Goal: Task Accomplishment & Management: Use online tool/utility

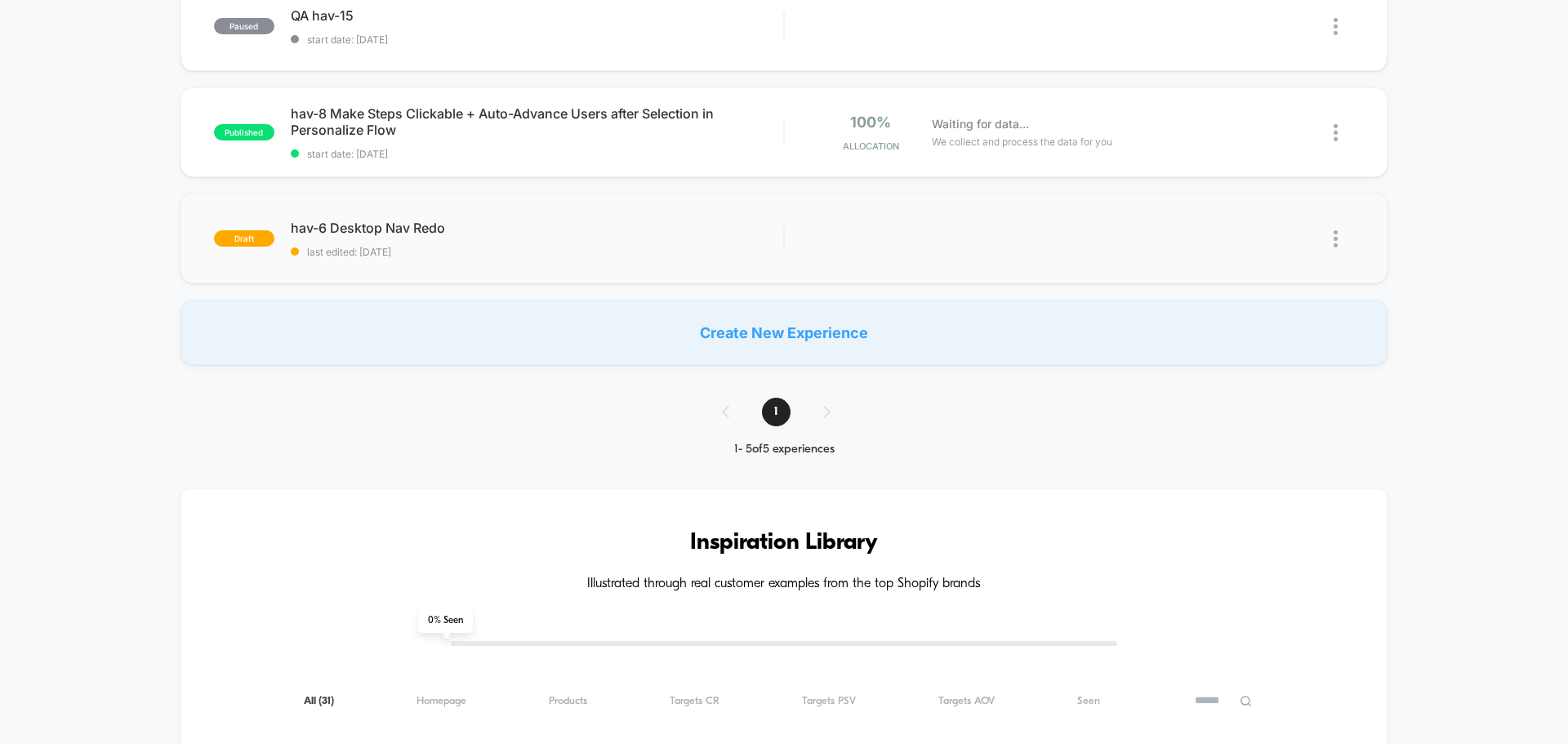
scroll to position [408, 0]
click at [352, 220] on span "hav-6 Desktop Nav Redo Click to edit experience details" at bounding box center [536, 228] width 492 height 17
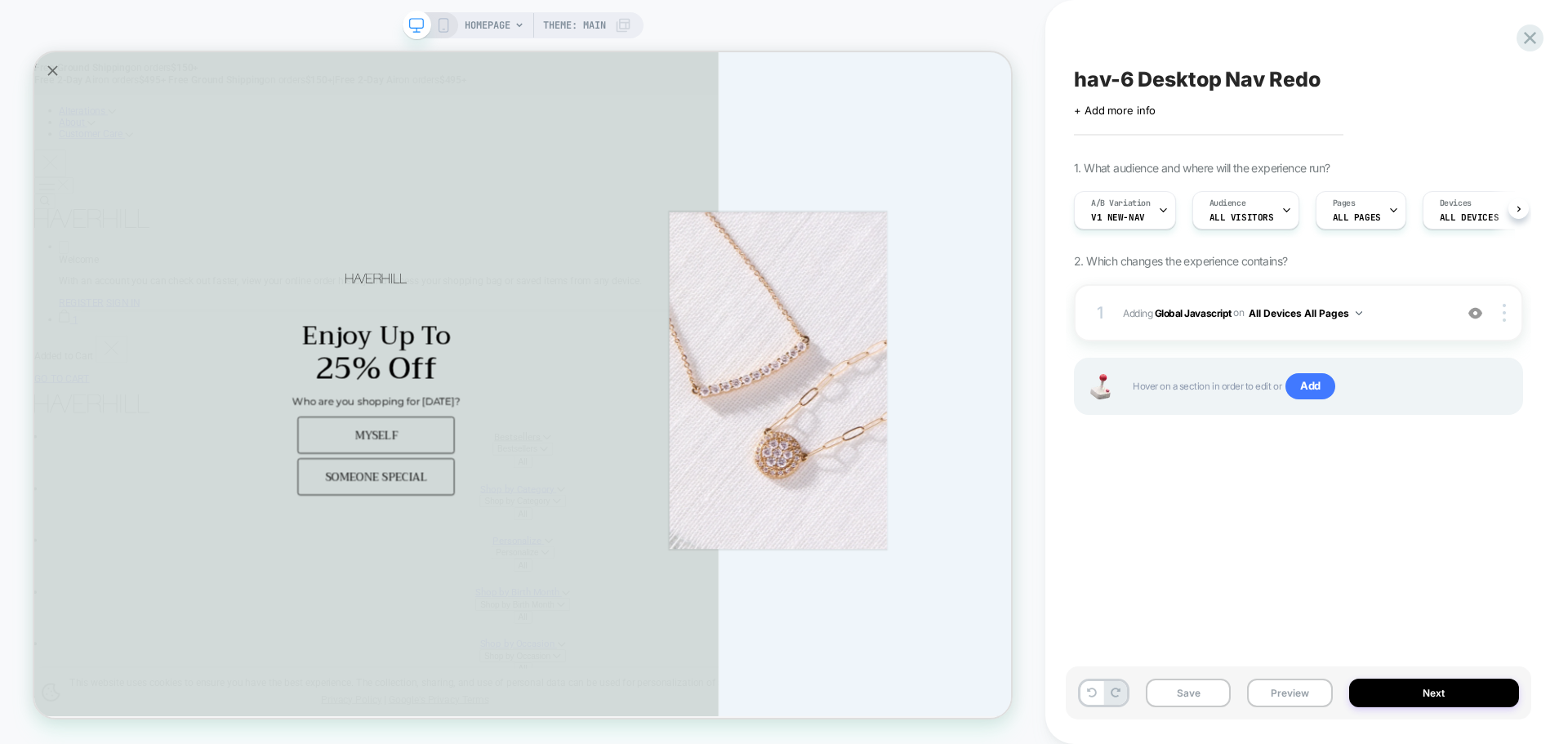
scroll to position [0, 1]
click at [1278, 683] on button "Preview" at bounding box center [1289, 692] width 85 height 28
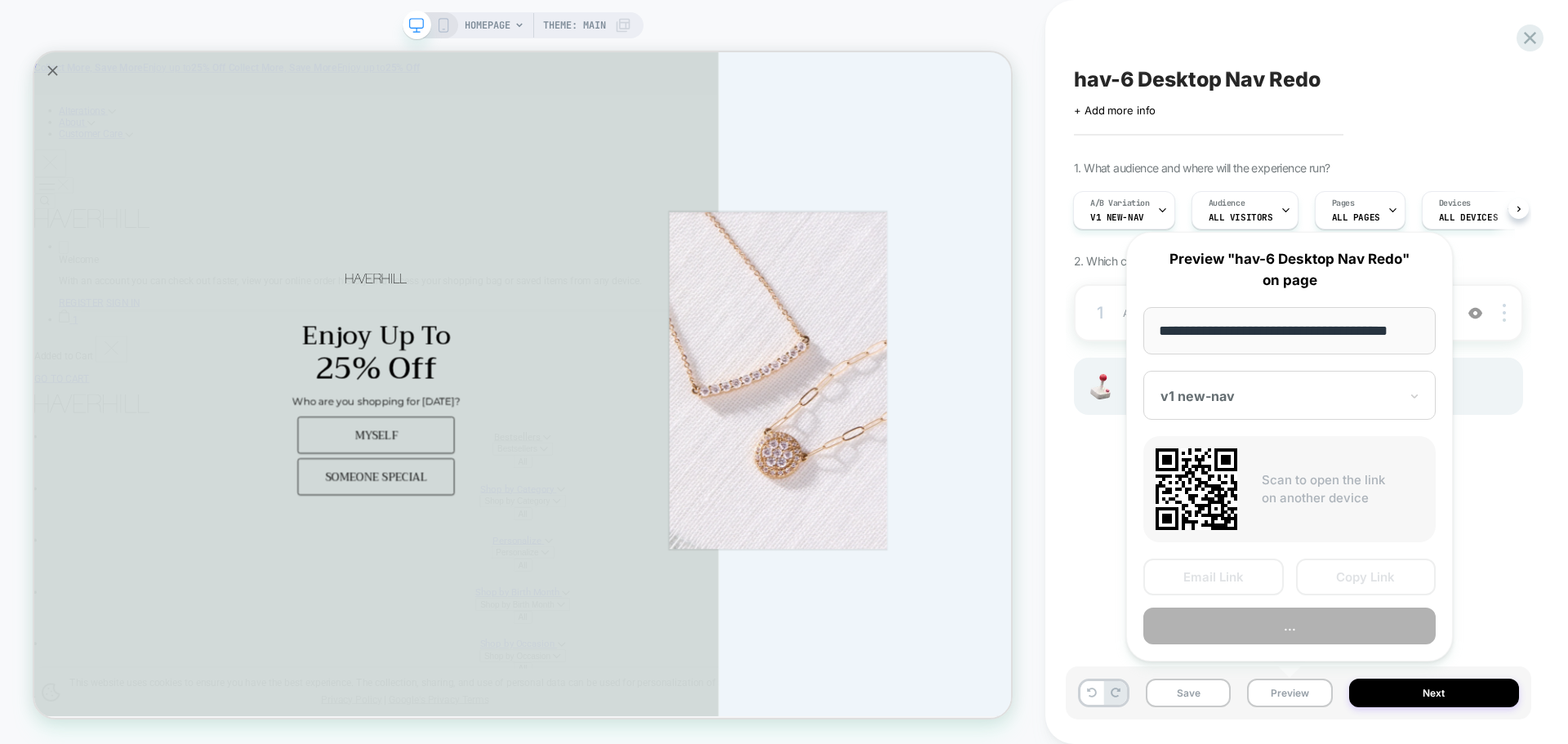
scroll to position [0, 10]
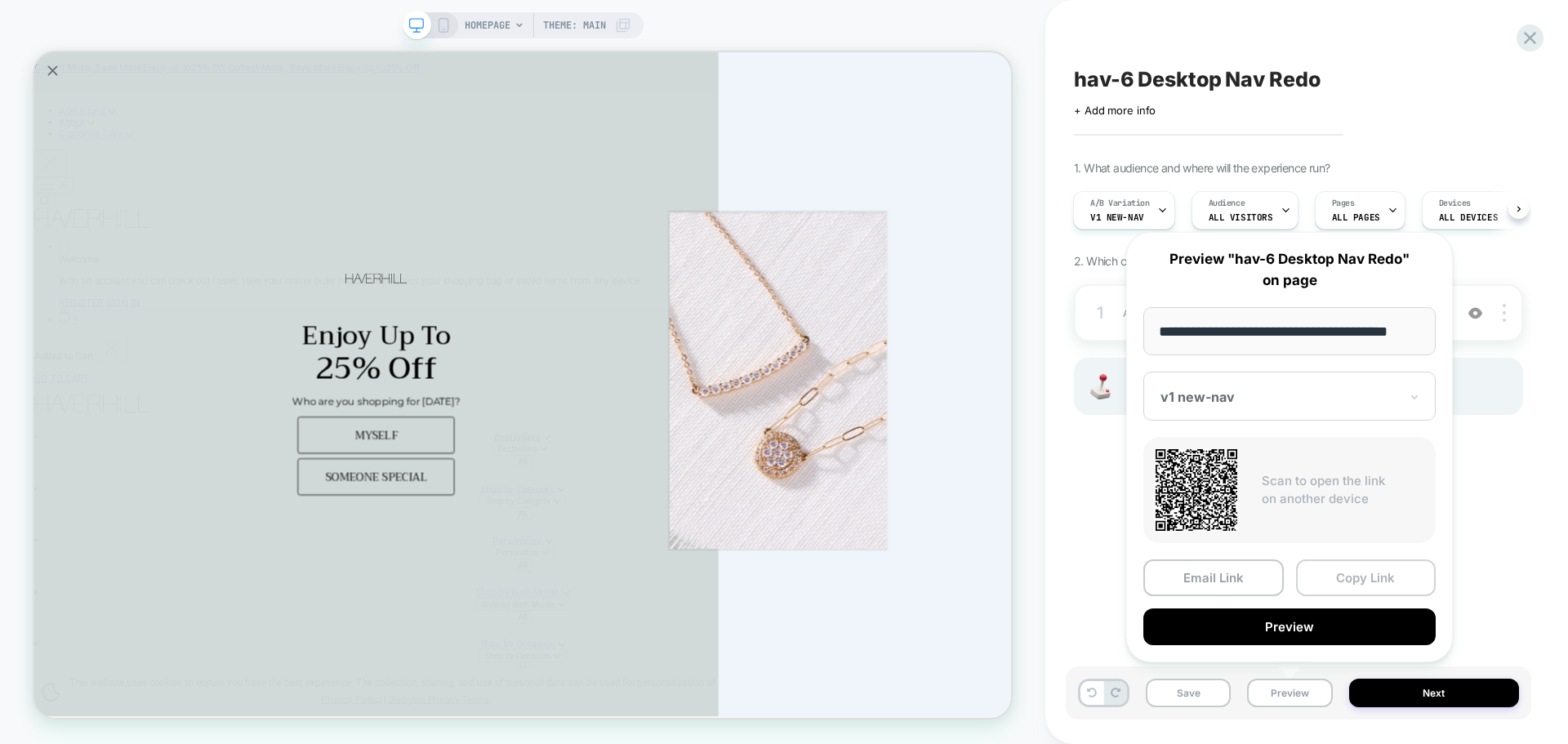
click at [1373, 581] on button "Copy Link" at bounding box center [1366, 578] width 141 height 37
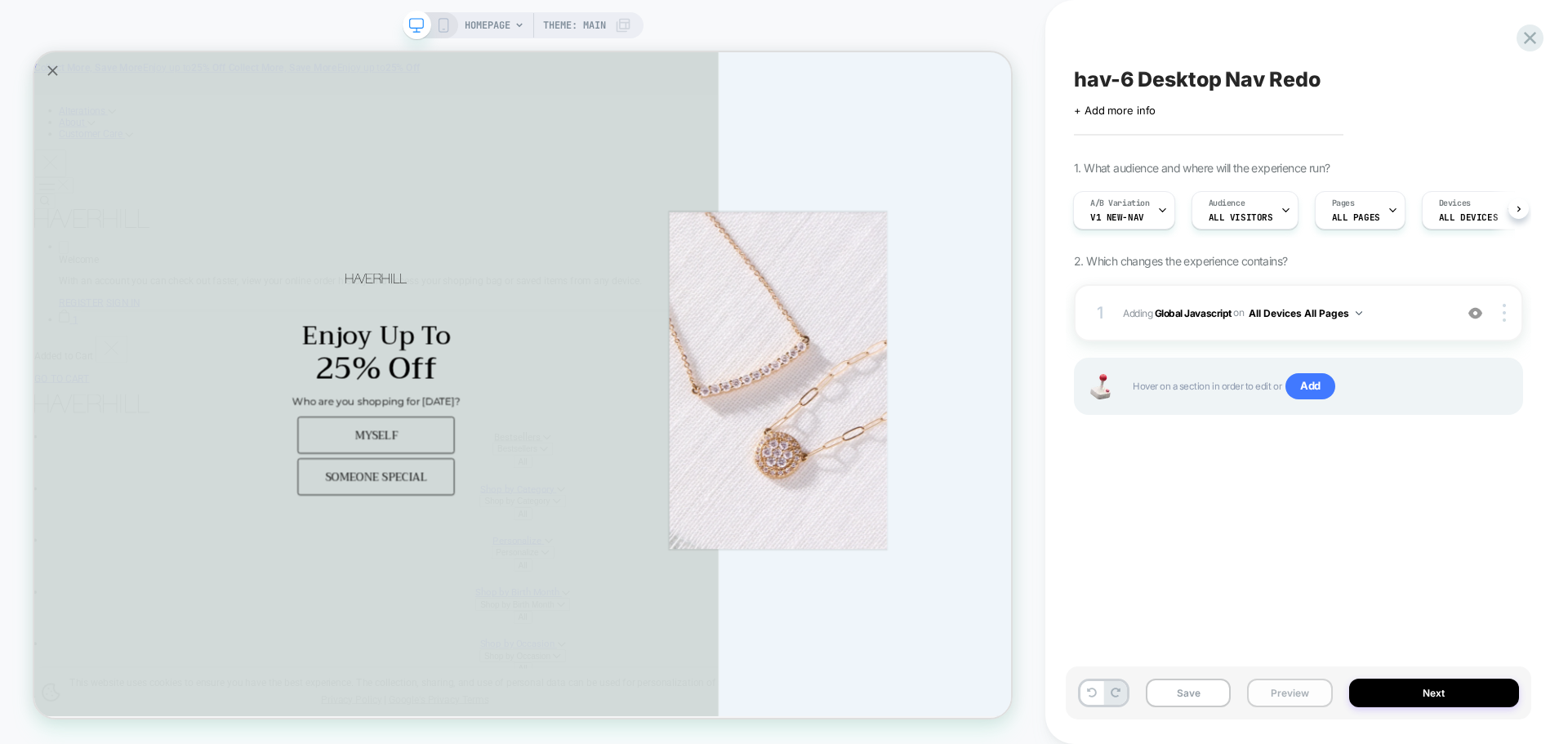
click at [1286, 680] on button "Preview" at bounding box center [1289, 692] width 85 height 28
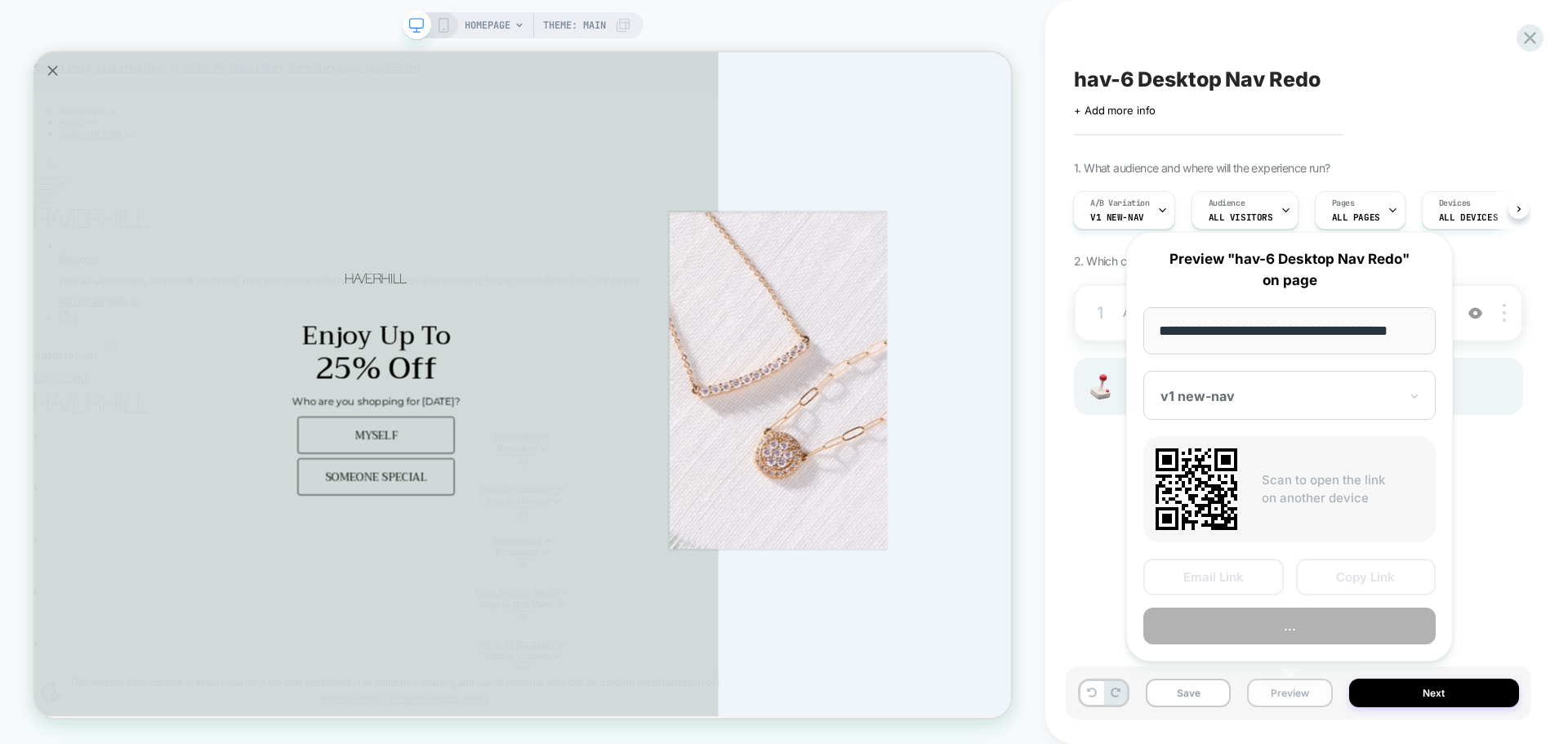
scroll to position [0, 10]
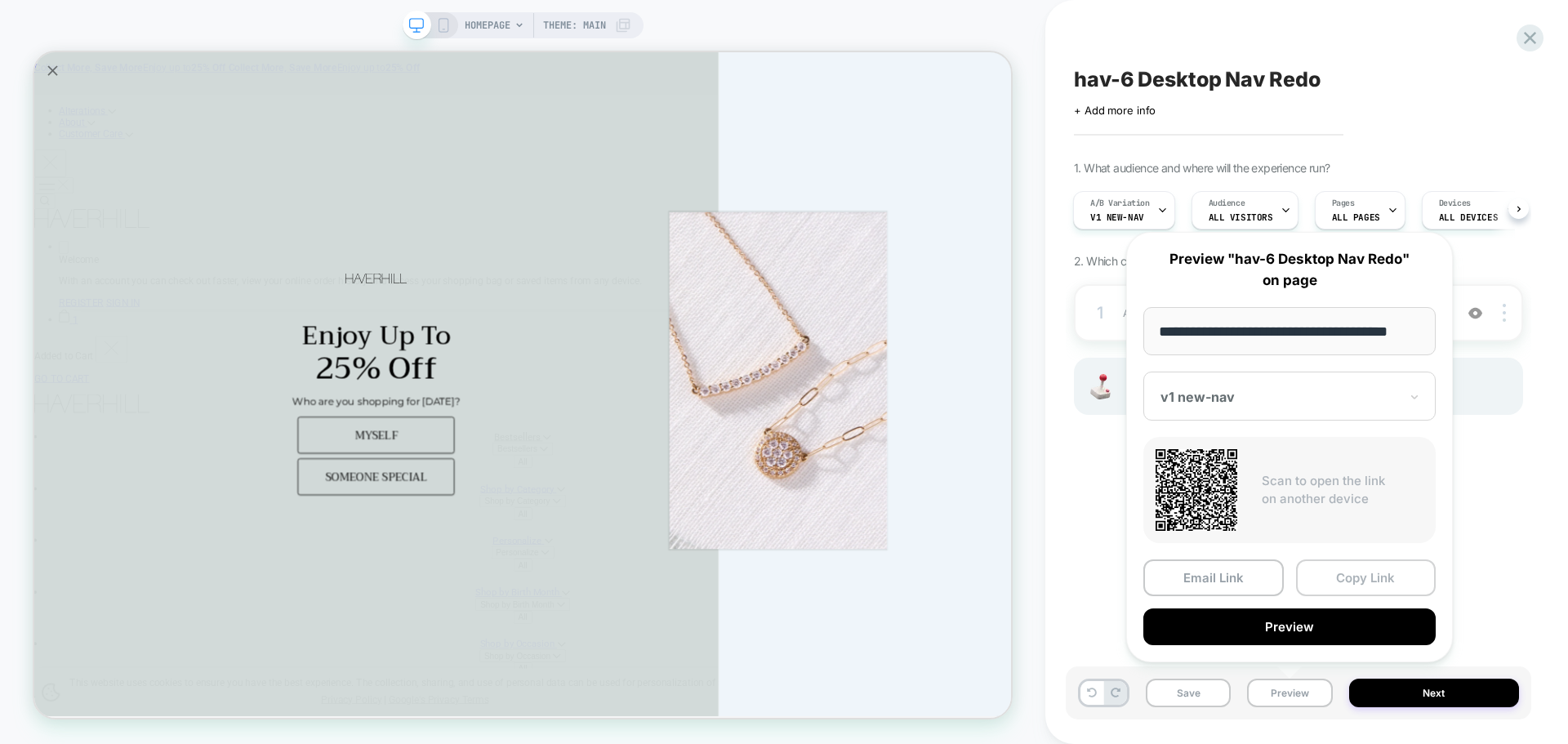
click at [1344, 585] on button "Copy Link" at bounding box center [1366, 578] width 141 height 37
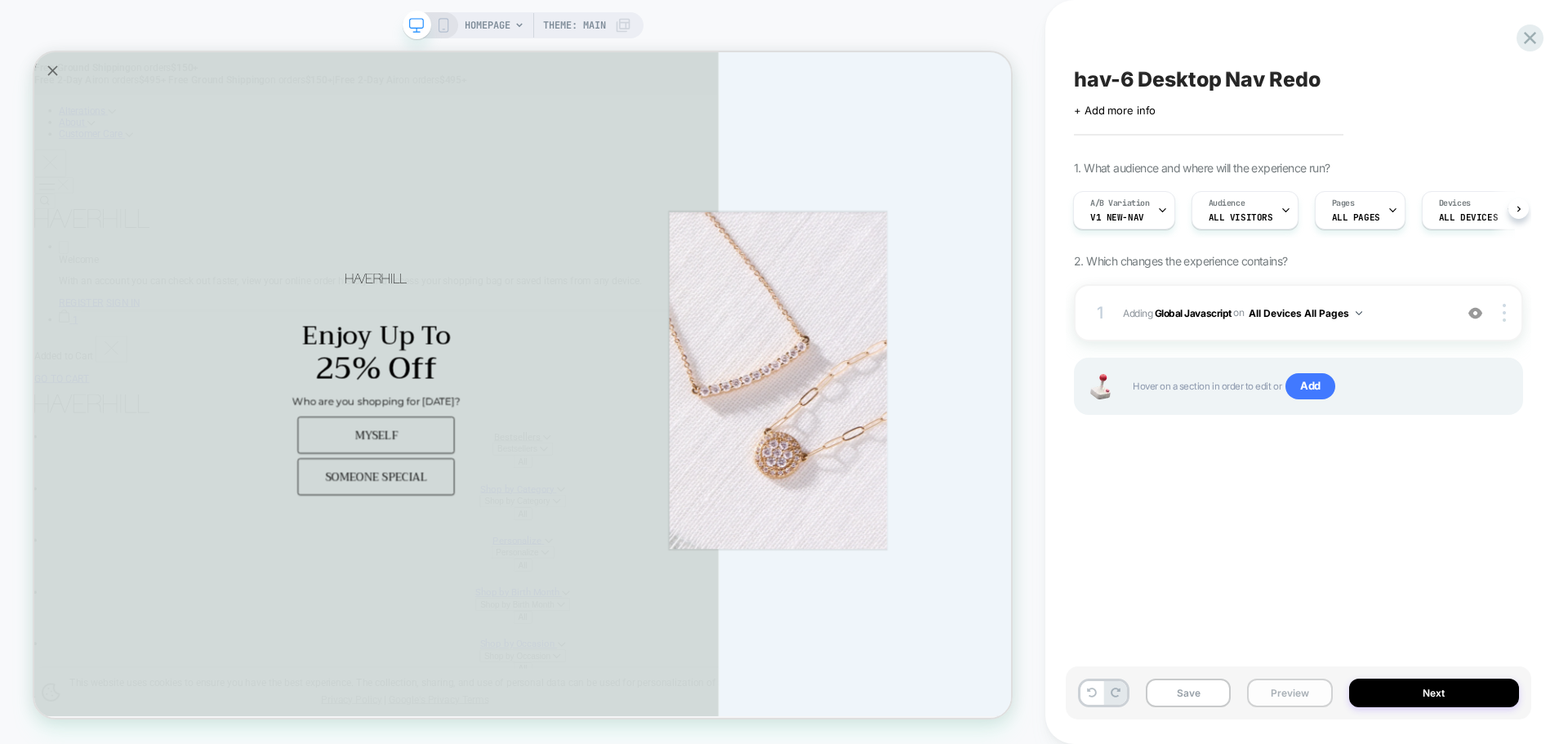
click at [1260, 691] on button "Preview" at bounding box center [1289, 692] width 85 height 28
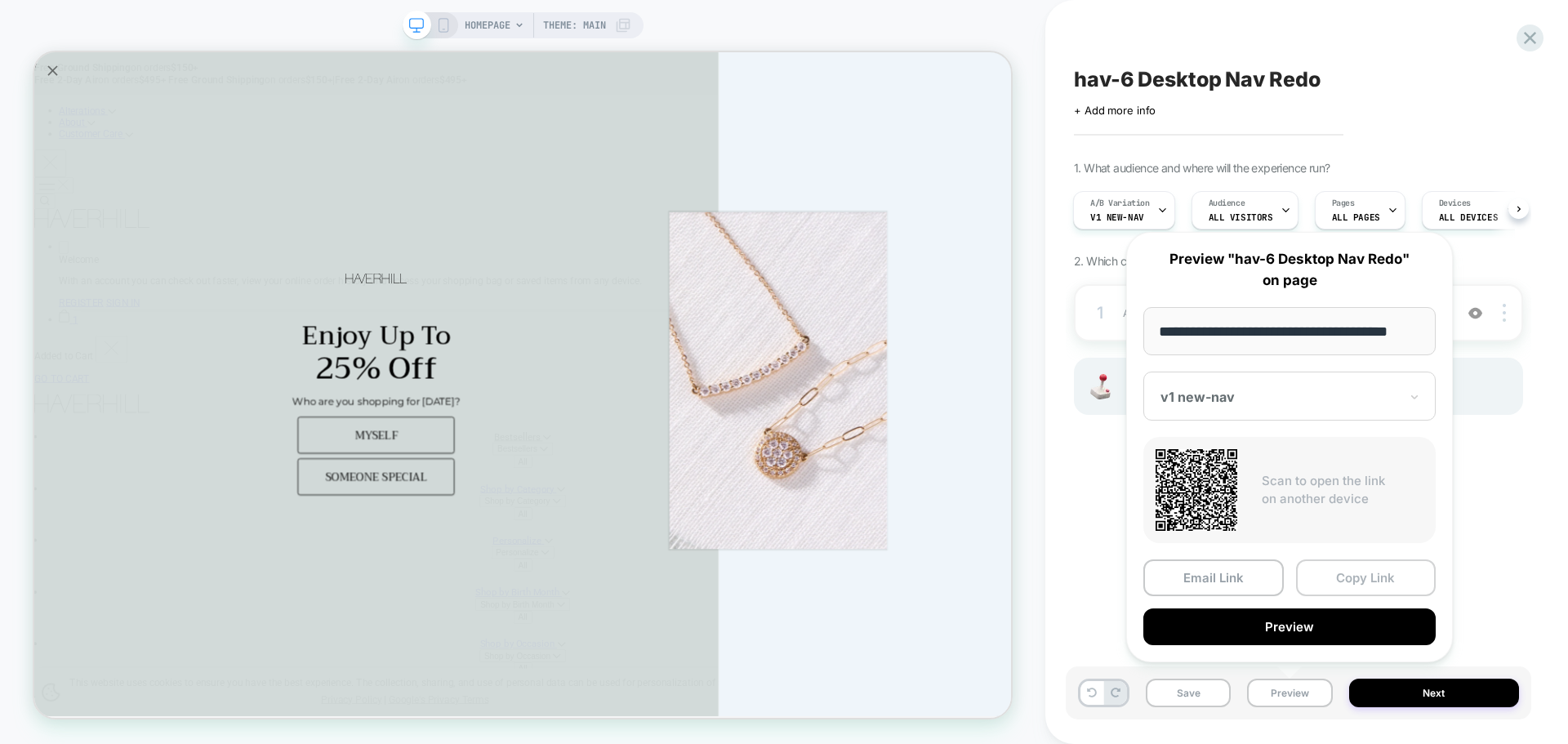
click at [1392, 579] on button "Copy Link" at bounding box center [1366, 578] width 141 height 37
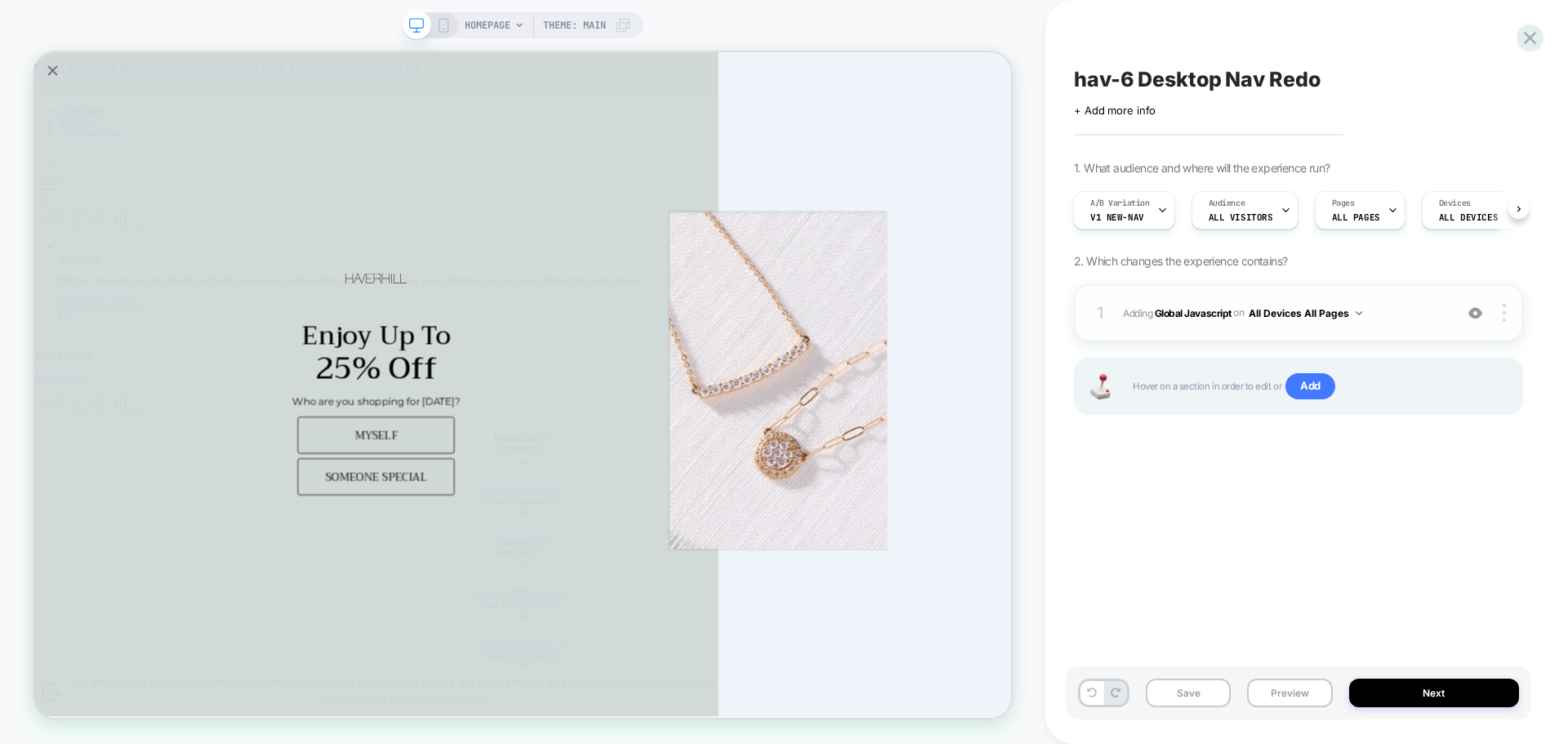
click at [1182, 303] on span "Adding Global Javascript on All Devices All Pages" at bounding box center [1284, 313] width 323 height 21
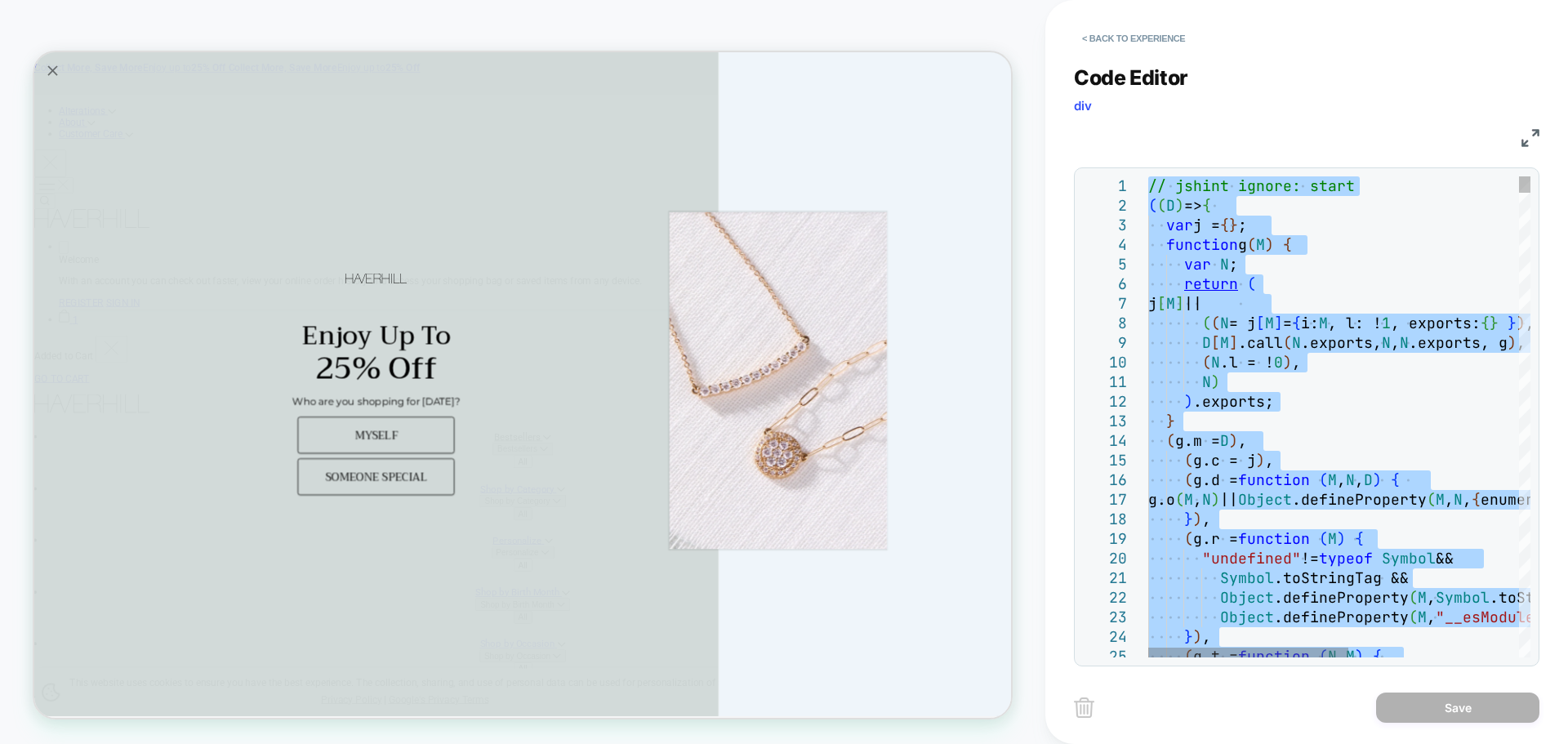
type textarea "**********"
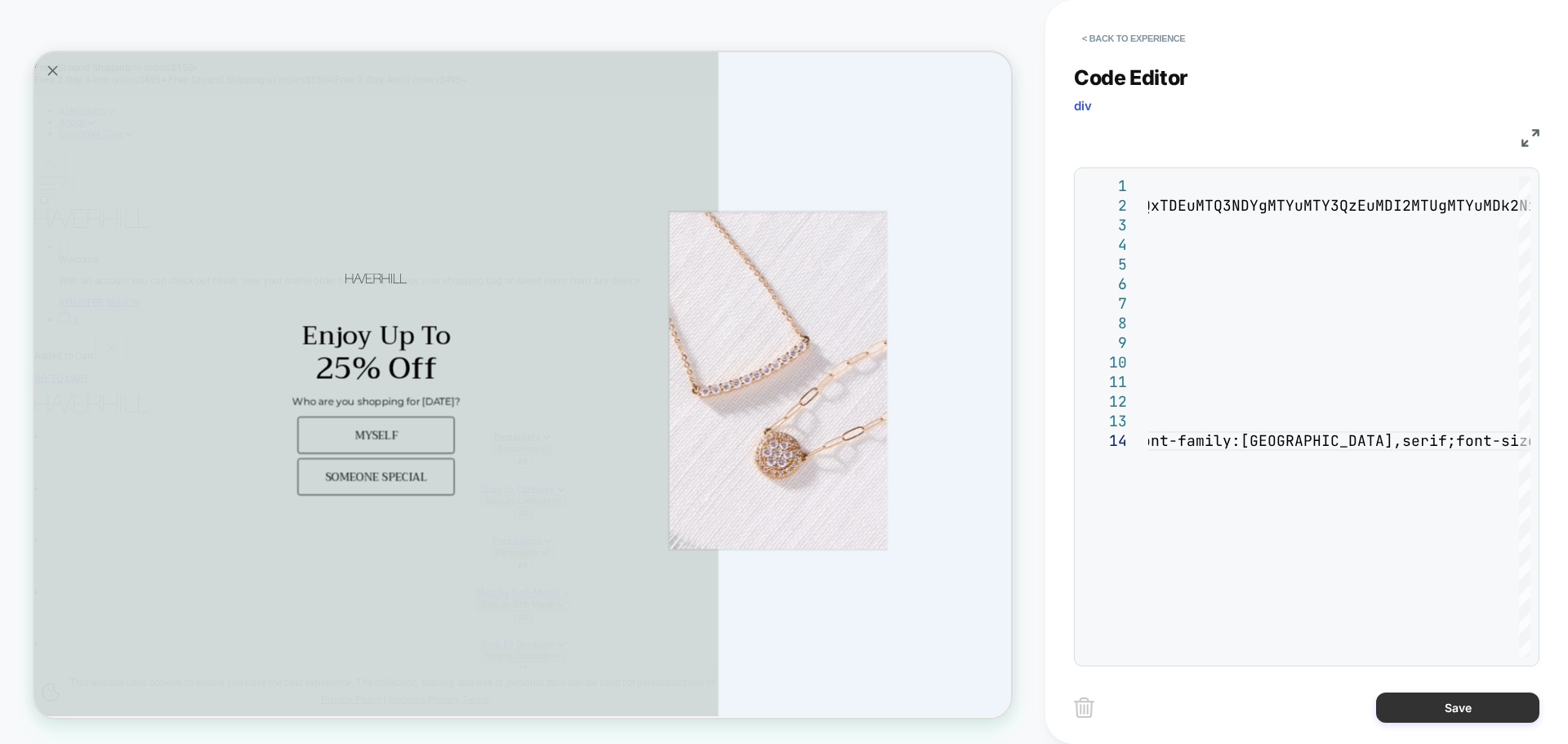
click at [1448, 712] on button "Save" at bounding box center [1457, 707] width 163 height 30
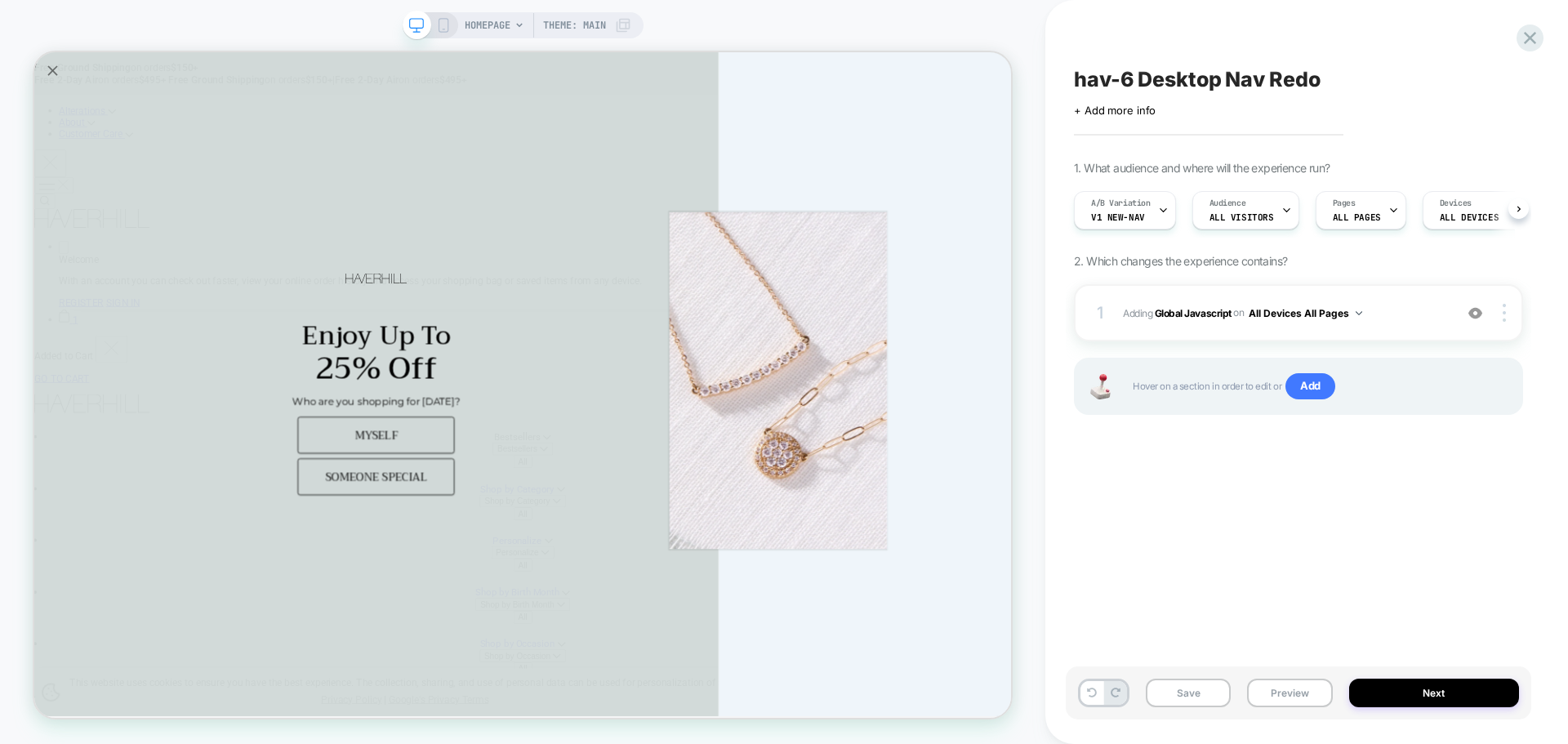
scroll to position [0, 1]
click at [1168, 699] on button "Save" at bounding box center [1188, 692] width 85 height 28
click at [1350, 681] on div "Save Preview Next" at bounding box center [1299, 693] width 466 height 53
click at [1323, 680] on button "Preview" at bounding box center [1289, 692] width 85 height 28
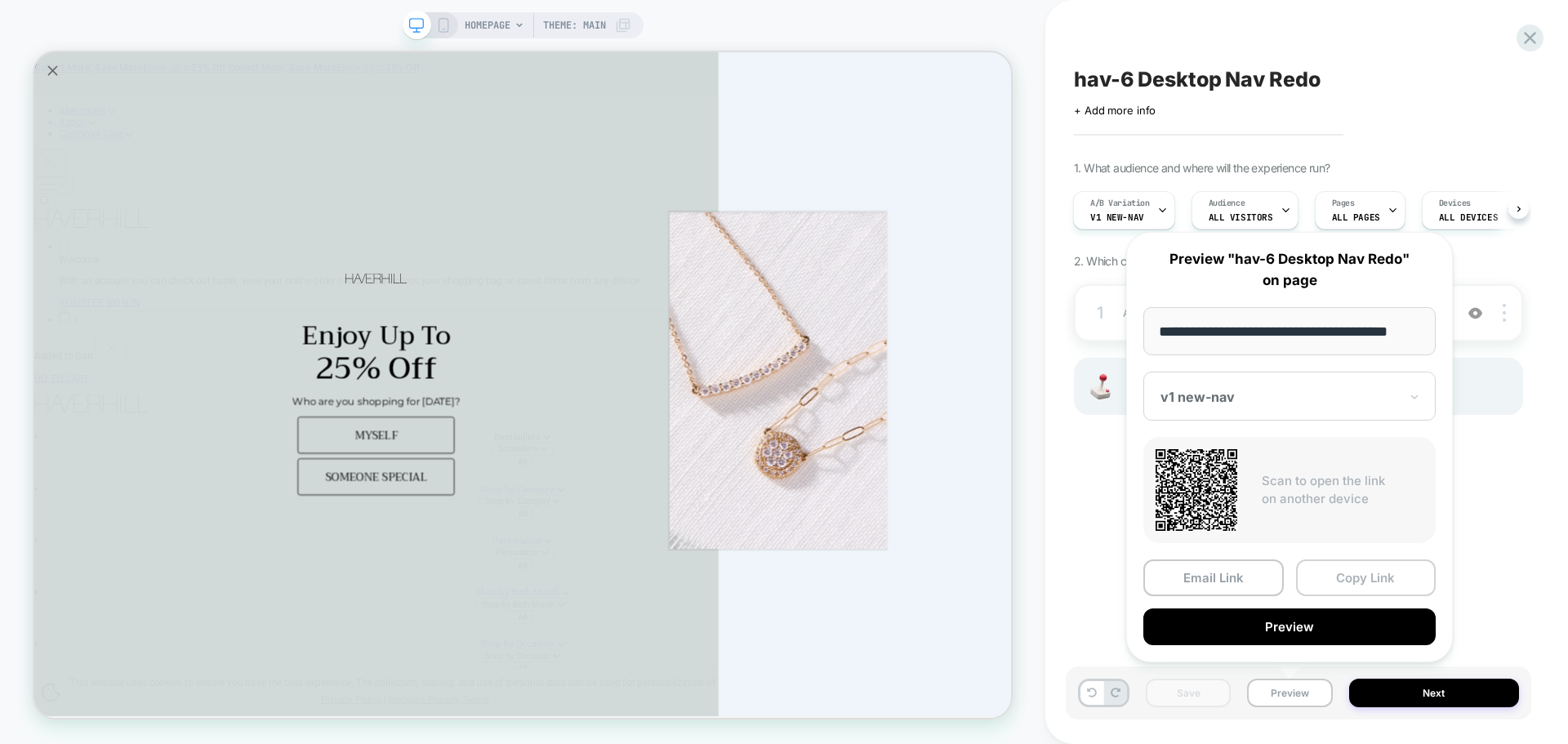
scroll to position [0, 0]
click at [1362, 580] on button "Copy Link" at bounding box center [1366, 578] width 141 height 37
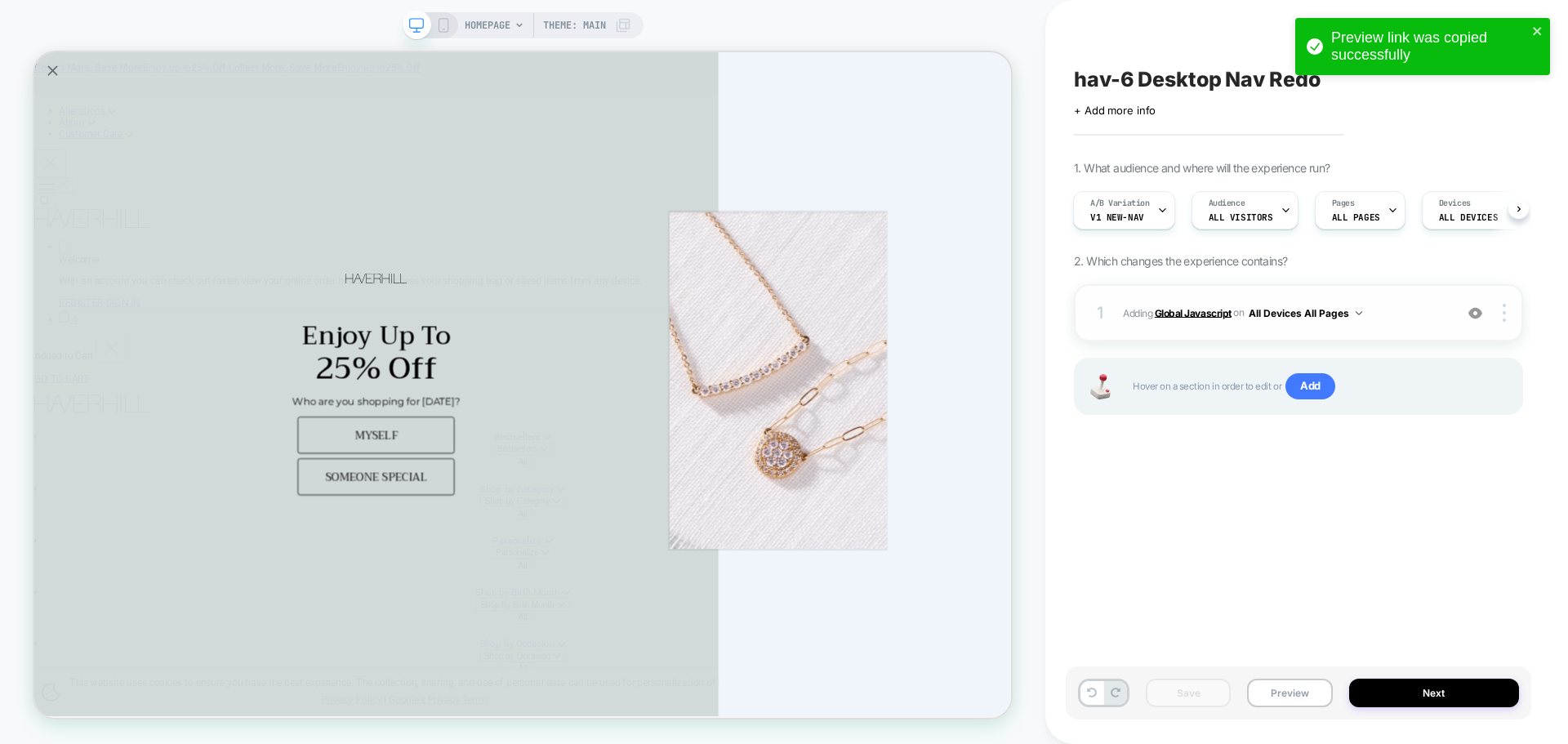
click at [1192, 317] on b "Global Javascript" at bounding box center [1193, 312] width 76 height 13
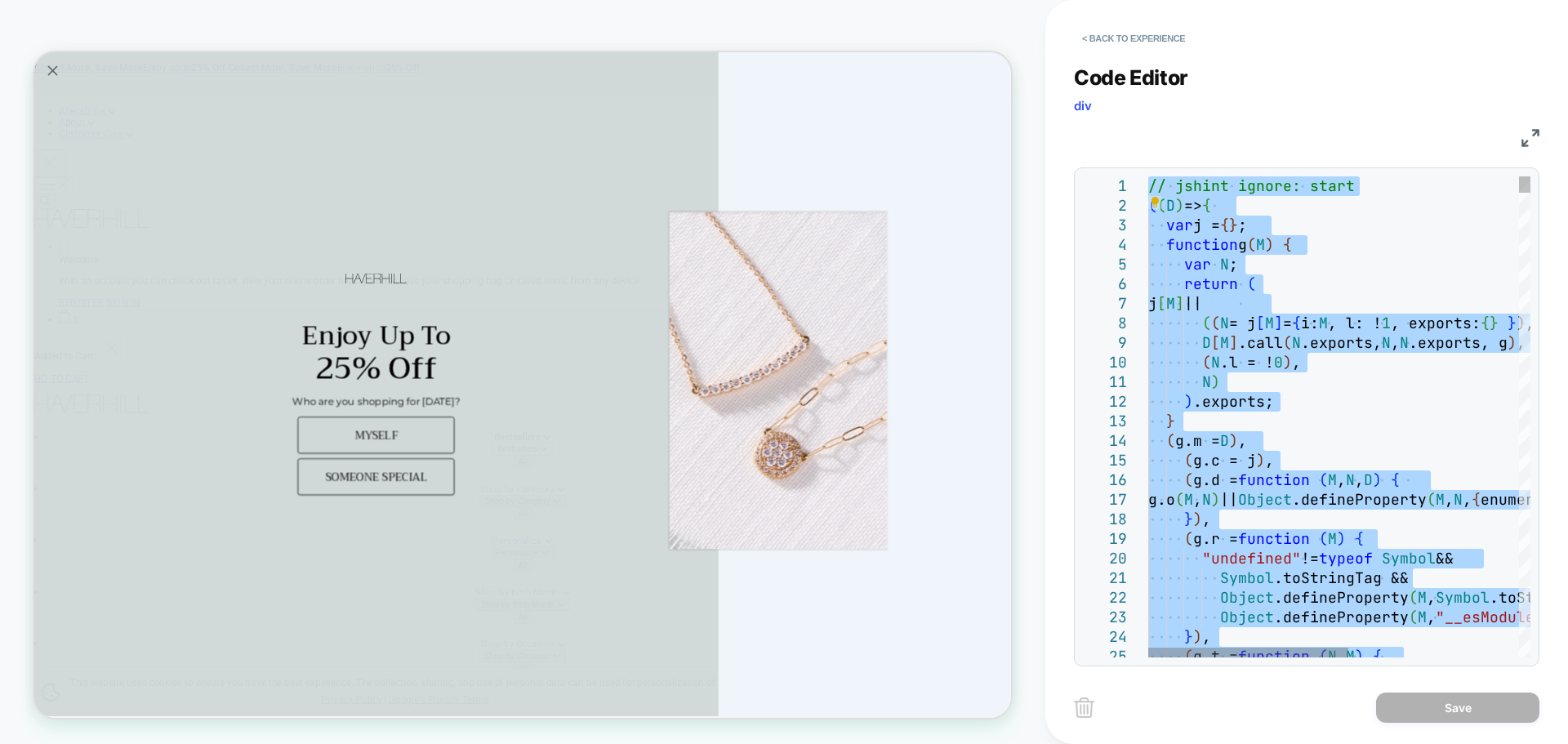
type textarea "**********"
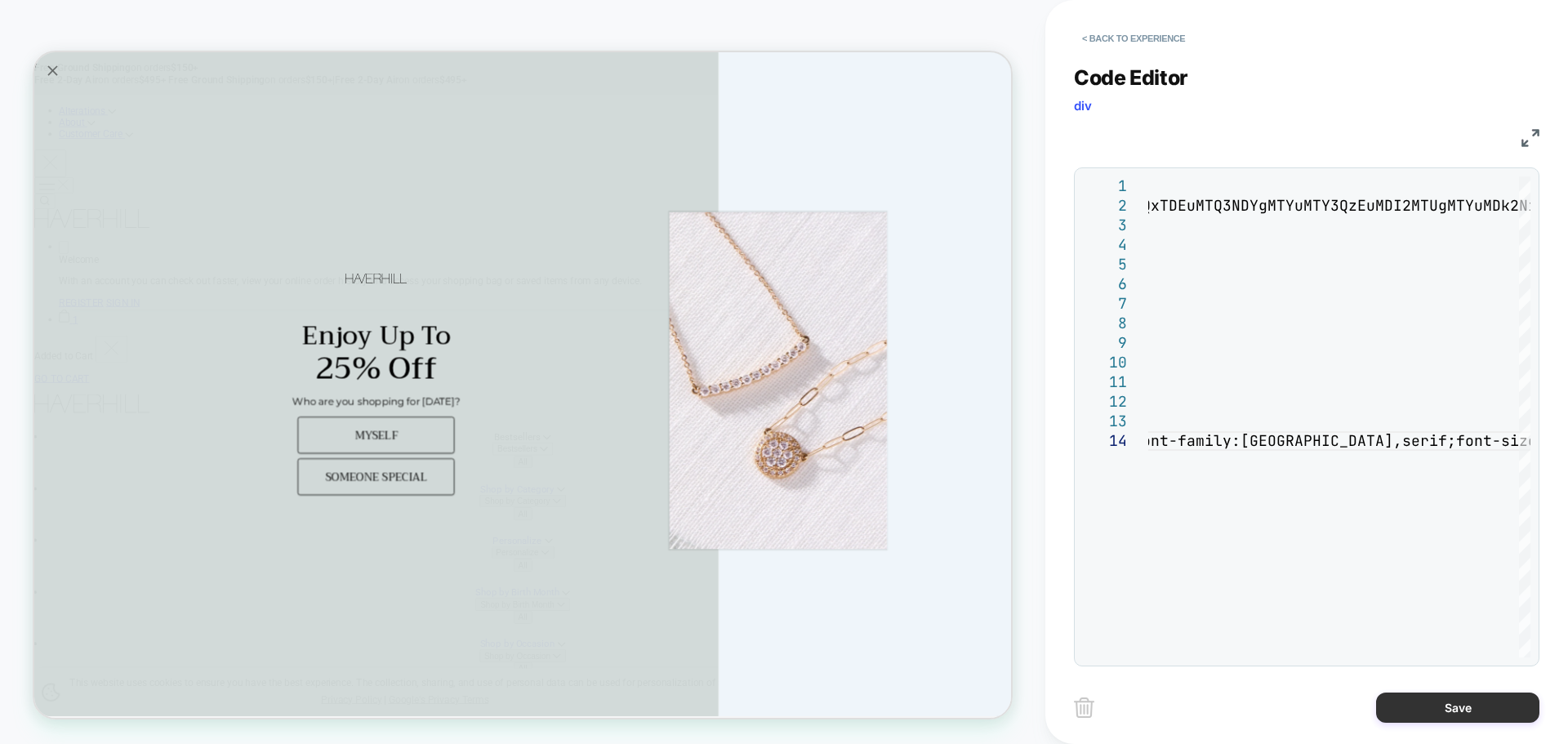
click at [1411, 702] on button "Save" at bounding box center [1457, 707] width 163 height 30
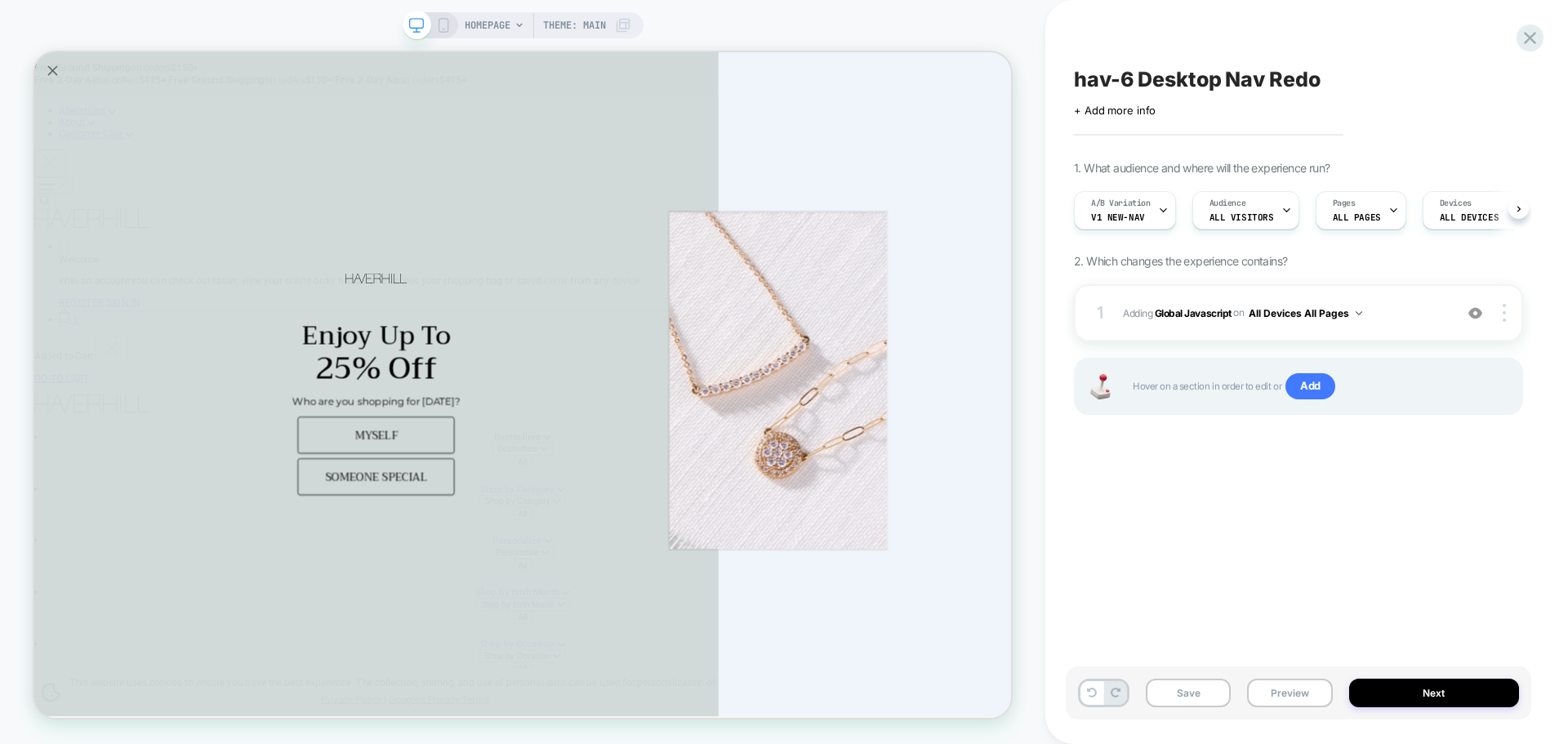
scroll to position [0, 1]
click at [1202, 704] on button "Save" at bounding box center [1188, 692] width 85 height 28
click at [1209, 690] on button "Save" at bounding box center [1188, 692] width 85 height 28
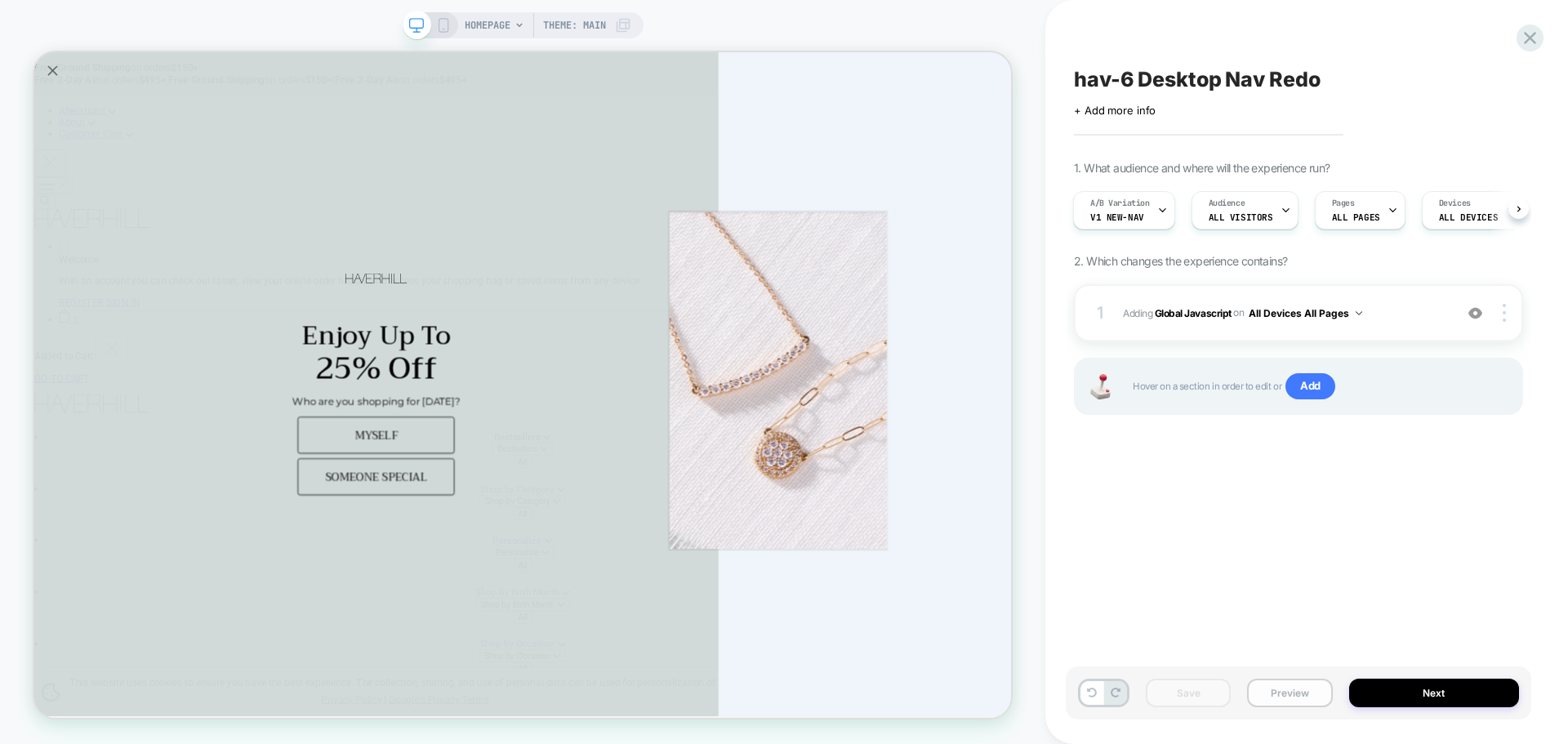
click at [1283, 698] on button "Preview" at bounding box center [1289, 692] width 85 height 28
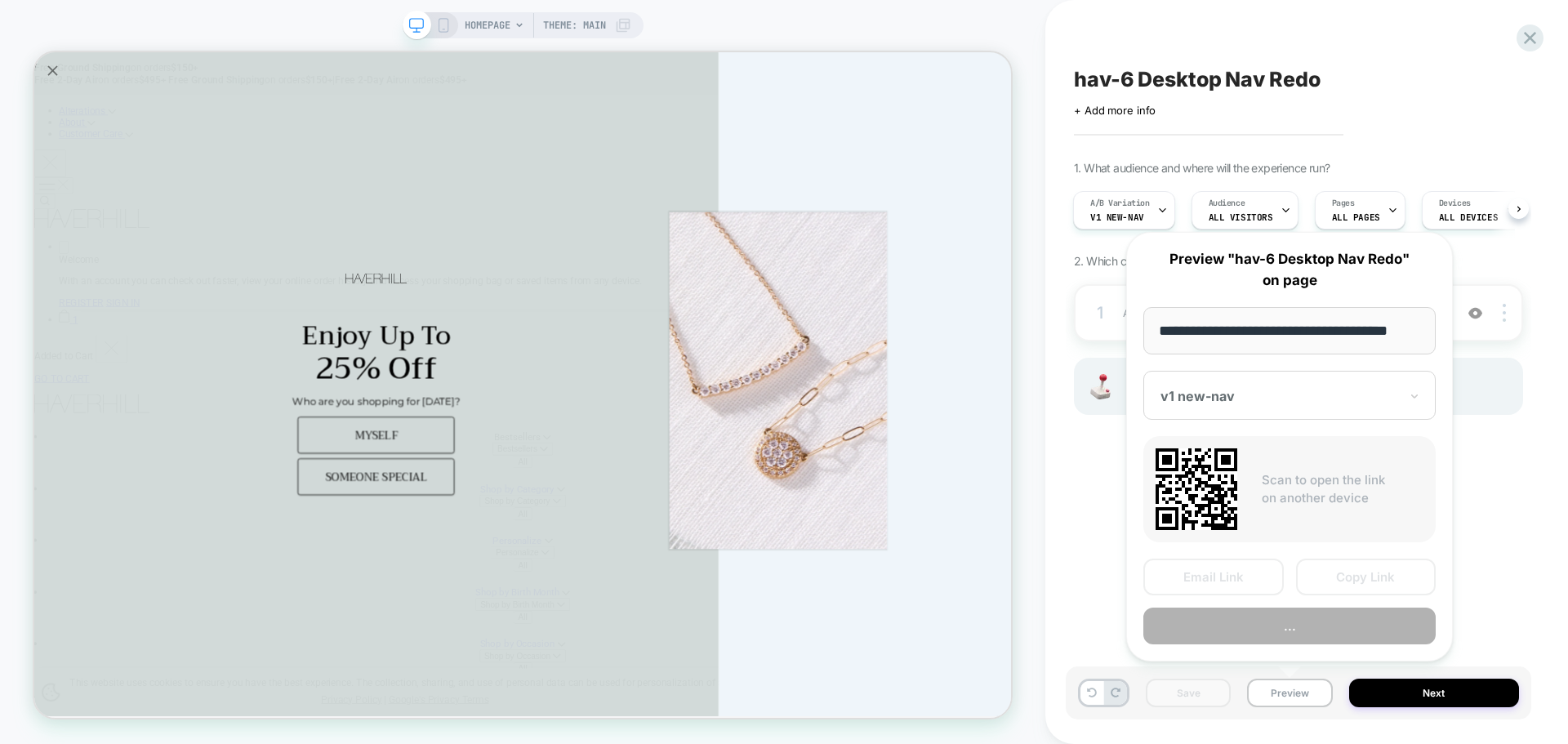
scroll to position [0, 10]
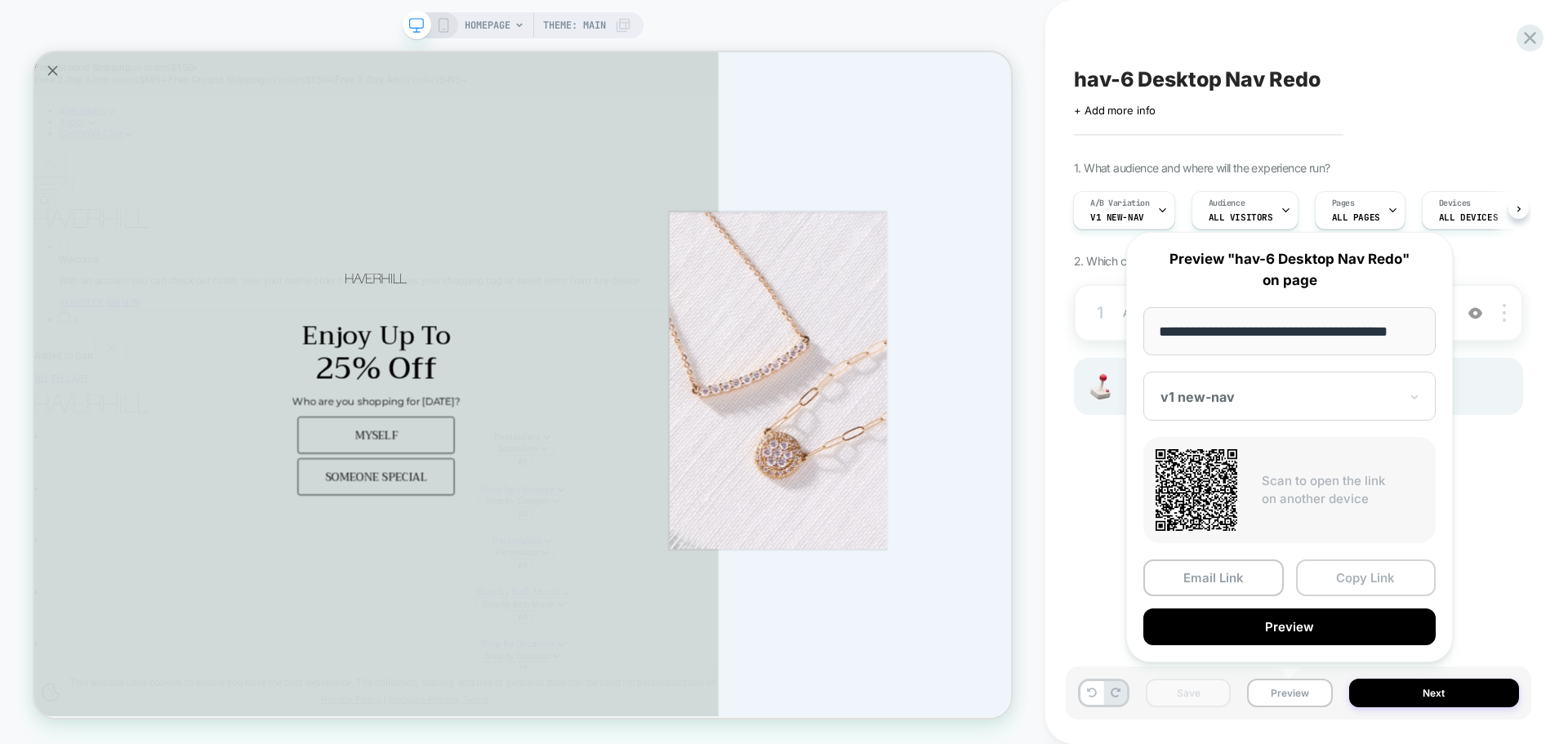
click at [1354, 589] on button "Copy Link" at bounding box center [1366, 578] width 141 height 37
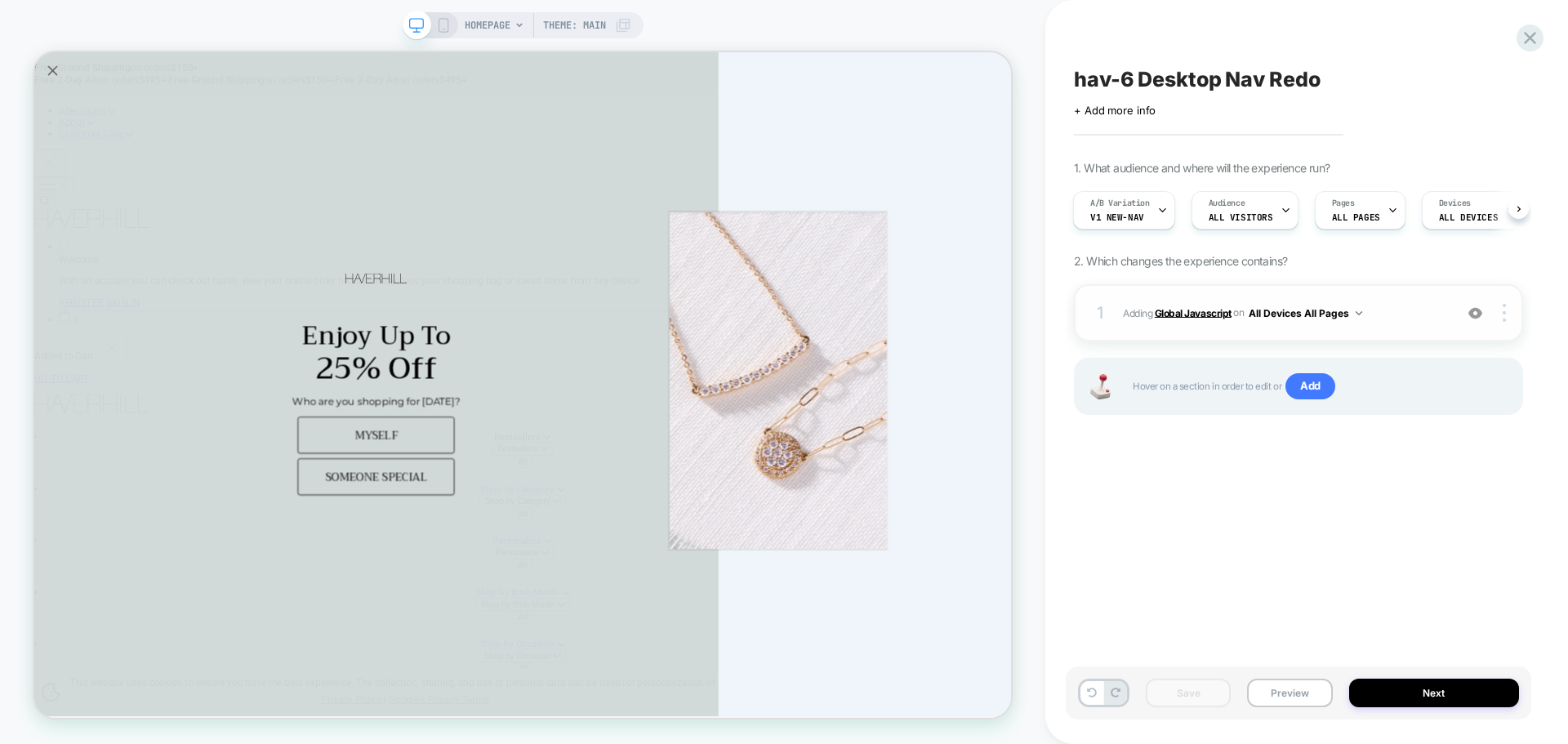
click at [1176, 312] on b "Global Javascript" at bounding box center [1193, 312] width 76 height 13
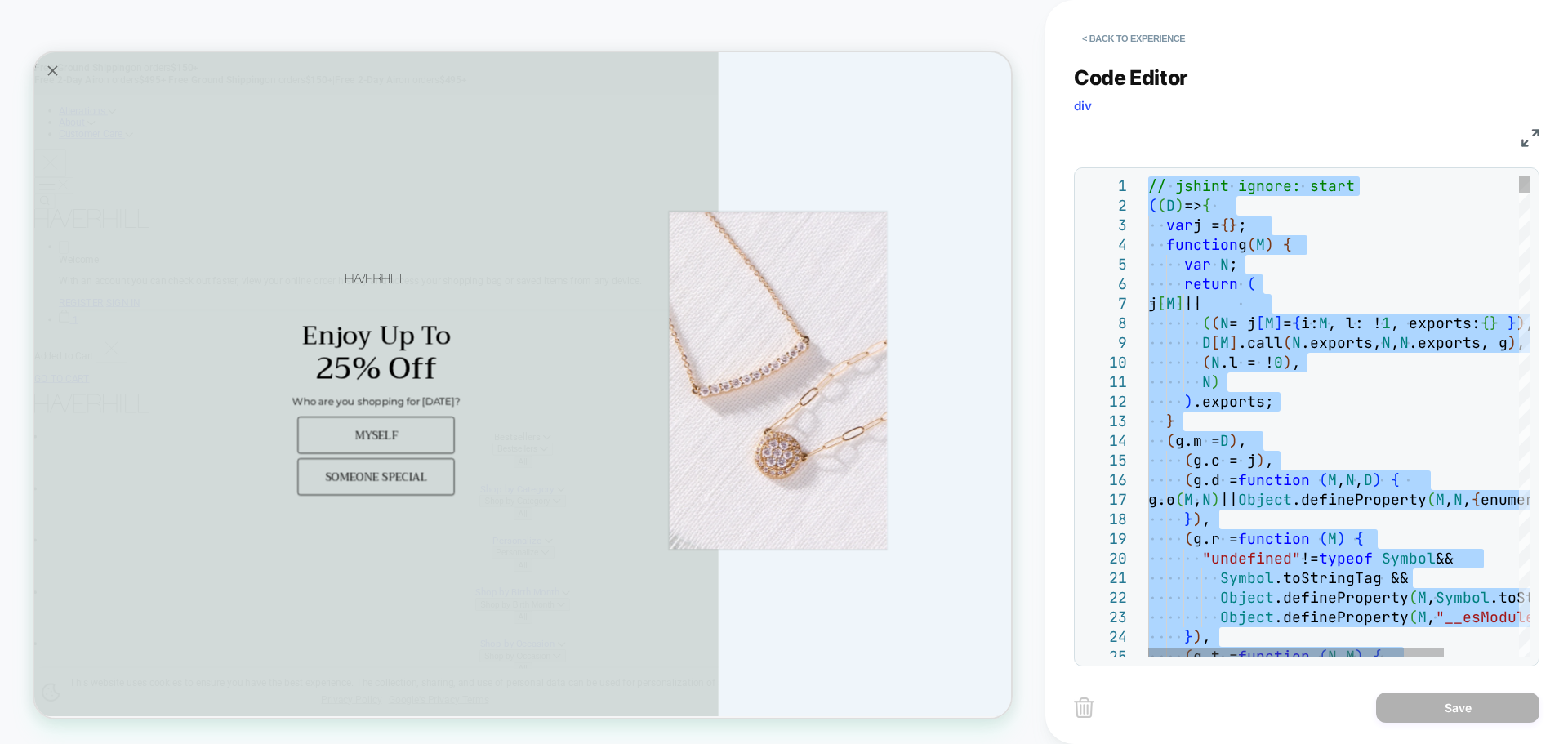
type textarea "**********"
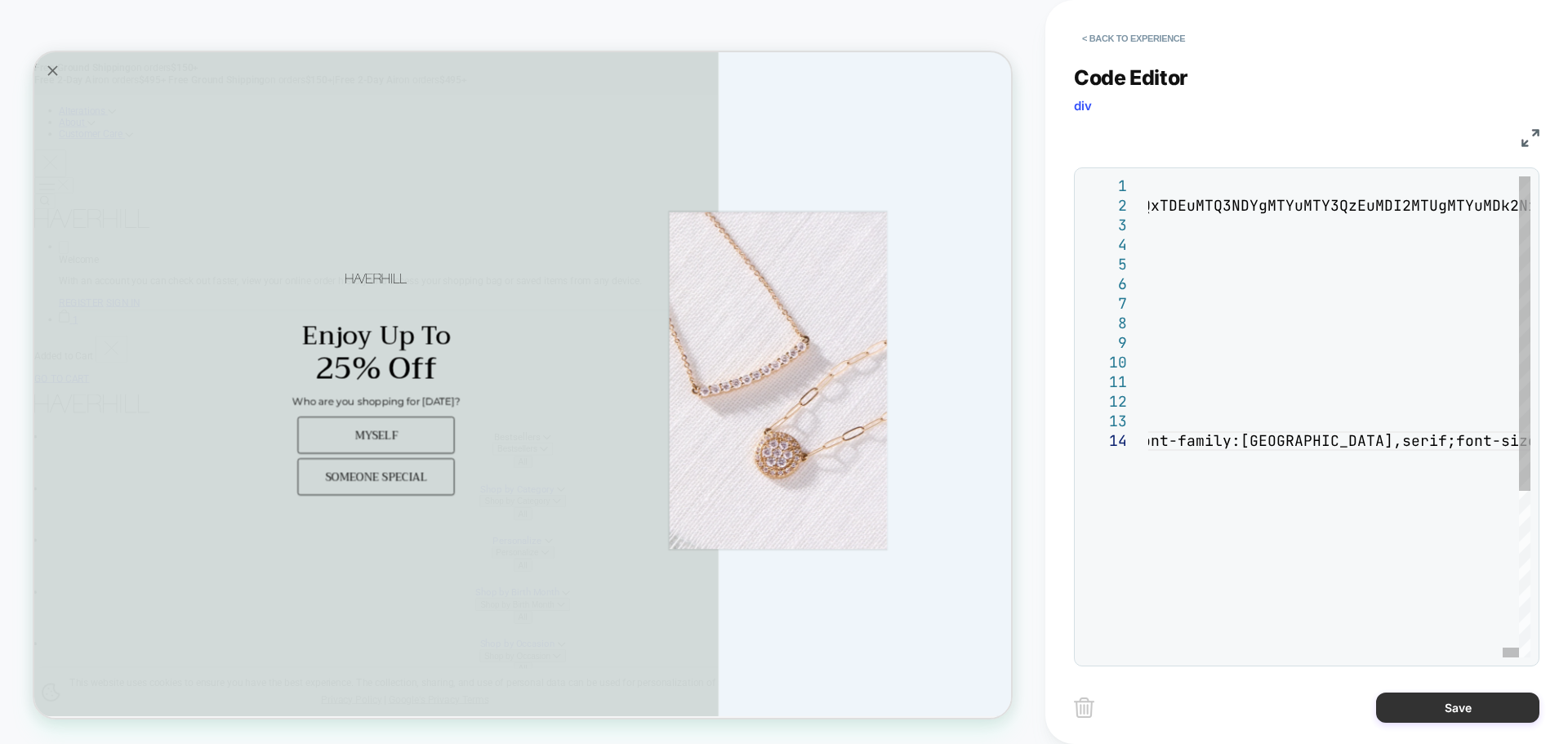
drag, startPoint x: 1471, startPoint y: 733, endPoint x: 1470, endPoint y: 711, distance: 22.0
click at [1470, 724] on div "< Back to experience Code Editor div JS 1 2 3 4 5 6 7 8 9 10 11 12 13 14 // jsh…" at bounding box center [1307, 372] width 466 height 744
click at [1474, 703] on button "Save" at bounding box center [1457, 707] width 163 height 30
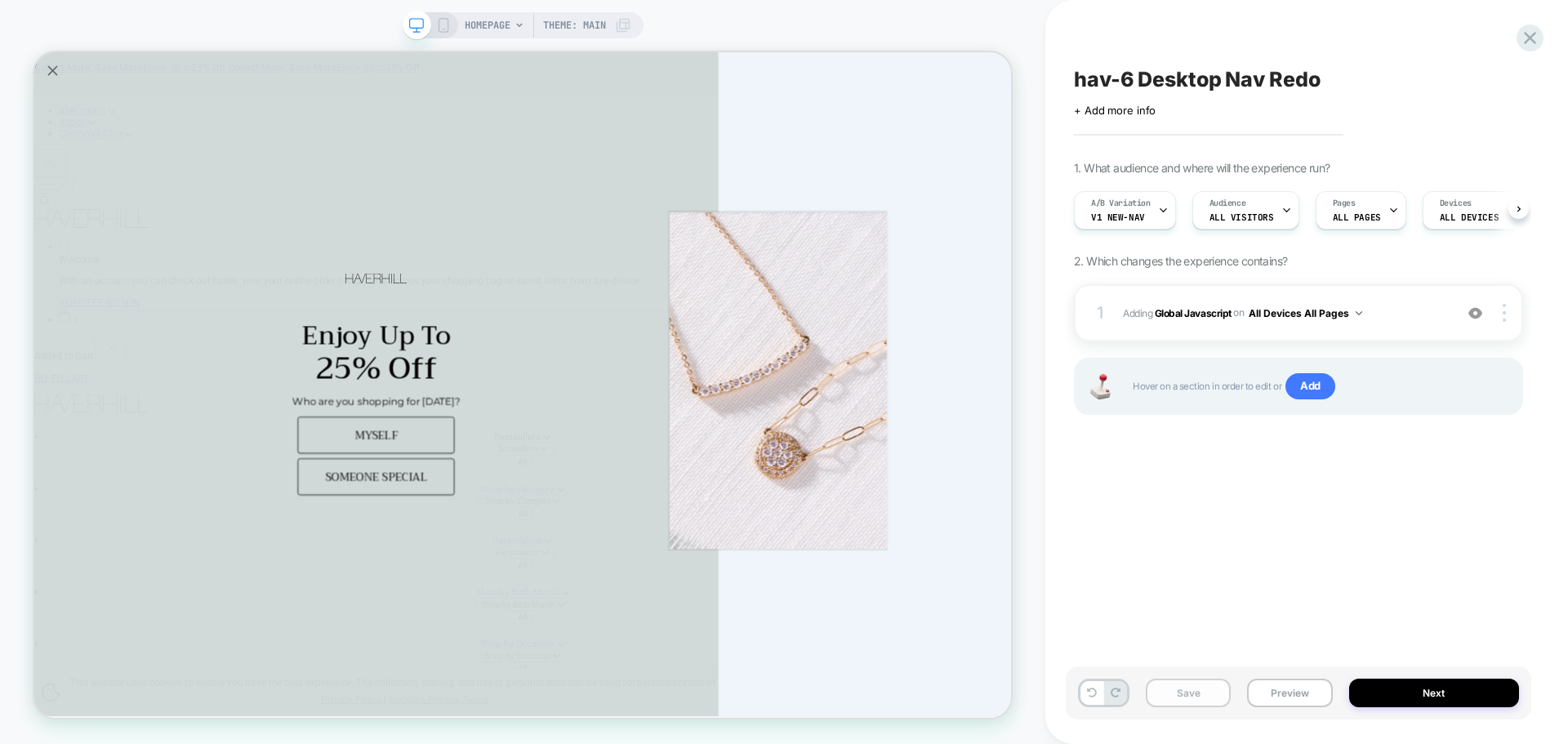
click at [1208, 690] on button "Save" at bounding box center [1188, 692] width 85 height 28
click at [1284, 693] on button "Preview" at bounding box center [1289, 692] width 85 height 28
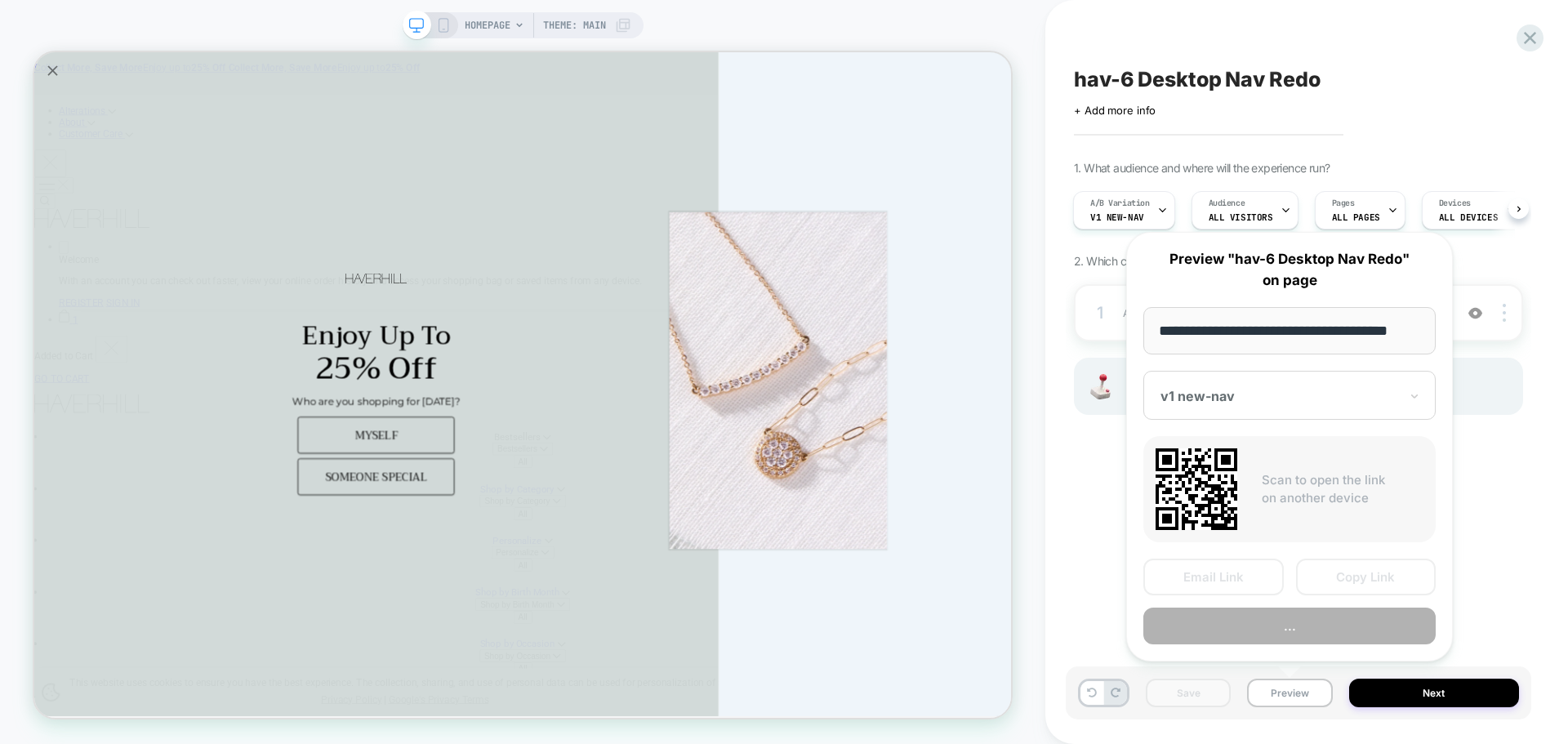
scroll to position [0, 10]
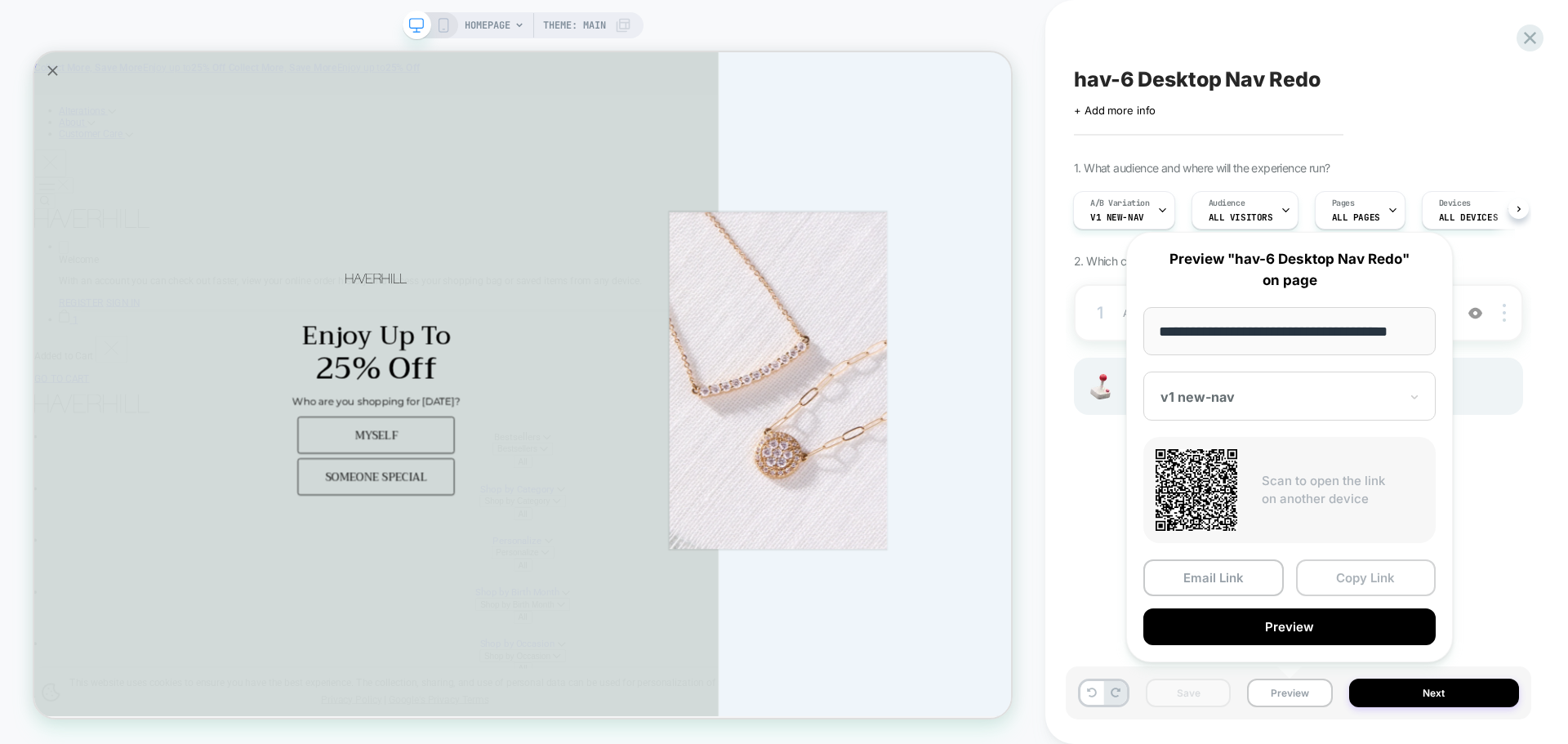
click at [1358, 589] on button "Copy Link" at bounding box center [1366, 578] width 141 height 37
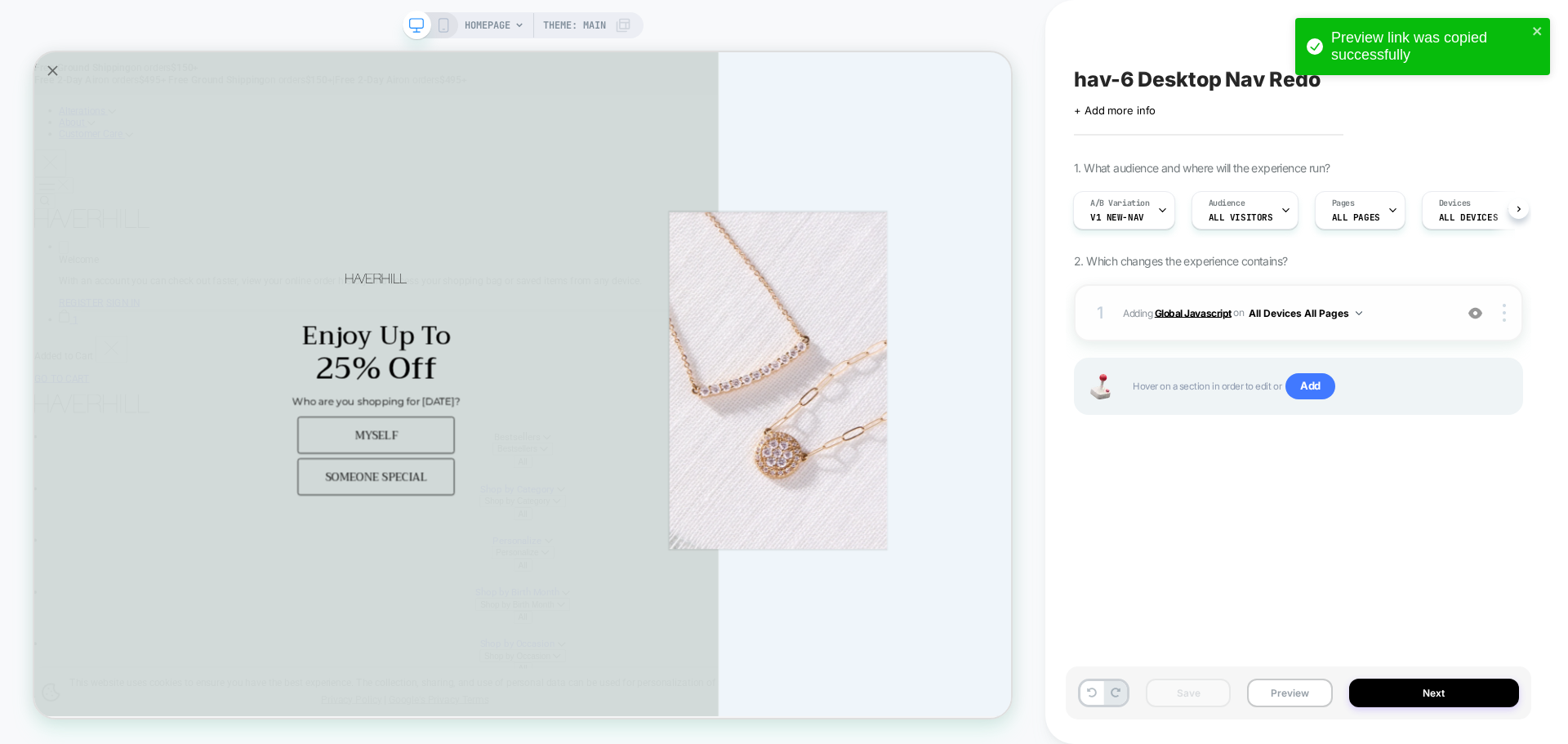
click at [1187, 313] on b "Global Javascript" at bounding box center [1193, 312] width 76 height 13
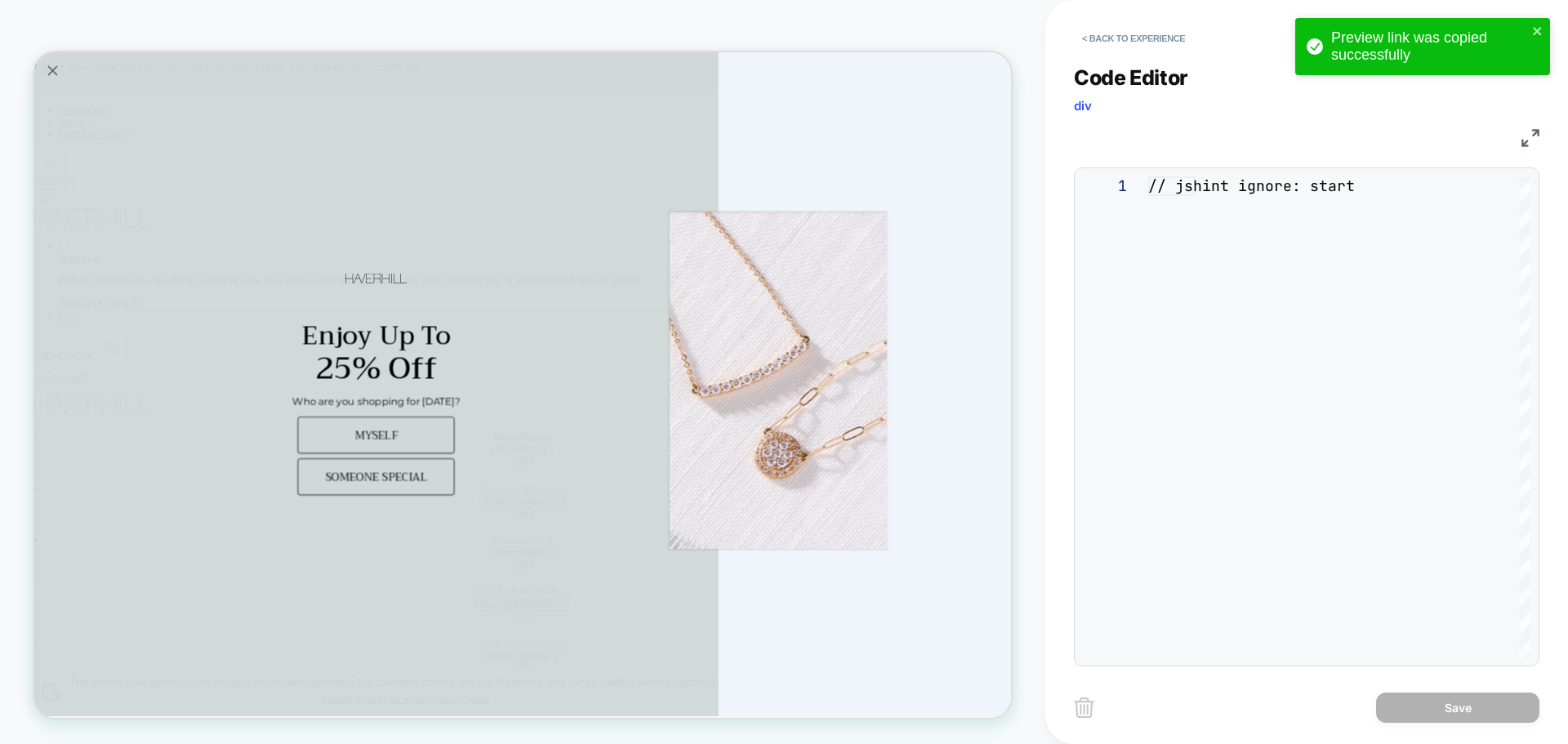
click at [1229, 357] on div "**********" at bounding box center [1307, 355] width 466 height 622
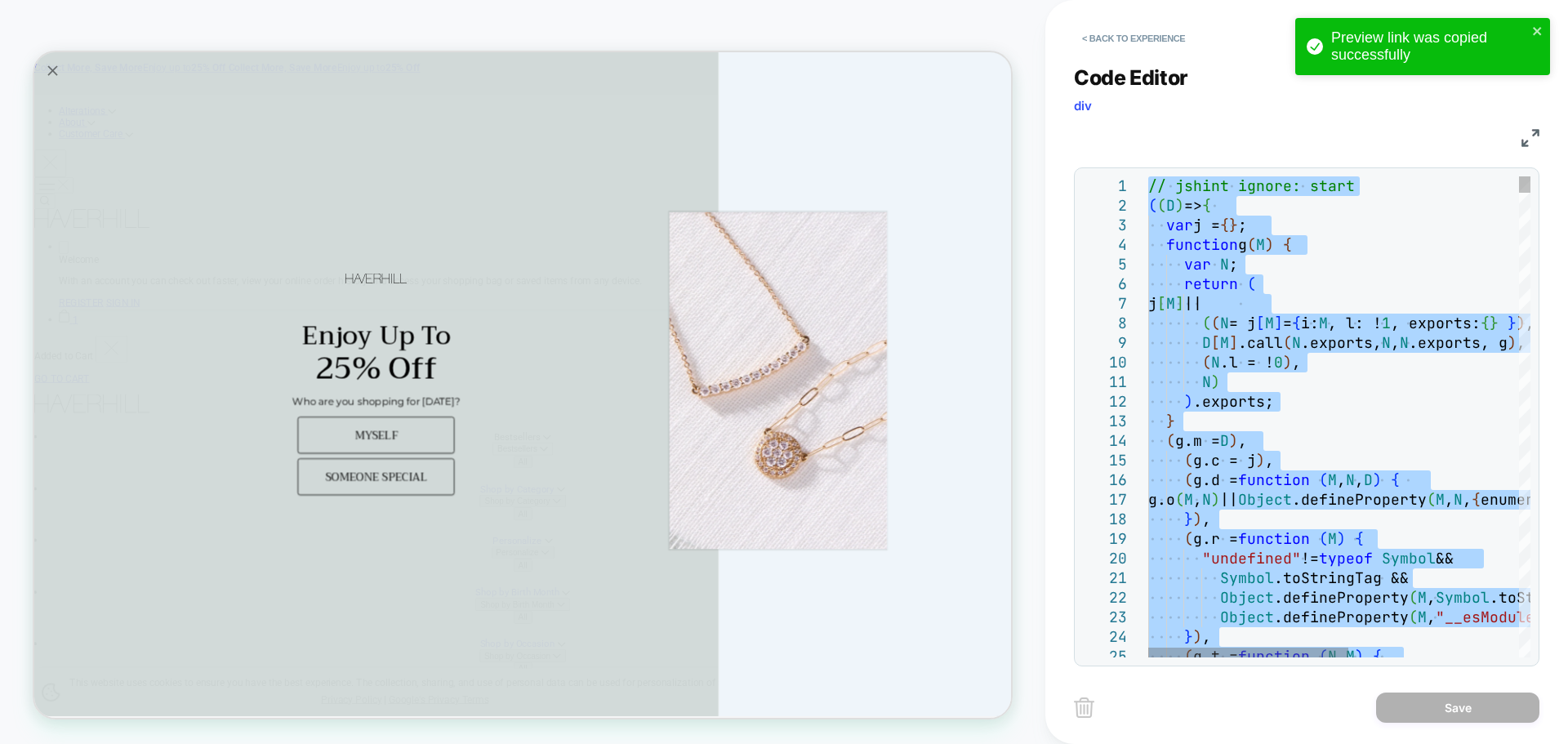
type textarea "**********"
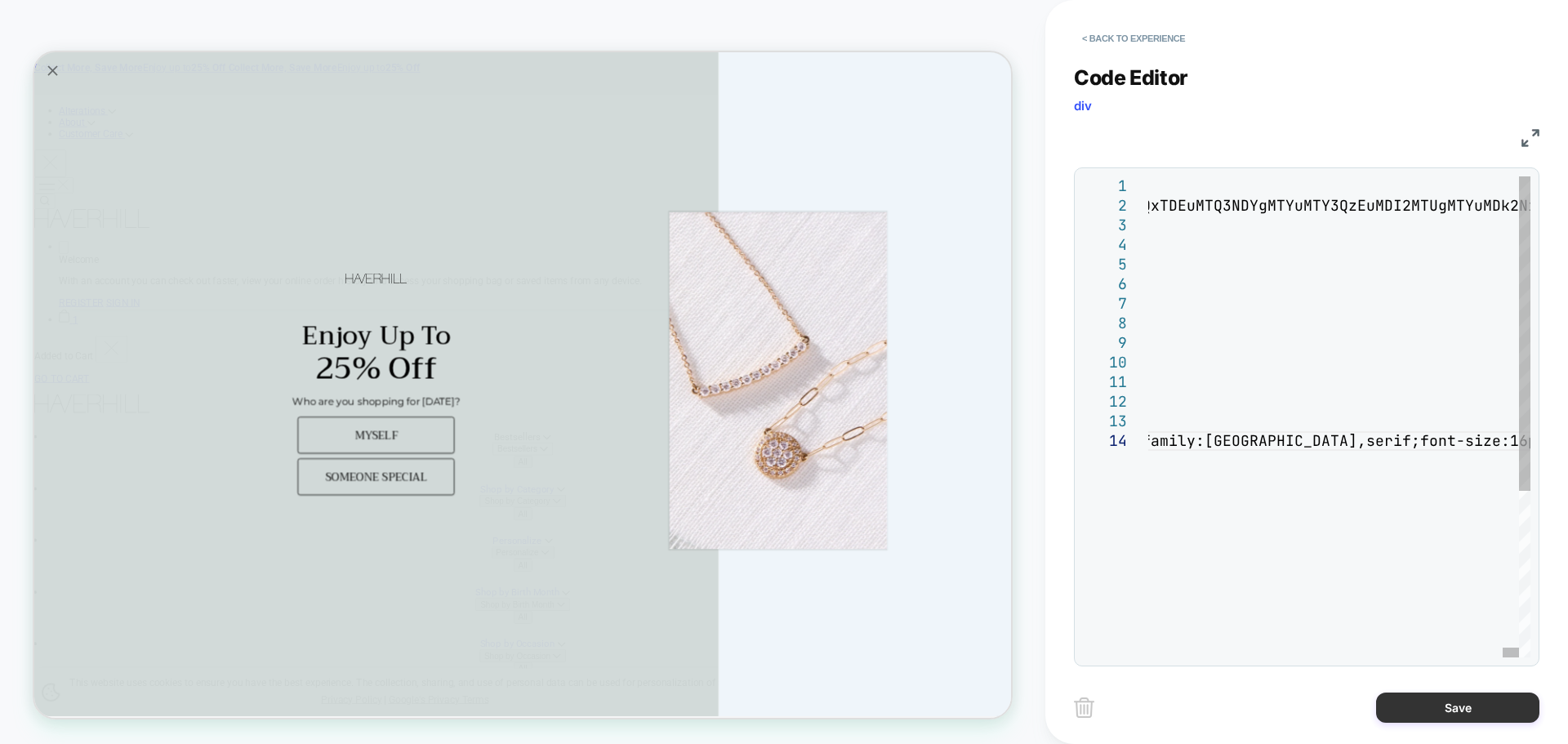
click at [1393, 705] on button "Save" at bounding box center [1457, 707] width 163 height 30
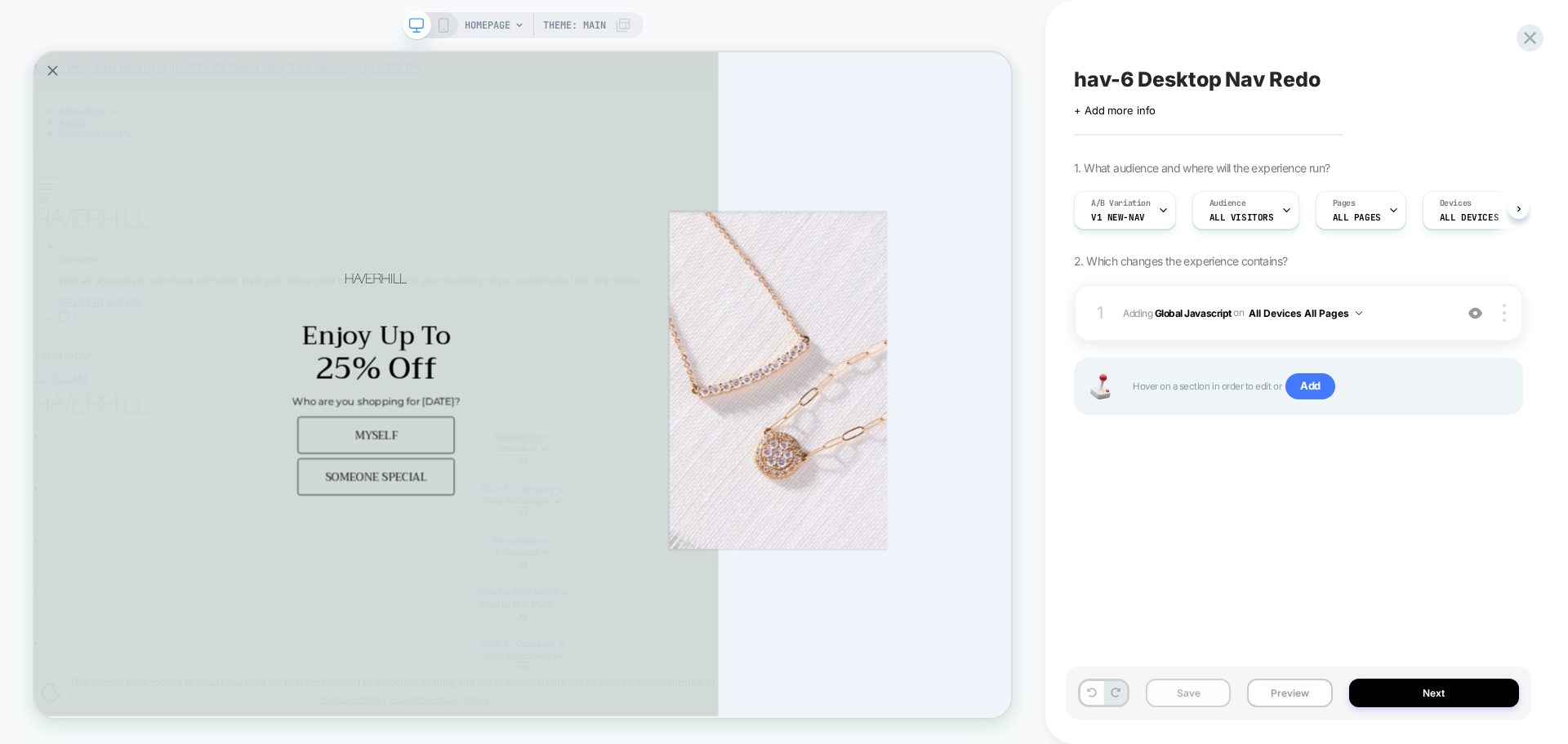
scroll to position [0, 1]
click at [1185, 682] on button "Save" at bounding box center [1188, 692] width 85 height 28
click at [1279, 702] on button "Preview" at bounding box center [1289, 692] width 85 height 28
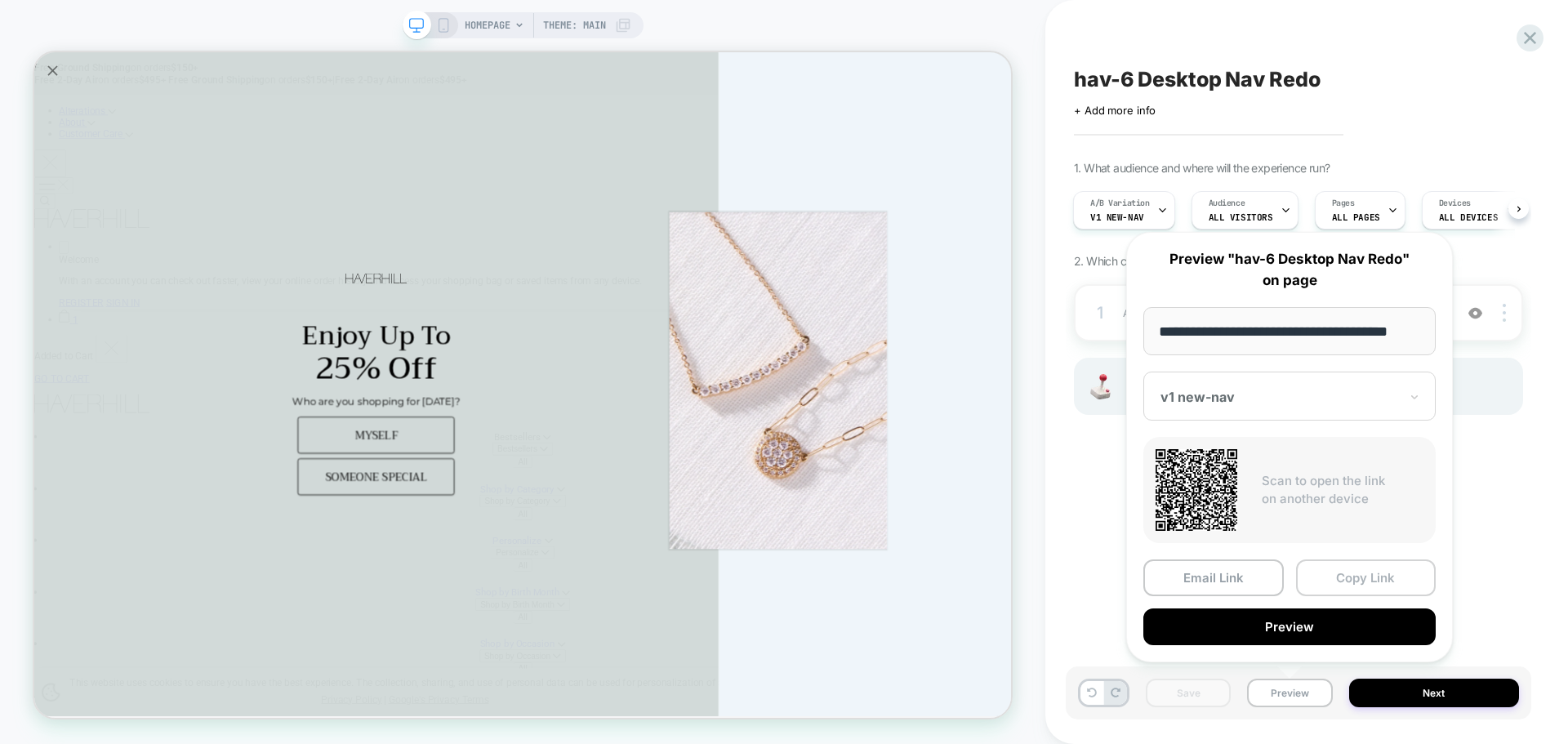
scroll to position [0, 0]
click at [1340, 575] on button "Copy Link" at bounding box center [1366, 578] width 141 height 37
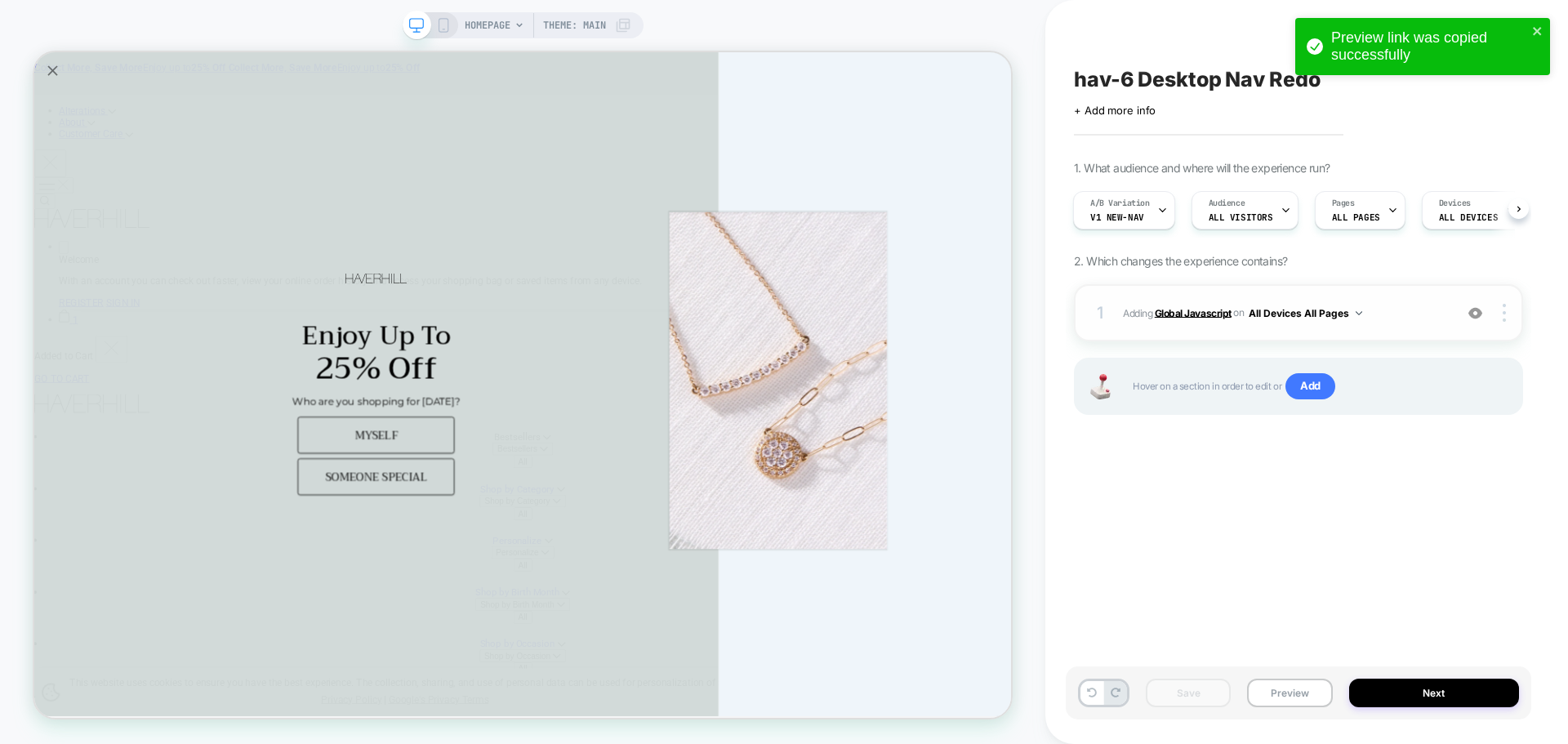
click at [1201, 318] on b "Global Javascript" at bounding box center [1193, 312] width 76 height 13
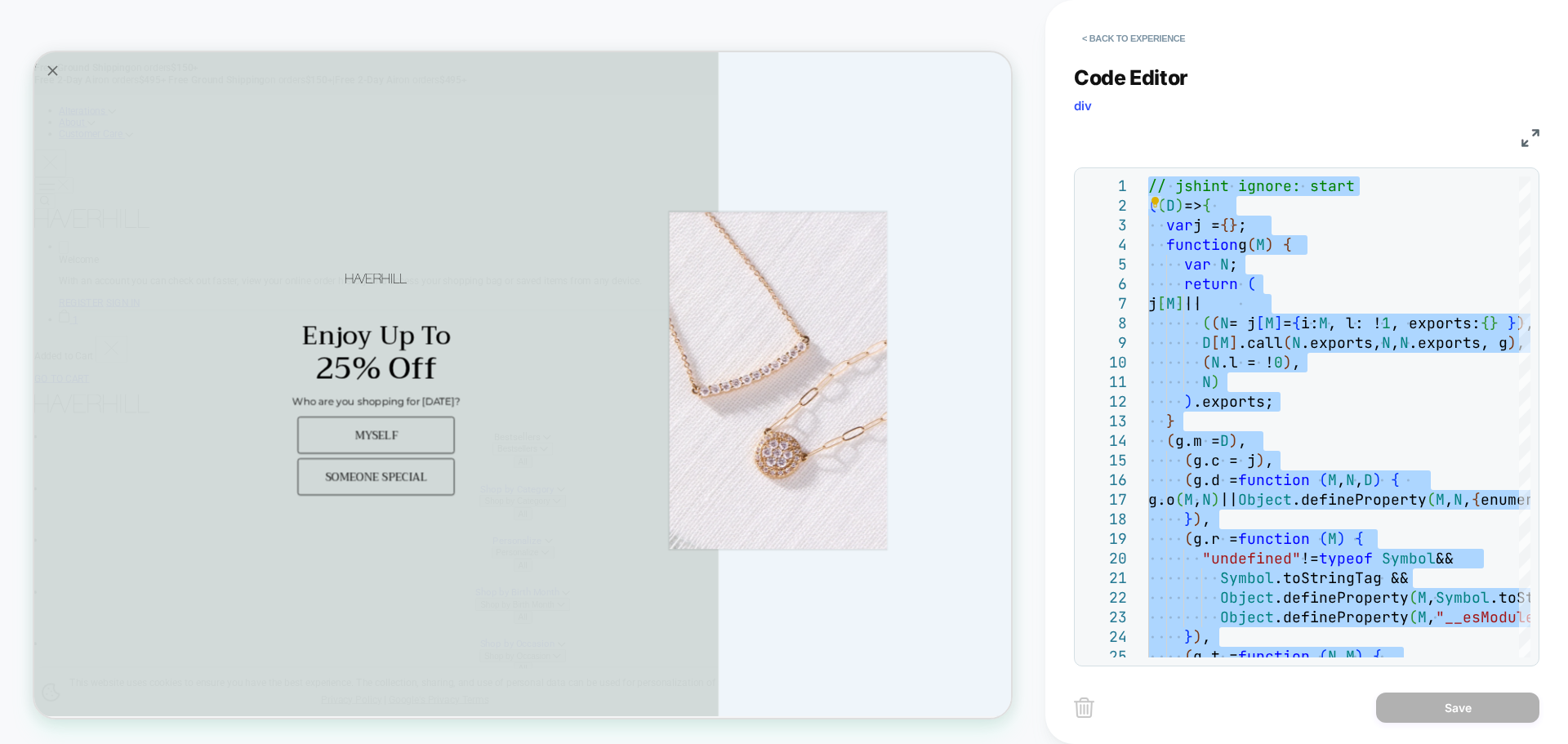
type textarea "**********"
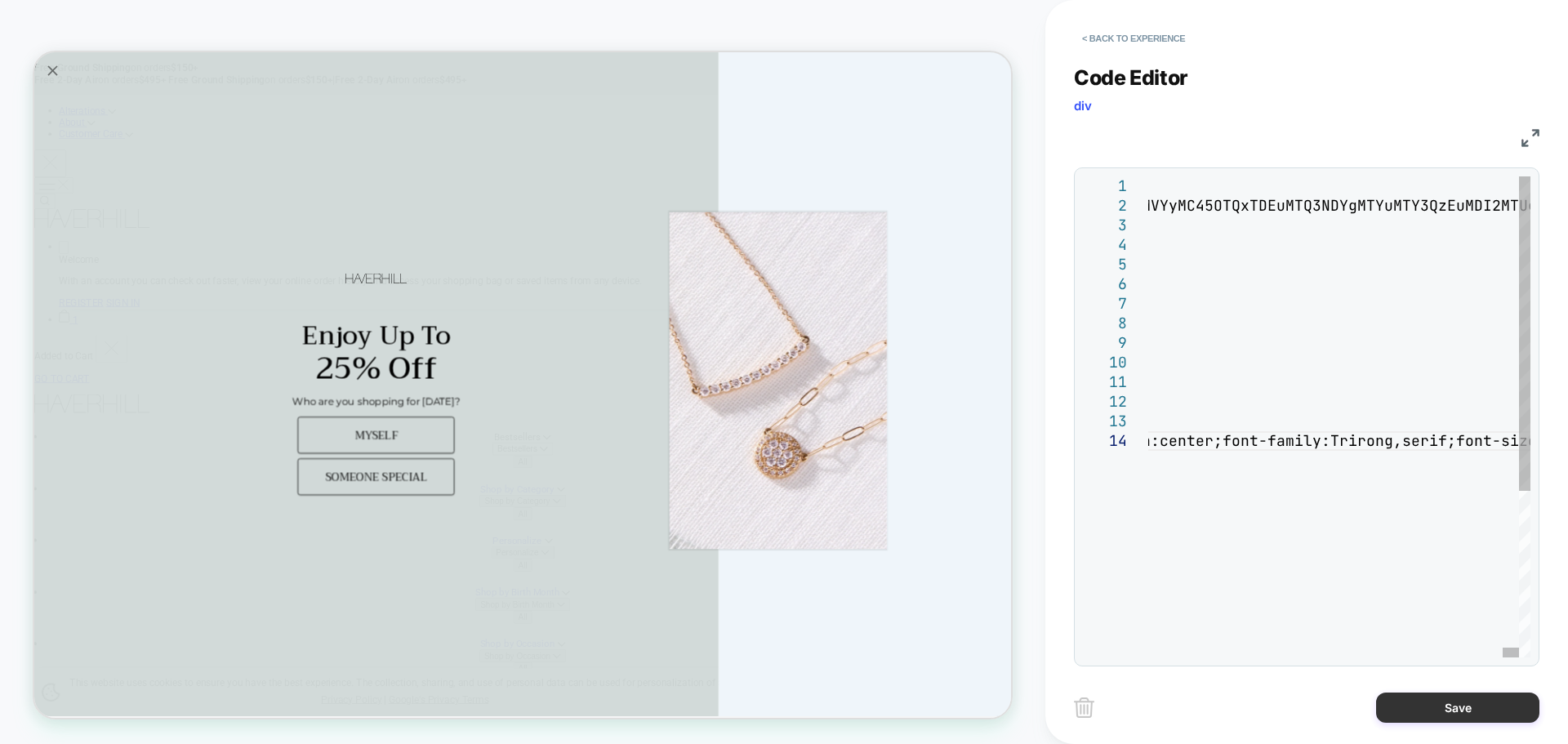
click at [1425, 701] on button "Save" at bounding box center [1457, 707] width 163 height 30
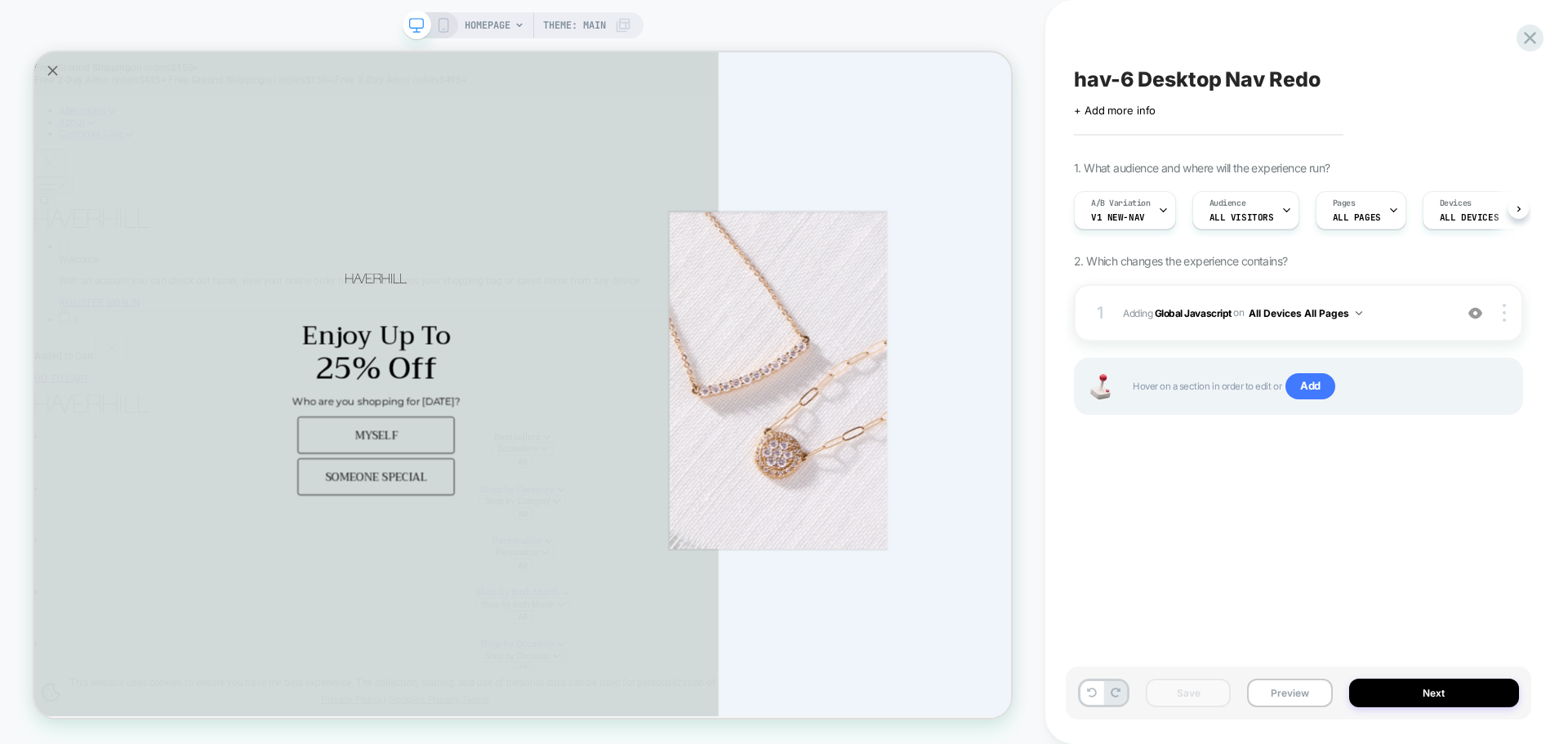
scroll to position [0, 1]
click at [1271, 696] on button "Preview" at bounding box center [1289, 692] width 85 height 28
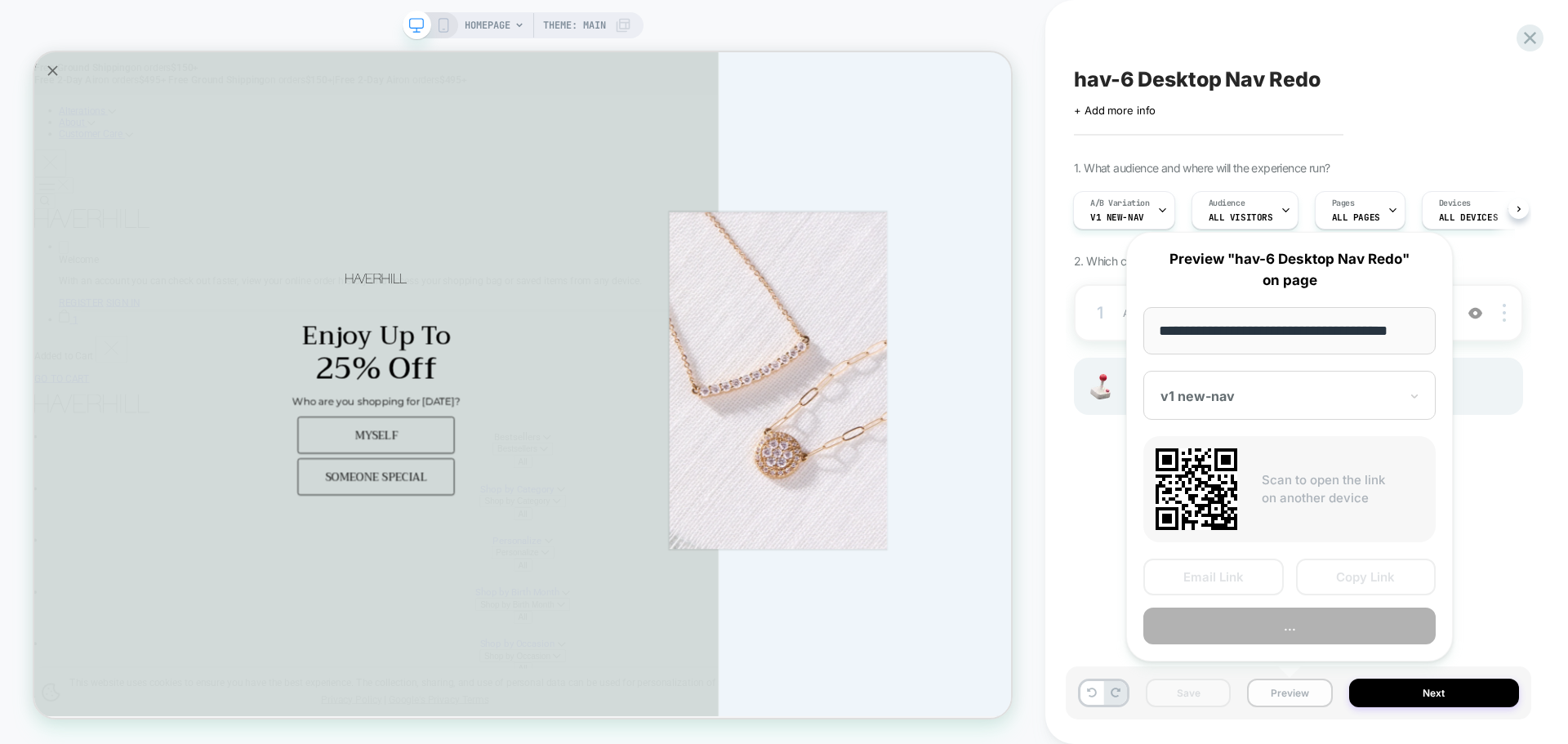
scroll to position [0, 10]
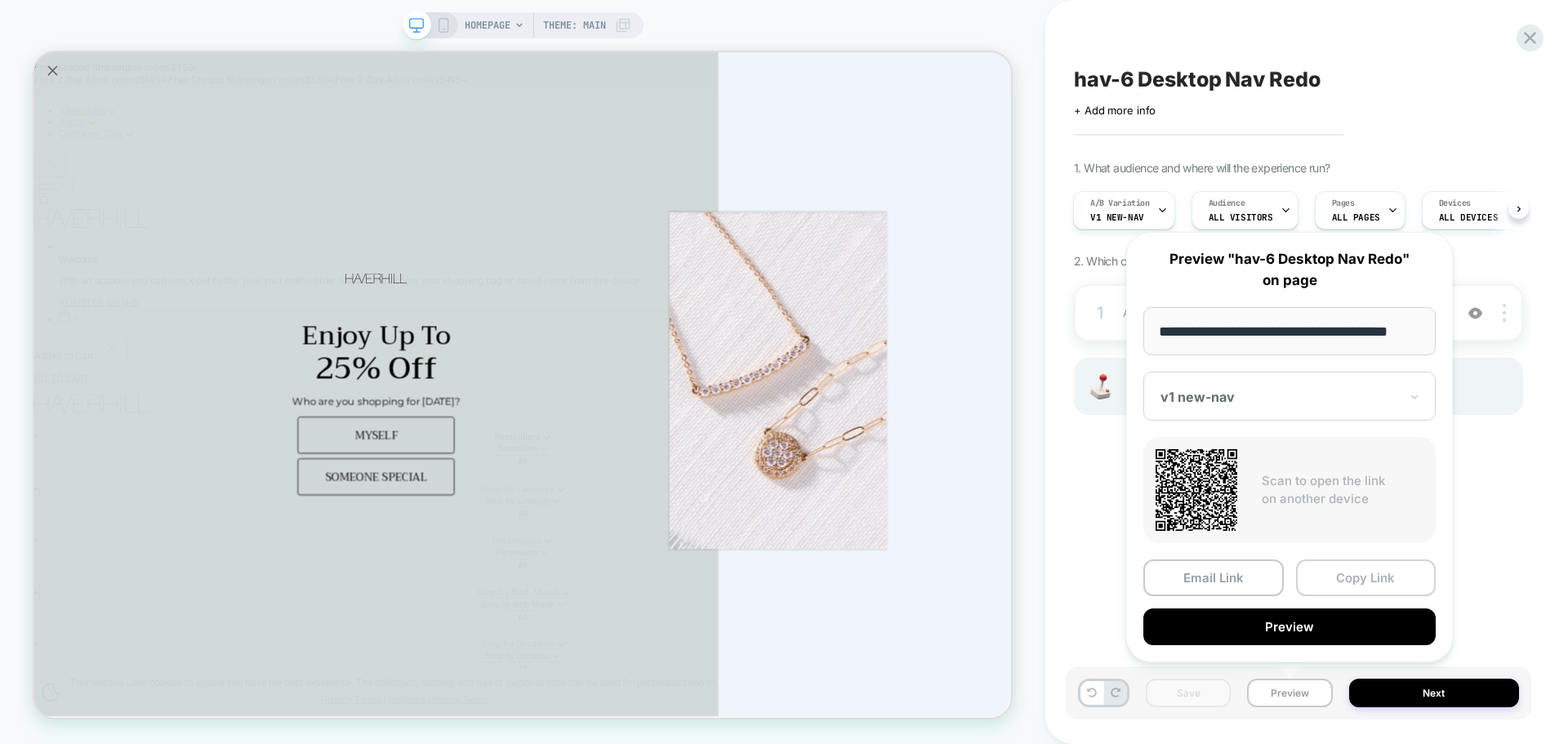
click at [1362, 578] on button "Copy Link" at bounding box center [1366, 578] width 141 height 37
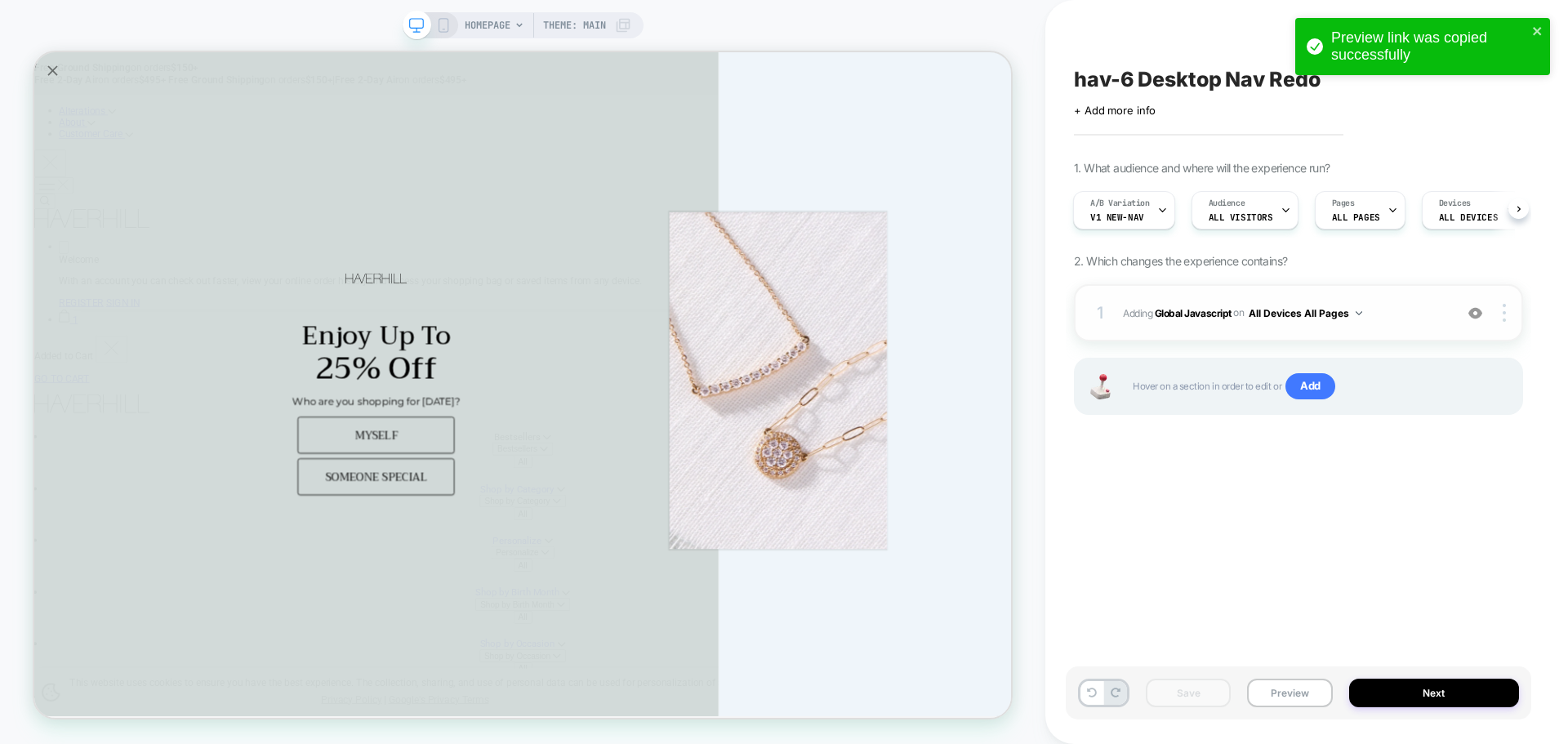
click at [1213, 319] on span "Adding Global Javascript on All Devices All Pages" at bounding box center [1284, 313] width 323 height 21
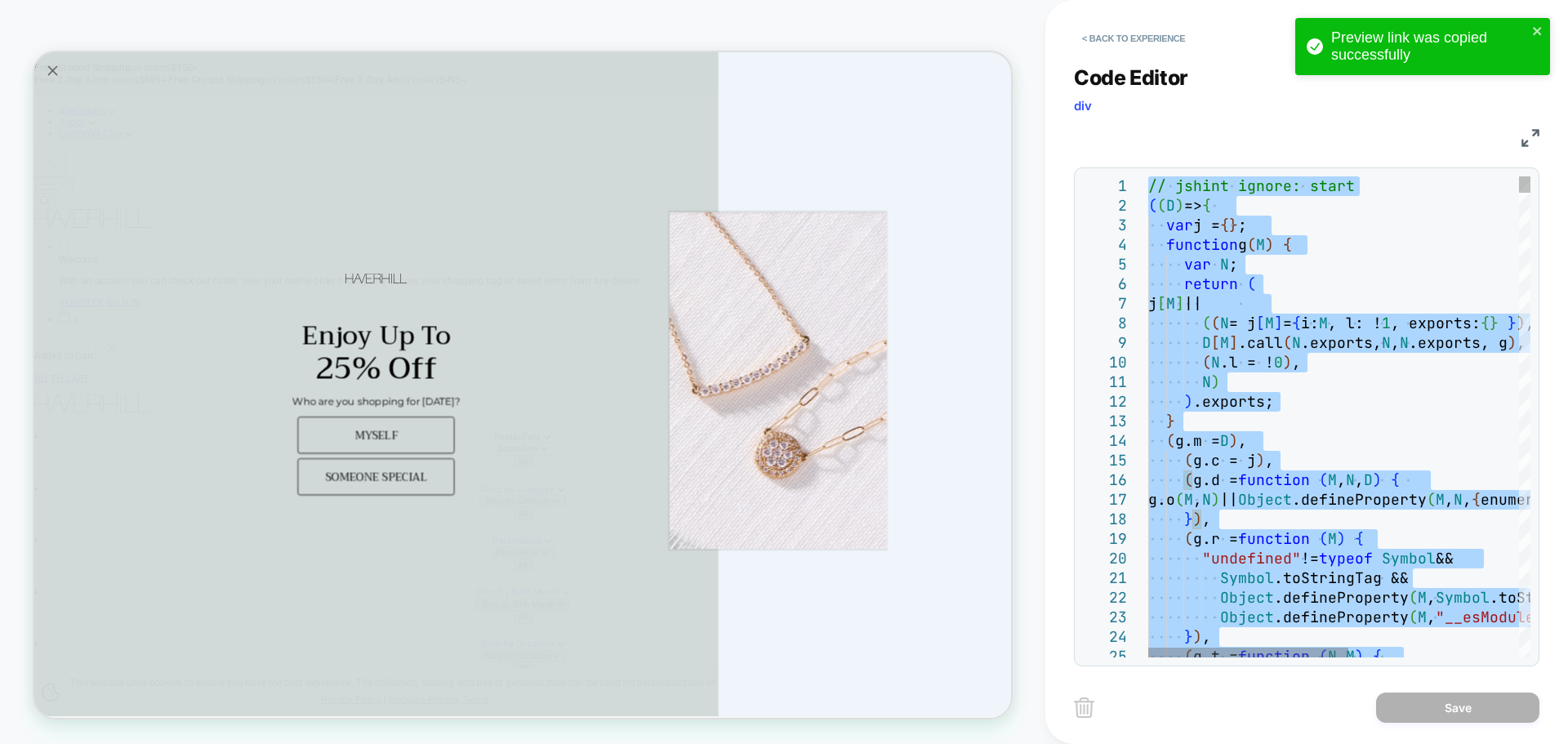
type textarea "**********"
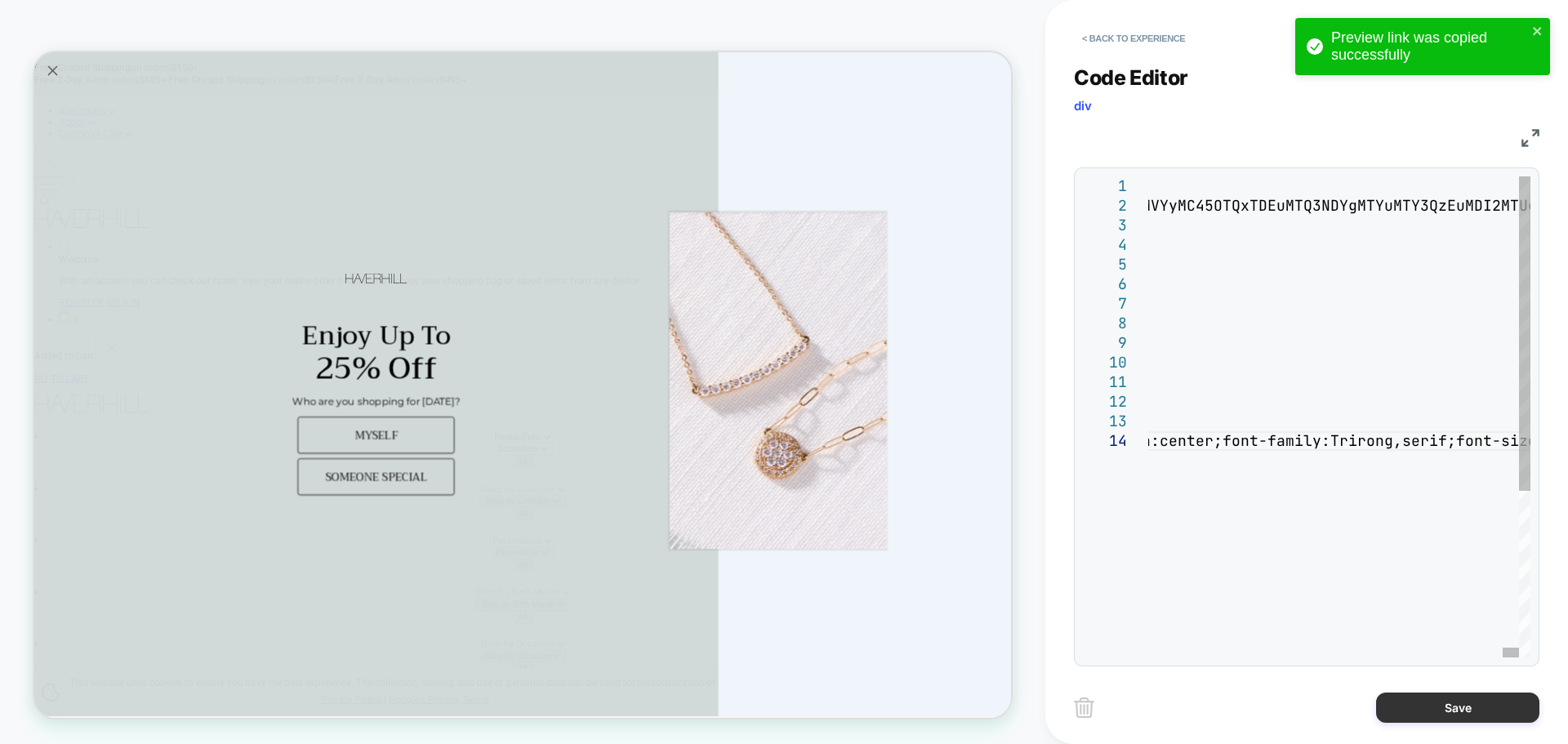
click at [1458, 708] on button "Save" at bounding box center [1457, 707] width 163 height 30
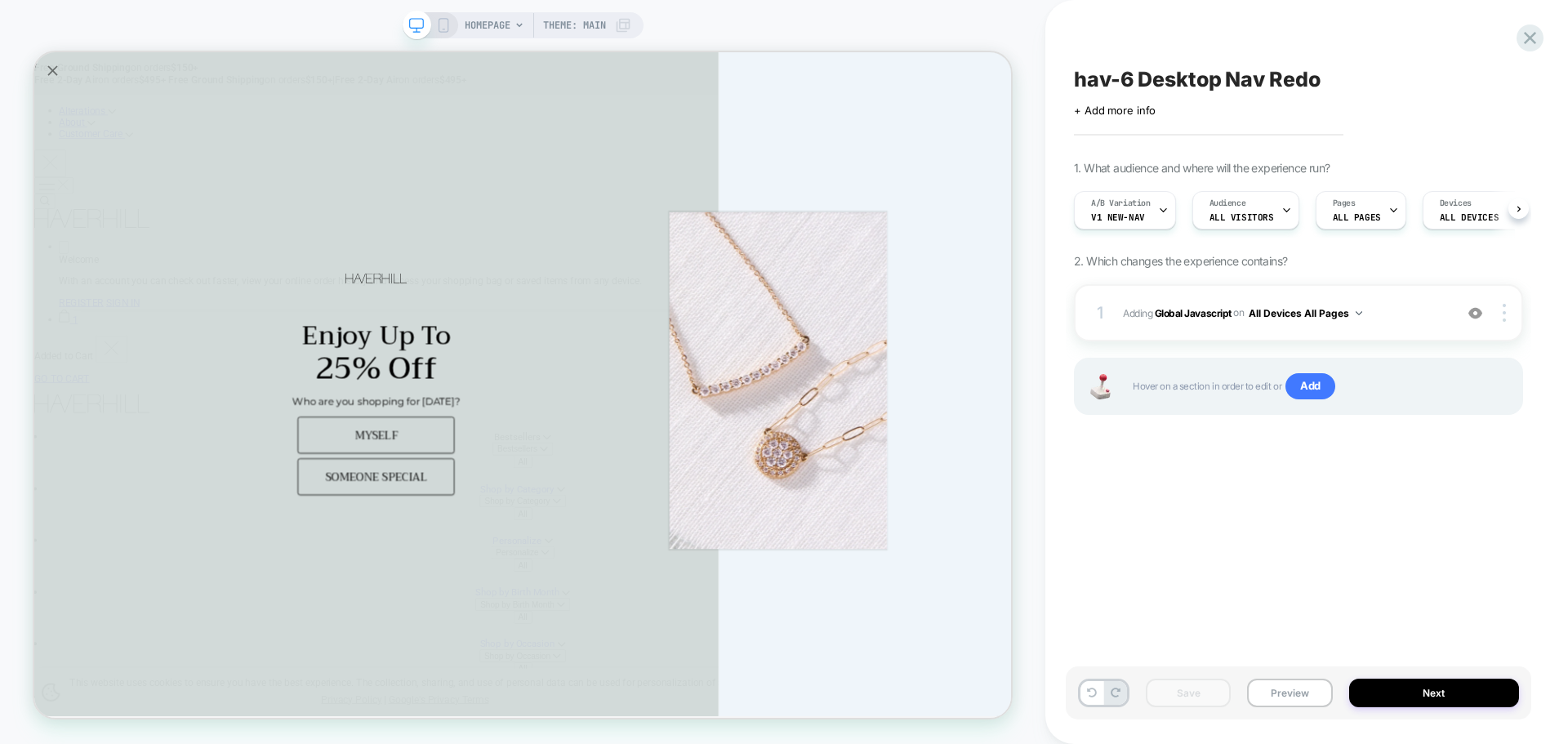
scroll to position [0, 1]
click at [1304, 682] on button "Preview" at bounding box center [1289, 692] width 85 height 28
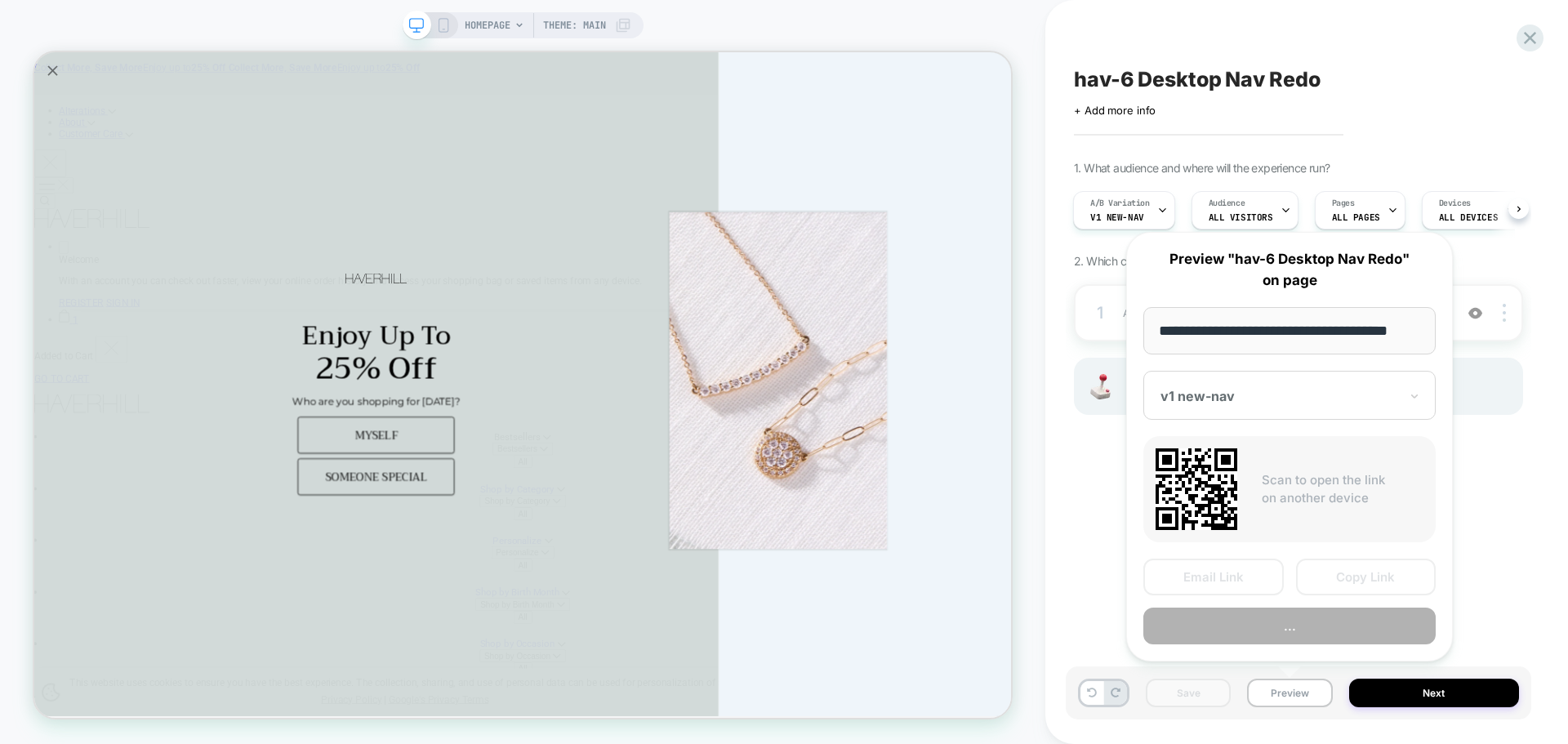
scroll to position [0, 10]
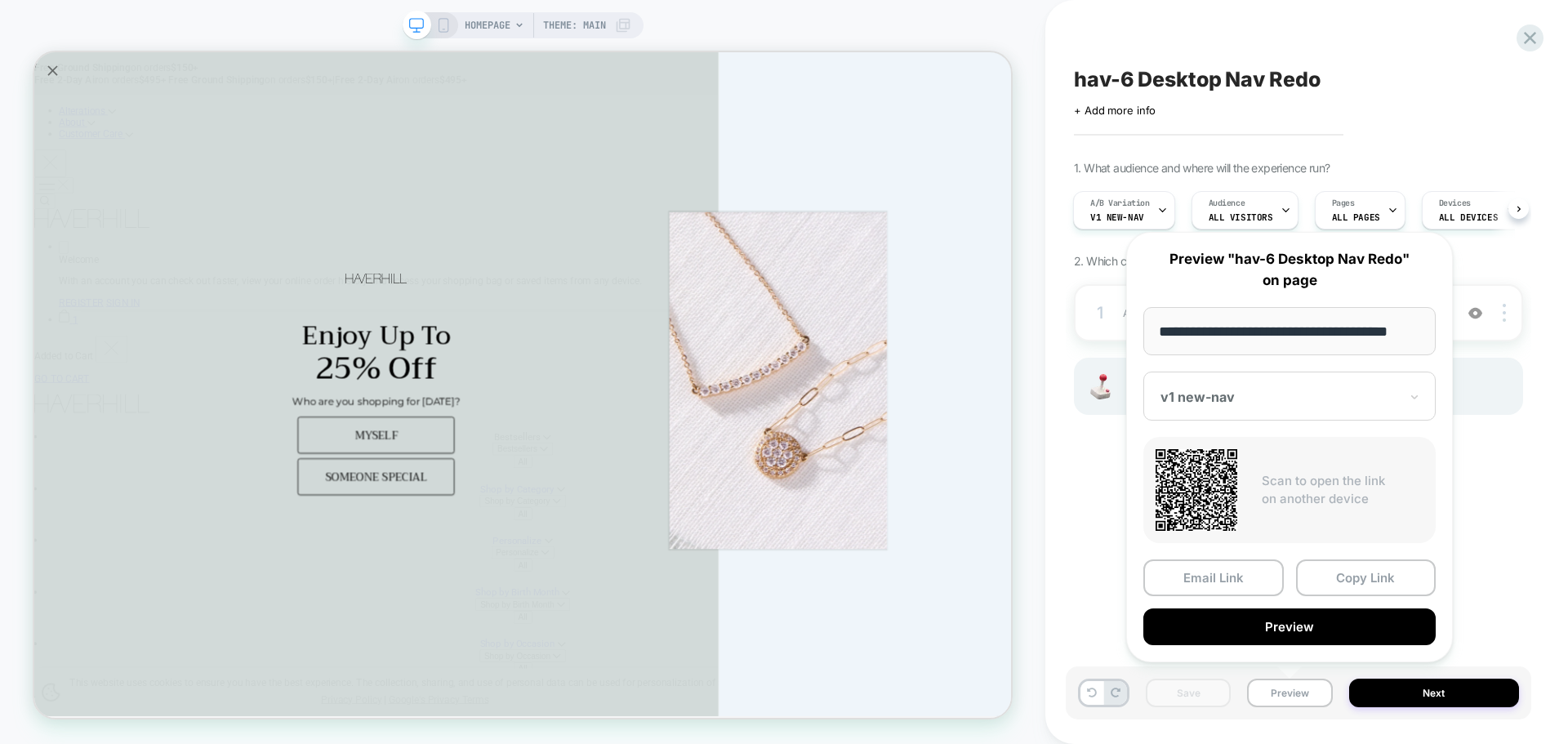
click at [1338, 596] on div "Email Link Copy Link Preview" at bounding box center [1289, 602] width 293 height 86
click at [1340, 589] on button "Copy Link" at bounding box center [1366, 578] width 141 height 37
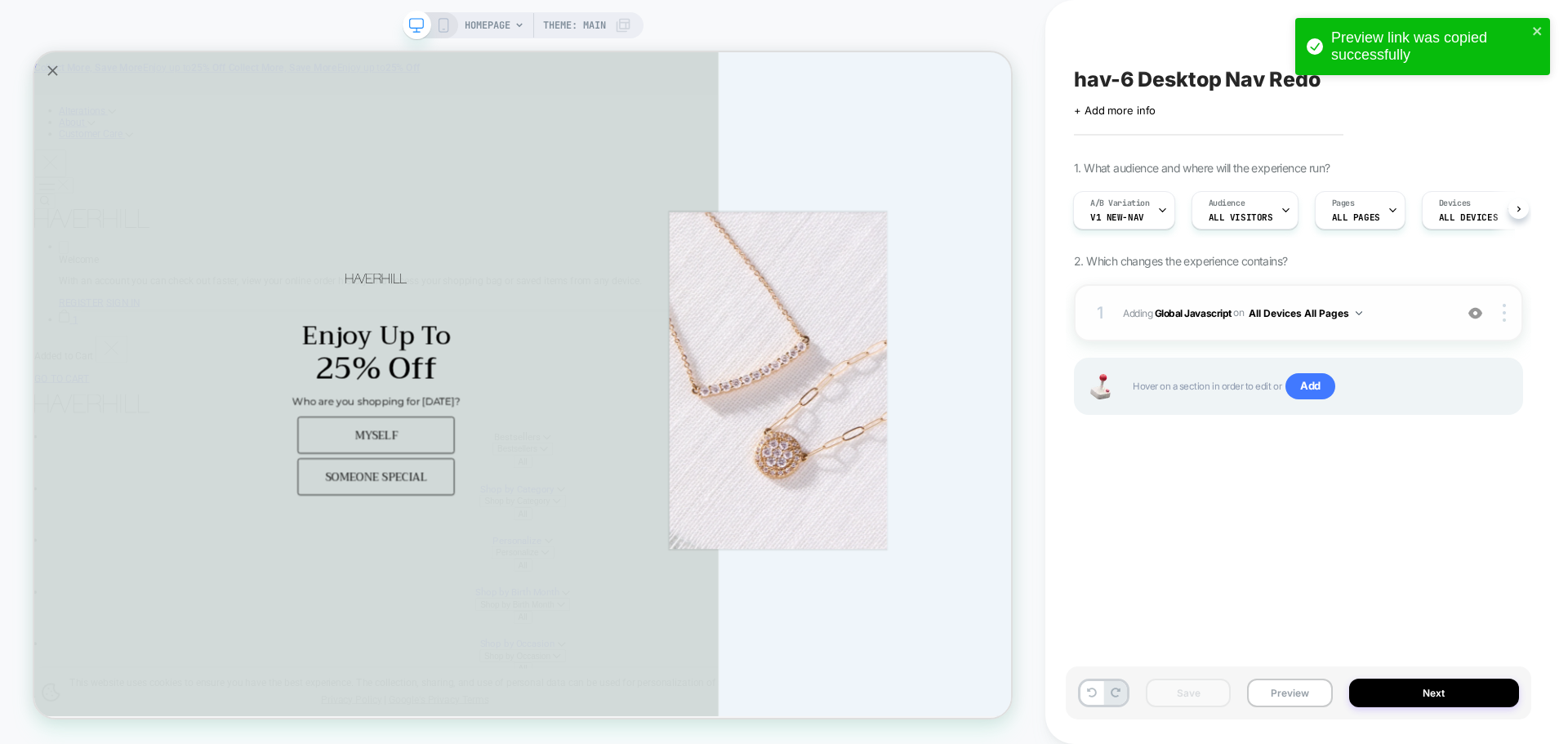
click at [1191, 319] on span "Adding Global Javascript on All Devices All Pages" at bounding box center [1284, 313] width 323 height 21
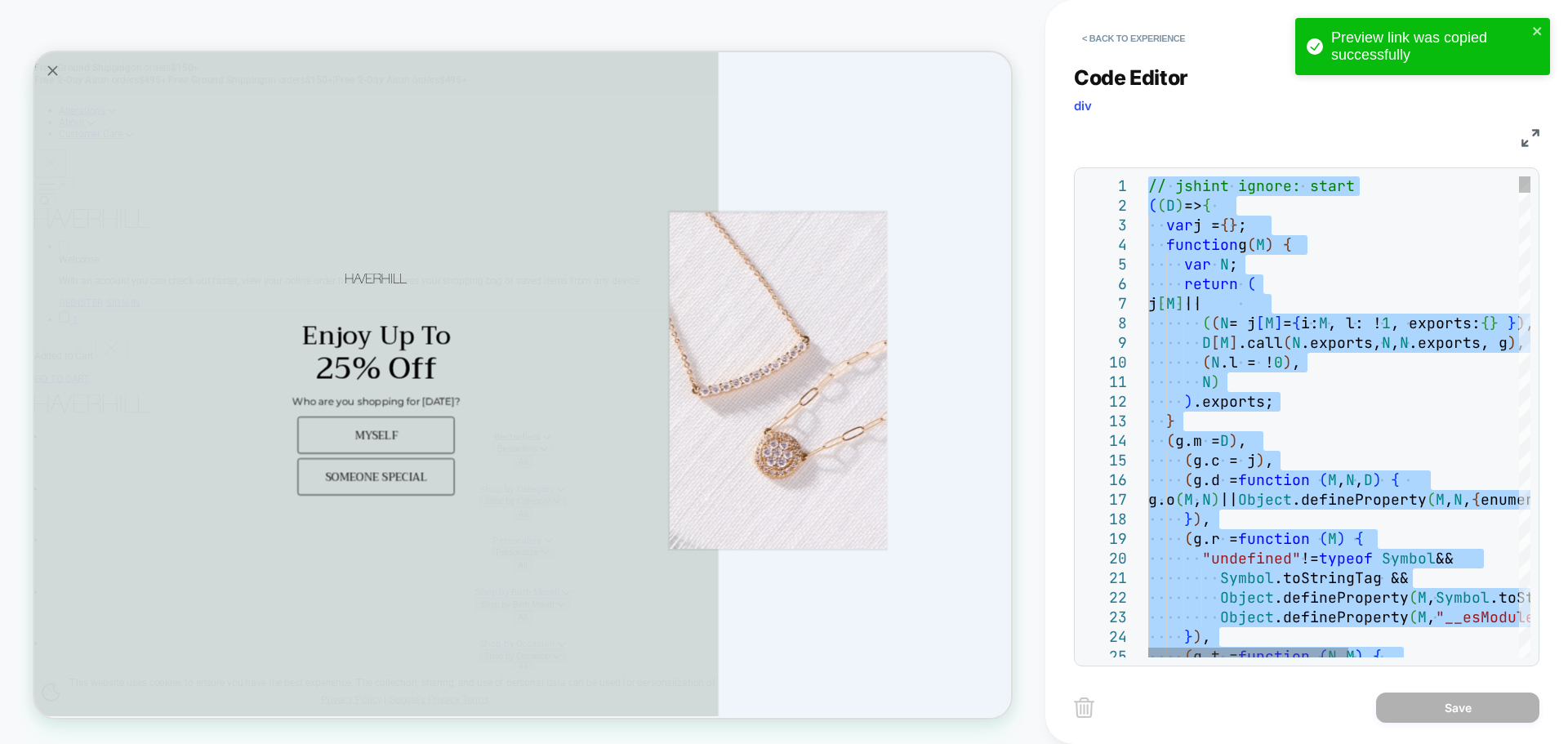
type textarea "**********"
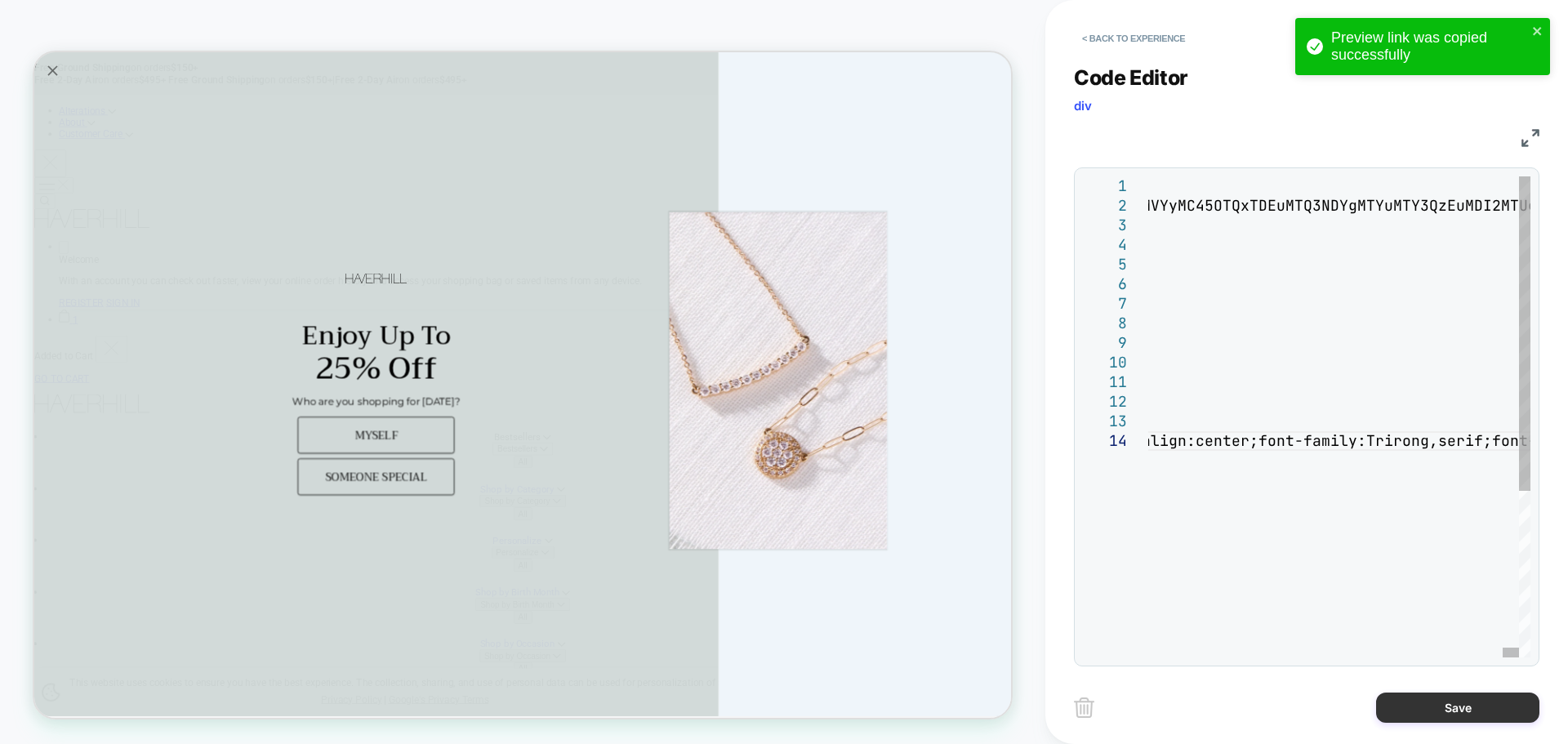
click at [1429, 719] on button "Save" at bounding box center [1457, 707] width 163 height 30
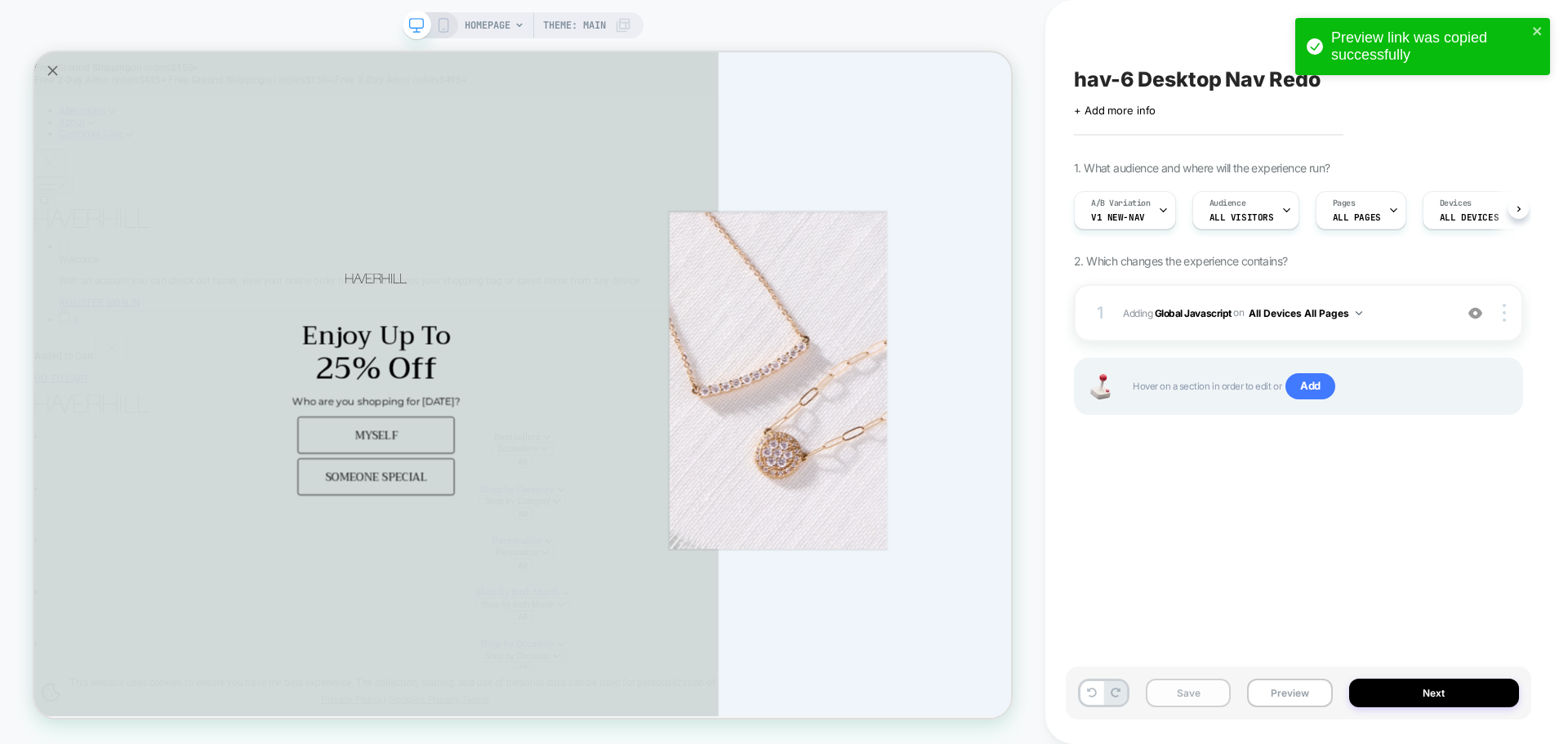
click at [1219, 703] on button "Save" at bounding box center [1188, 692] width 85 height 28
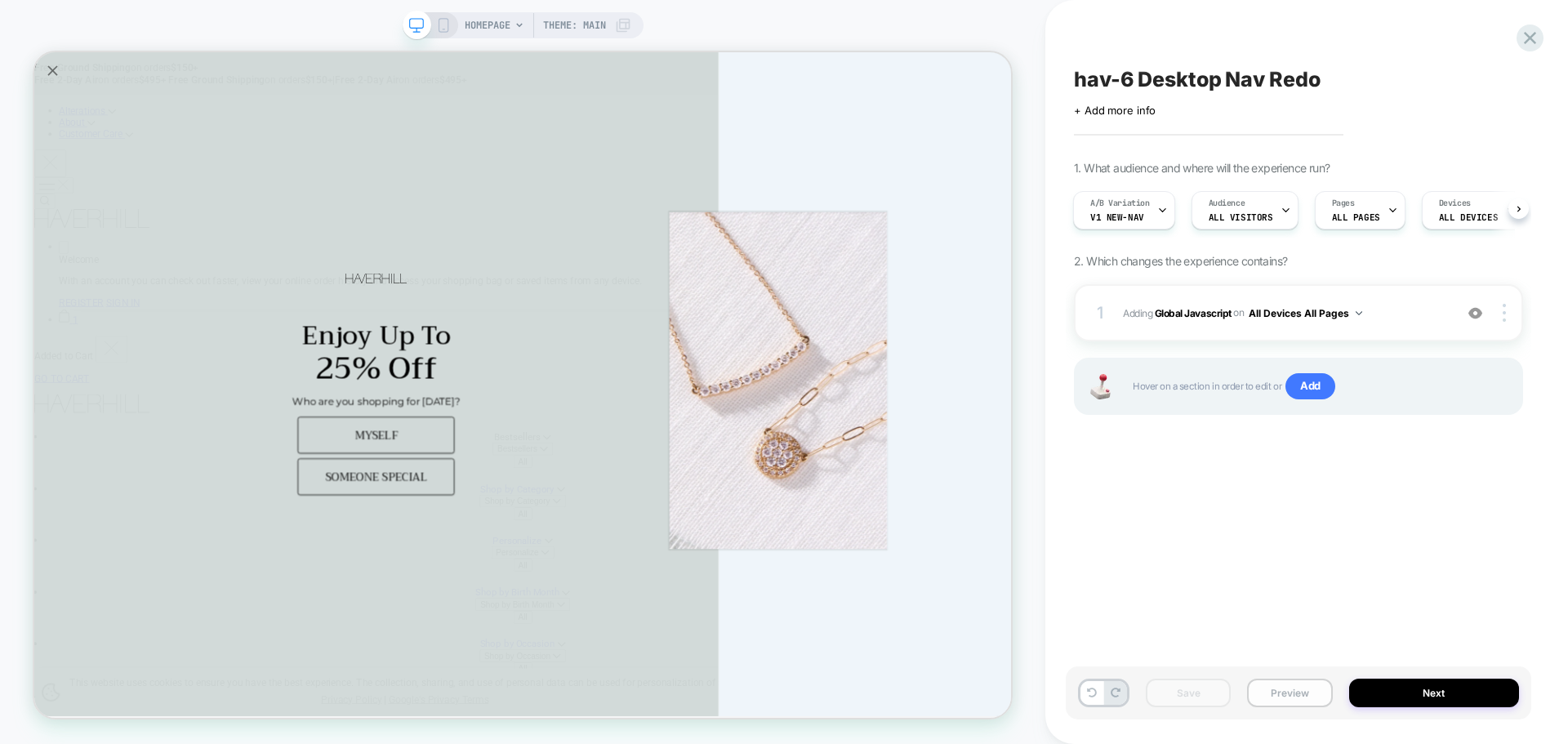
click at [1297, 699] on button "Preview" at bounding box center [1289, 692] width 85 height 28
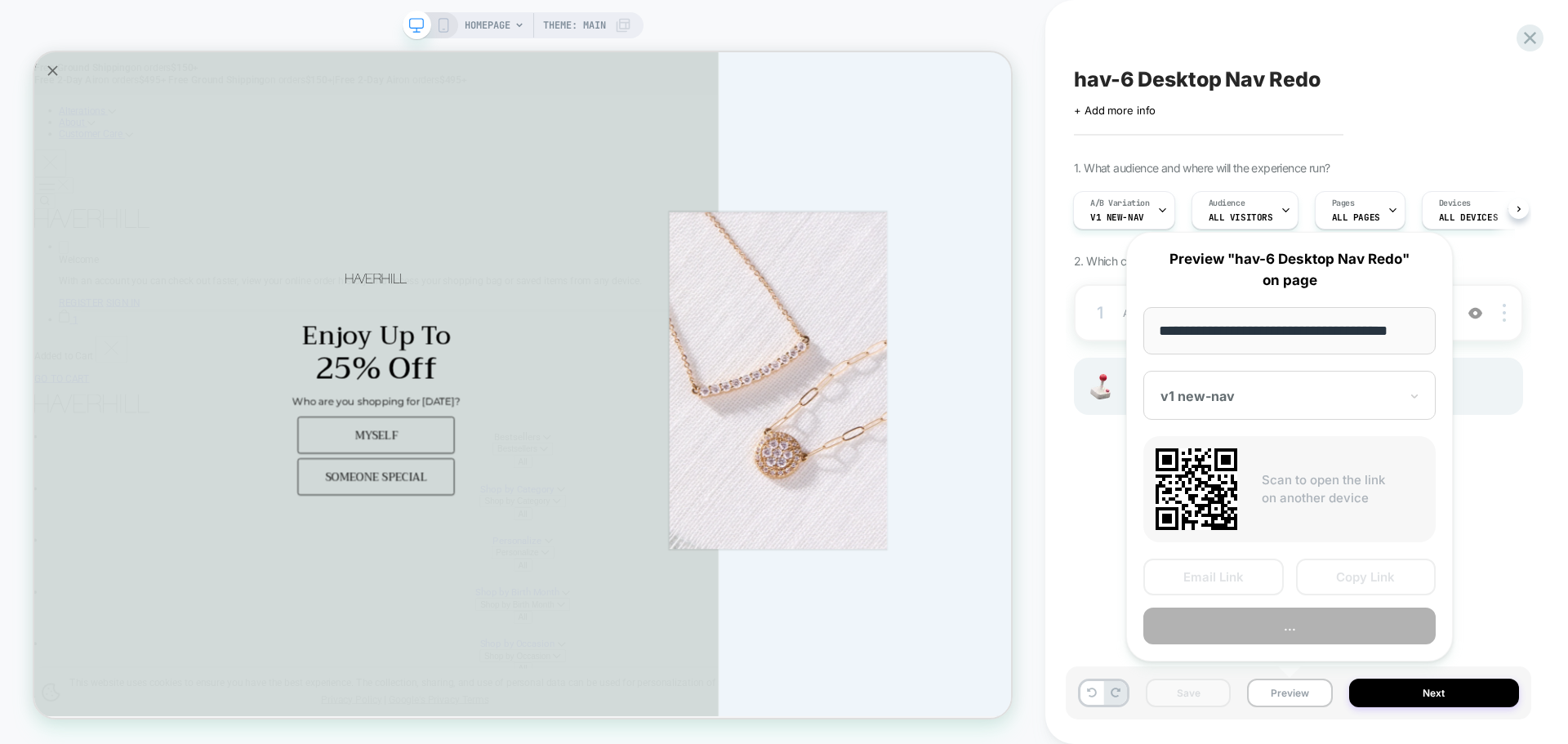
scroll to position [0, 10]
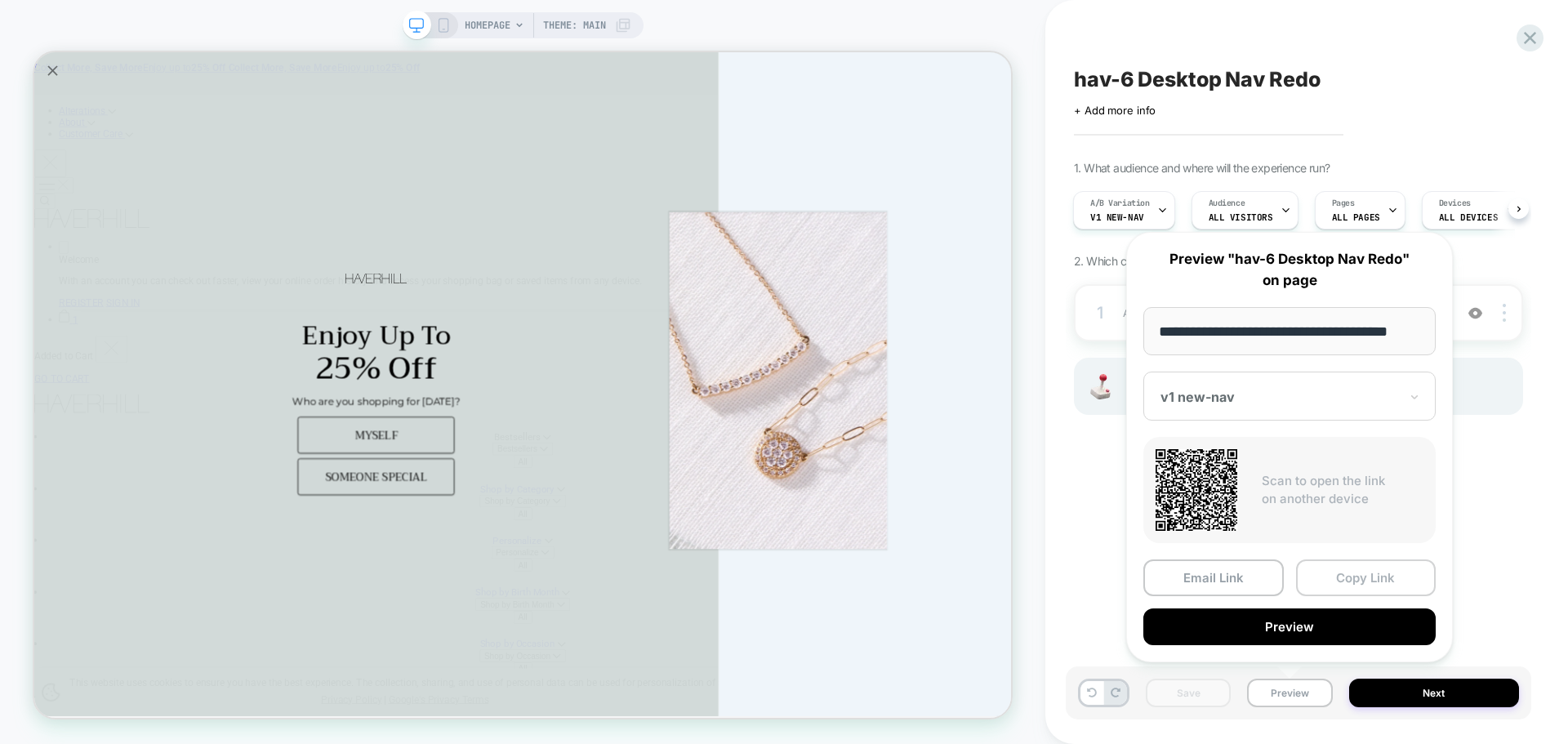
click at [1357, 575] on button "Copy Link" at bounding box center [1366, 578] width 141 height 37
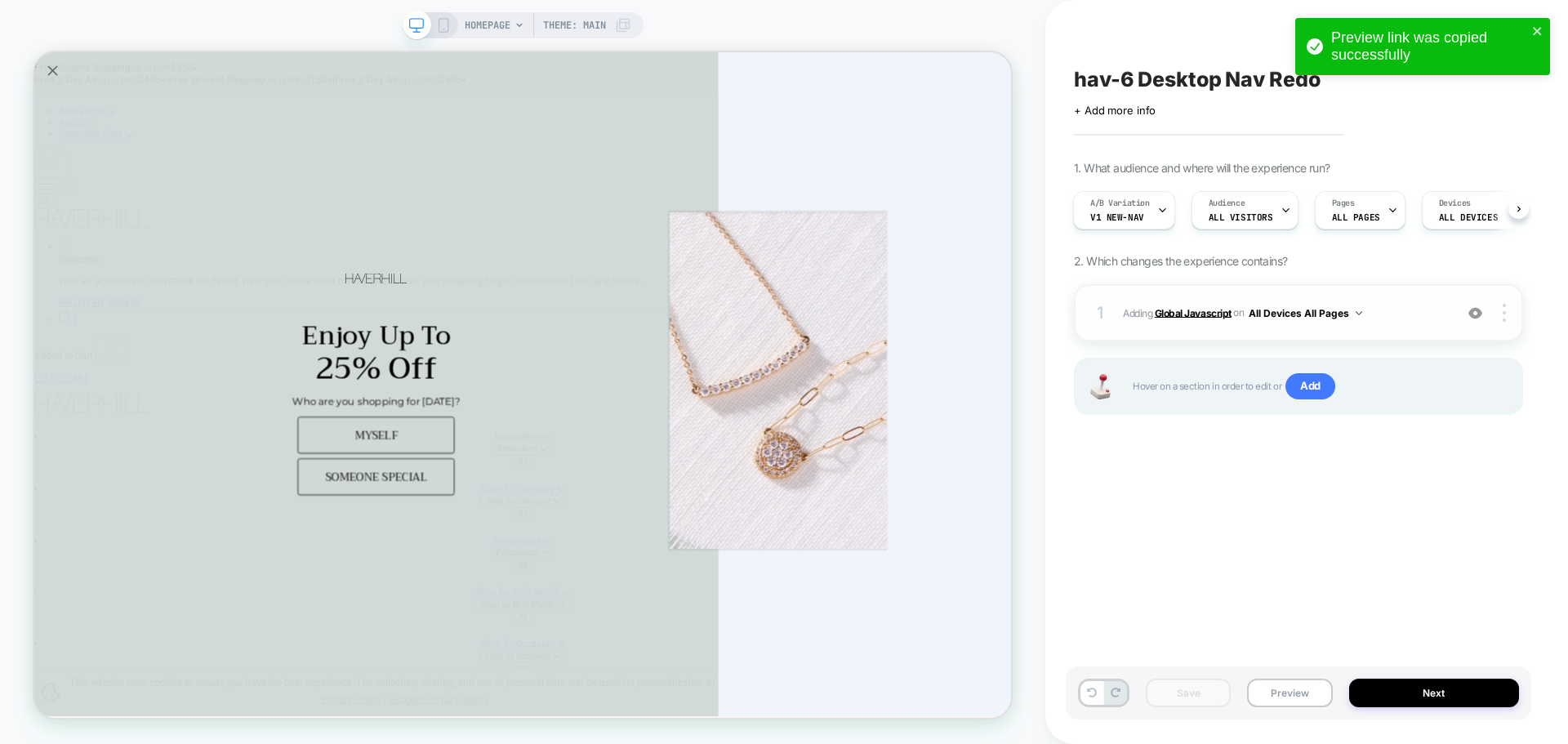
click at [1194, 313] on b "Global Javascript" at bounding box center [1193, 312] width 76 height 13
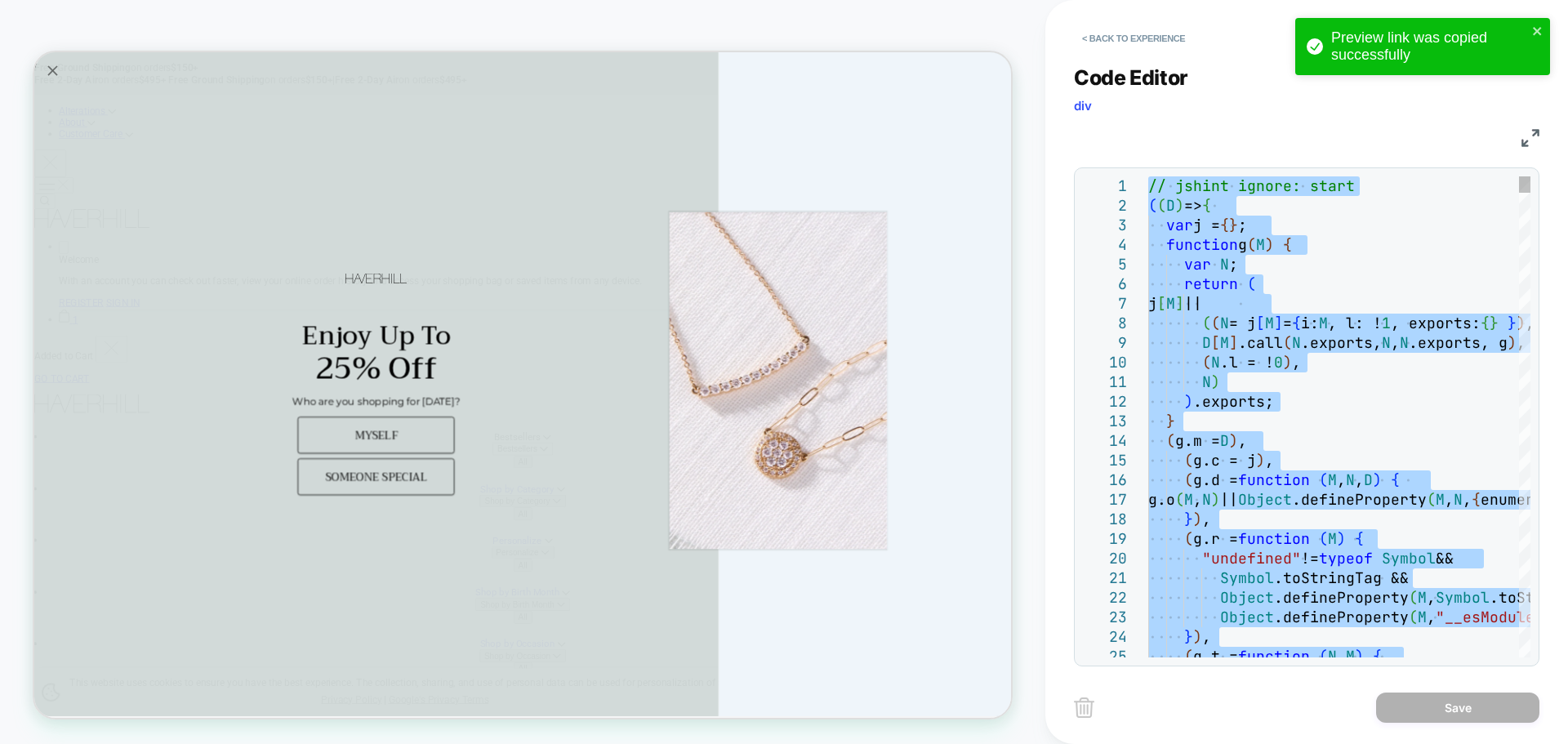
type textarea "**********"
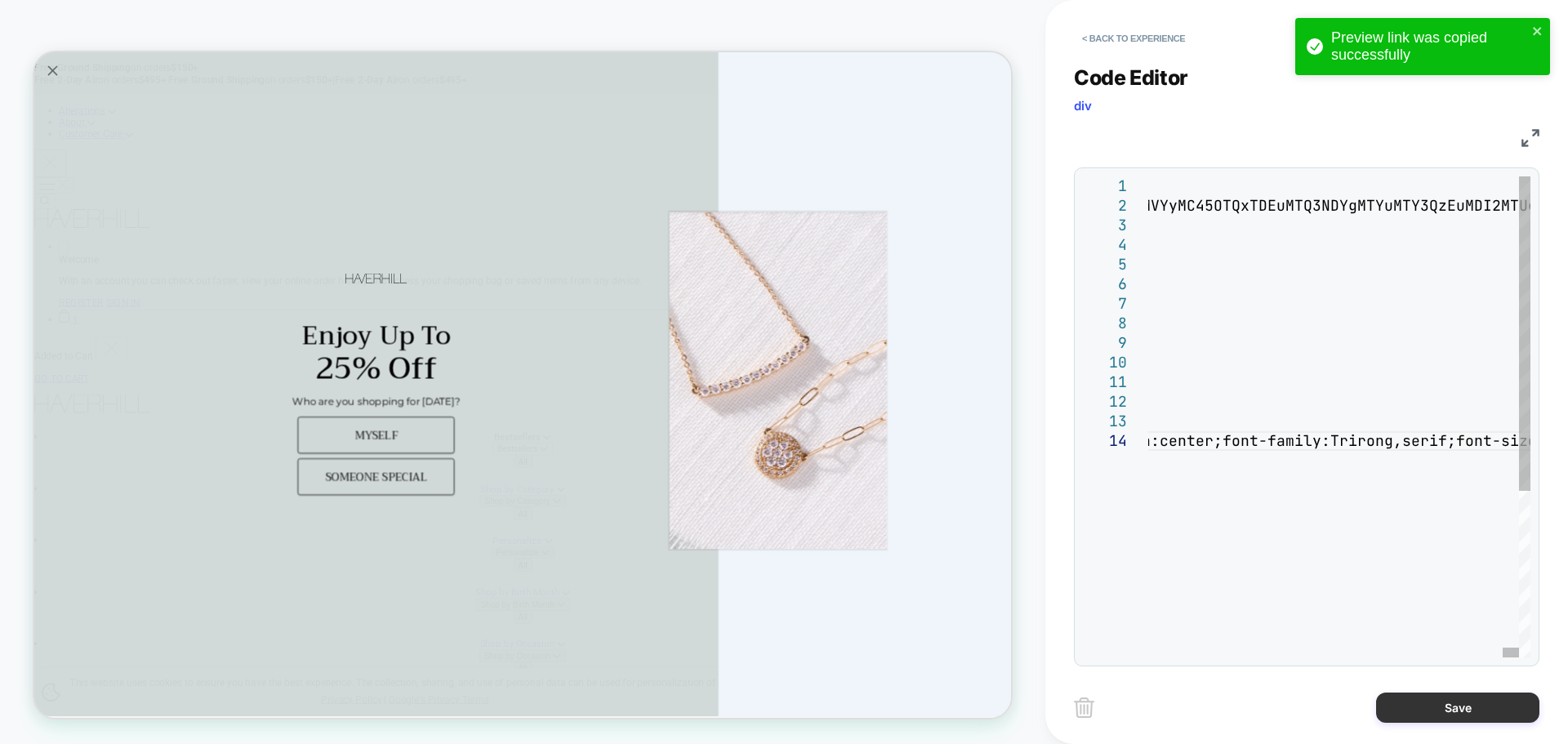
click at [1455, 708] on button "Save" at bounding box center [1457, 707] width 163 height 30
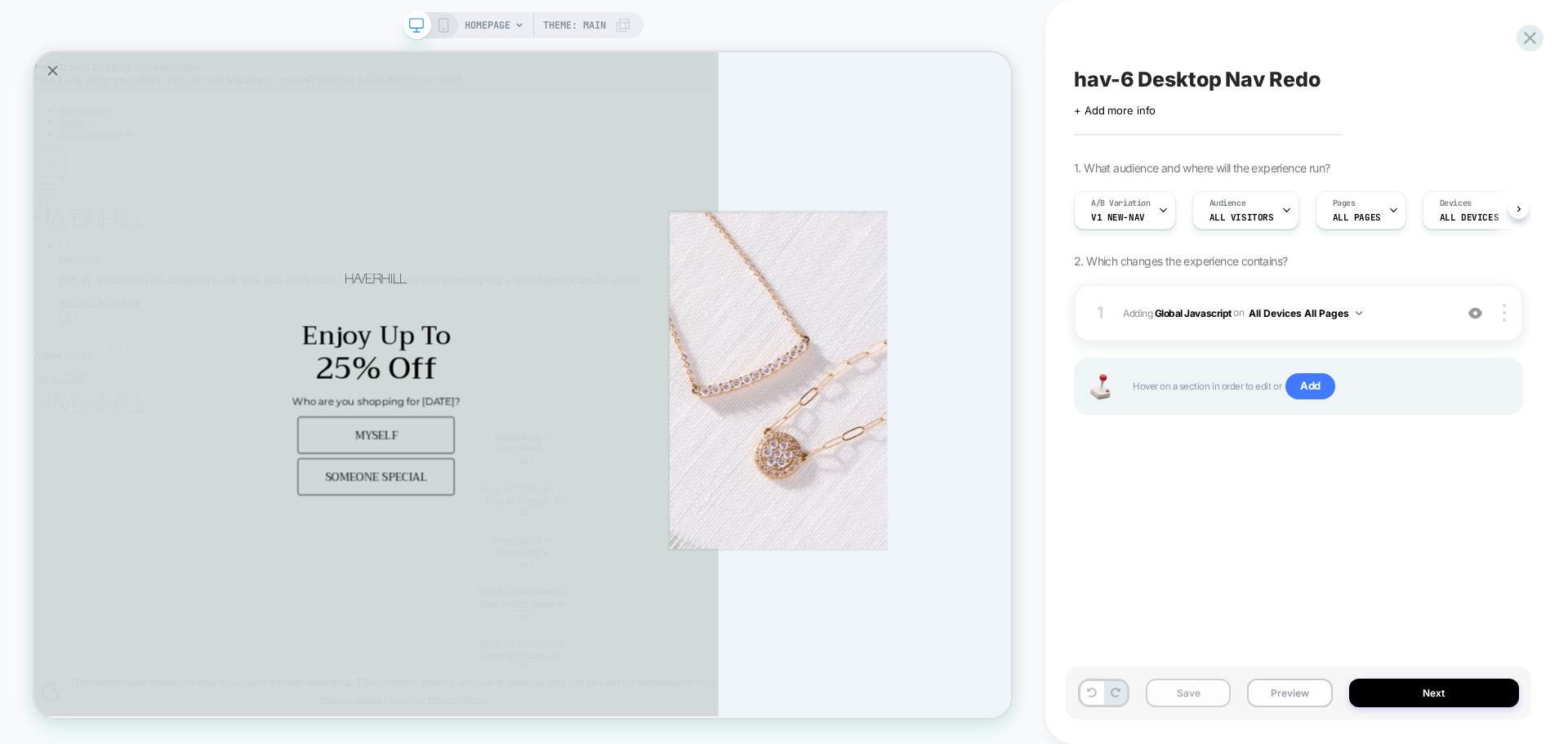
click at [1202, 707] on div "Save Preview Next" at bounding box center [1299, 693] width 466 height 53
click at [1205, 702] on button "Save" at bounding box center [1188, 692] width 85 height 28
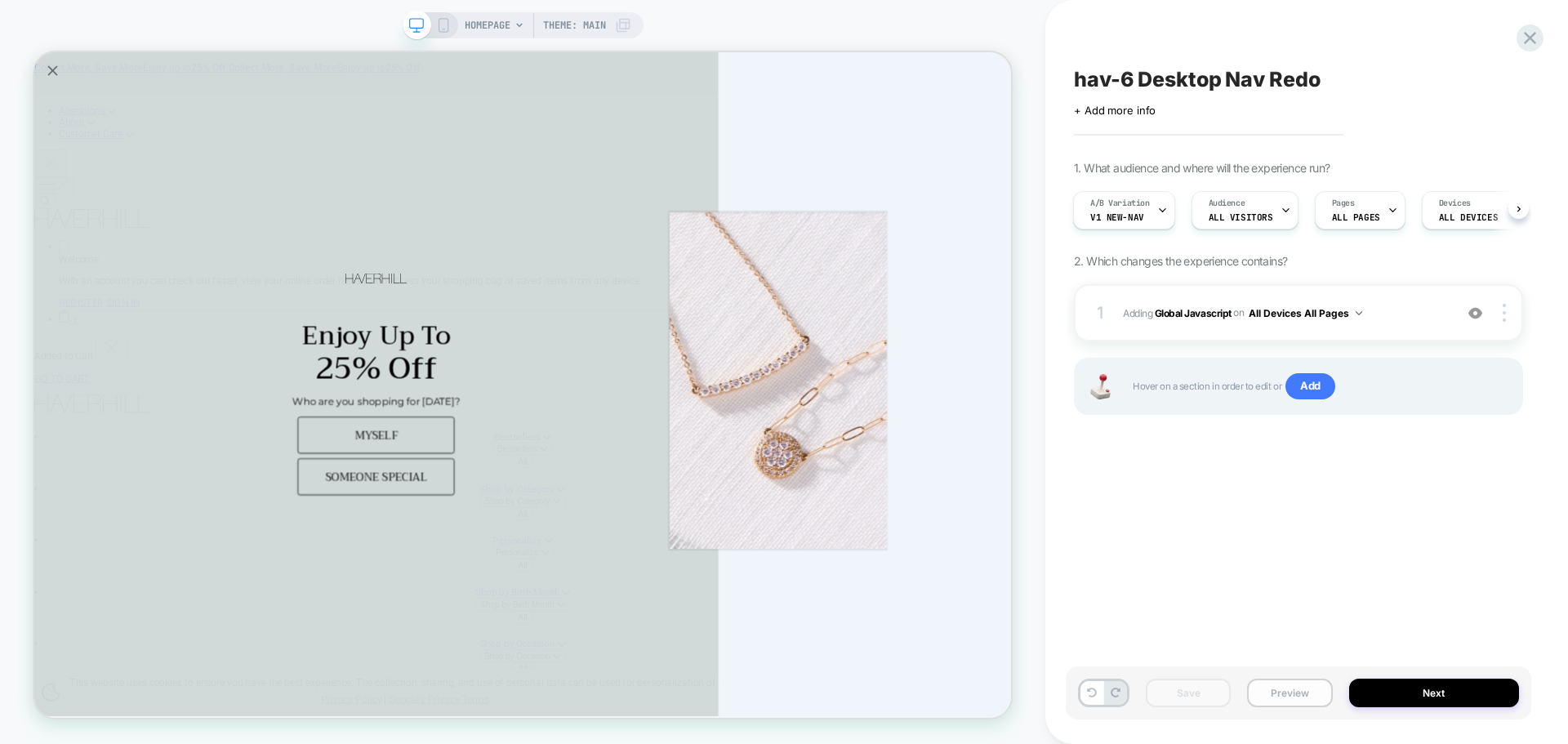
click at [1293, 696] on button "Preview" at bounding box center [1289, 692] width 85 height 28
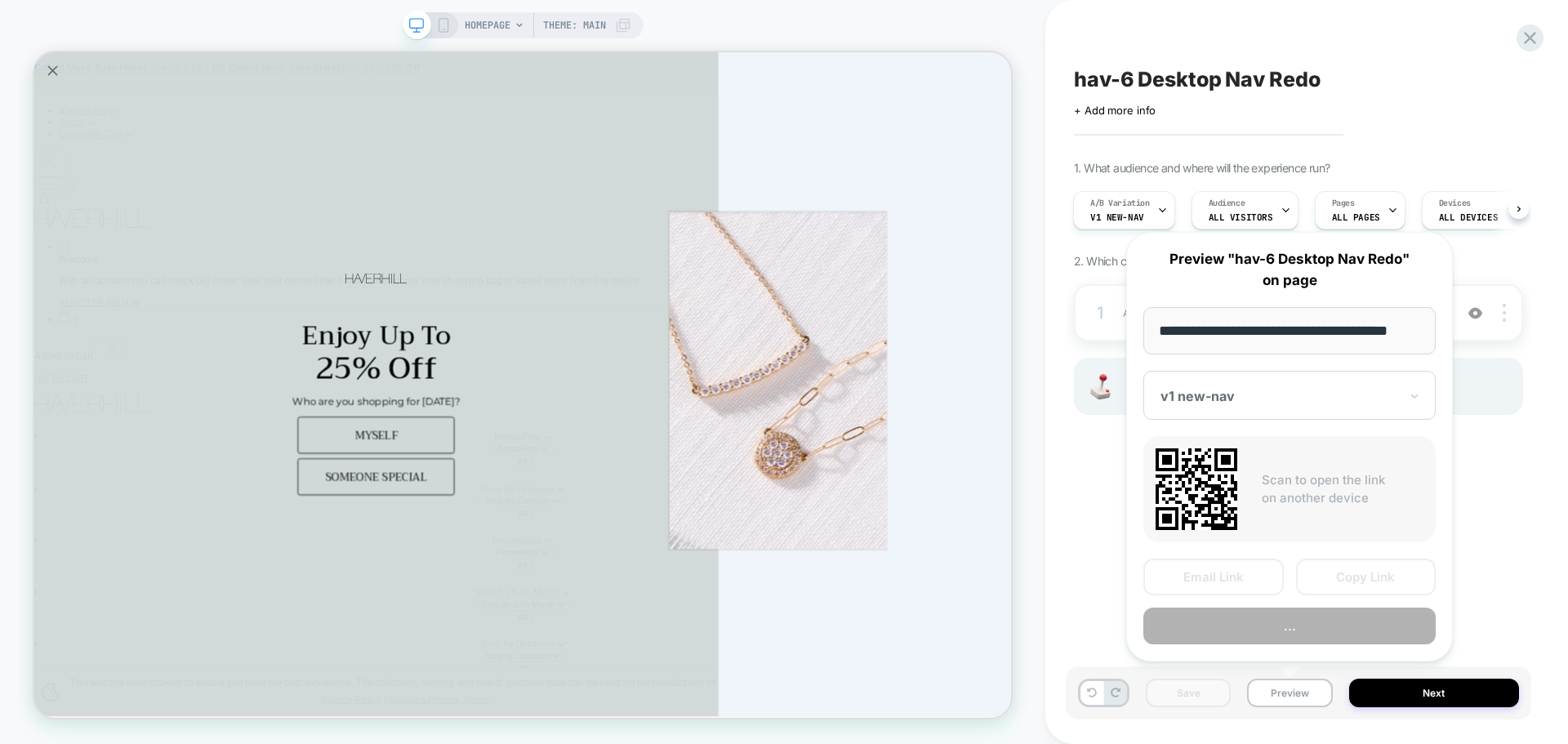
scroll to position [0, 10]
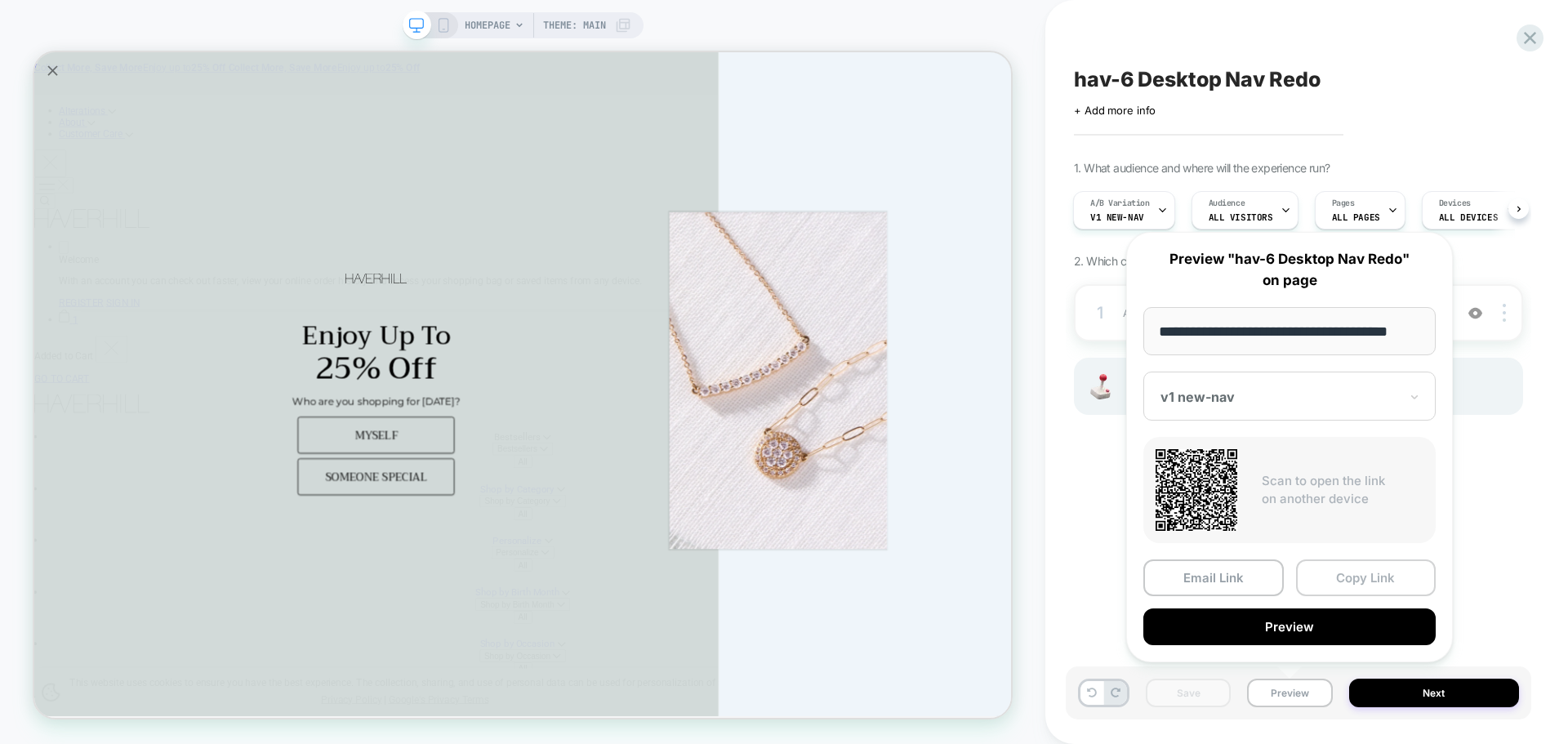
click at [1315, 573] on button "Copy Link" at bounding box center [1366, 578] width 141 height 37
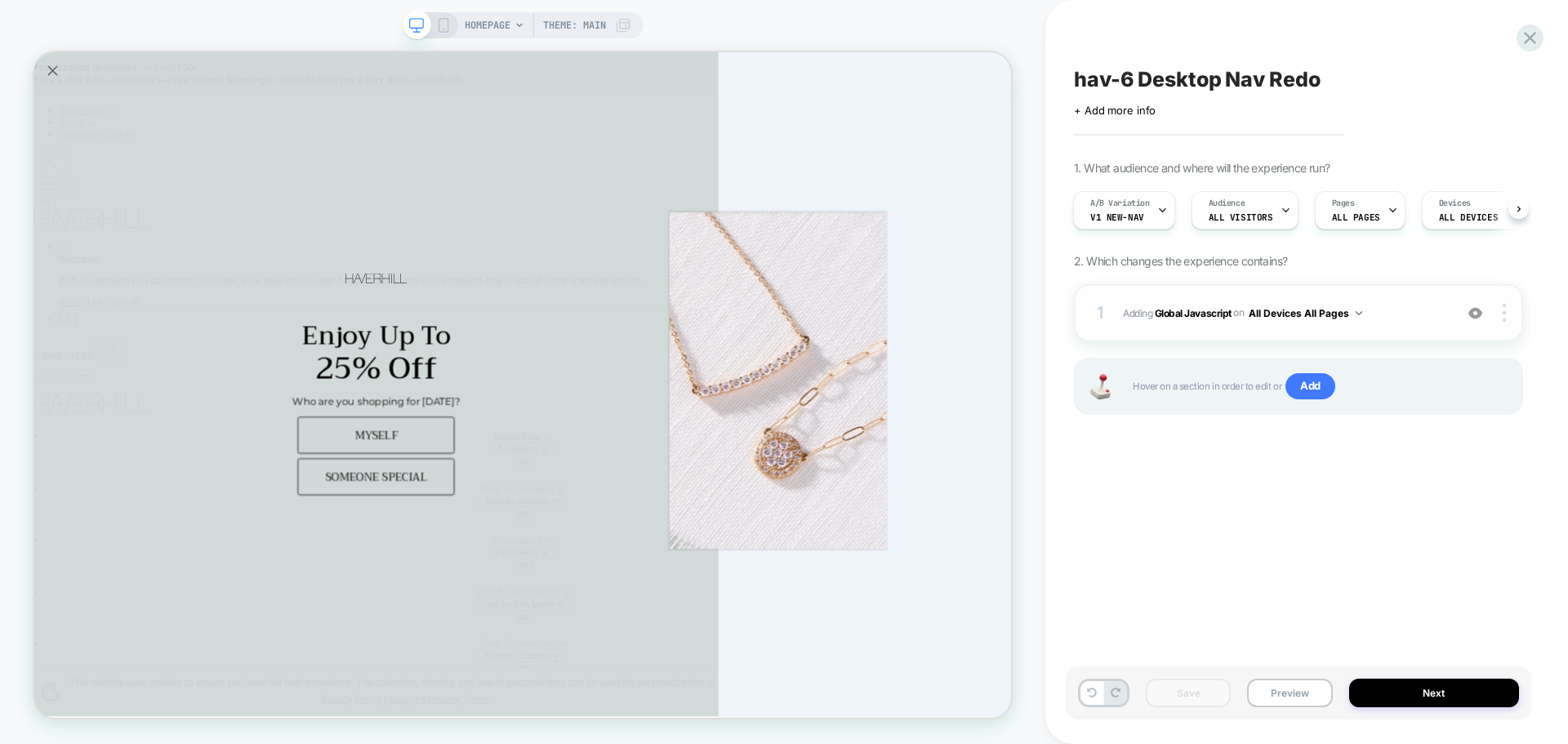
click at [1199, 323] on span "Adding Global Javascript on All Devices All Pages" at bounding box center [1284, 313] width 323 height 21
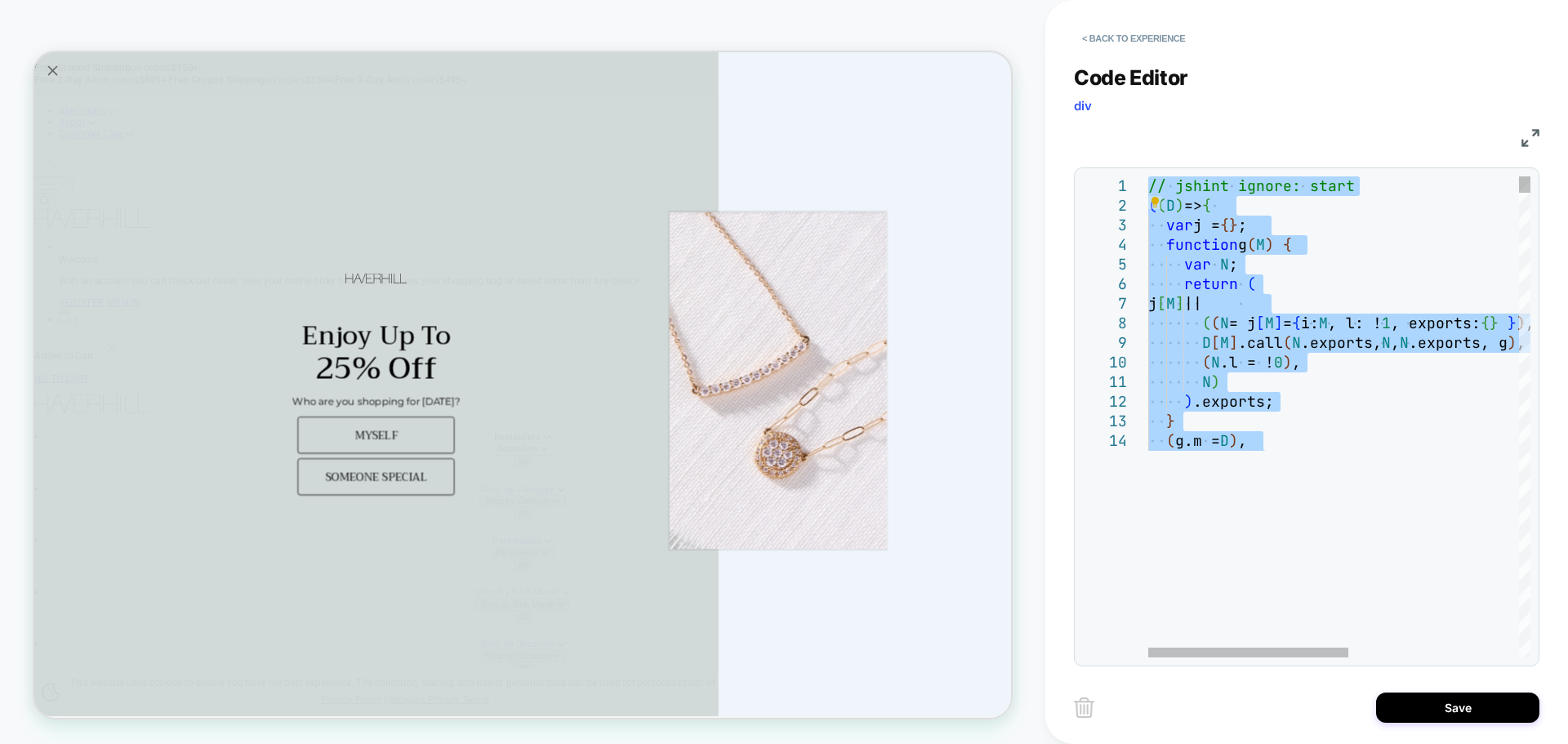
type textarea "**********"
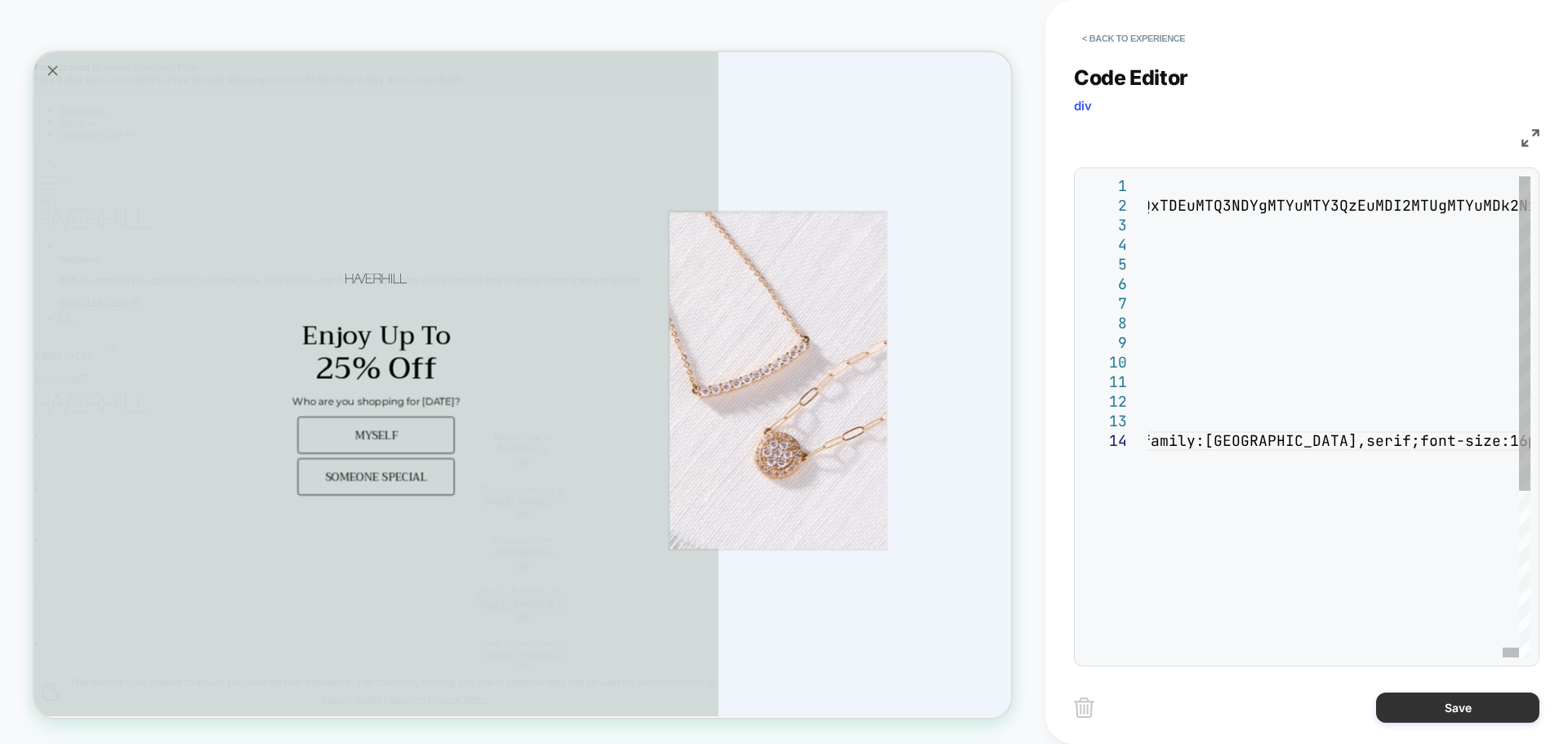
click at [1442, 703] on button "Save" at bounding box center [1457, 707] width 163 height 30
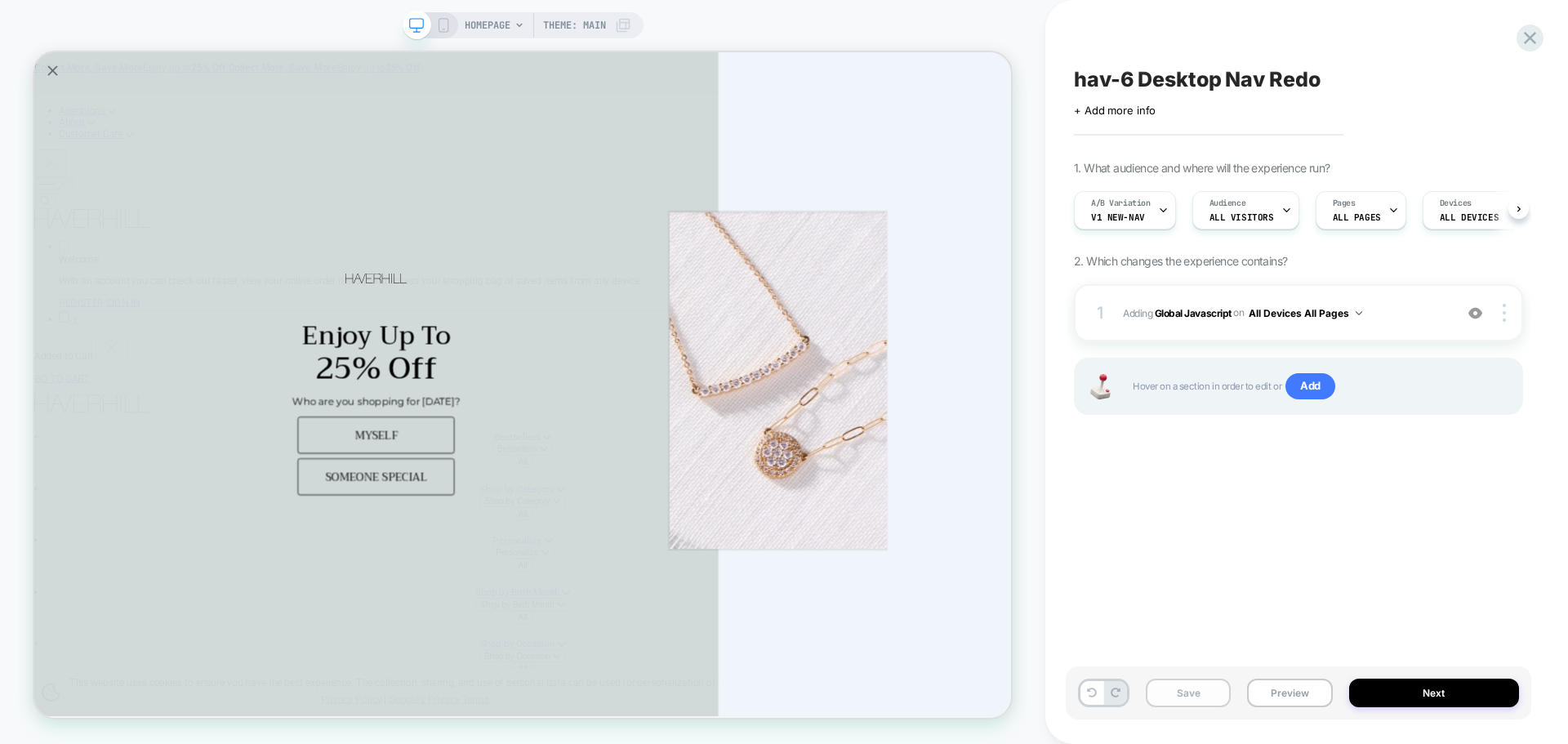
scroll to position [0, 1]
click at [1197, 697] on button "Save" at bounding box center [1188, 692] width 85 height 28
click at [1304, 696] on button "Preview" at bounding box center [1289, 692] width 85 height 28
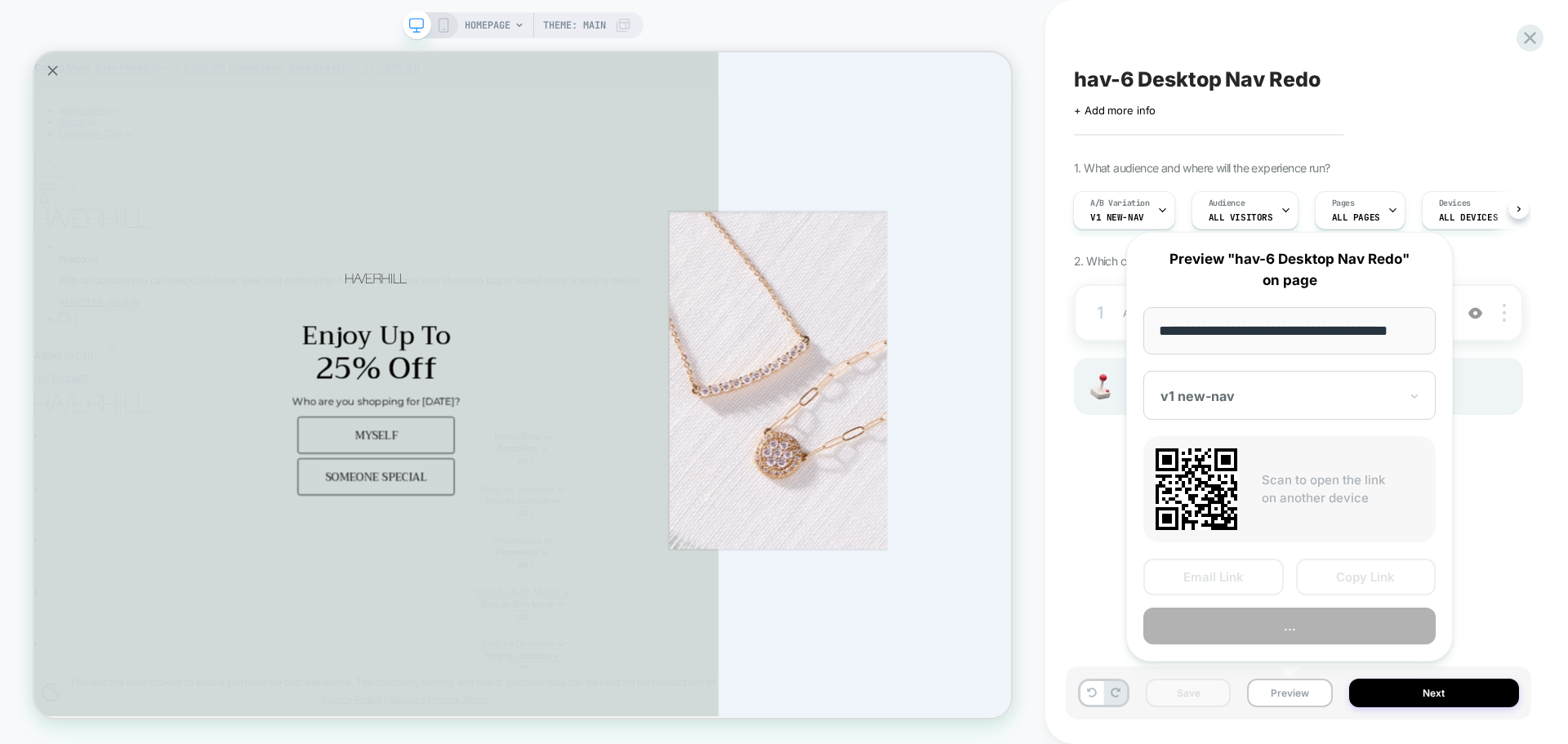
scroll to position [0, 10]
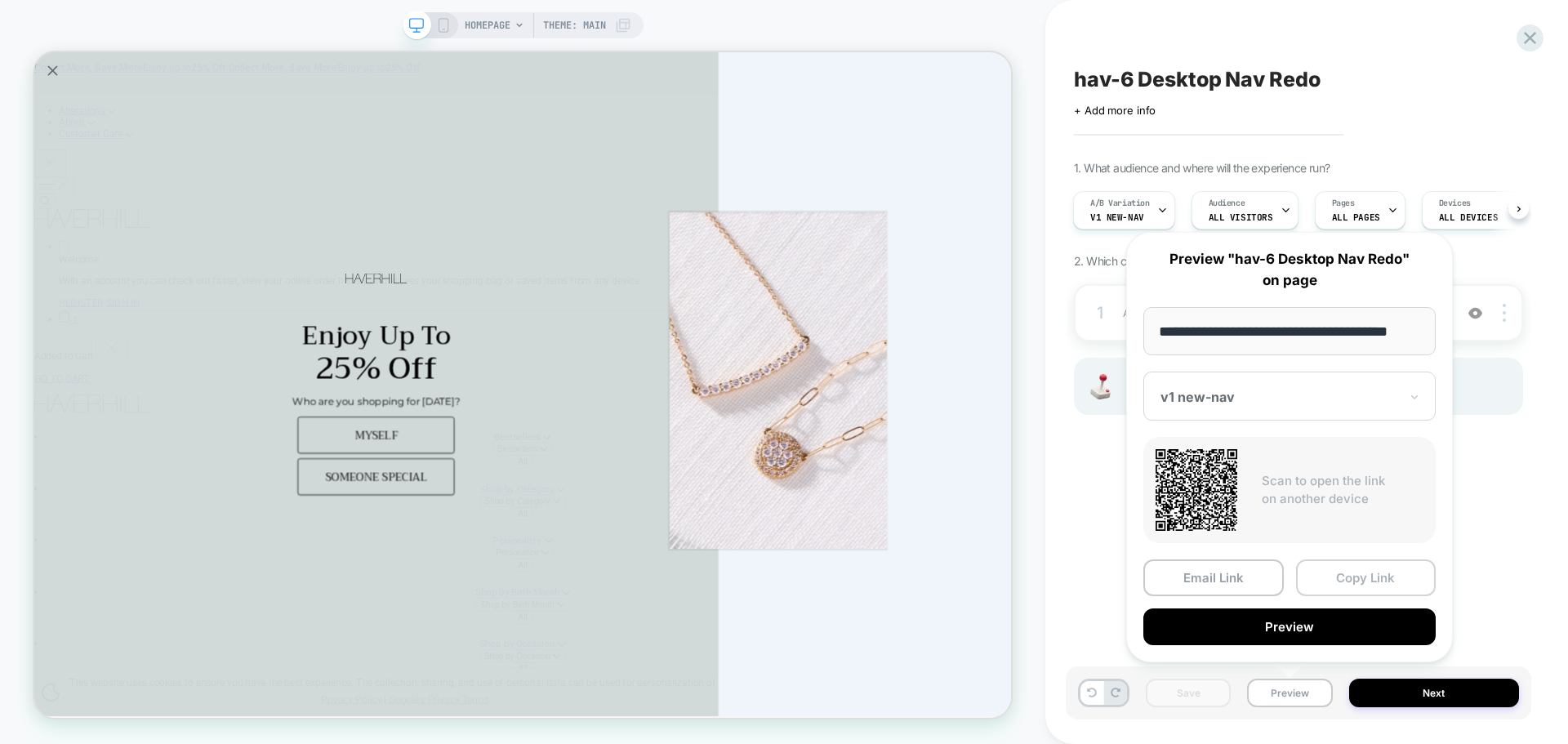
click at [1377, 582] on button "Copy Link" at bounding box center [1366, 578] width 141 height 37
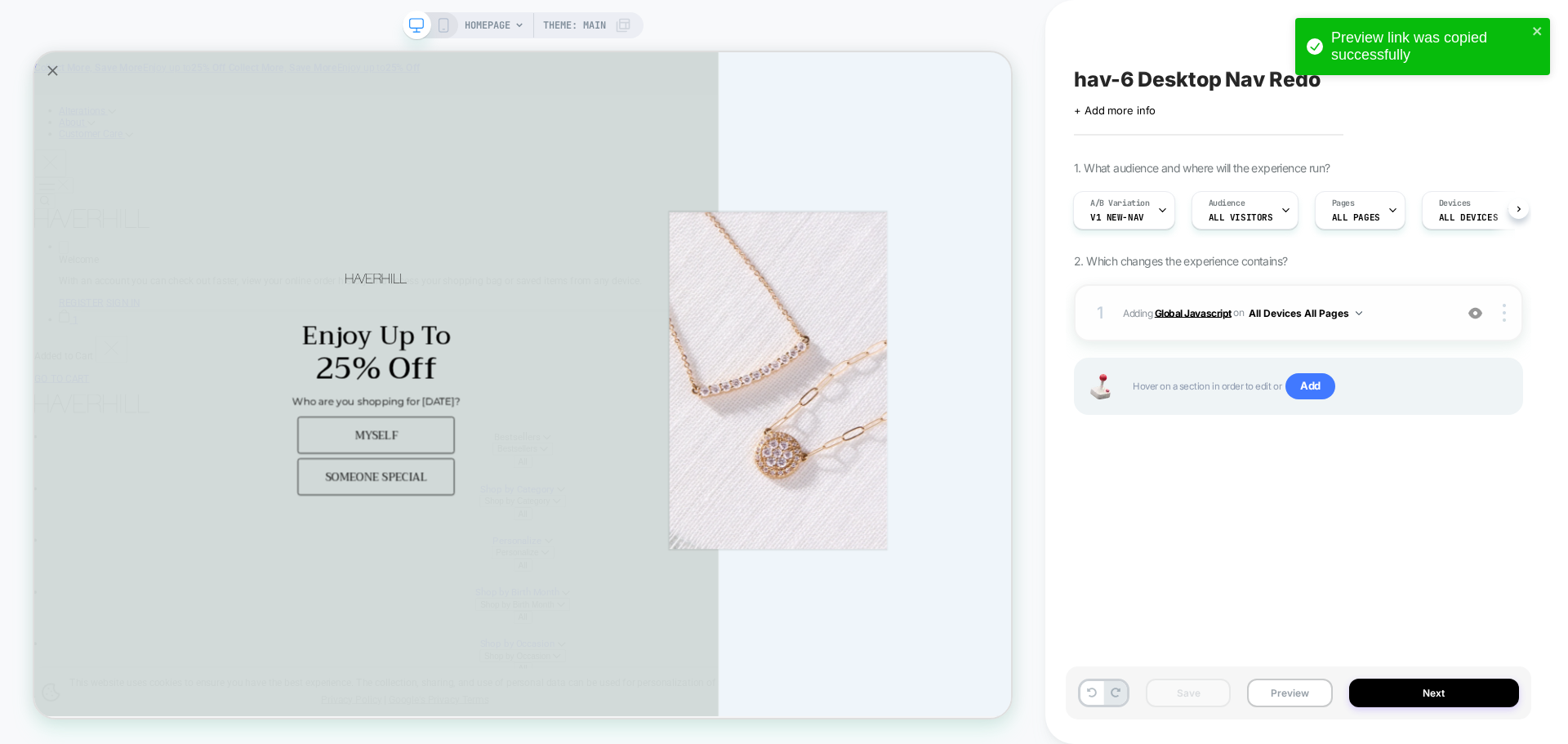
click at [1216, 310] on b "Global Javascript" at bounding box center [1193, 312] width 76 height 13
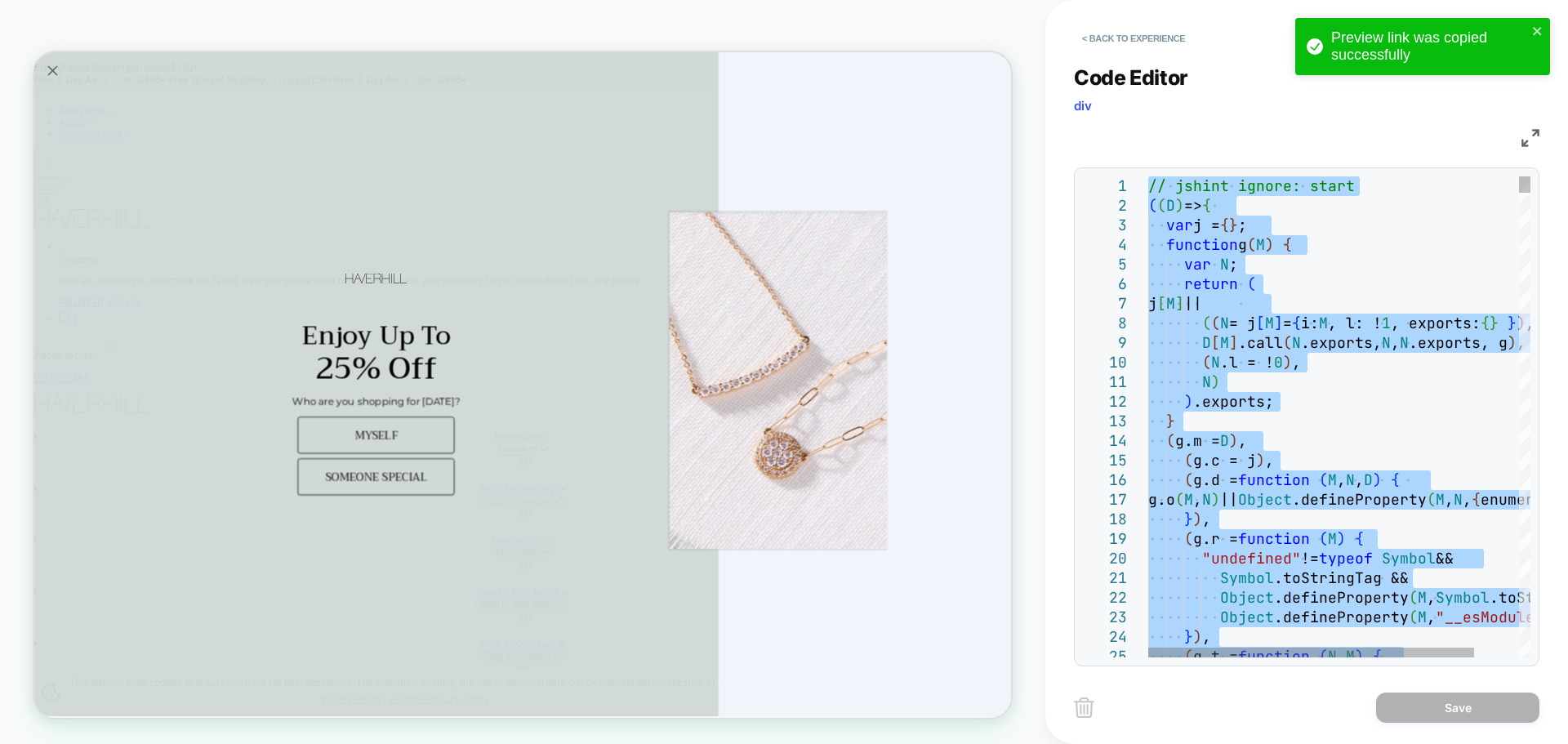
type textarea "**********"
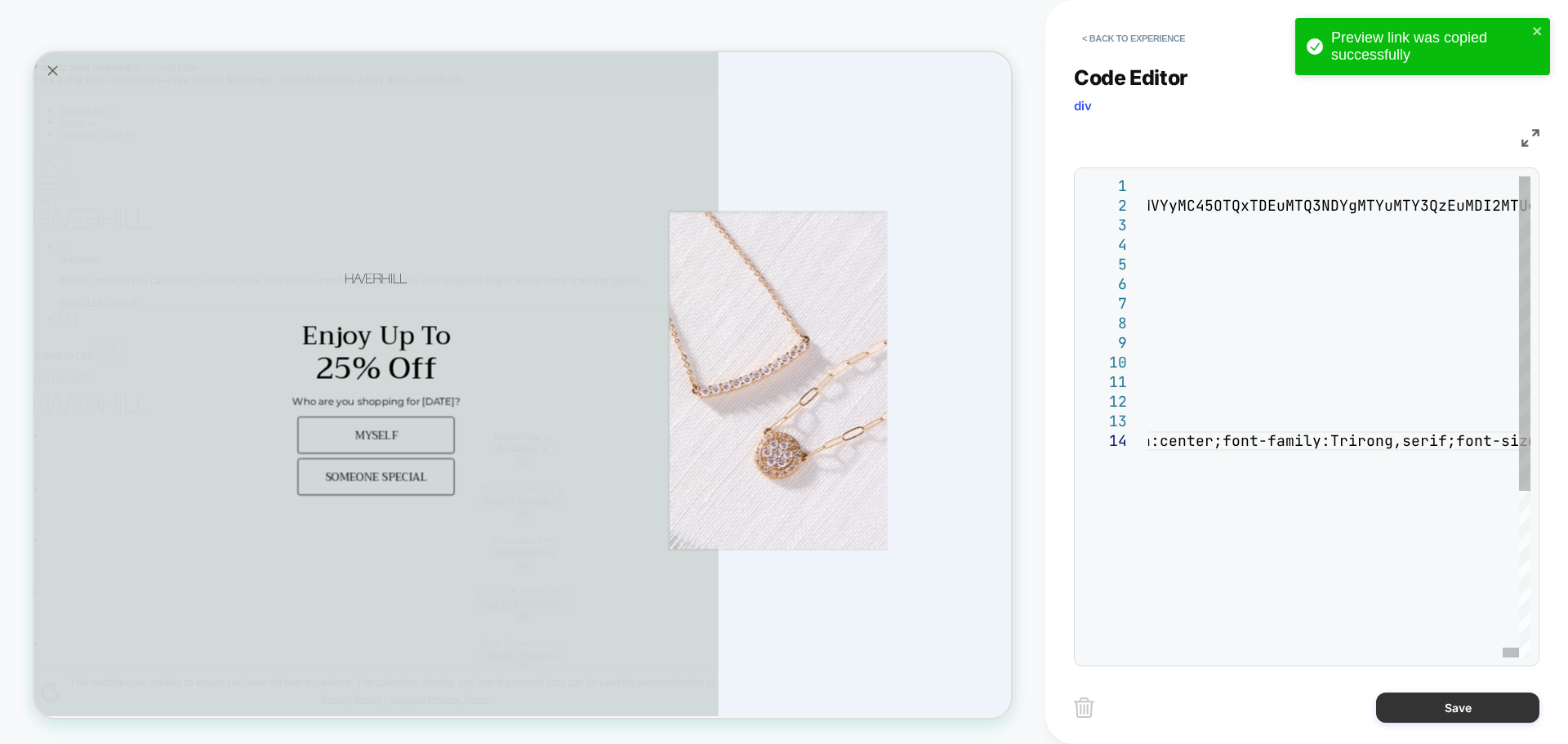
click at [1461, 716] on button "Save" at bounding box center [1457, 707] width 163 height 30
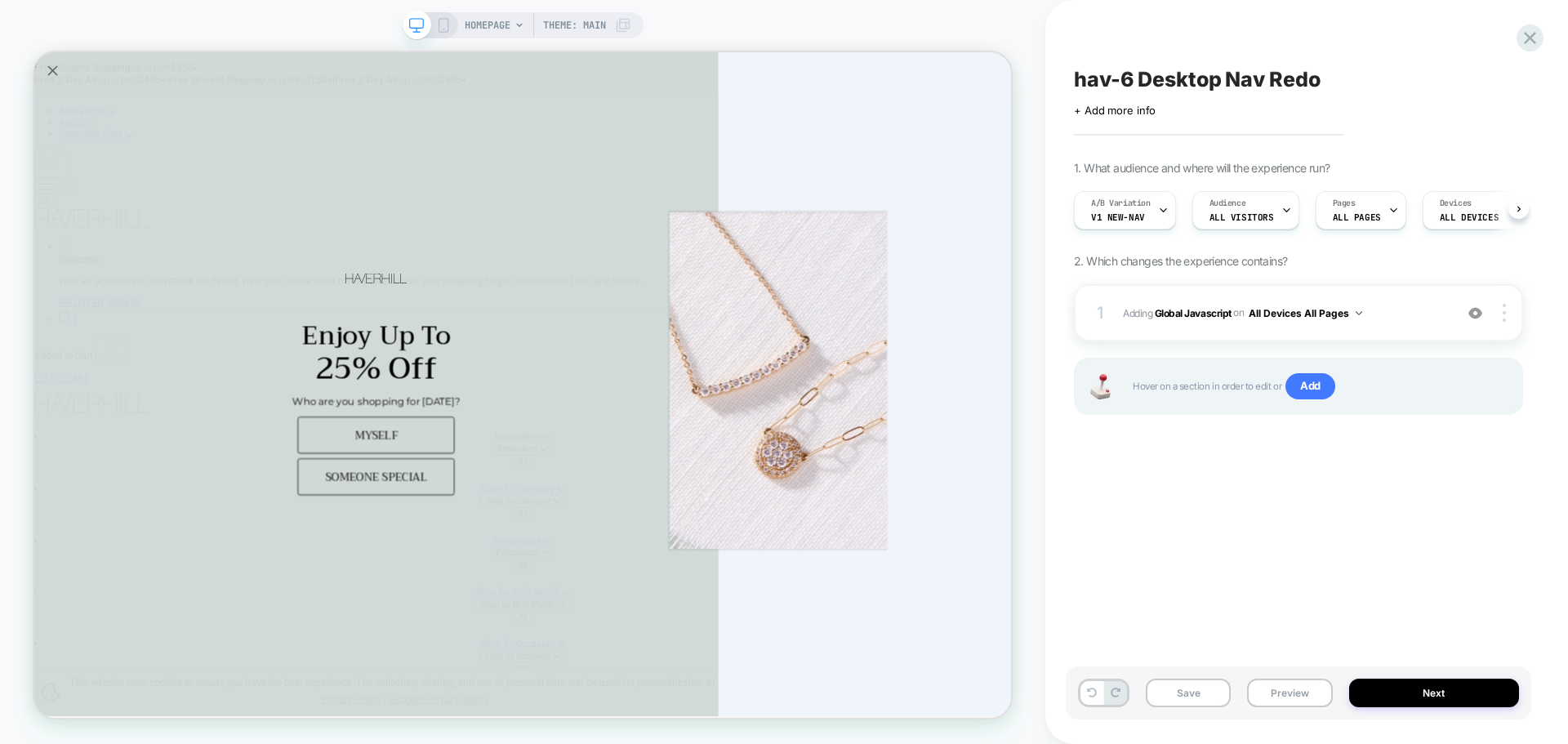
scroll to position [0, 1]
click at [1214, 700] on button "Save" at bounding box center [1188, 692] width 85 height 28
click at [1302, 696] on button "Preview" at bounding box center [1289, 692] width 85 height 28
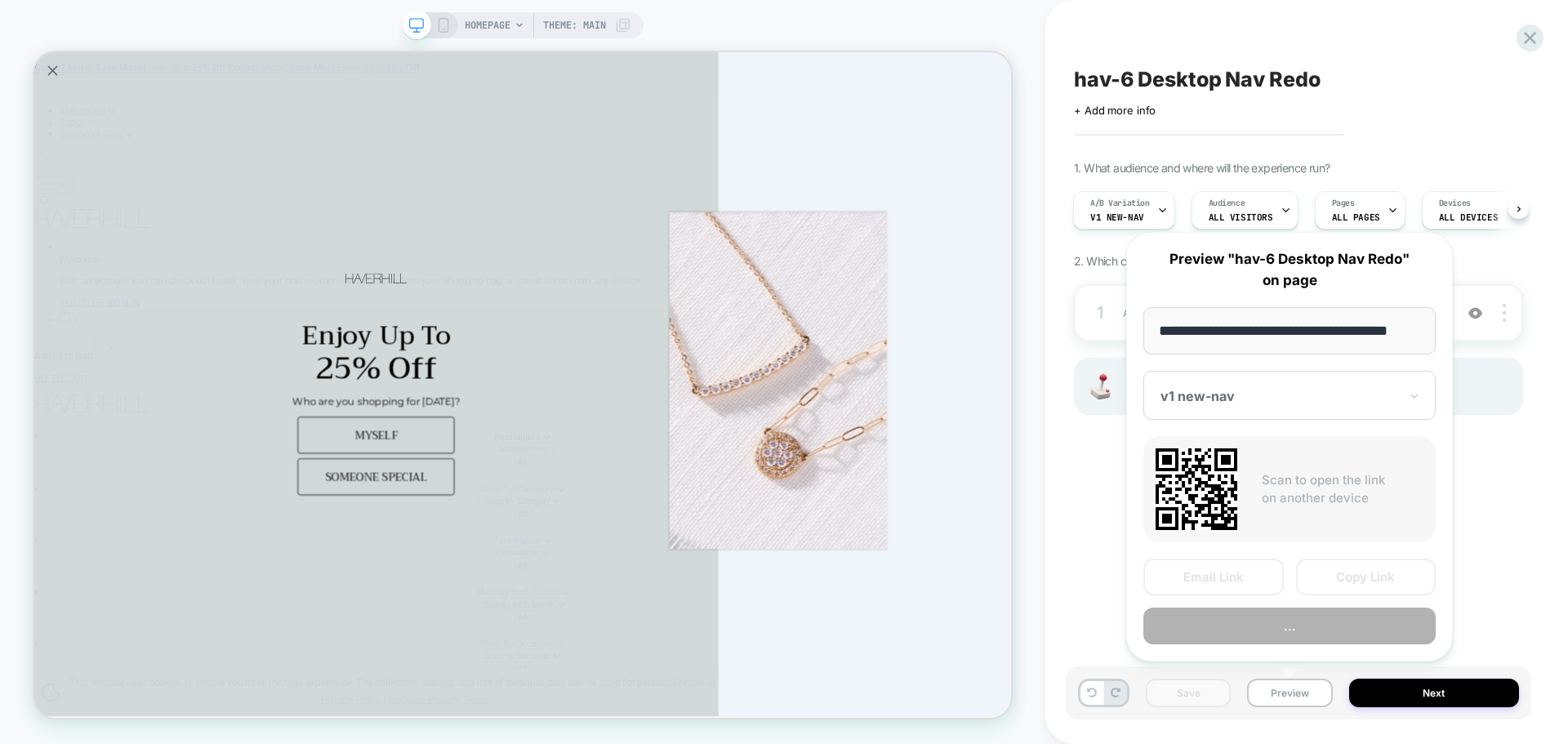
scroll to position [0, 10]
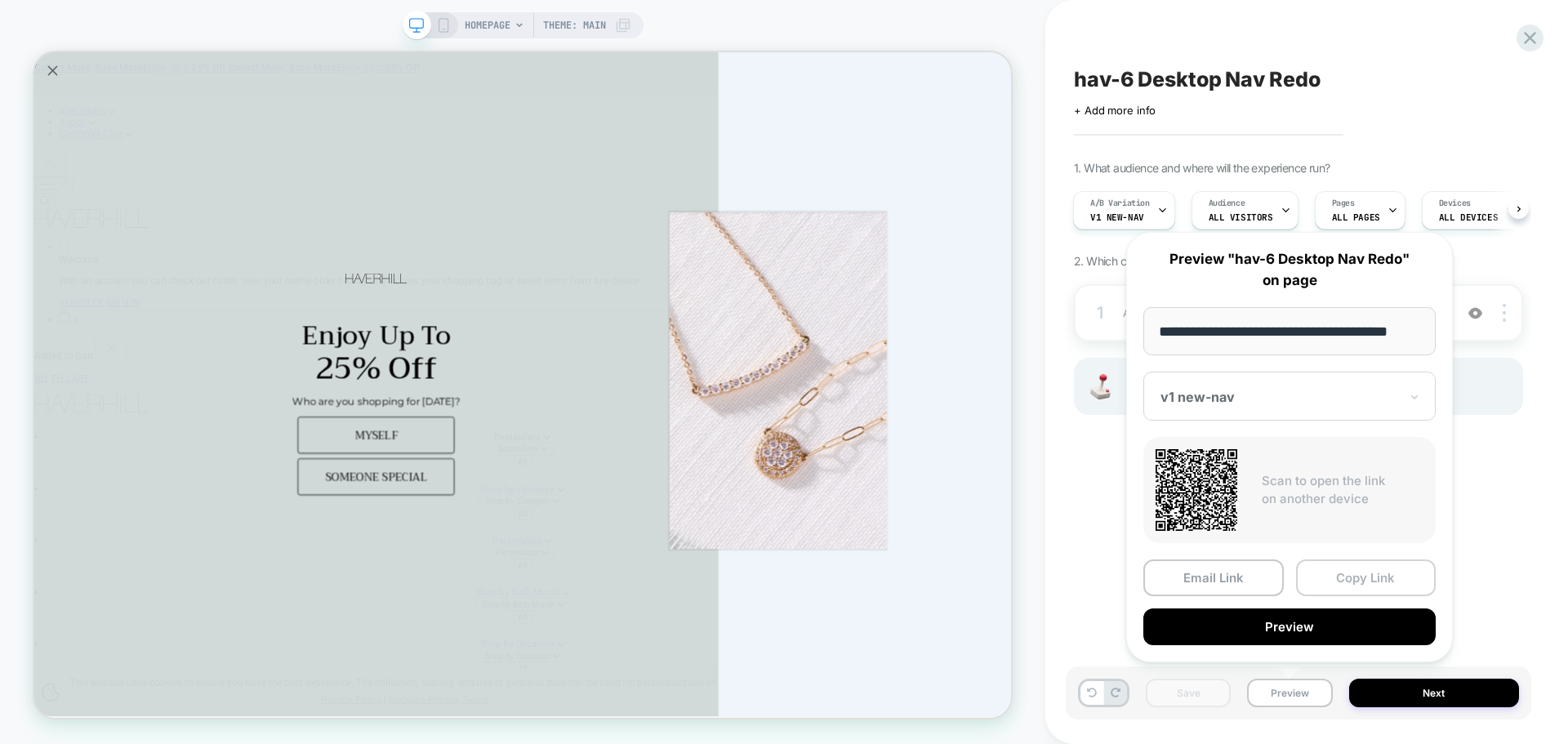
click at [1382, 580] on button "Copy Link" at bounding box center [1366, 578] width 141 height 37
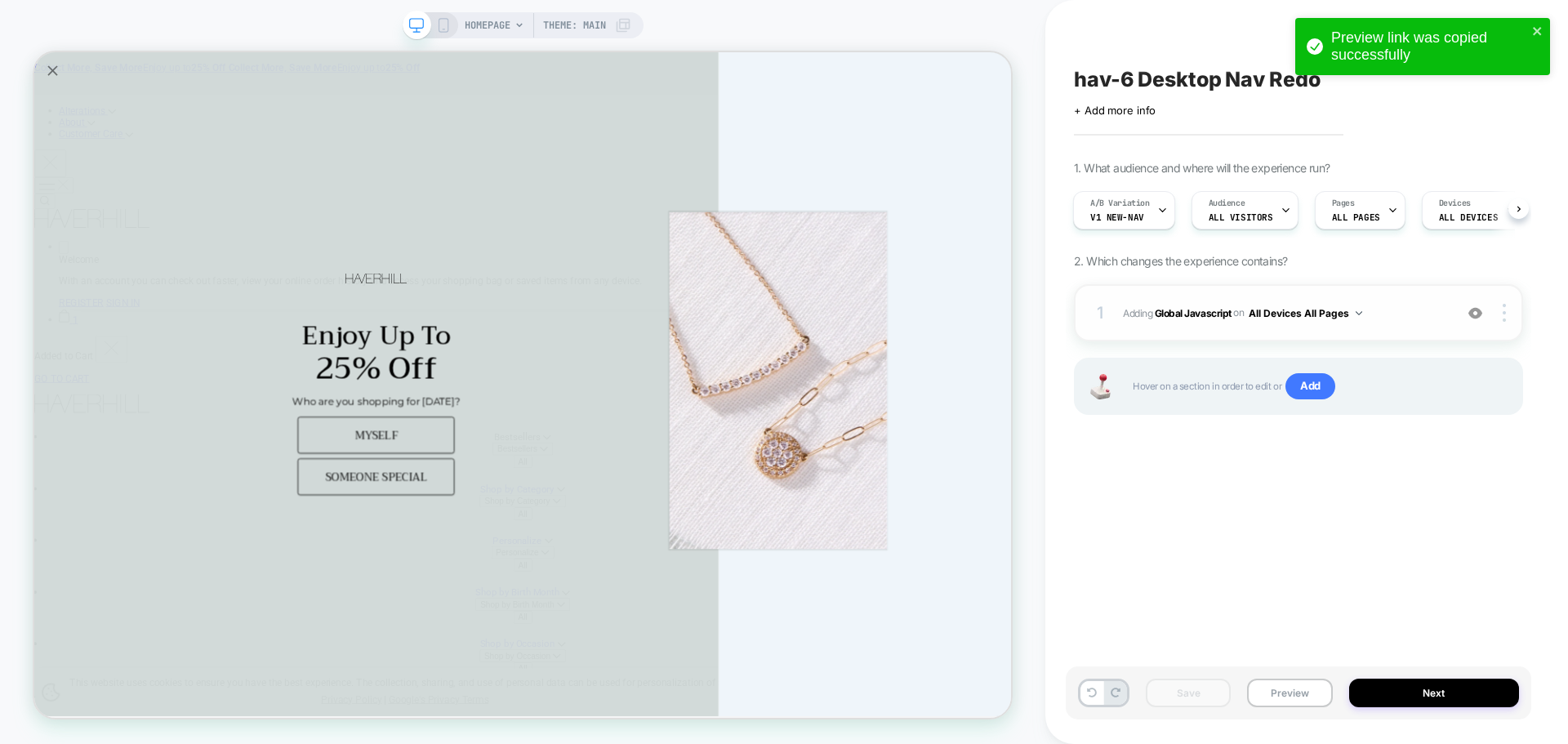
click at [1204, 319] on span "Adding Global Javascript on All Devices All Pages" at bounding box center [1284, 313] width 323 height 21
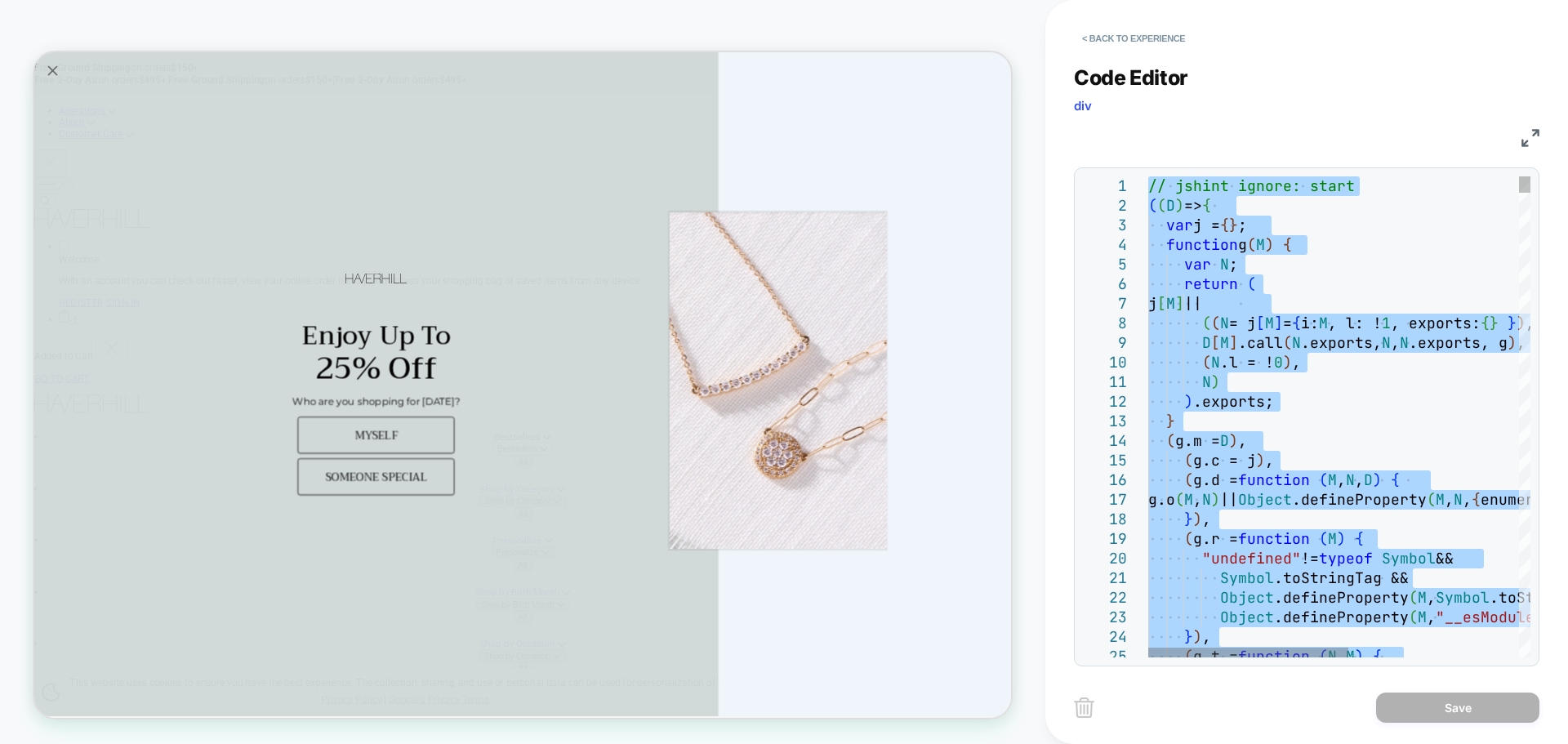
type textarea "**********"
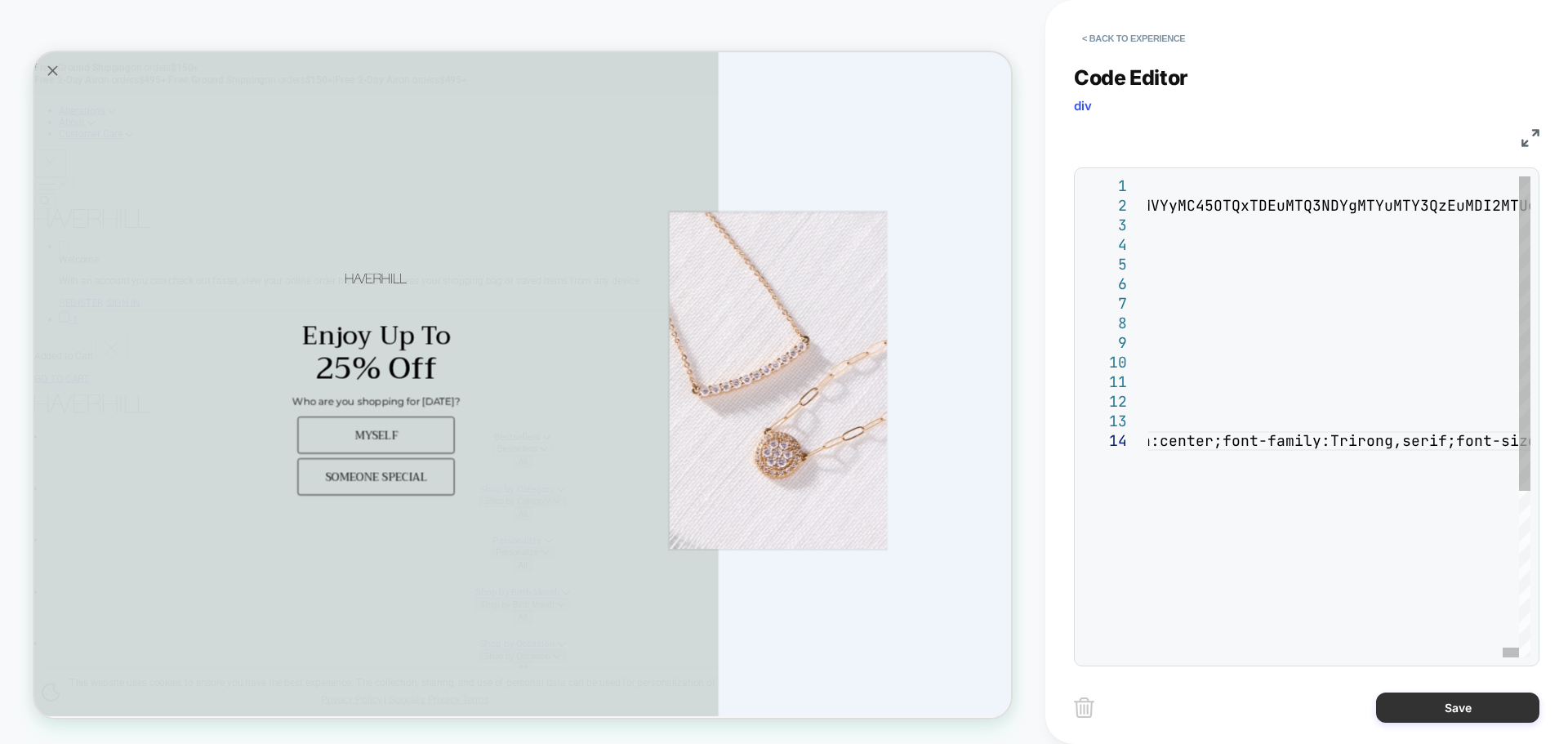
click at [1441, 722] on button "Save" at bounding box center [1457, 707] width 163 height 30
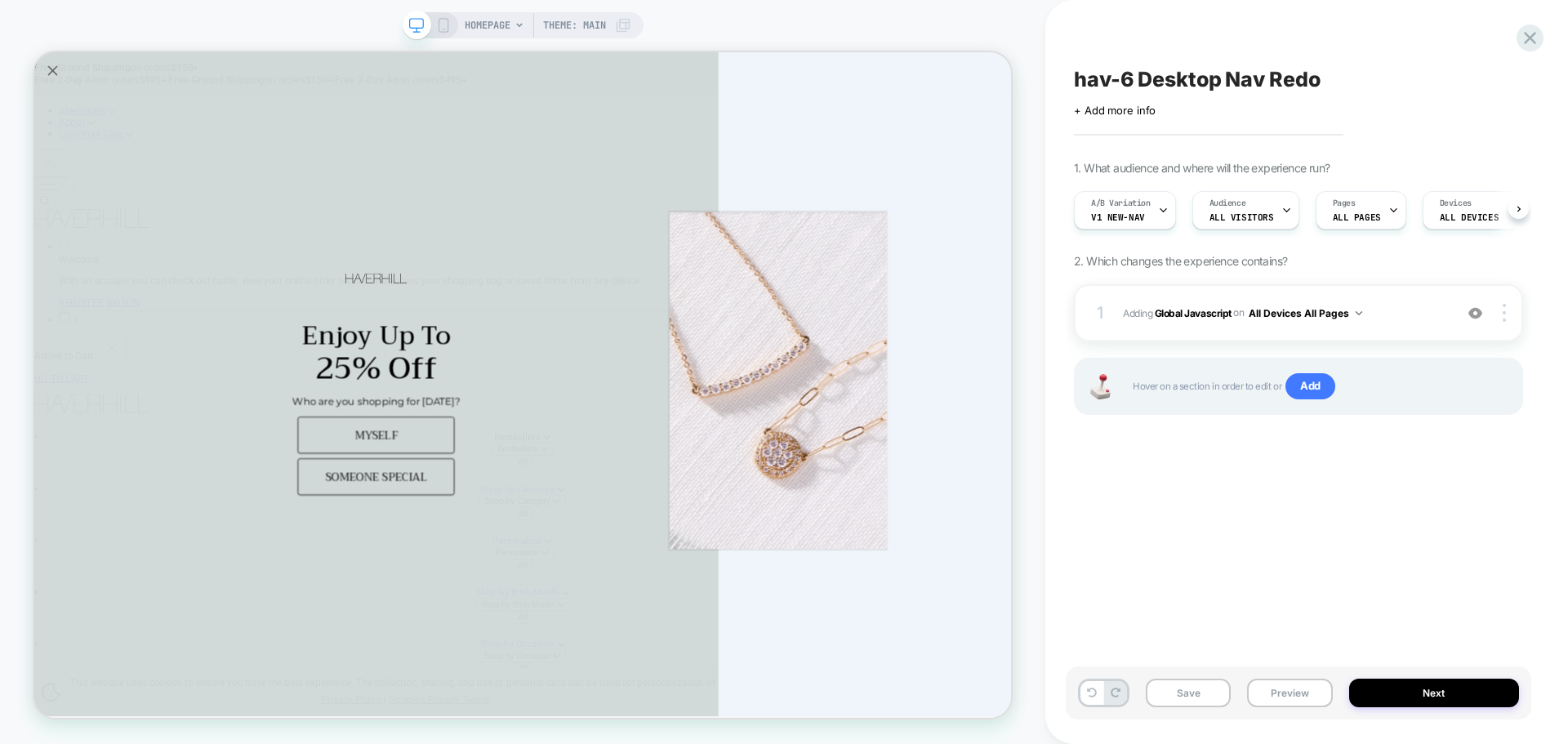
scroll to position [0, 1]
click at [1181, 699] on button "Save" at bounding box center [1188, 692] width 85 height 28
click at [1262, 696] on button "Preview" at bounding box center [1289, 692] width 85 height 28
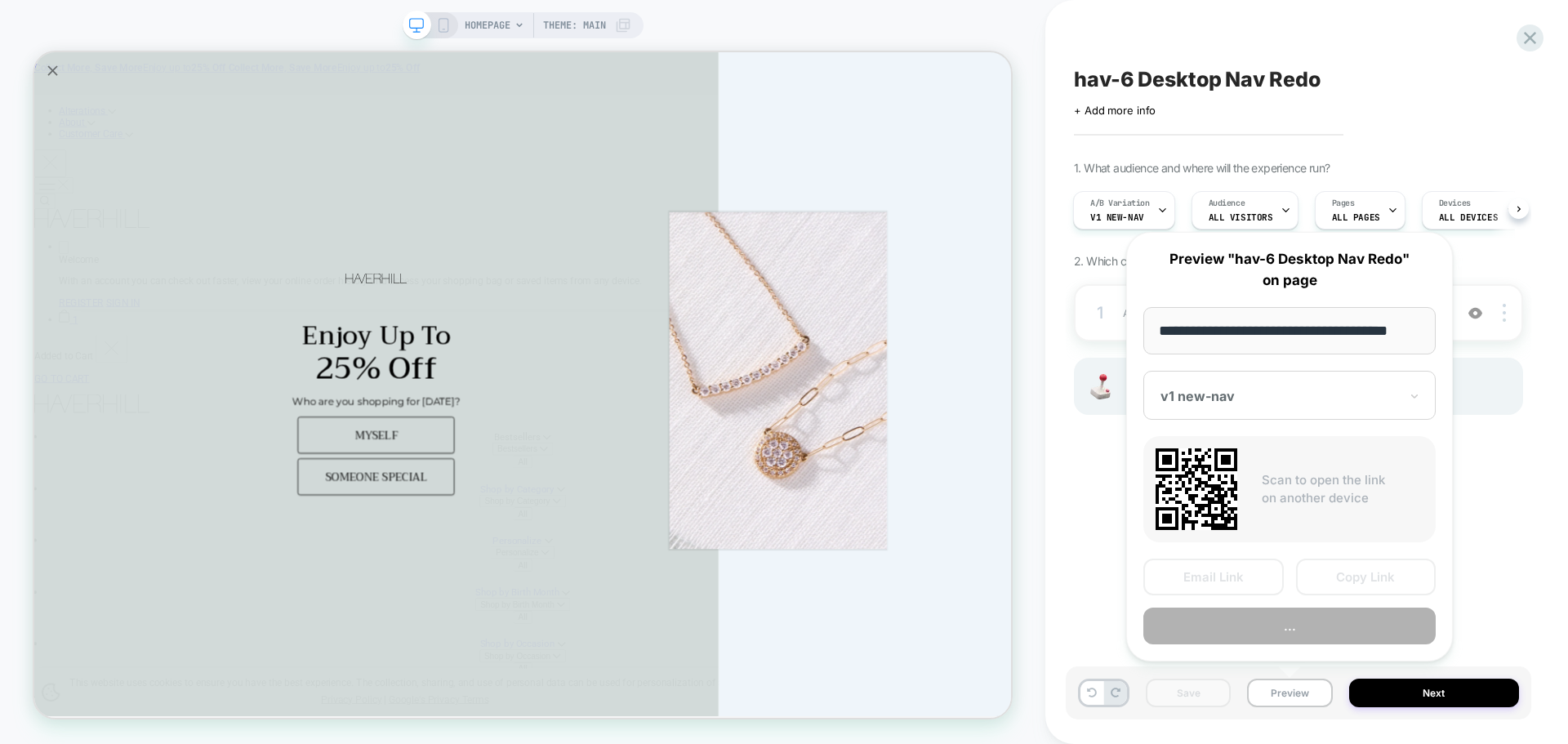
scroll to position [0, 10]
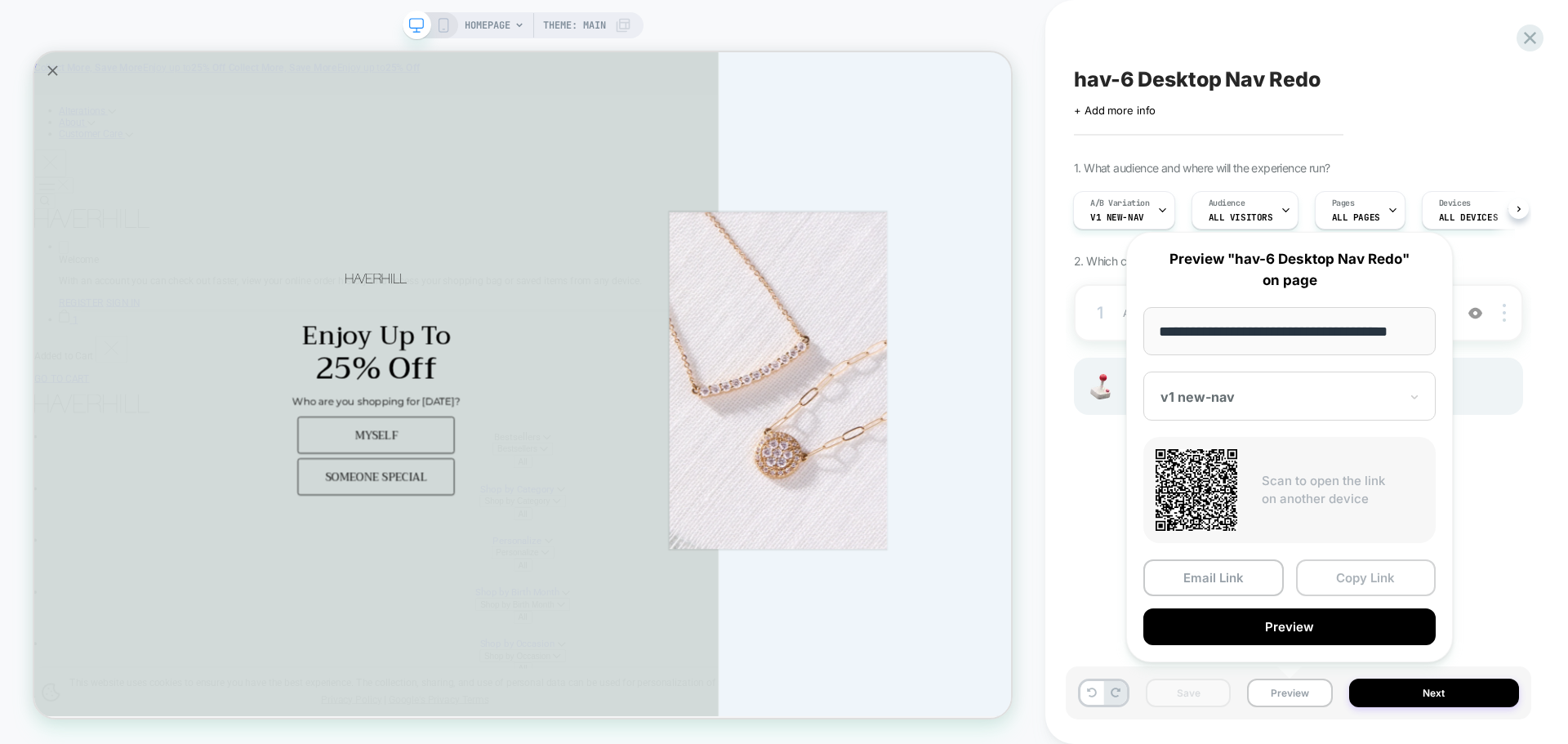
click at [1365, 572] on button "Copy Link" at bounding box center [1366, 578] width 141 height 37
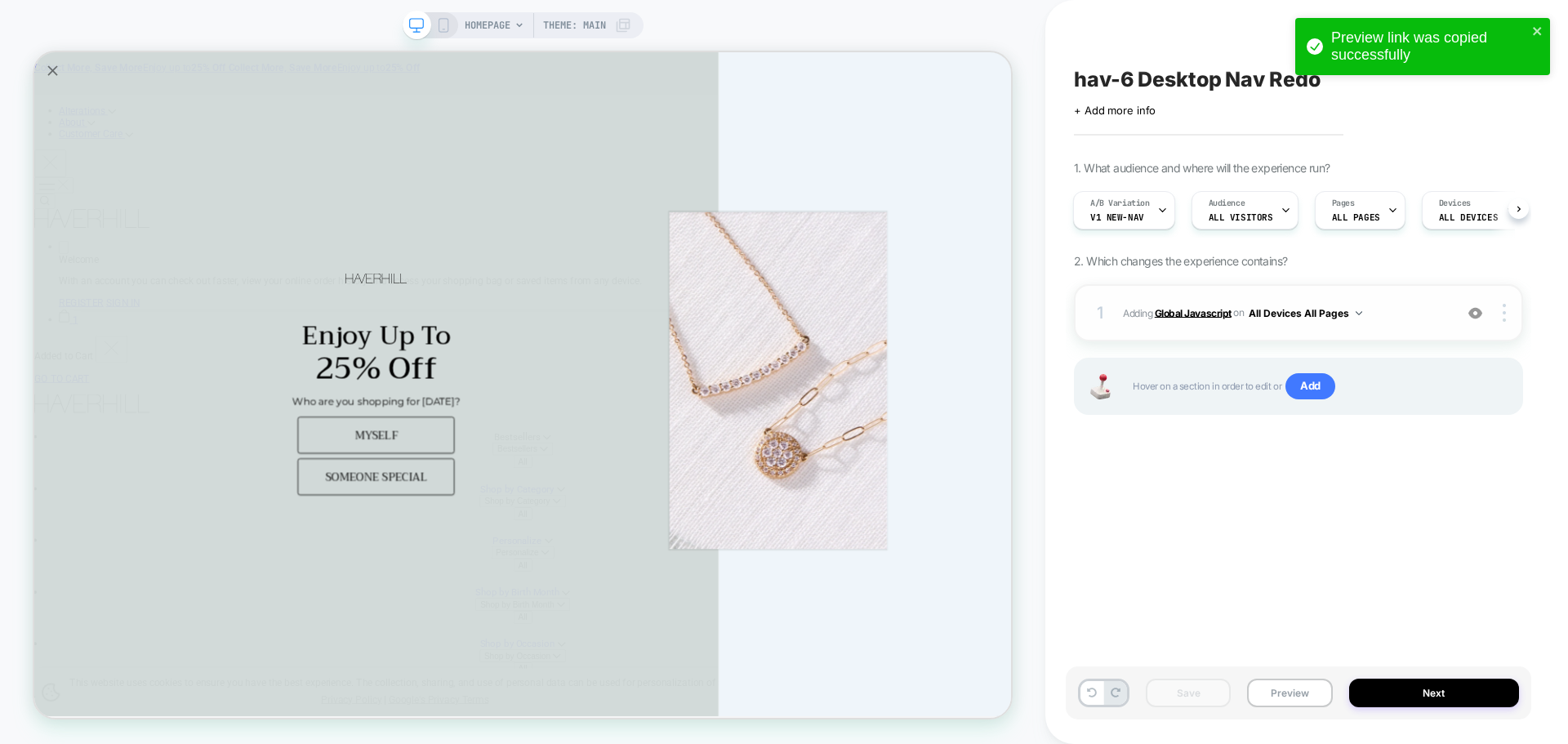
click at [1201, 317] on b "Global Javascript" at bounding box center [1193, 312] width 76 height 13
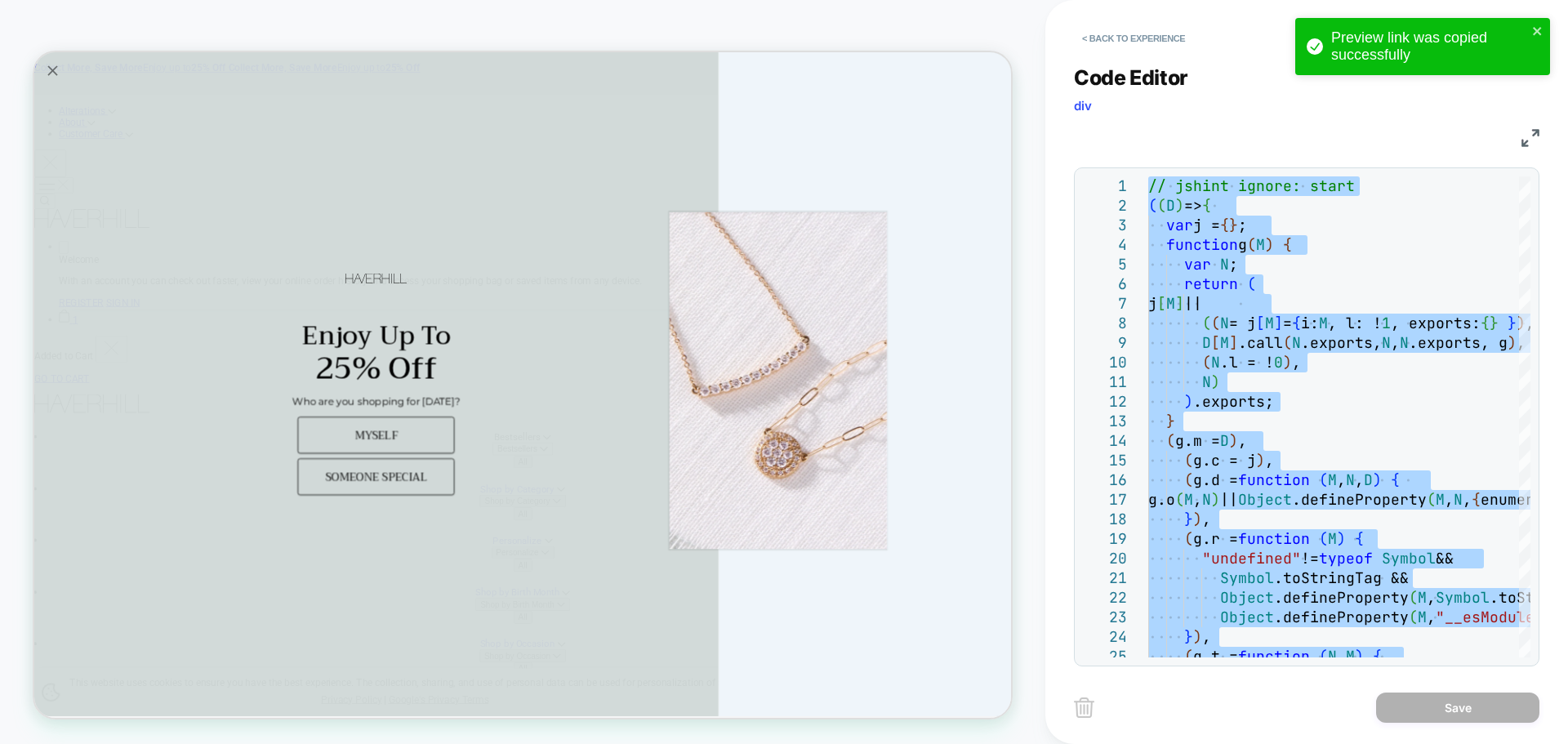
type textarea "**********"
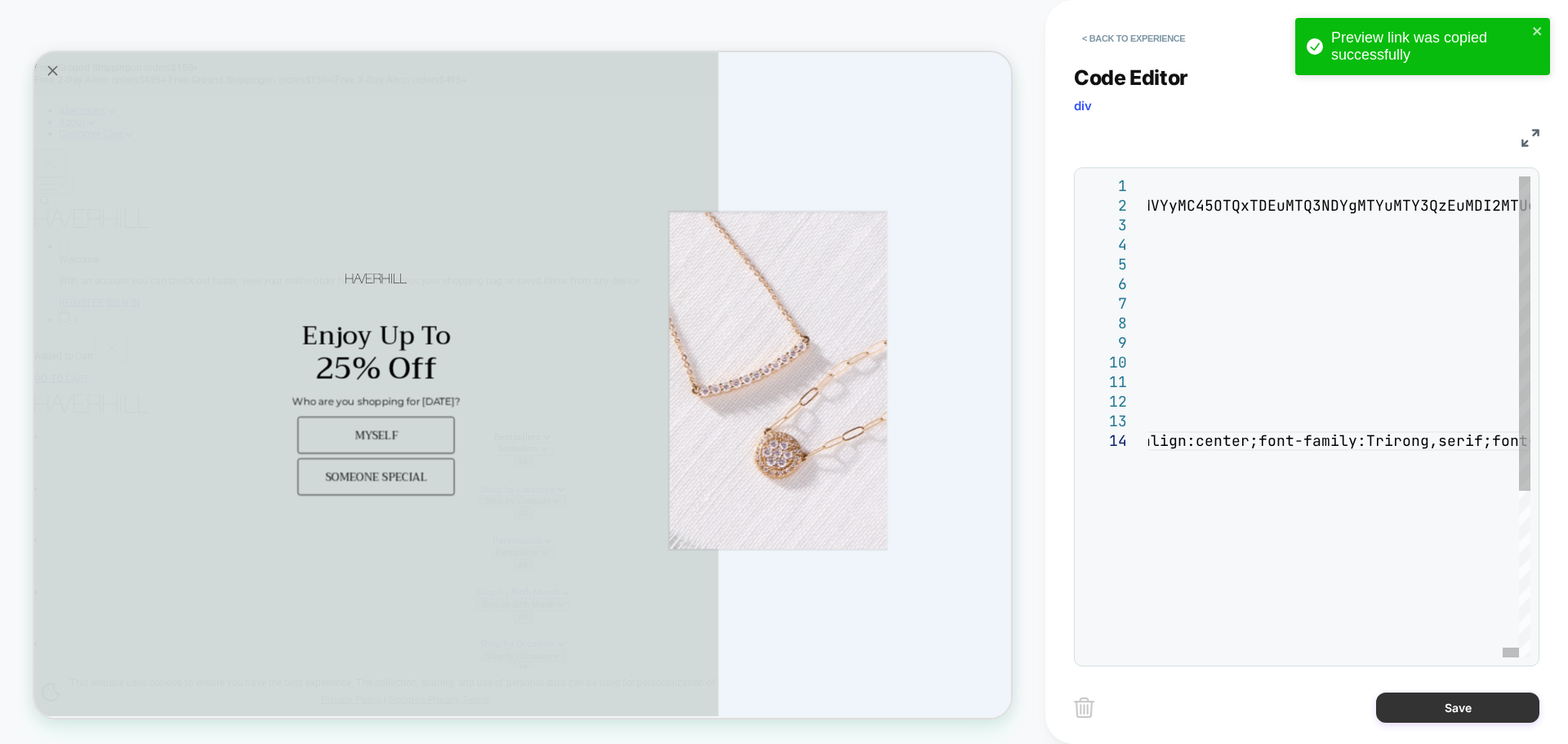
click at [1404, 699] on button "Save" at bounding box center [1457, 707] width 163 height 30
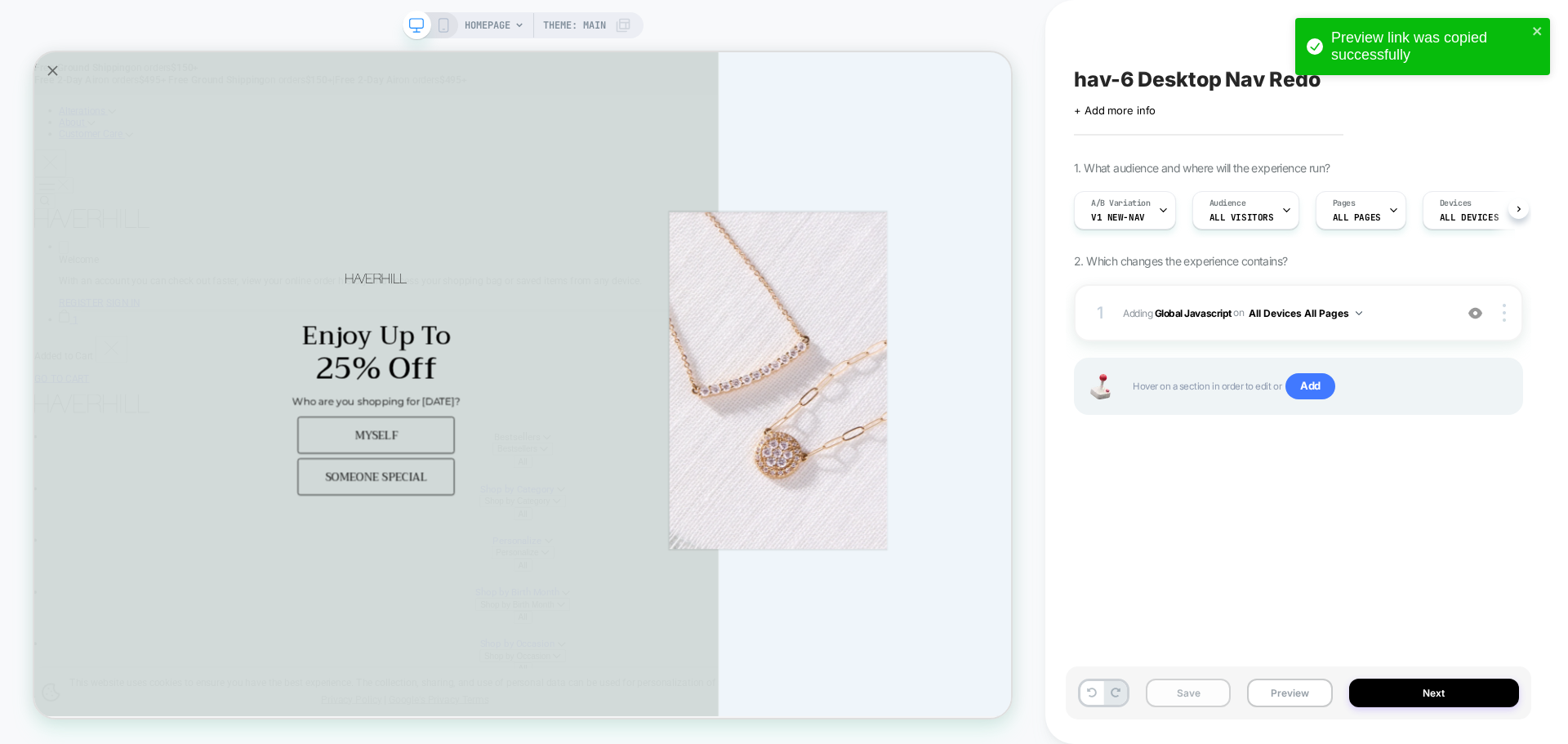
click at [1209, 695] on button "Save" at bounding box center [1188, 692] width 85 height 28
click at [1304, 695] on button "Preview" at bounding box center [1289, 692] width 85 height 28
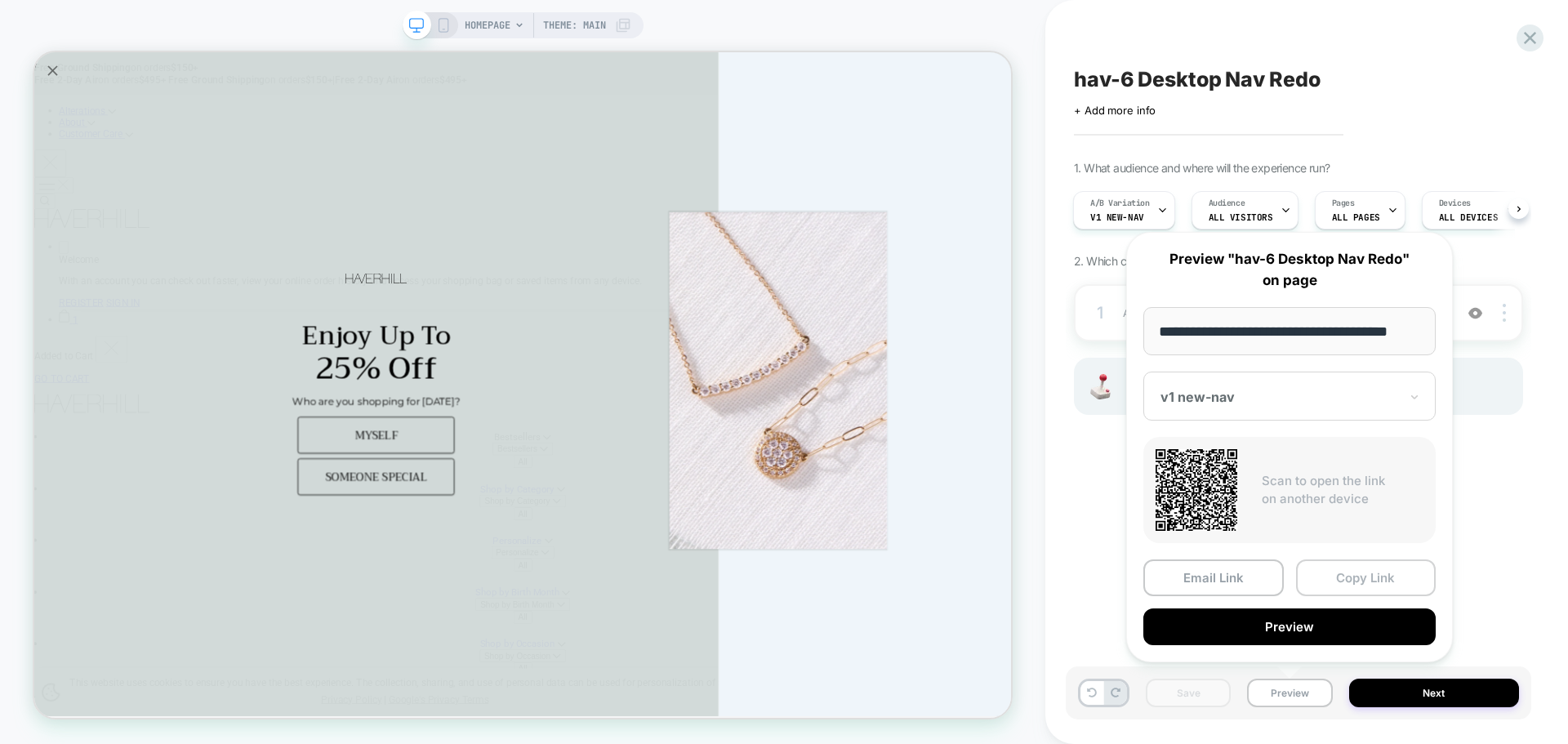
scroll to position [0, 0]
click at [1345, 576] on button "Copy Link" at bounding box center [1366, 578] width 141 height 37
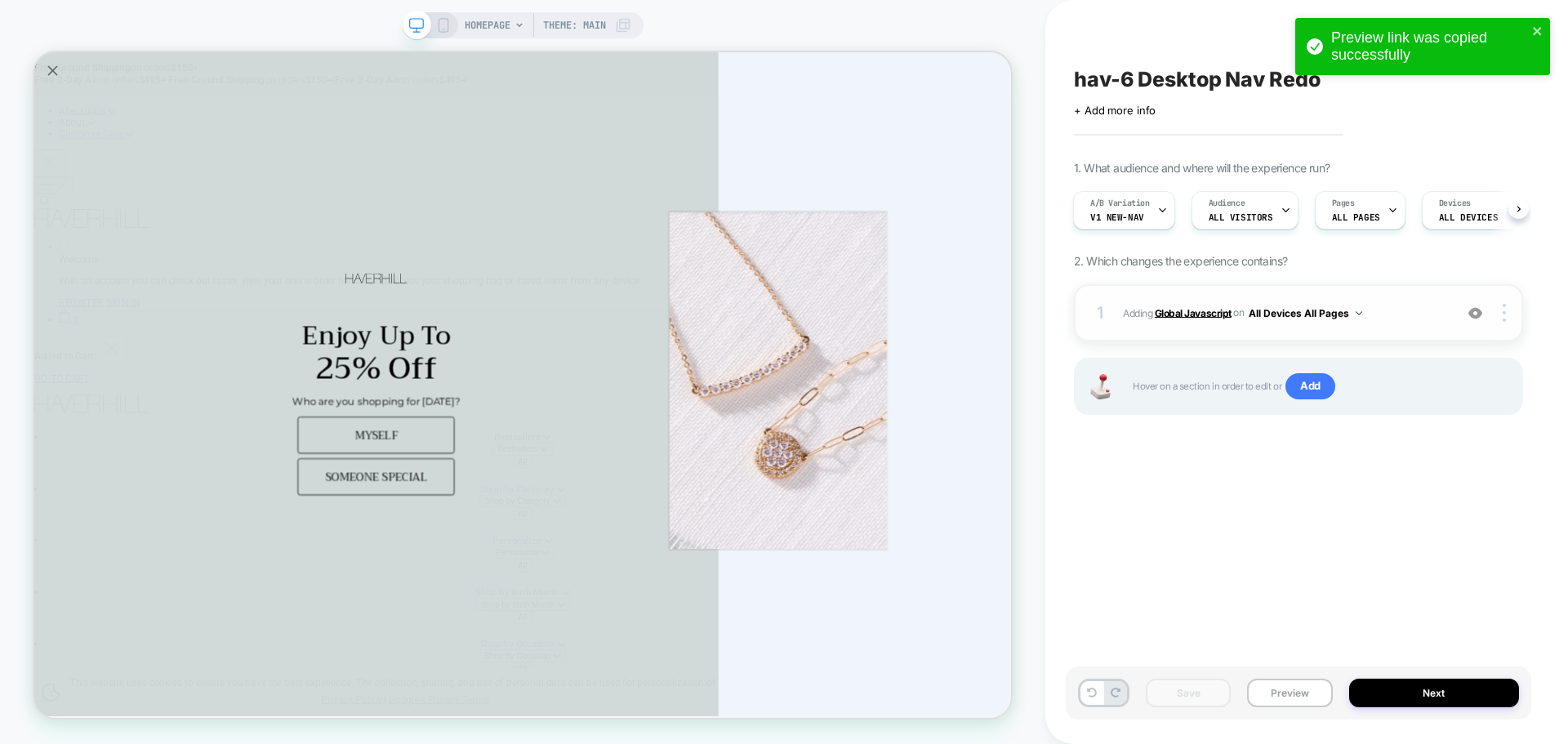
click at [1198, 318] on b "Global Javascript" at bounding box center [1193, 312] width 76 height 13
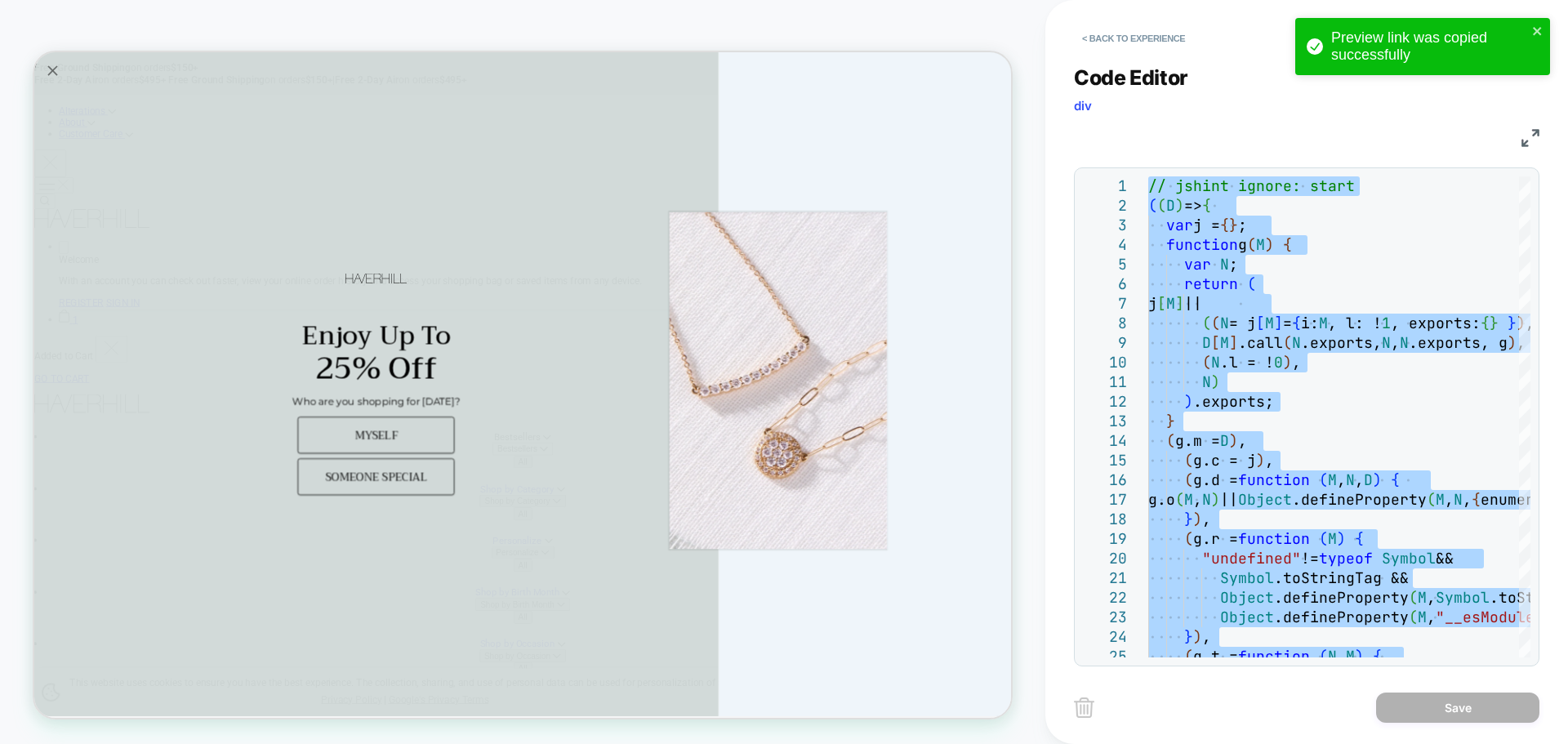
type textarea "**********"
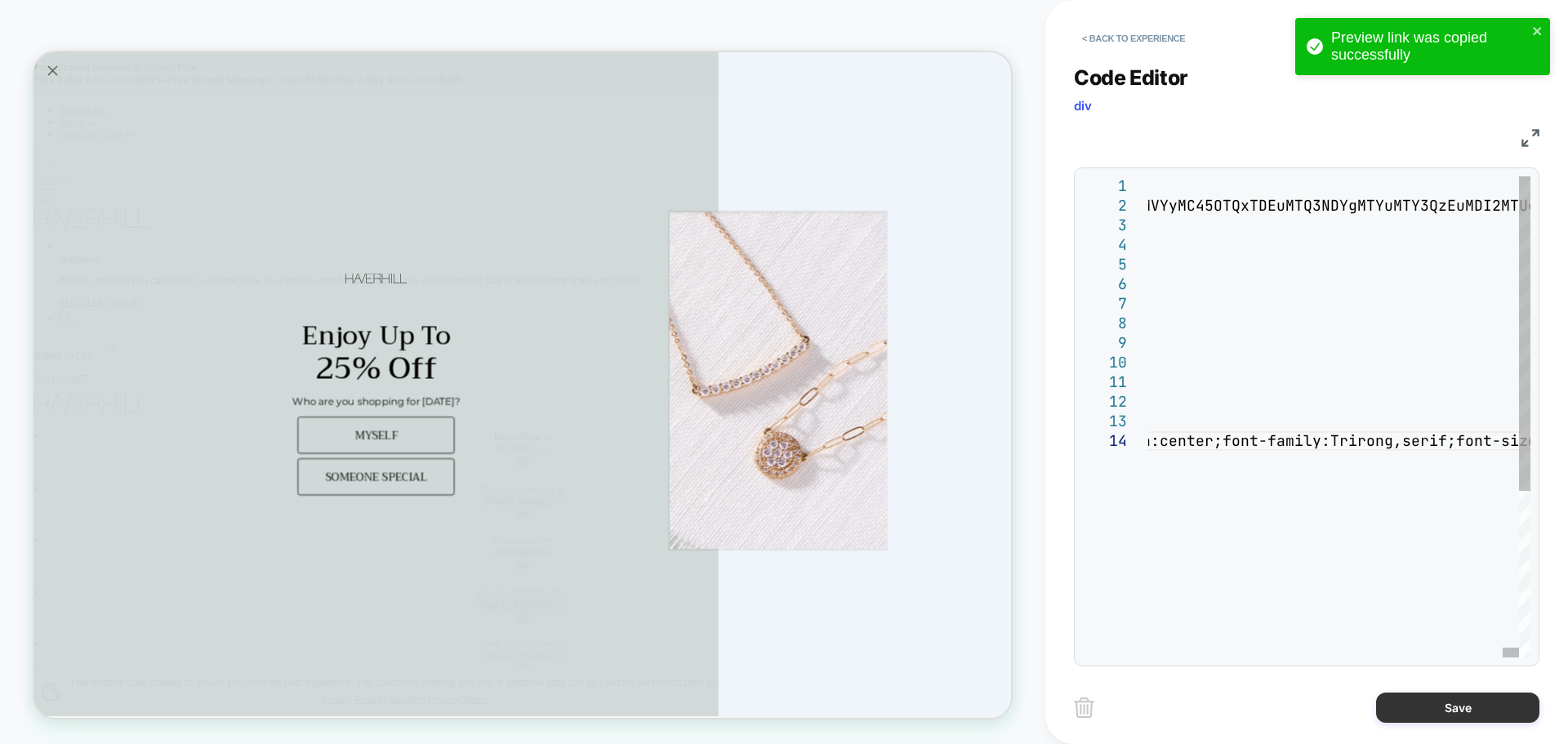
click at [1421, 722] on button "Save" at bounding box center [1457, 707] width 163 height 30
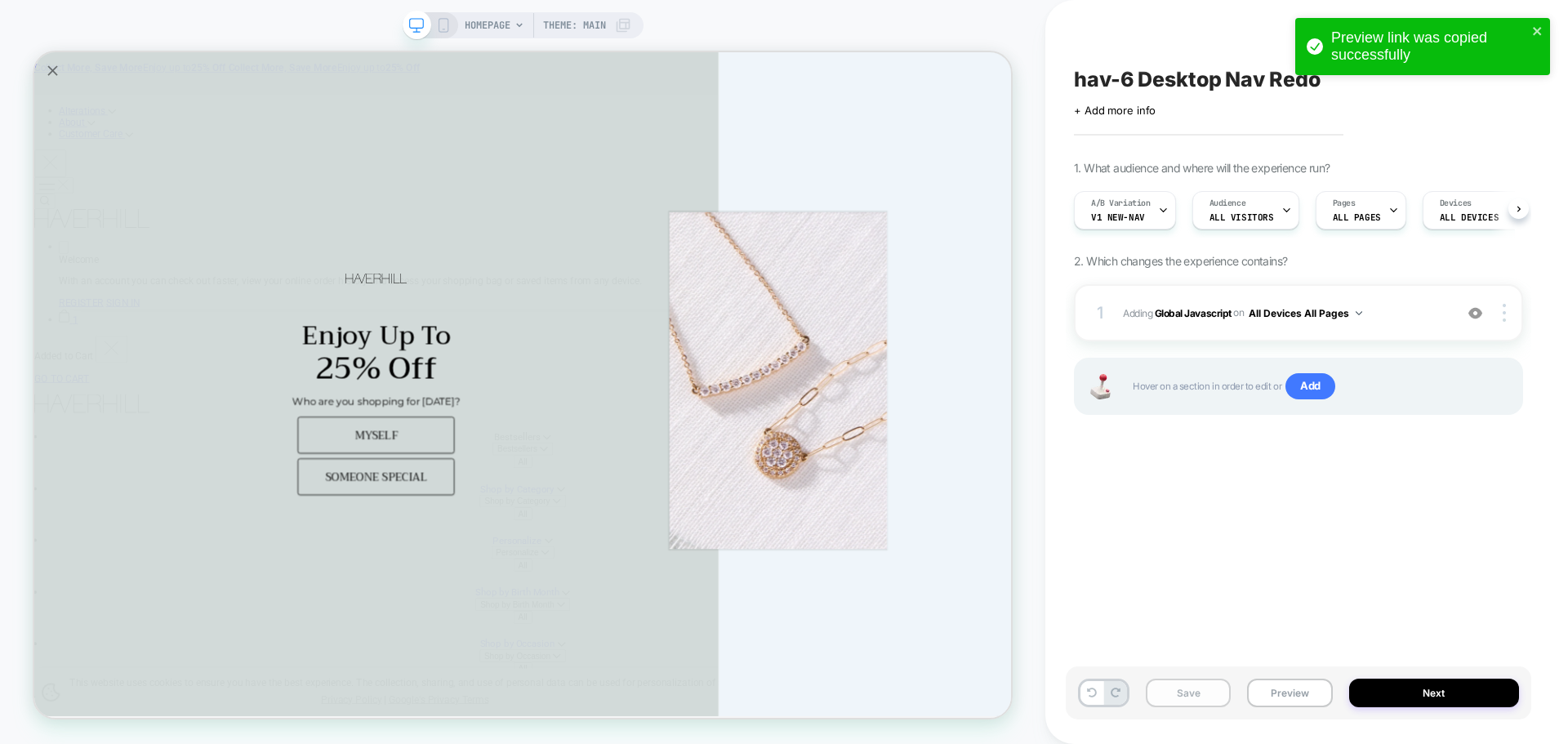
scroll to position [0, 1]
click at [1184, 701] on button "Save" at bounding box center [1188, 692] width 85 height 28
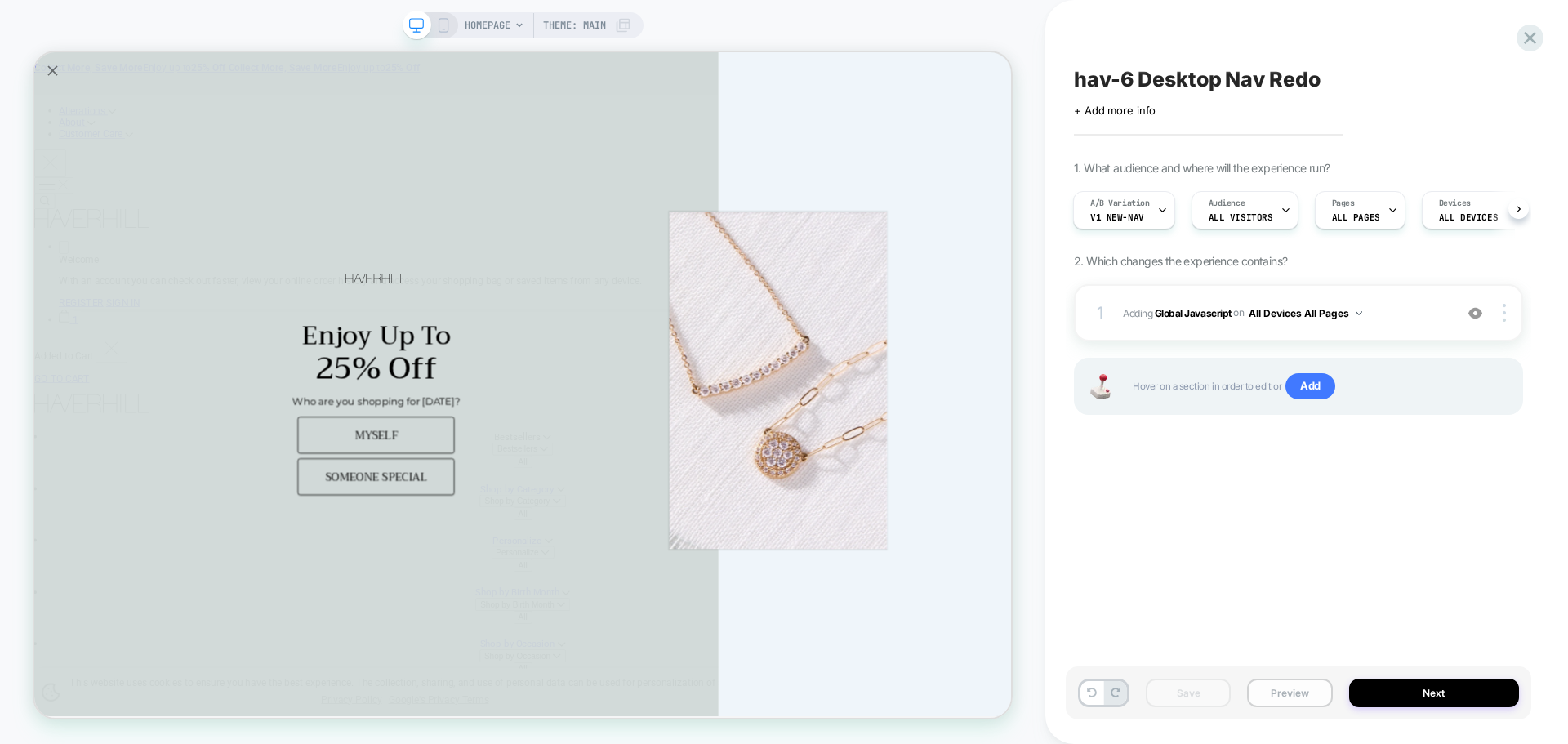
click at [1298, 685] on button "Preview" at bounding box center [1289, 692] width 85 height 28
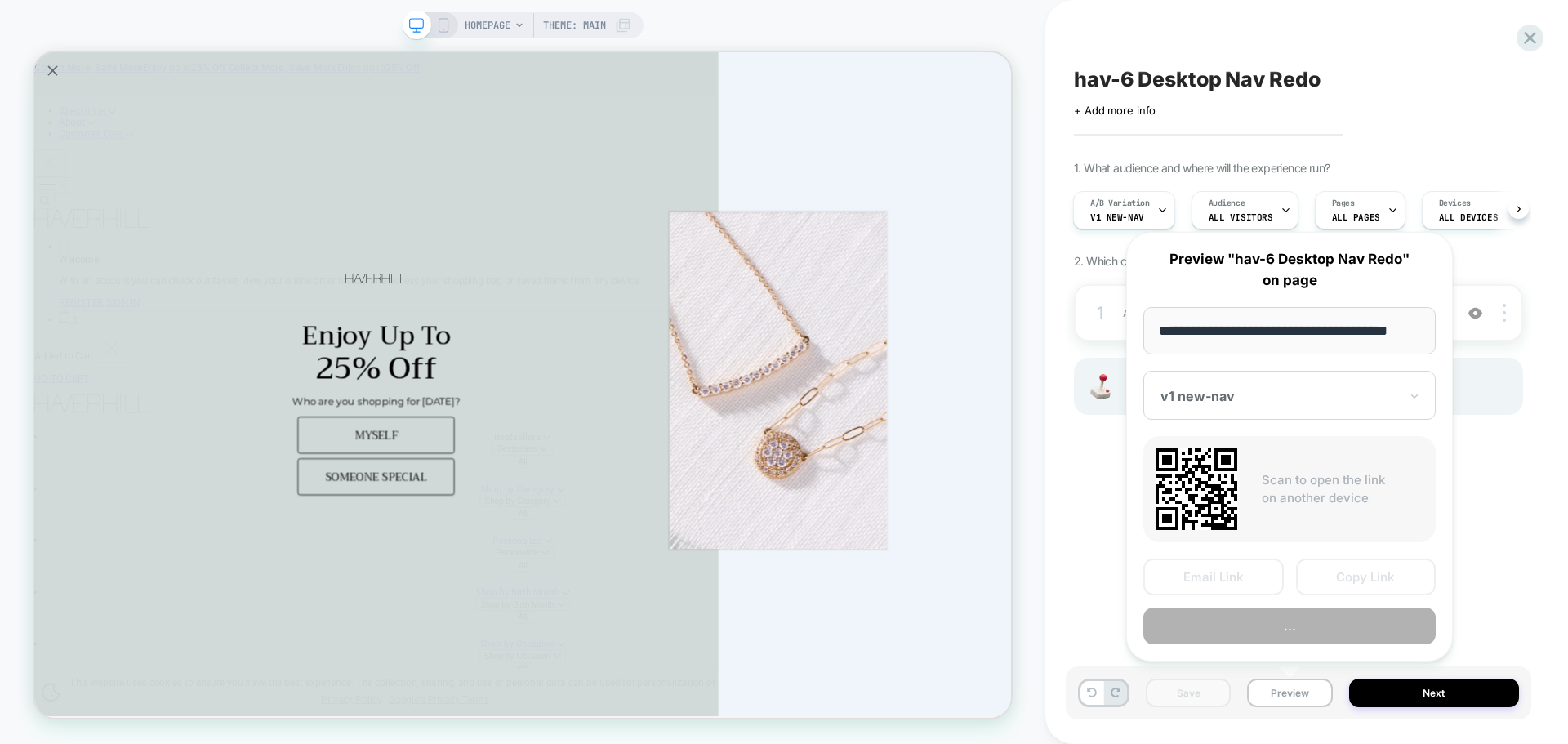
scroll to position [0, 10]
click at [1334, 569] on button "Copy Link" at bounding box center [1366, 578] width 141 height 37
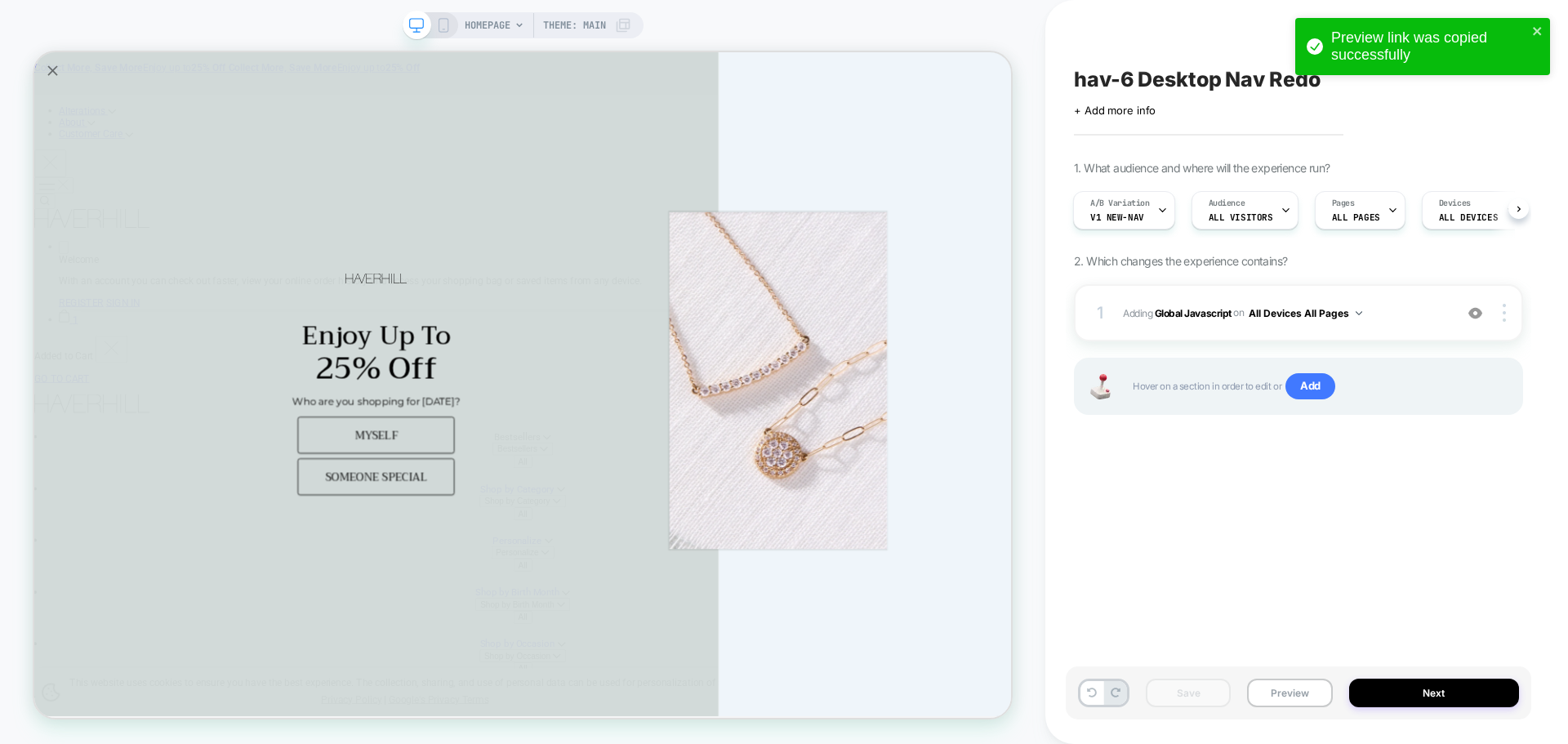
click at [1279, 713] on div "Save Preview Next" at bounding box center [1299, 693] width 466 height 53
click at [1286, 689] on button "Preview" at bounding box center [1289, 692] width 85 height 28
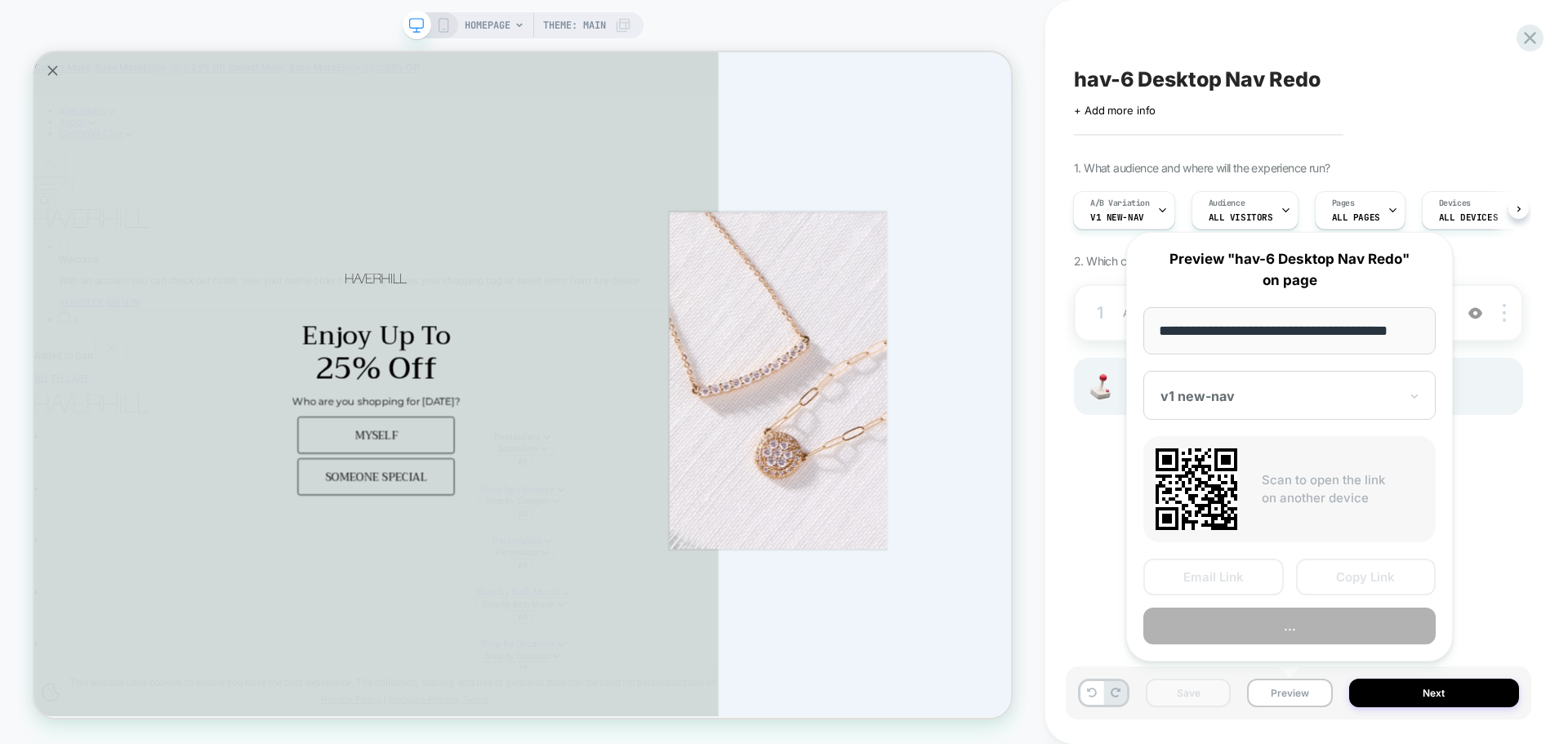
scroll to position [0, 10]
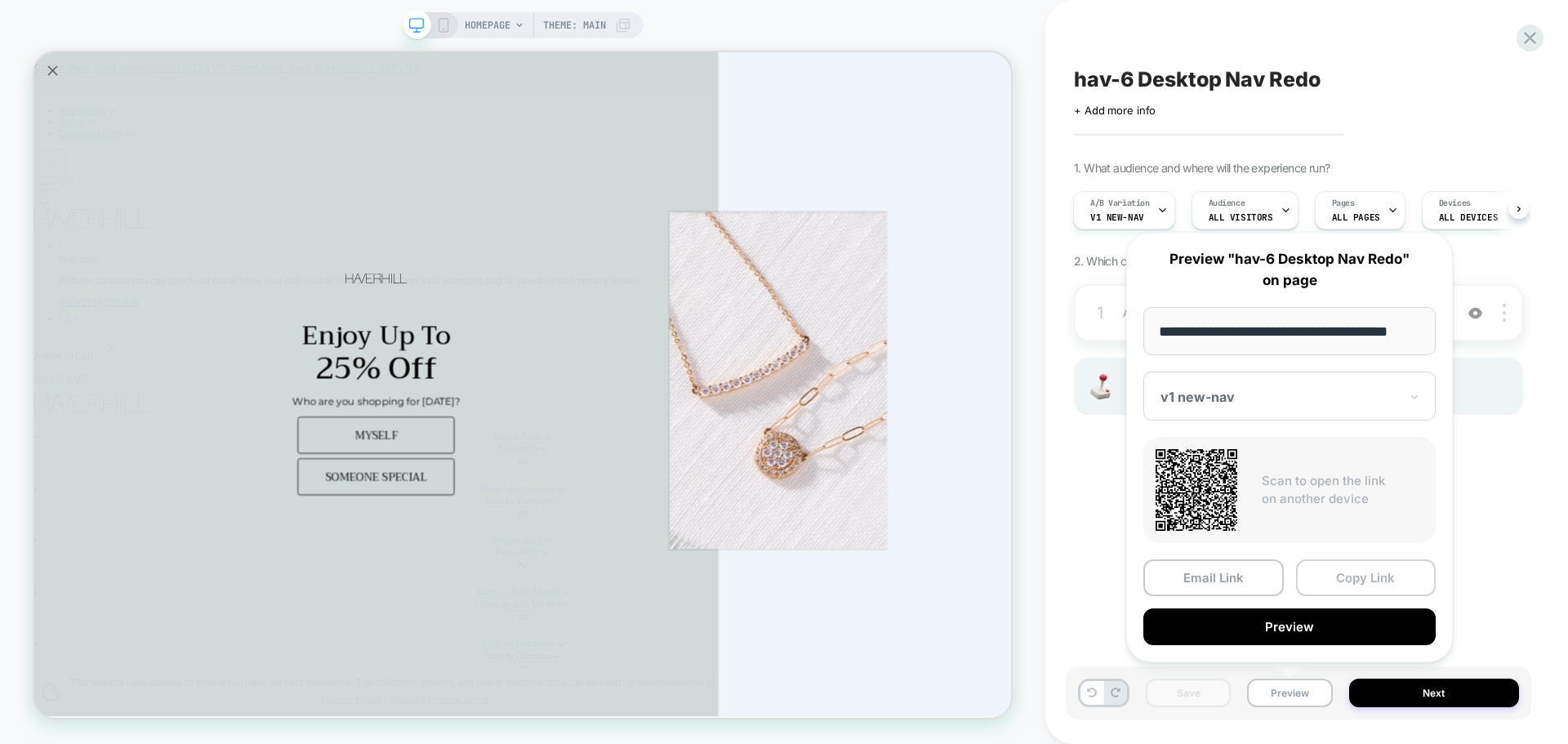
click at [1379, 595] on button "Copy Link" at bounding box center [1366, 578] width 141 height 37
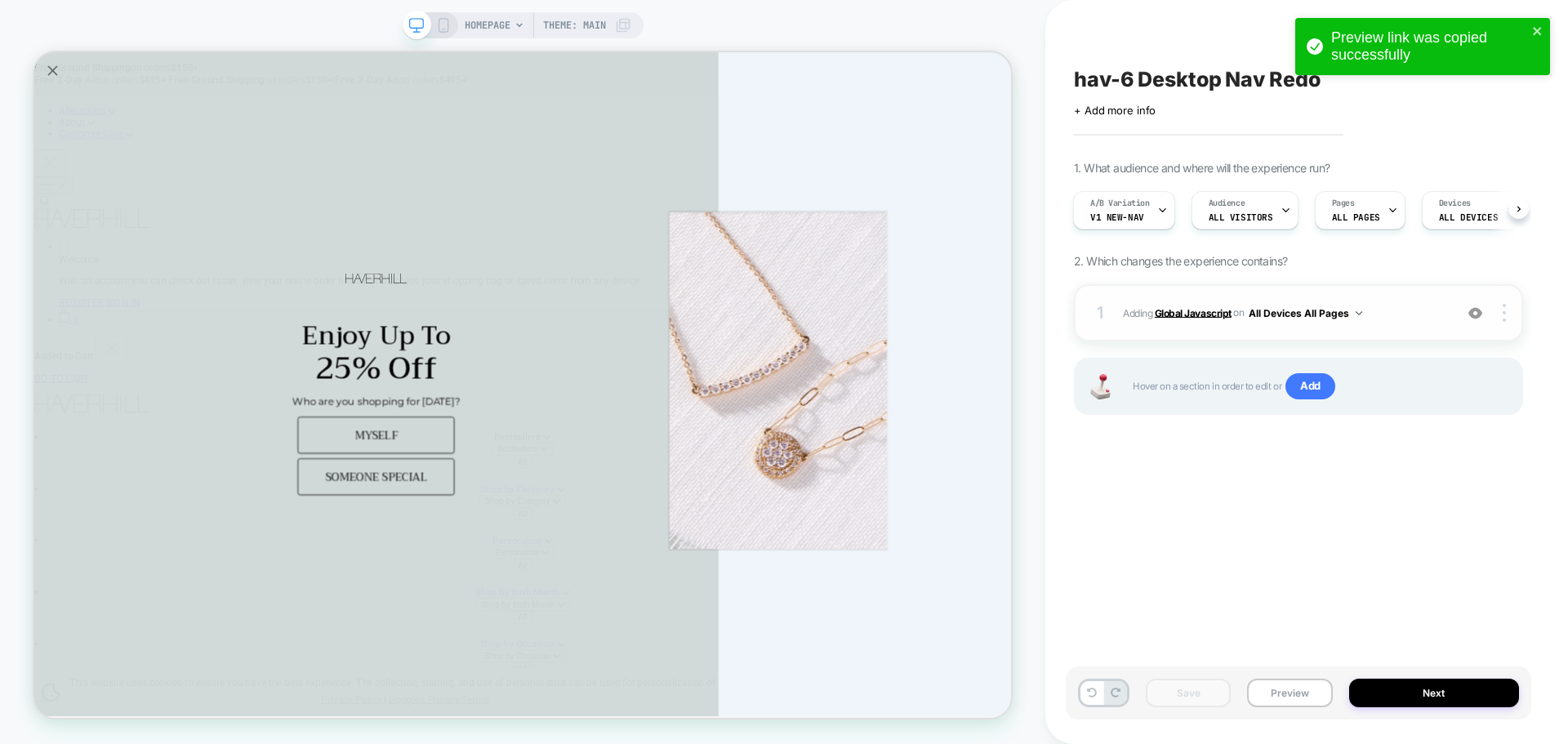
click at [1215, 307] on b "Global Javascript" at bounding box center [1193, 312] width 76 height 13
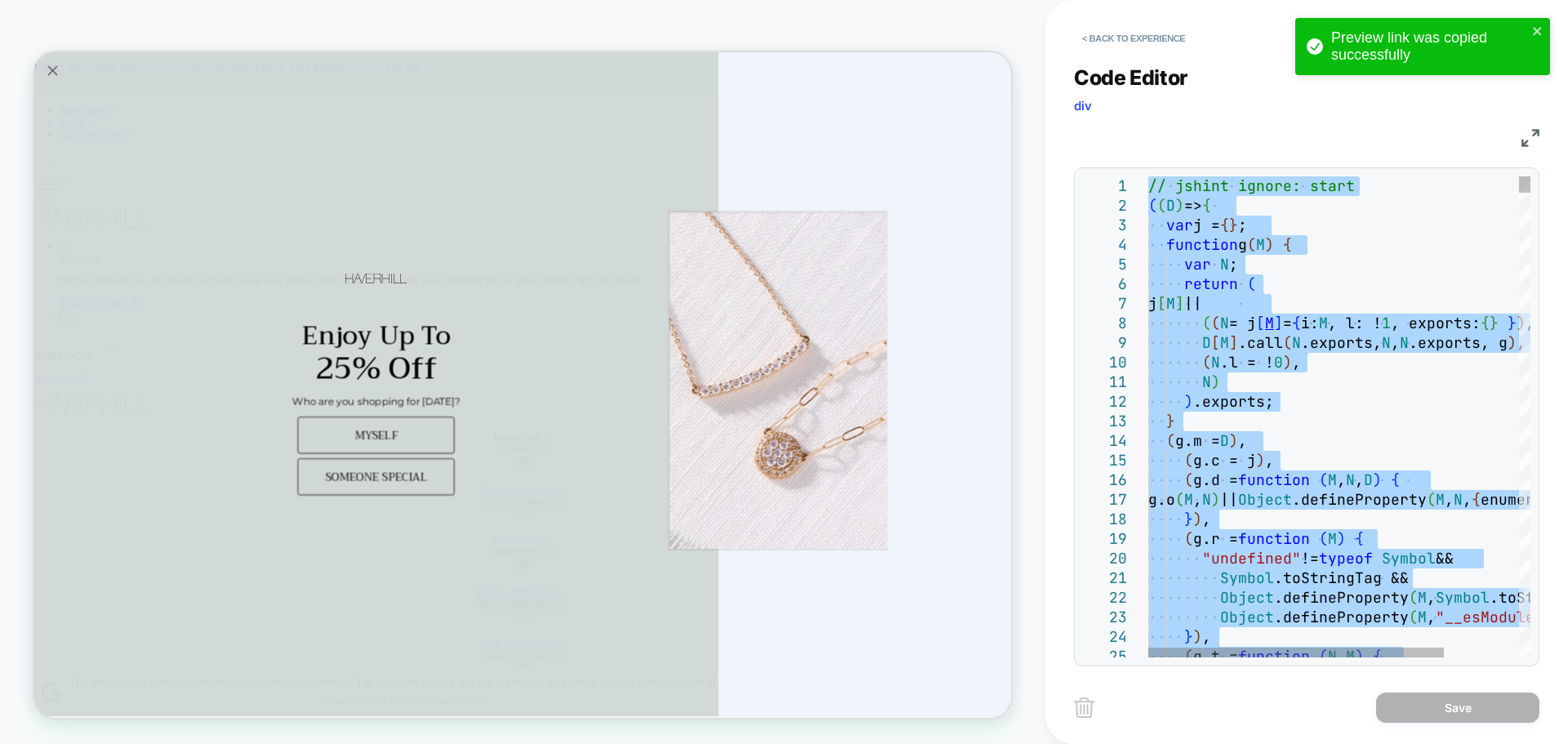
type textarea "**********"
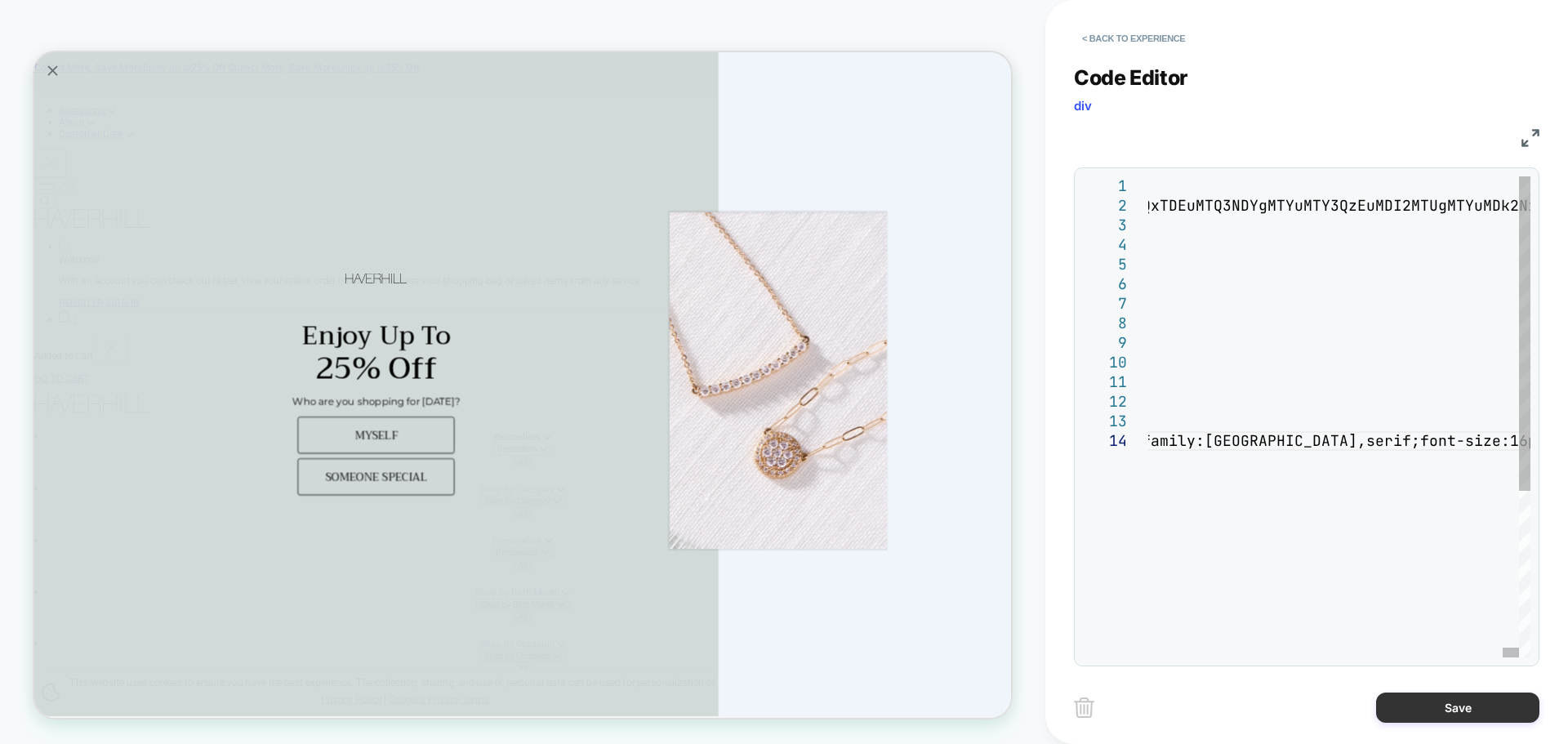
click at [1415, 701] on button "Save" at bounding box center [1457, 707] width 163 height 30
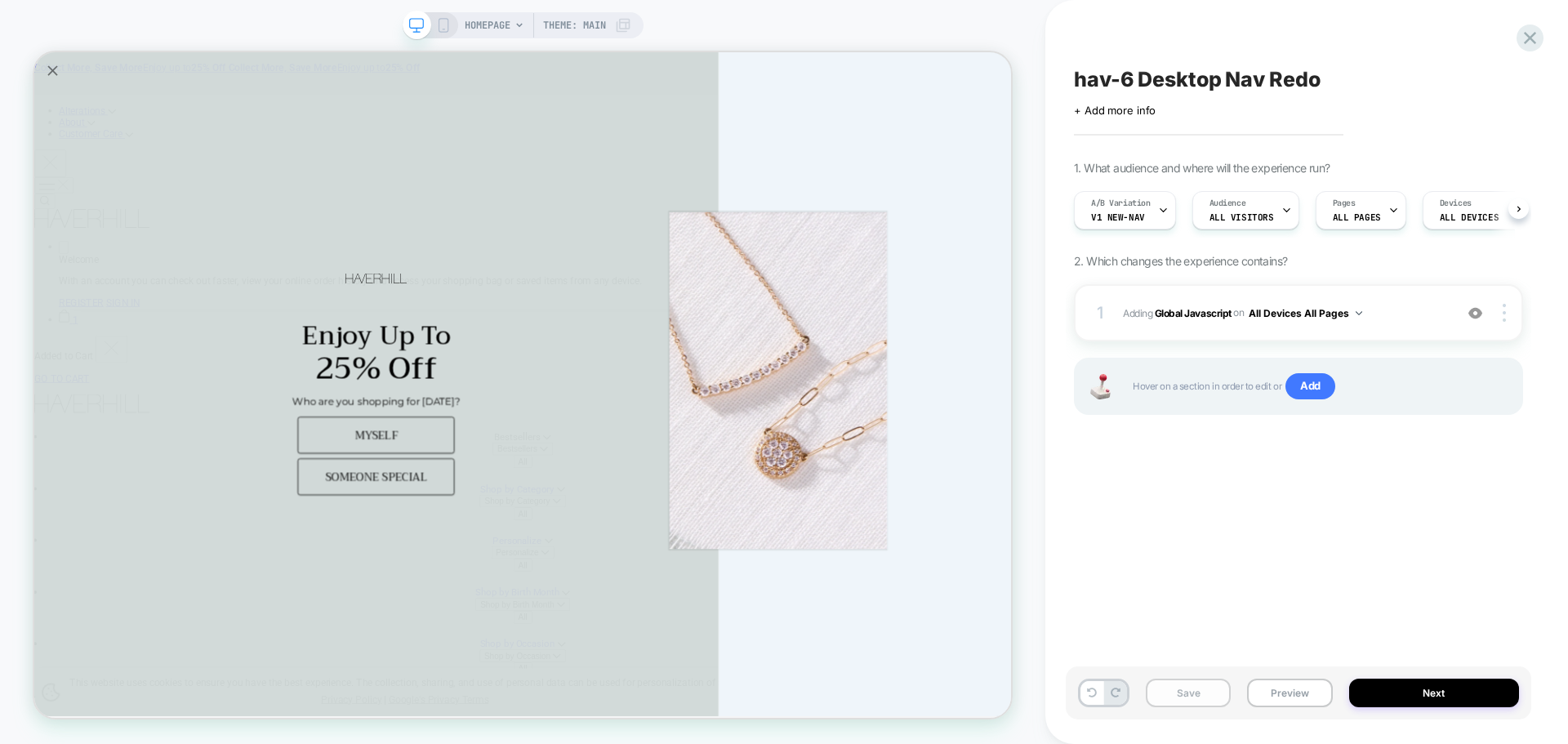
scroll to position [0, 1]
click at [1189, 691] on button "Save" at bounding box center [1188, 692] width 85 height 28
click at [1299, 693] on button "Preview" at bounding box center [1289, 692] width 85 height 28
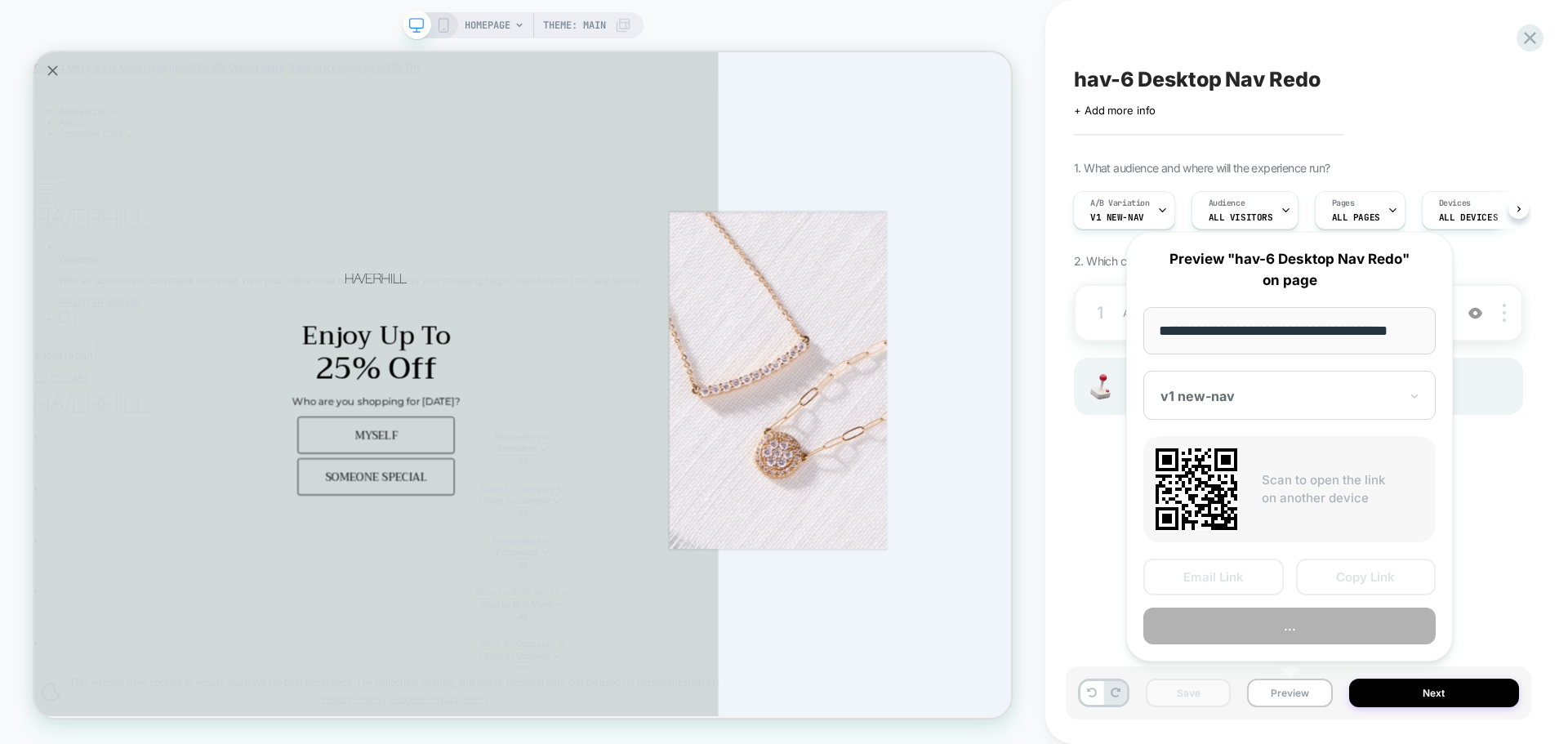
scroll to position [0, 10]
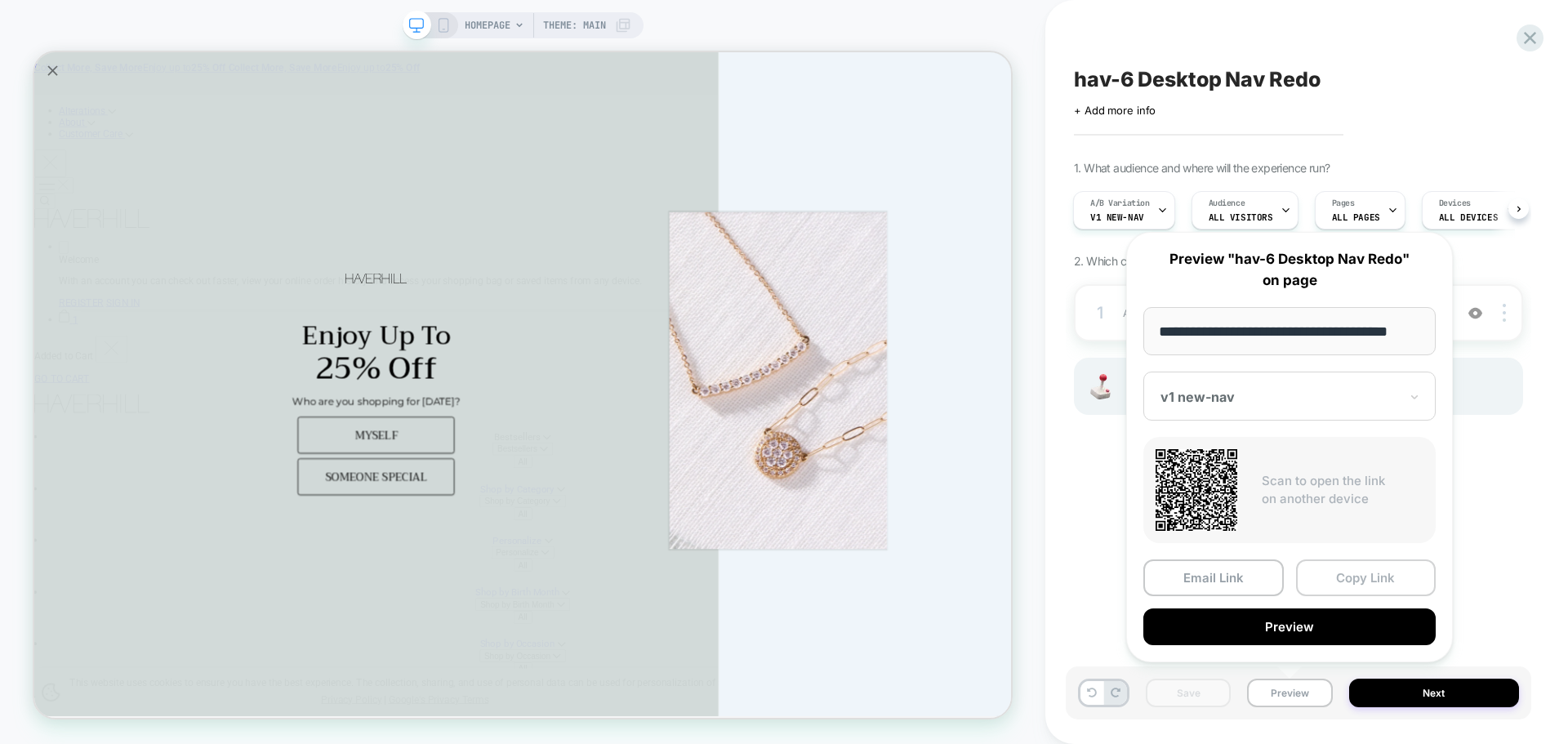
click at [1353, 597] on div "Email Link Copy Link Preview" at bounding box center [1289, 602] width 293 height 86
drag, startPoint x: 1358, startPoint y: 589, endPoint x: 799, endPoint y: 802, distance: 598.2
click at [1358, 589] on button "Copy Link" at bounding box center [1366, 578] width 141 height 37
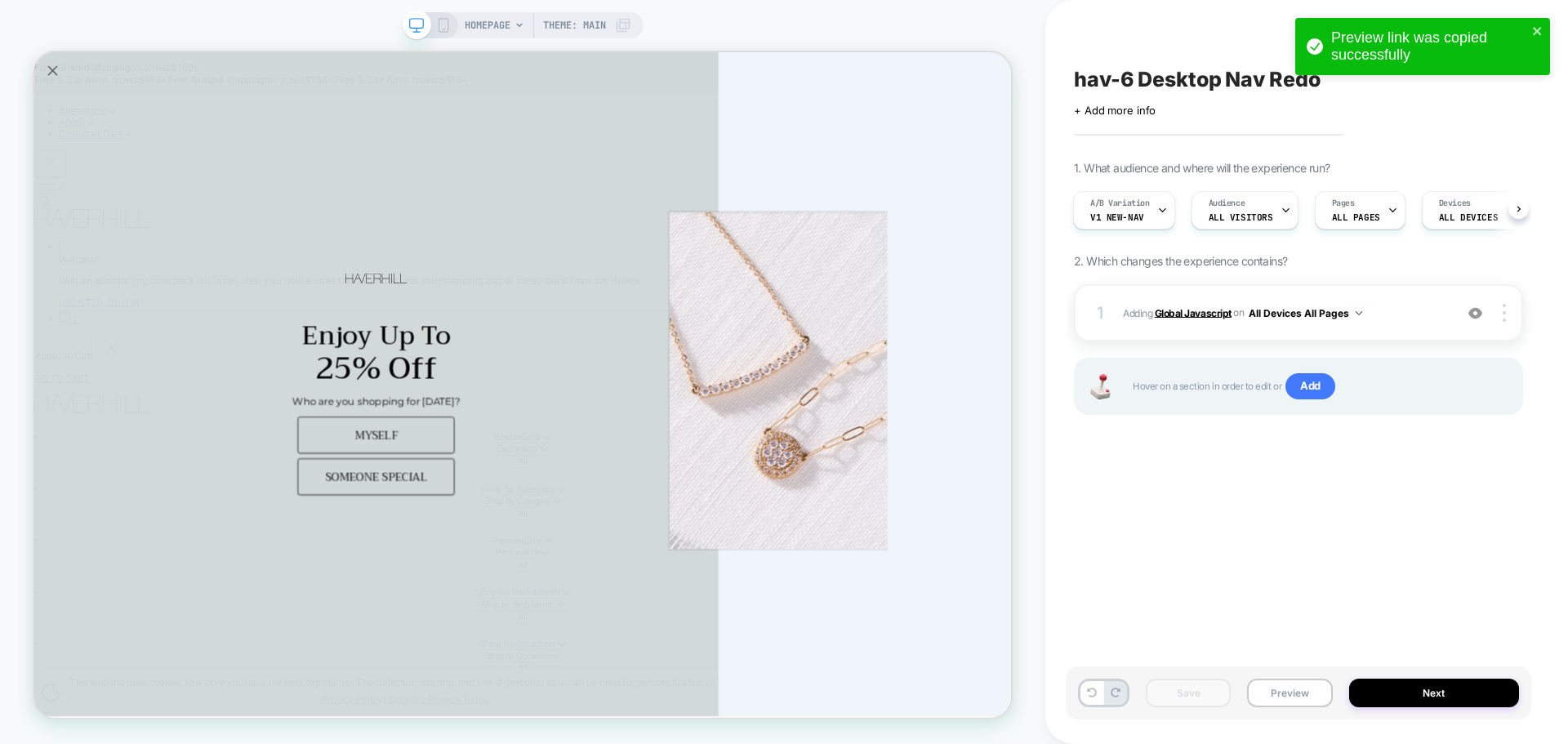
click at [1222, 308] on b "Global Javascript" at bounding box center [1193, 312] width 76 height 13
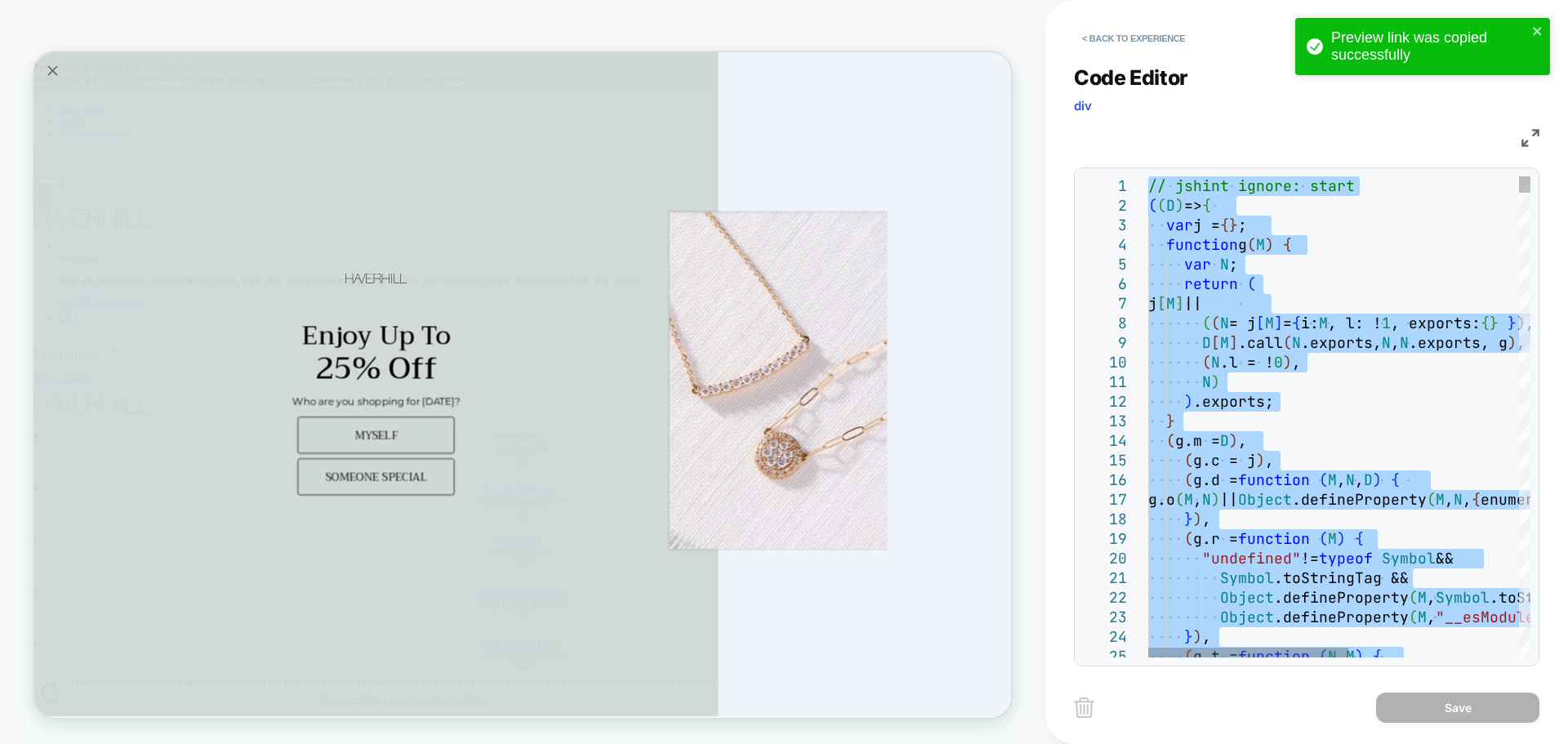
type textarea "**********"
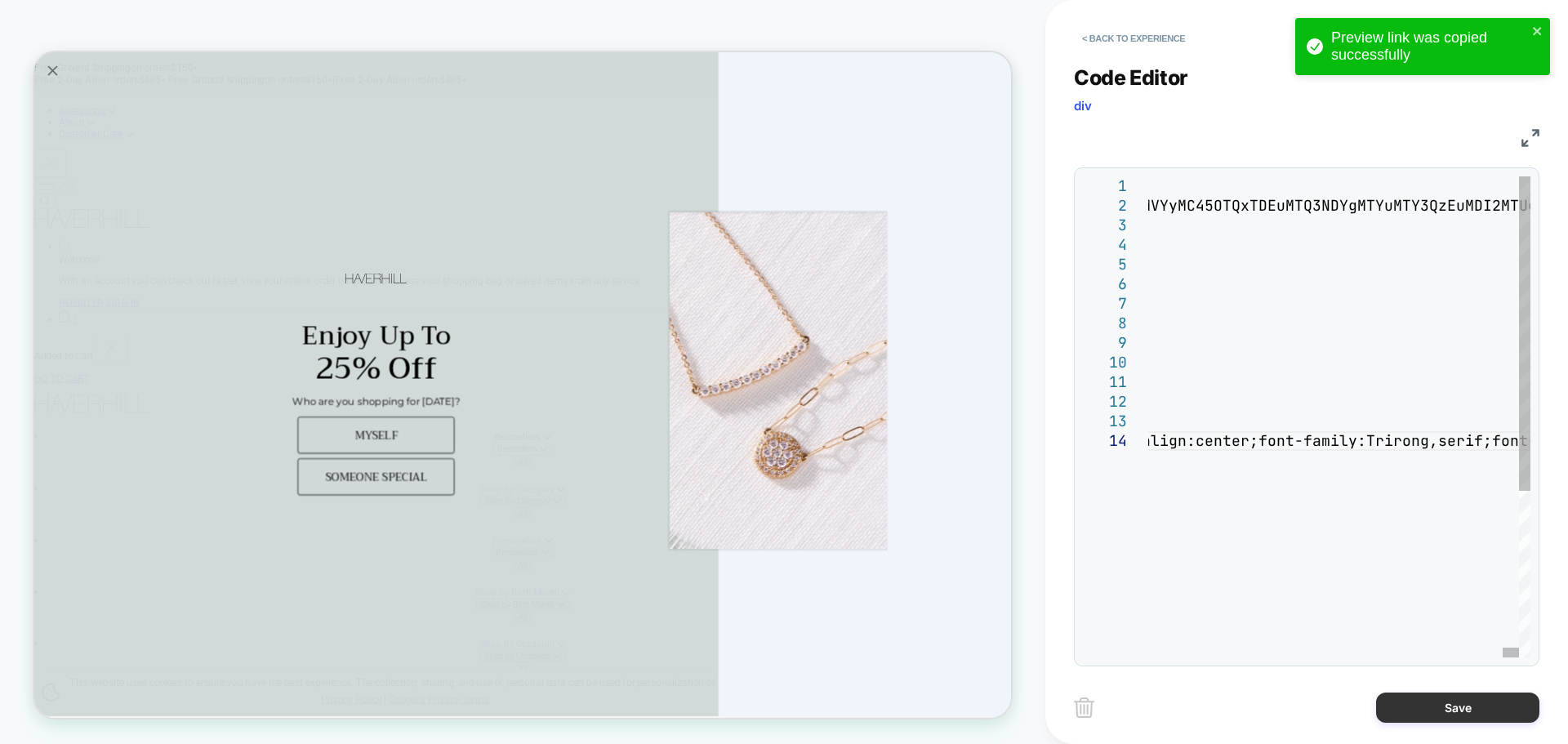
click at [1428, 707] on button "Save" at bounding box center [1457, 707] width 163 height 30
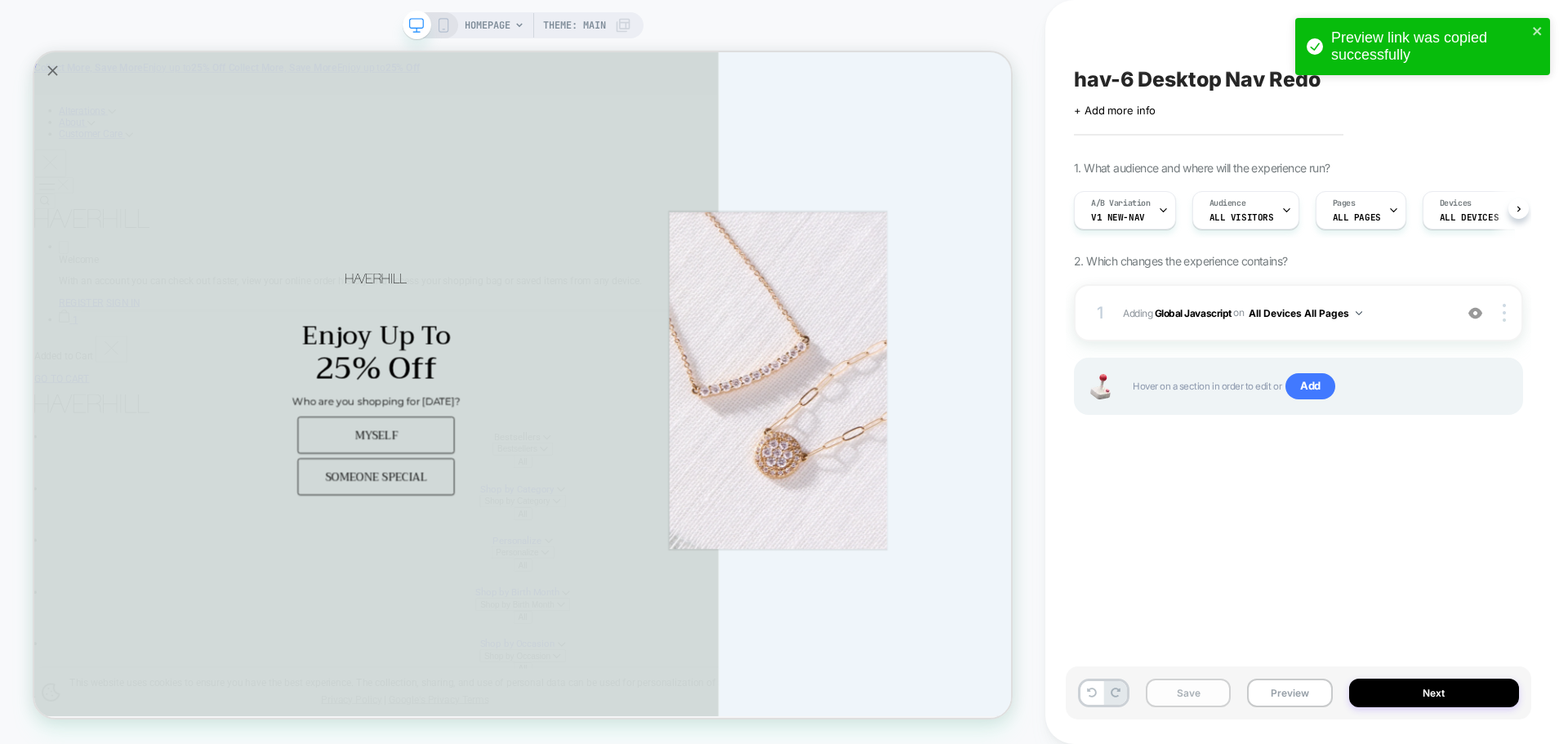
click at [1197, 698] on button "Save" at bounding box center [1188, 692] width 85 height 28
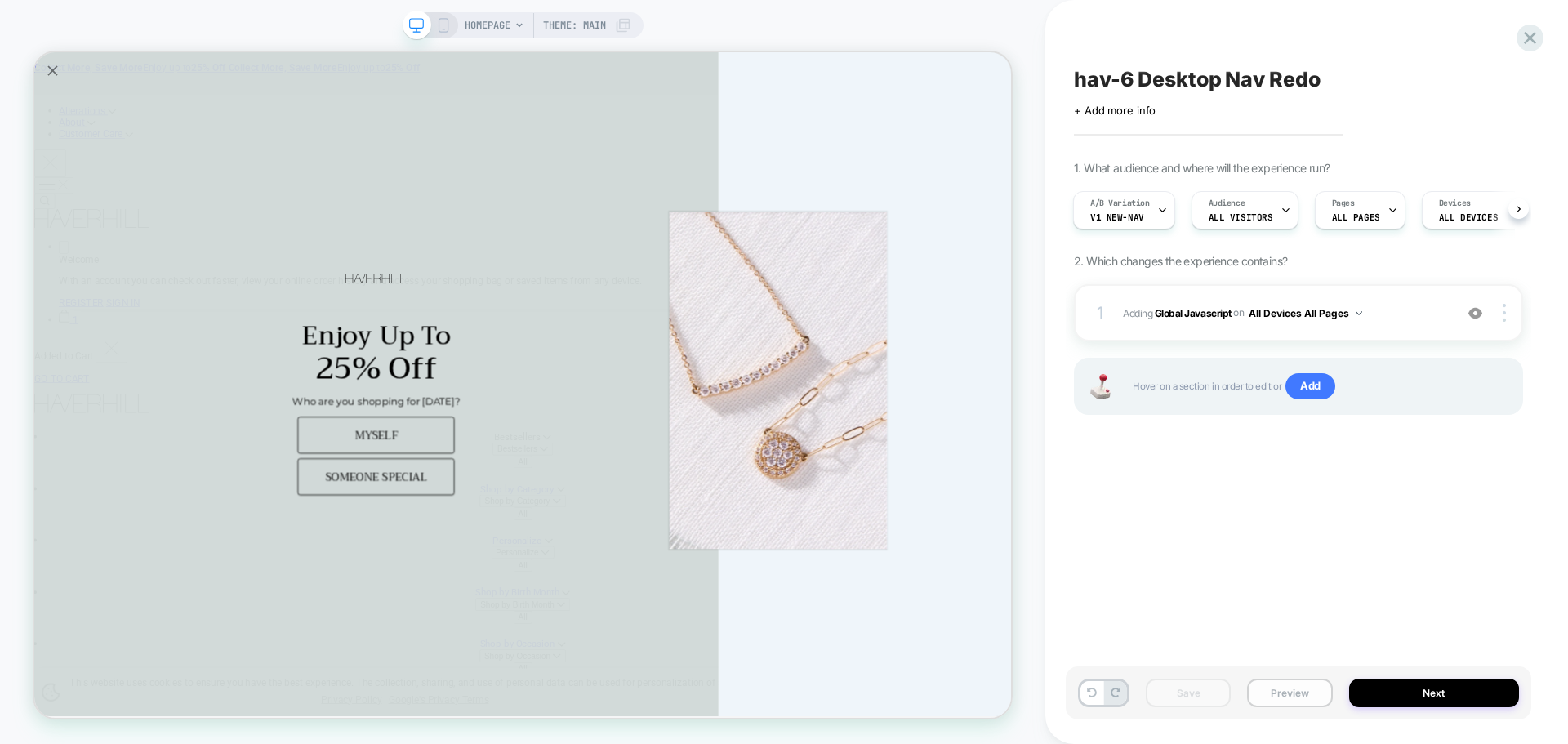
click at [1282, 694] on button "Preview" at bounding box center [1289, 692] width 85 height 28
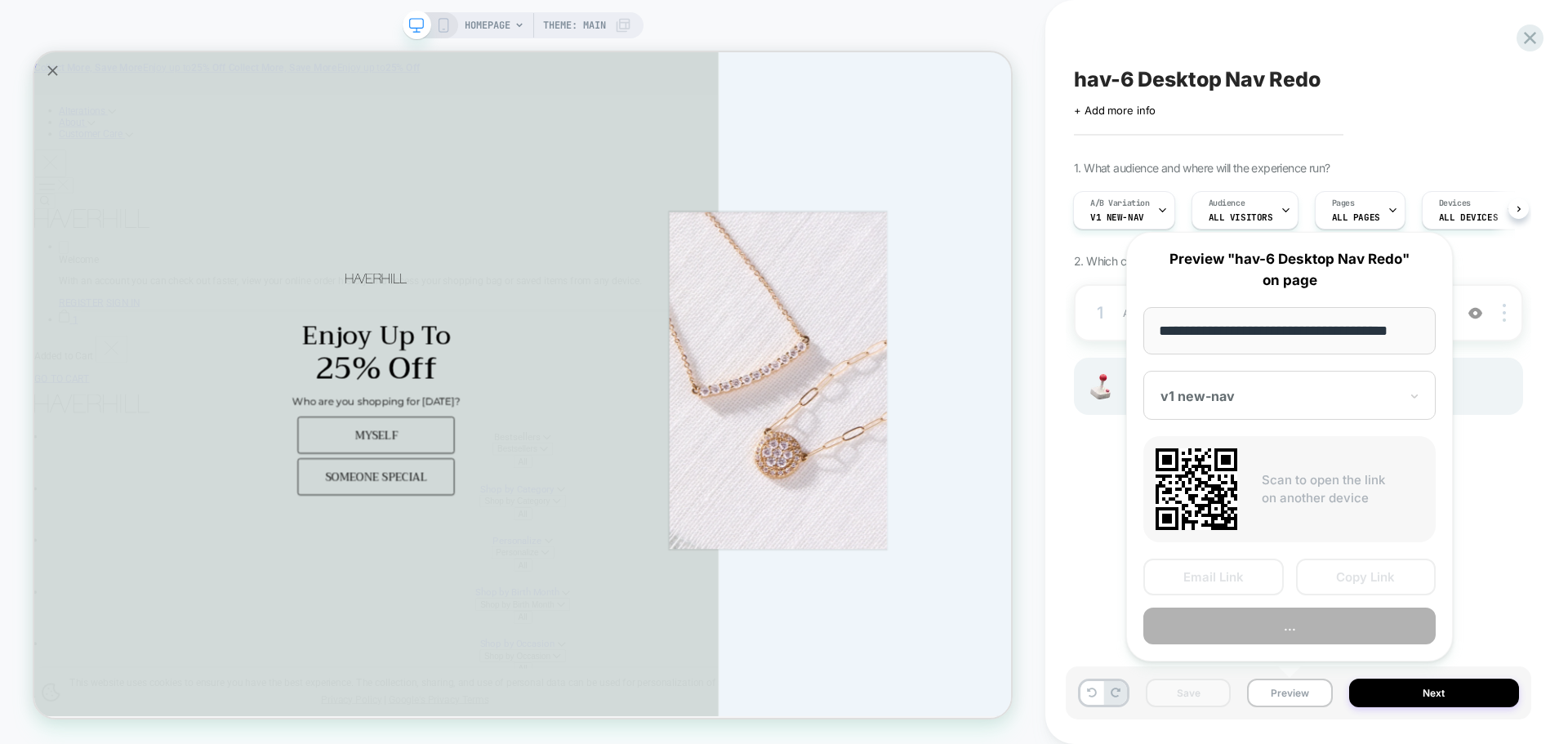
scroll to position [0, 10]
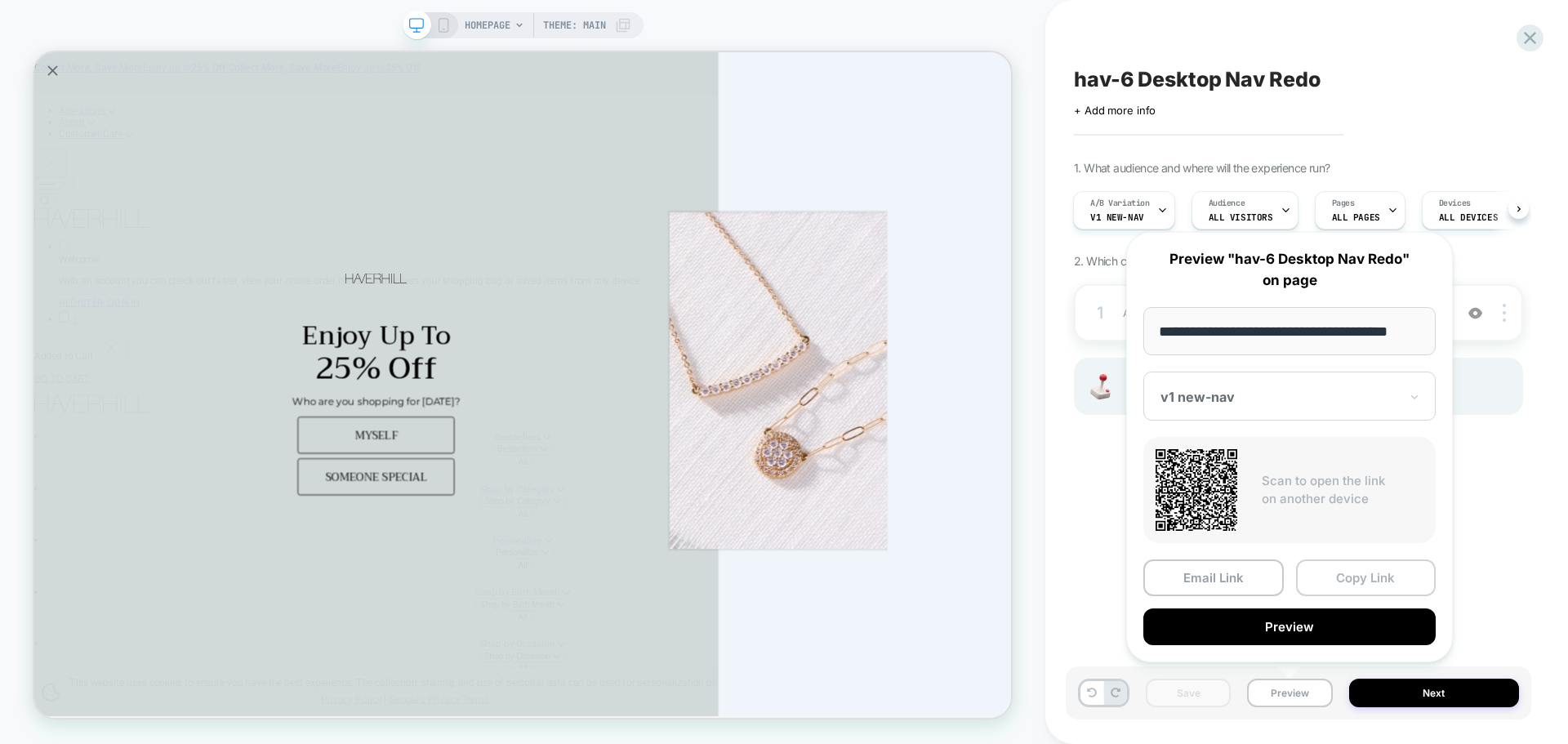
click at [1381, 576] on button "Copy Link" at bounding box center [1366, 578] width 141 height 37
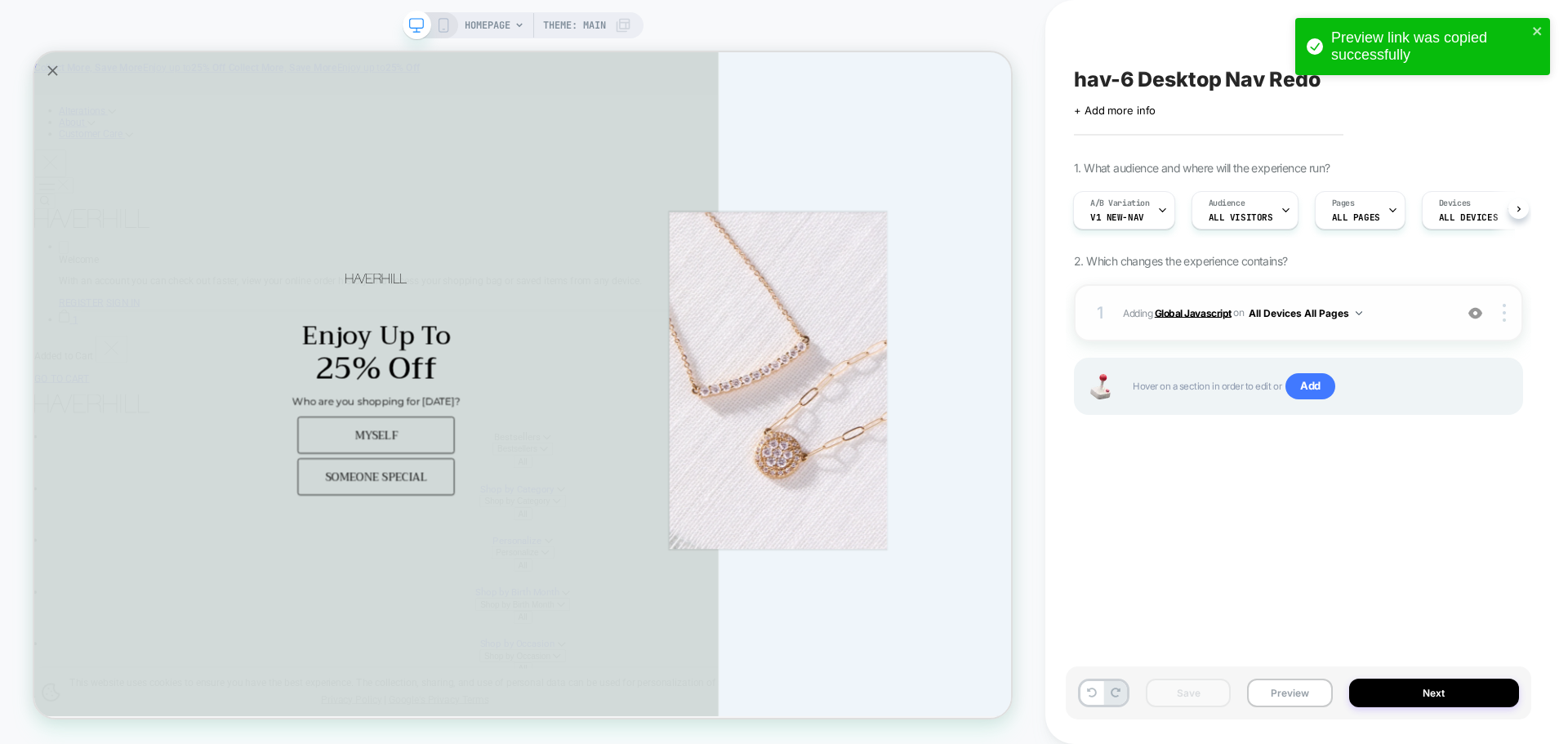
drag, startPoint x: 1205, startPoint y: 318, endPoint x: 1180, endPoint y: 616, distance: 299.0
click at [1205, 318] on b "Global Javascript" at bounding box center [1193, 312] width 76 height 13
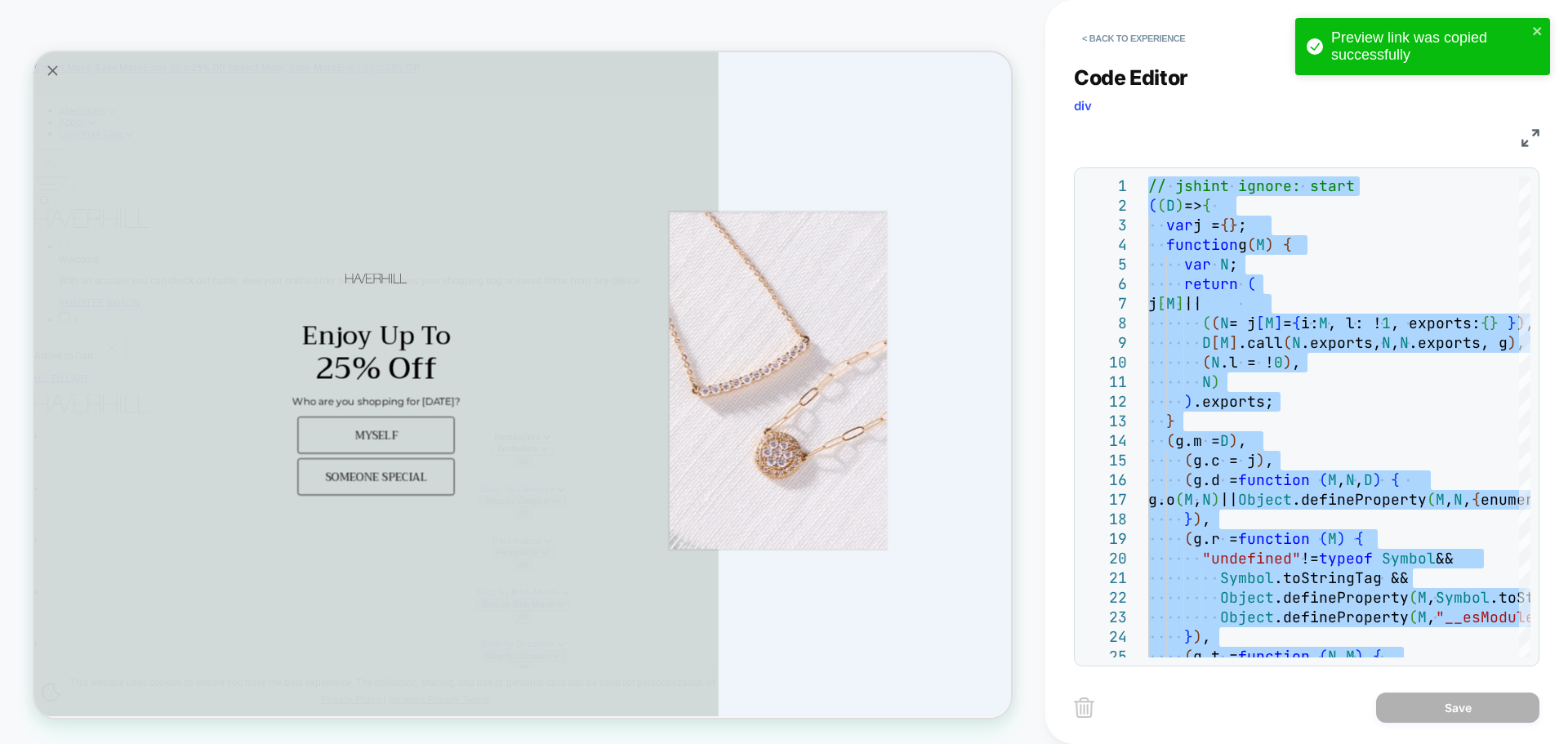
type textarea "**********"
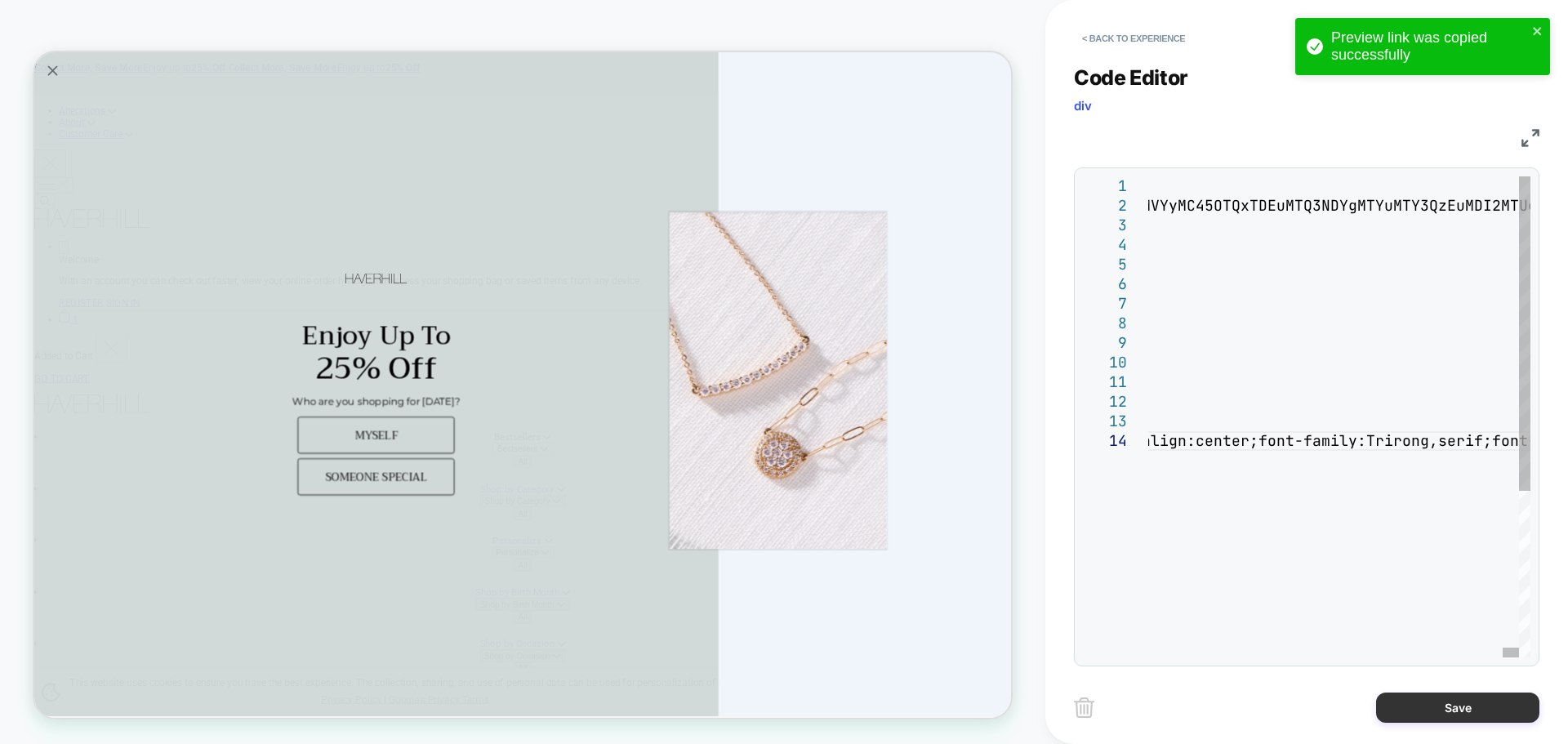
drag, startPoint x: 1418, startPoint y: 720, endPoint x: 1420, endPoint y: 712, distance: 8.2
click at [1418, 717] on button "Save" at bounding box center [1457, 707] width 163 height 30
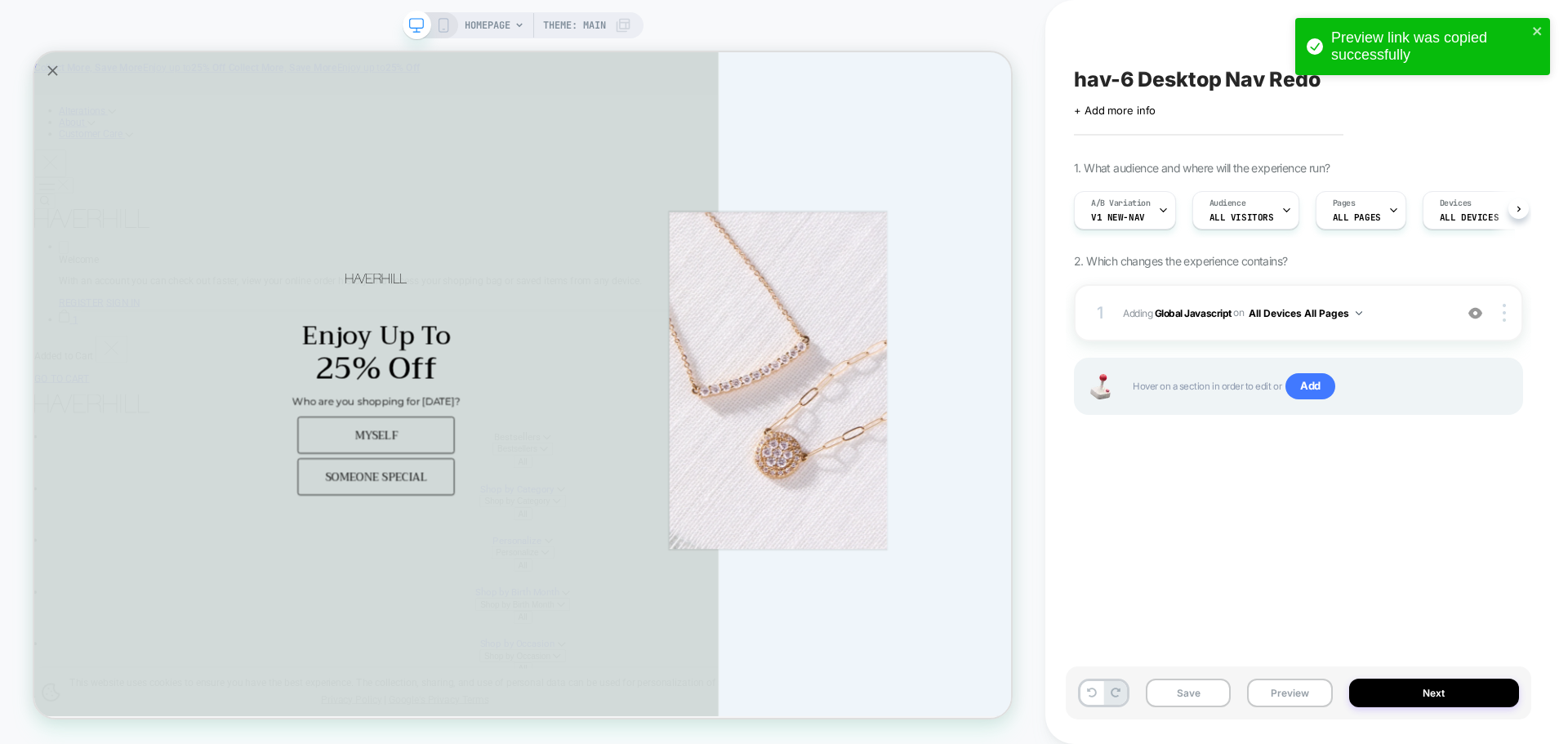
scroll to position [0, 1]
click at [1131, 686] on div "Save Preview Next" at bounding box center [1299, 693] width 466 height 53
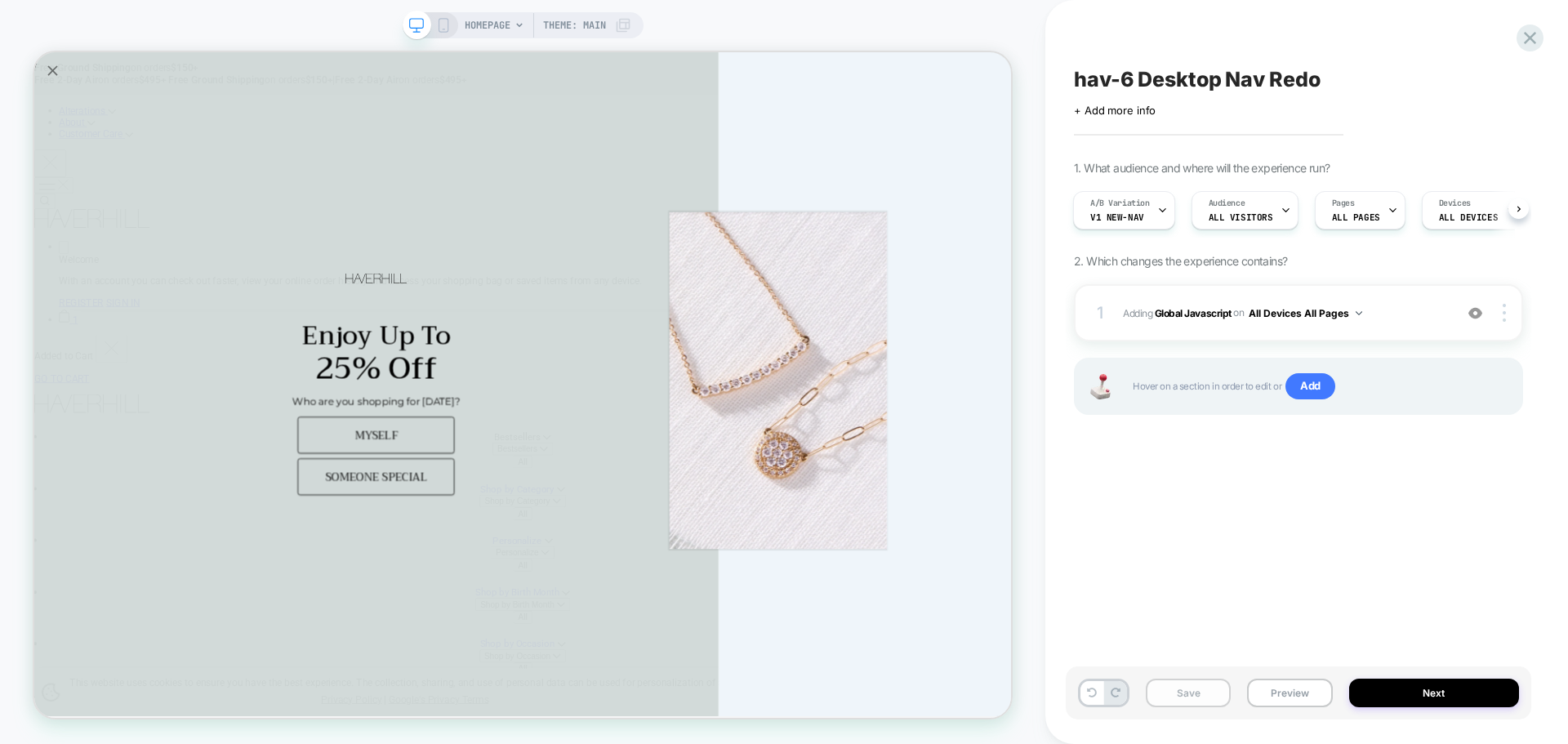
click at [1201, 680] on button "Save" at bounding box center [1188, 692] width 85 height 28
click at [1279, 692] on button "Preview" at bounding box center [1289, 692] width 85 height 28
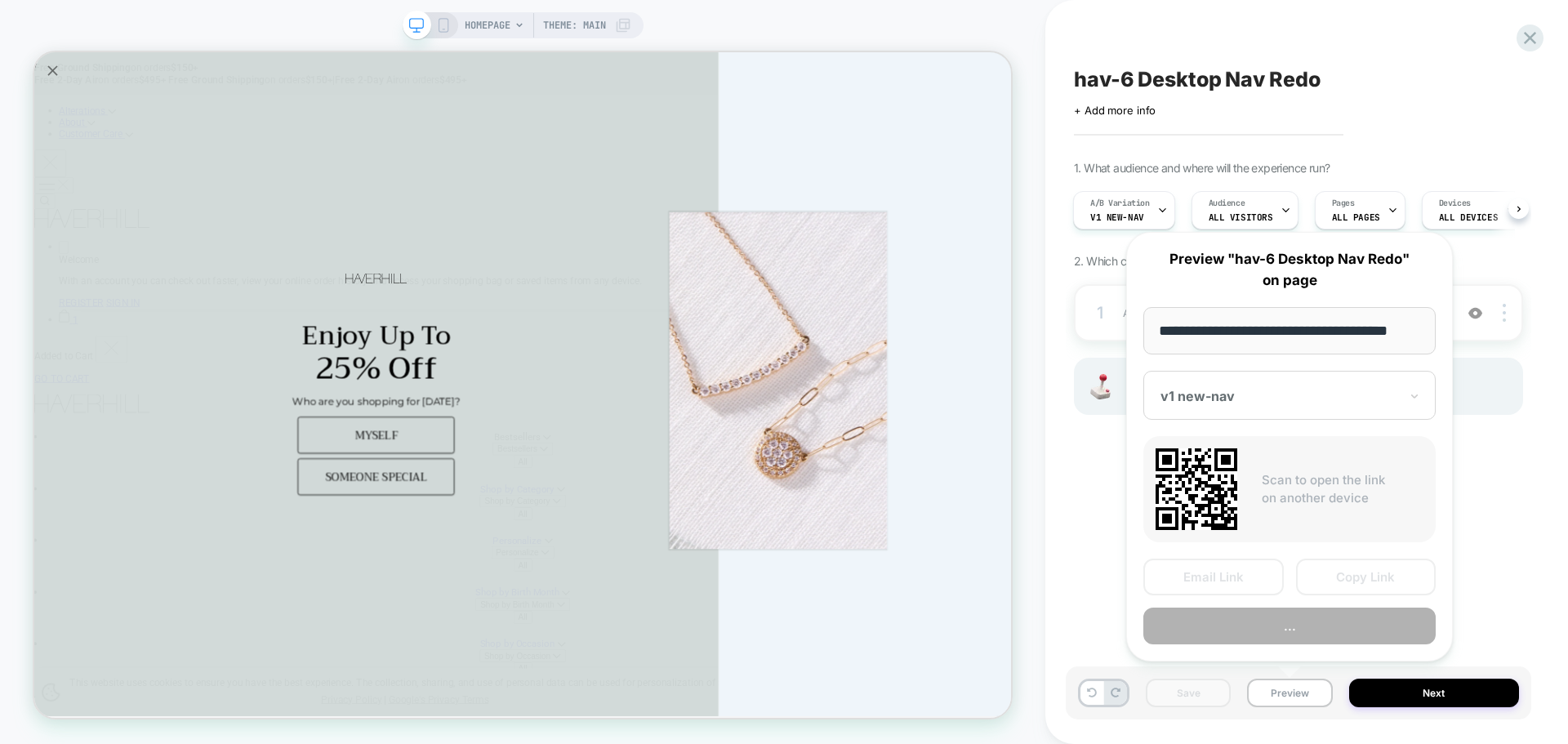
scroll to position [0, 10]
click at [1339, 573] on button "Copy Link" at bounding box center [1366, 578] width 141 height 37
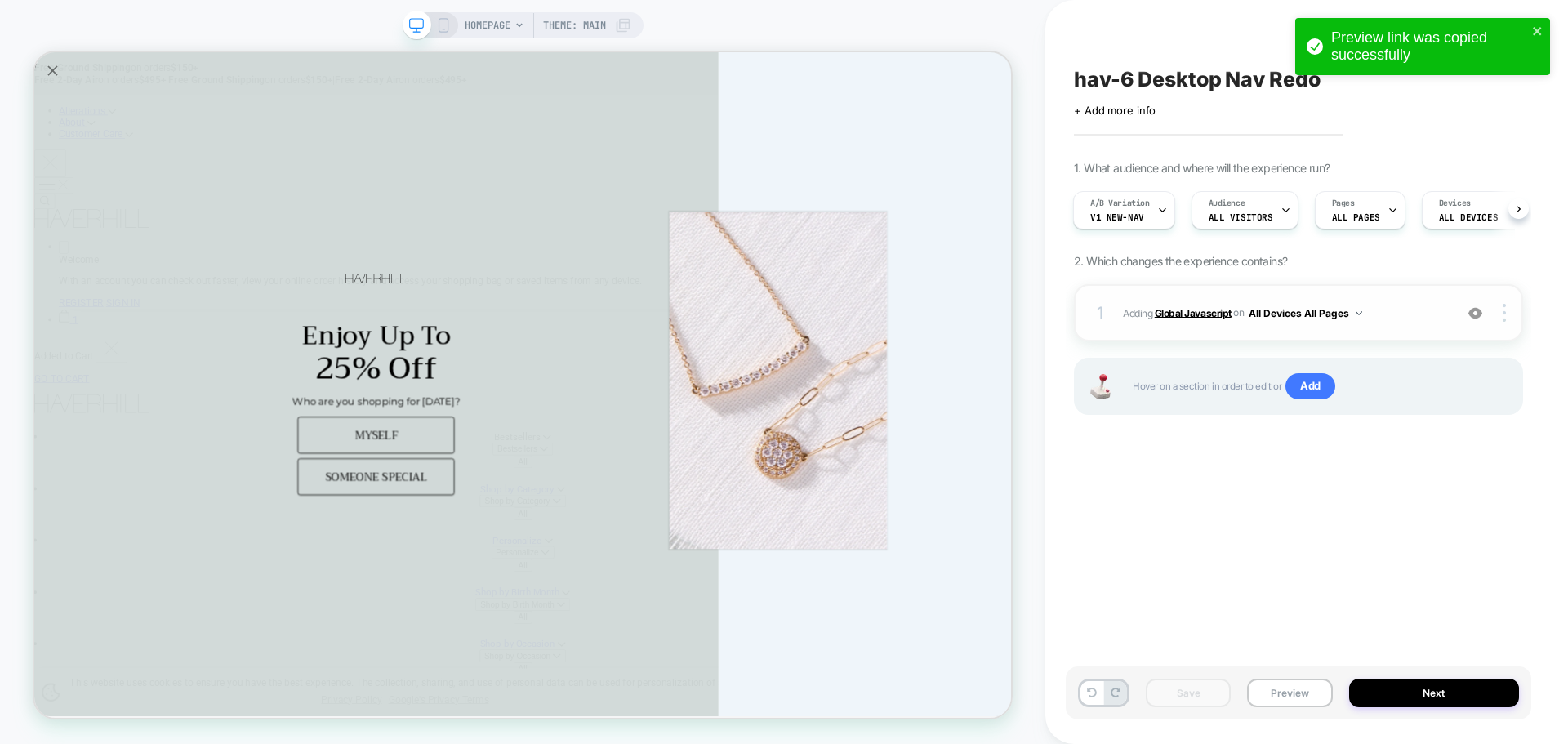
click at [1177, 307] on b "Global Javascript" at bounding box center [1193, 312] width 76 height 13
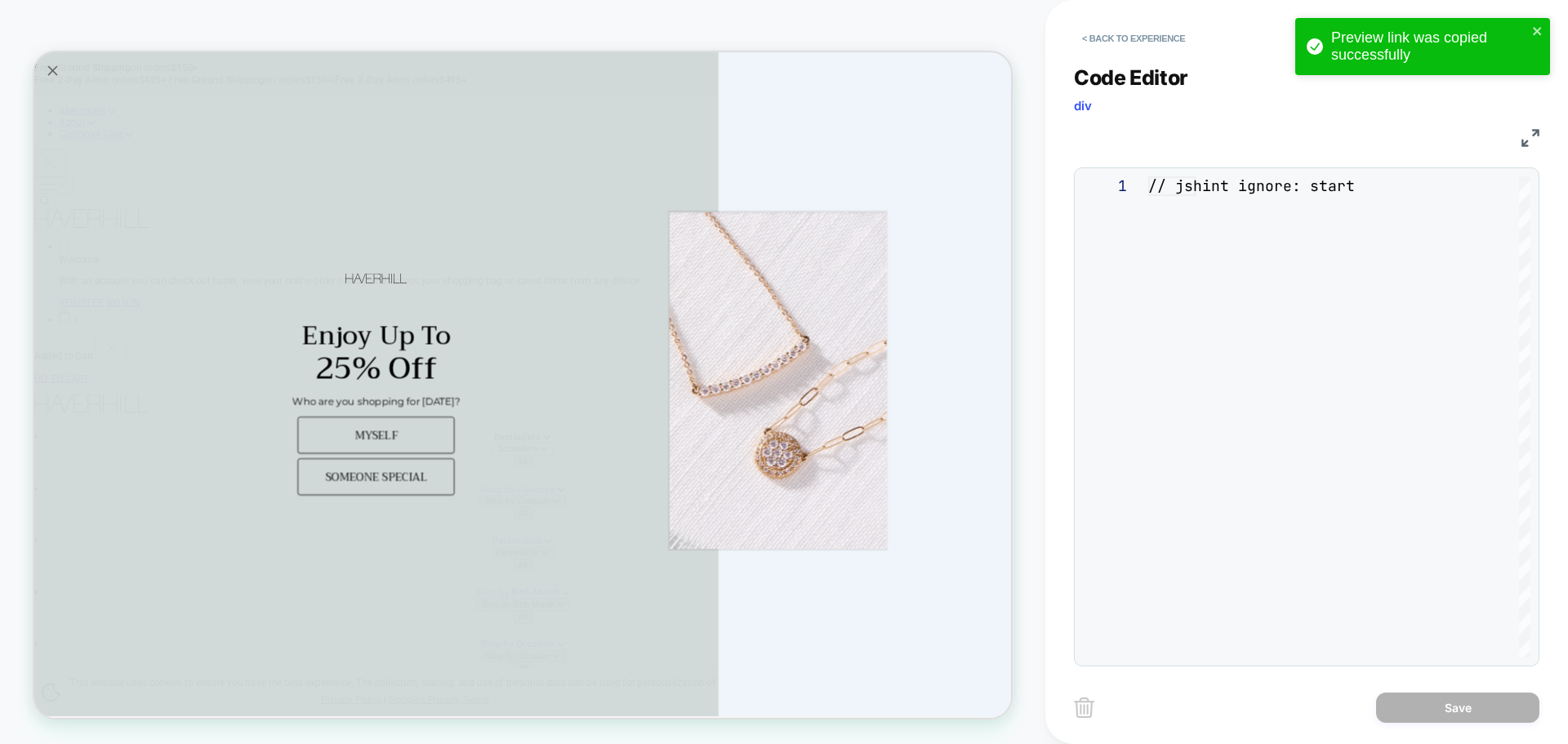
click at [1250, 427] on div "**********" at bounding box center [1307, 355] width 466 height 622
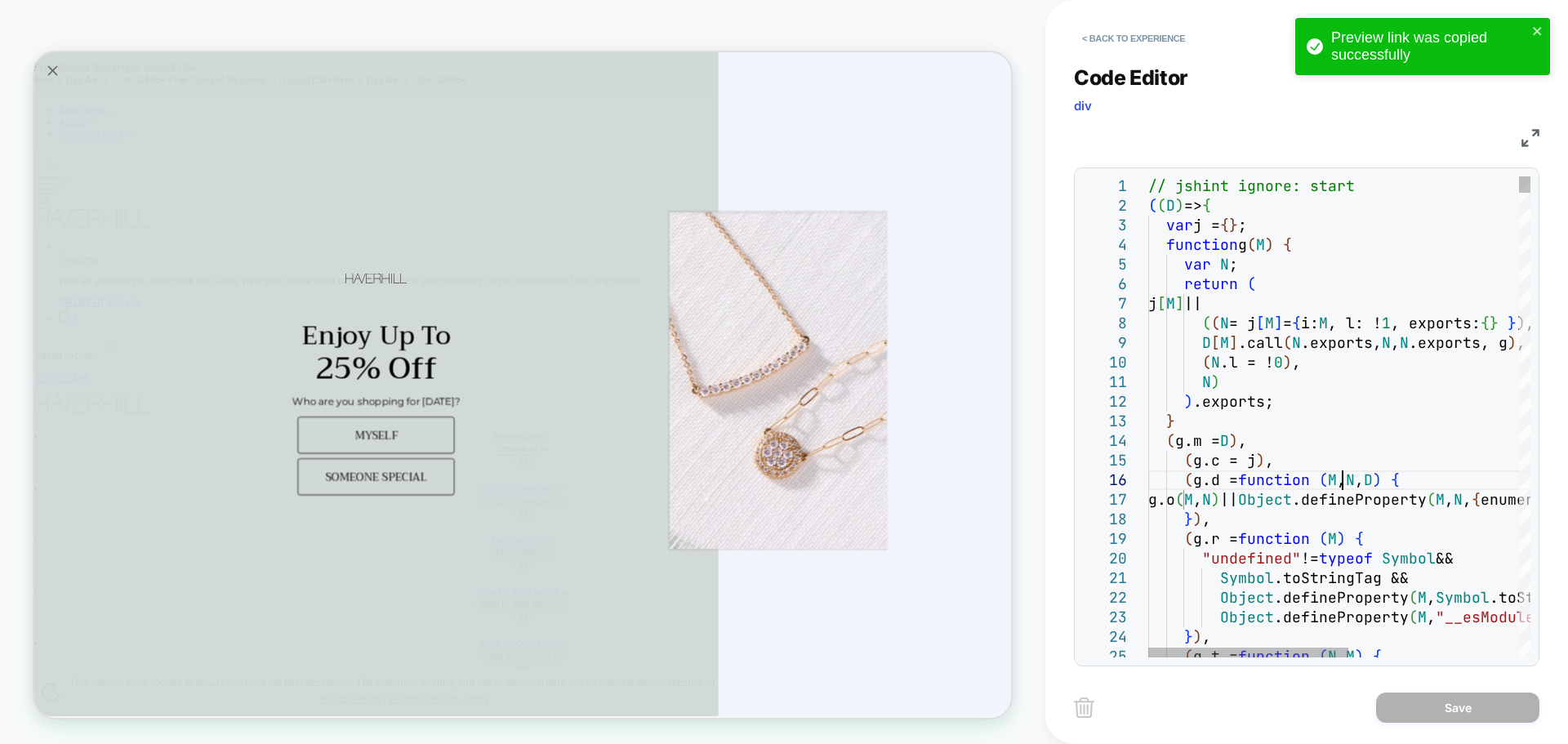
scroll to position [0, 0]
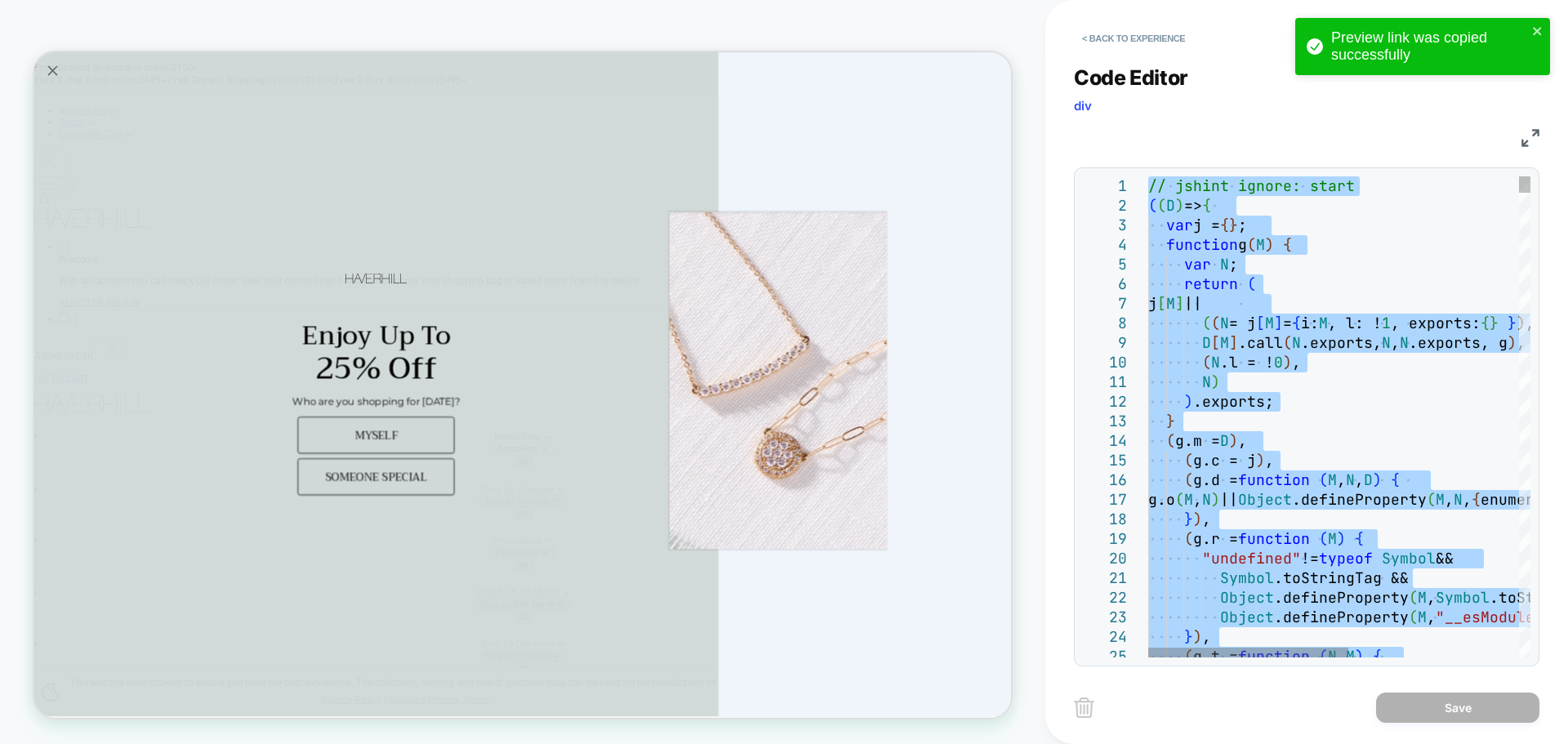
type textarea "**********"
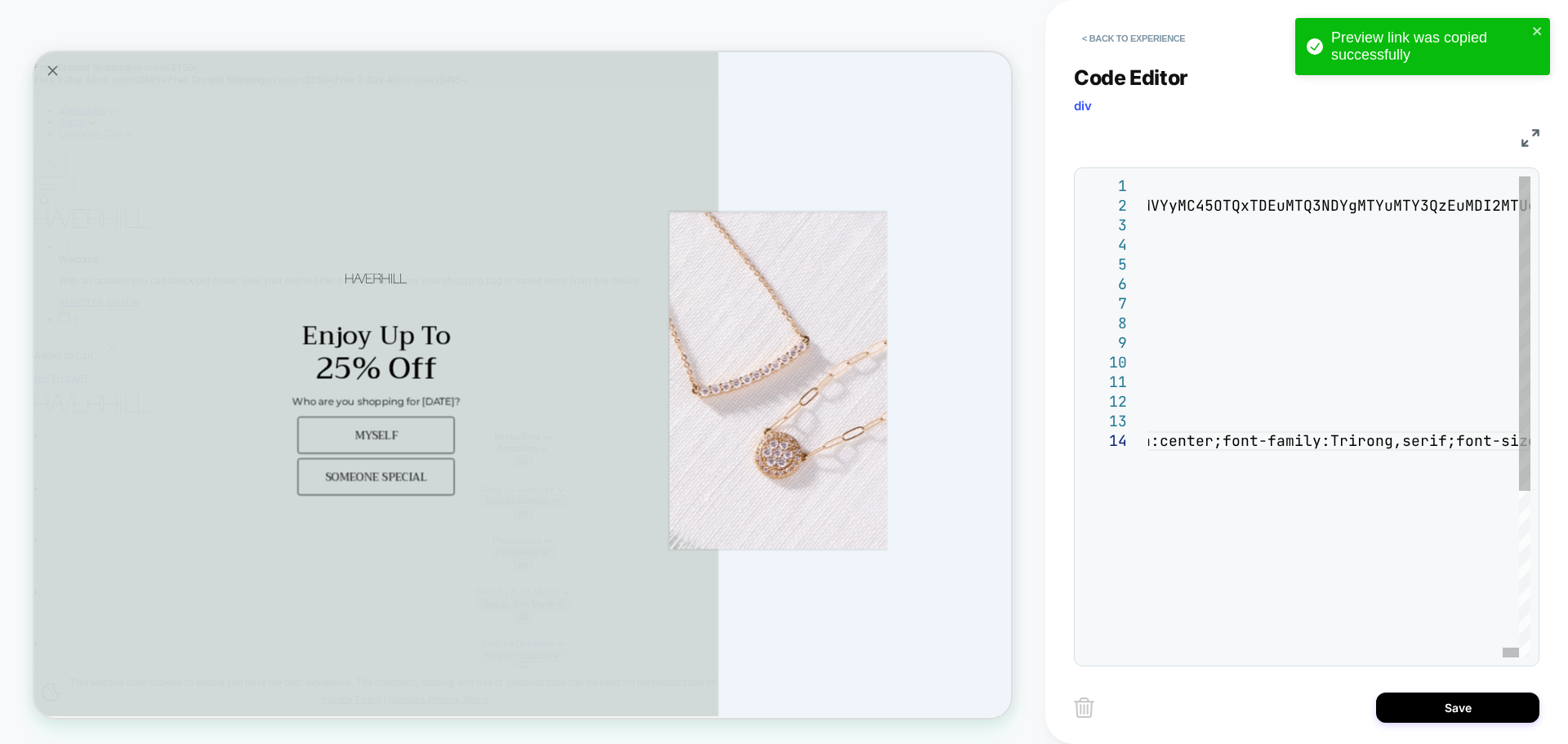
click at [1445, 725] on div "Save" at bounding box center [1307, 708] width 466 height 41
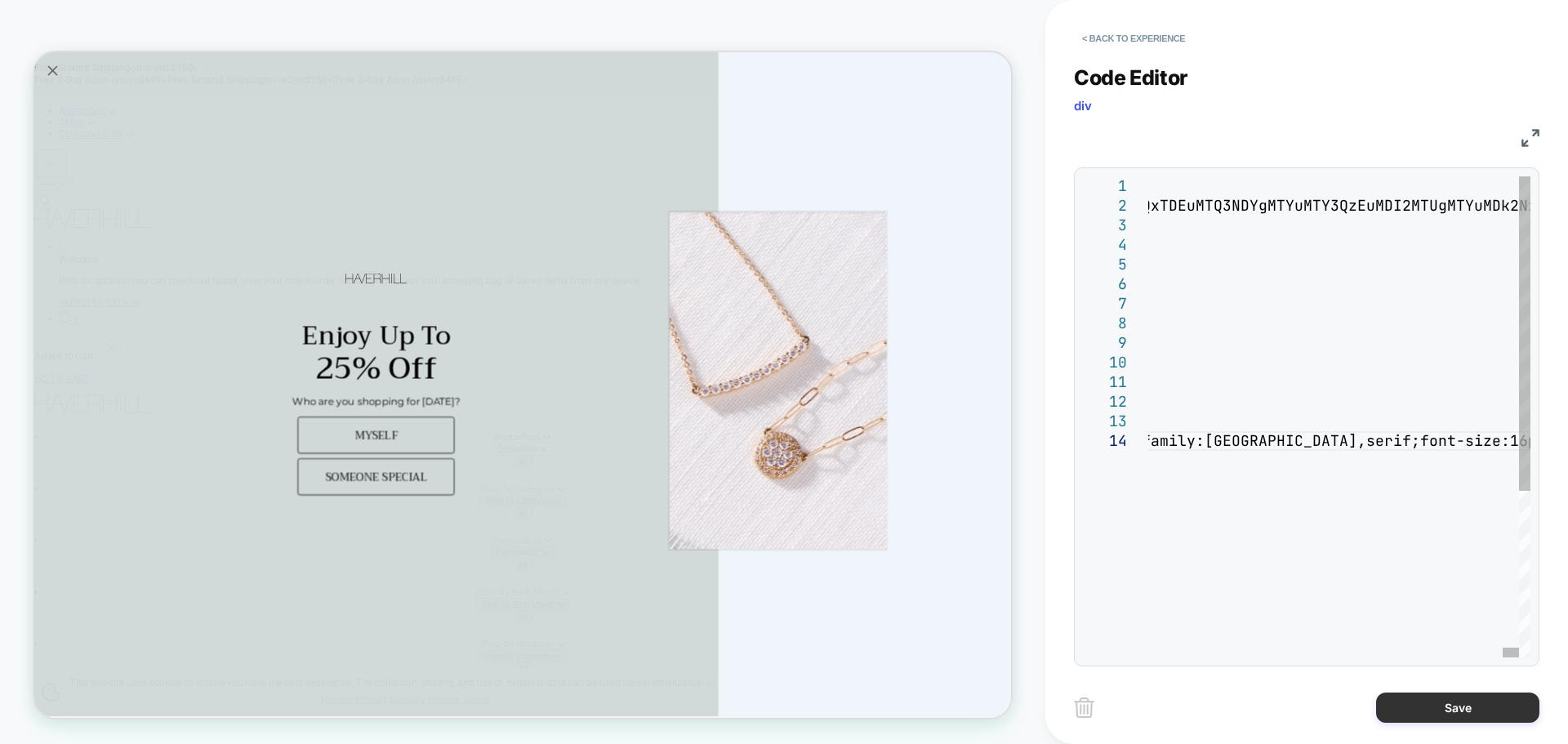
click at [1445, 712] on button "Save" at bounding box center [1457, 707] width 163 height 30
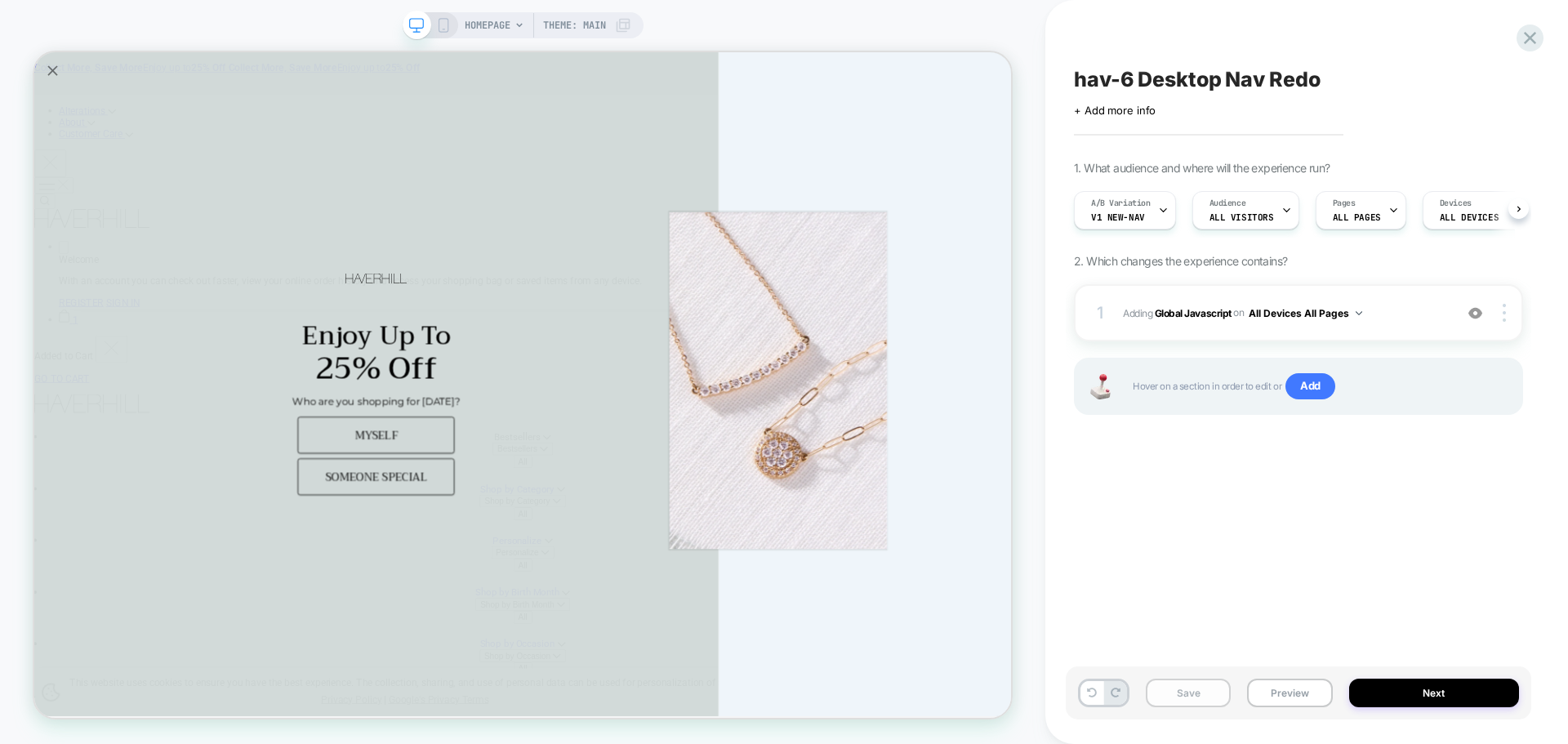
scroll to position [0, 1]
click at [1214, 697] on button "Save" at bounding box center [1188, 692] width 85 height 28
click at [1289, 691] on button "Preview" at bounding box center [1289, 692] width 85 height 28
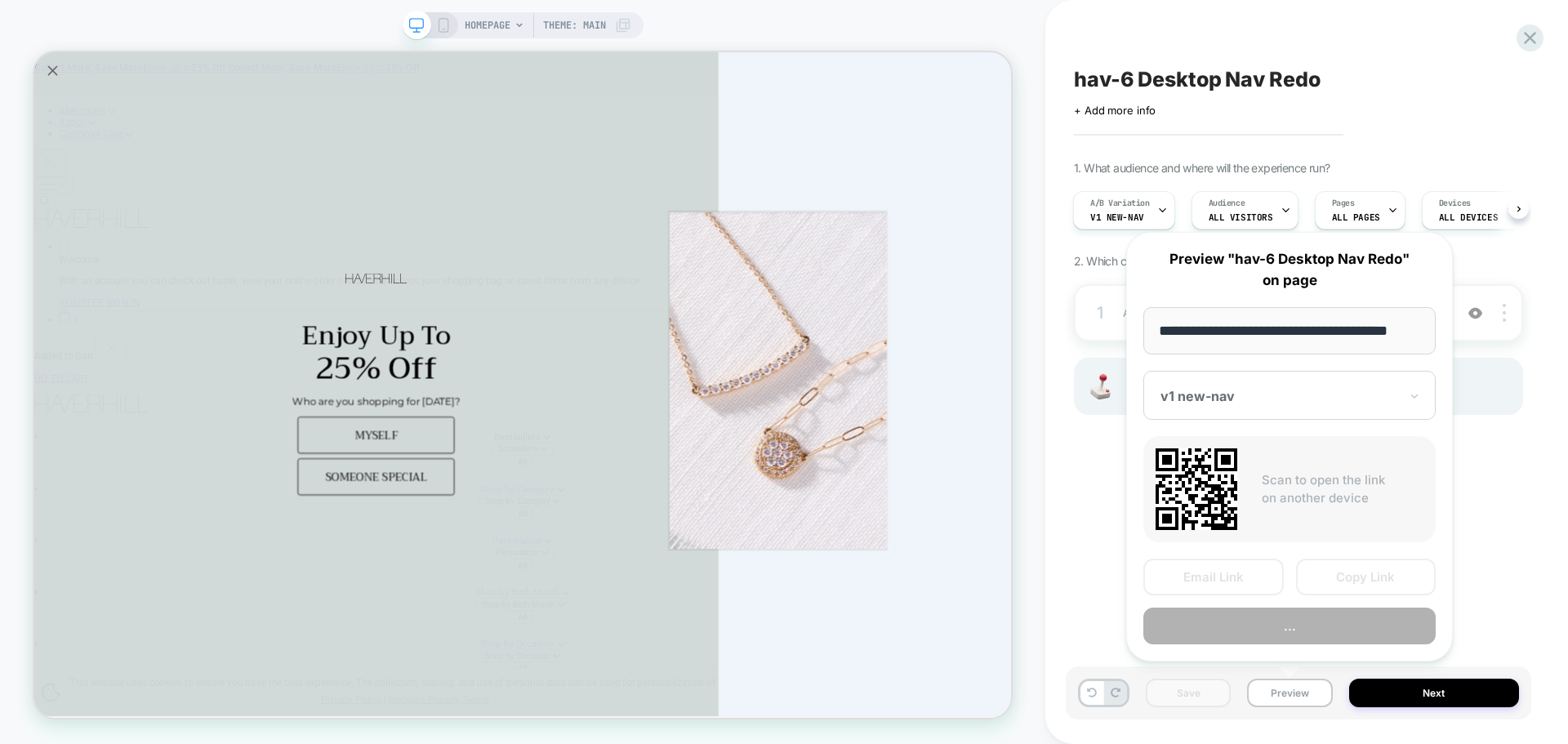
scroll to position [0, 10]
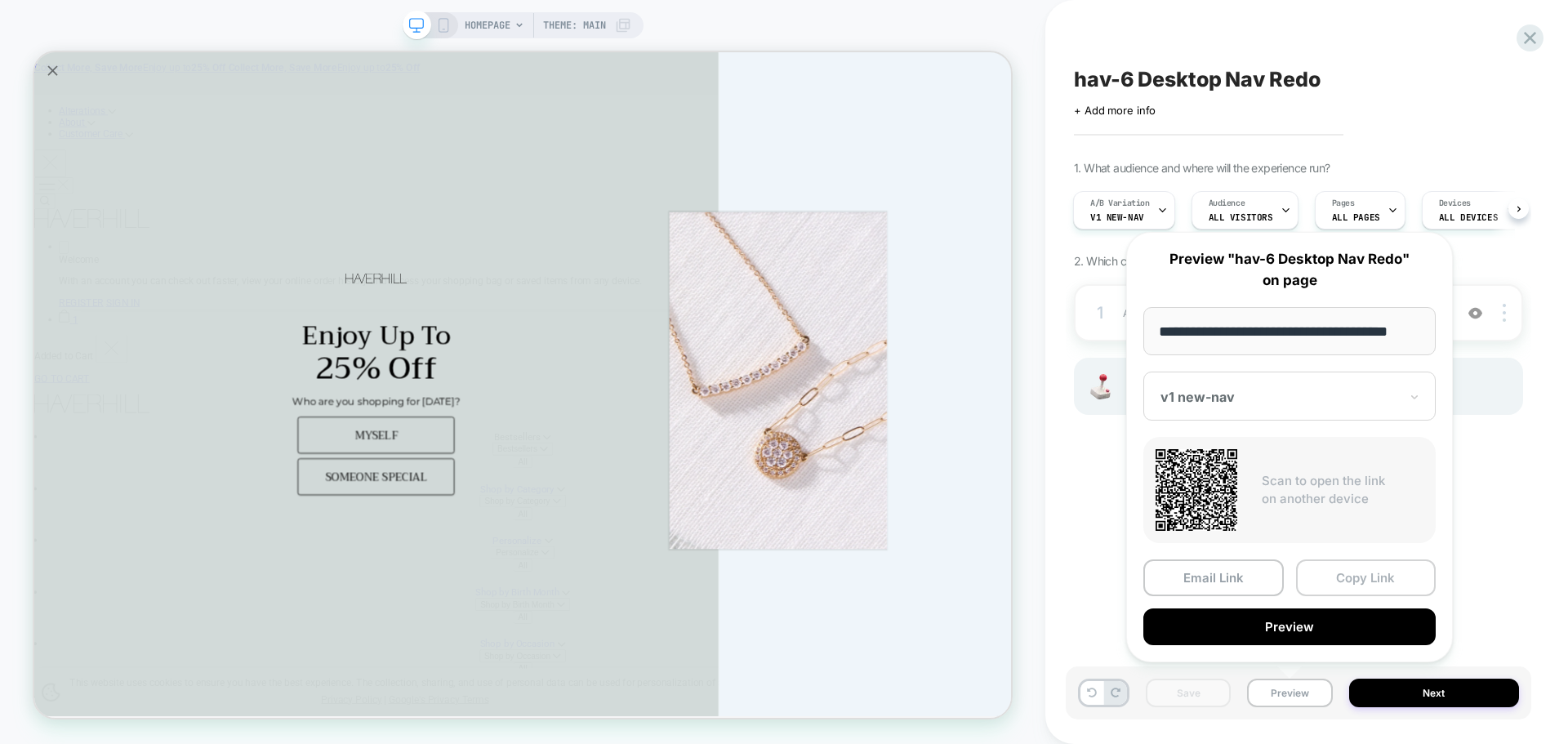
click at [1387, 574] on button "Copy Link" at bounding box center [1366, 578] width 141 height 37
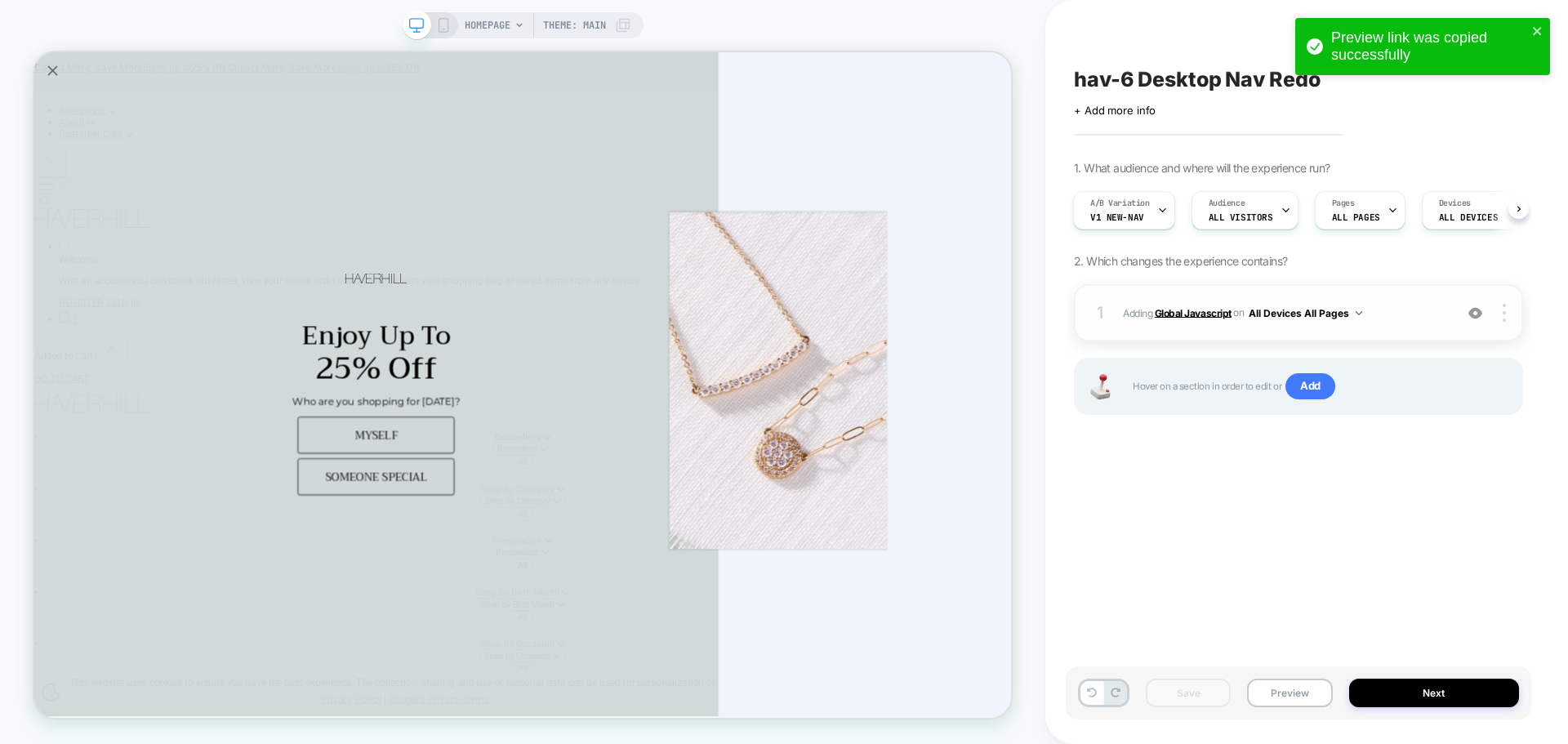
click at [1174, 312] on b "Global Javascript" at bounding box center [1193, 312] width 76 height 13
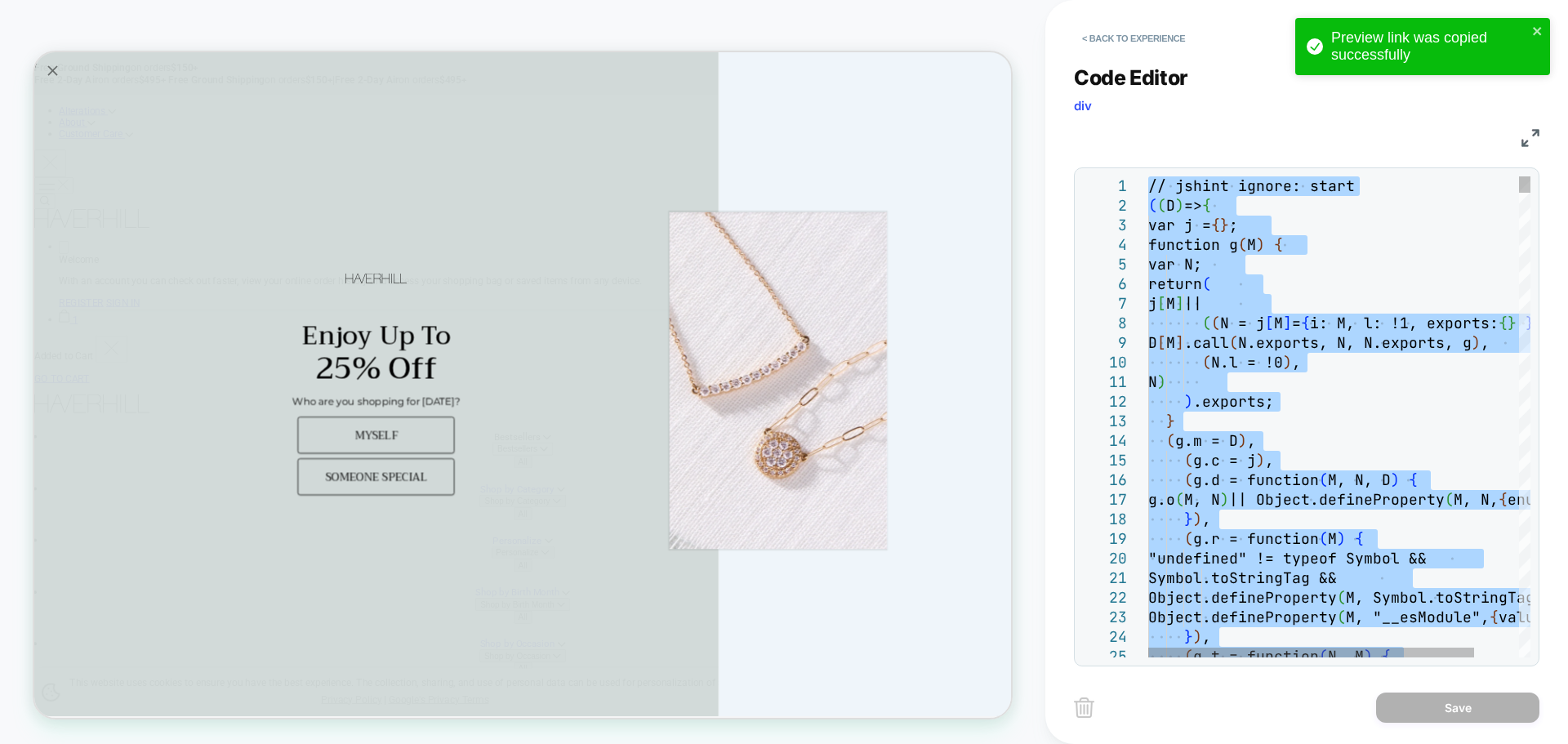
type textarea "**********"
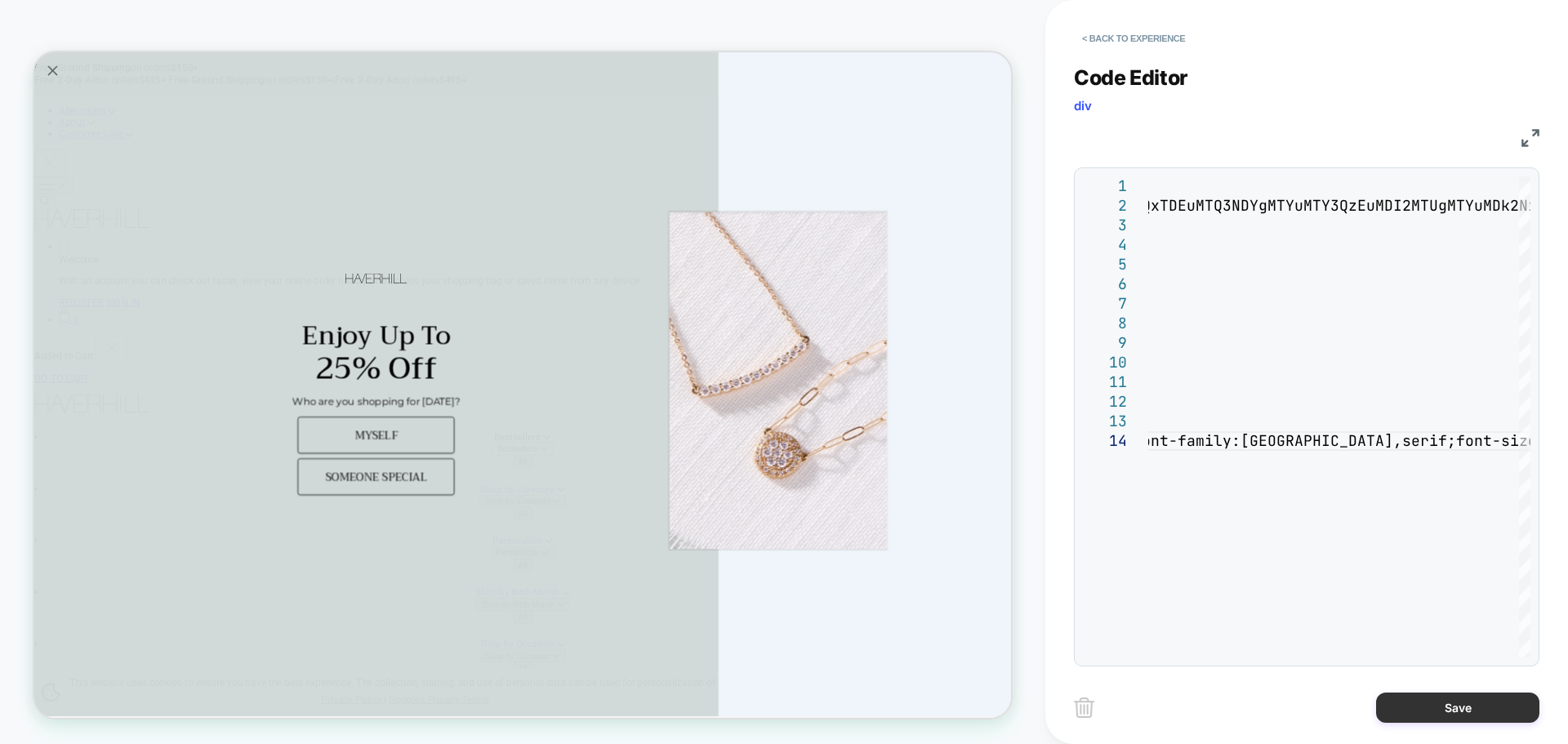
drag, startPoint x: 1430, startPoint y: 691, endPoint x: 1434, endPoint y: 720, distance: 29.3
click at [1433, 705] on div "Save" at bounding box center [1307, 708] width 466 height 41
click at [1434, 720] on button "Save" at bounding box center [1457, 707] width 163 height 30
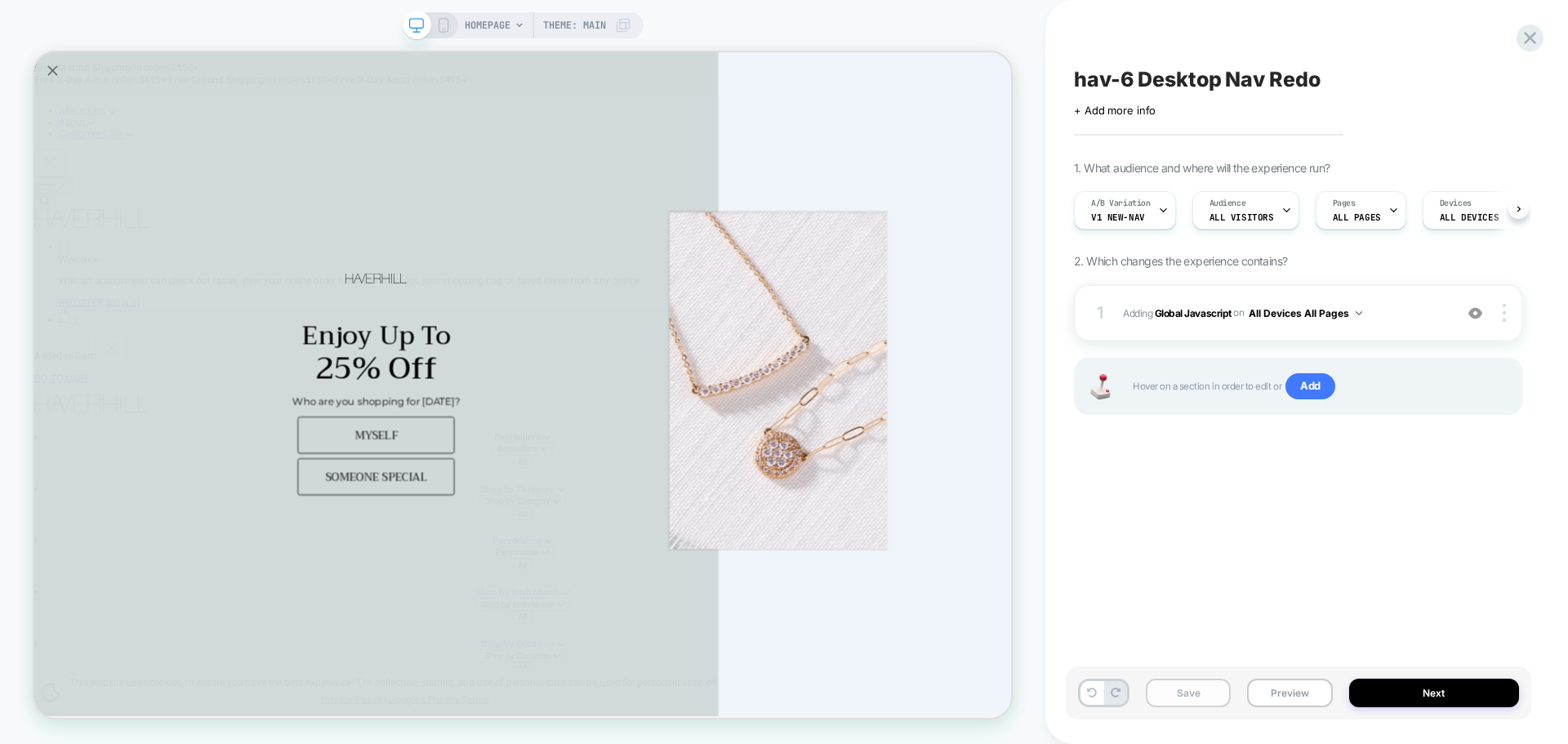
scroll to position [0, 1]
click at [1215, 703] on button "Save" at bounding box center [1188, 692] width 85 height 28
click at [1318, 702] on button "Preview" at bounding box center [1289, 692] width 85 height 28
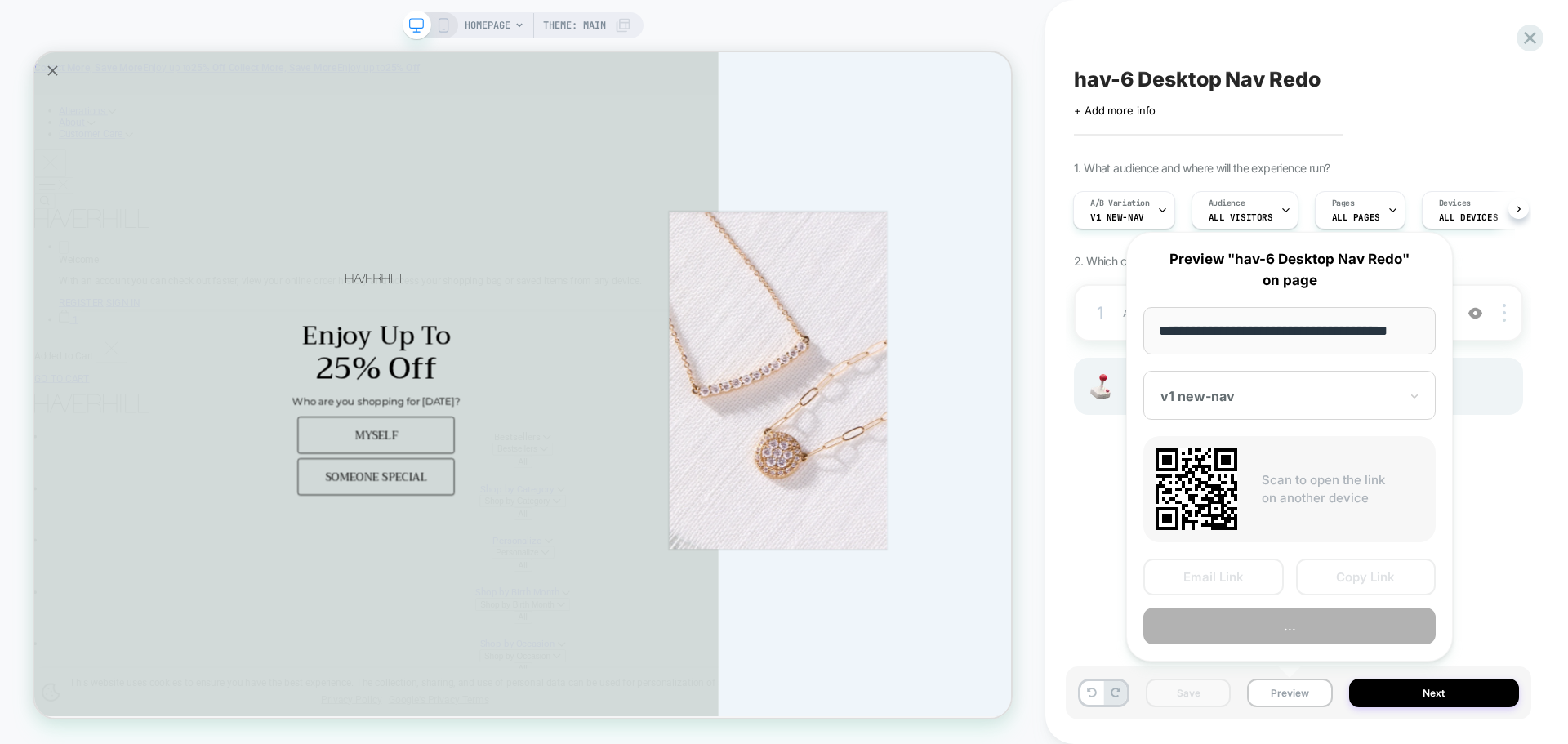
scroll to position [0, 10]
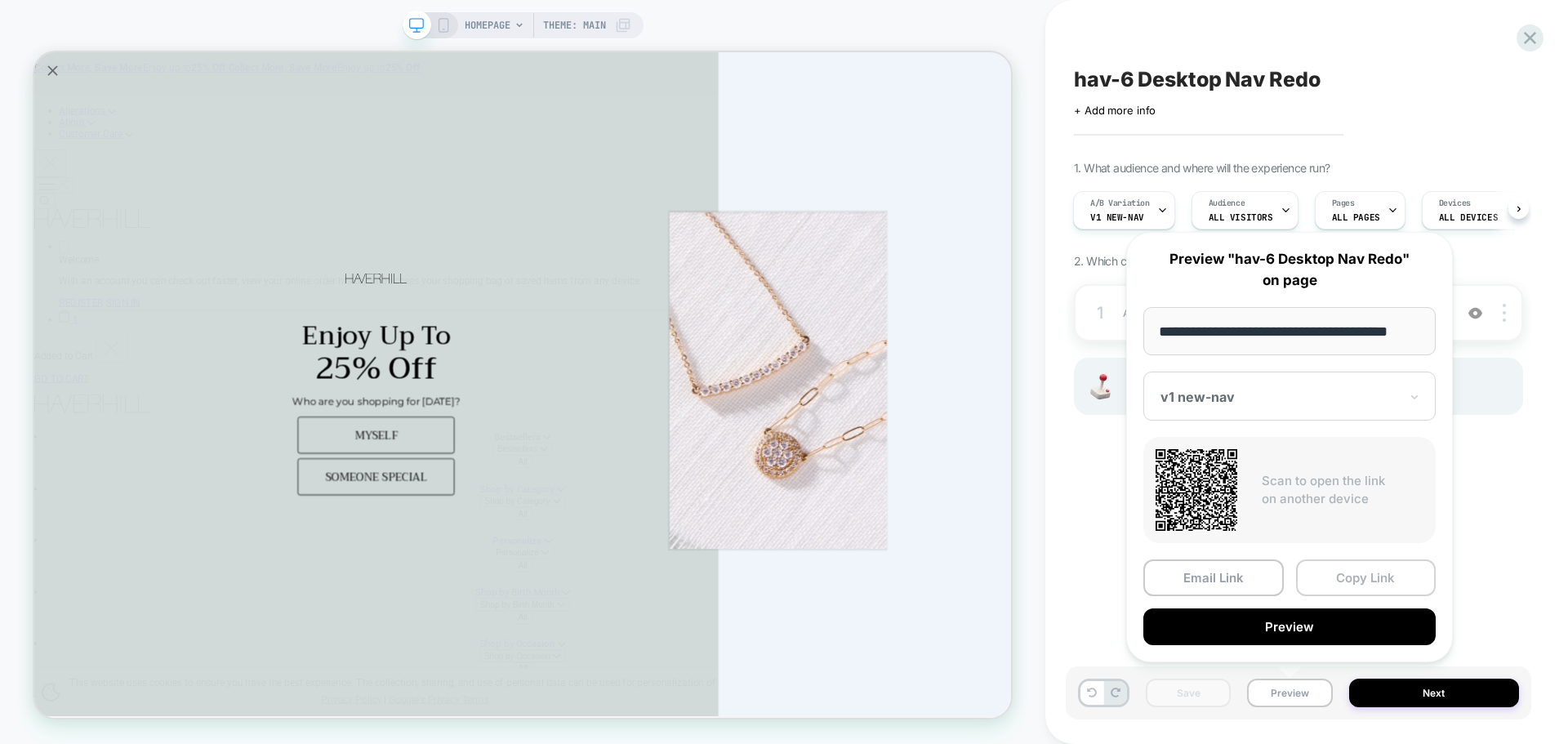
click at [1365, 569] on button "Copy Link" at bounding box center [1366, 578] width 141 height 37
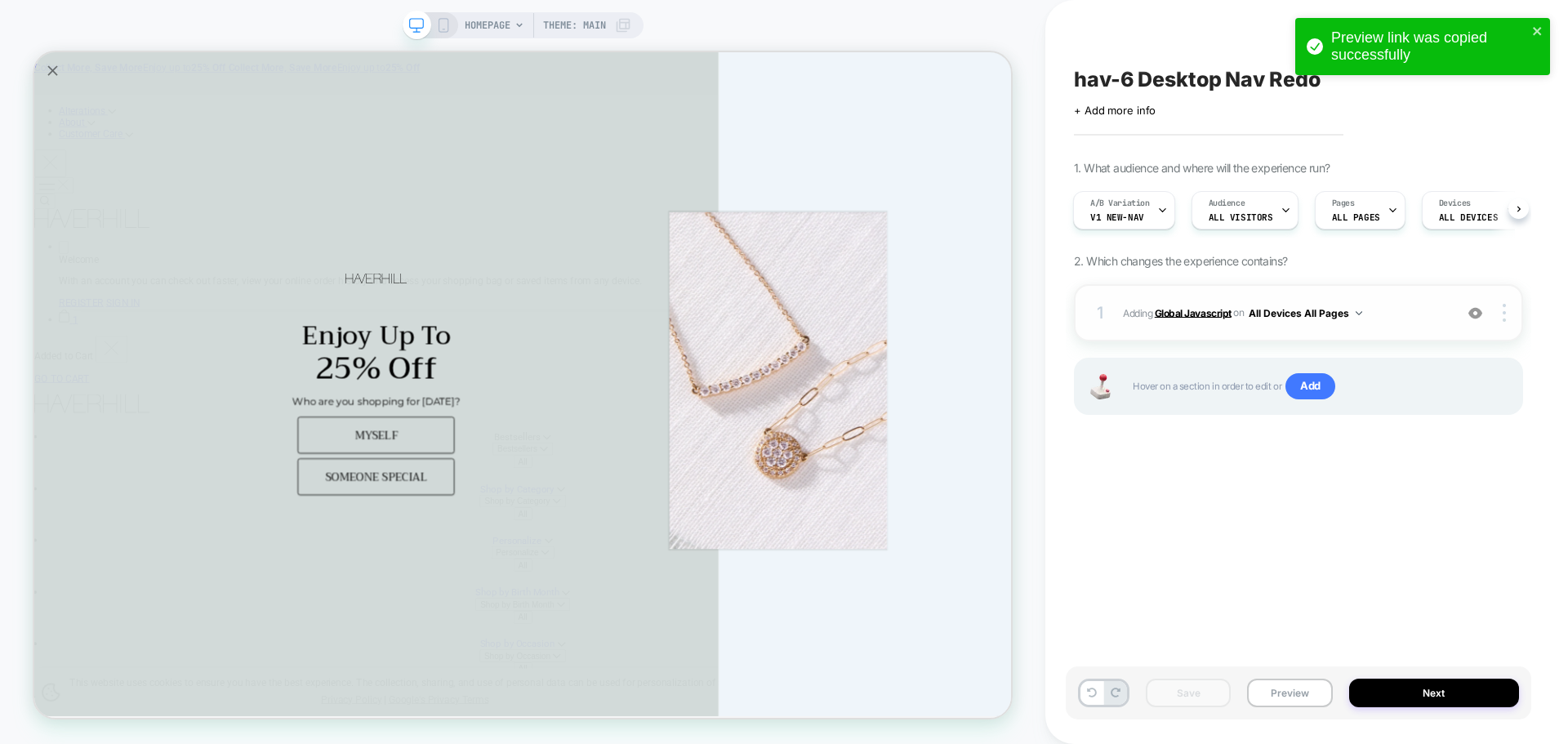
click at [1185, 311] on b "Global Javascript" at bounding box center [1193, 312] width 76 height 13
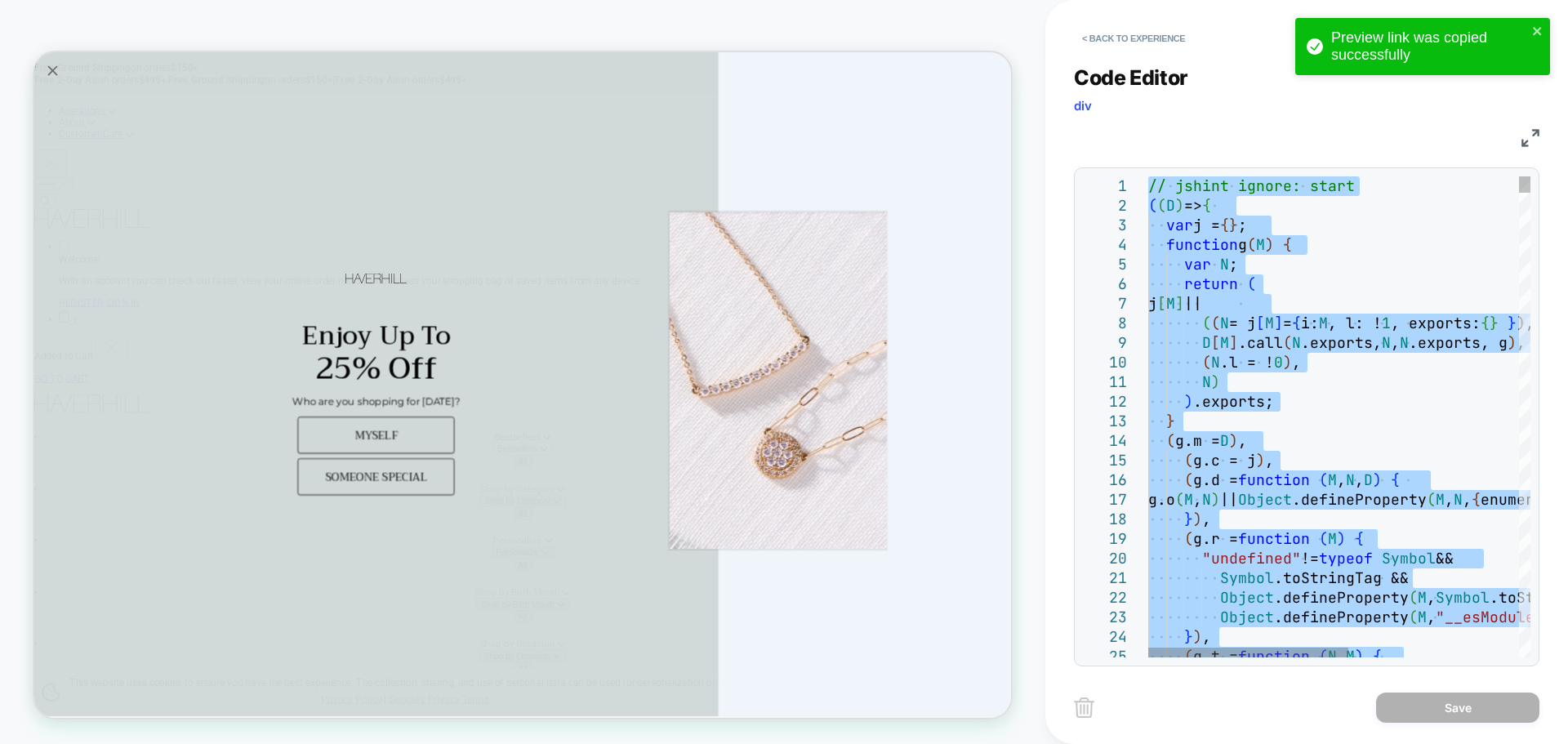
type textarea "**********"
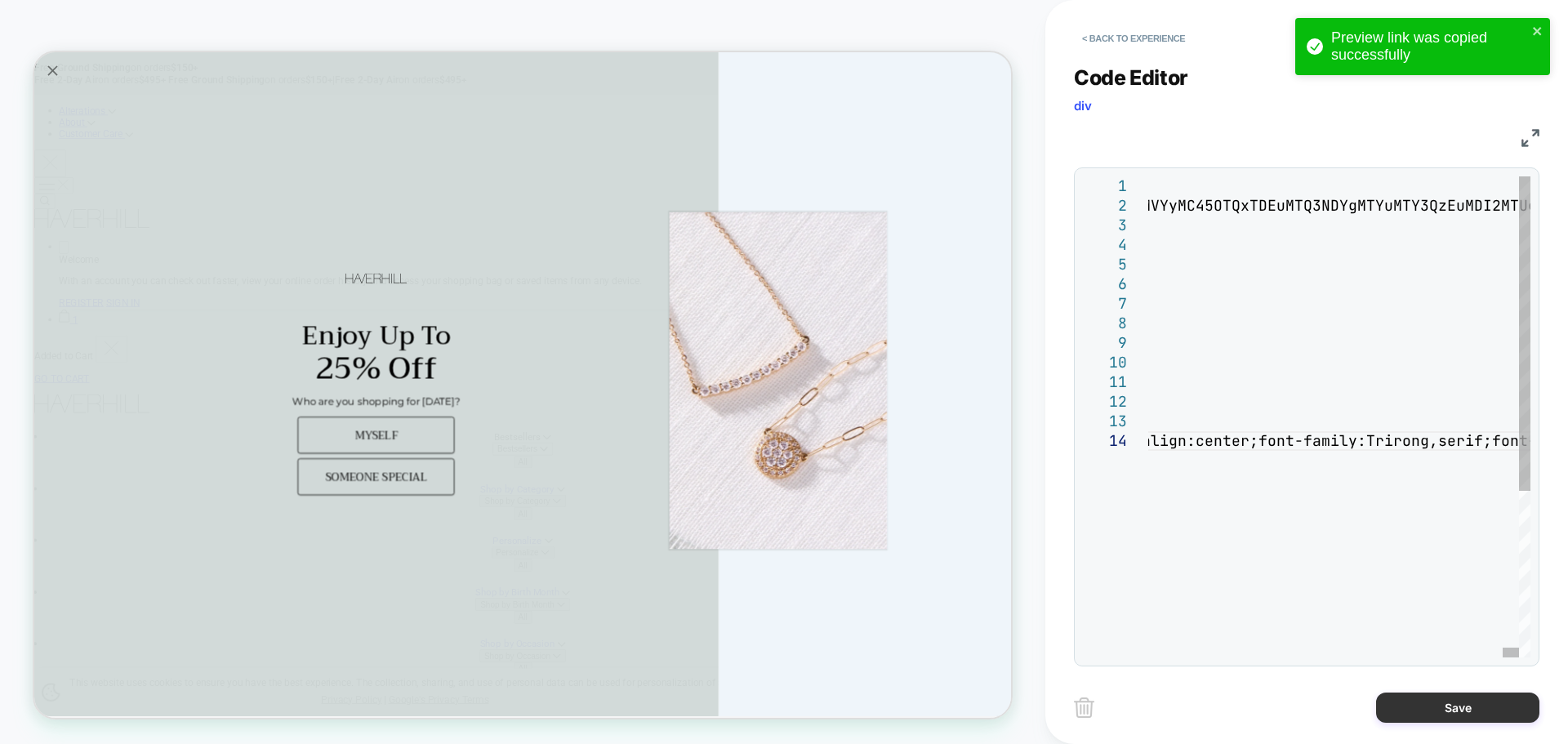
click at [1415, 706] on button "Save" at bounding box center [1457, 707] width 163 height 30
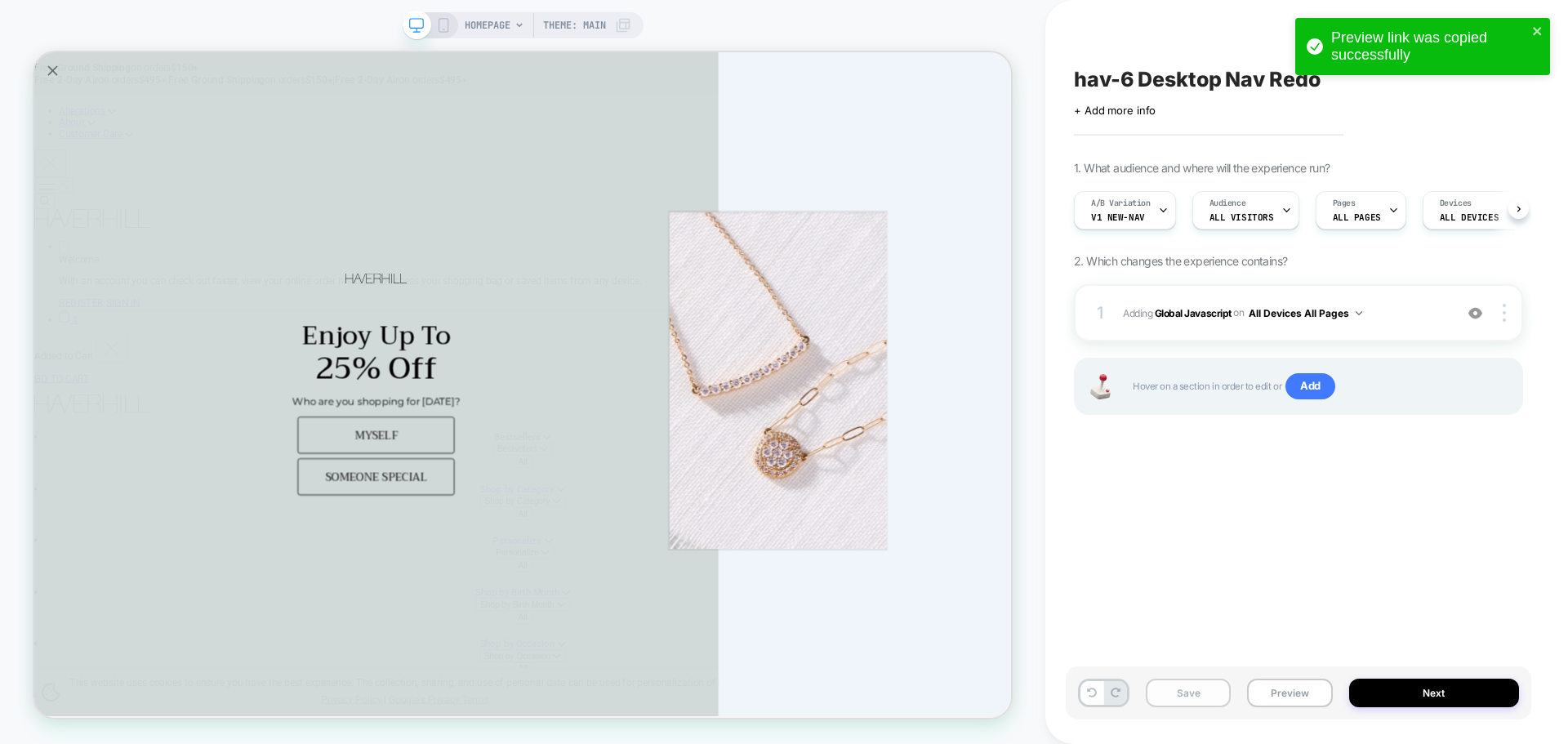
scroll to position [0, 1]
click at [1185, 700] on button "Save" at bounding box center [1188, 692] width 85 height 28
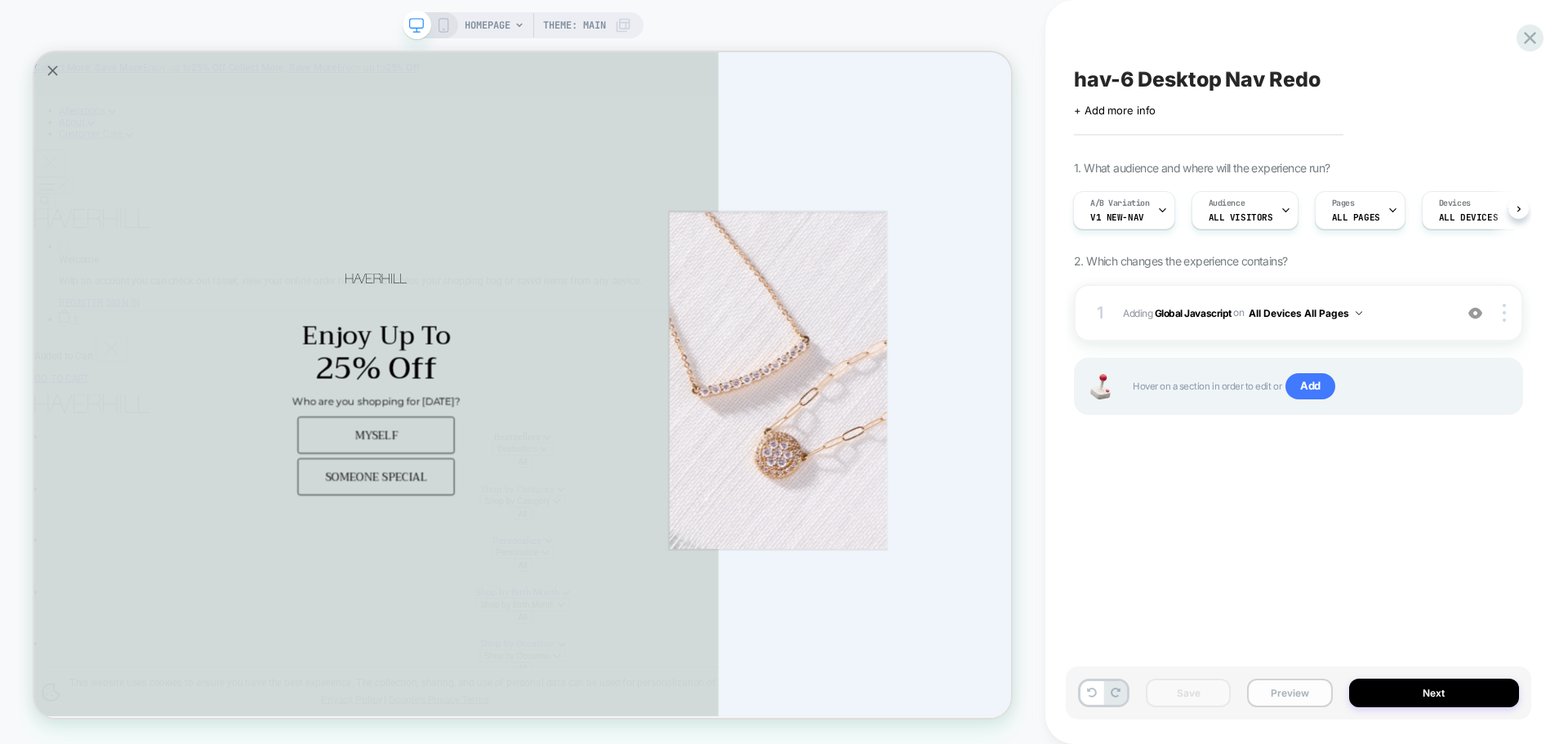
click at [1304, 698] on button "Preview" at bounding box center [1289, 692] width 85 height 28
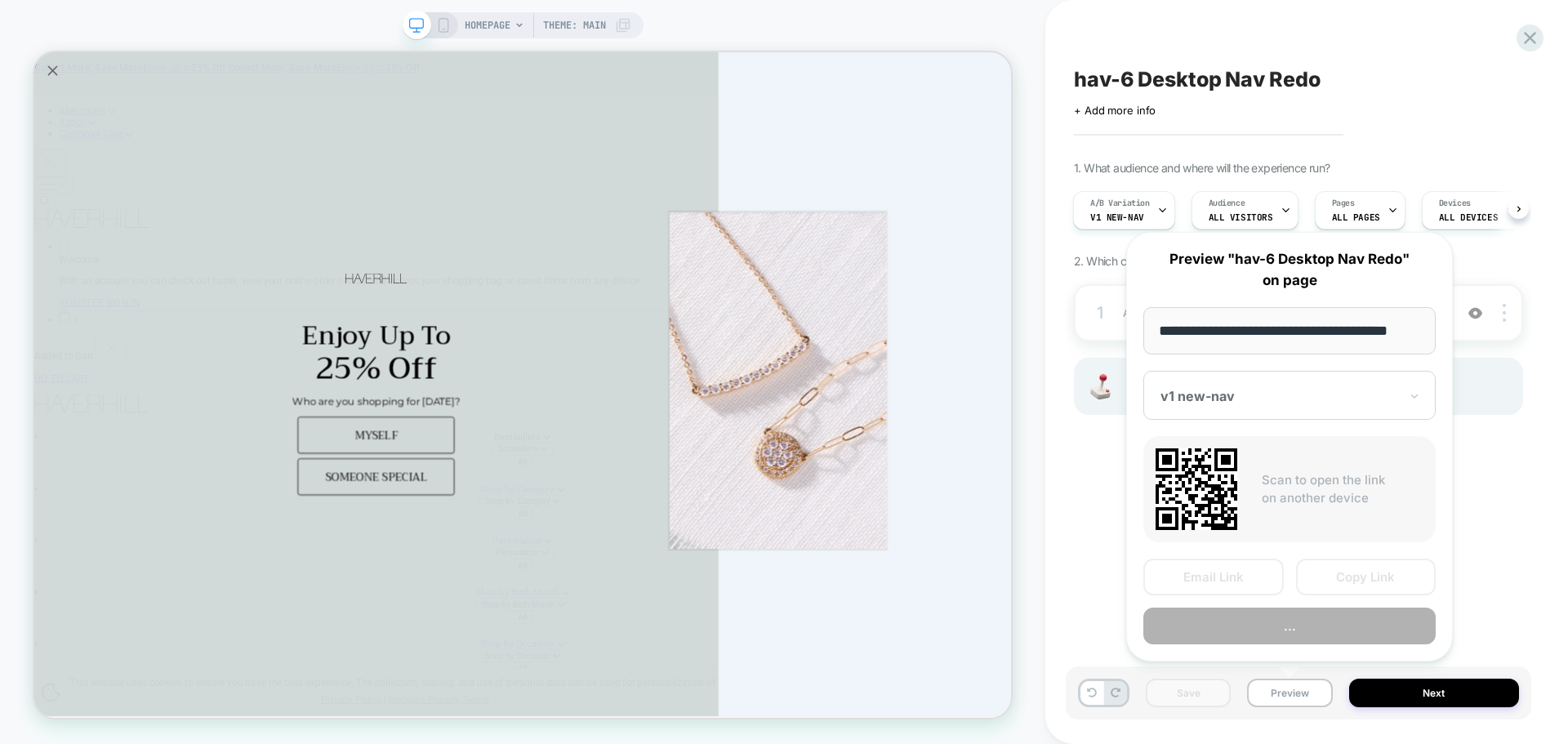
scroll to position [0, 10]
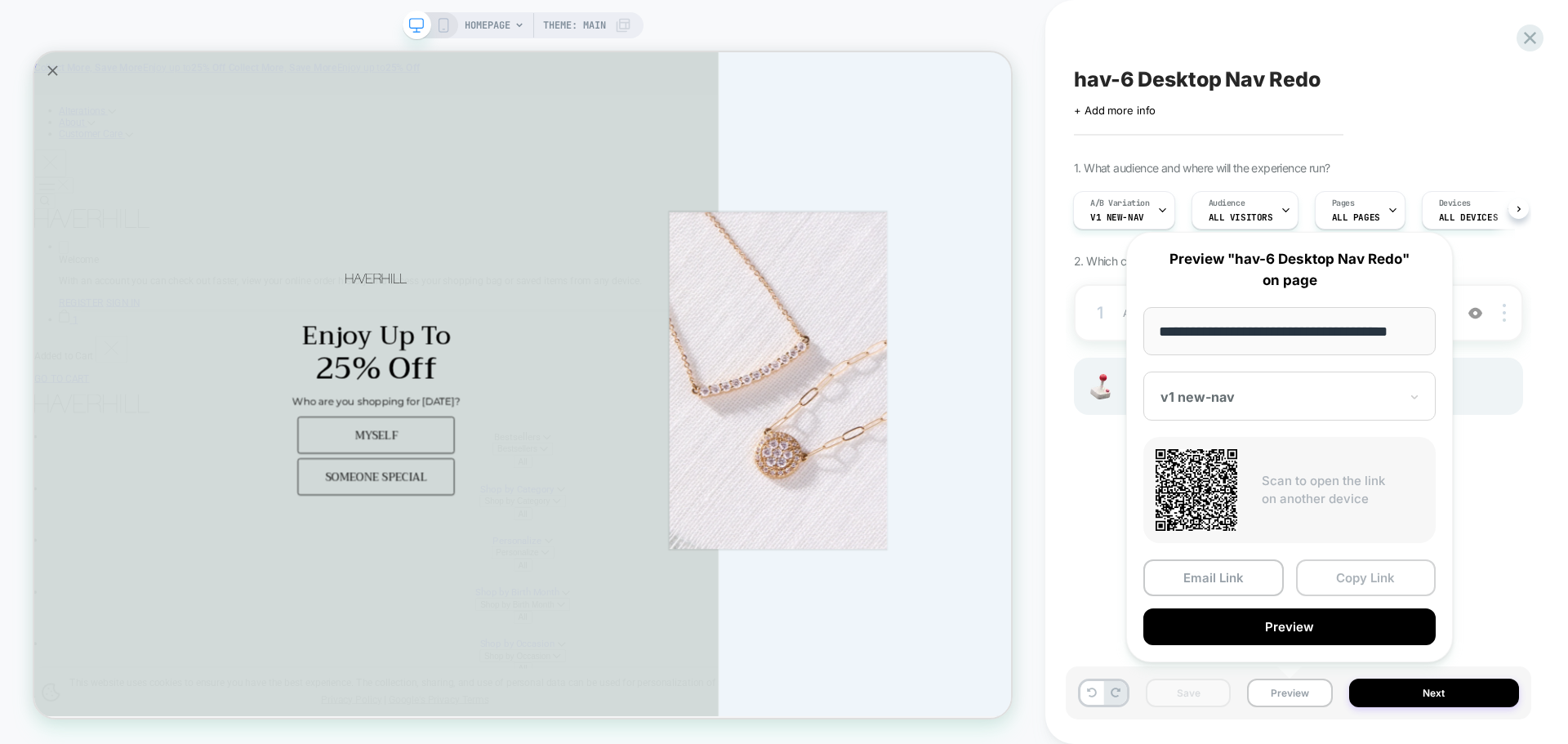
click at [1333, 565] on button "Copy Link" at bounding box center [1366, 578] width 141 height 37
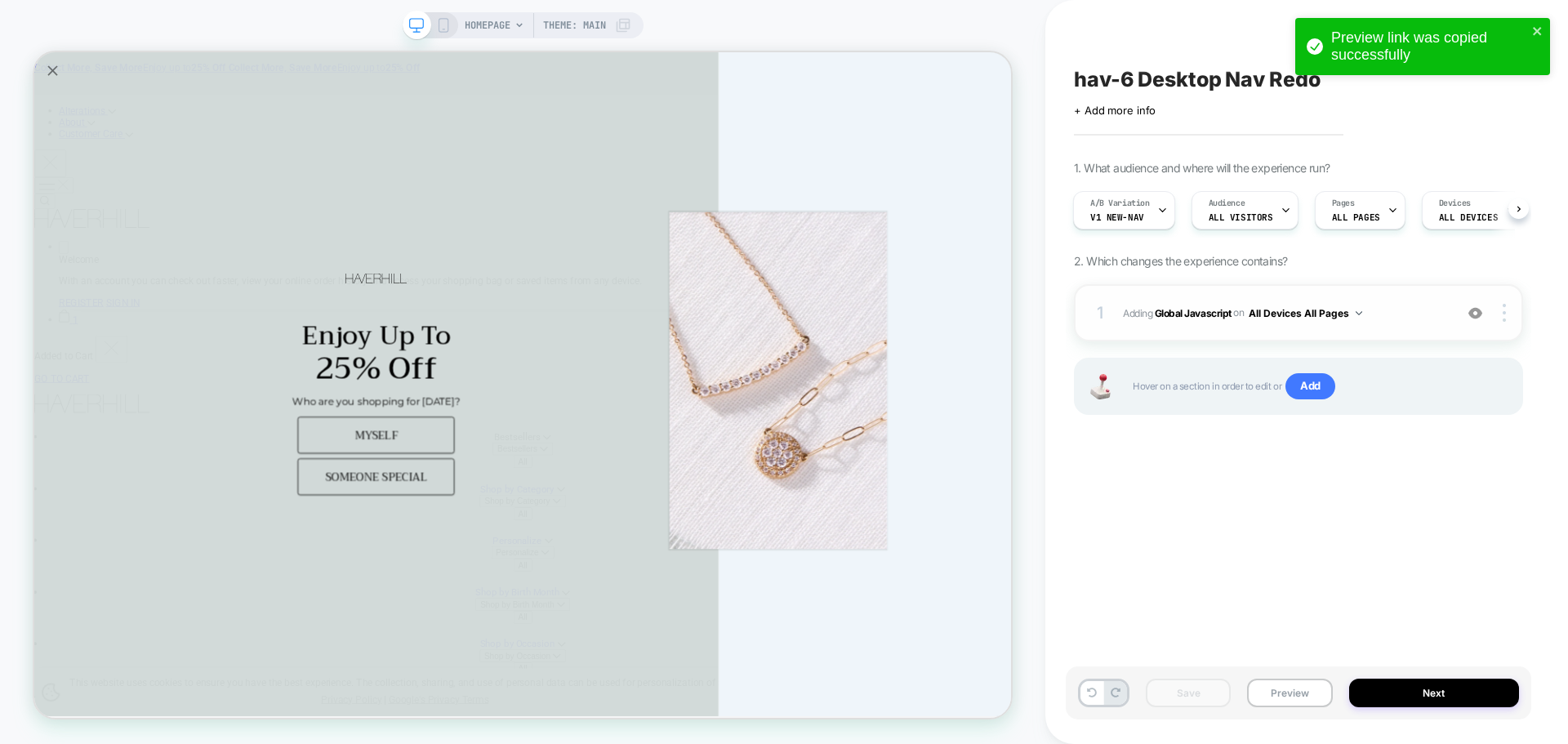
click at [1164, 305] on span "Adding Global Javascript on All Devices All Pages" at bounding box center [1284, 313] width 323 height 21
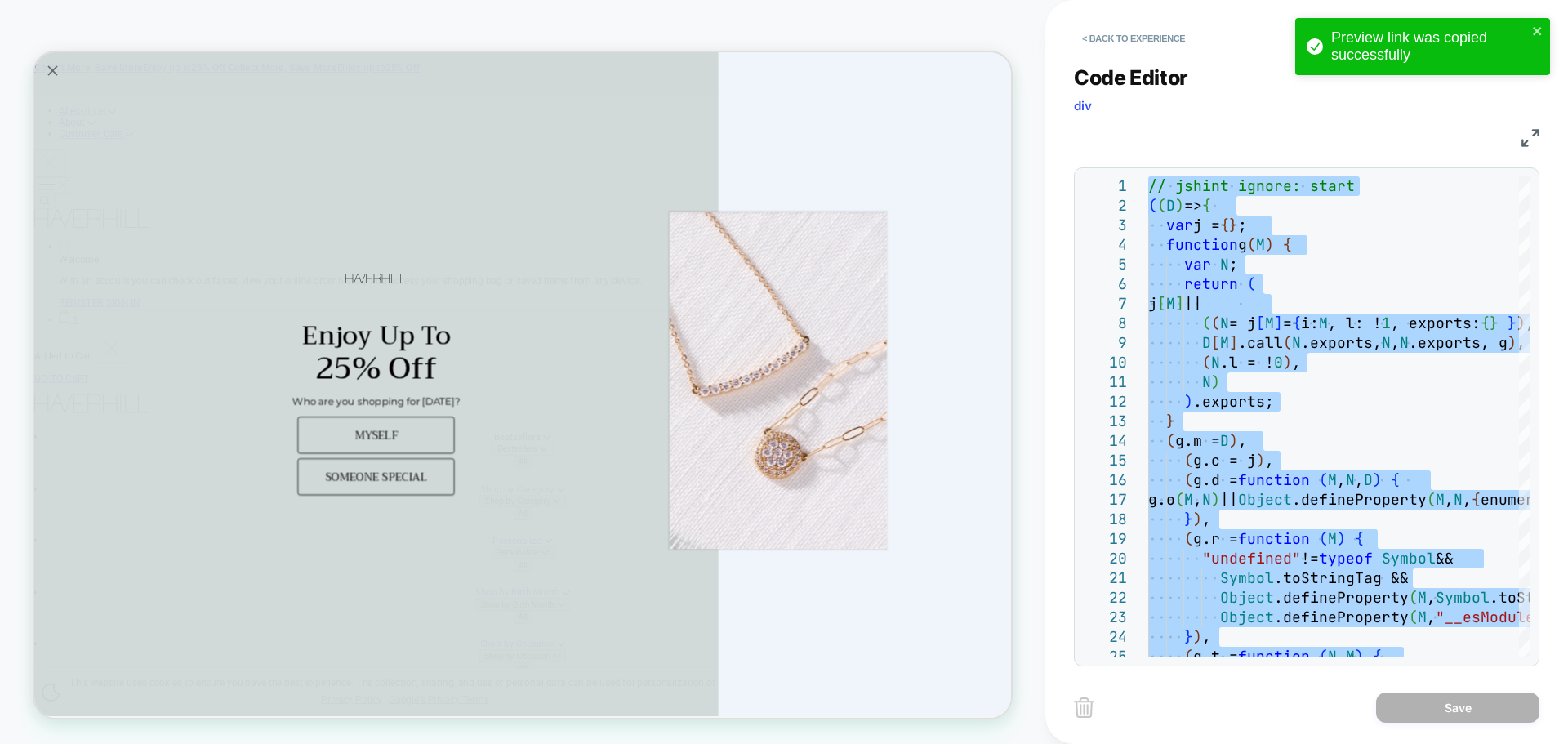
type textarea "**********"
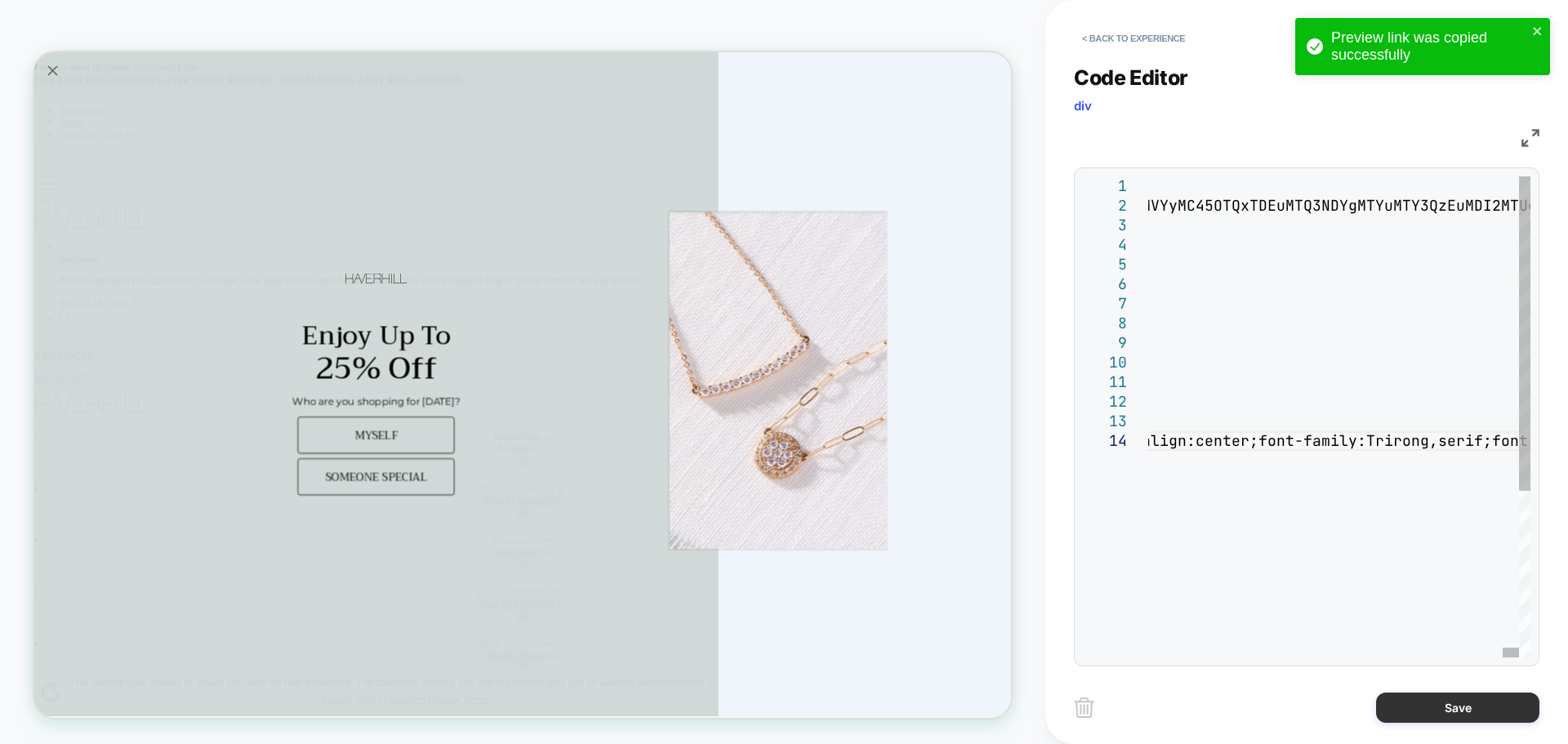
click at [1422, 697] on button "Save" at bounding box center [1457, 707] width 163 height 30
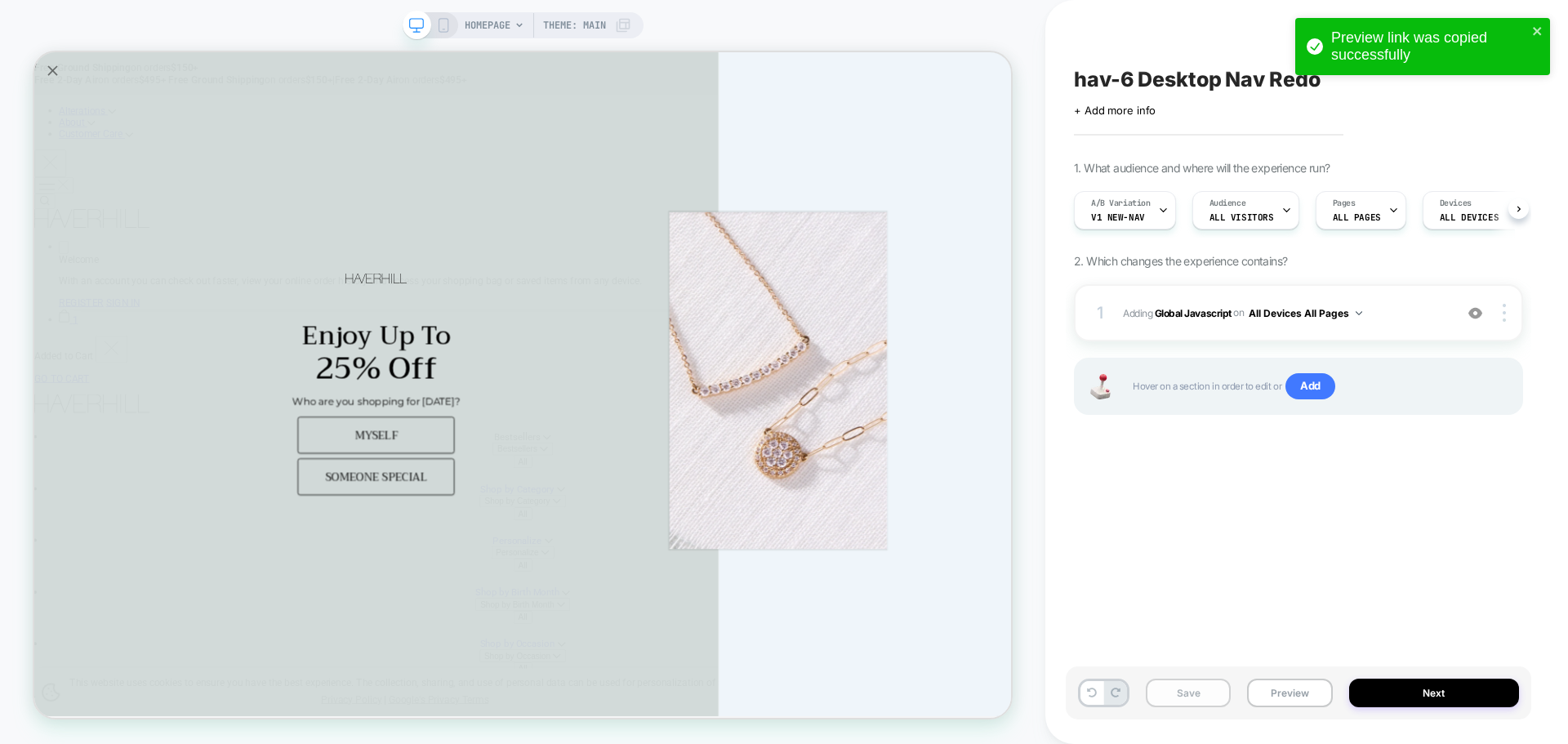
scroll to position [0, 1]
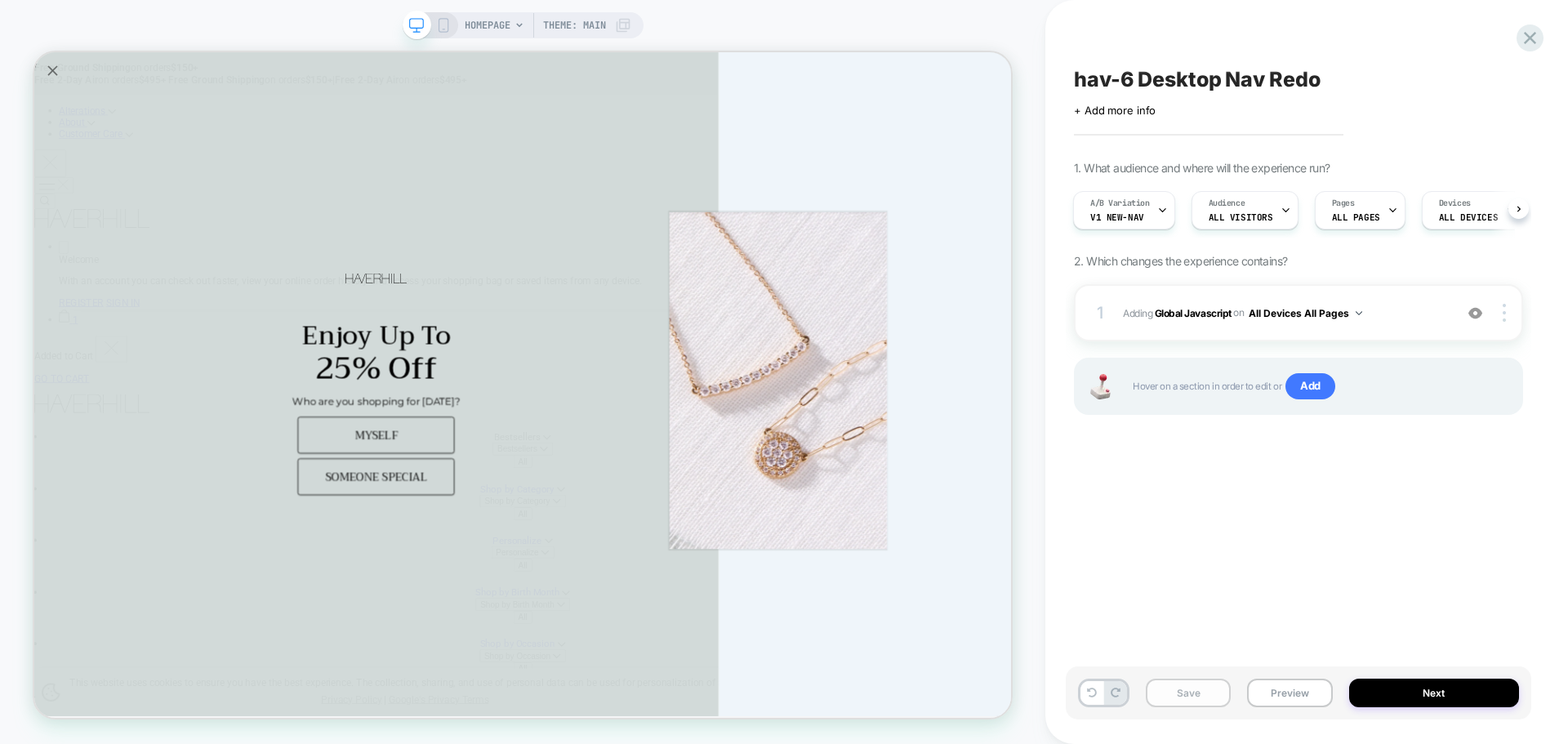
click at [1153, 690] on button "Save" at bounding box center [1188, 692] width 85 height 28
click at [1262, 695] on button "Preview" at bounding box center [1289, 692] width 85 height 28
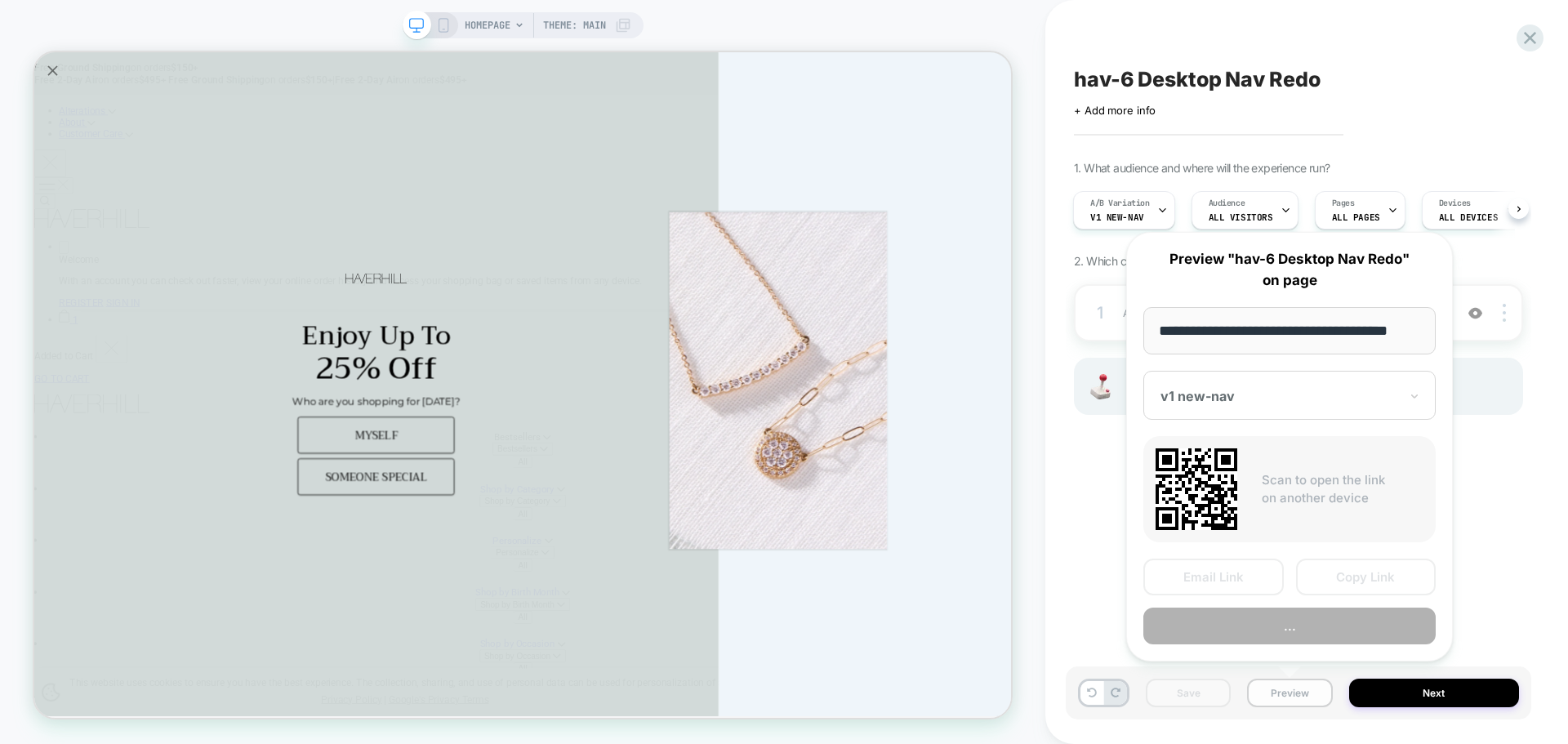
scroll to position [0, 10]
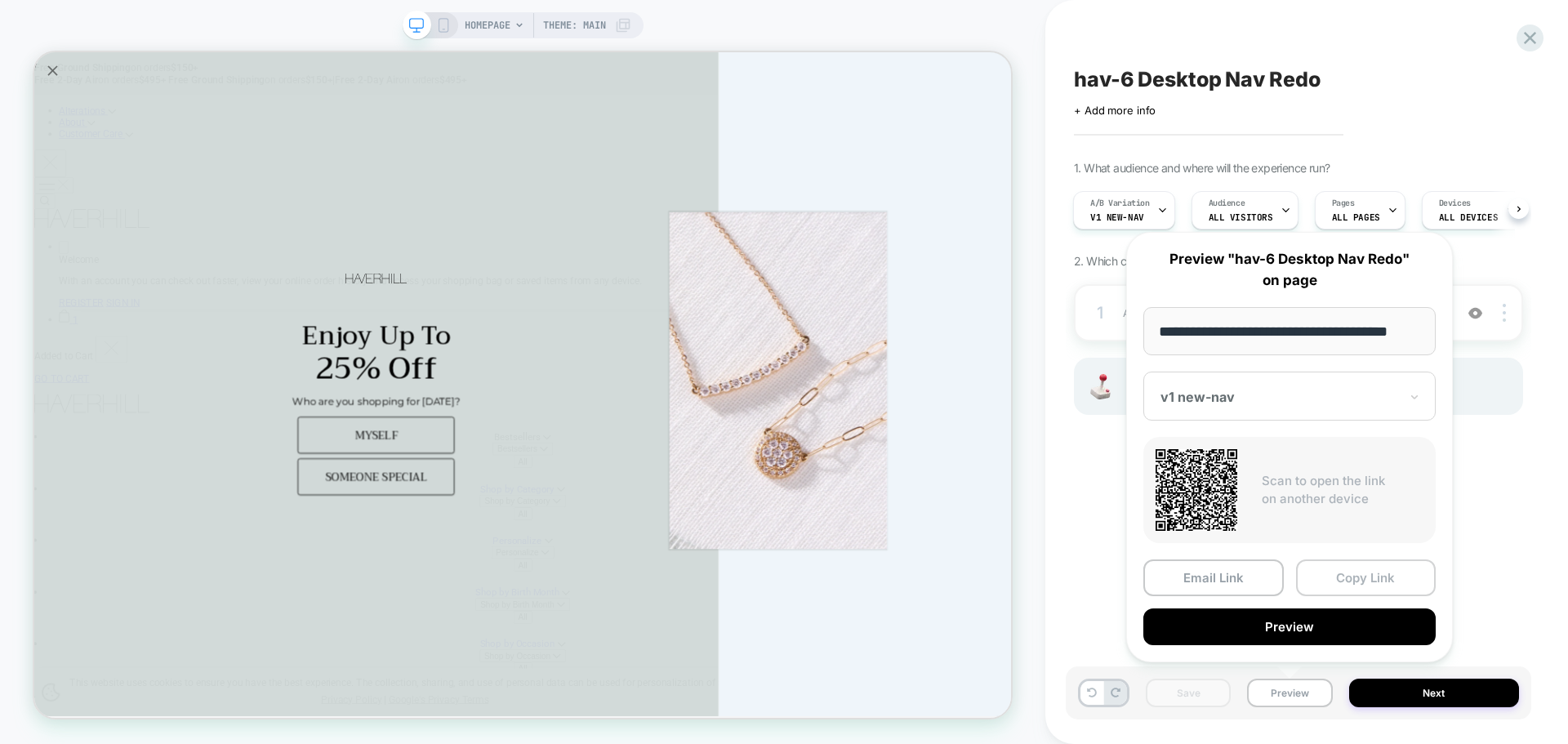
click at [1349, 568] on button "Copy Link" at bounding box center [1366, 578] width 141 height 37
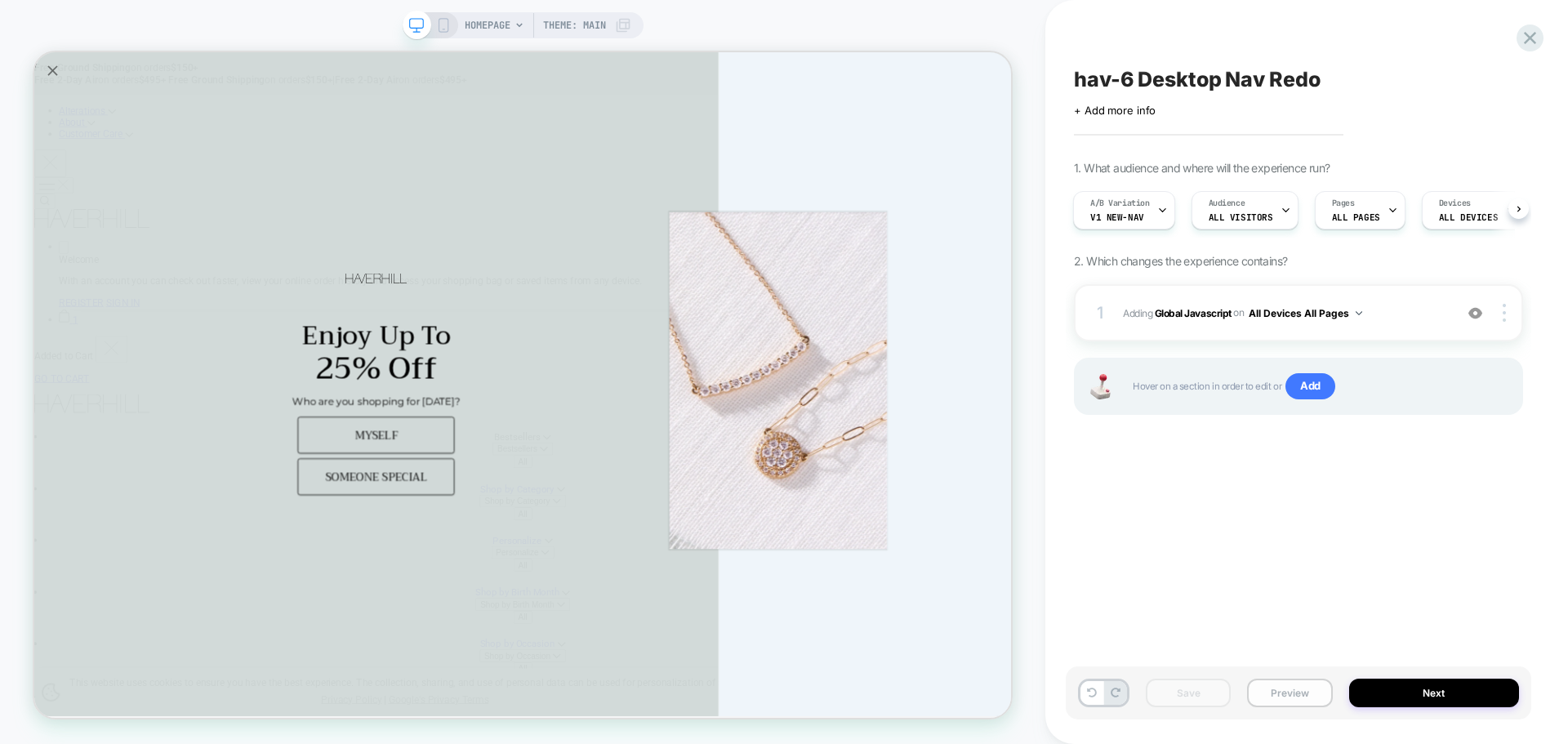
click at [1269, 687] on button "Preview" at bounding box center [1289, 692] width 85 height 28
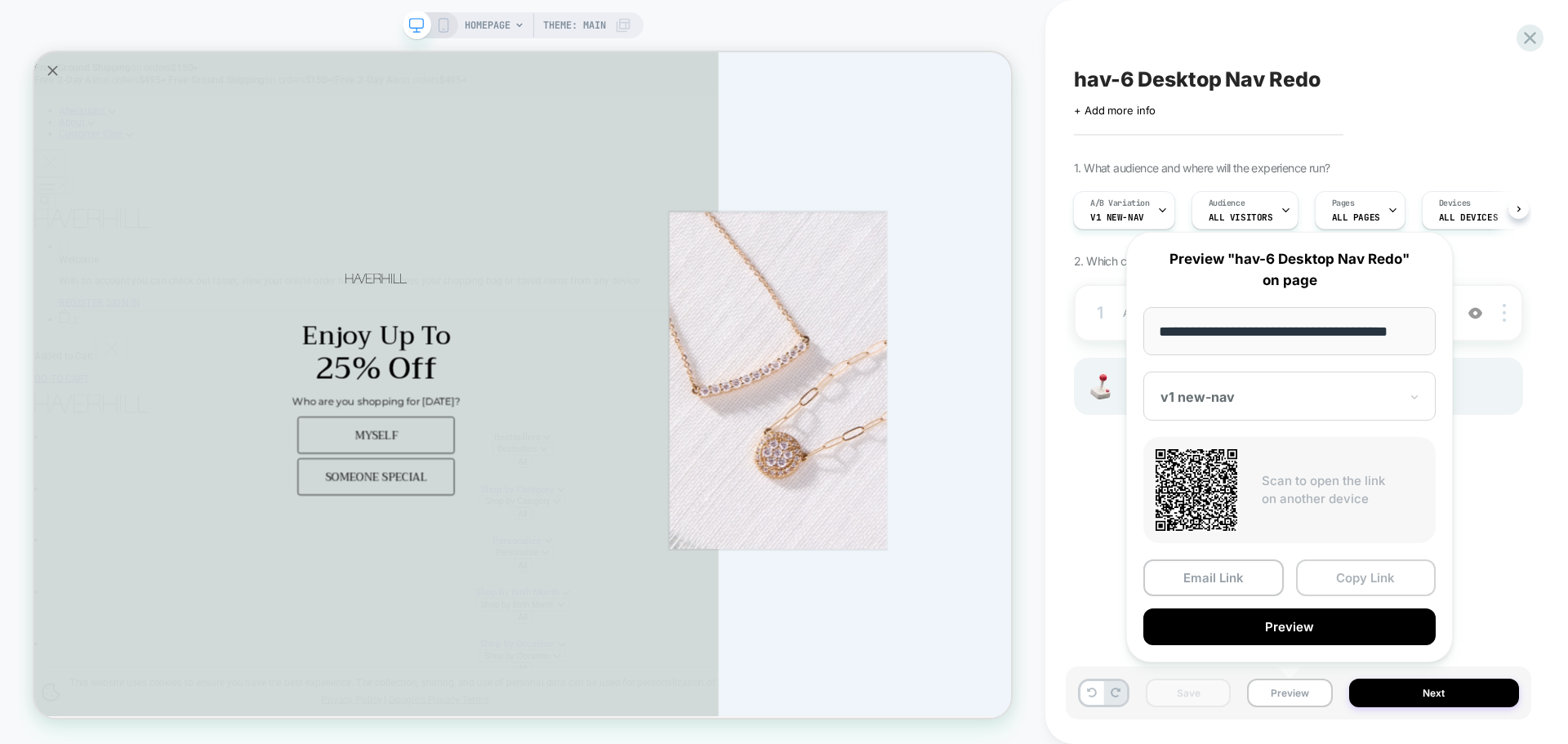
click at [1371, 584] on button "Copy Link" at bounding box center [1366, 578] width 141 height 37
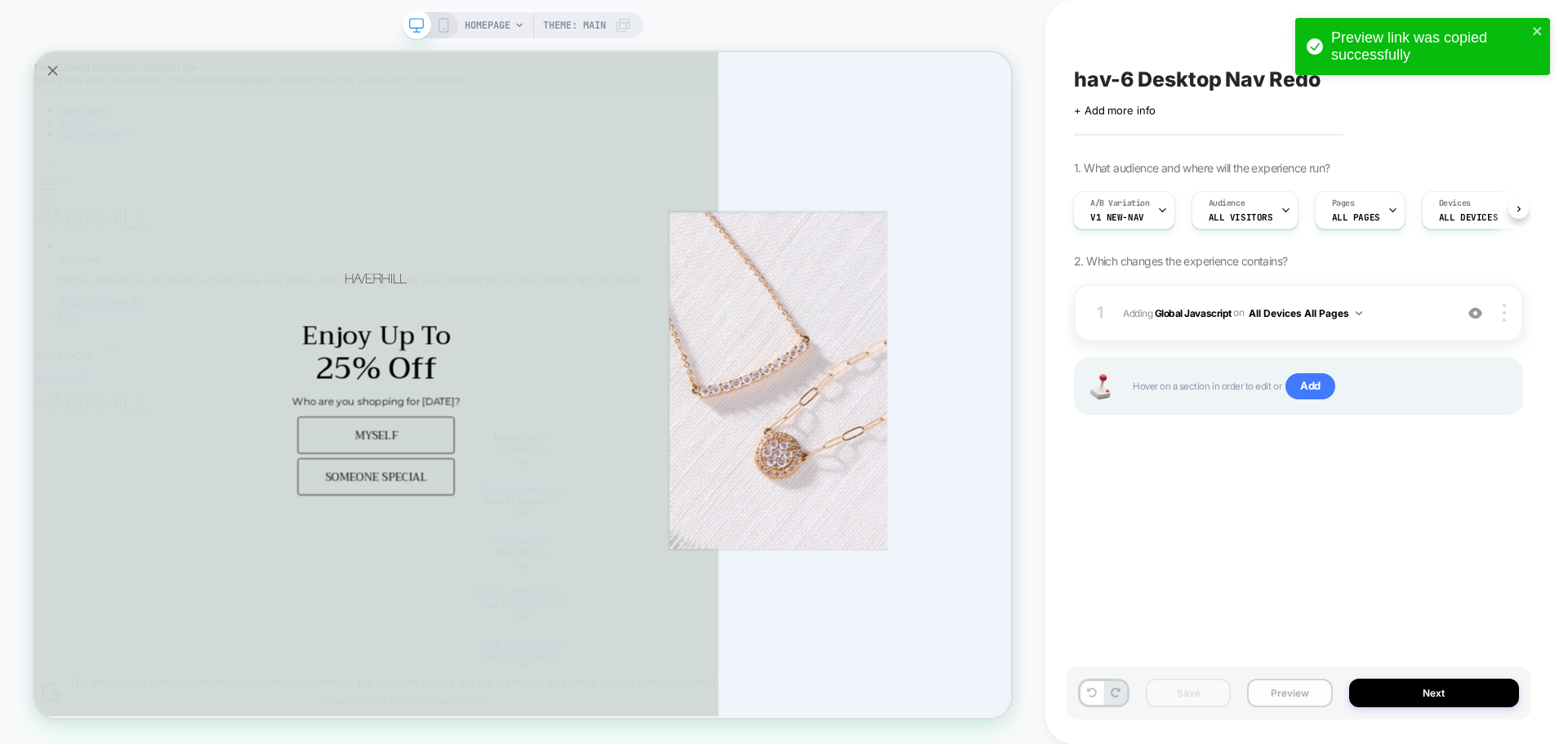
click at [1268, 692] on button "Preview" at bounding box center [1289, 692] width 85 height 28
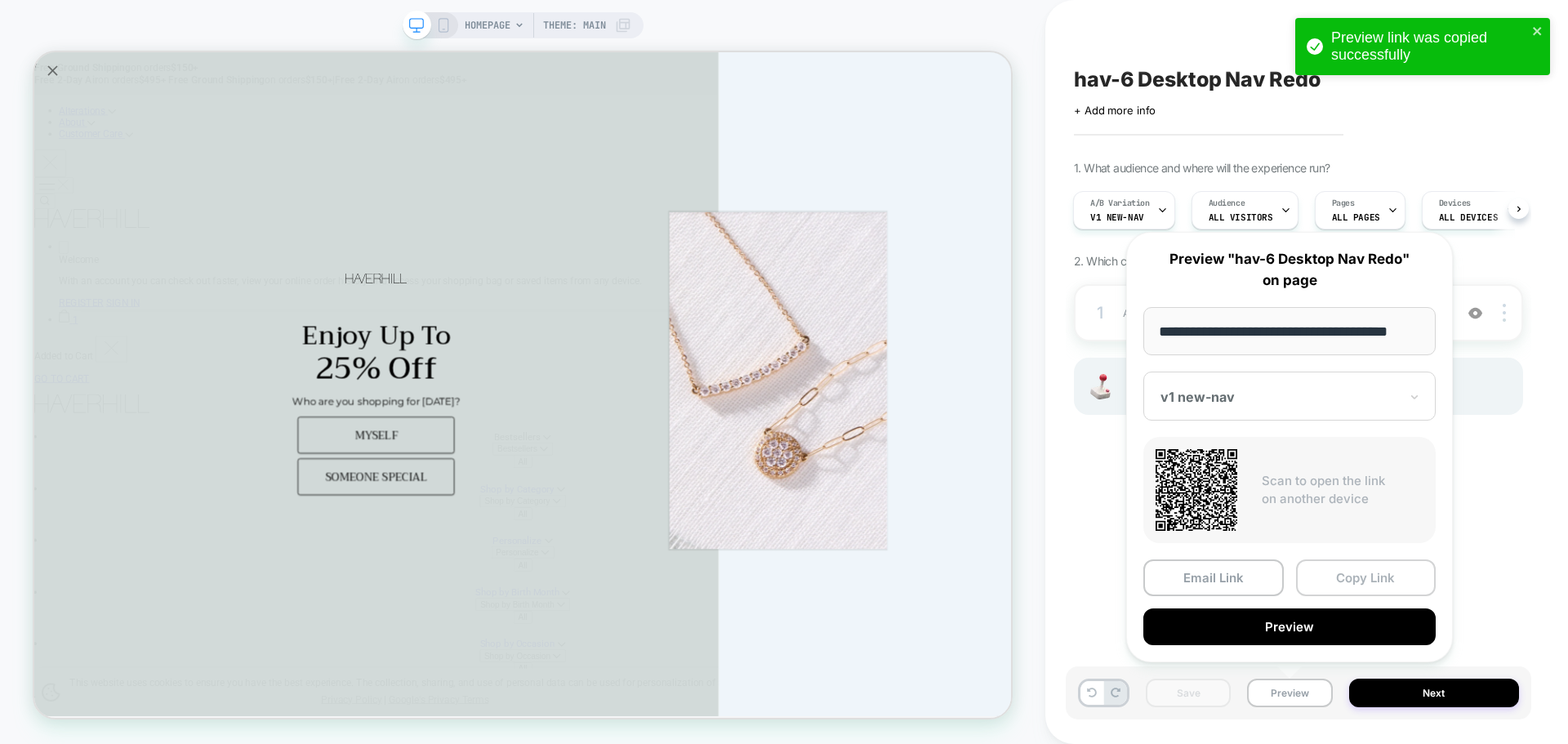
click at [1388, 582] on button "Copy Link" at bounding box center [1366, 578] width 141 height 37
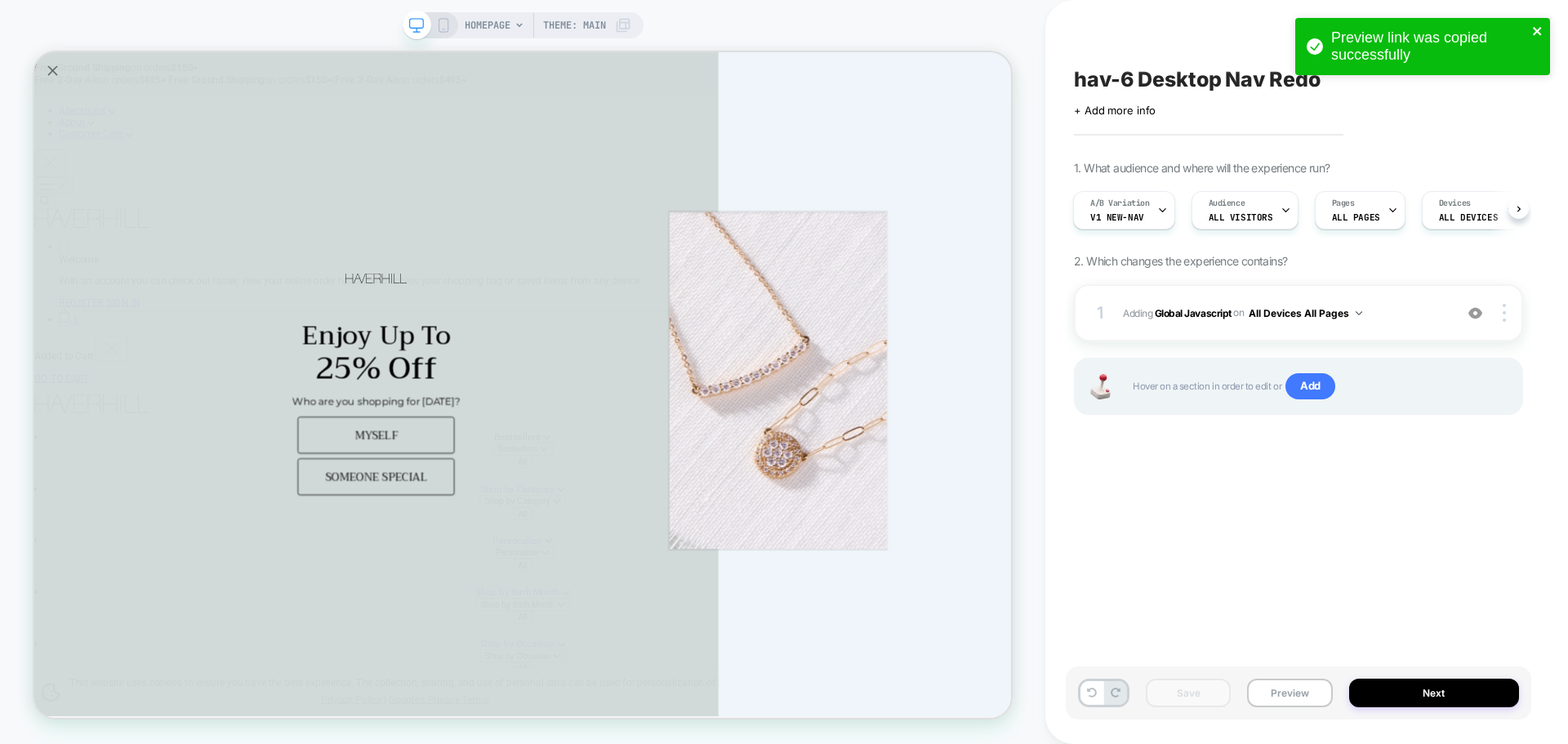
click at [1535, 32] on icon "close" at bounding box center [1537, 31] width 8 height 8
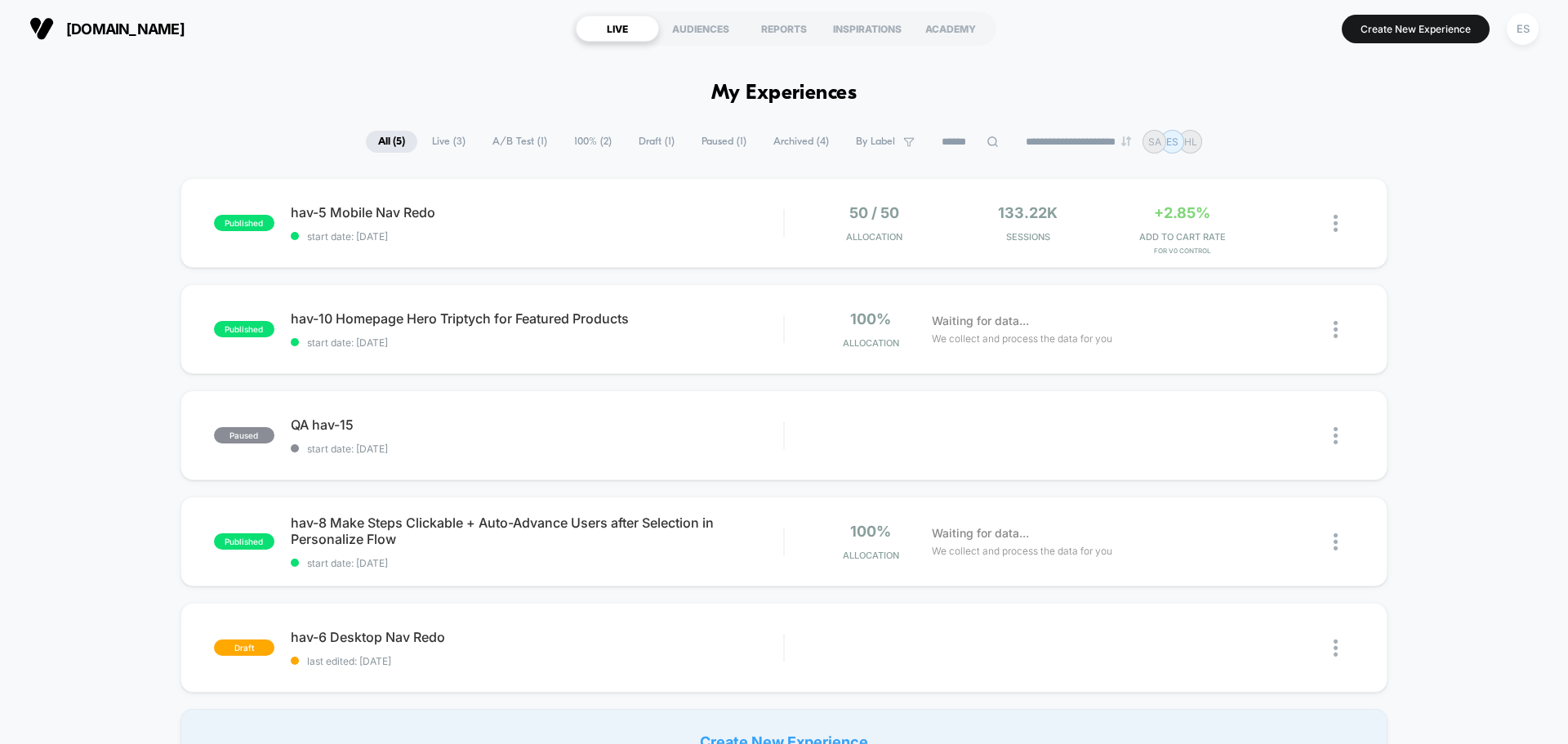
click at [382, 149] on span "All ( 5 )" at bounding box center [392, 141] width 52 height 23
click at [418, 326] on span "hav-10 Homepage Hero Triptych for Featured Products Click to edit experience de…" at bounding box center [536, 318] width 492 height 17
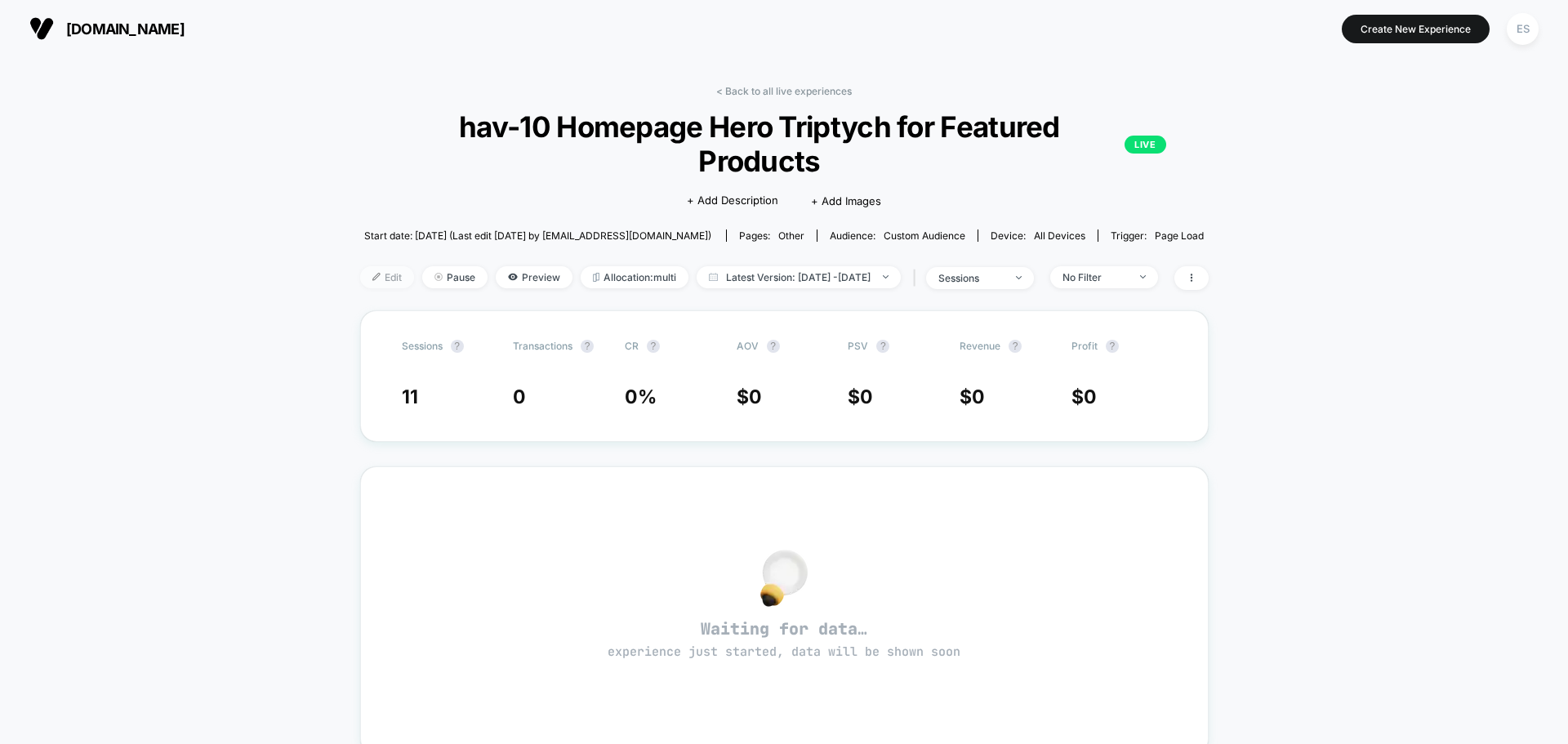
click at [360, 266] on span "Edit" at bounding box center [387, 277] width 54 height 23
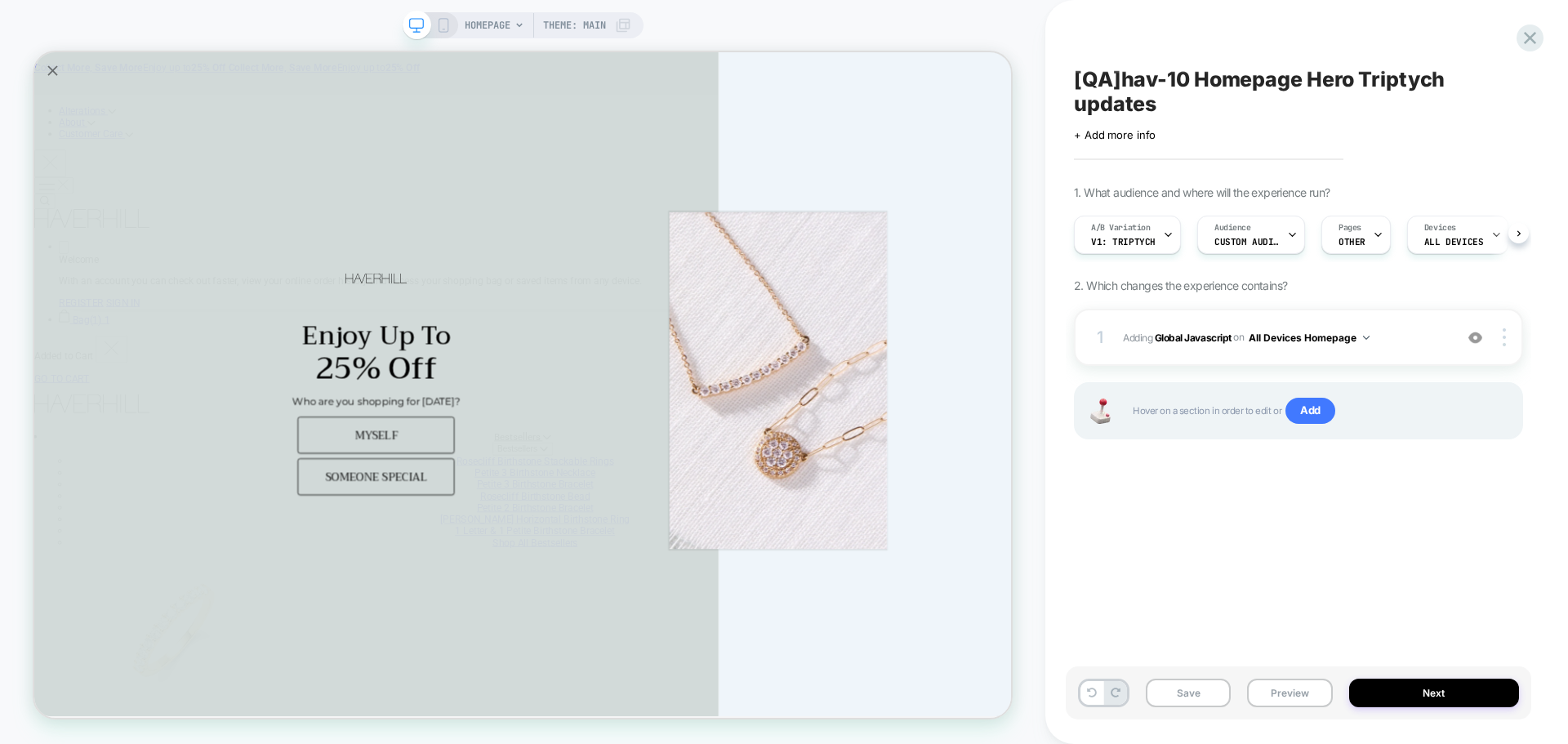
scroll to position [0, 1]
click at [1287, 689] on button "Preview" at bounding box center [1289, 692] width 85 height 28
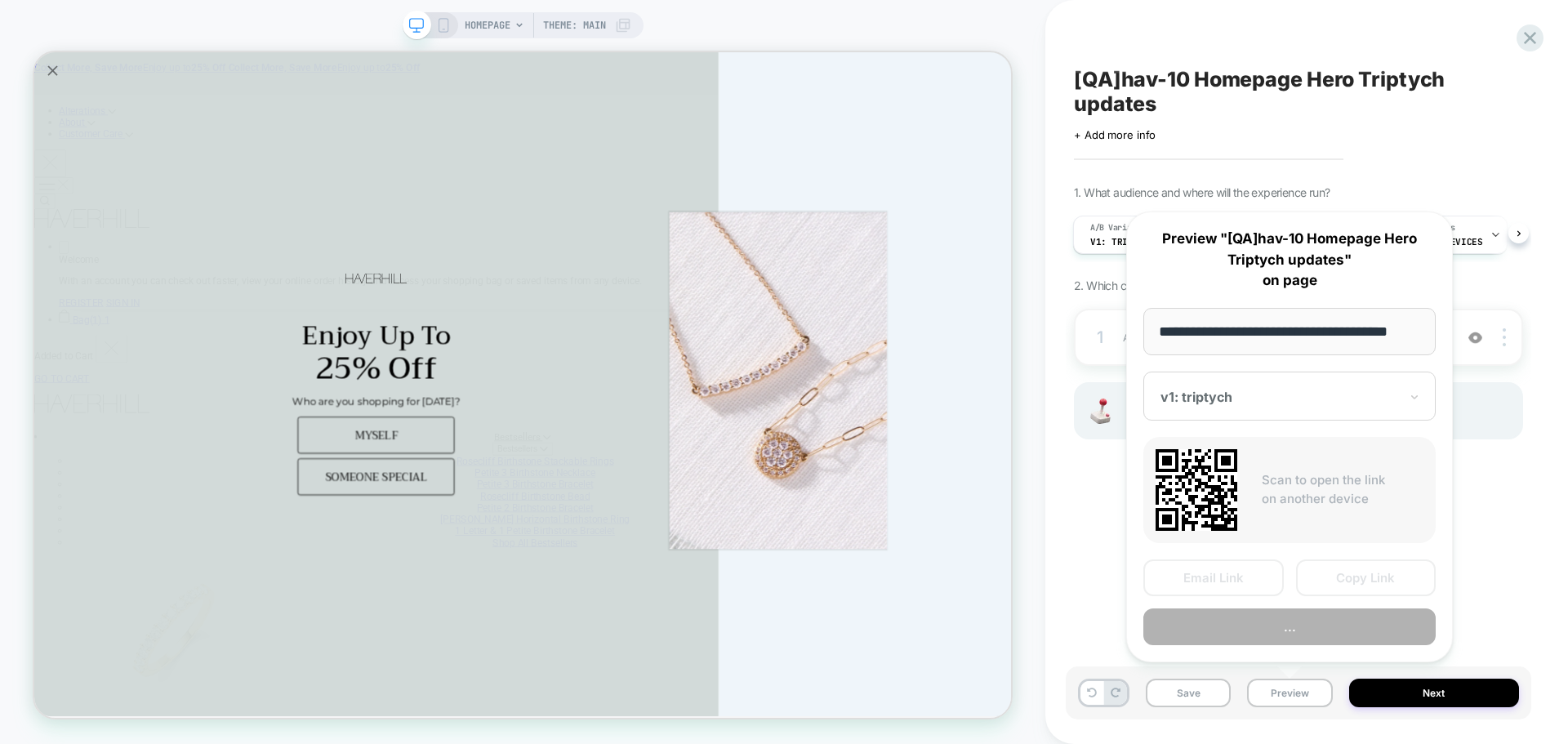
scroll to position [0, 10]
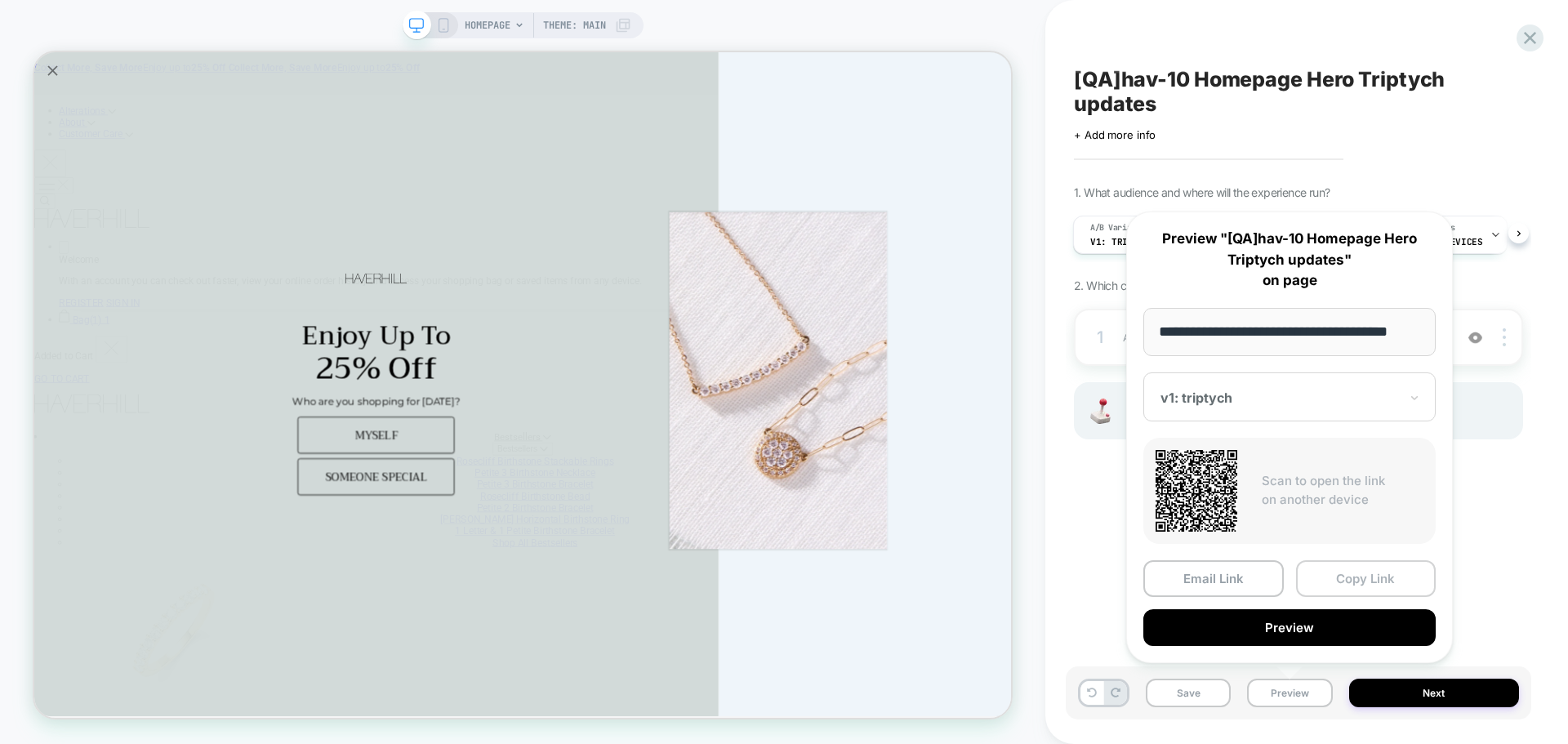
click at [1341, 585] on button "Copy Link" at bounding box center [1366, 579] width 141 height 37
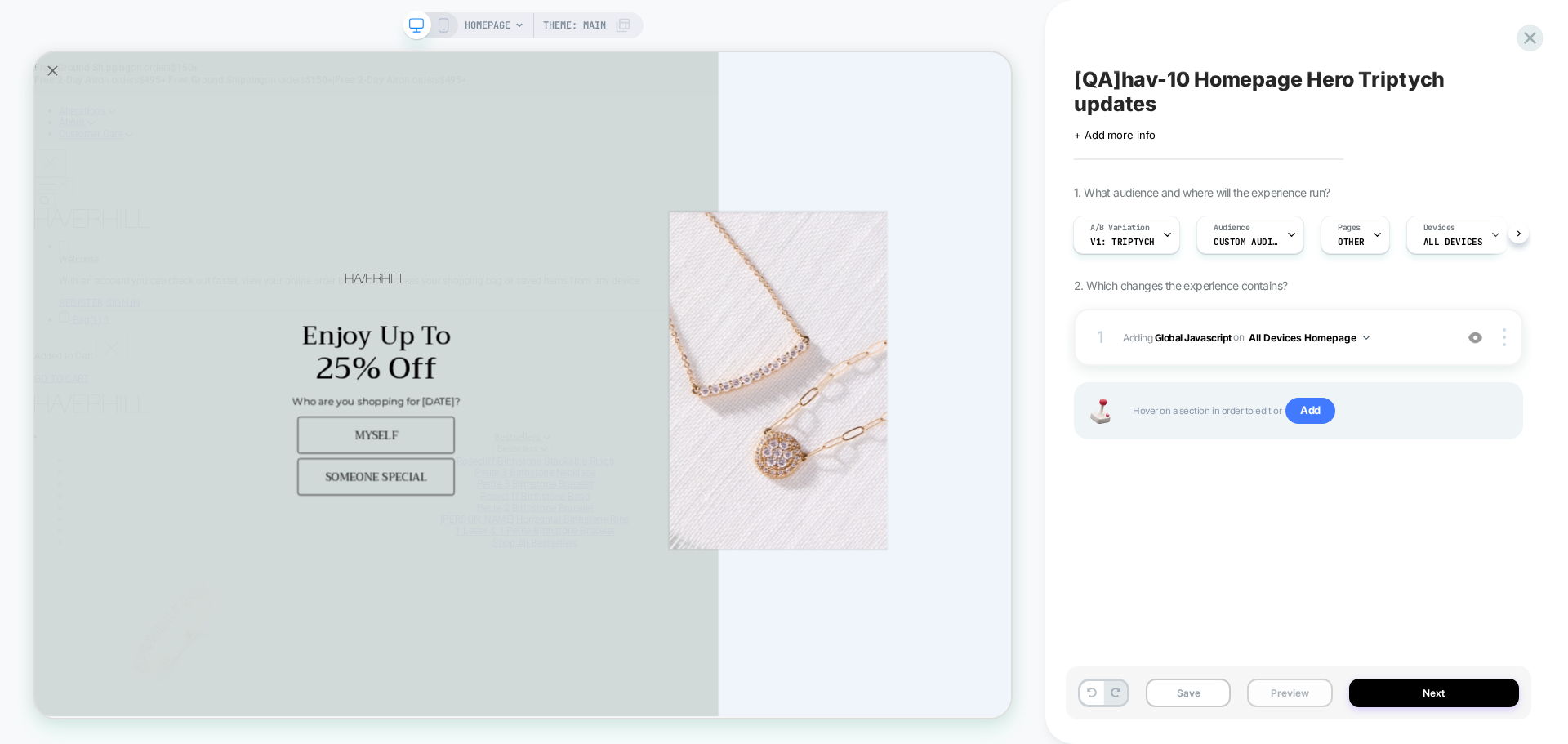
click at [1306, 691] on button "Preview" at bounding box center [1289, 692] width 85 height 28
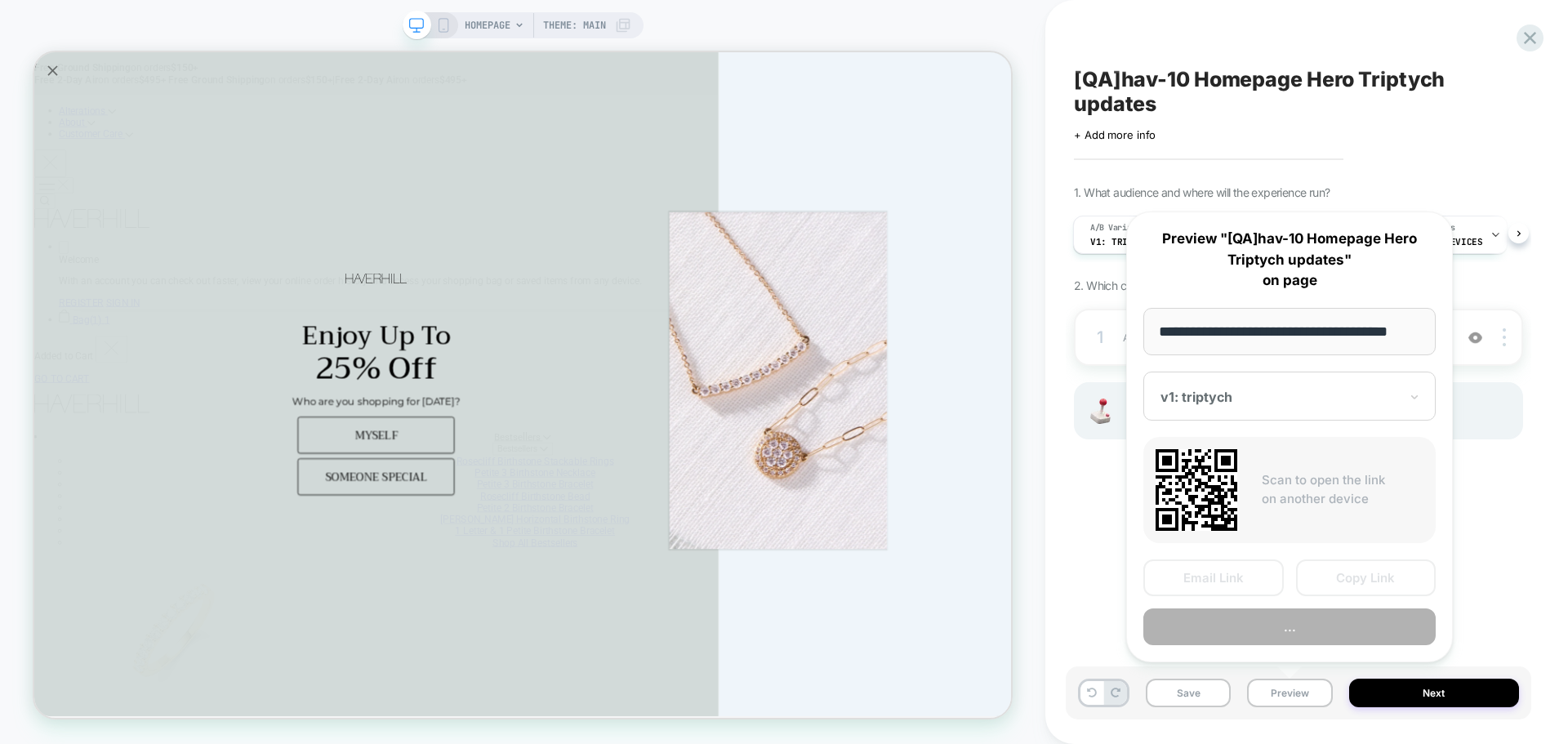
scroll to position [0, 10]
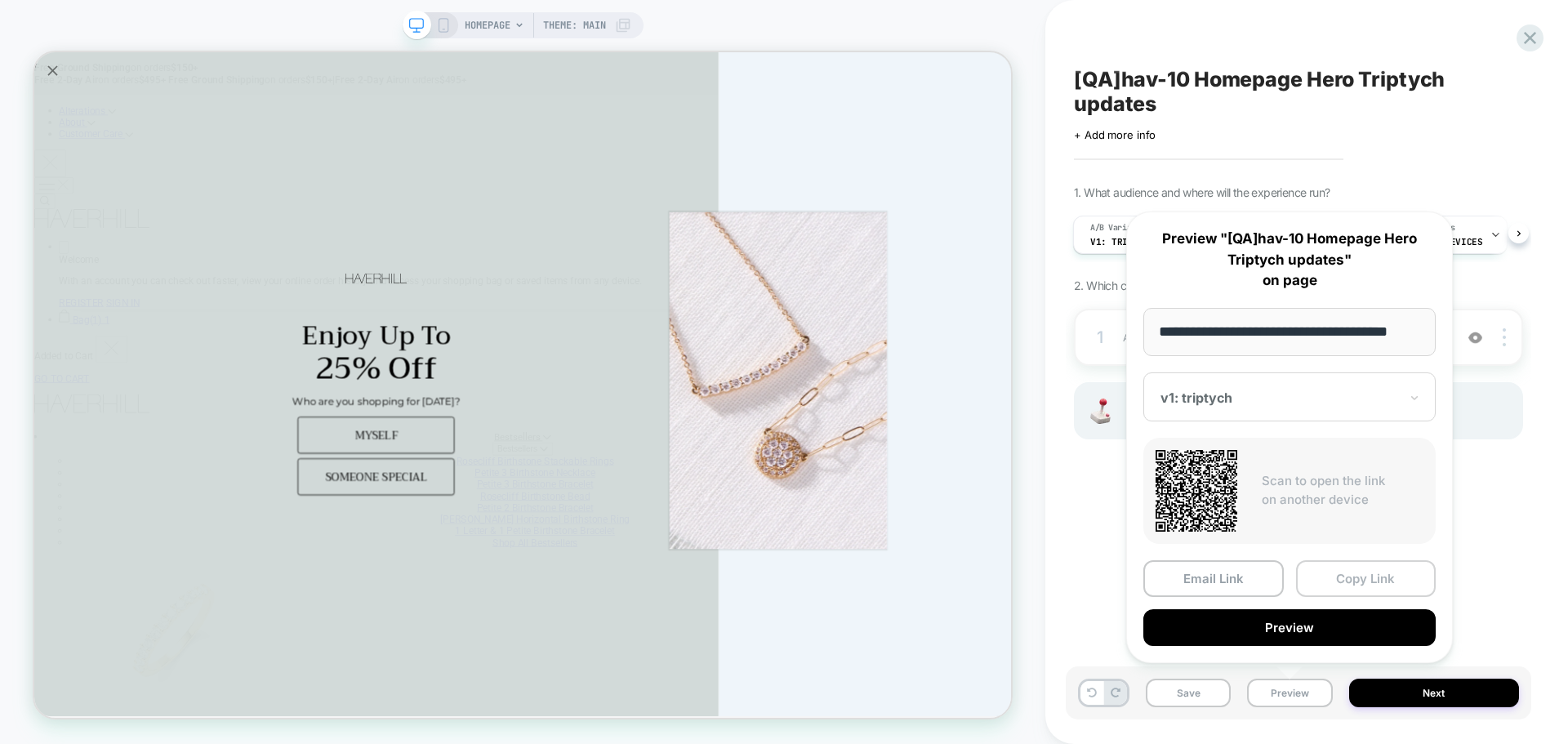
click at [1352, 565] on button "Copy Link" at bounding box center [1366, 579] width 141 height 37
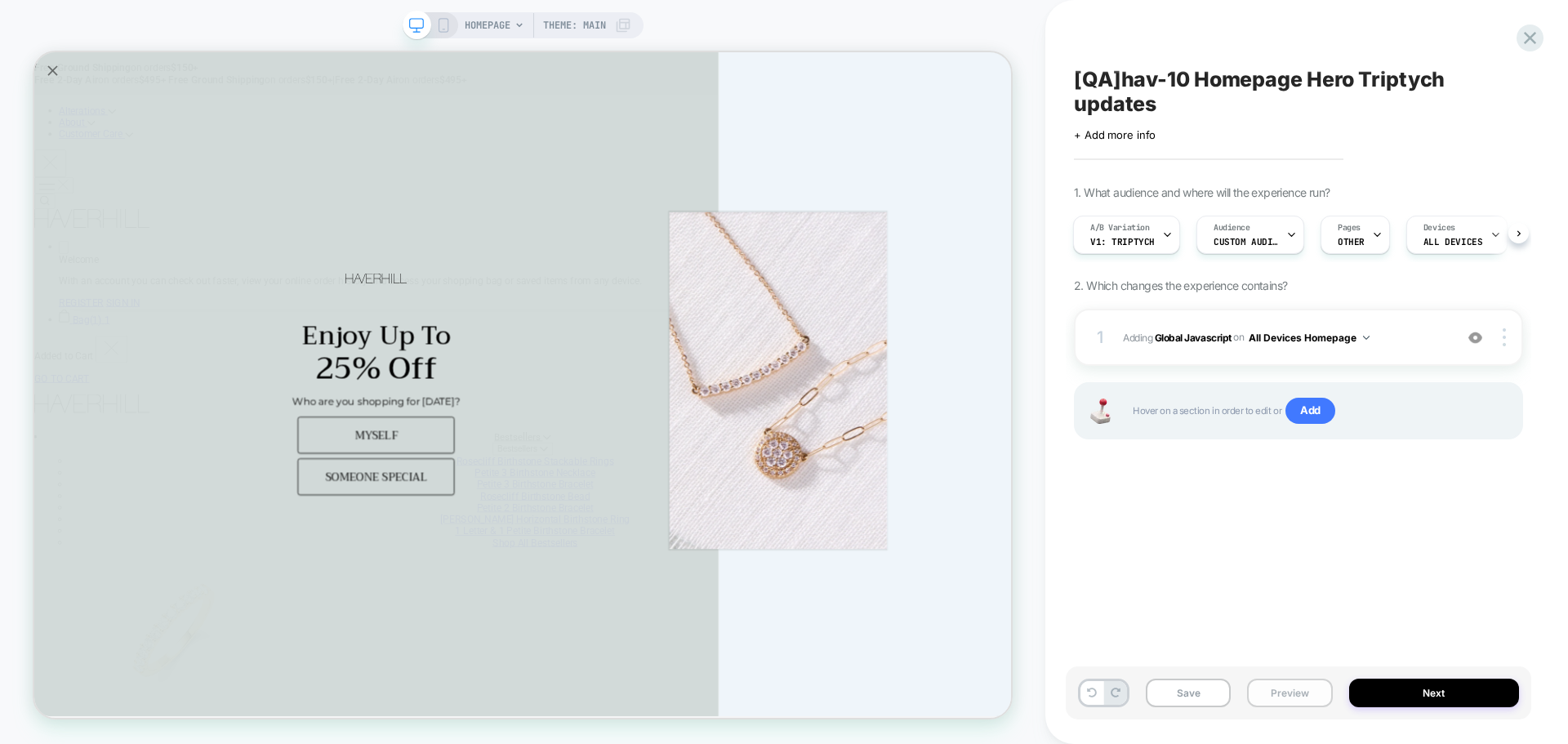
click at [1274, 688] on button "Preview" at bounding box center [1289, 692] width 85 height 28
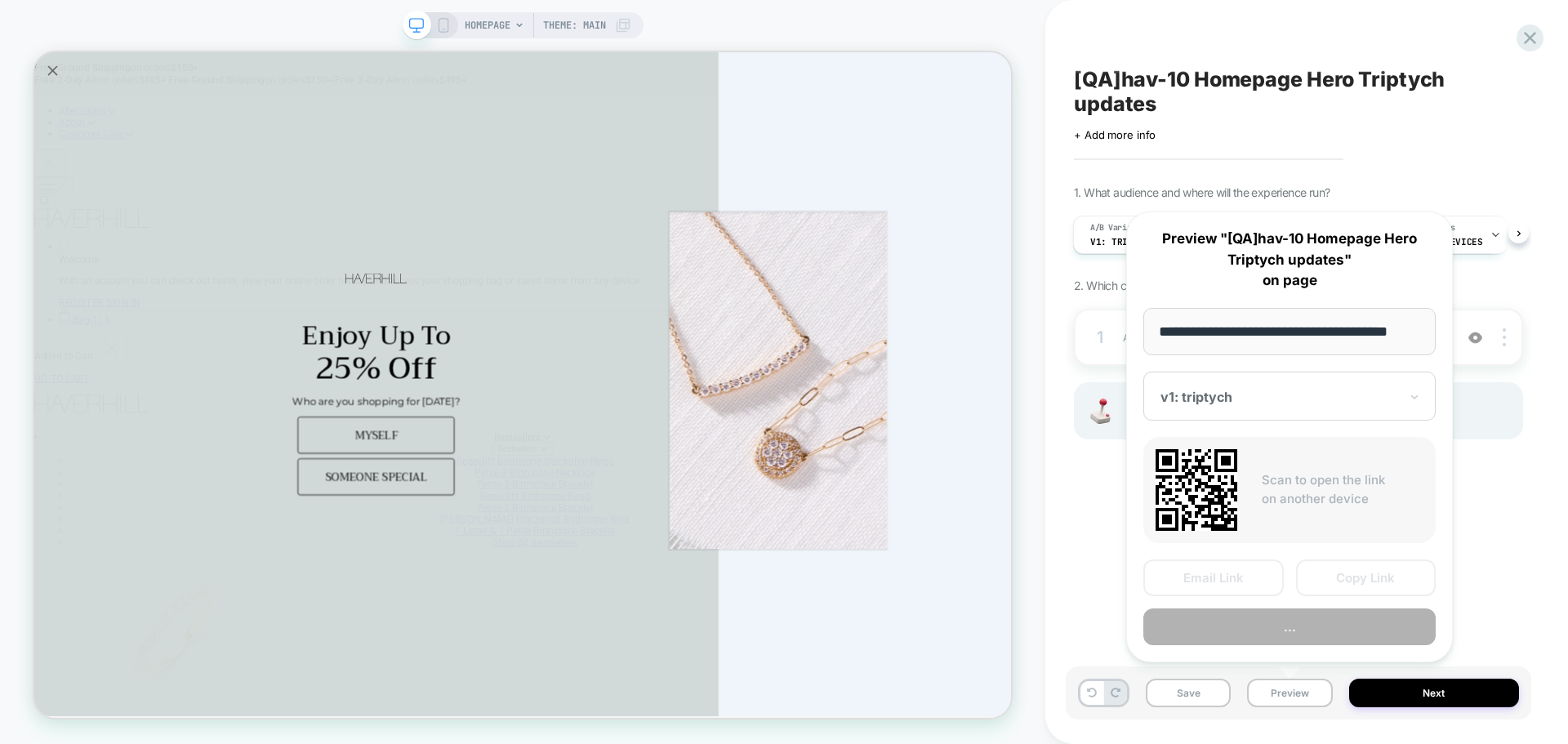
scroll to position [0, 10]
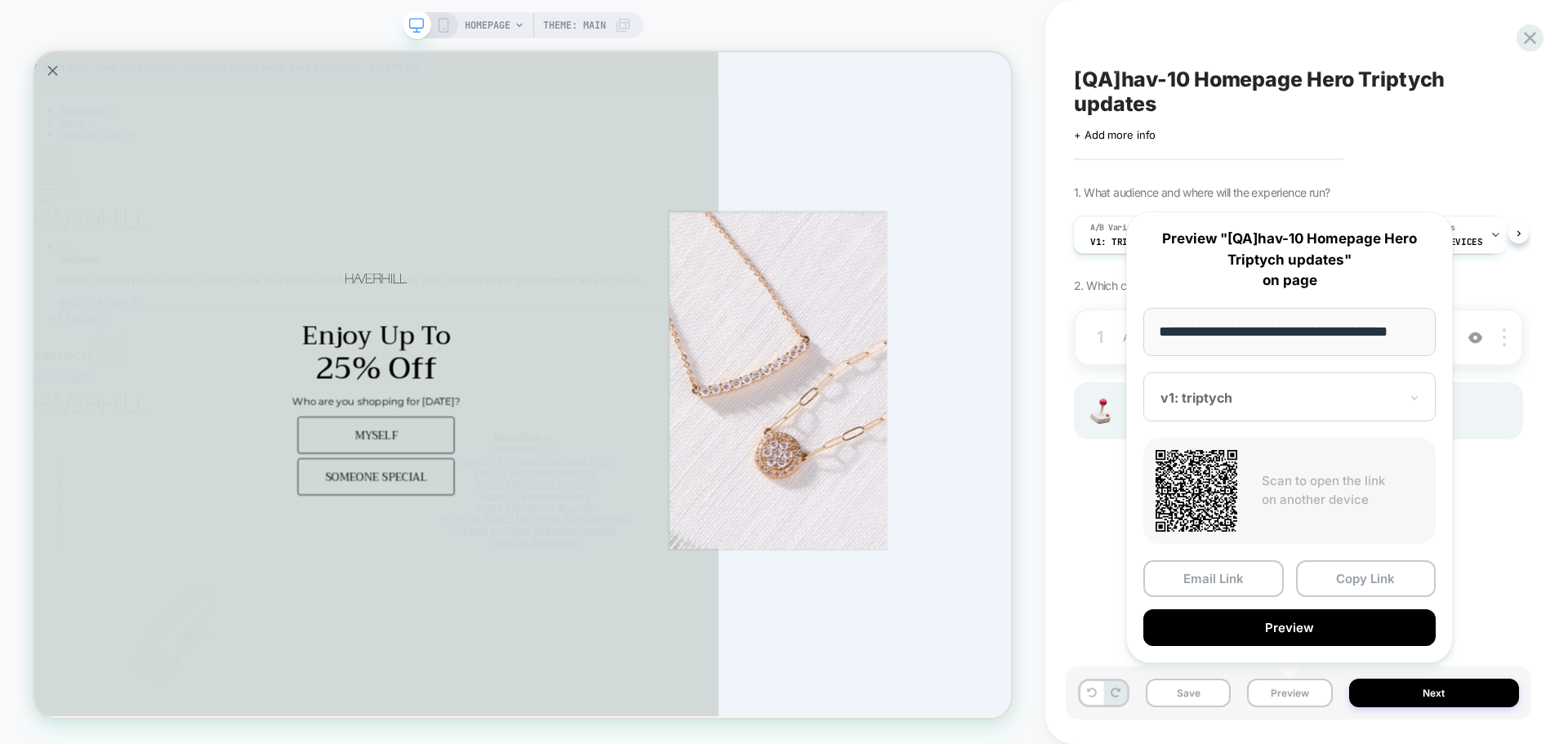
drag, startPoint x: 1259, startPoint y: 343, endPoint x: 1567, endPoint y: 323, distance: 308.6
click at [1567, 323] on body "**********" at bounding box center [784, 372] width 1568 height 744
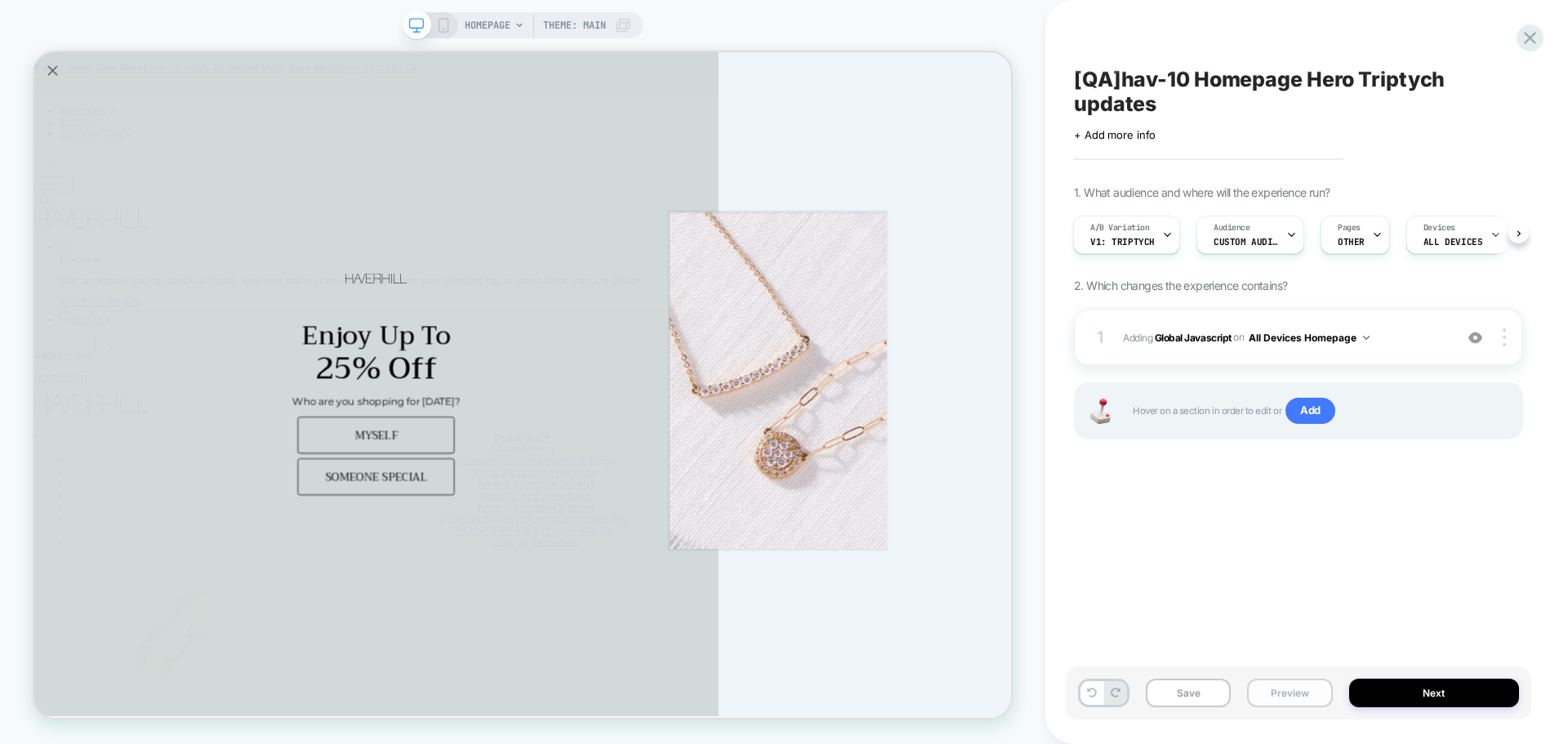
click at [1289, 696] on button "Preview" at bounding box center [1289, 692] width 85 height 28
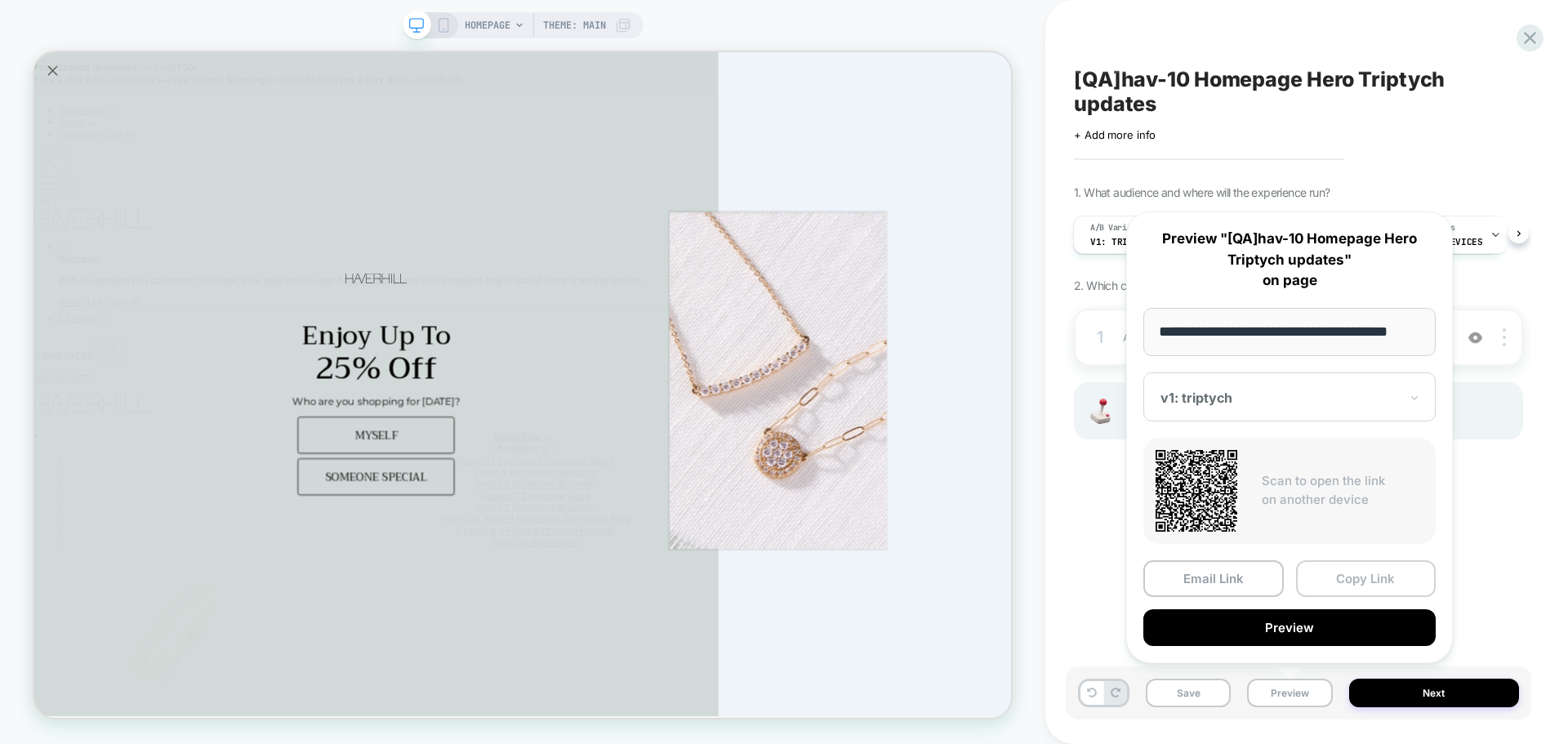
click at [1315, 575] on button "Copy Link" at bounding box center [1366, 579] width 141 height 37
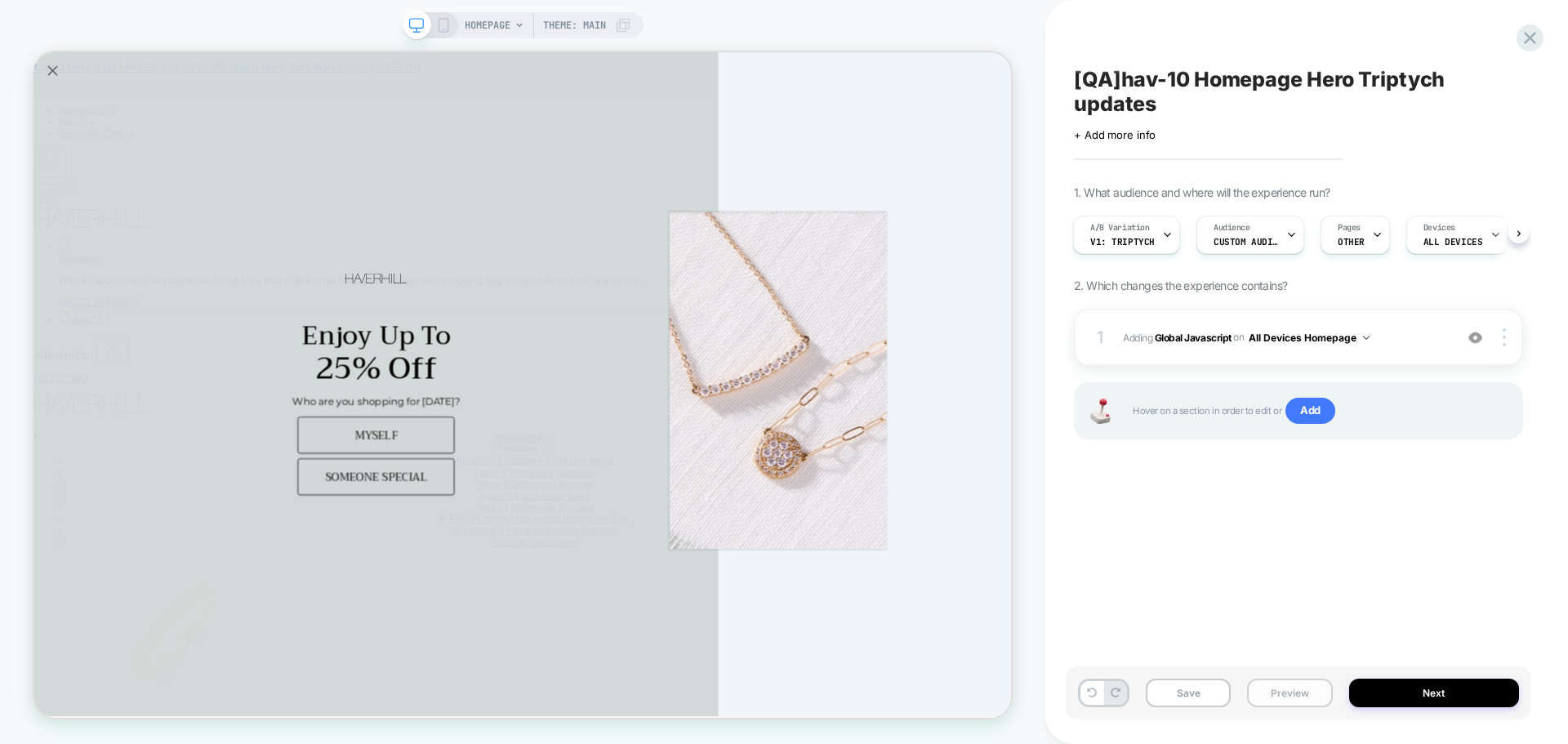
click at [1280, 696] on button "Preview" at bounding box center [1289, 692] width 85 height 28
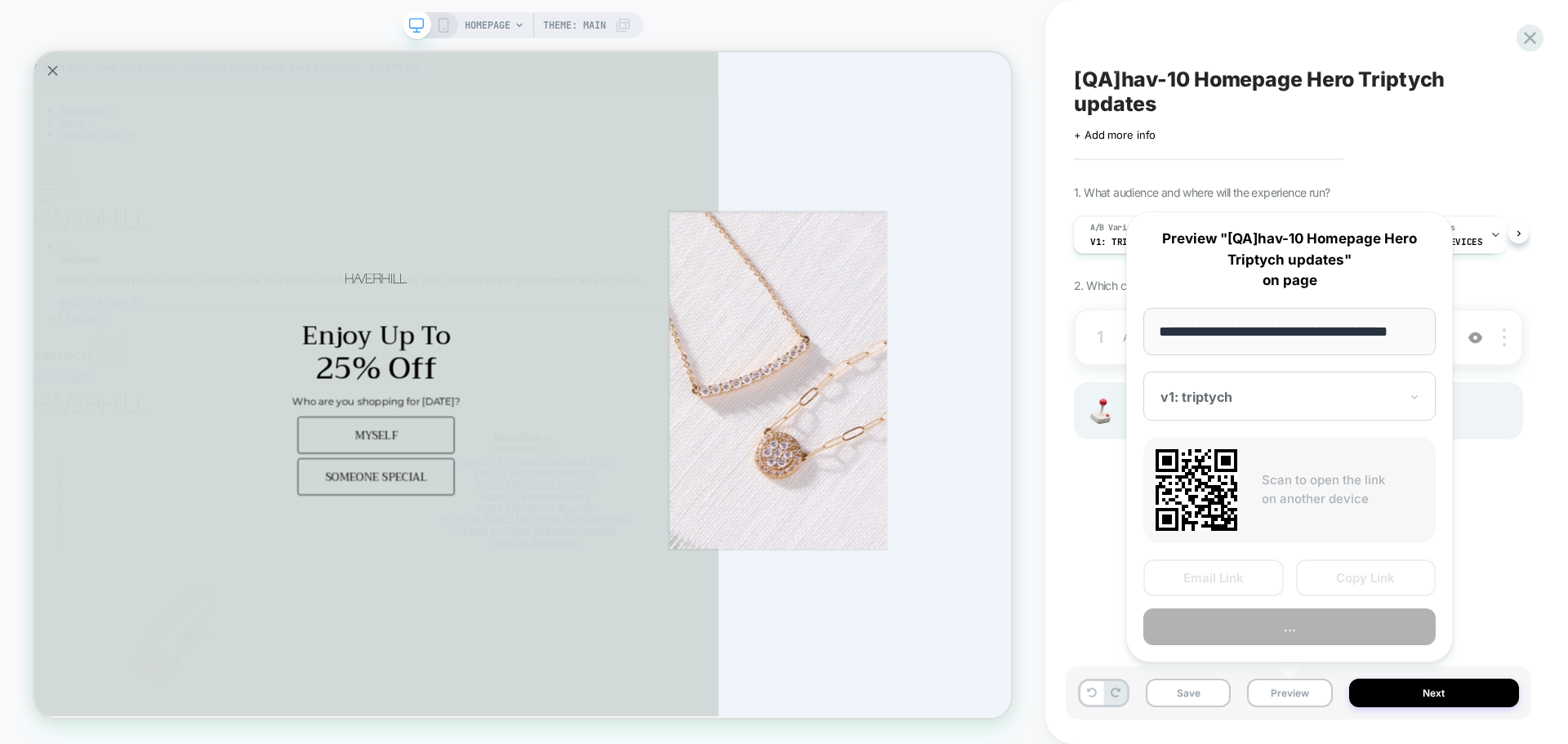
scroll to position [0, 10]
click at [1341, 584] on button "Copy Link" at bounding box center [1366, 579] width 141 height 37
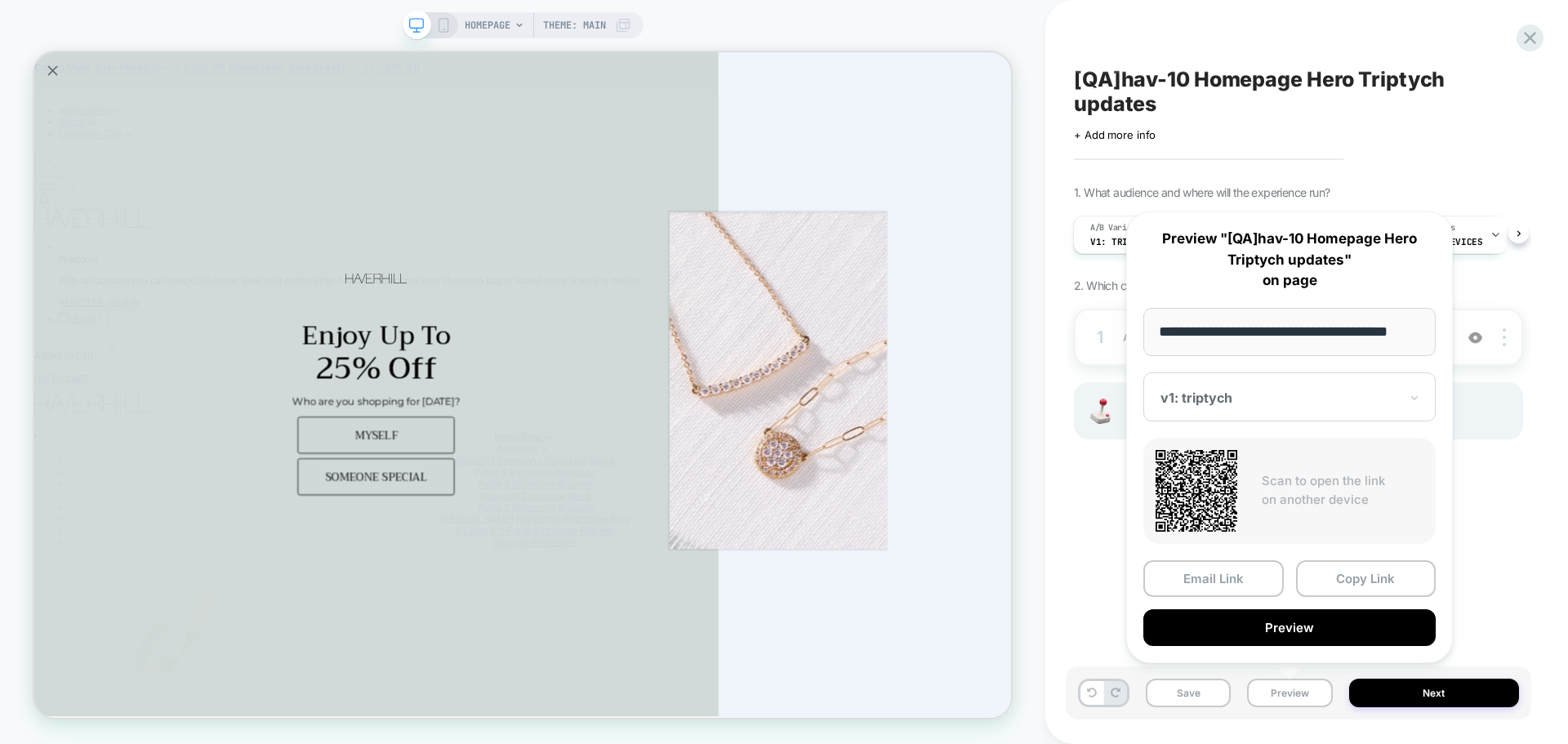
scroll to position [0, 0]
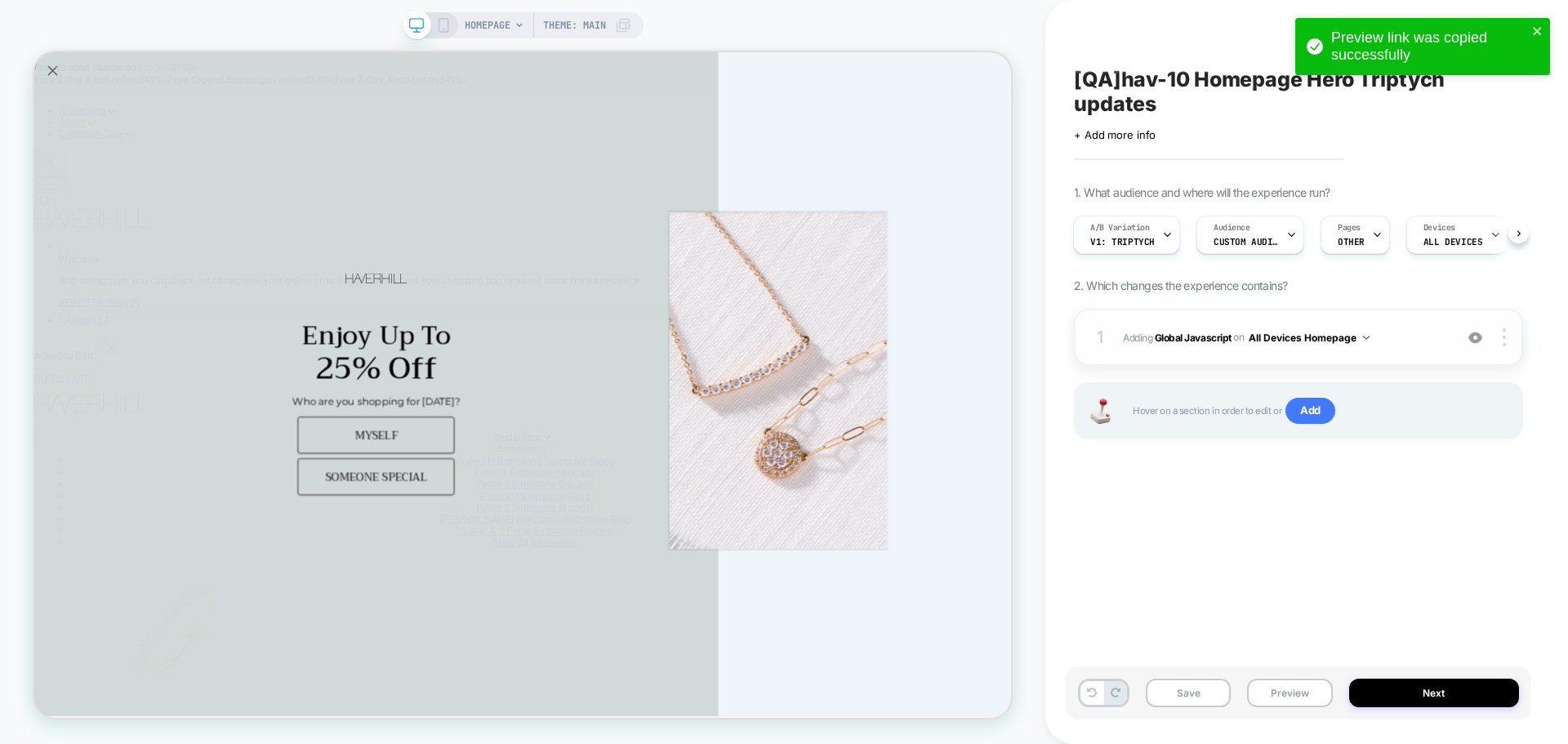
click at [1169, 348] on div "1 Adding Global Javascript on All Devices Homepage Add Before Add After Target …" at bounding box center [1298, 337] width 449 height 57
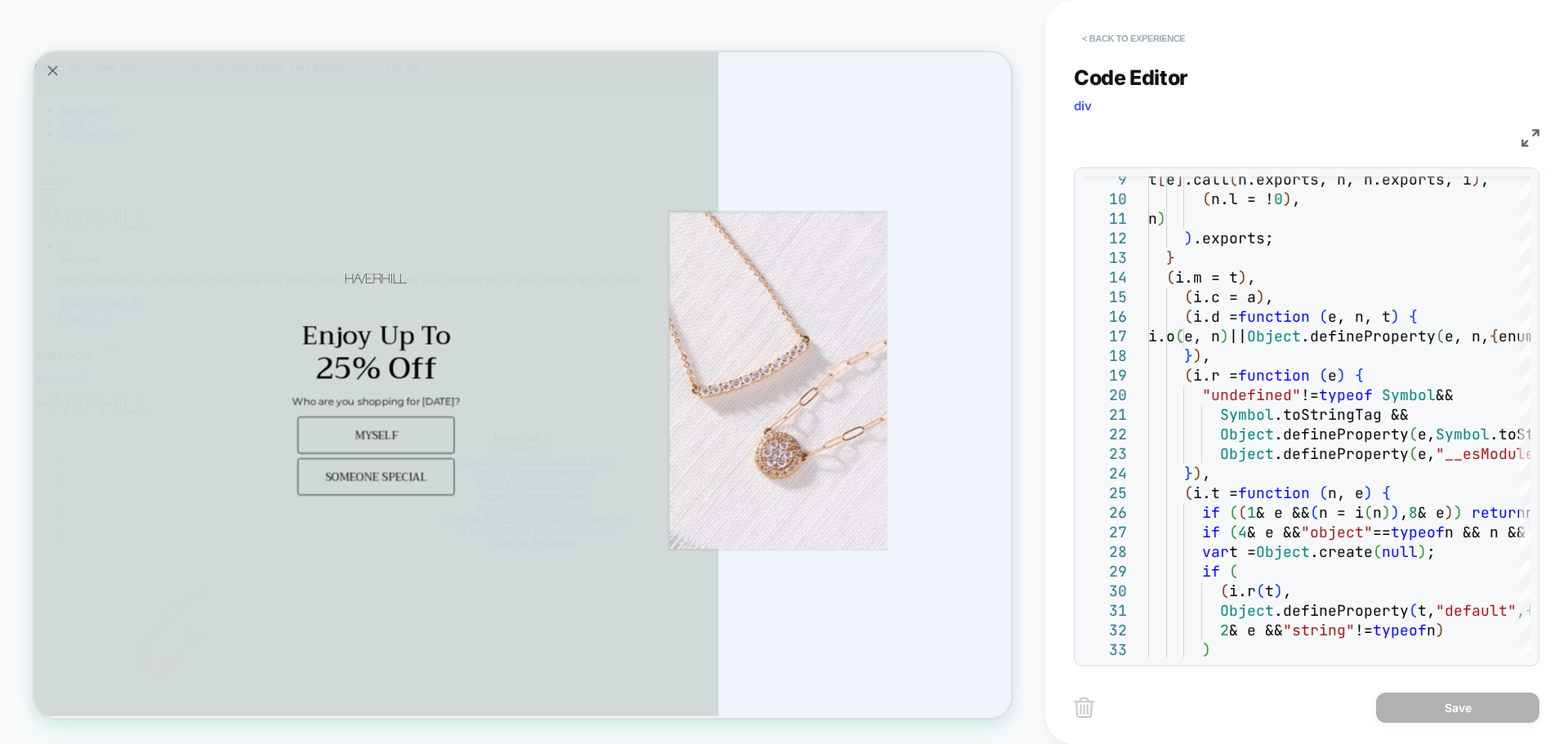
click at [1137, 42] on button "< Back to experience" at bounding box center [1133, 38] width 119 height 26
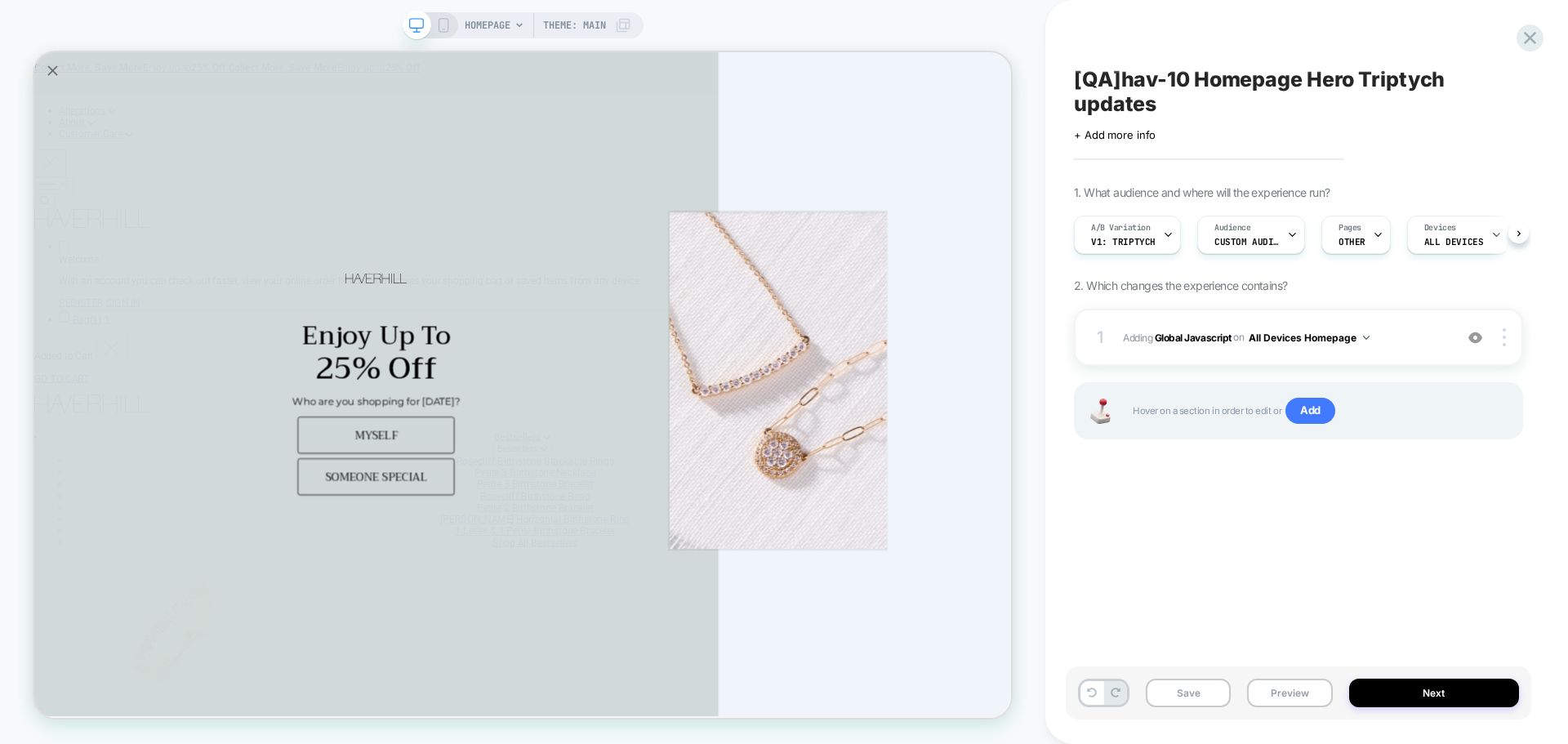
scroll to position [0, 1]
click at [62, 75] on icon "Close popup" at bounding box center [58, 76] width 13 height 13
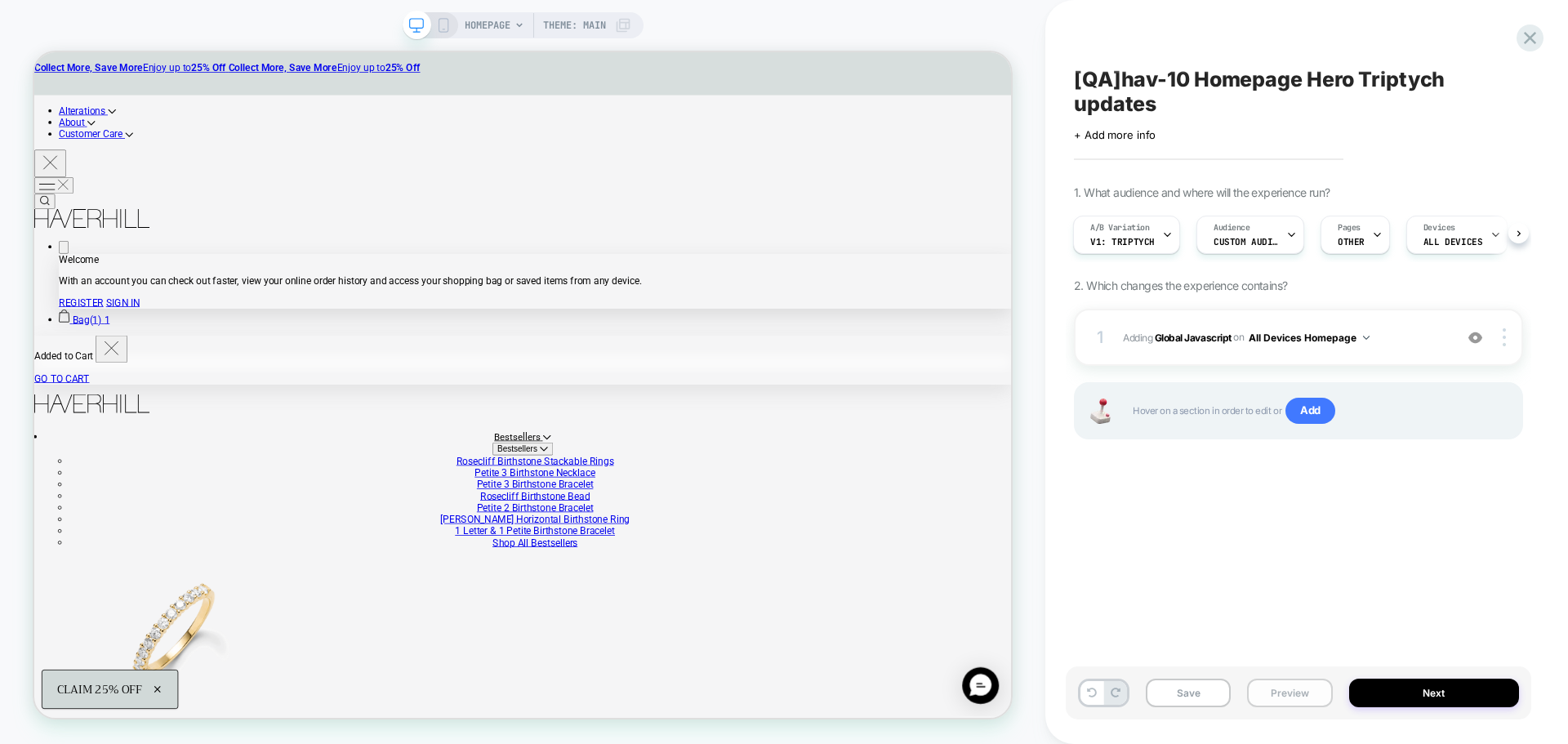
click at [1297, 700] on button "Preview" at bounding box center [1289, 692] width 85 height 28
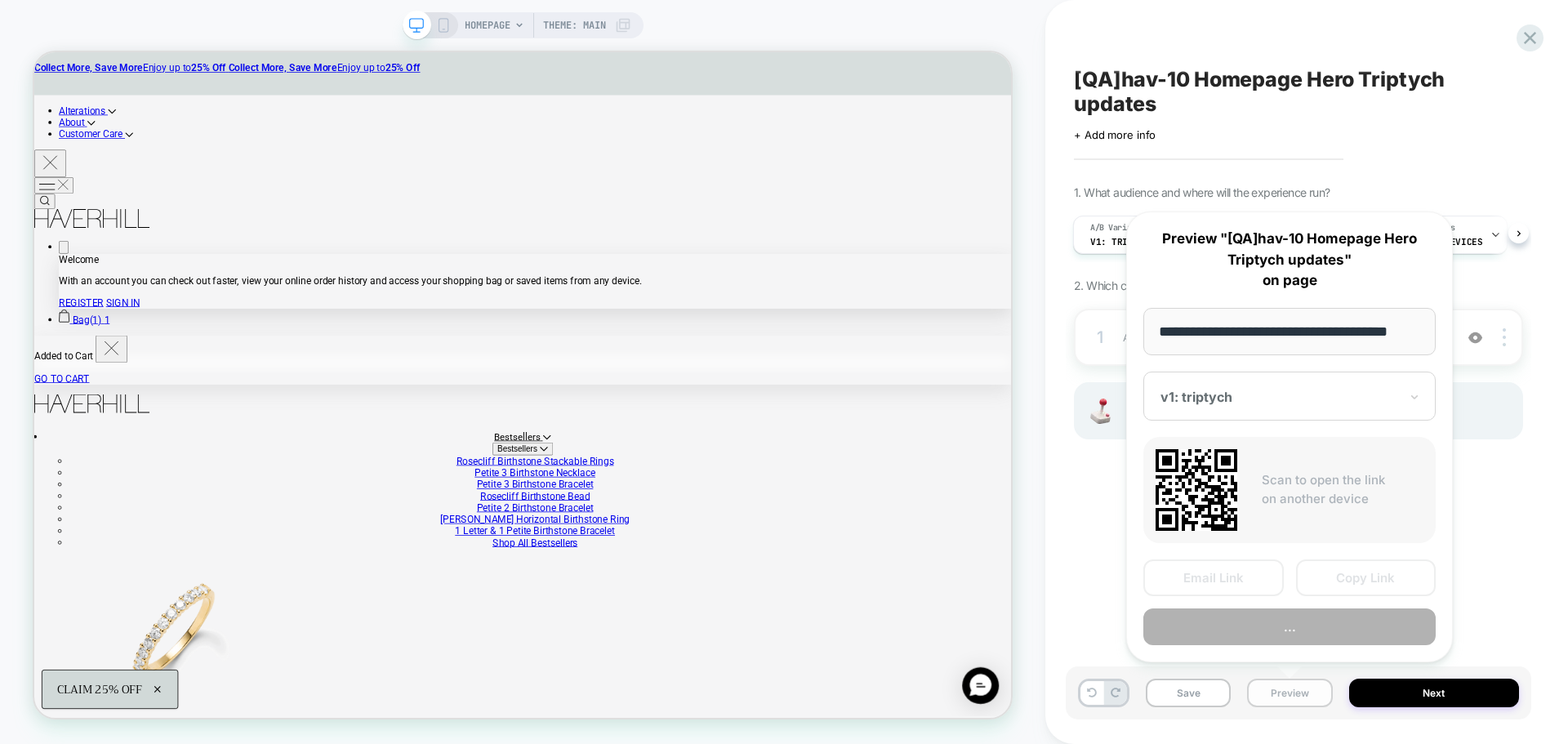
scroll to position [0, 10]
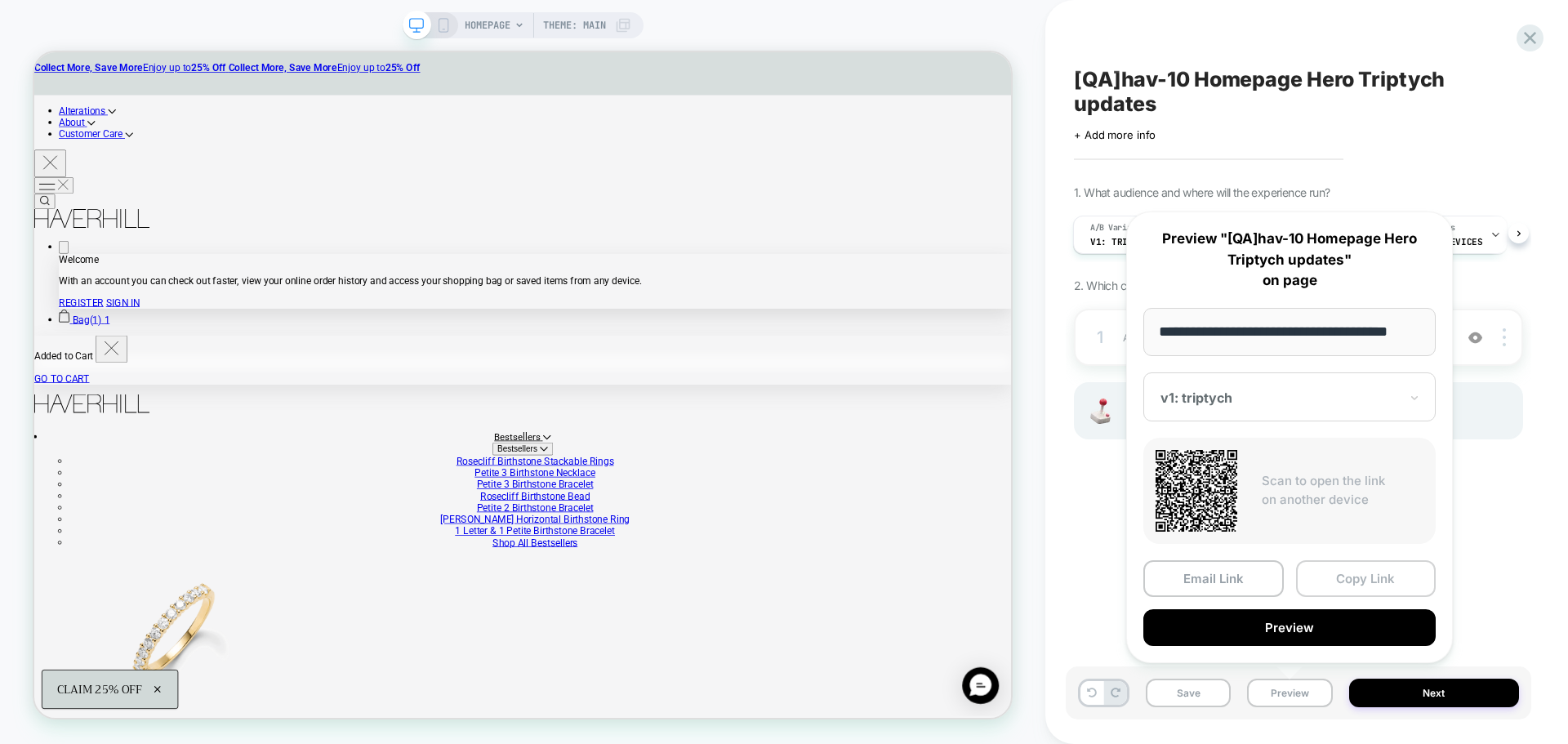
click at [1330, 579] on button "Copy Link" at bounding box center [1366, 579] width 141 height 37
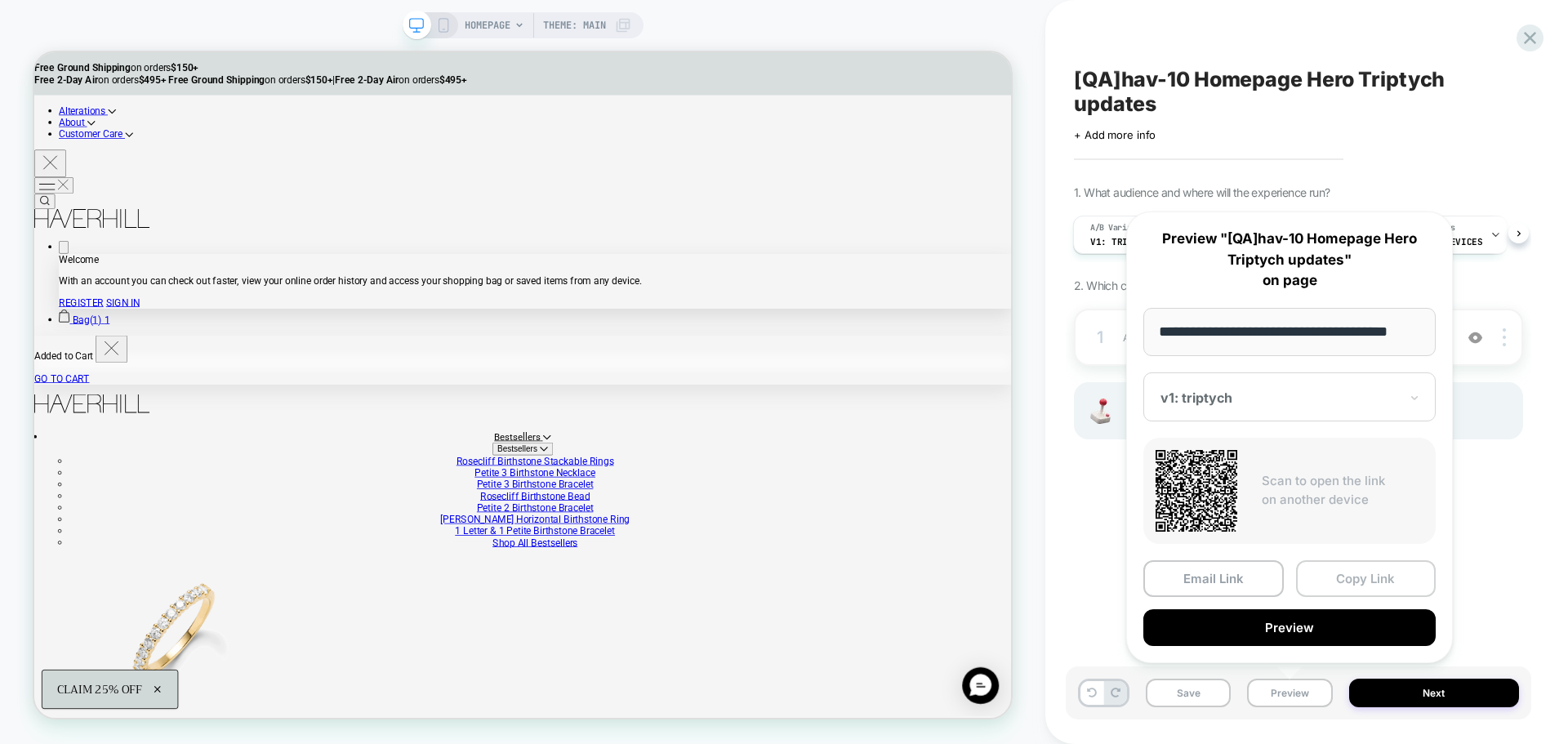
scroll to position [0, 0]
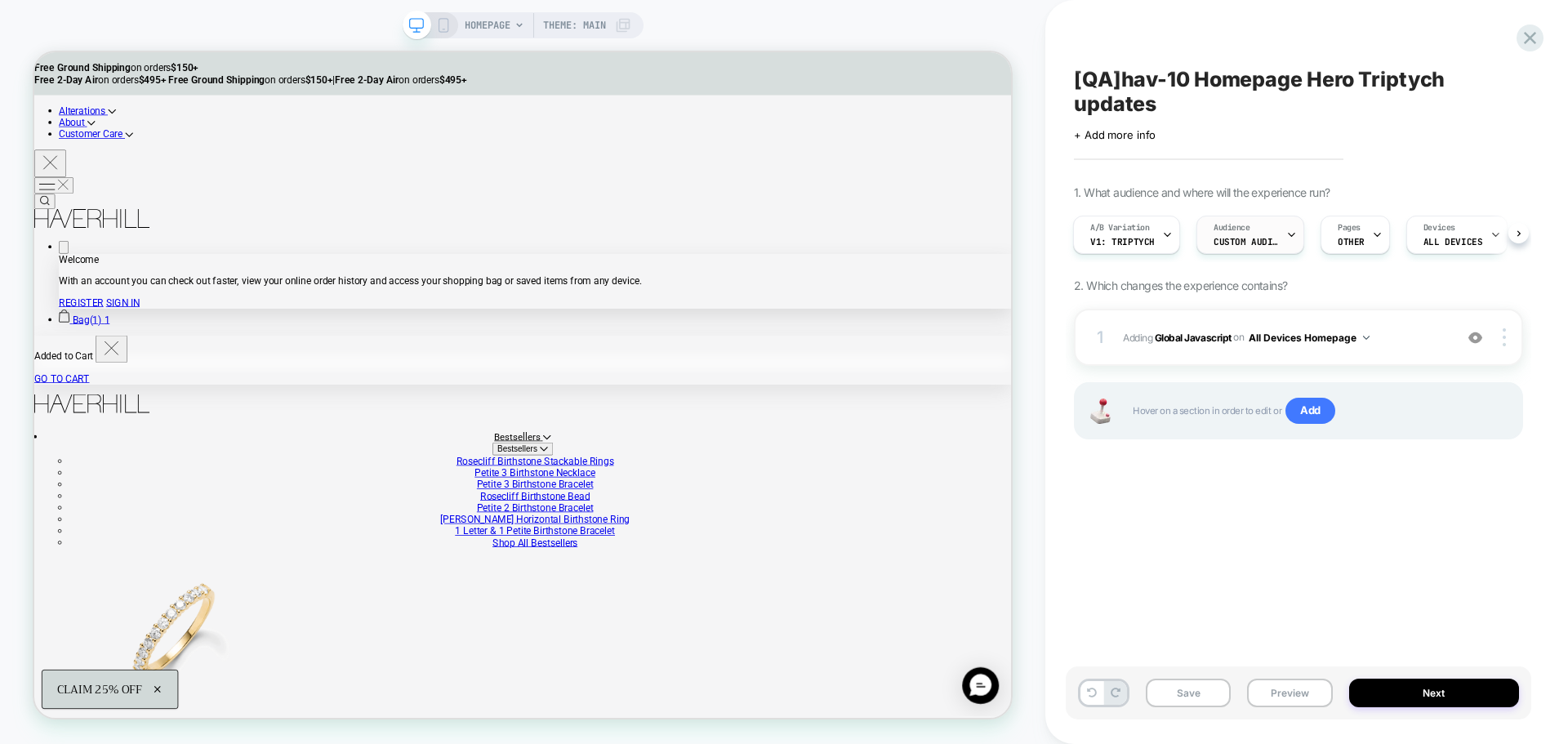
click at [1279, 244] on div "Audience Custom Audience" at bounding box center [1246, 235] width 98 height 37
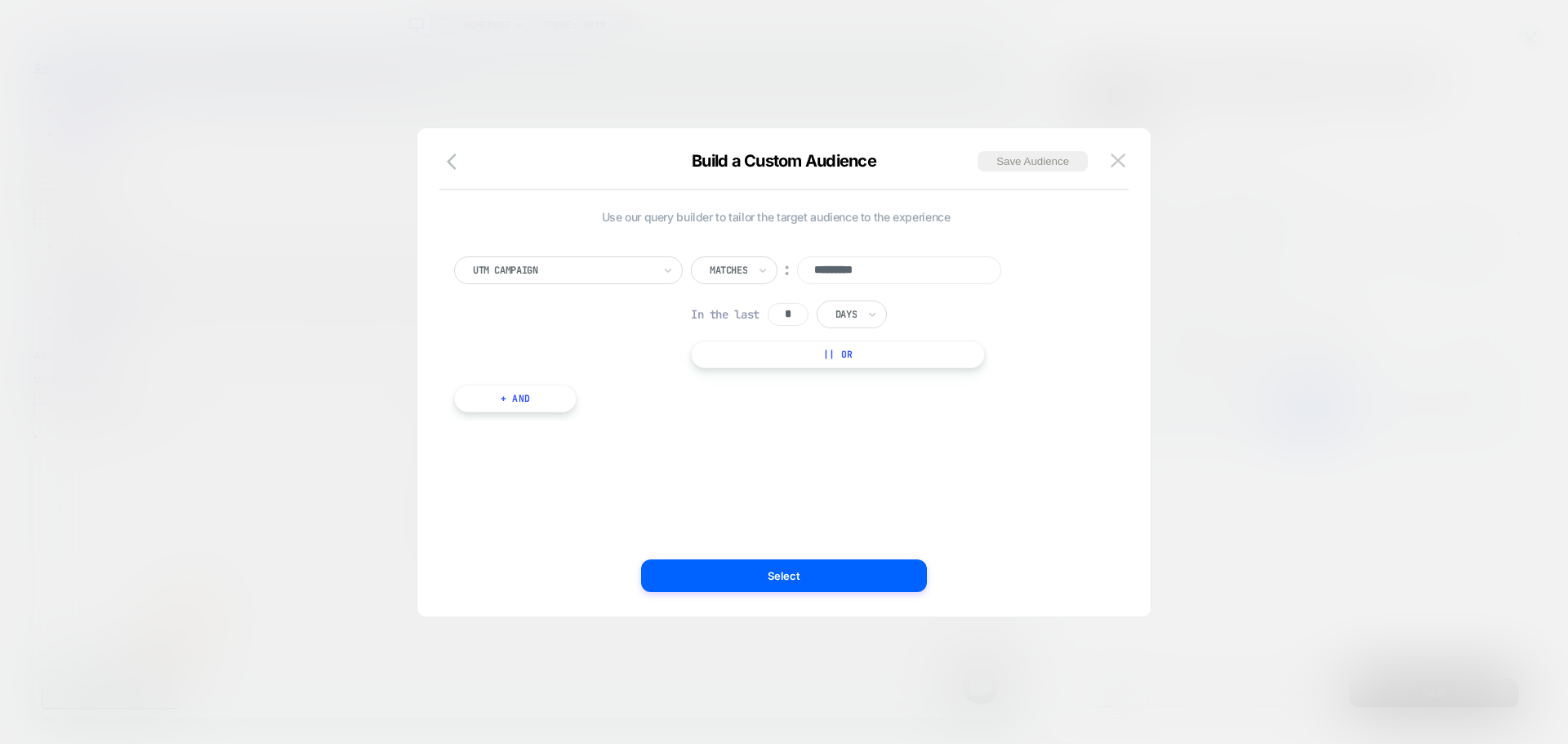
click at [932, 273] on input "*********" at bounding box center [899, 270] width 205 height 27
click at [1116, 164] on img at bounding box center [1118, 161] width 15 height 14
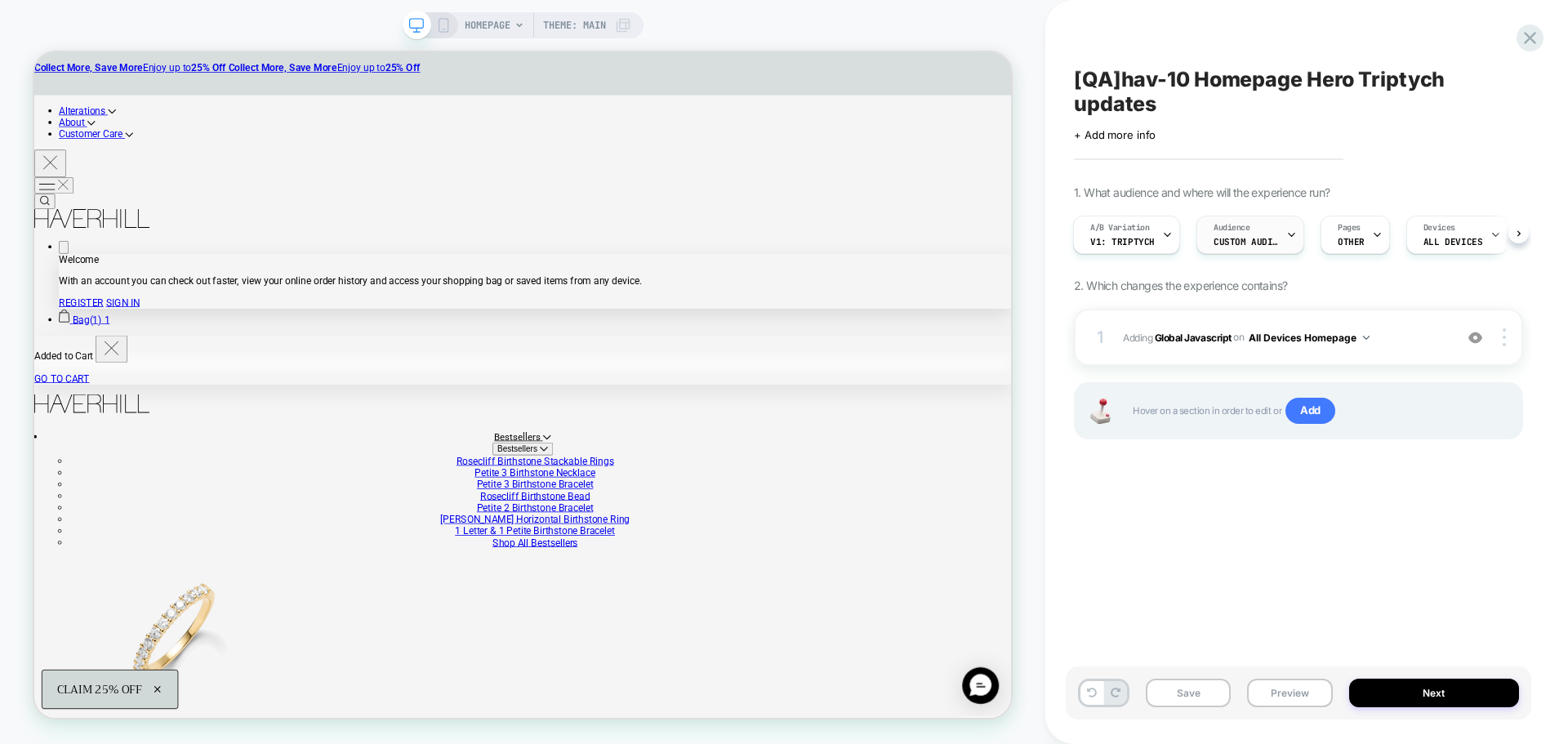
click at [1246, 241] on span "Custom Audience" at bounding box center [1246, 242] width 66 height 12
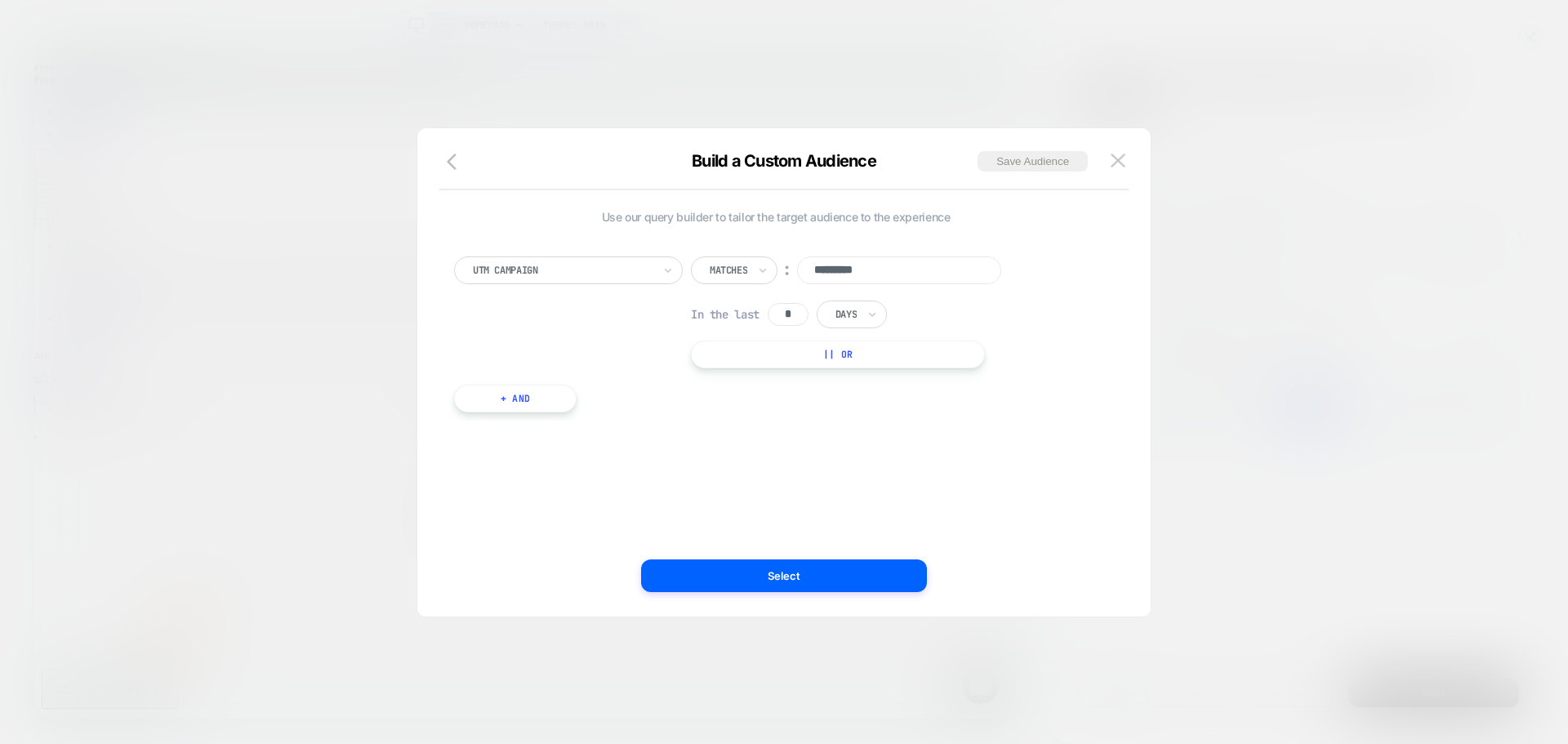
click at [456, 168] on icon "button" at bounding box center [456, 162] width 20 height 20
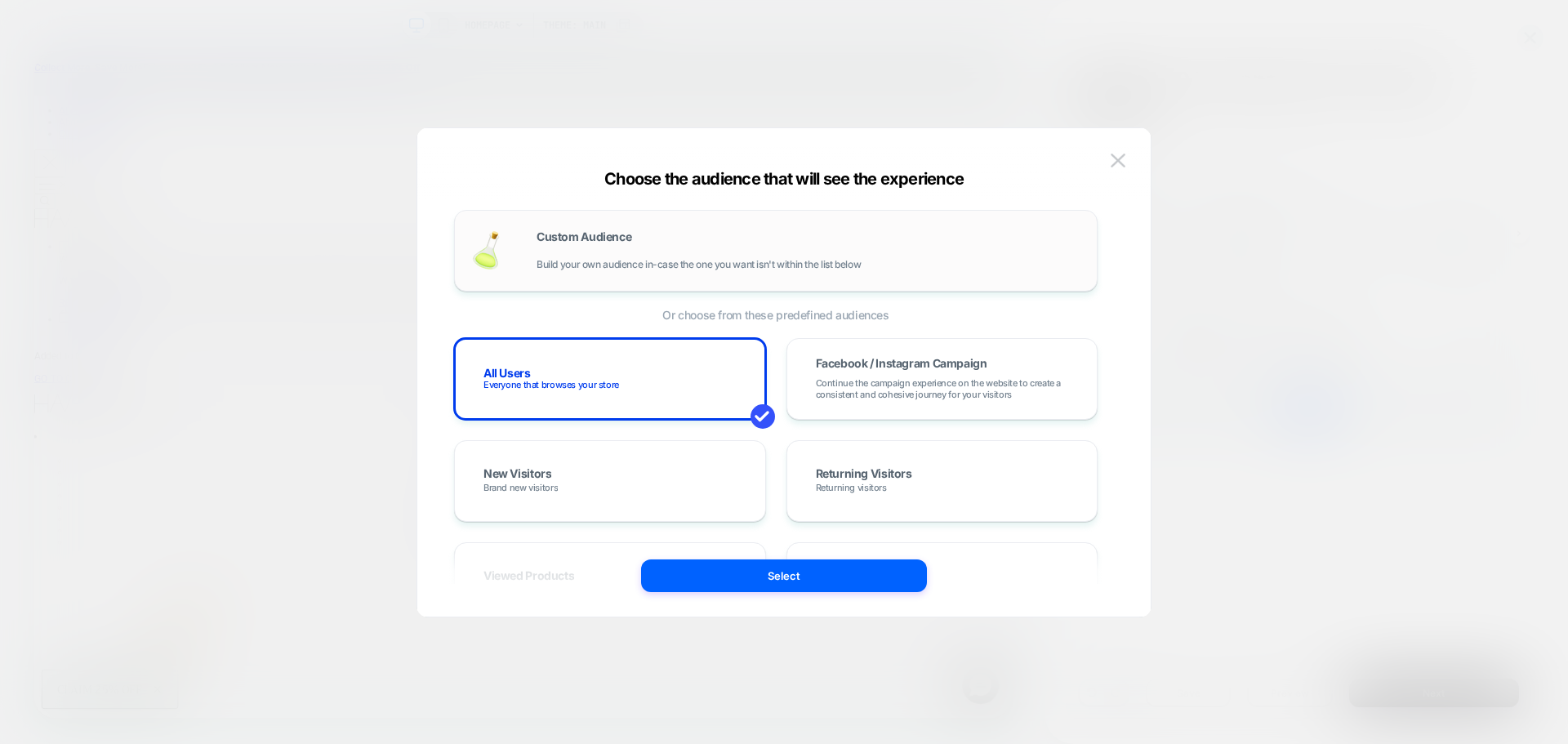
click at [658, 241] on div "Custom Audience Build your own audience in-case the one you want isn't within t…" at bounding box center [808, 251] width 544 height 39
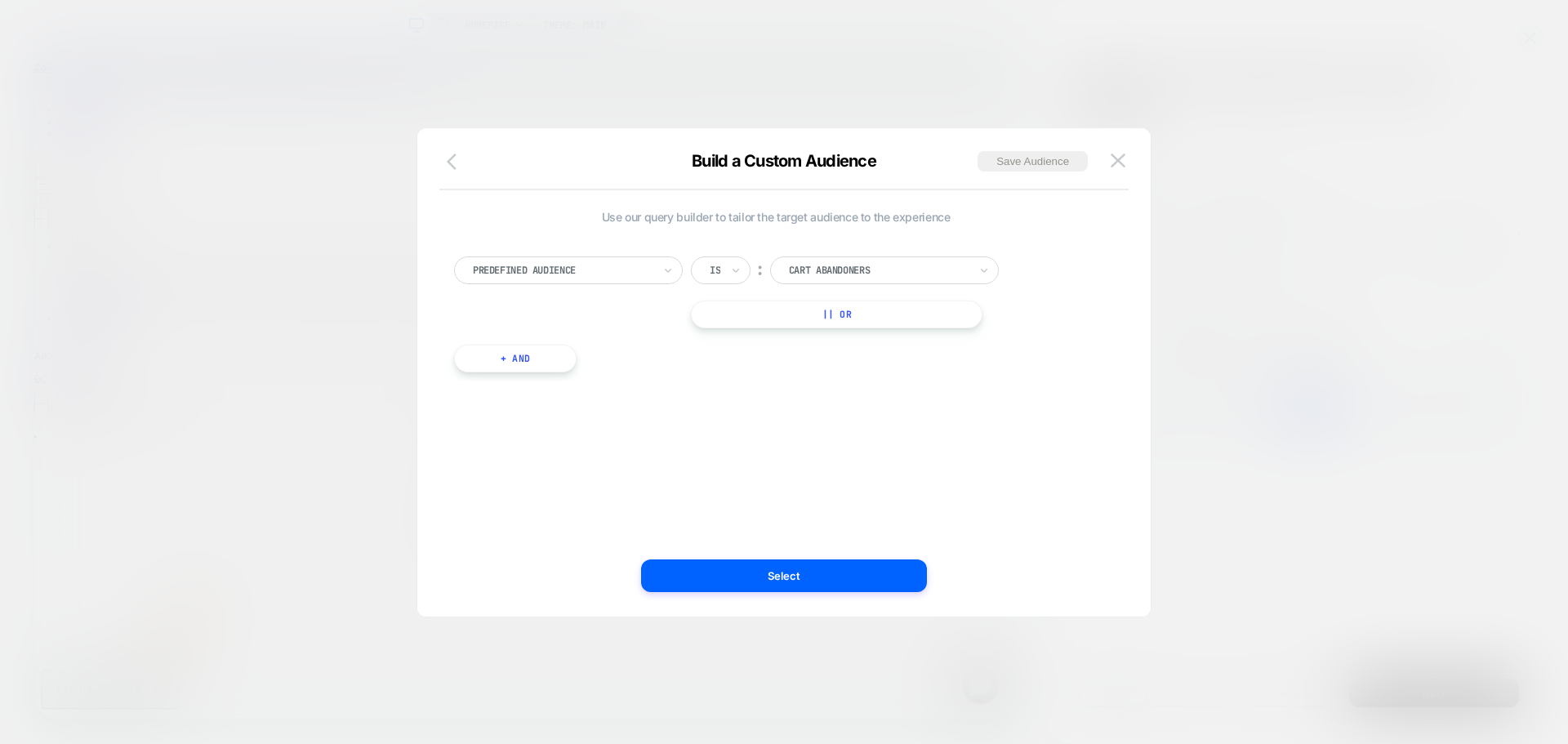
click at [453, 165] on icon "button" at bounding box center [451, 162] width 10 height 17
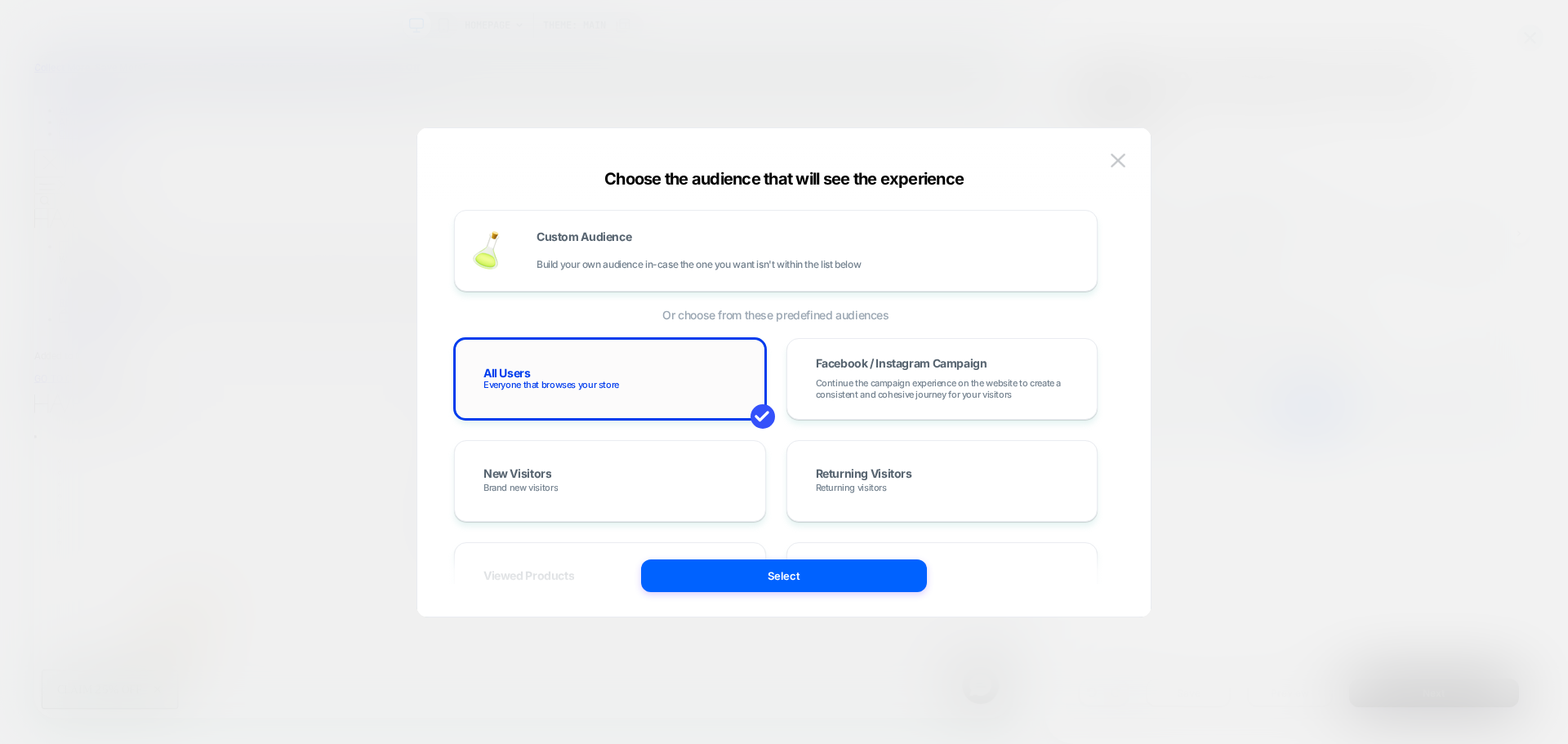
click at [658, 389] on div "All Users Everyone that browses your store" at bounding box center [610, 379] width 278 height 47
drag, startPoint x: 753, startPoint y: 576, endPoint x: 1112, endPoint y: 739, distance: 394.3
click at [753, 576] on button "Select" at bounding box center [784, 575] width 286 height 32
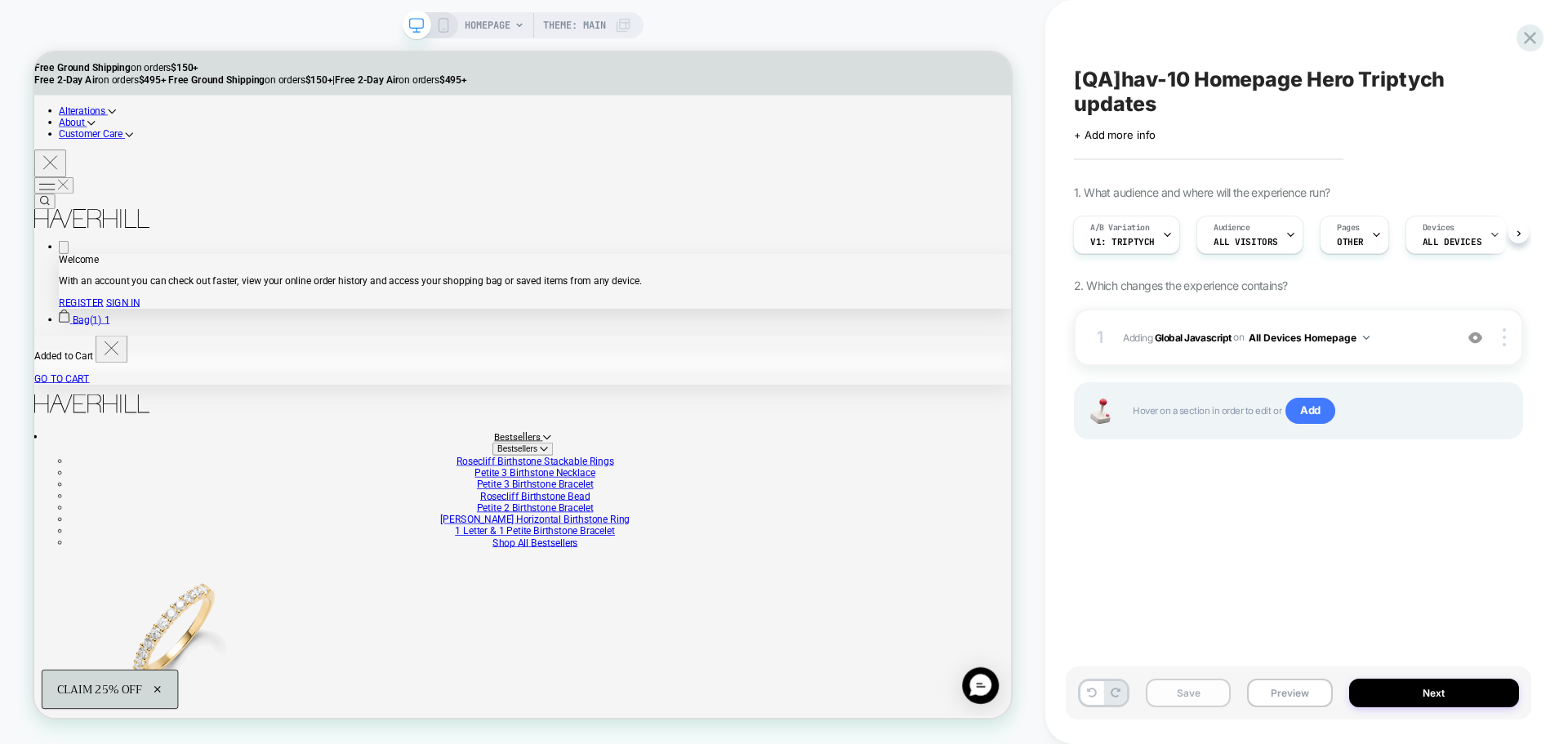
click at [1170, 684] on button "Save" at bounding box center [1188, 692] width 85 height 28
click at [1296, 690] on button "Preview" at bounding box center [1289, 692] width 85 height 28
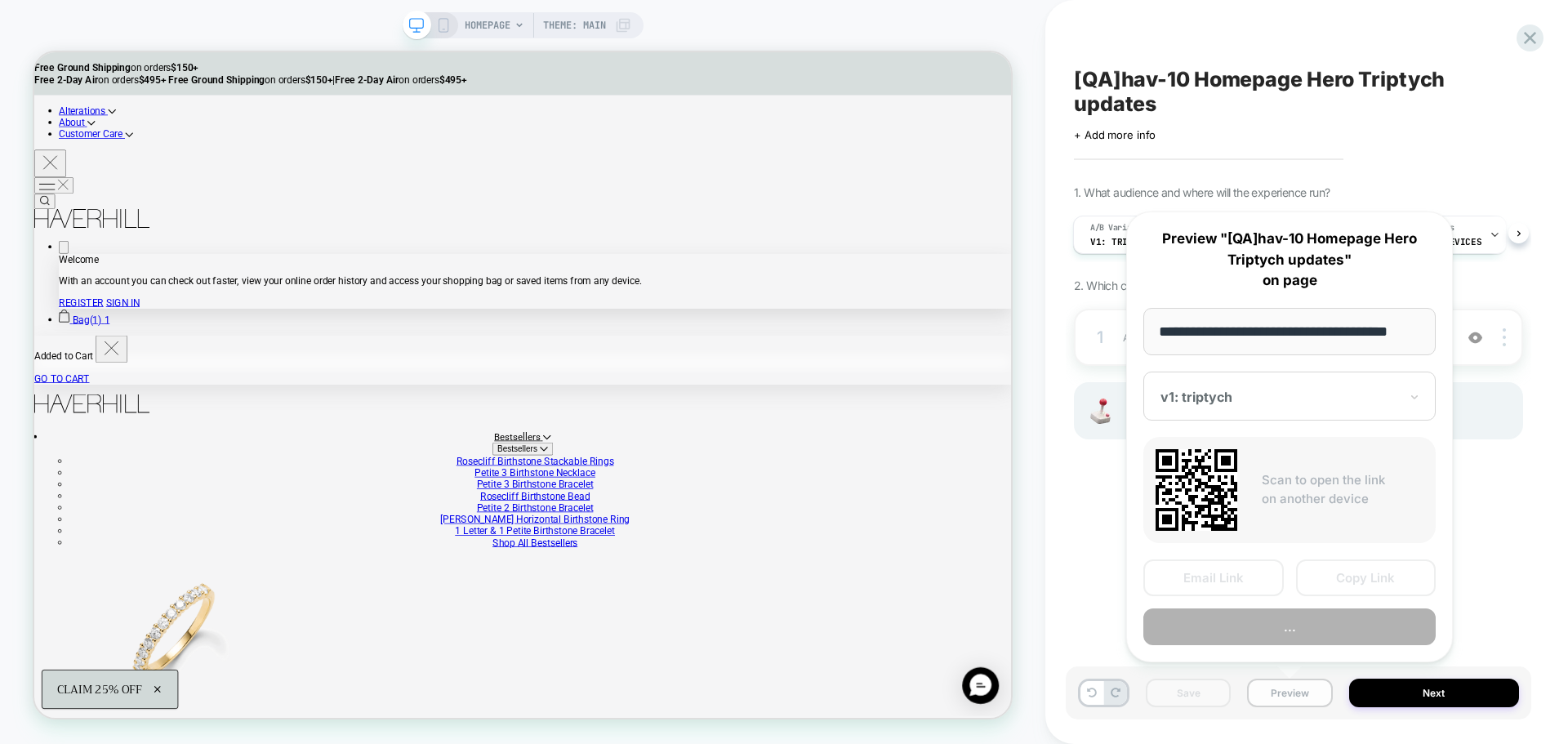
scroll to position [0, 10]
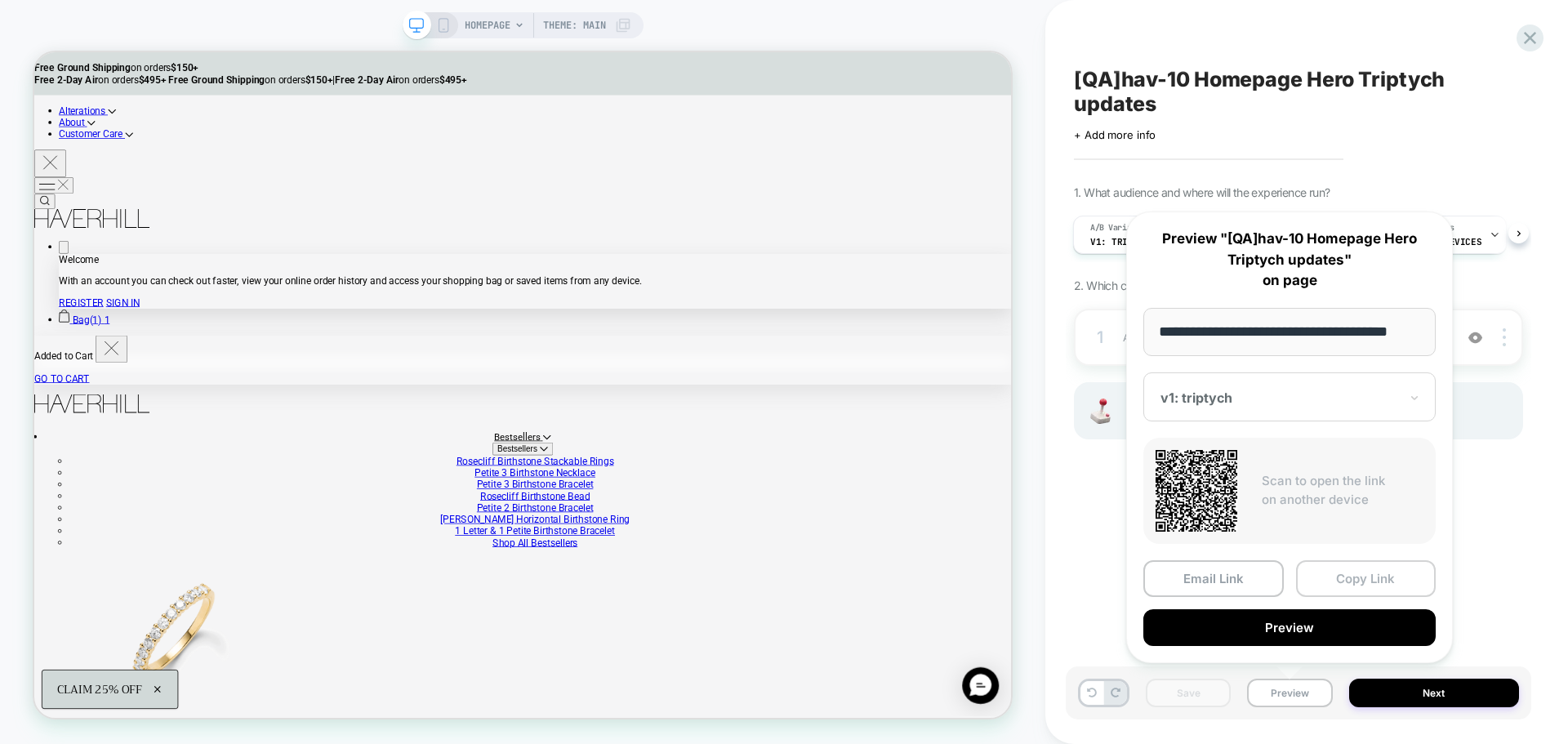
click at [1348, 580] on button "Copy Link" at bounding box center [1366, 579] width 141 height 37
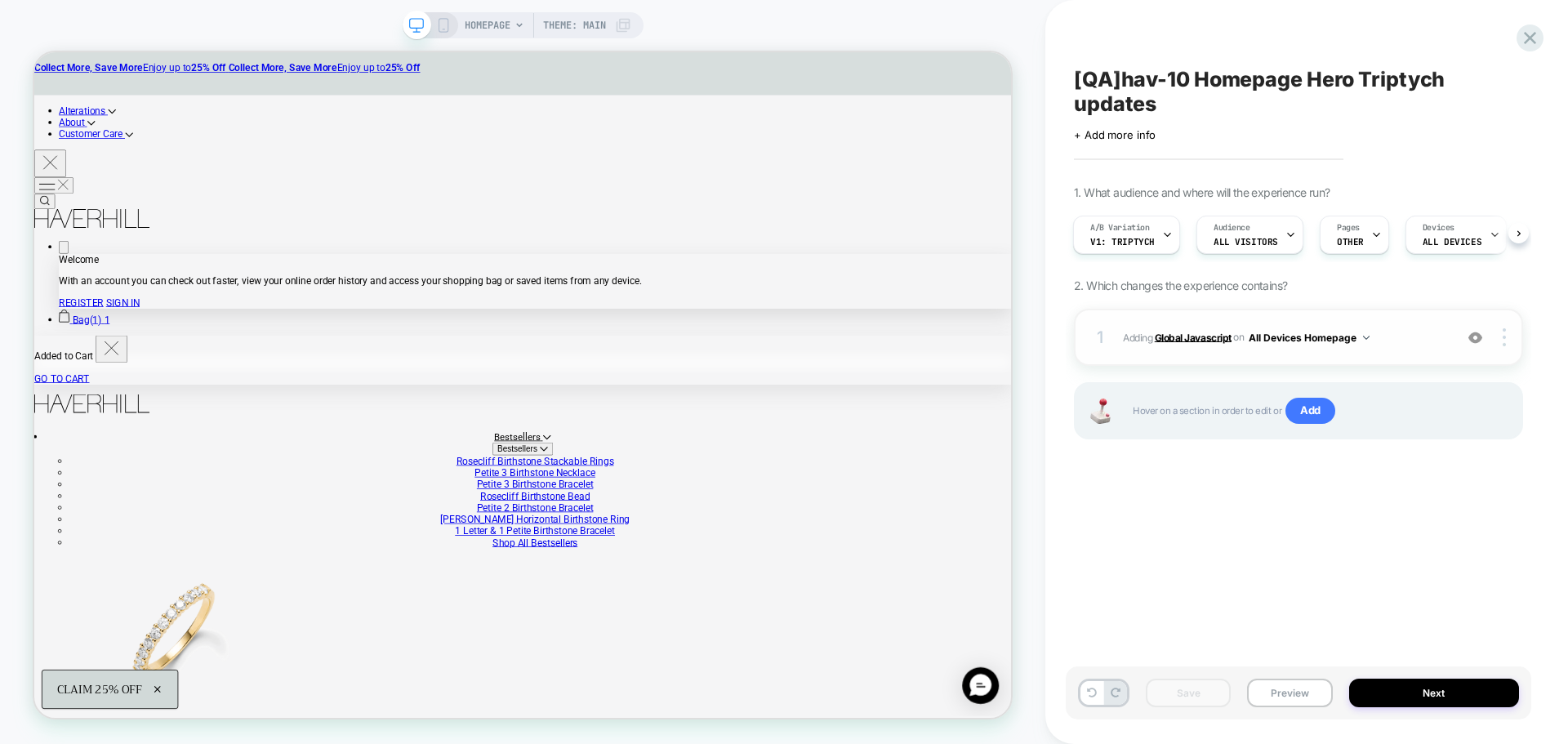
click at [1195, 337] on b "Global Javascript" at bounding box center [1193, 337] width 76 height 13
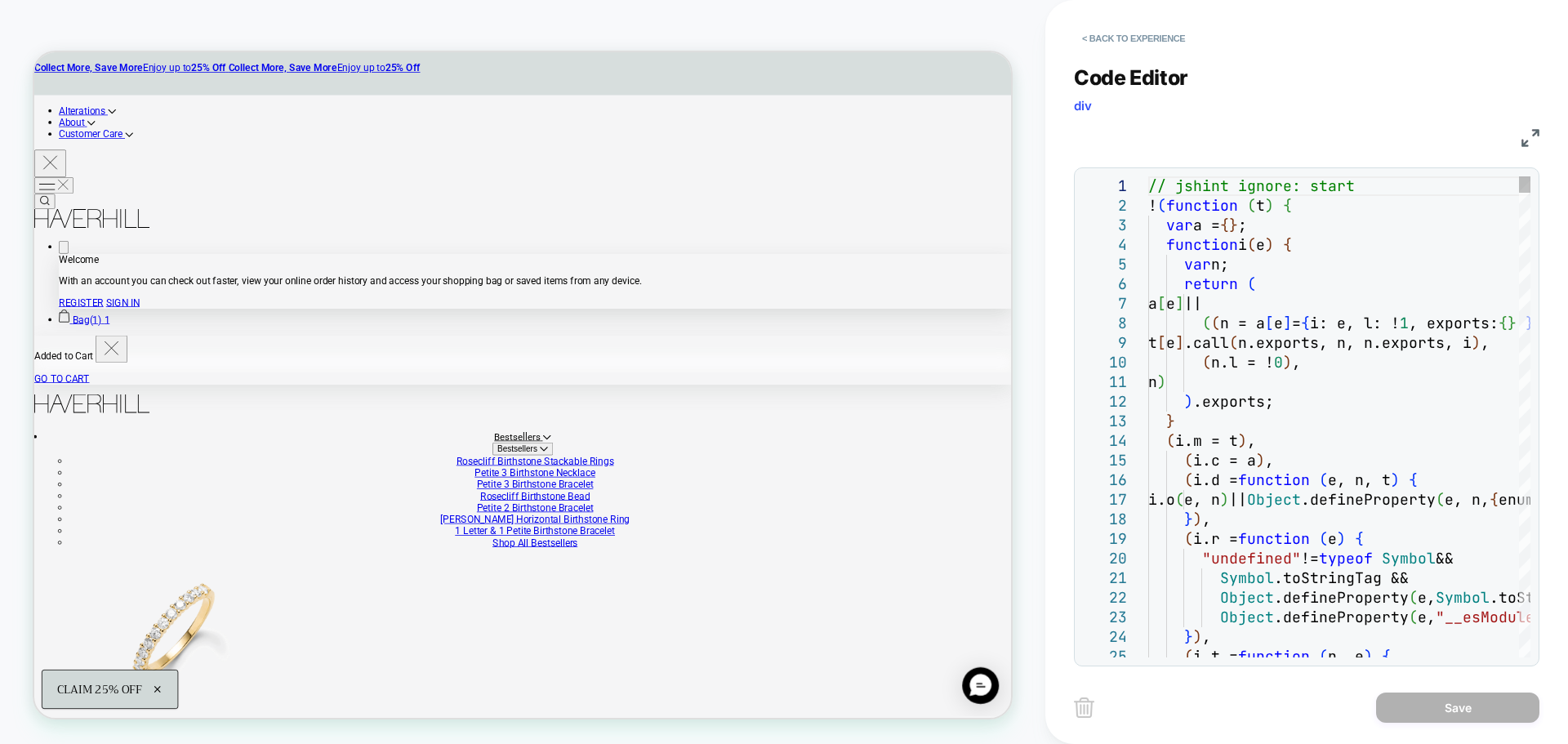
drag, startPoint x: 1358, startPoint y: 335, endPoint x: 1352, endPoint y: 344, distance: 10.8
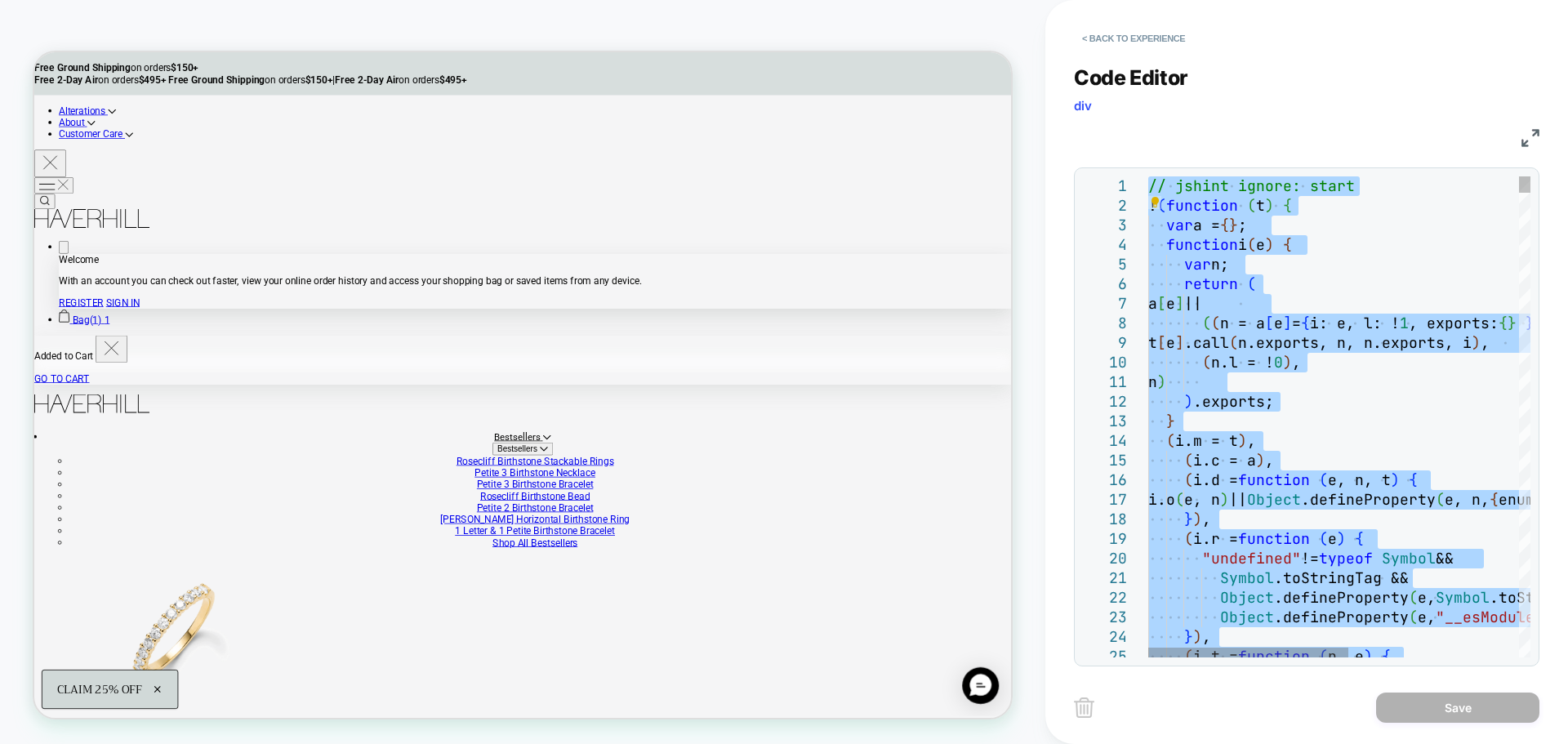
type textarea "**********"
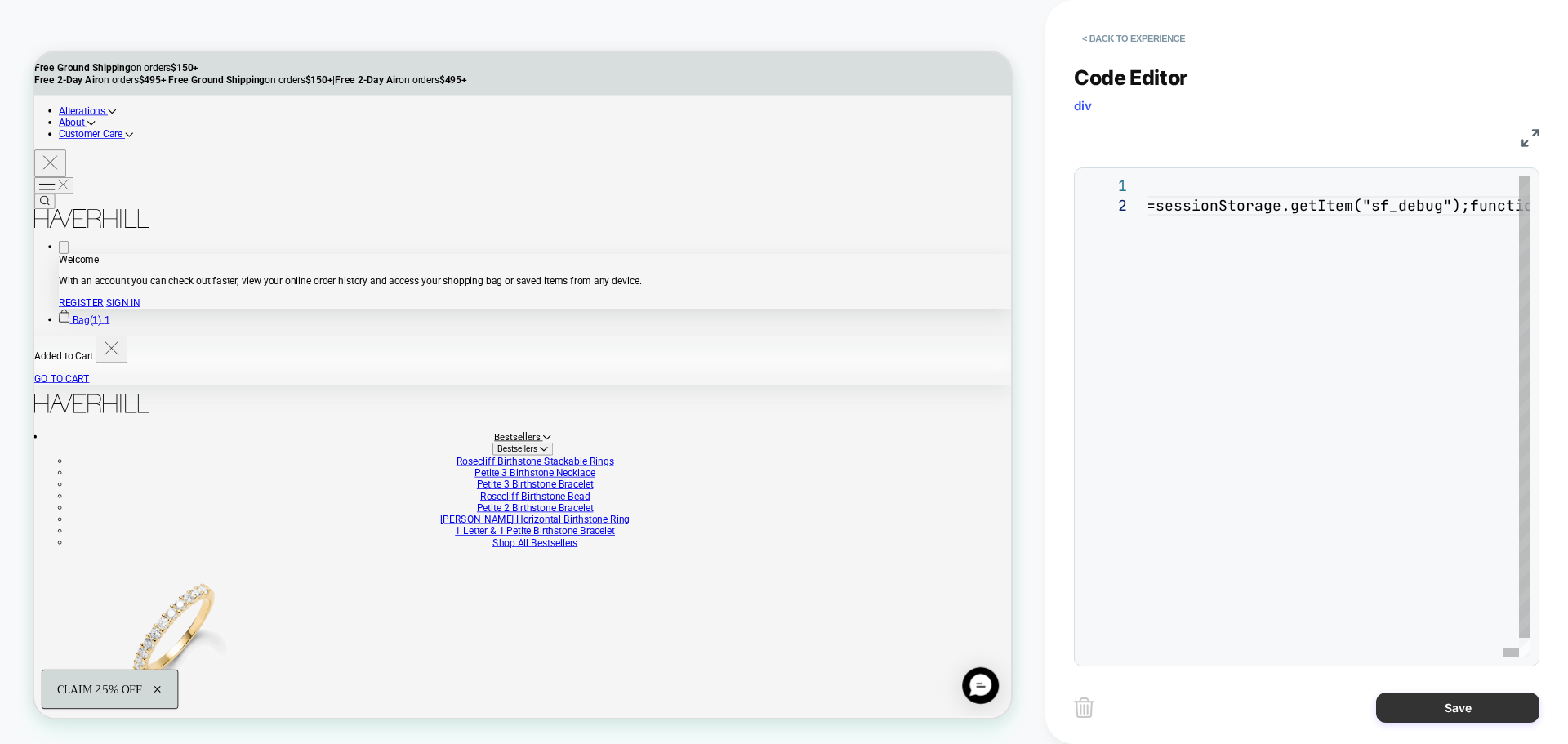
click at [1476, 710] on button "Save" at bounding box center [1457, 707] width 163 height 30
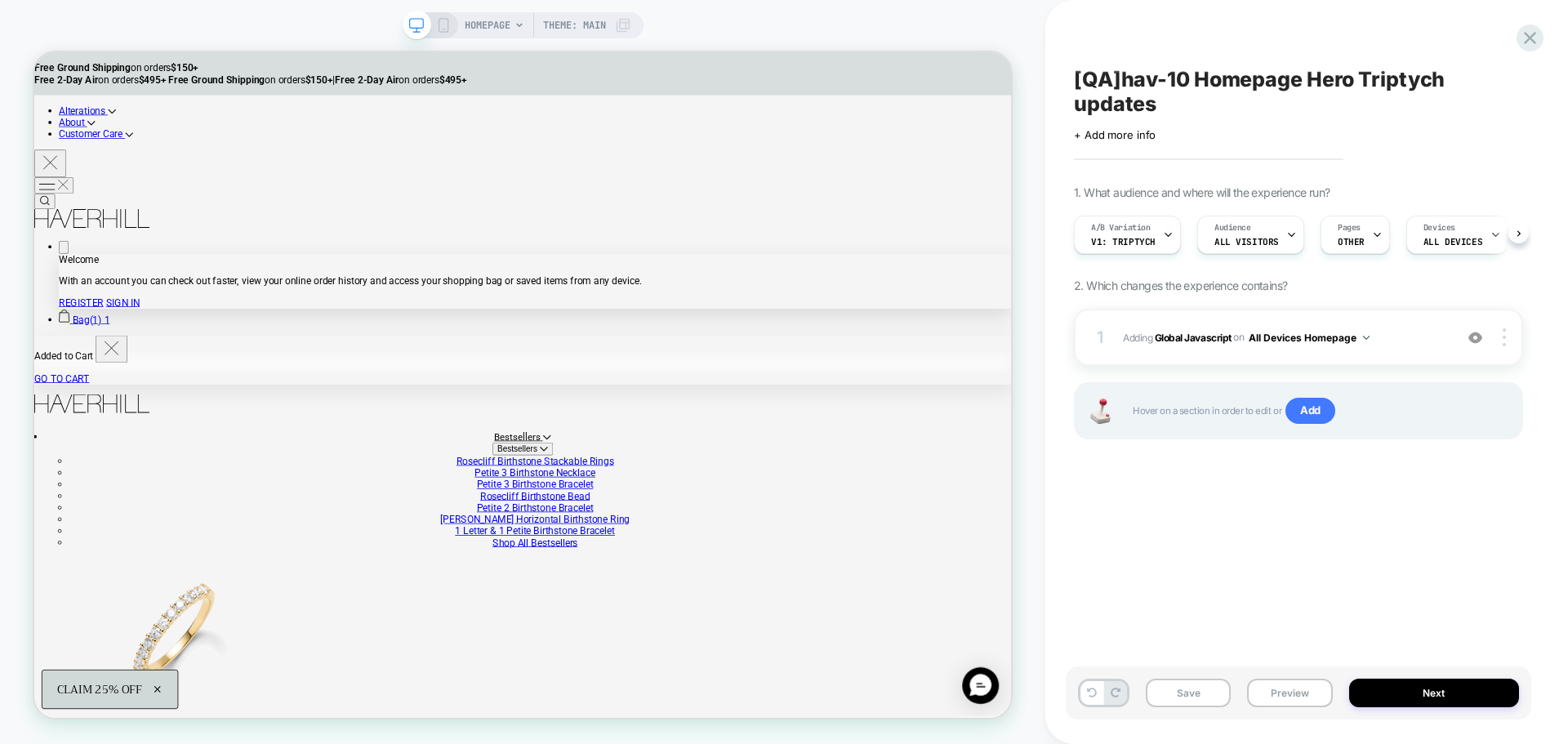
scroll to position [0, 1]
click at [1202, 689] on button "Save" at bounding box center [1188, 692] width 85 height 28
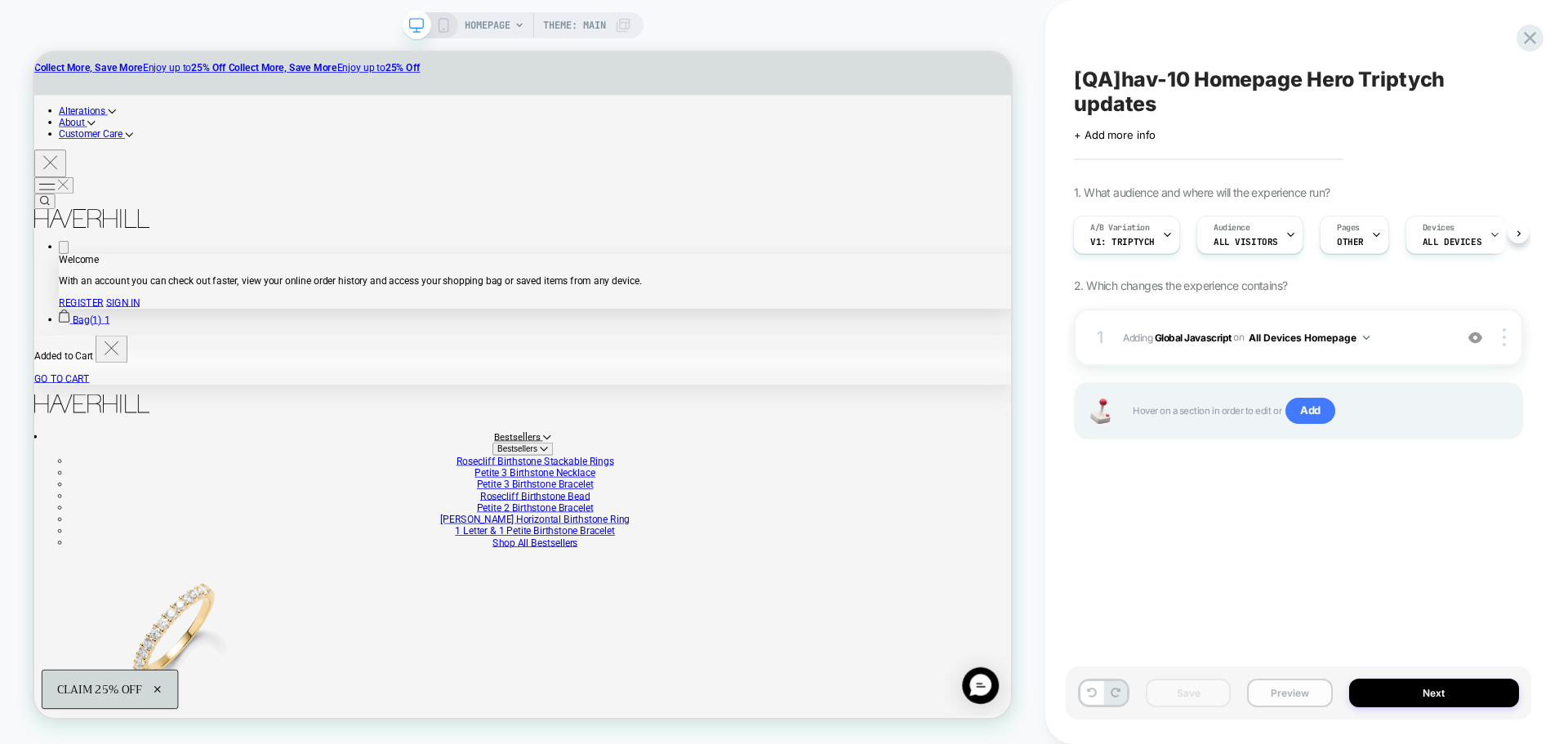
click at [1275, 694] on button "Preview" at bounding box center [1289, 692] width 85 height 28
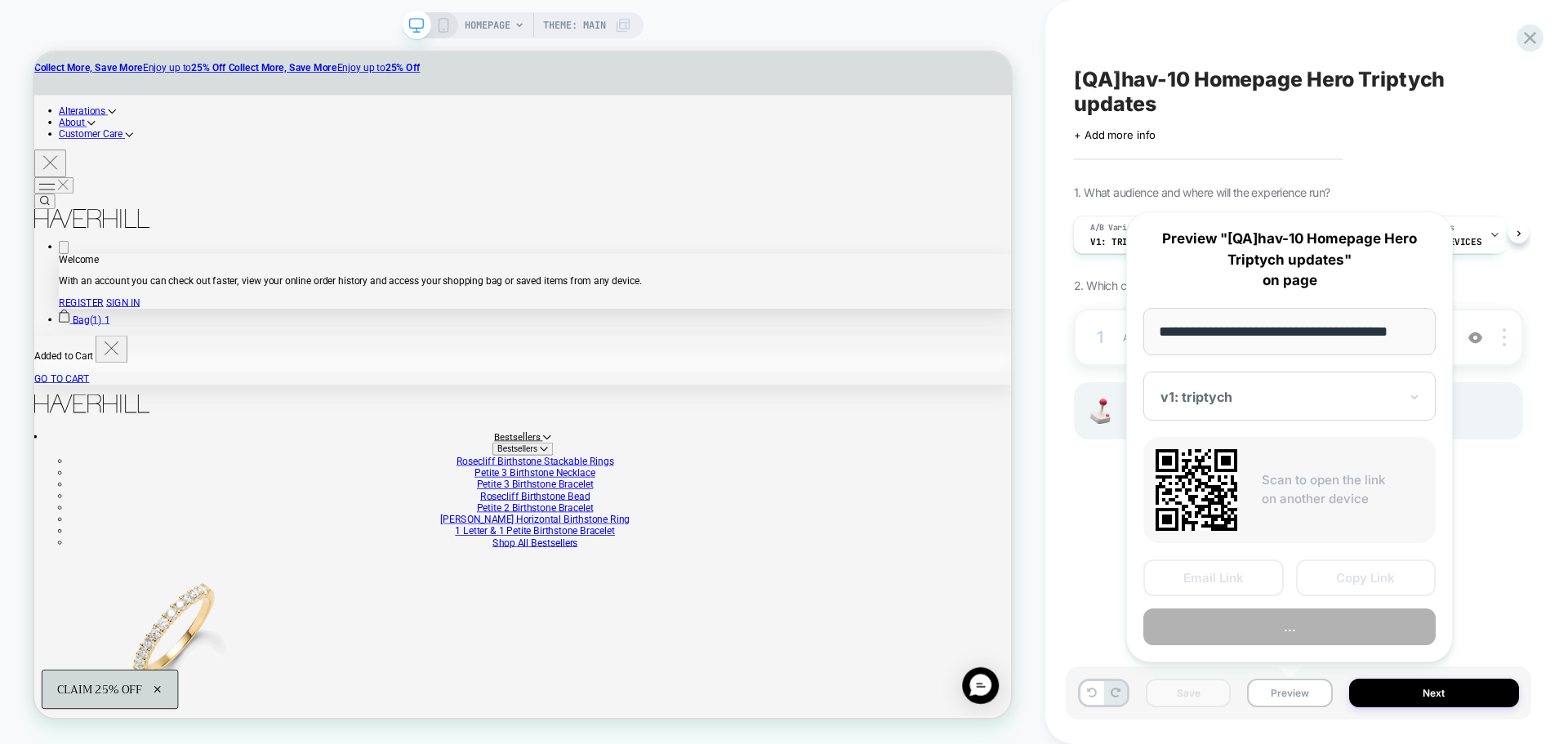
scroll to position [0, 10]
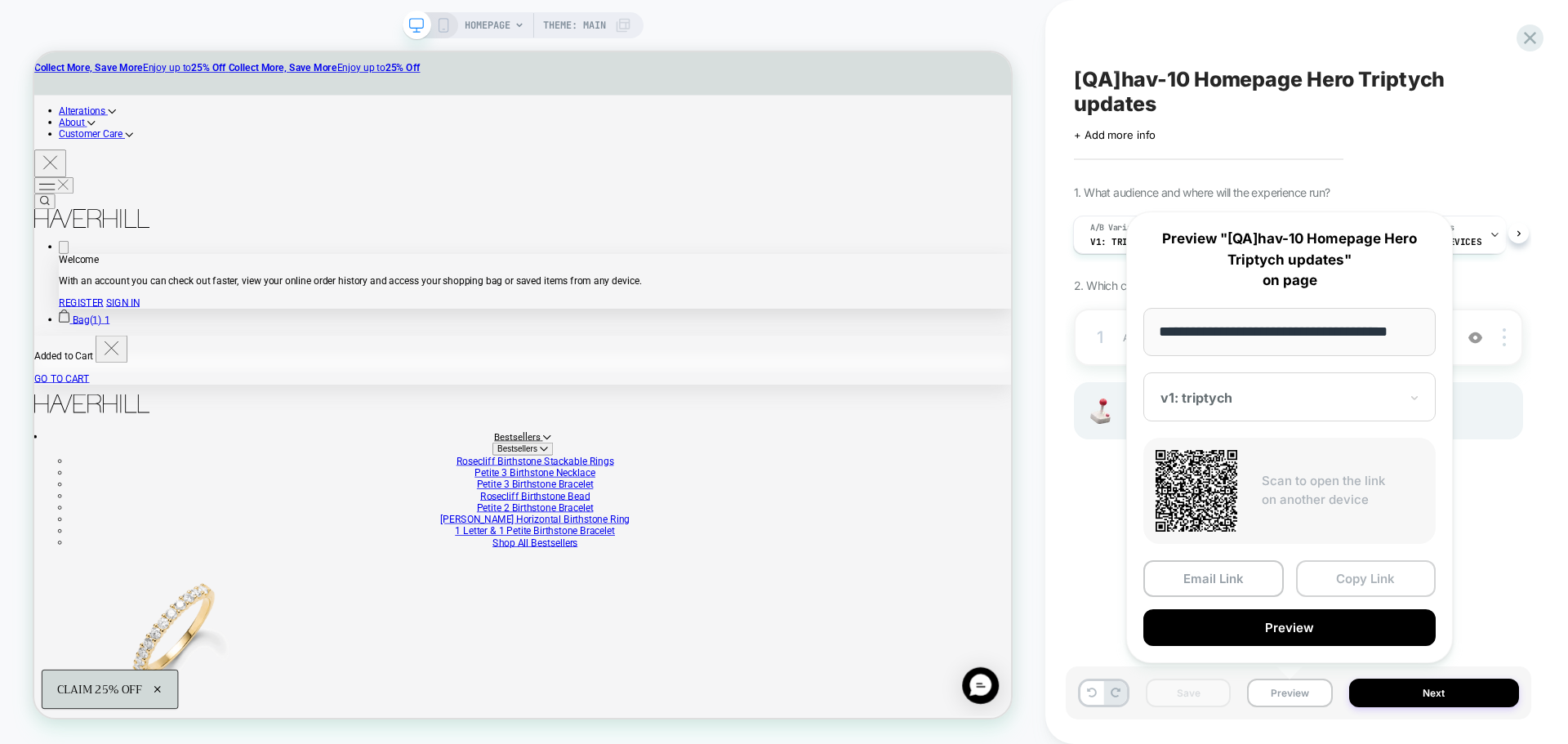
click at [1360, 569] on button "Copy Link" at bounding box center [1366, 579] width 141 height 37
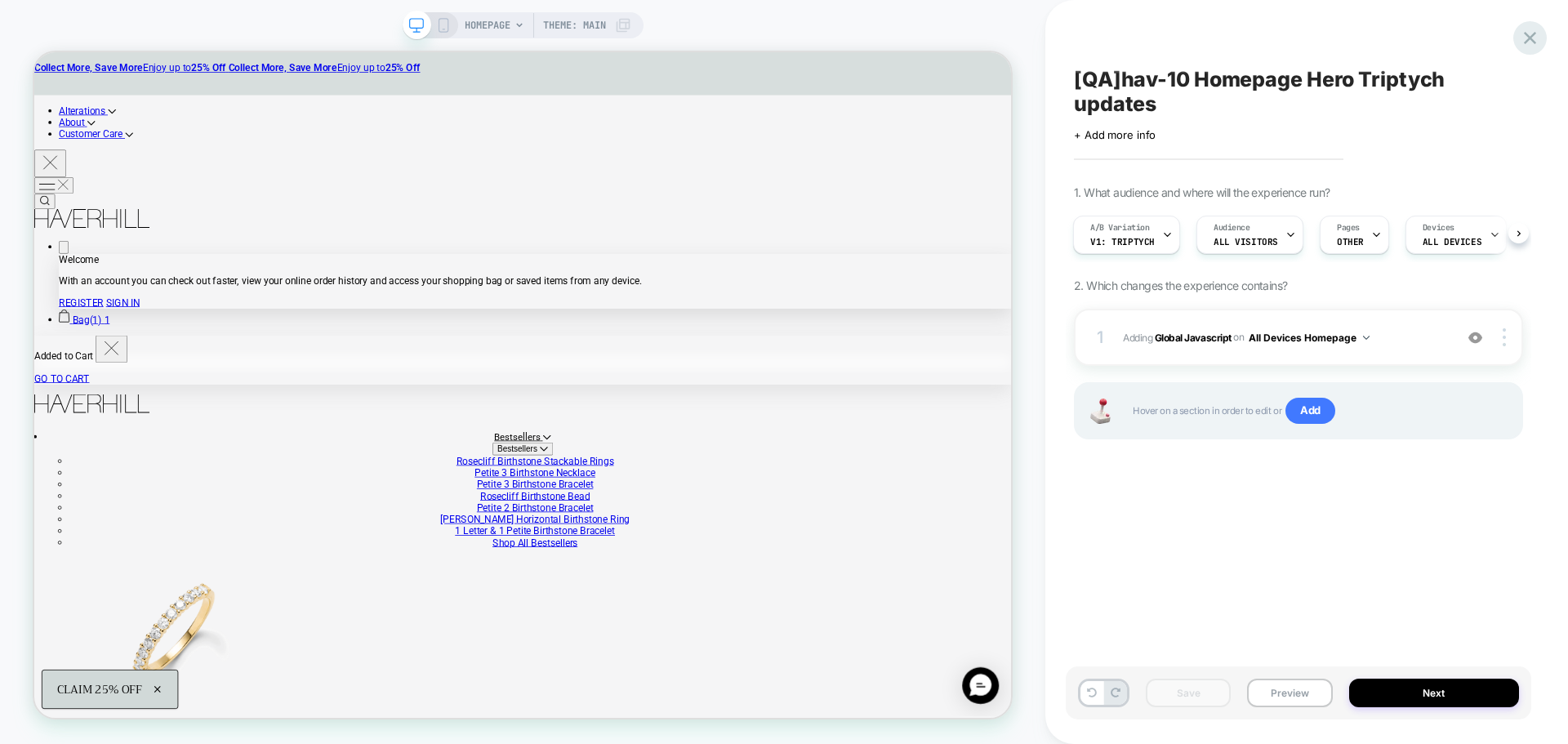
click at [1532, 33] on icon at bounding box center [1530, 38] width 23 height 23
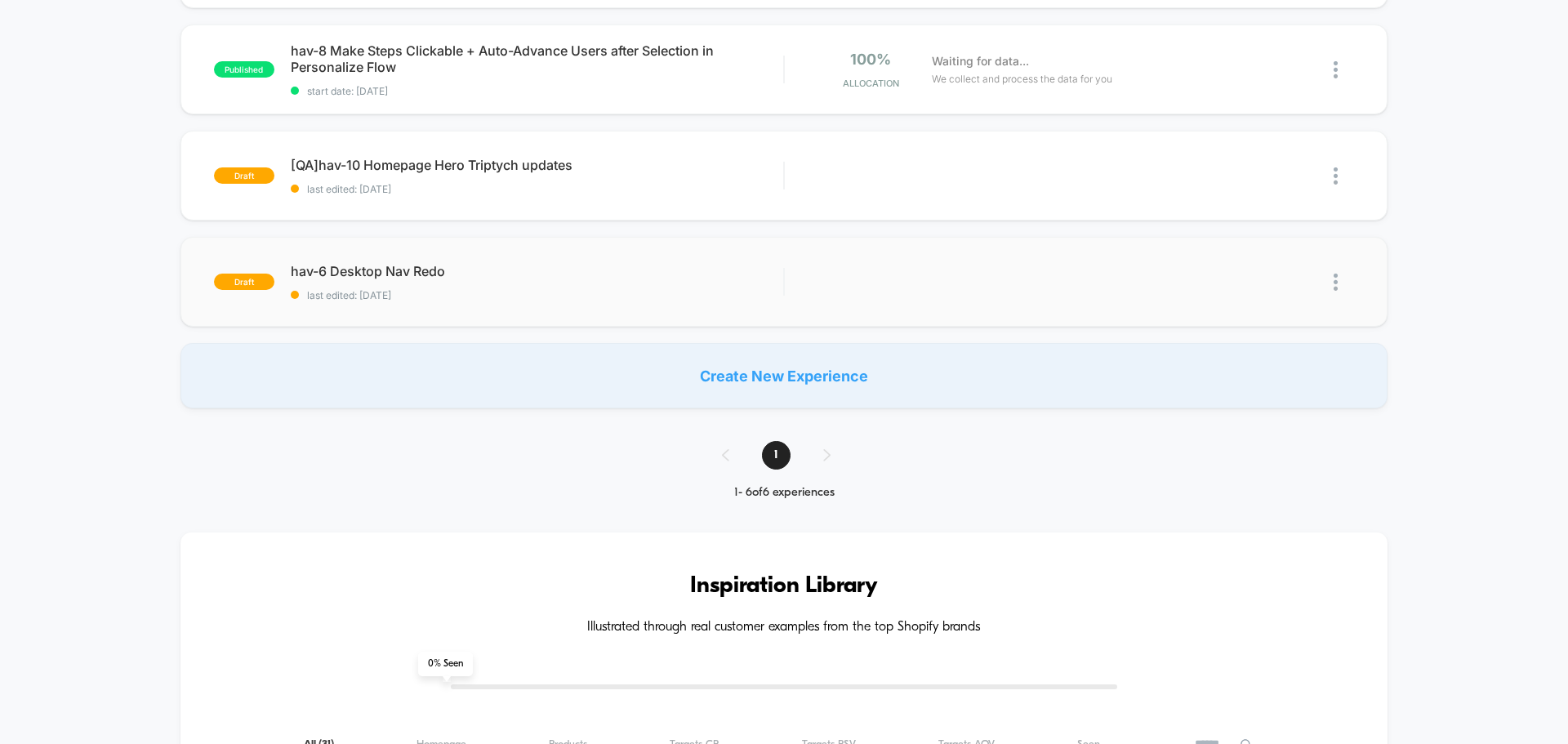
scroll to position [408, 0]
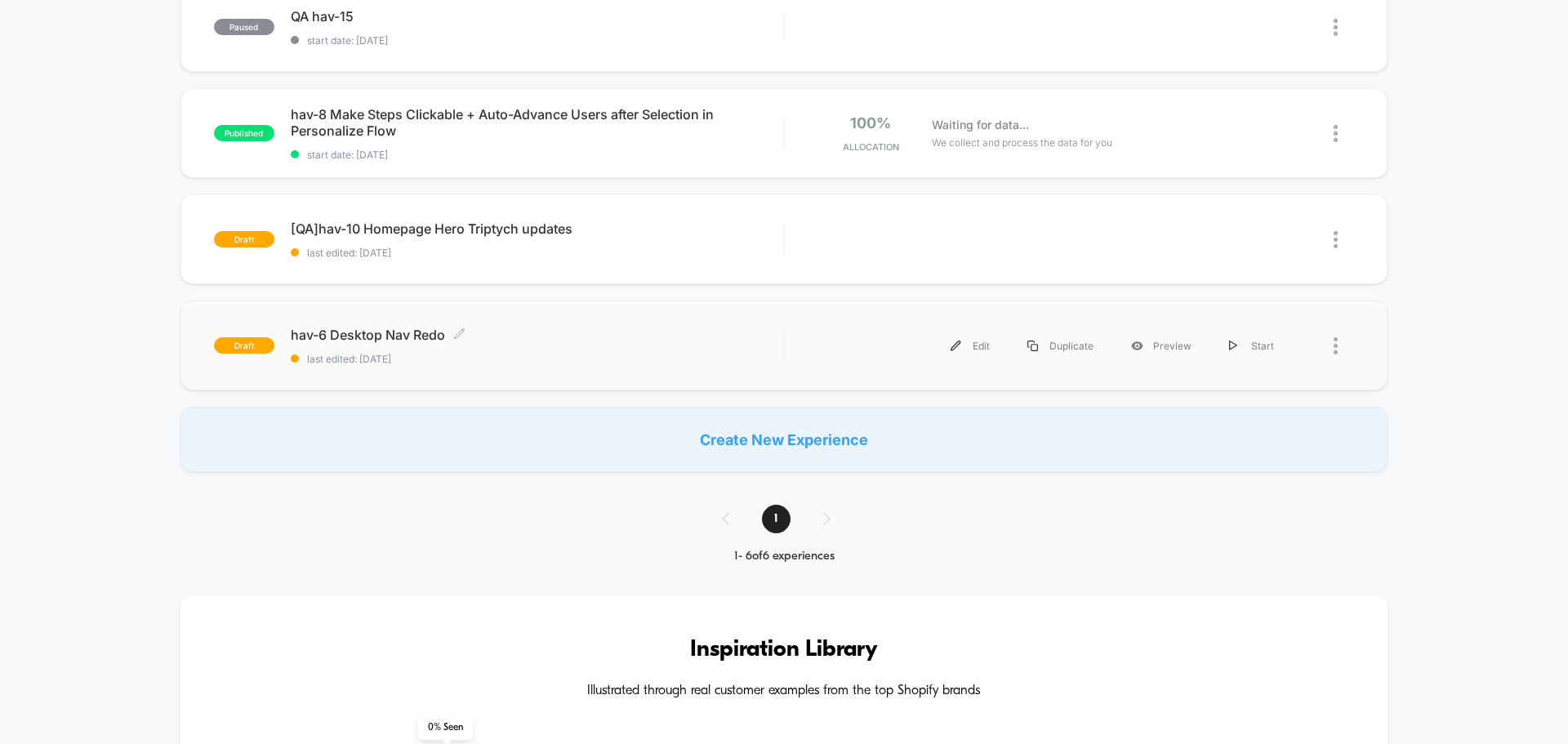
click at [394, 334] on span "hav-6 Desktop Nav Redo Click to edit experience details" at bounding box center [536, 335] width 492 height 17
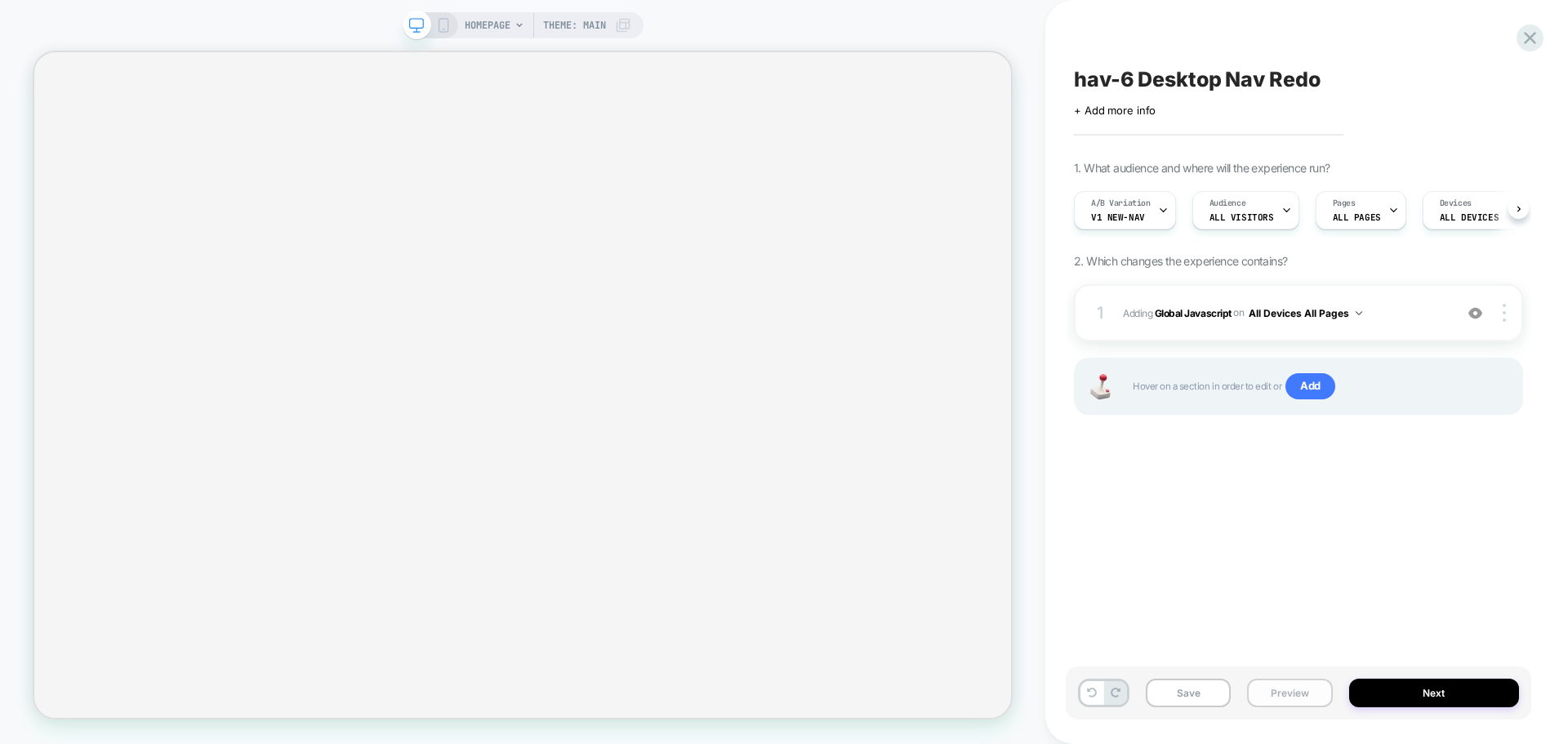
scroll to position [0, 1]
click at [1279, 702] on button "Preview" at bounding box center [1289, 692] width 85 height 28
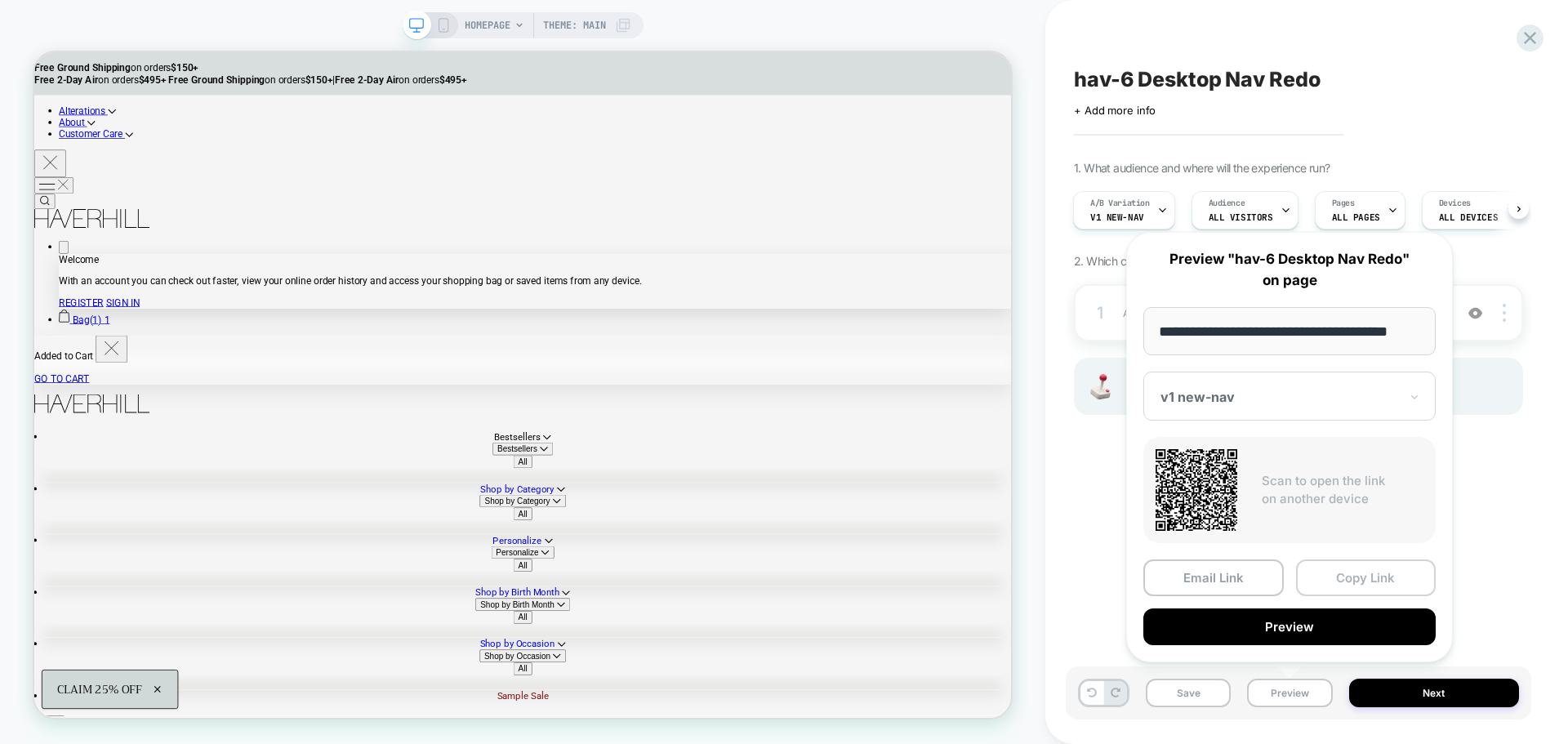
scroll to position [0, 0]
drag, startPoint x: 1364, startPoint y: 570, endPoint x: 1353, endPoint y: 573, distance: 11.4
click at [1364, 572] on button "Copy Link" at bounding box center [1366, 578] width 141 height 37
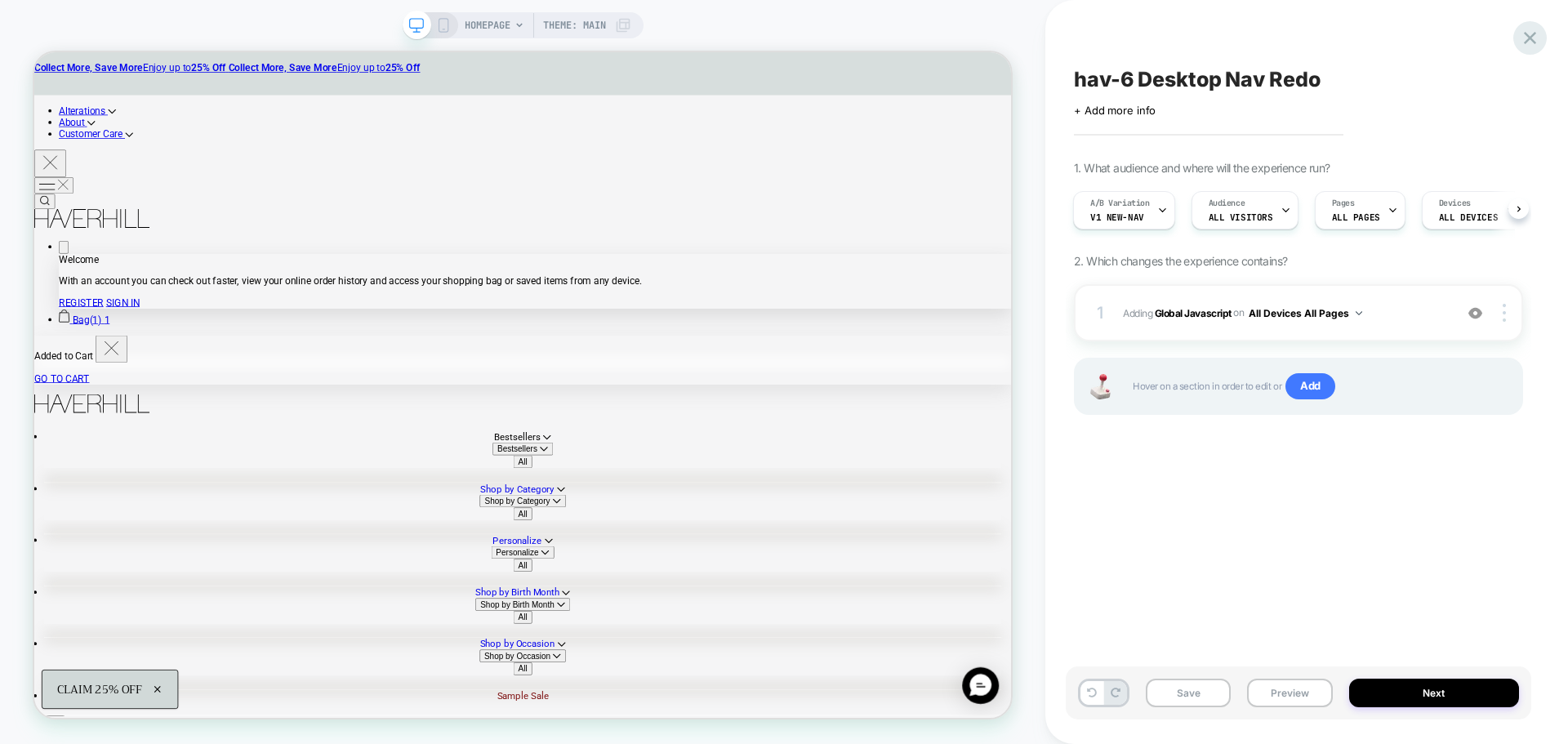
click at [1527, 32] on icon at bounding box center [1530, 38] width 23 height 23
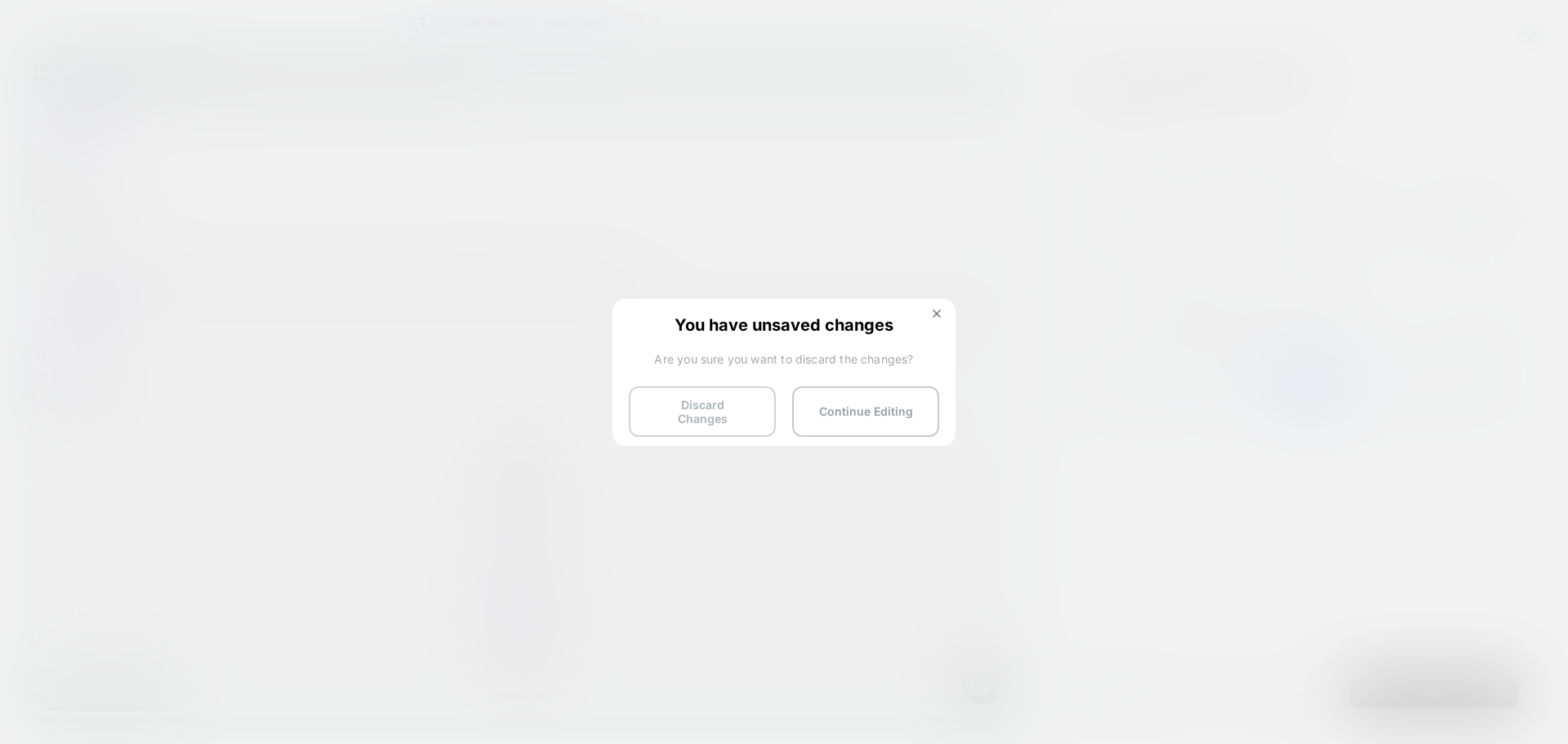
click at [712, 415] on button "Discard Changes" at bounding box center [702, 412] width 147 height 51
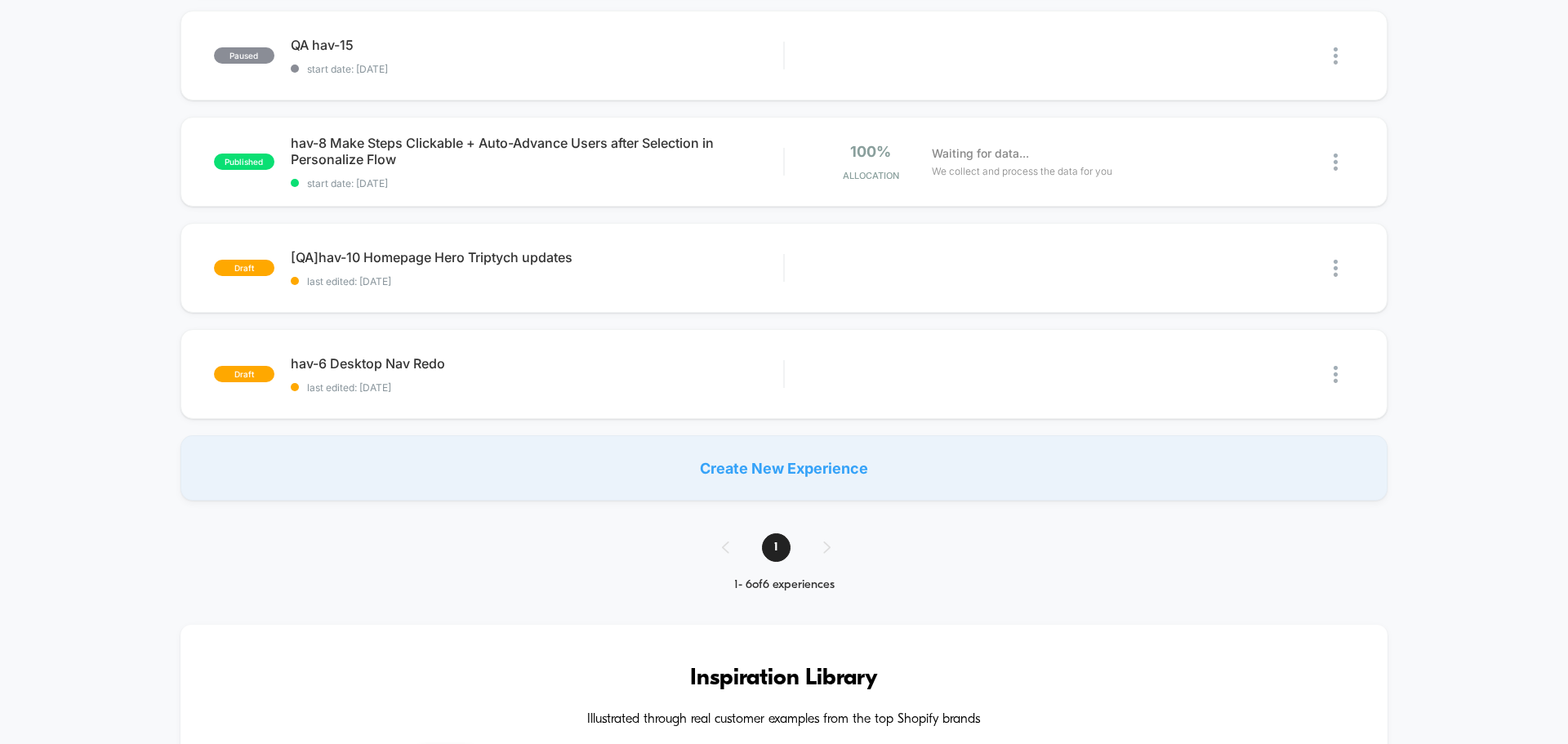
scroll to position [408, 0]
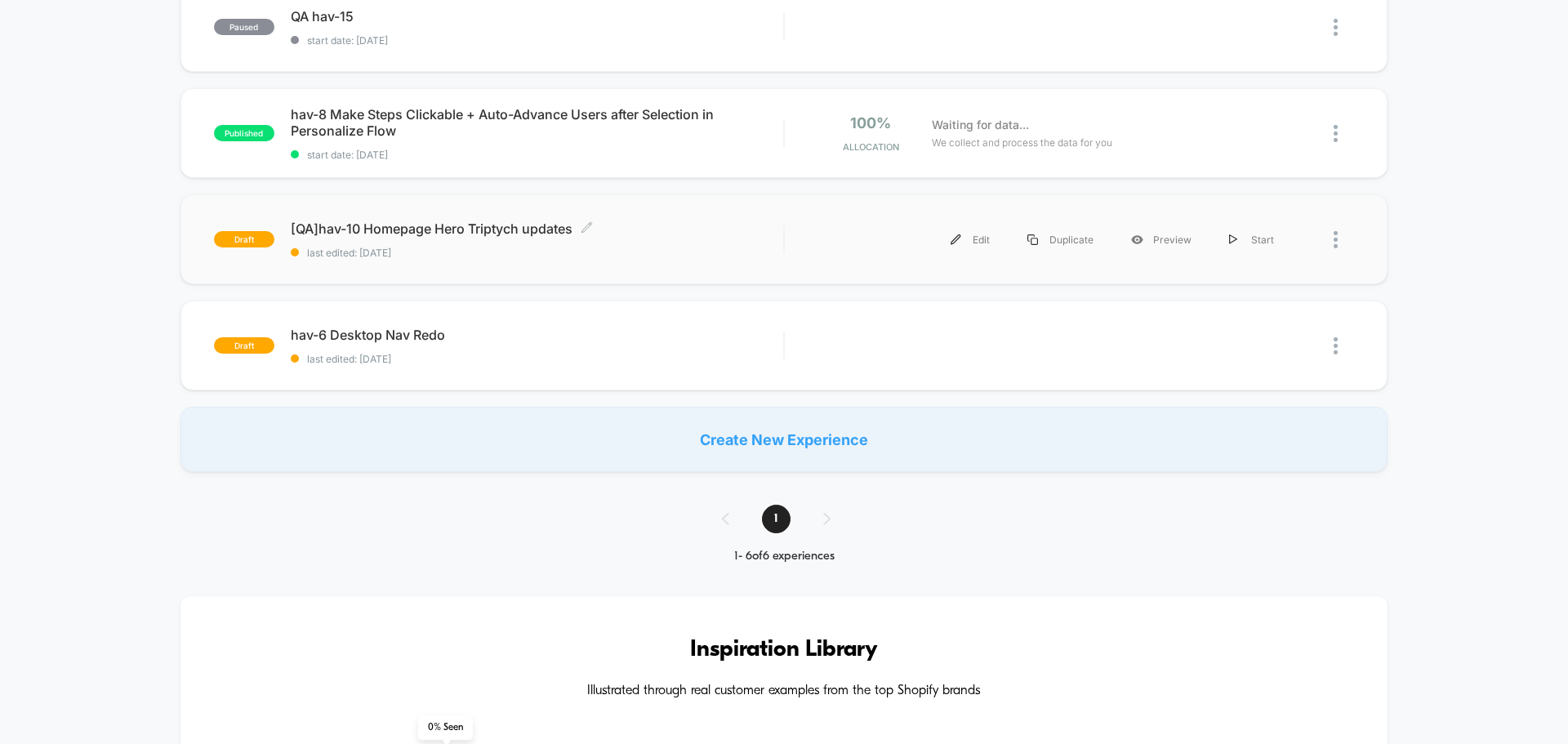
click at [492, 226] on span "[QA]hav-10 Homepage Hero Triptych updates Click to edit experience details" at bounding box center [536, 228] width 492 height 17
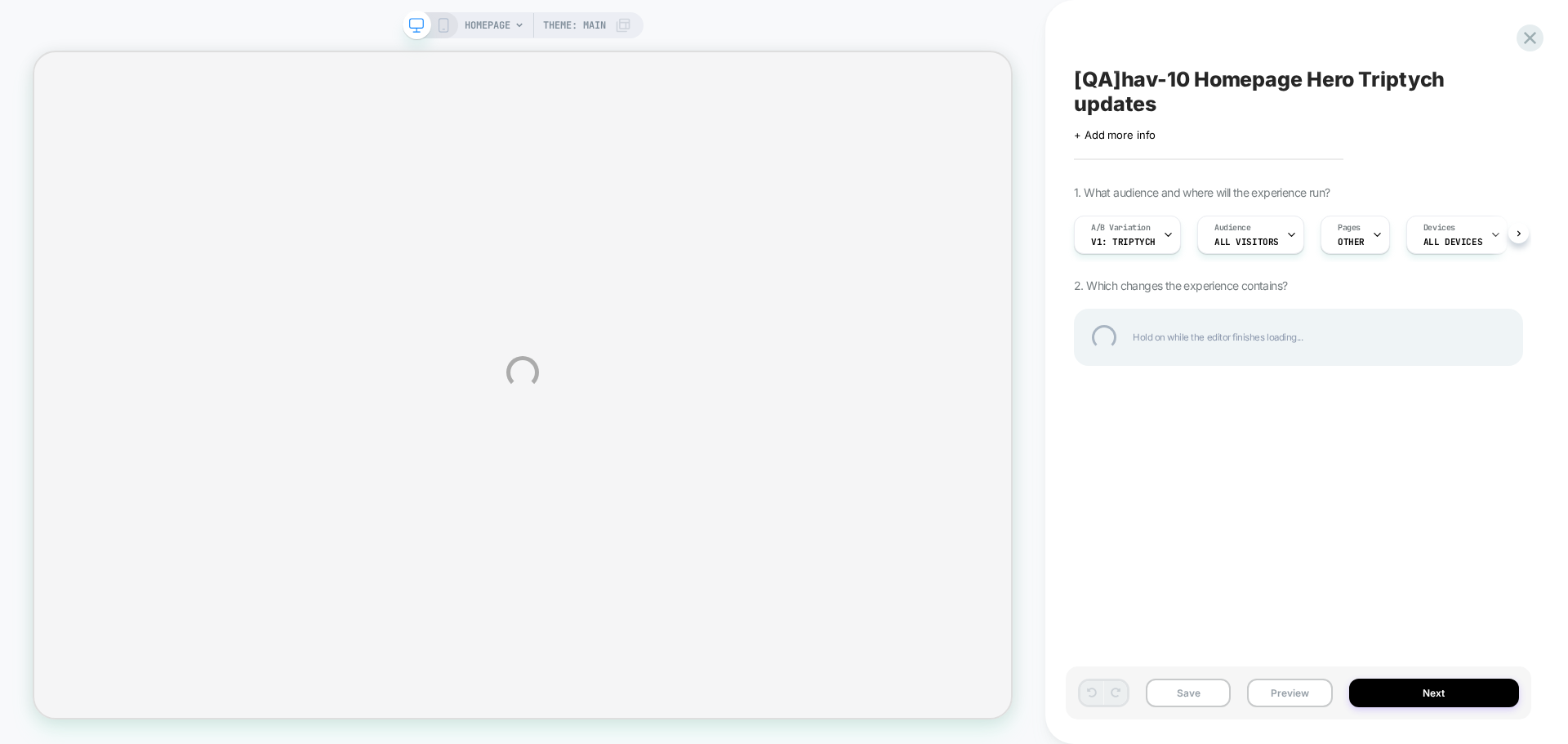
click at [1286, 690] on div "HOMEPAGE Theme: MAIN [QA]hav-10 Homepage Hero Triptych updates Click to edit ex…" at bounding box center [784, 372] width 1568 height 744
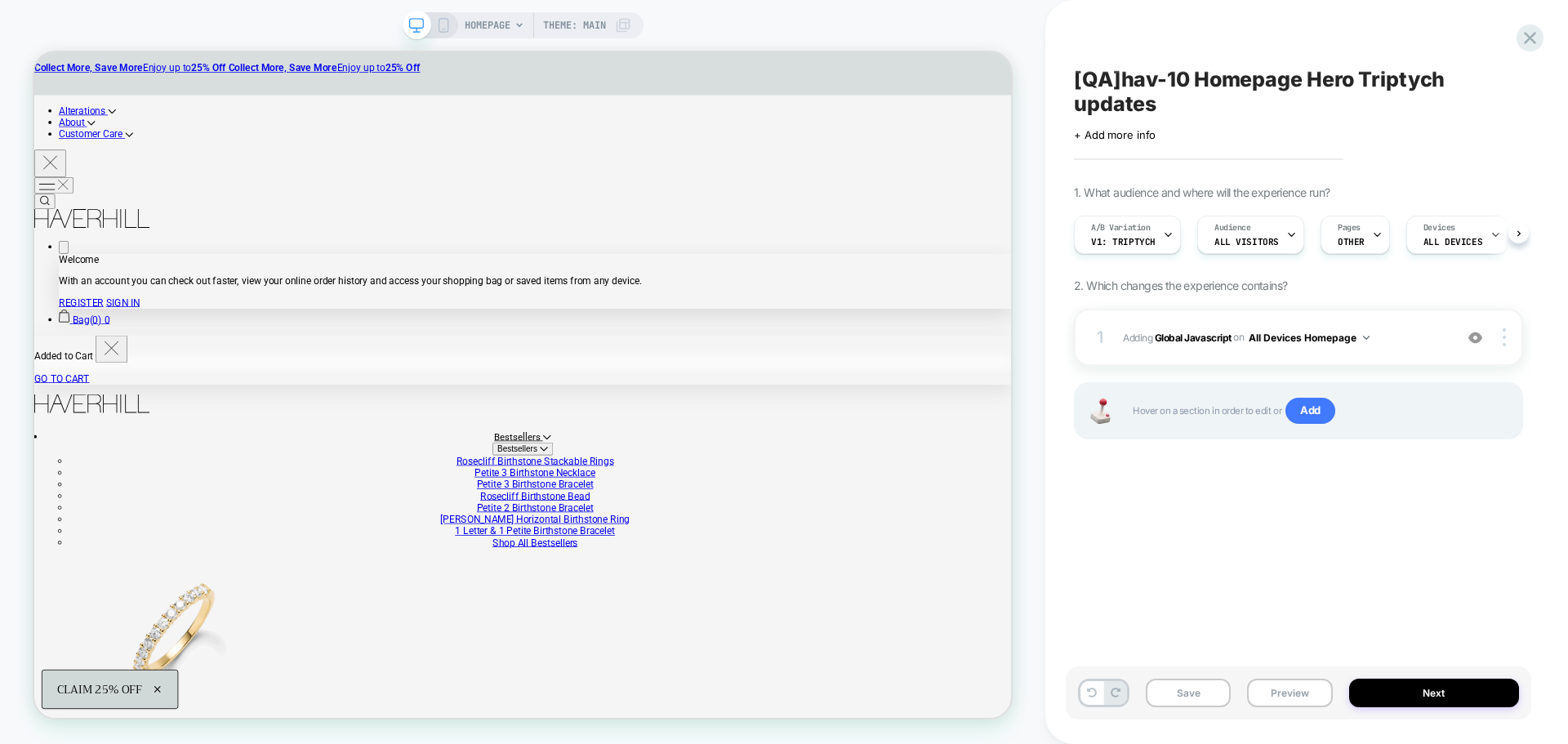
click at [1279, 697] on button "Preview" at bounding box center [1289, 692] width 85 height 28
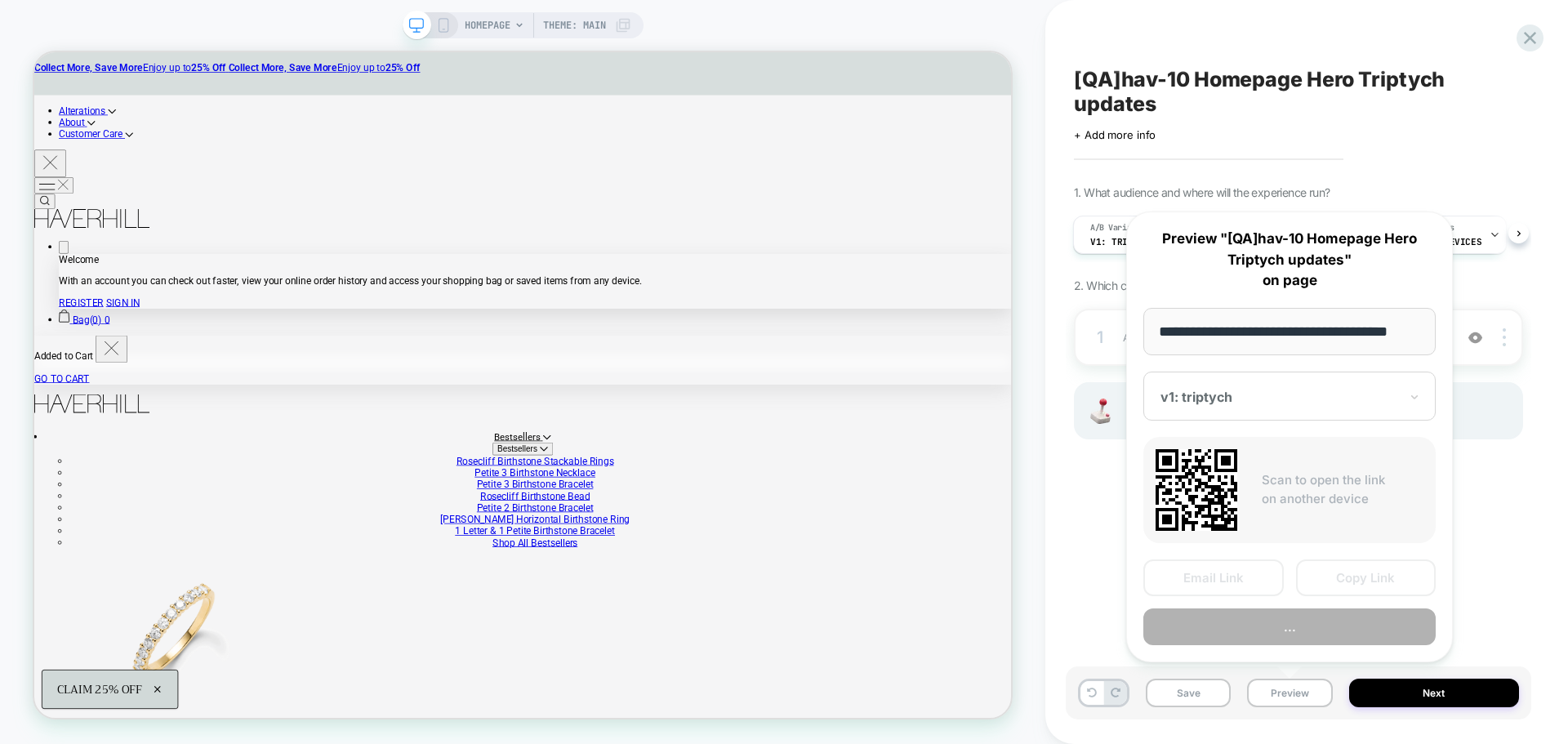
scroll to position [0, 10]
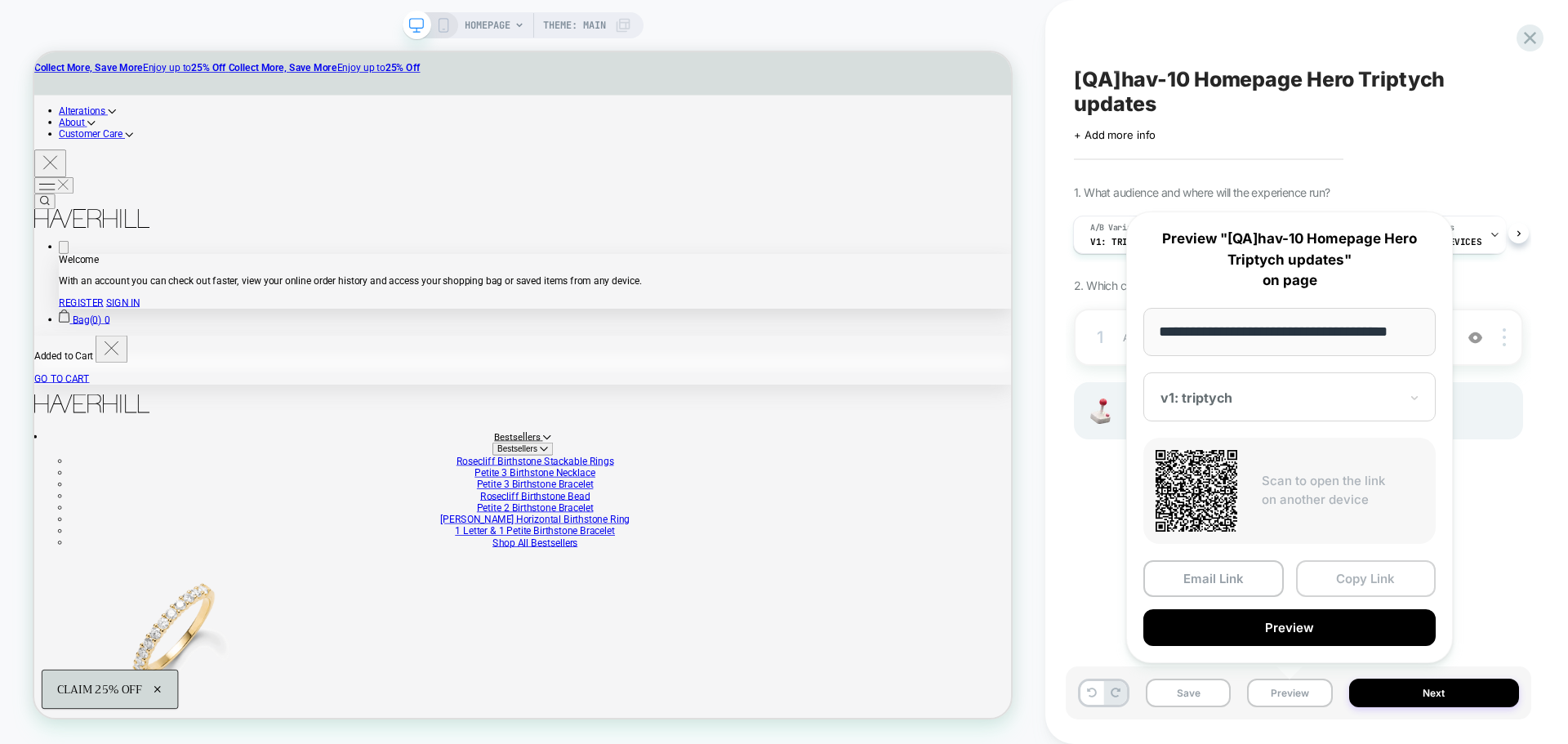
click at [1382, 586] on button "Copy Link" at bounding box center [1366, 579] width 141 height 37
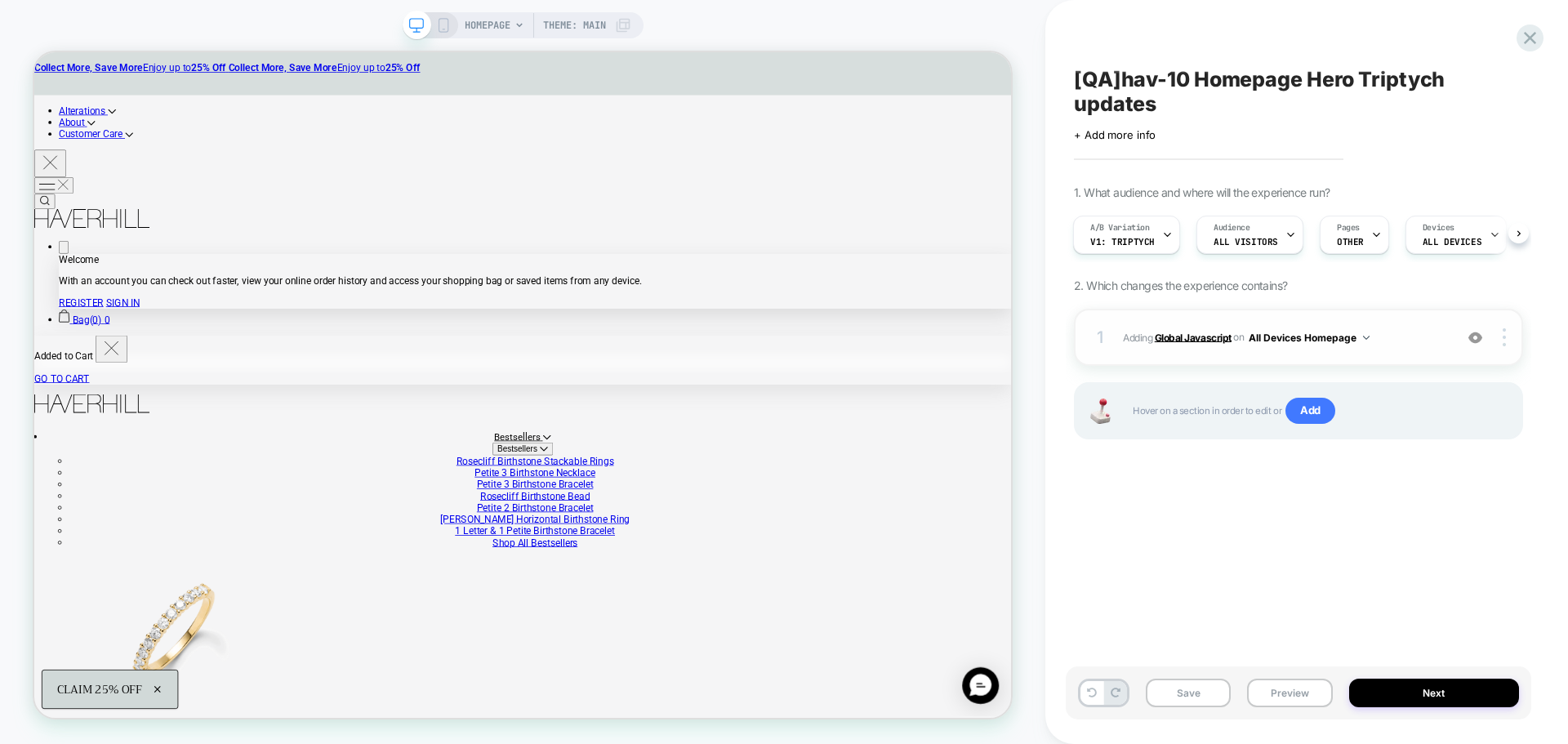
click at [1201, 343] on b "Global Javascript" at bounding box center [1193, 337] width 76 height 13
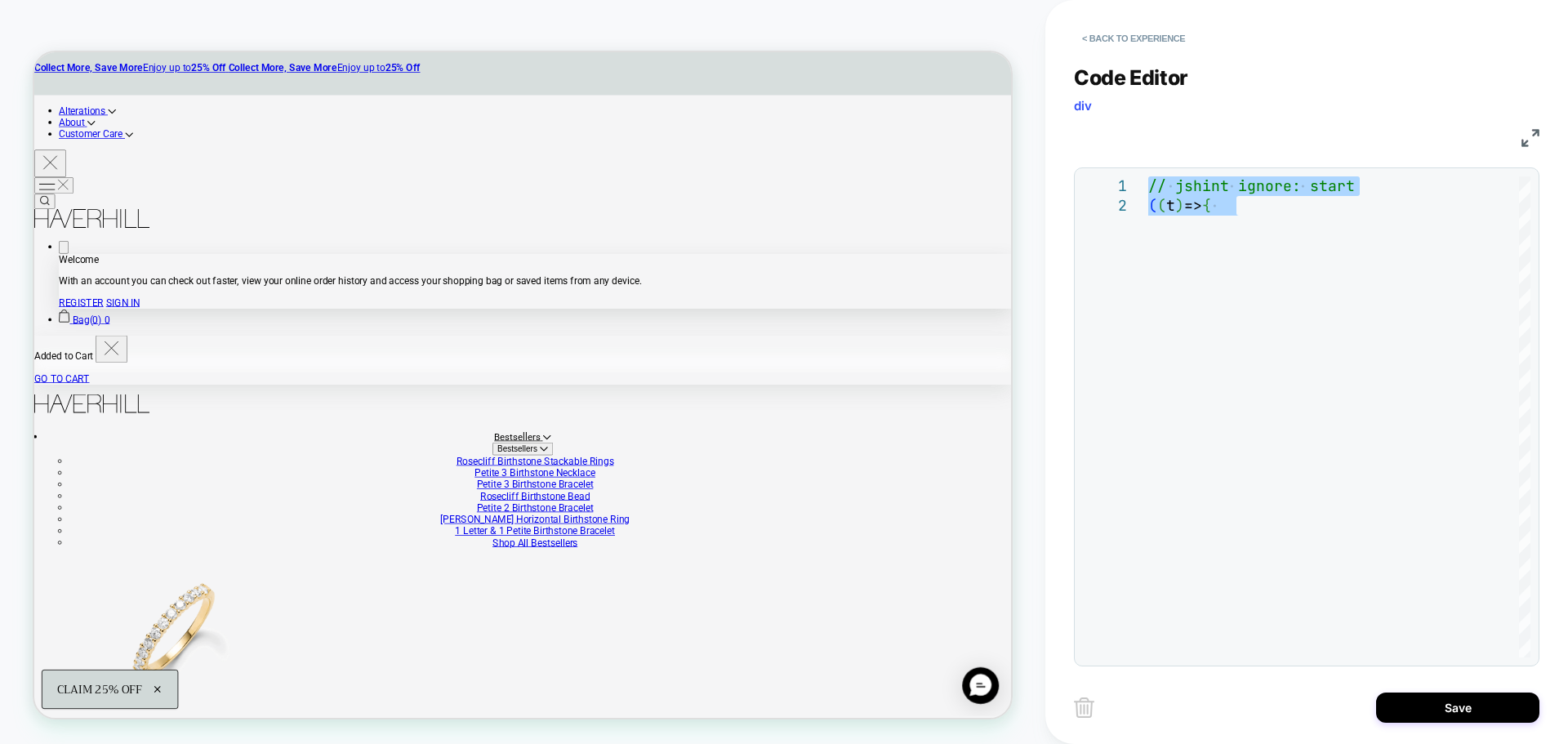
type textarea "**********"
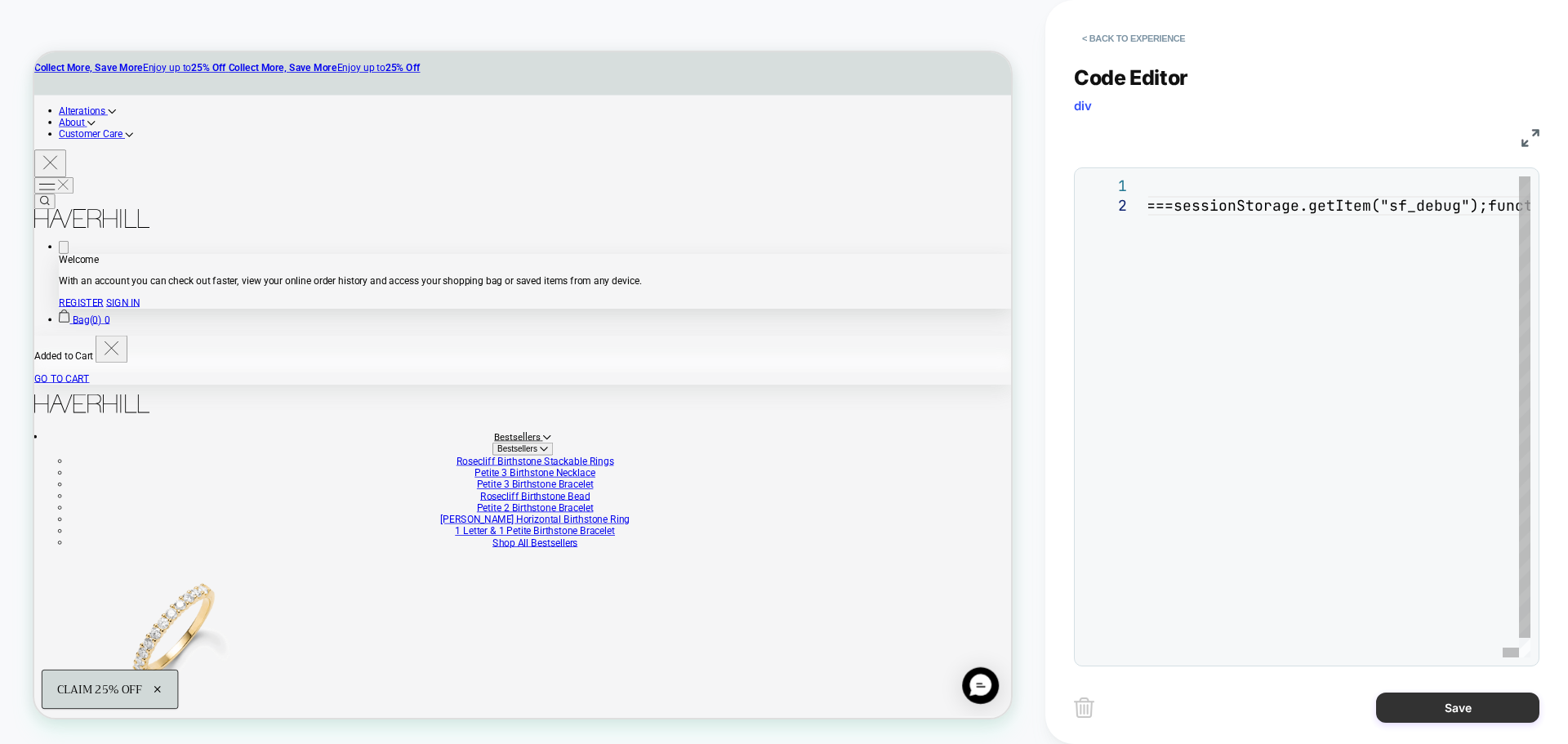
click at [1410, 699] on button "Save" at bounding box center [1457, 707] width 163 height 30
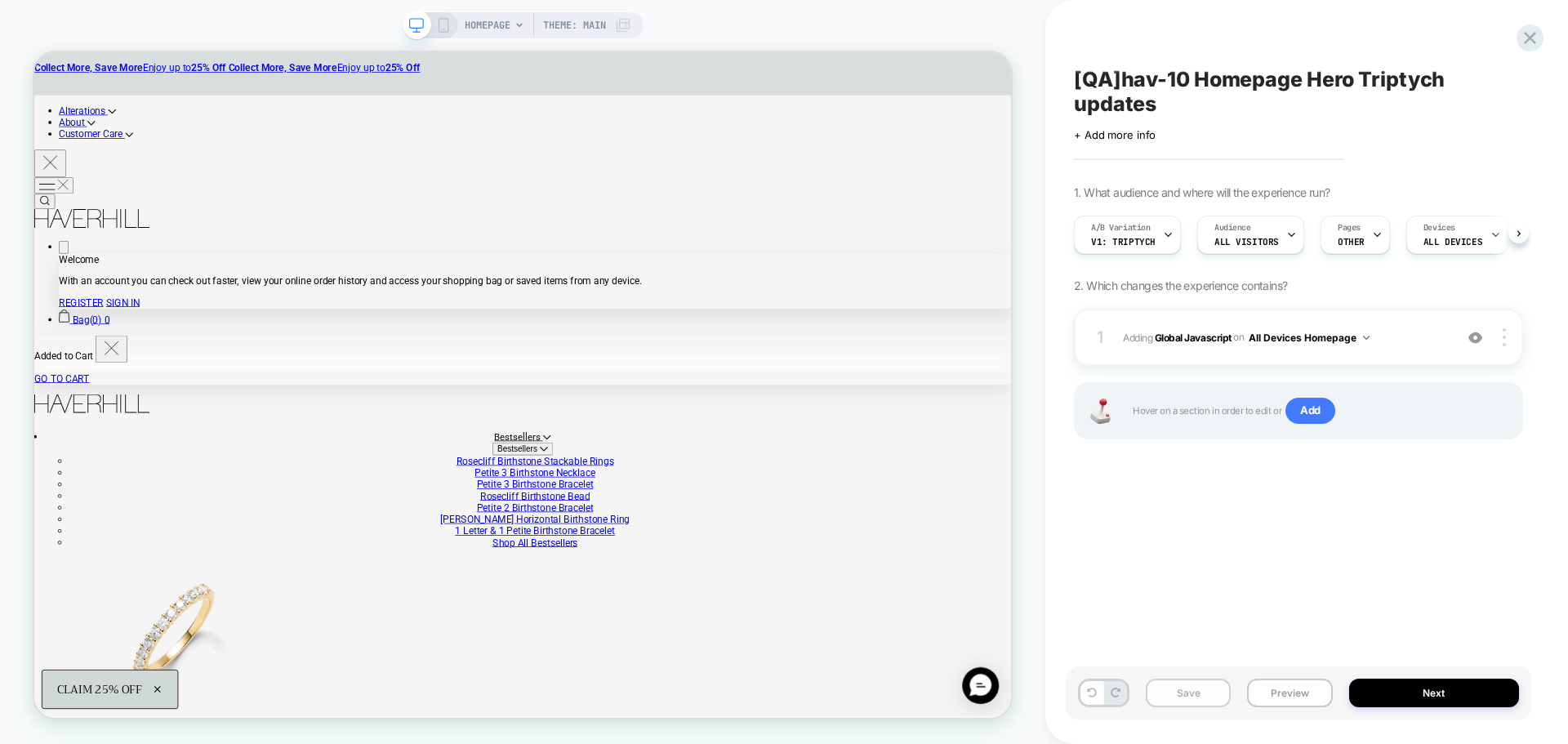
scroll to position [0, 1]
click at [1210, 701] on button "Save" at bounding box center [1188, 692] width 85 height 28
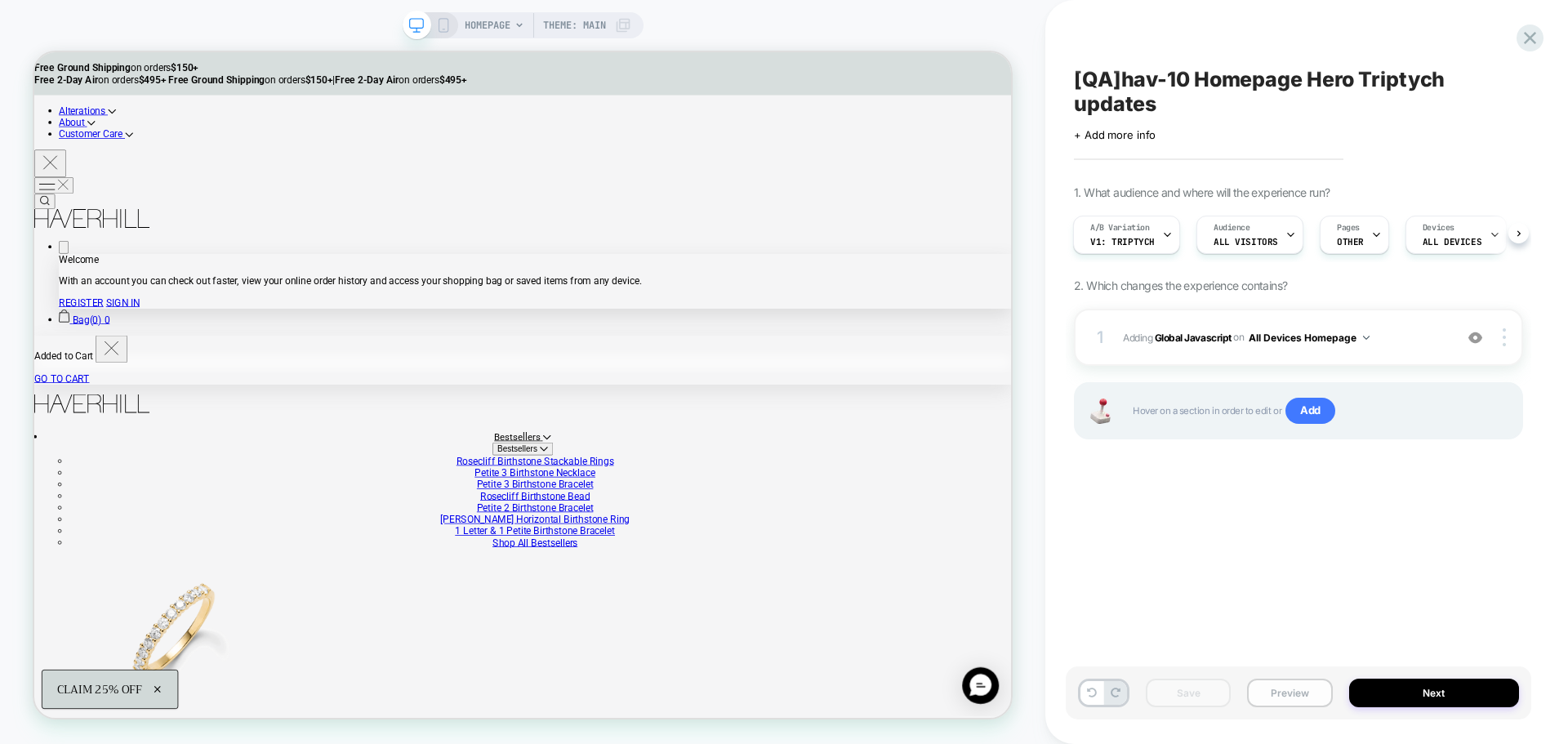
click at [1281, 690] on button "Preview" at bounding box center [1289, 692] width 85 height 28
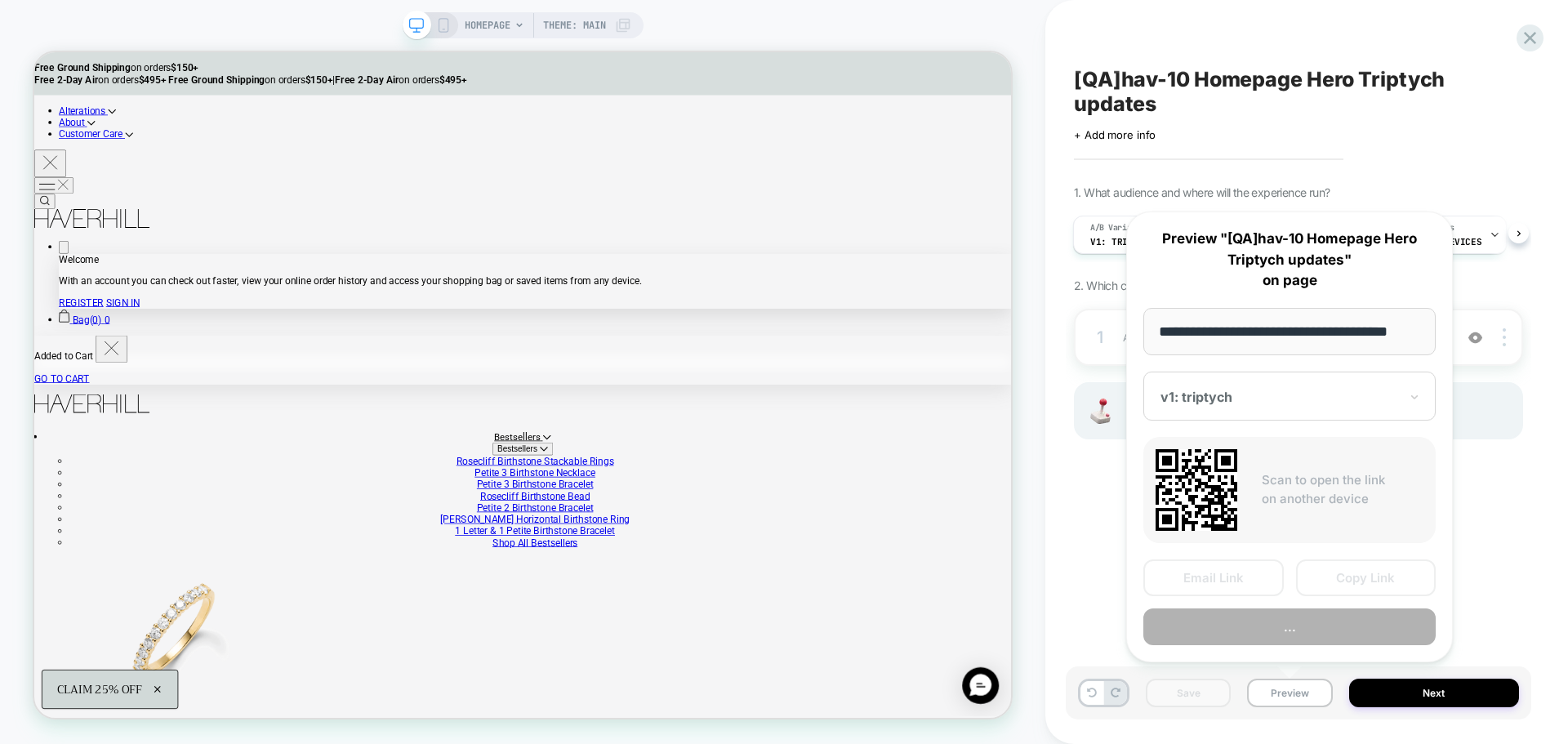
scroll to position [0, 10]
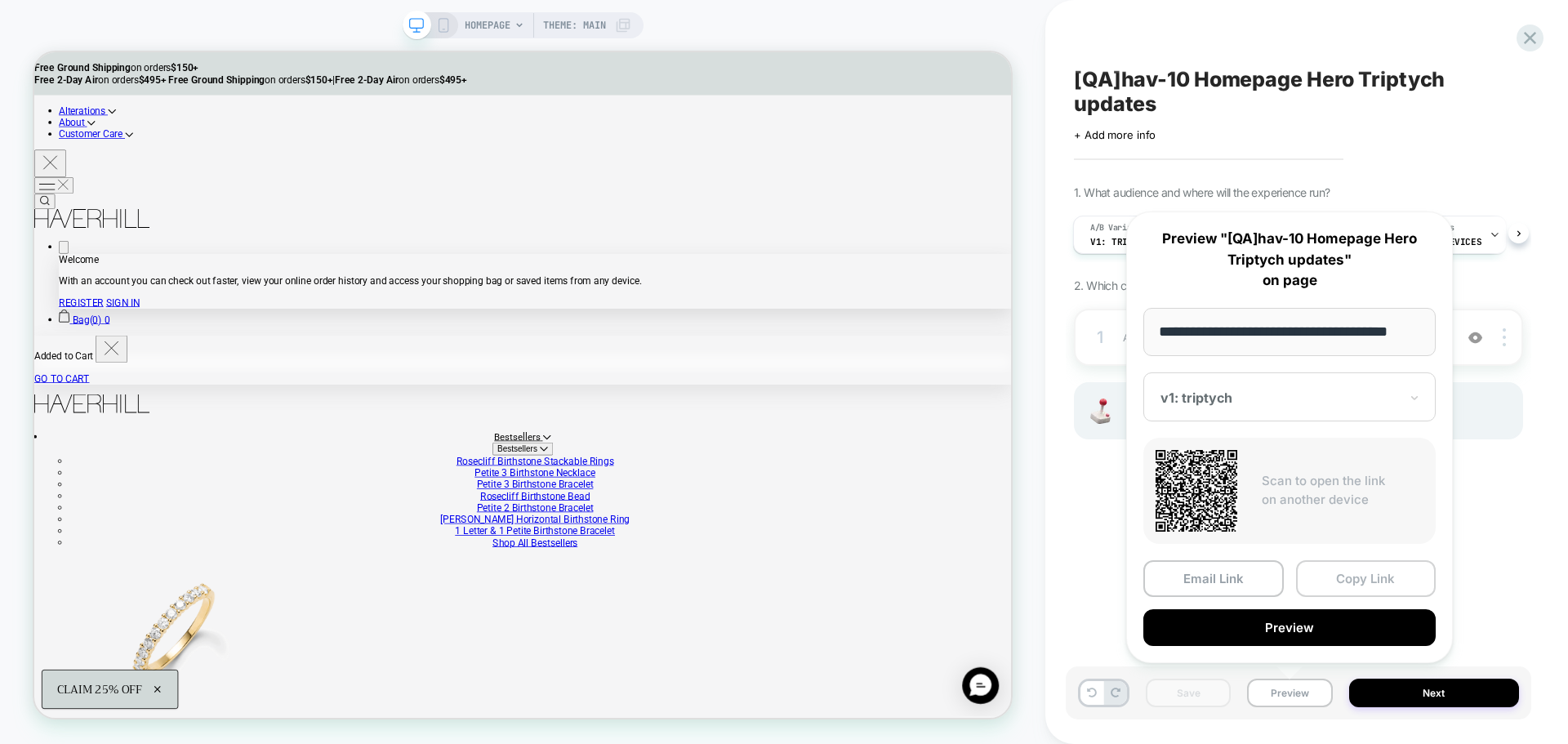
click at [1326, 575] on button "Copy Link" at bounding box center [1366, 579] width 141 height 37
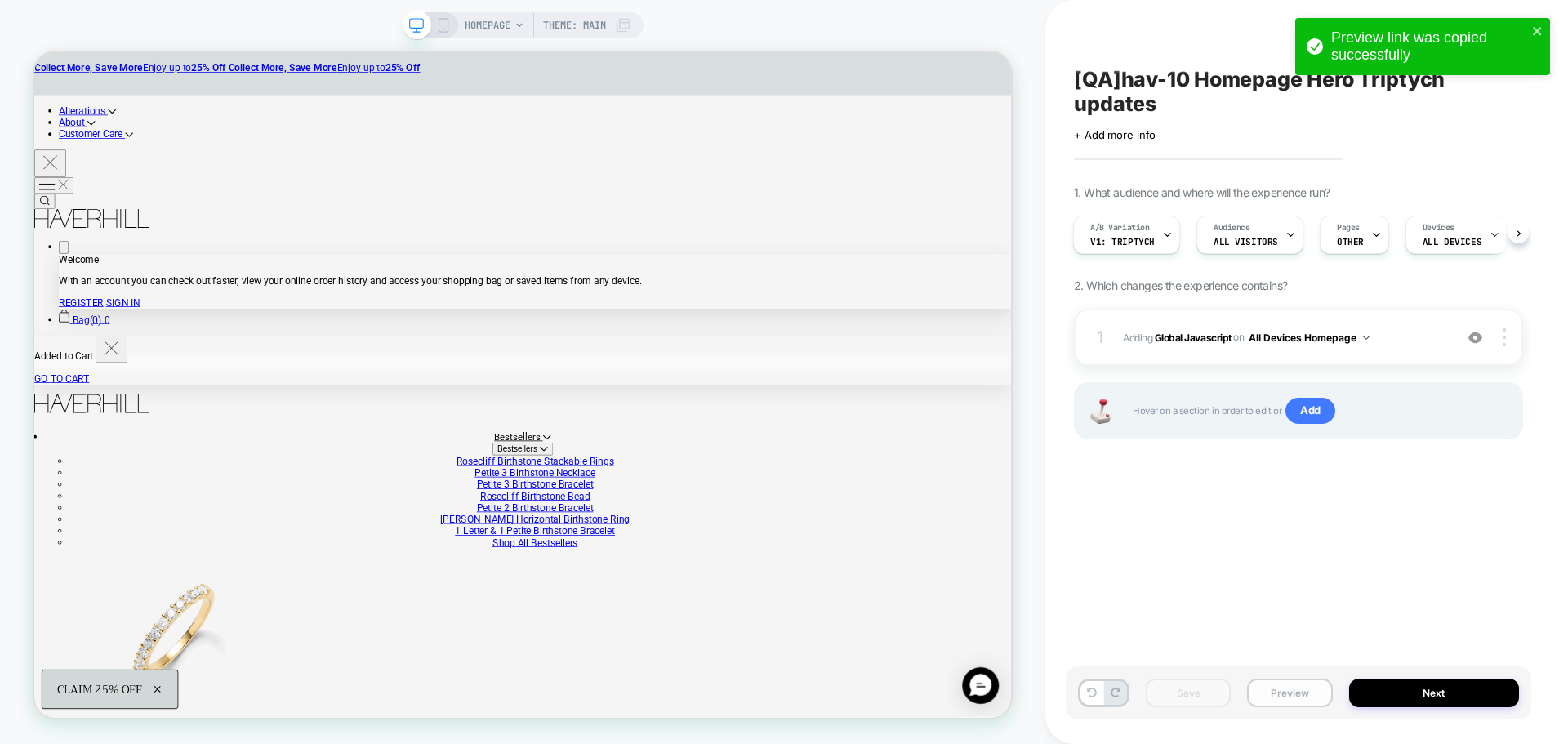
click at [1291, 701] on button "Preview" at bounding box center [1289, 692] width 85 height 28
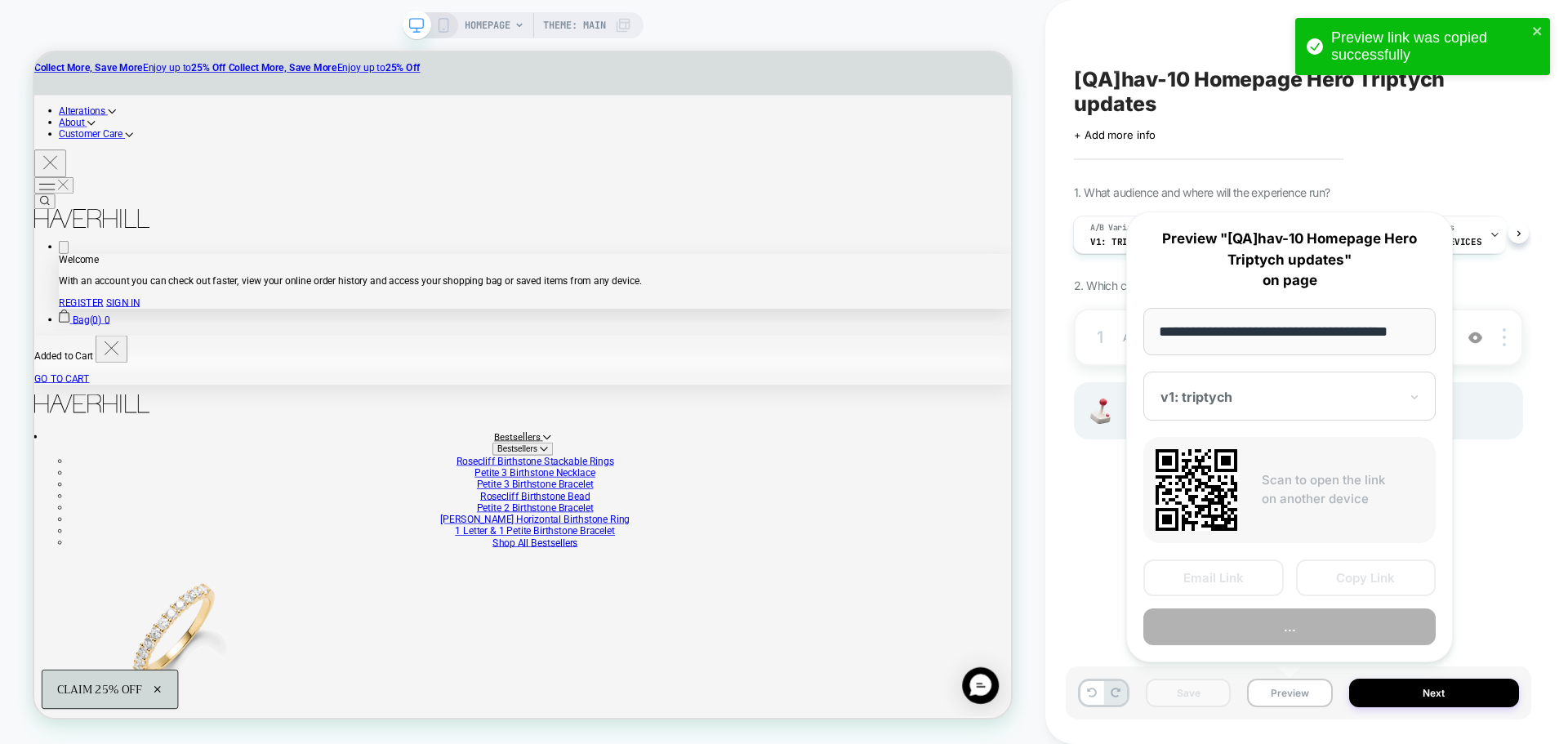
scroll to position [0, 10]
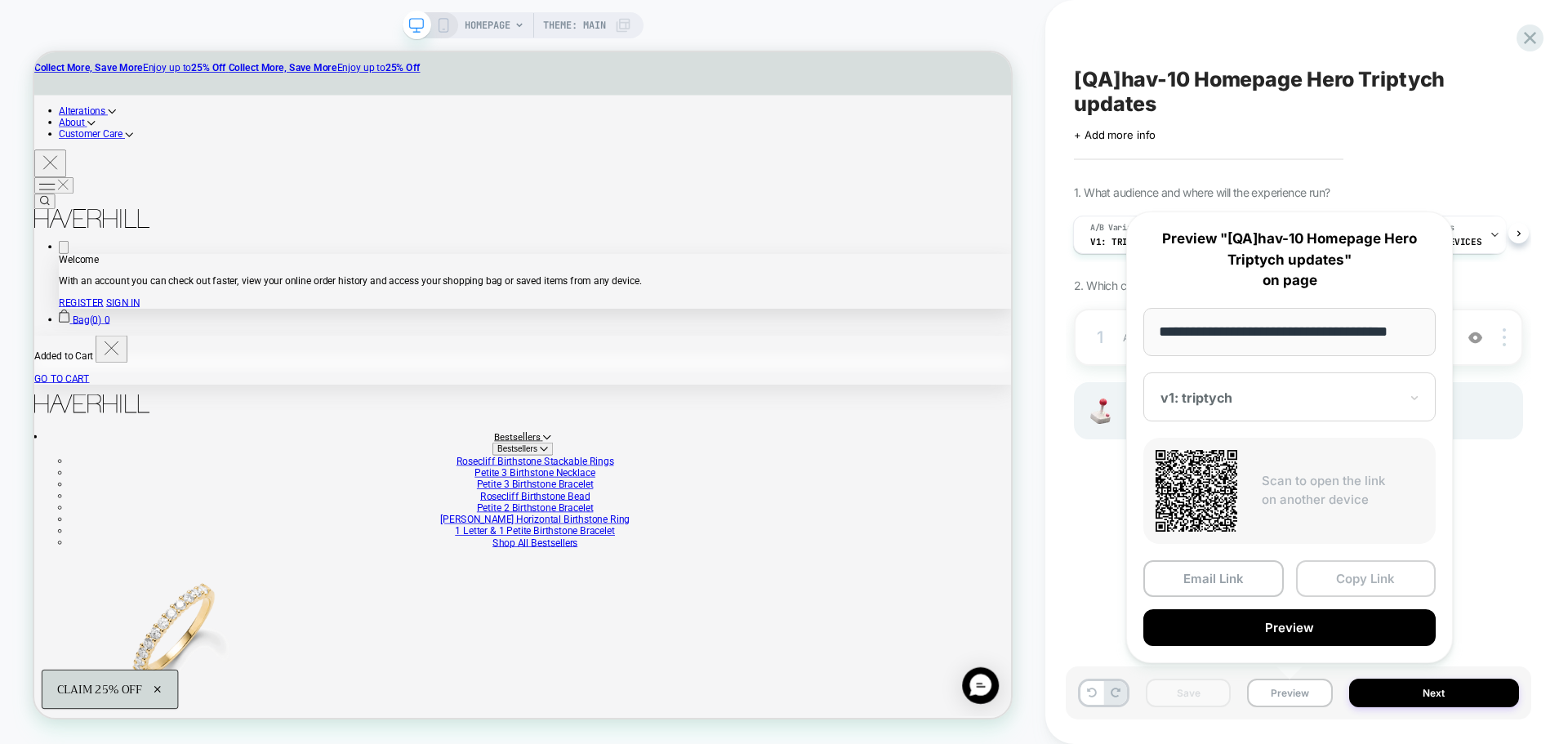
drag, startPoint x: 1370, startPoint y: 589, endPoint x: 1372, endPoint y: 571, distance: 18.1
click at [1370, 584] on button "Copy Link" at bounding box center [1366, 579] width 141 height 37
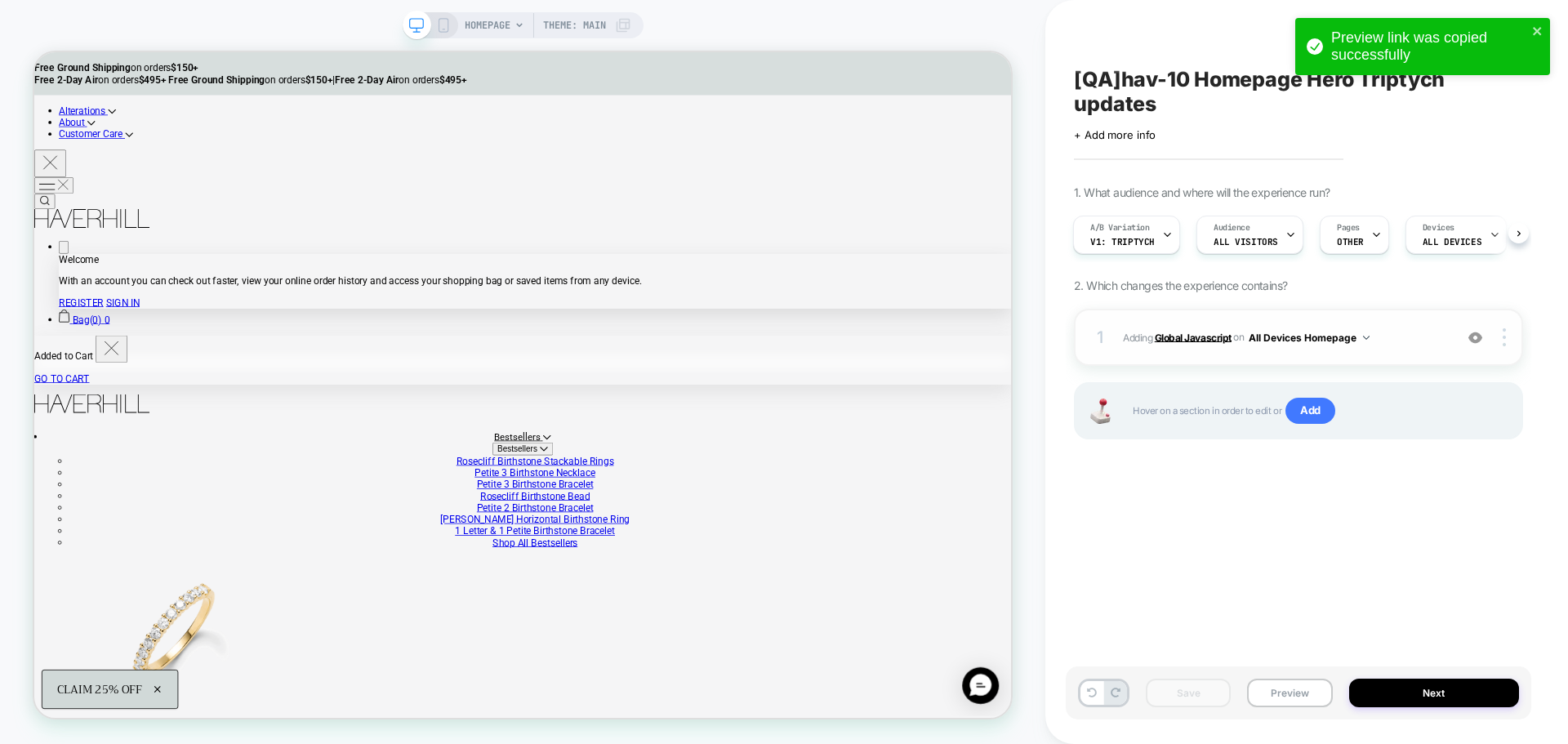
drag, startPoint x: 1169, startPoint y: 334, endPoint x: 1157, endPoint y: 882, distance: 548.1
click at [1169, 334] on b "Global Javascript" at bounding box center [1193, 337] width 76 height 13
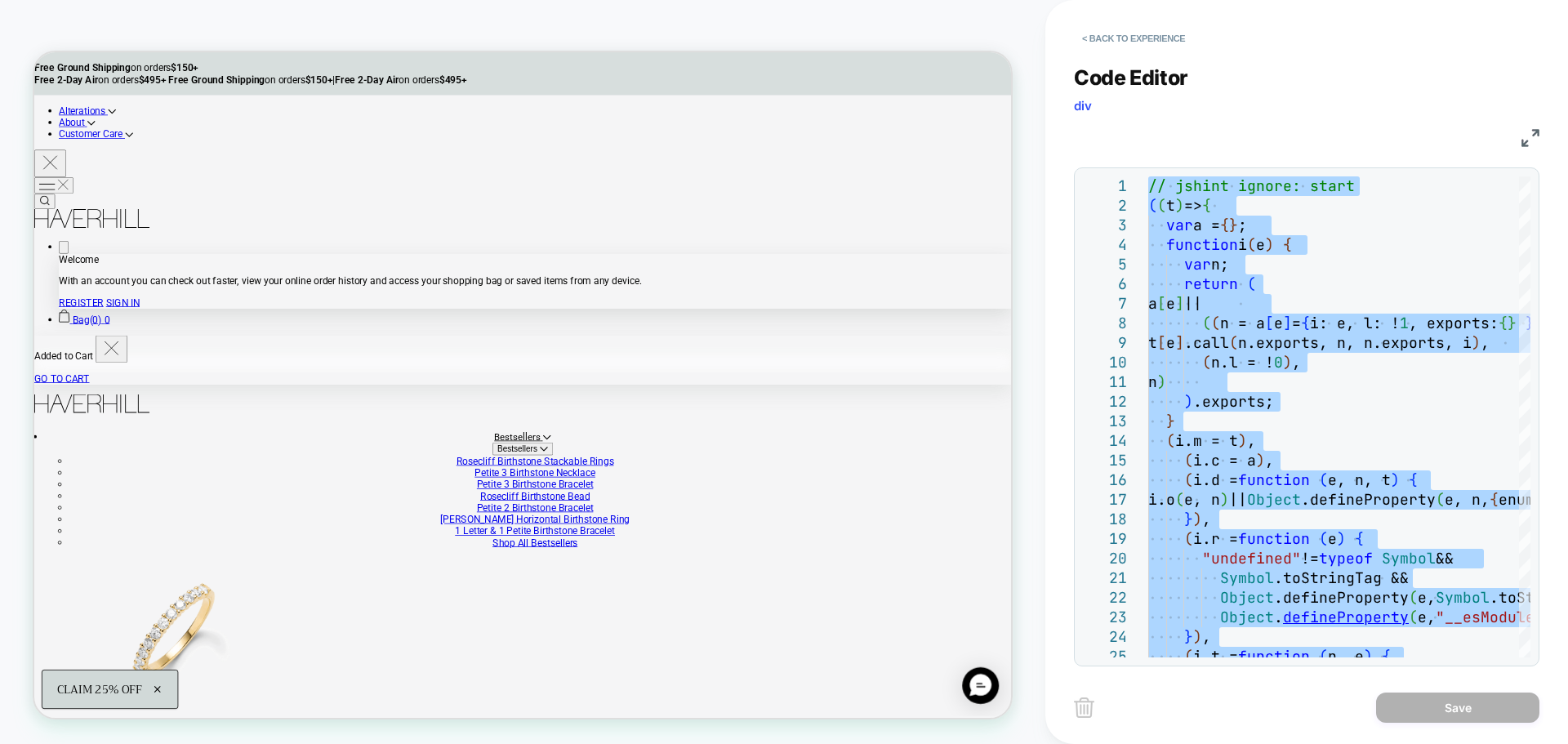
type textarea "**********"
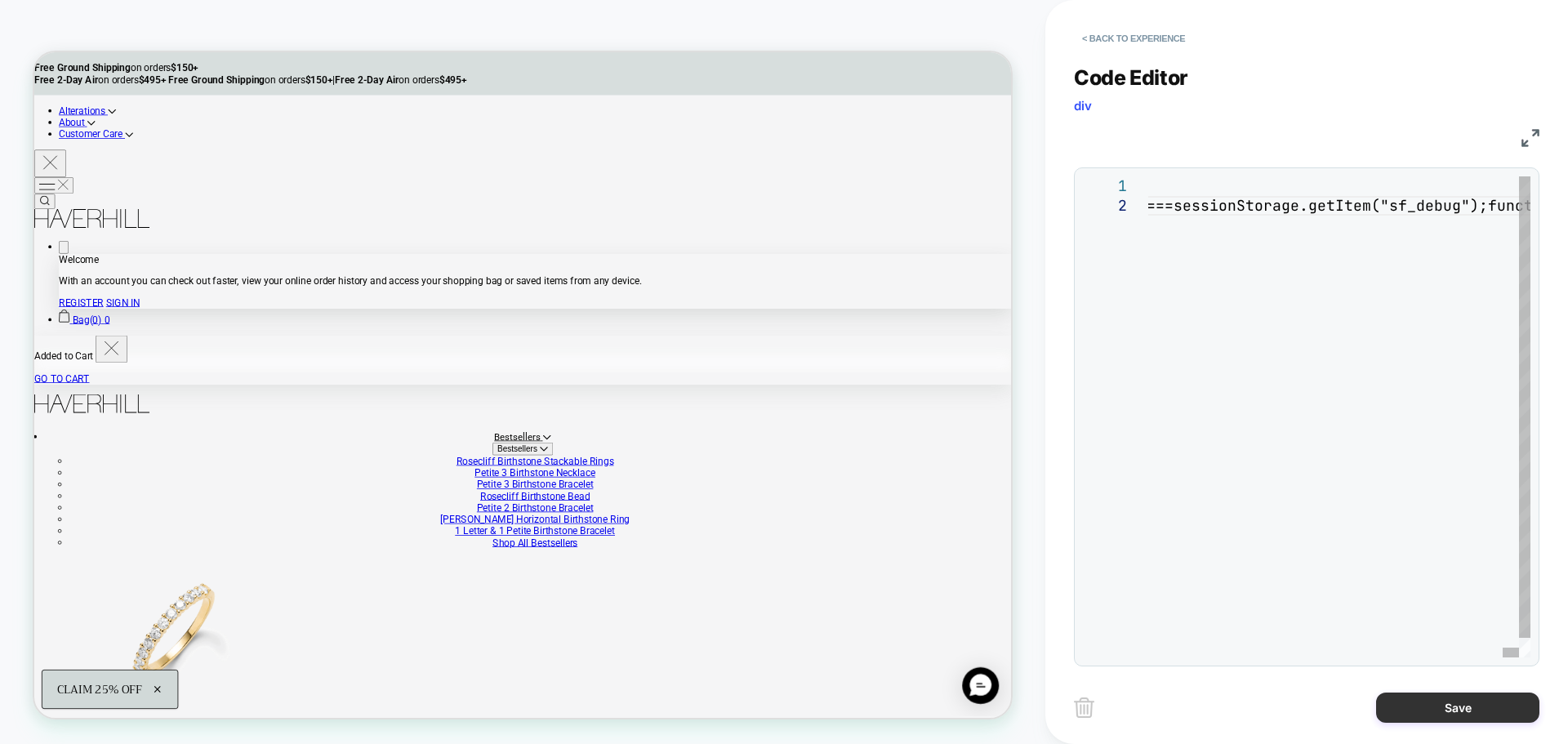
click at [1416, 707] on button "Save" at bounding box center [1457, 707] width 163 height 30
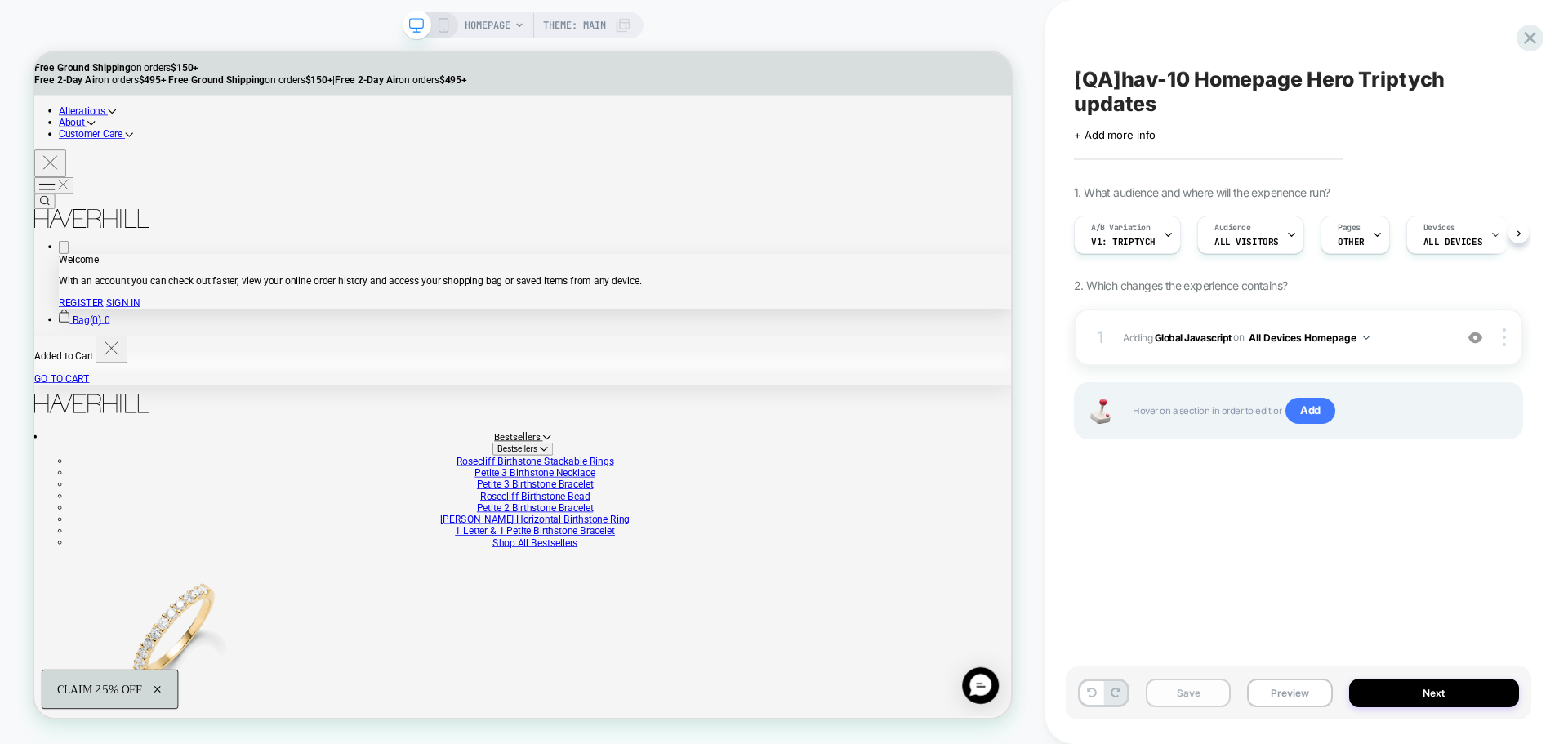
scroll to position [0, 1]
click at [1205, 701] on button "Save" at bounding box center [1188, 692] width 85 height 28
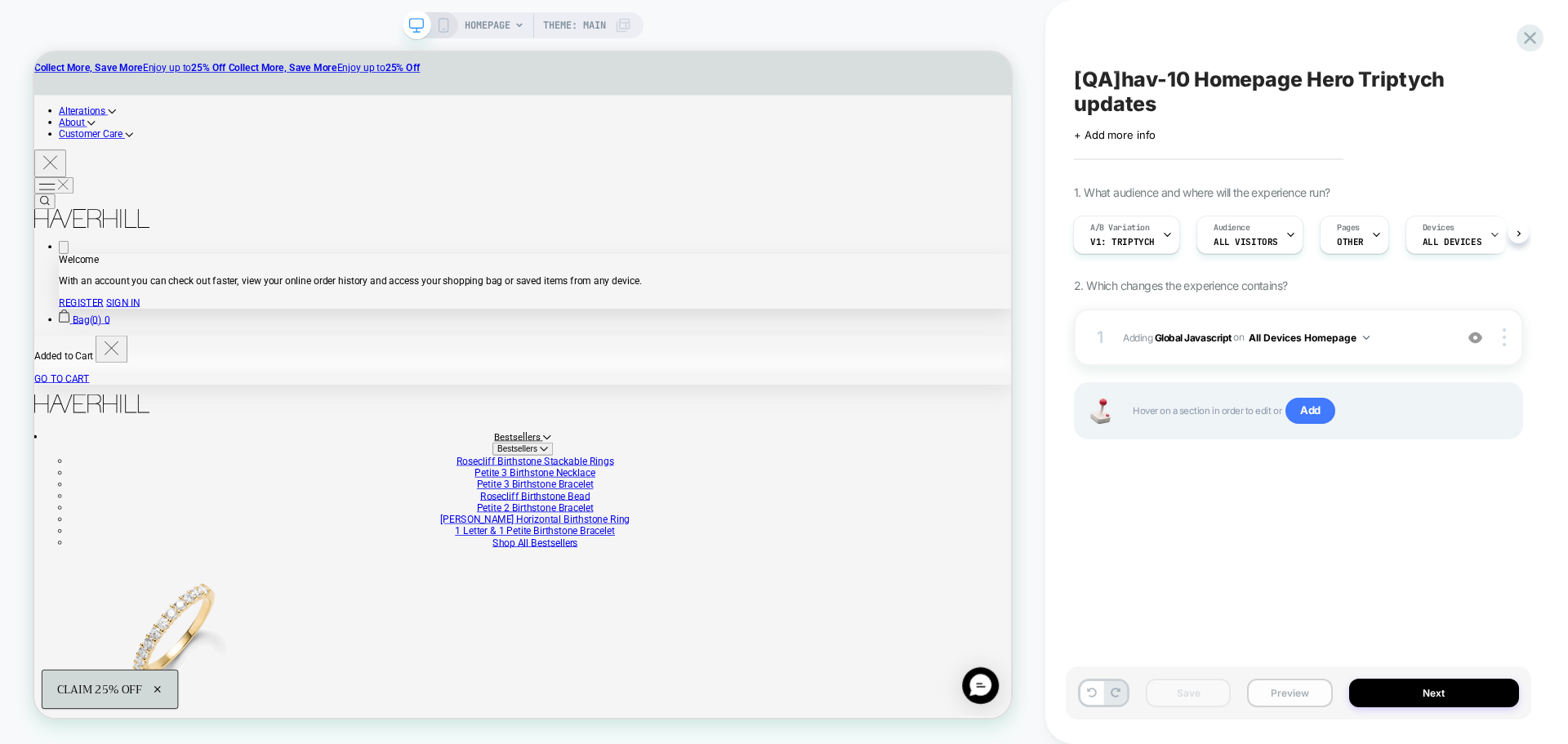
click at [1265, 696] on button "Preview" at bounding box center [1289, 692] width 85 height 28
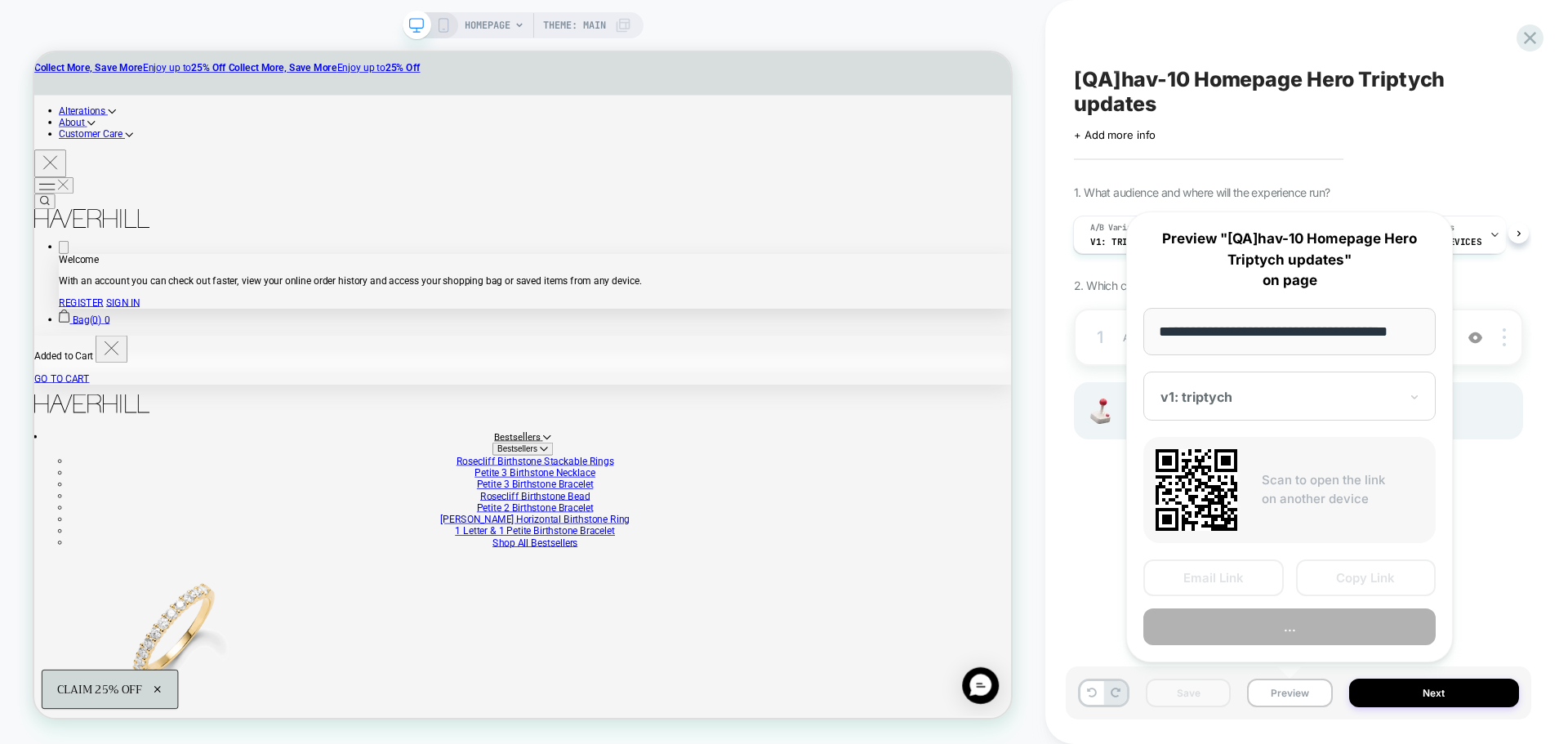
scroll to position [0, 10]
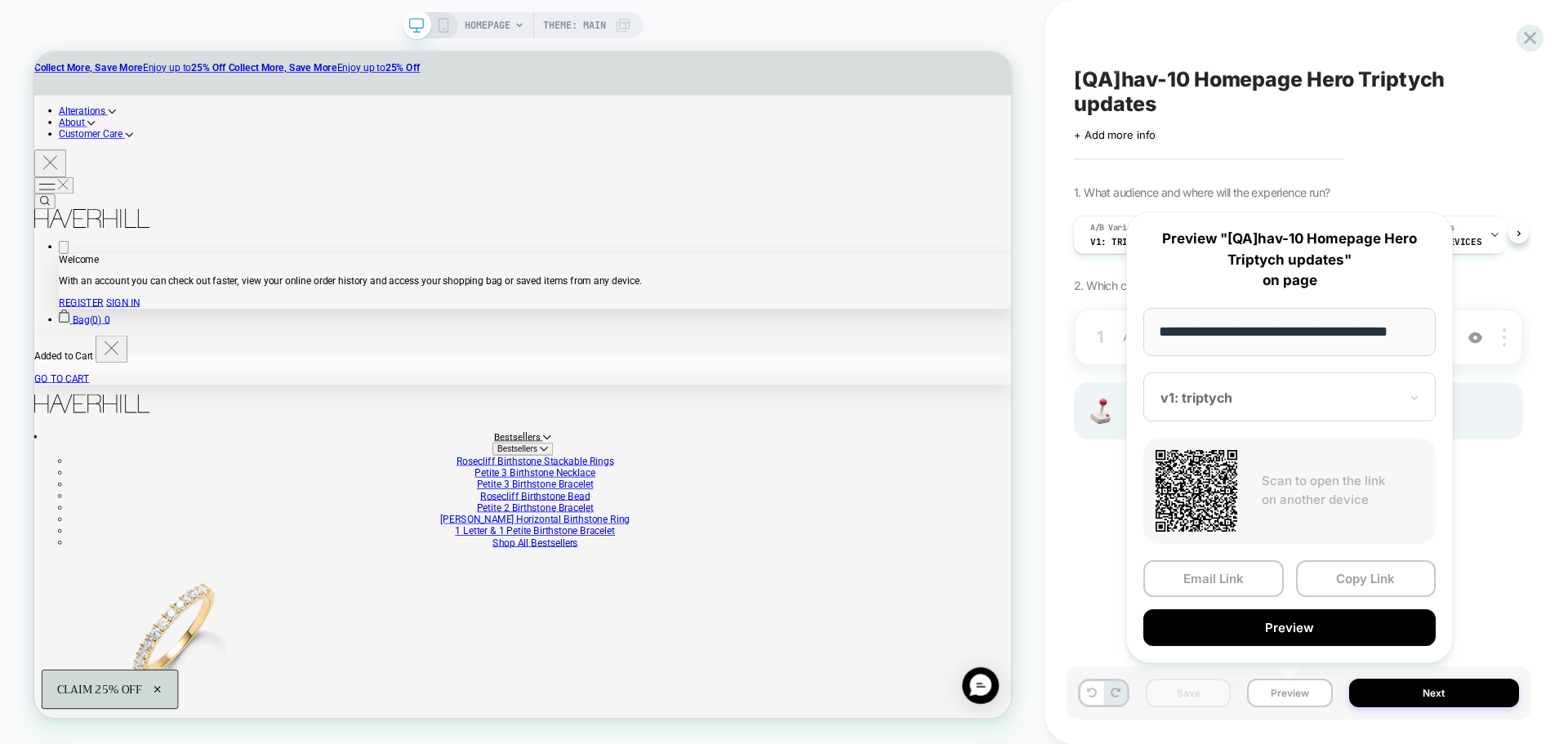
drag, startPoint x: 1360, startPoint y: 588, endPoint x: 1383, endPoint y: 500, distance: 91.0
click at [1362, 580] on button "Copy Link" at bounding box center [1366, 579] width 141 height 37
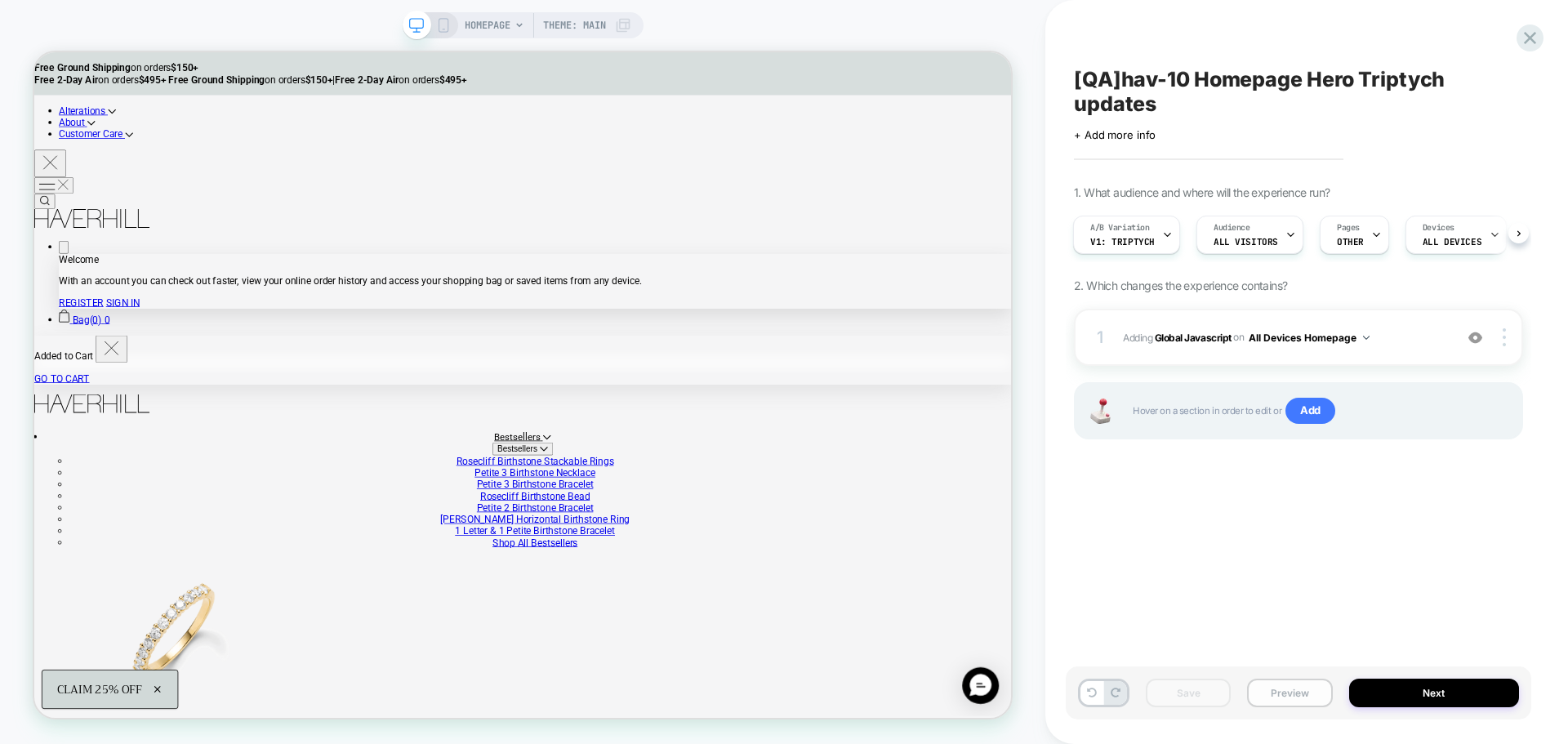
click at [1277, 687] on button "Preview" at bounding box center [1289, 692] width 85 height 28
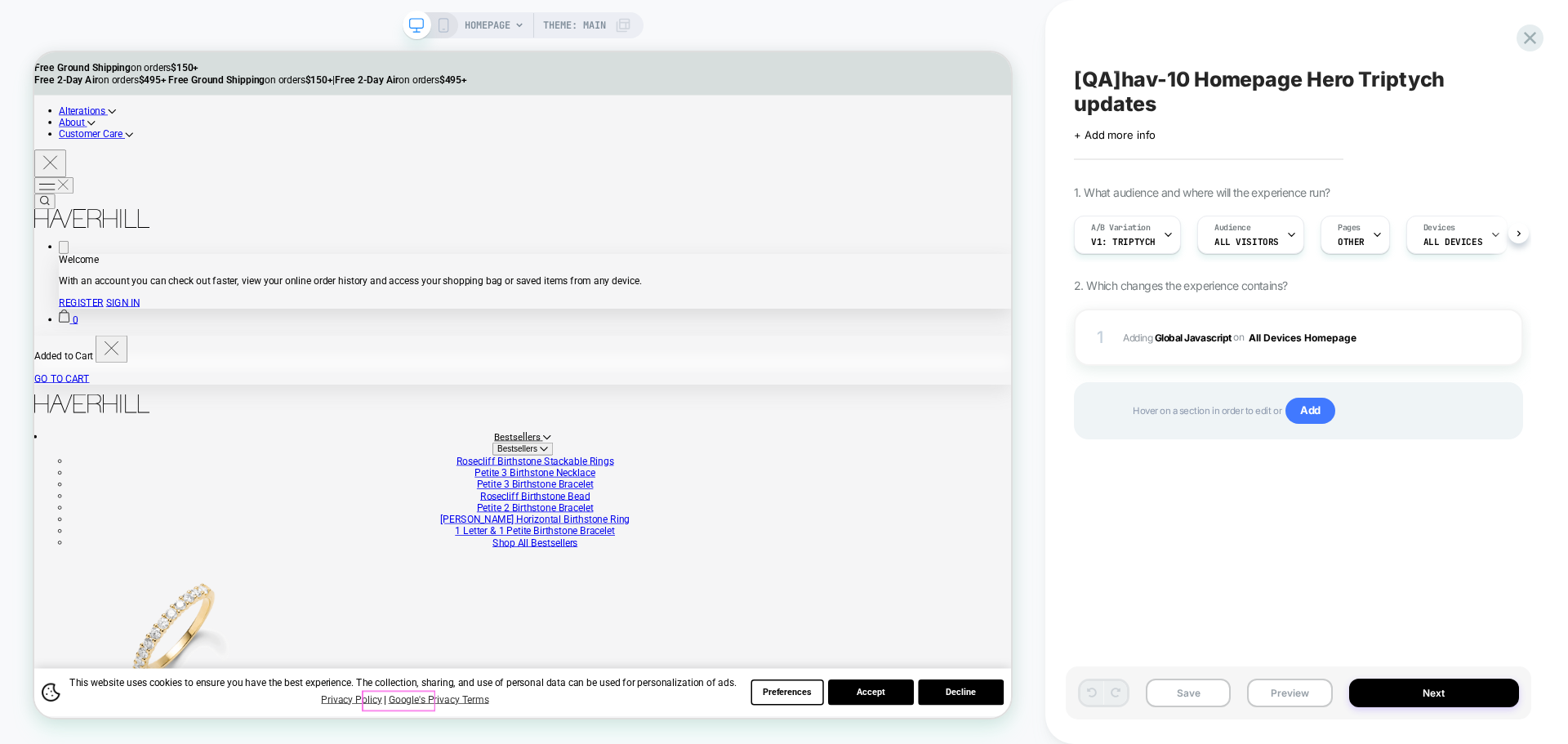
scroll to position [0, 1]
drag, startPoint x: 1301, startPoint y: 695, endPoint x: 1302, endPoint y: 682, distance: 13.0
click at [1301, 695] on button "Preview" at bounding box center [1289, 692] width 85 height 28
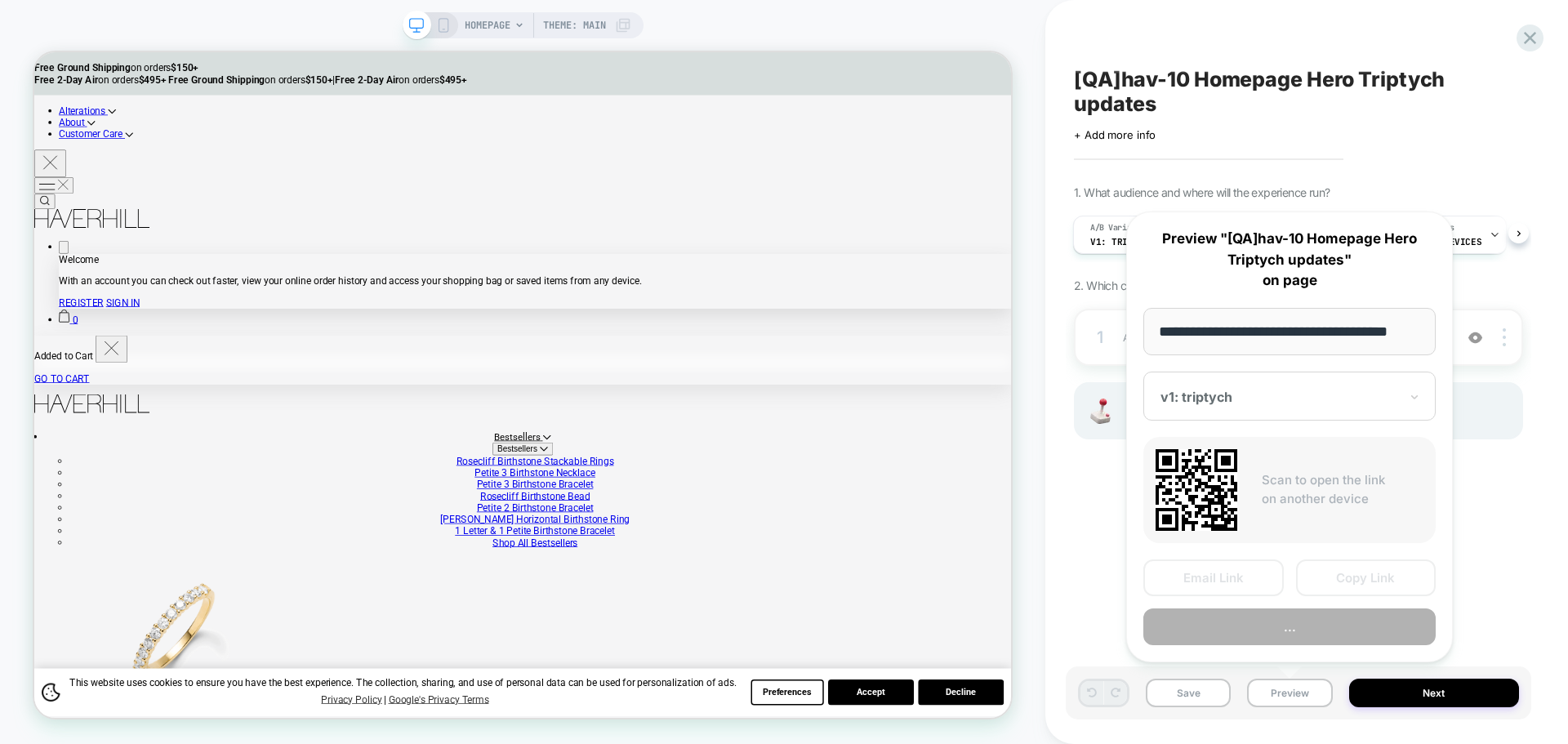
scroll to position [0, 10]
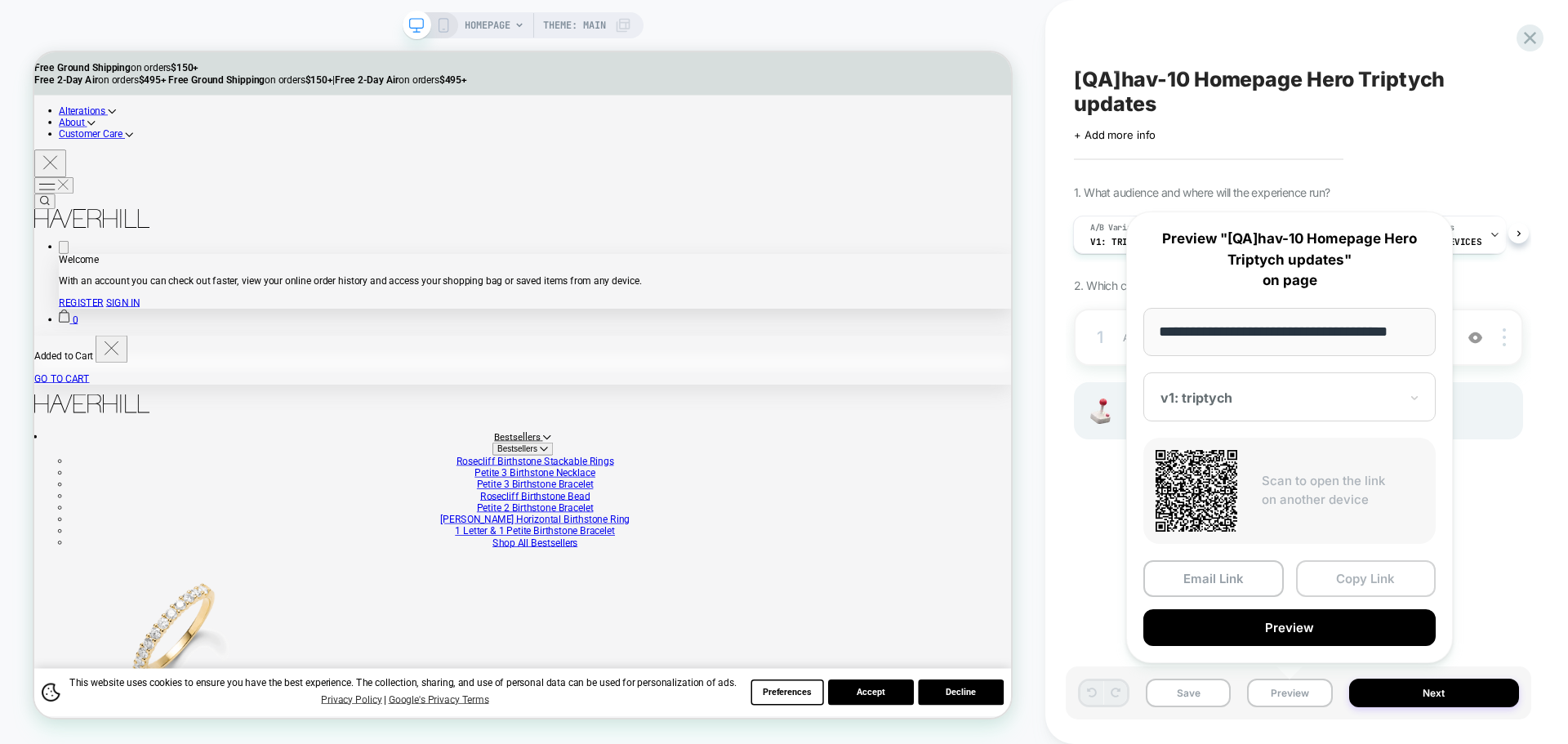
click at [1325, 563] on button "Copy Link" at bounding box center [1366, 579] width 141 height 37
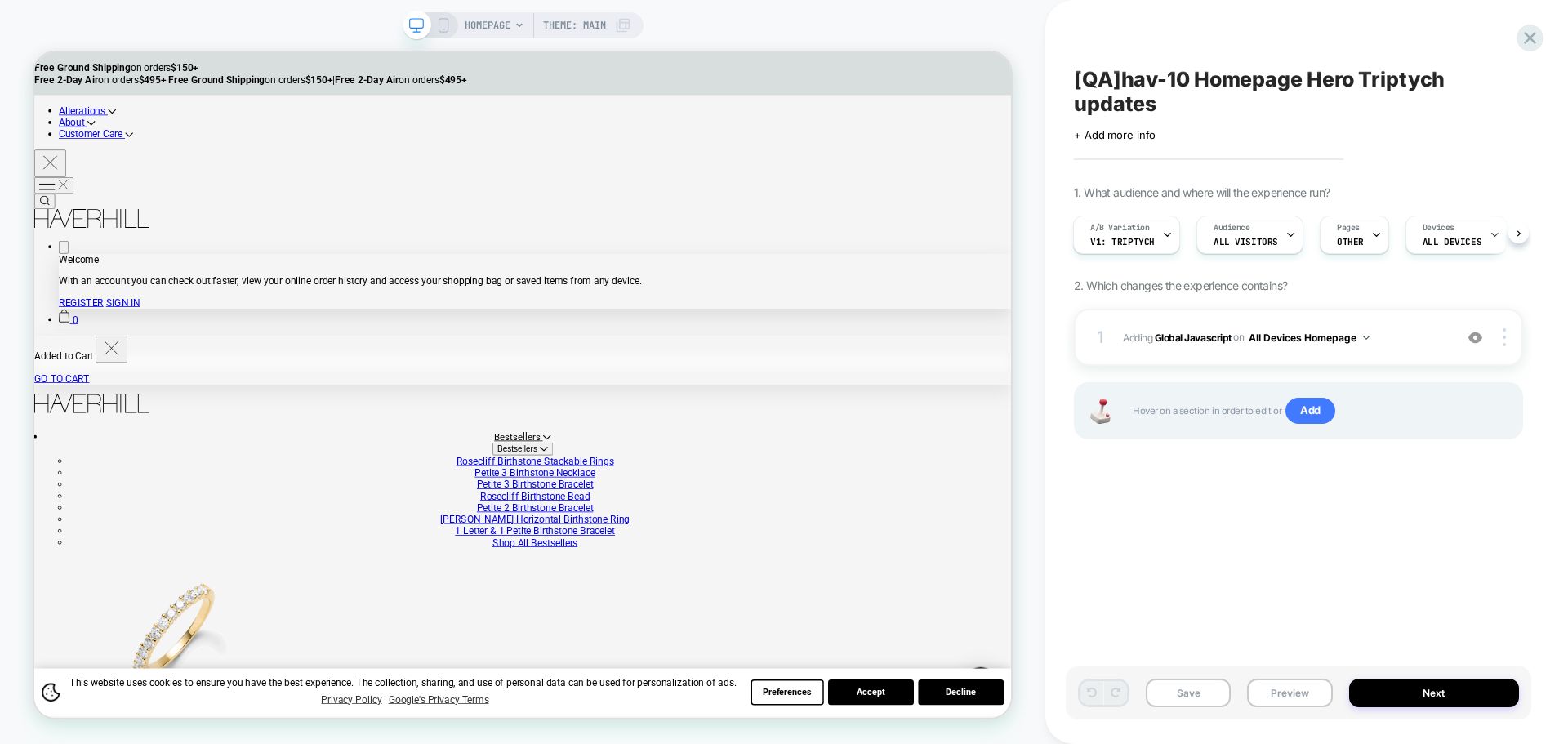
drag, startPoint x: 1188, startPoint y: 337, endPoint x: 1043, endPoint y: 450, distance: 183.8
click at [1188, 337] on b "Global Javascript" at bounding box center [1193, 337] width 76 height 13
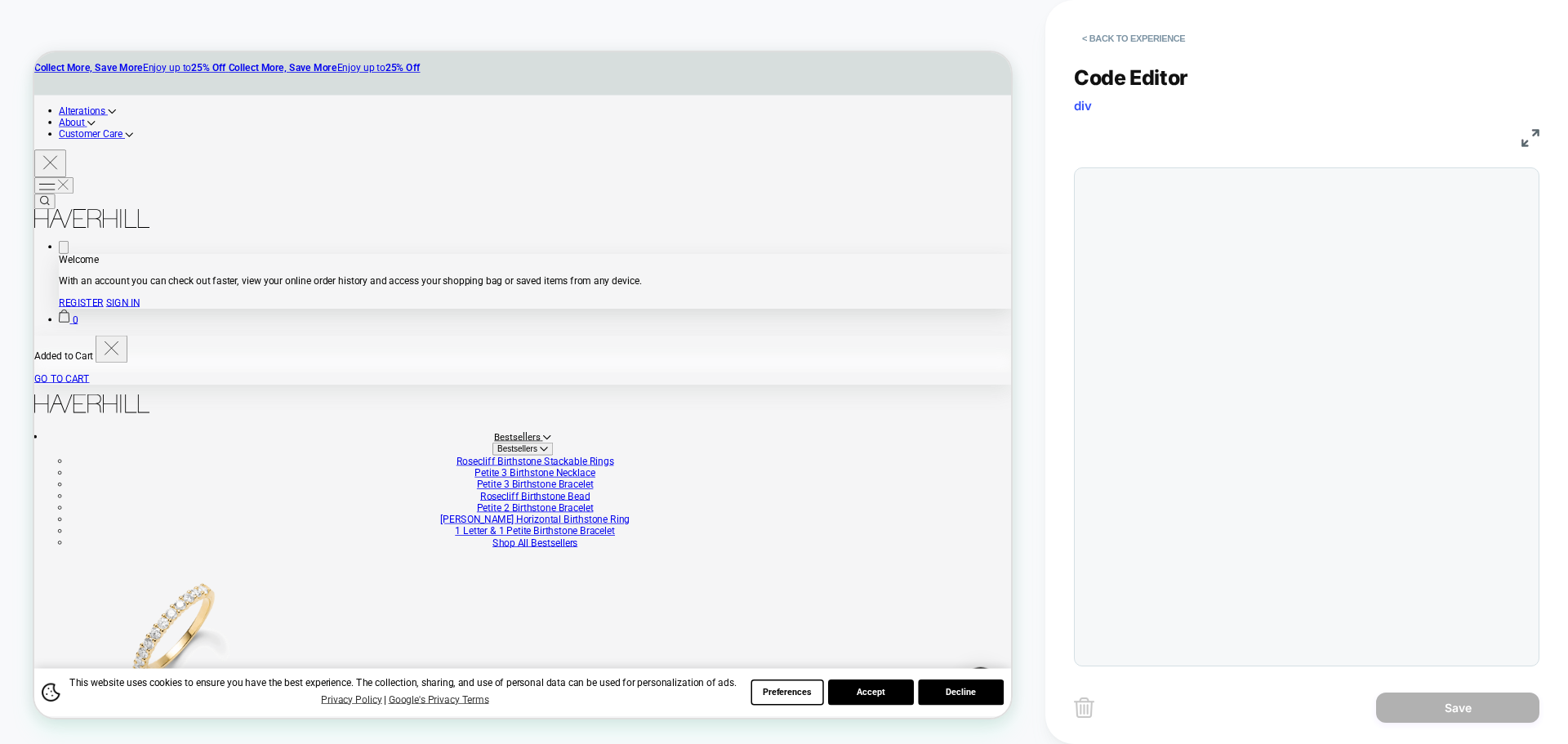
click at [1252, 366] on div at bounding box center [1307, 417] width 466 height 499
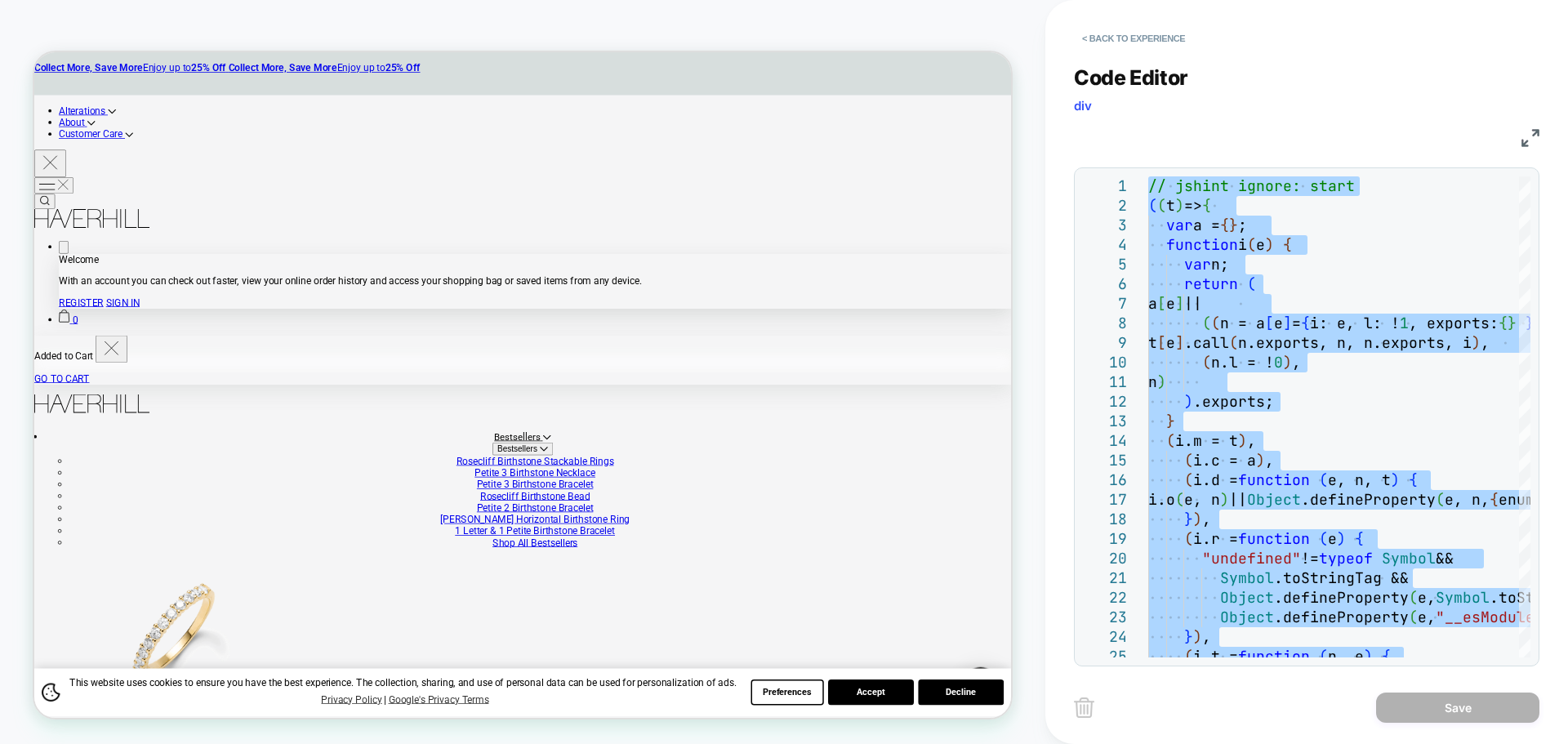
type textarea "**********"
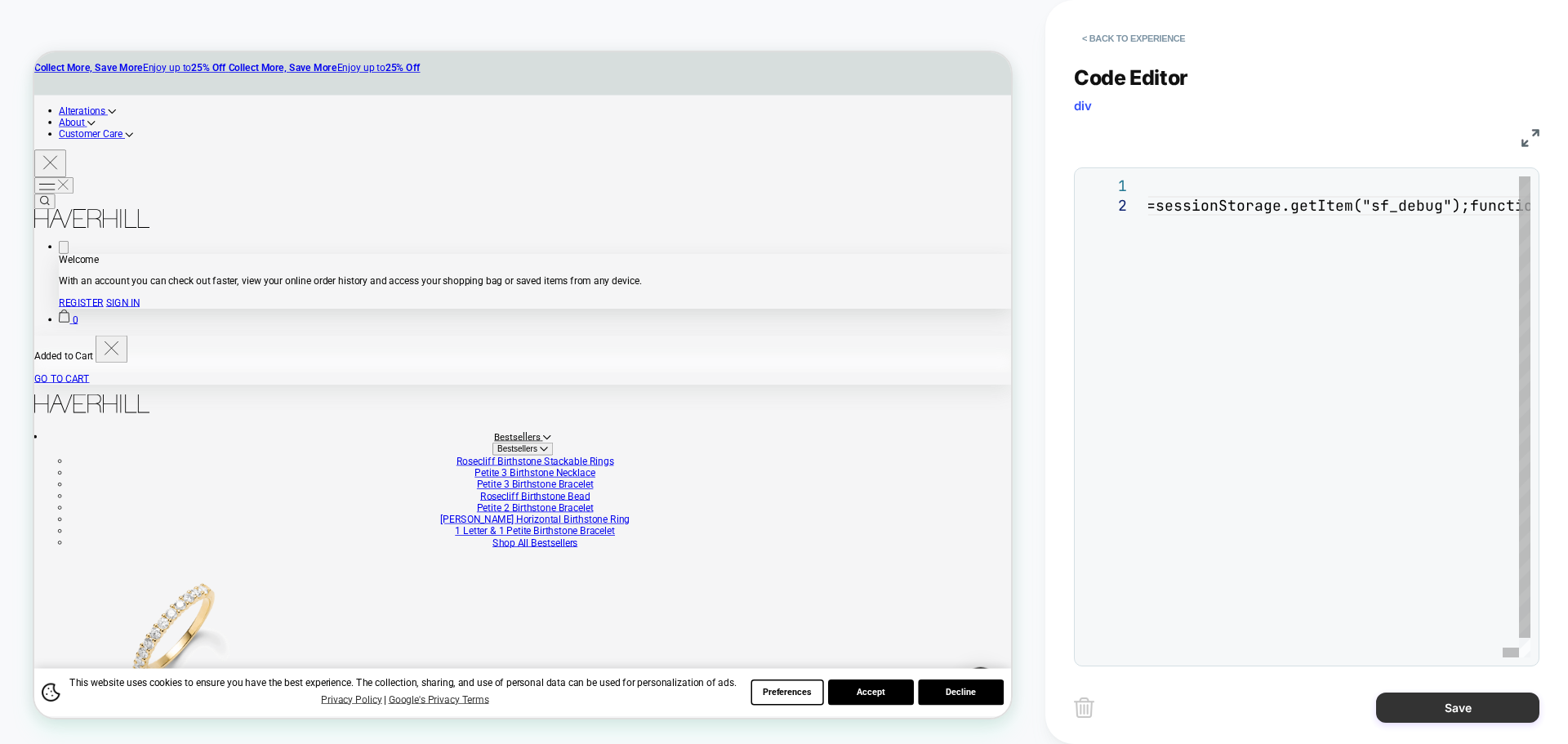
click at [1515, 701] on button "Save" at bounding box center [1457, 707] width 163 height 30
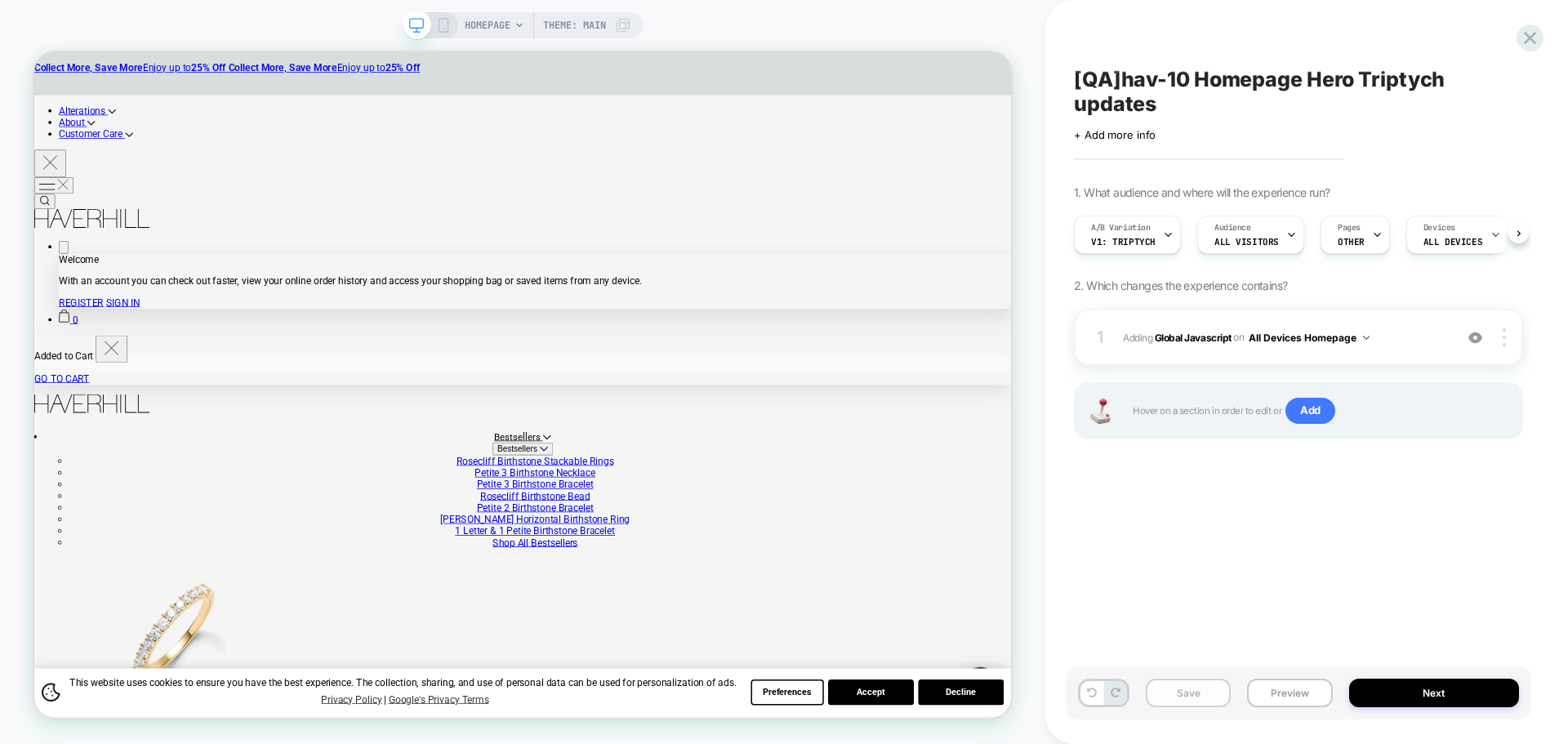
scroll to position [0, 1]
click at [1196, 687] on button "Save" at bounding box center [1188, 692] width 85 height 28
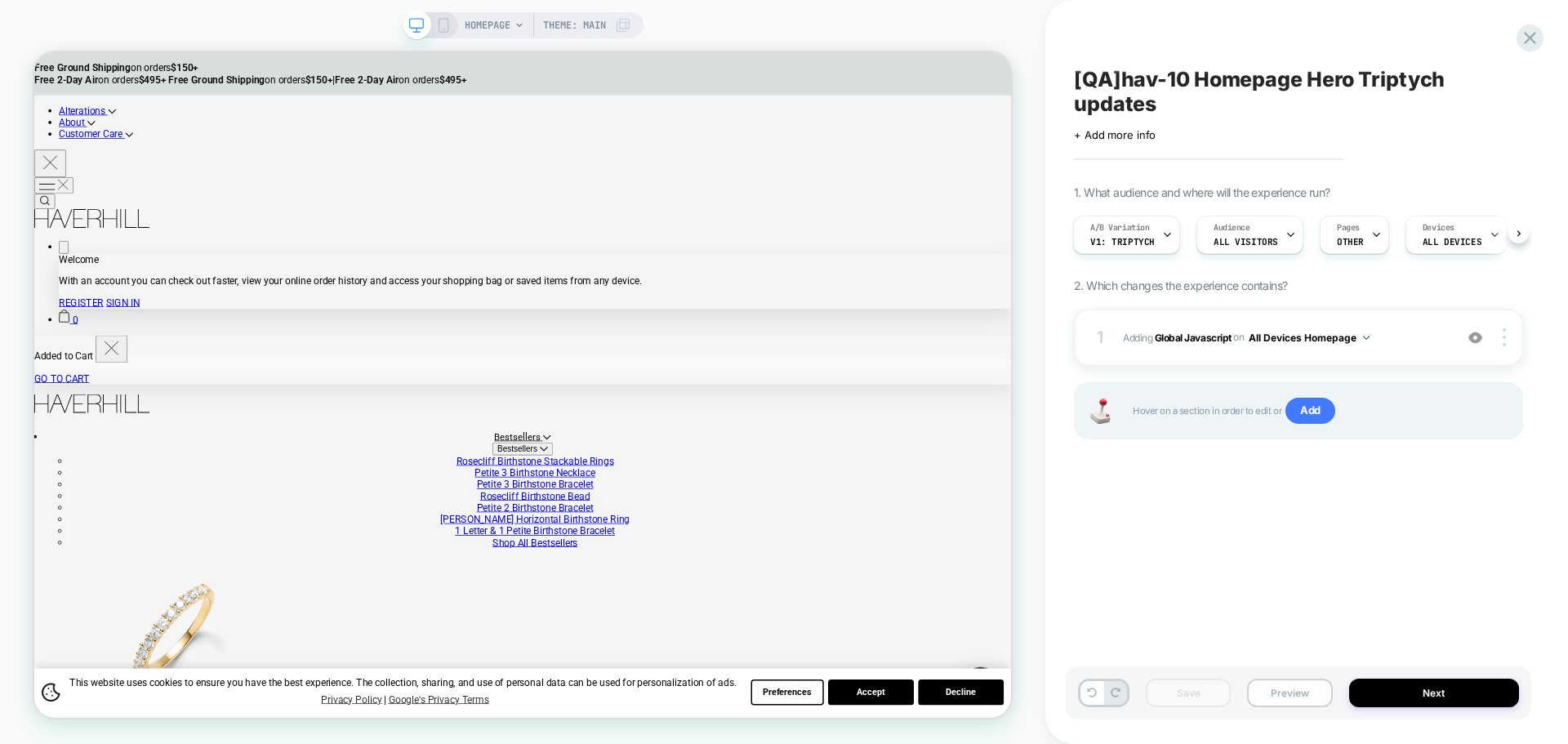
click at [1283, 699] on button "Preview" at bounding box center [1289, 692] width 85 height 28
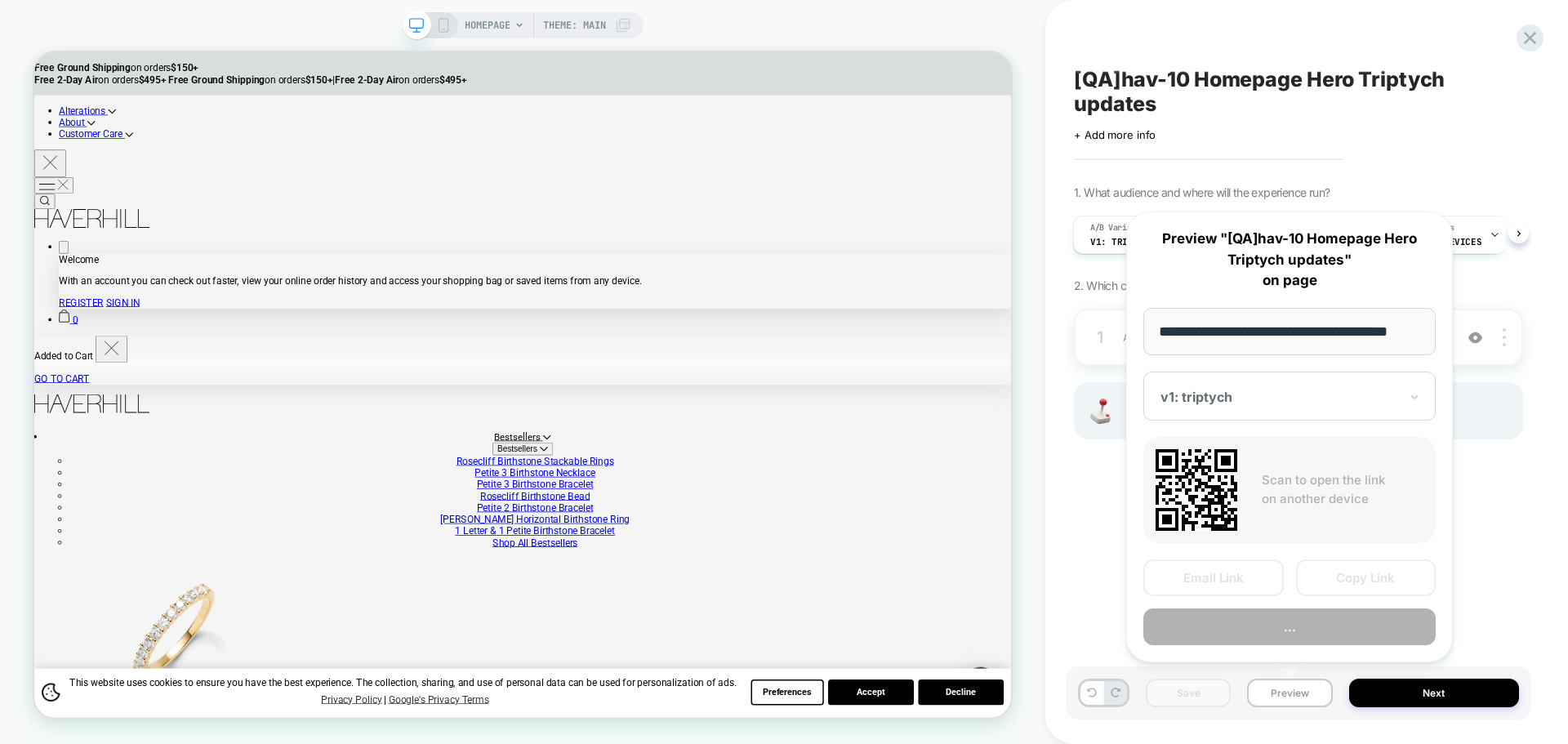
scroll to position [0, 10]
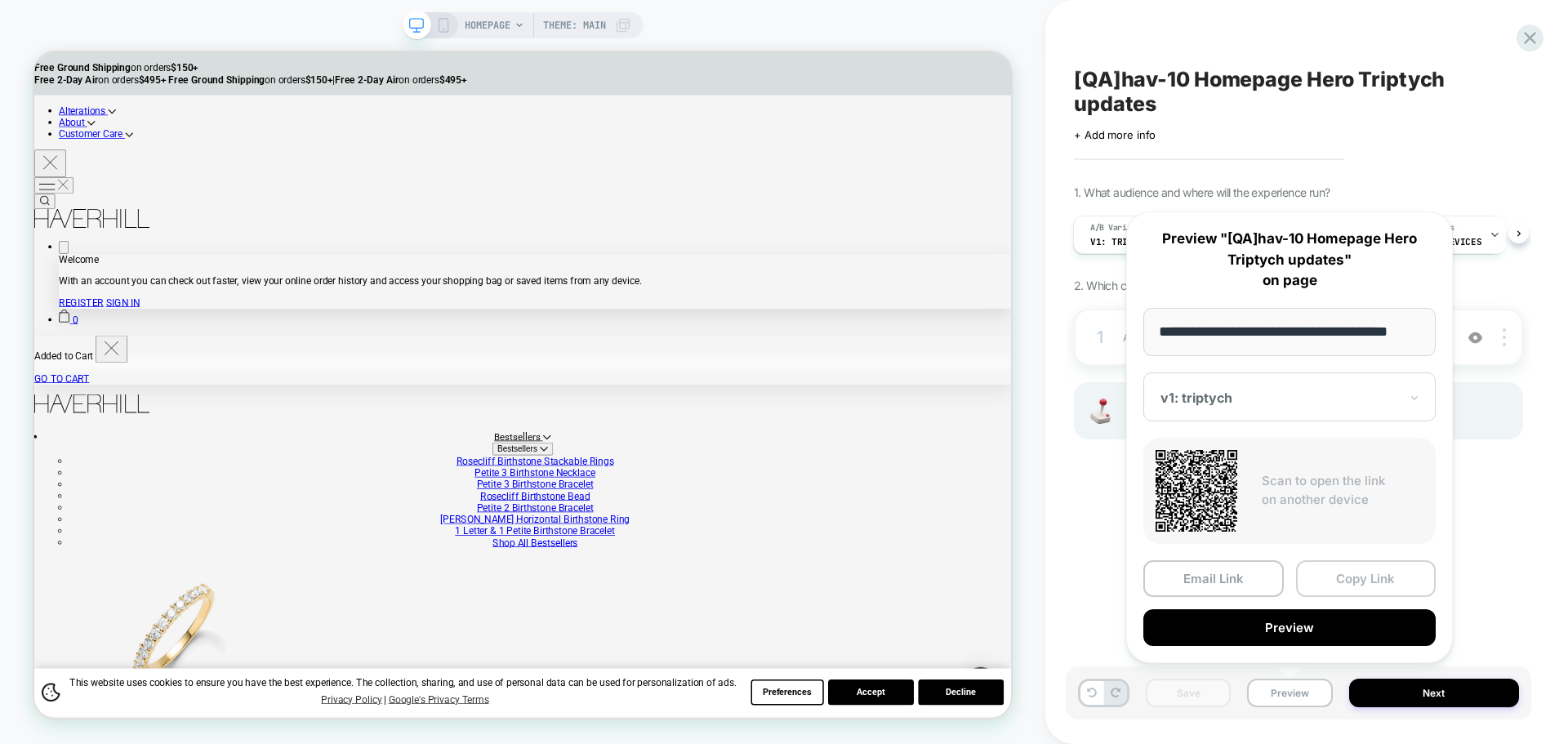
click at [1320, 578] on button "Copy Link" at bounding box center [1366, 579] width 141 height 37
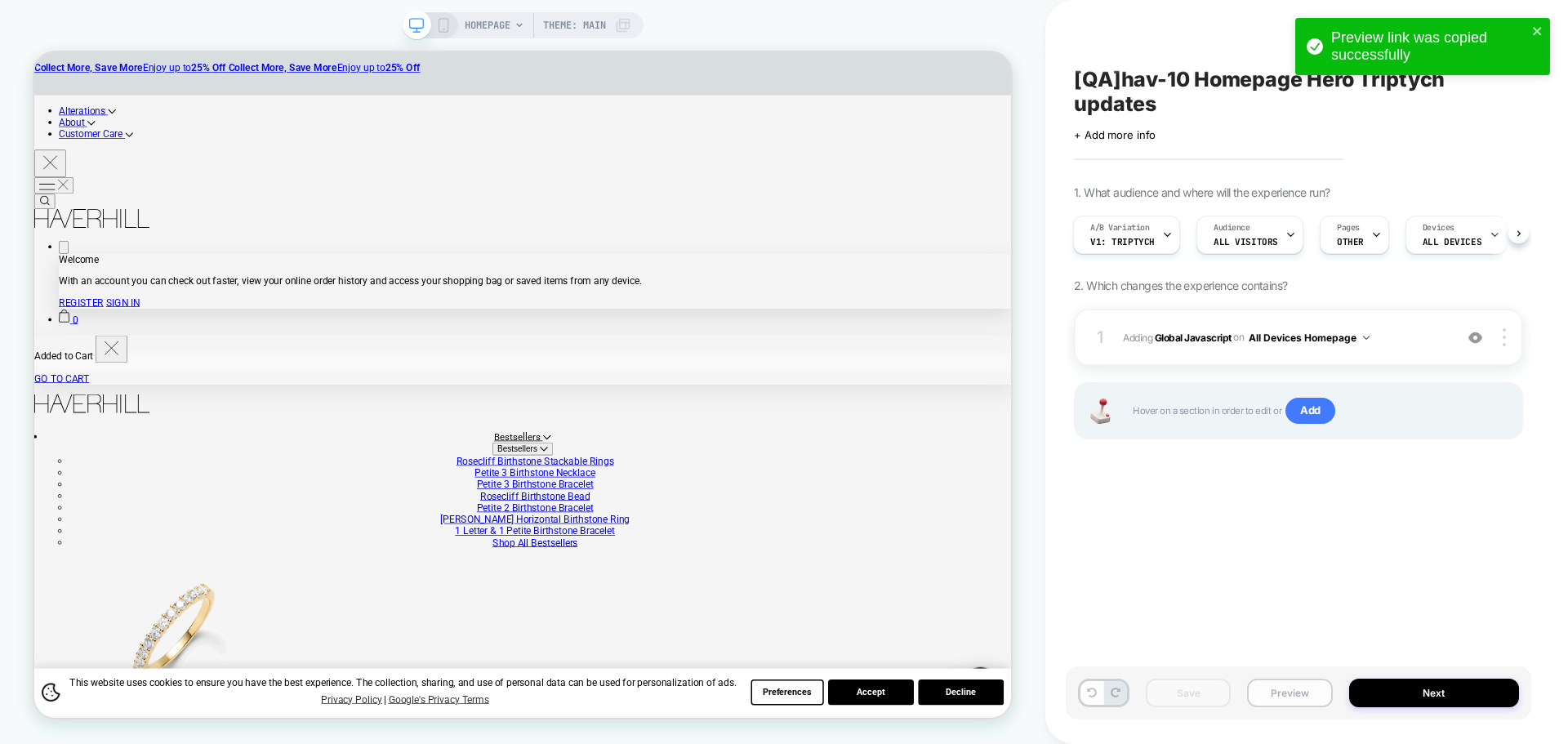
click at [1295, 697] on button "Preview" at bounding box center [1289, 692] width 85 height 28
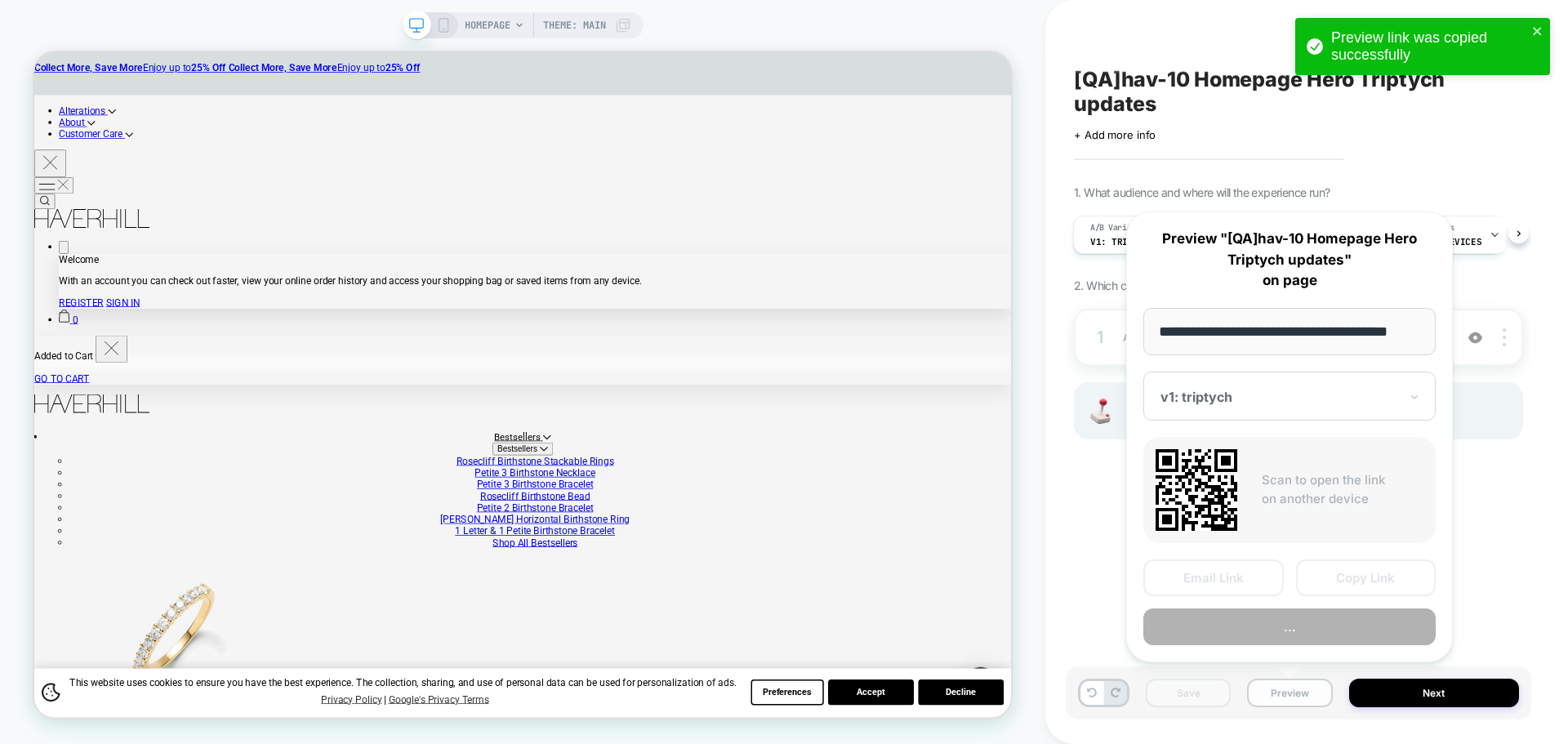
scroll to position [0, 10]
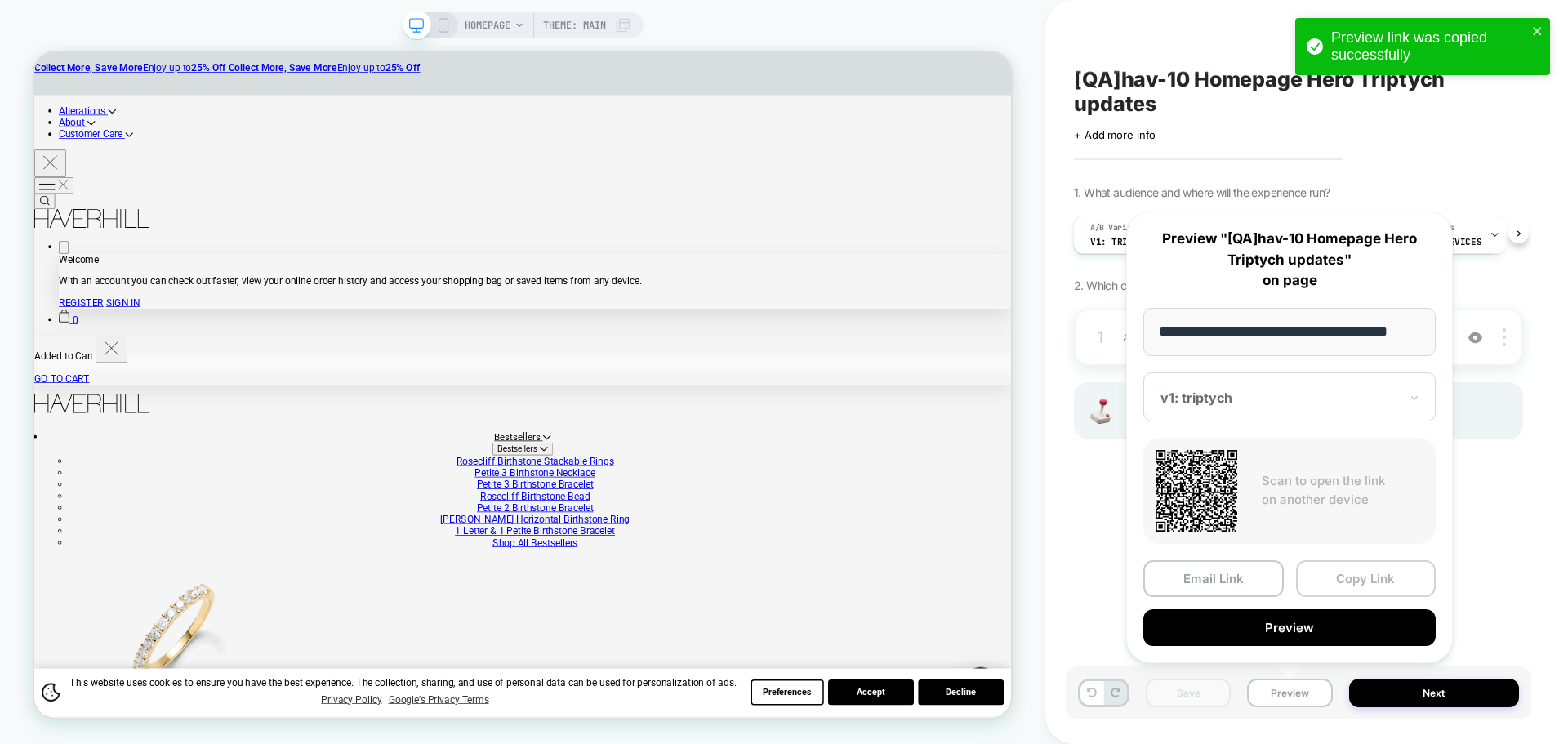
click at [1330, 570] on button "Copy Link" at bounding box center [1366, 579] width 141 height 37
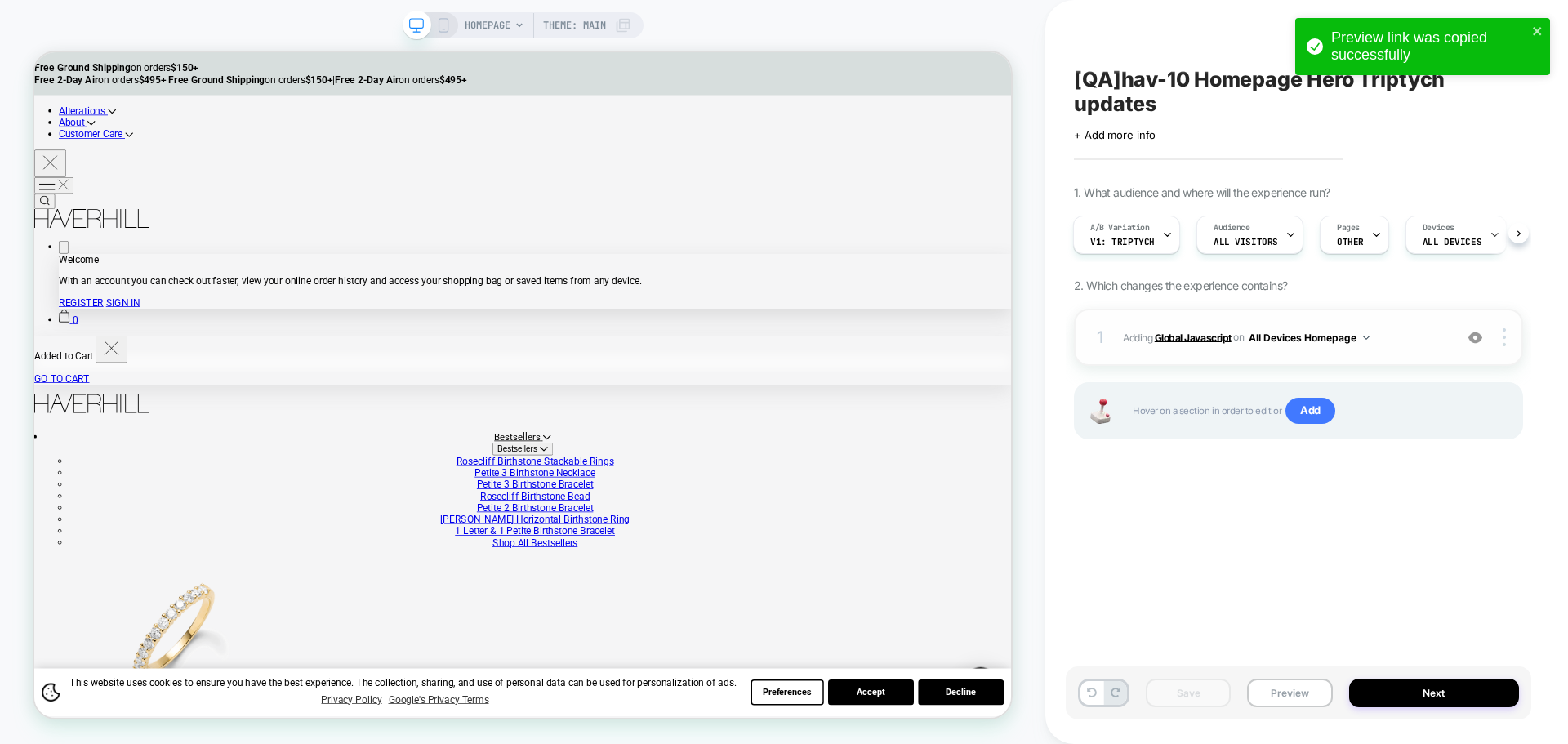
click at [1185, 343] on b "Global Javascript" at bounding box center [1193, 337] width 76 height 13
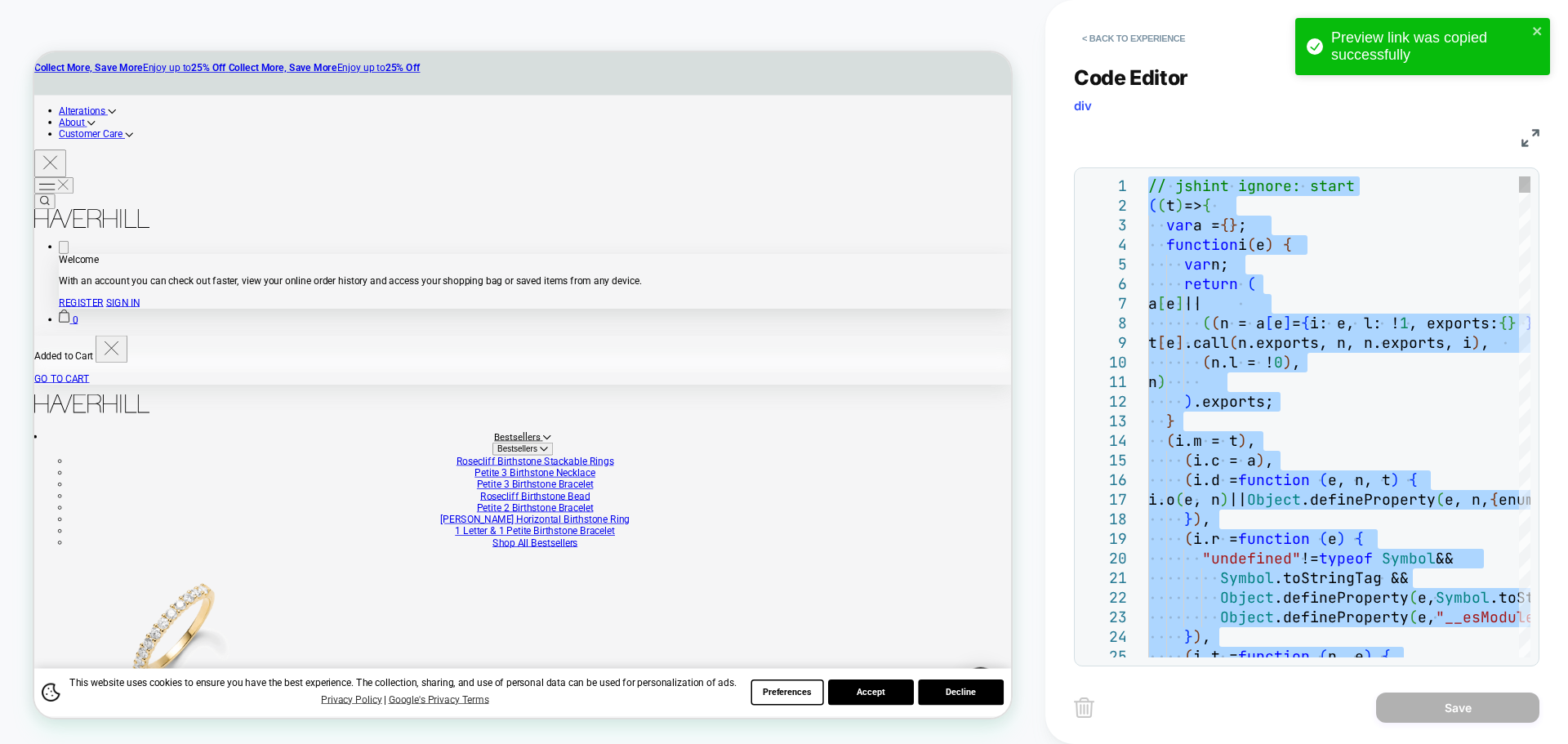
type textarea "**********"
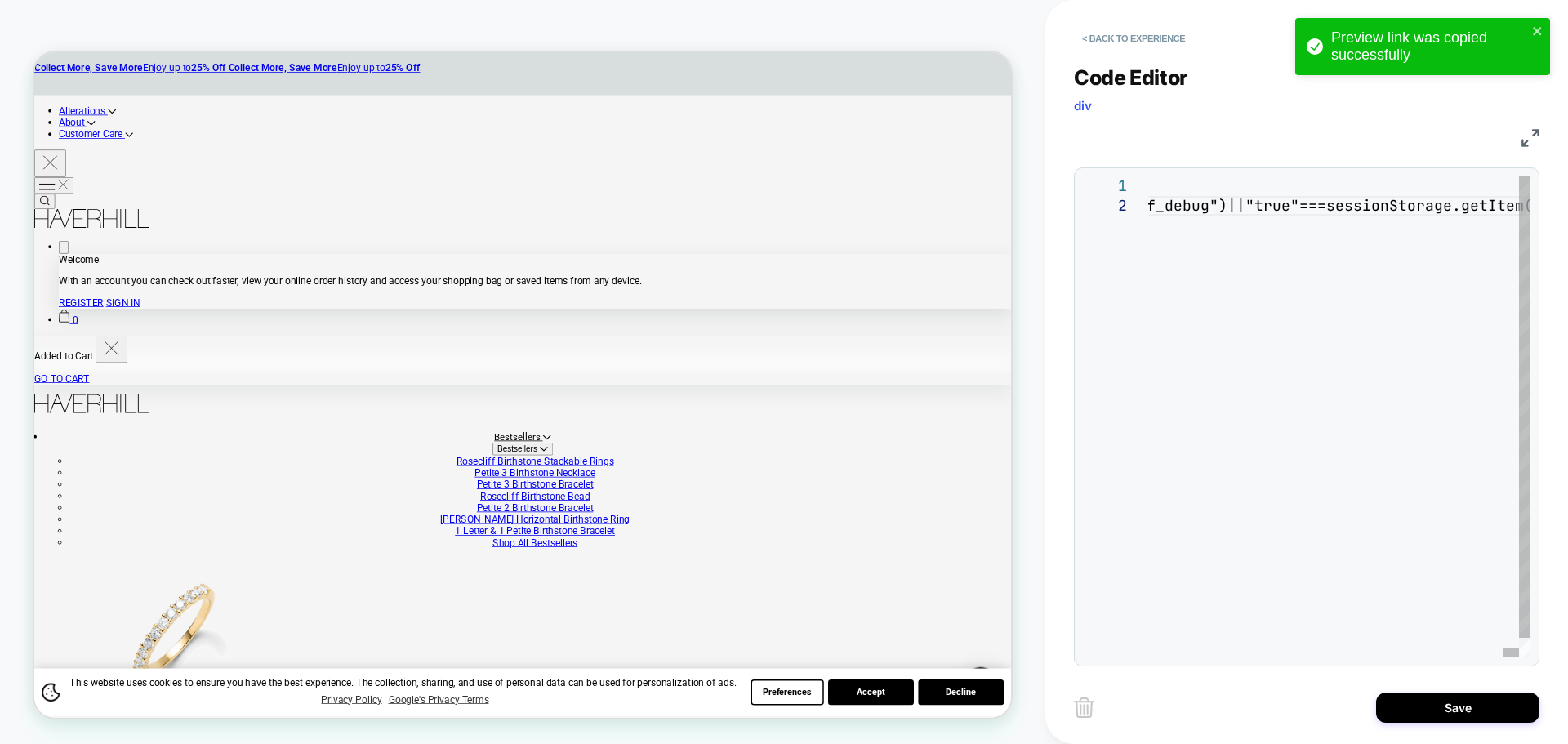
click at [1454, 734] on div "< Back to experience Code Editor div JS 1 2 // jshint ignore: start (t=>{var a=…" at bounding box center [1307, 372] width 466 height 744
click at [1462, 712] on button "Save" at bounding box center [1457, 707] width 163 height 30
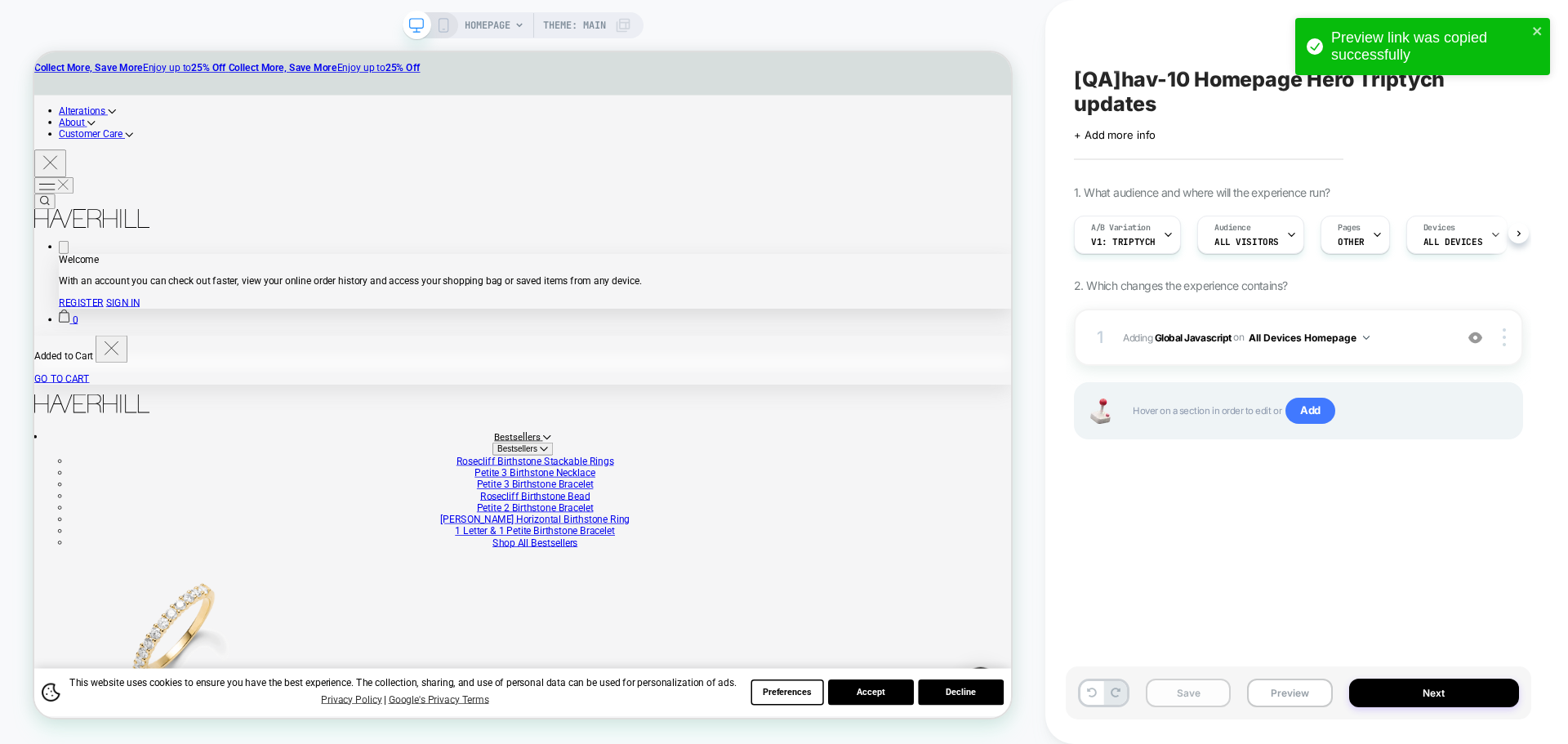
click at [1200, 699] on button "Save" at bounding box center [1188, 692] width 85 height 28
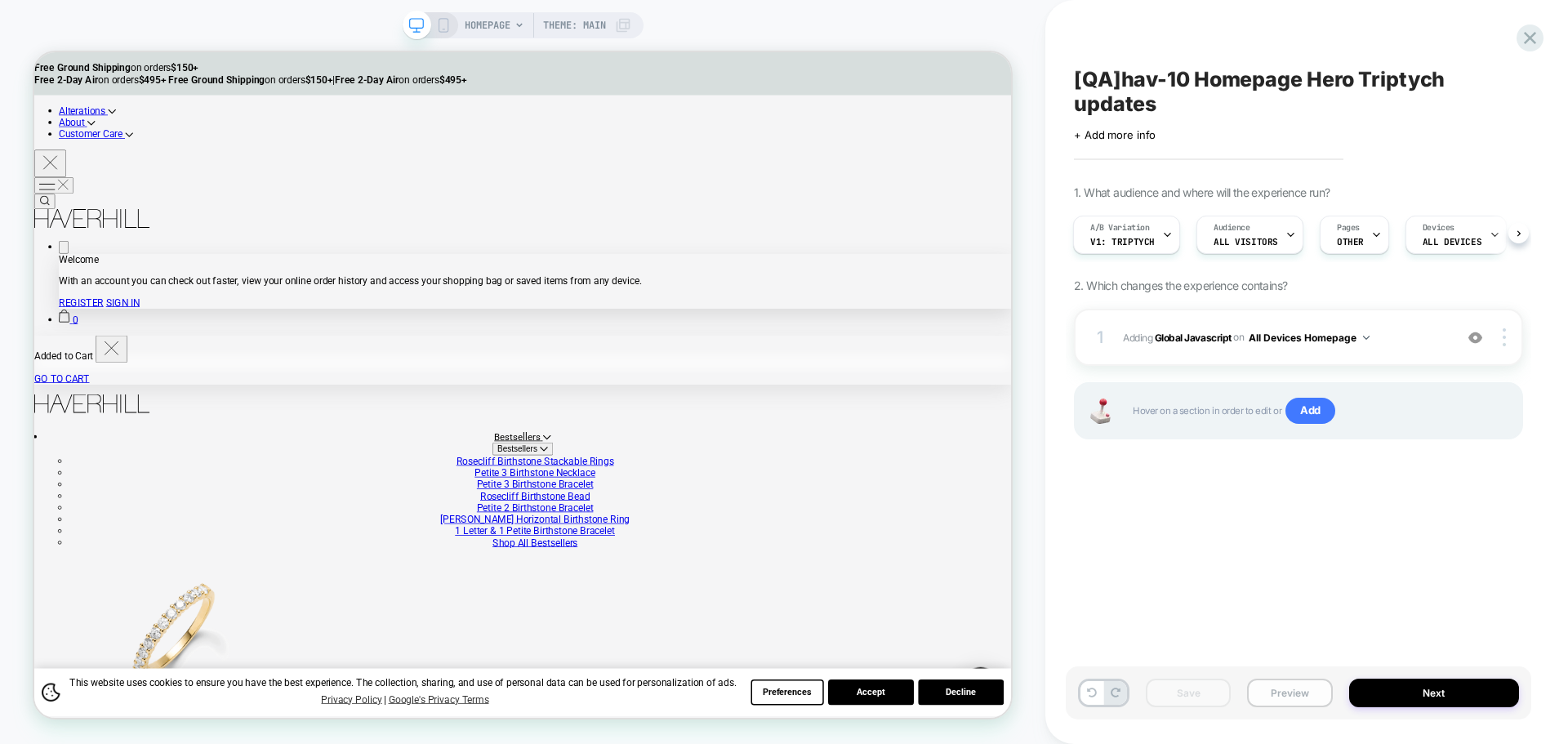
click at [1291, 697] on button "Preview" at bounding box center [1289, 692] width 85 height 28
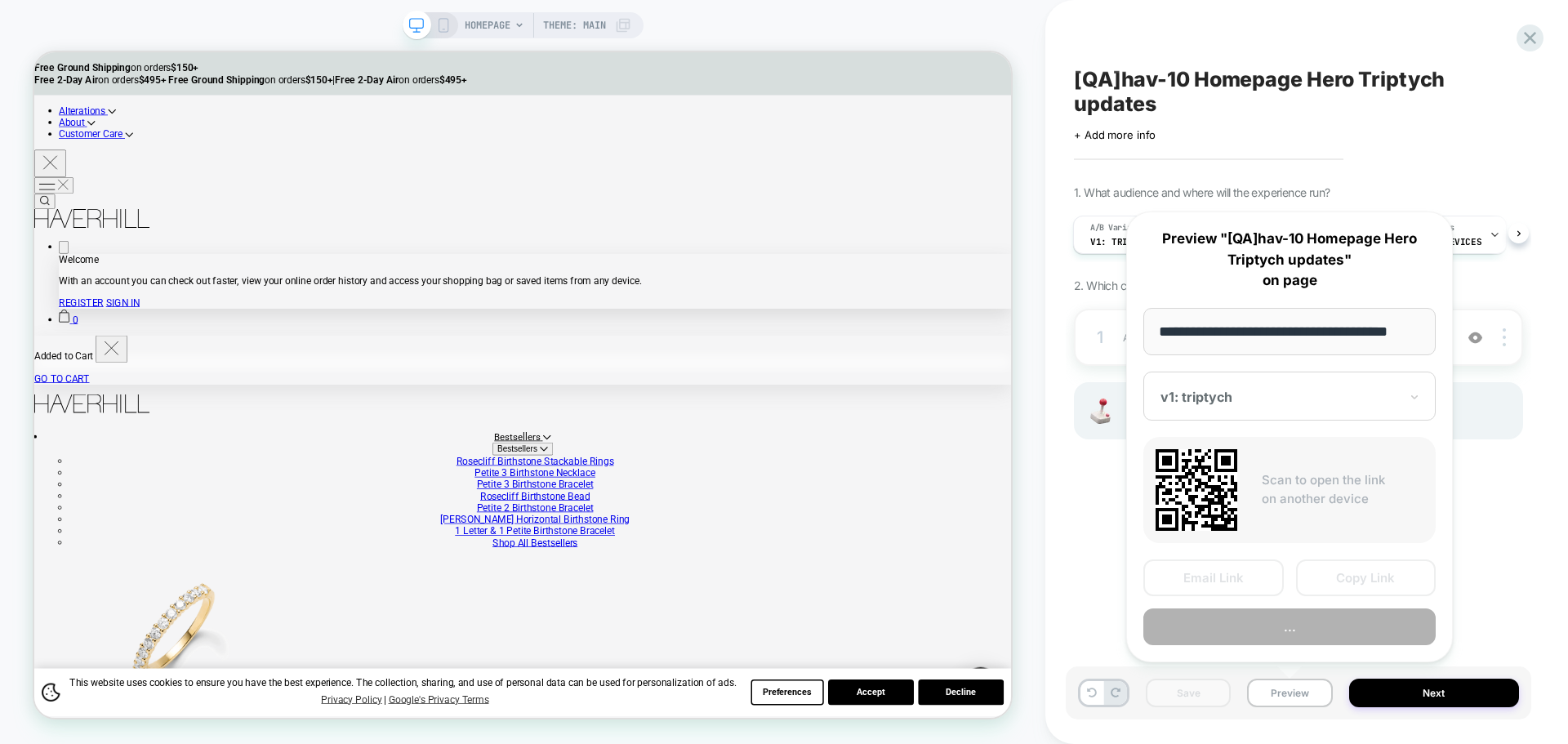
scroll to position [0, 10]
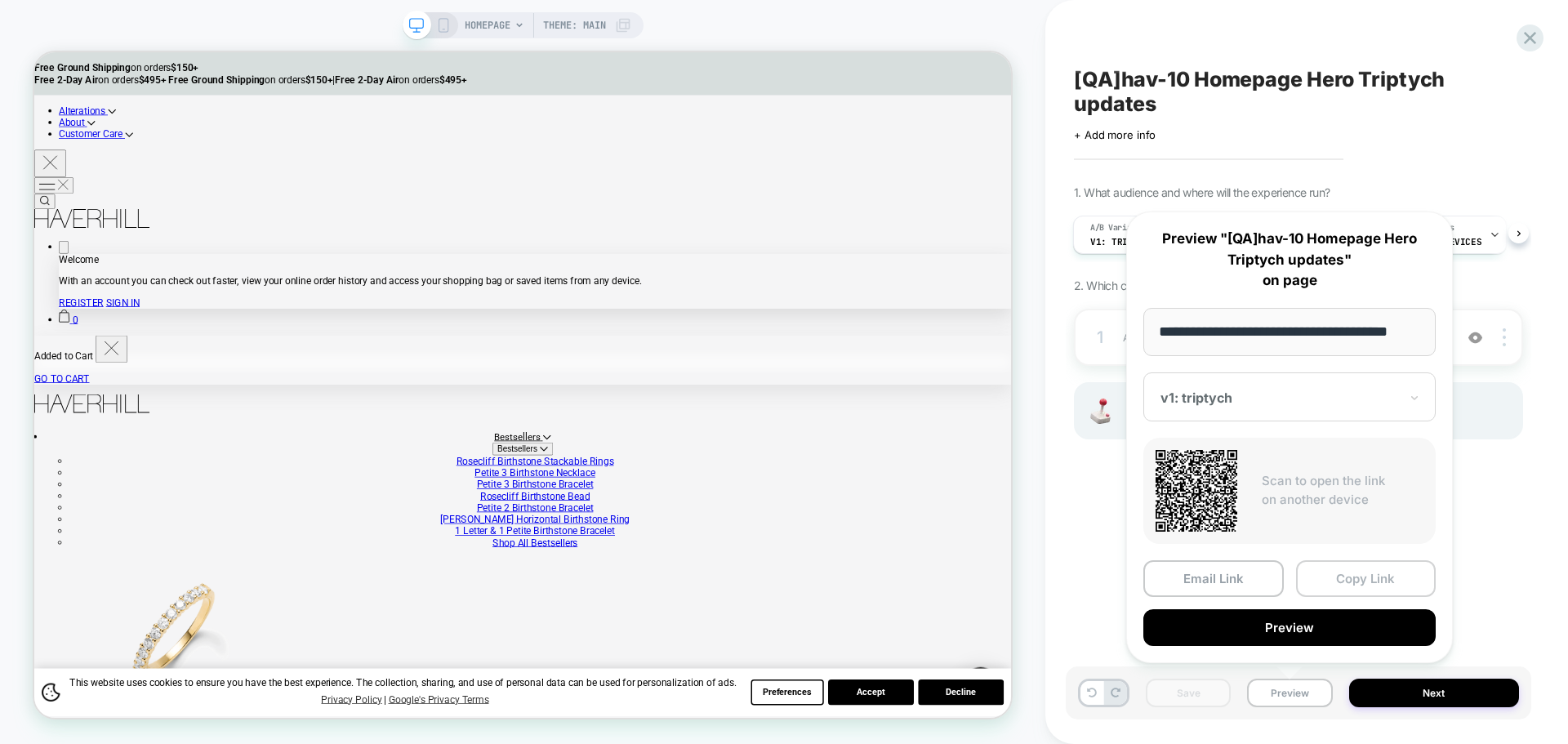
click at [1361, 570] on button "Copy Link" at bounding box center [1366, 579] width 141 height 37
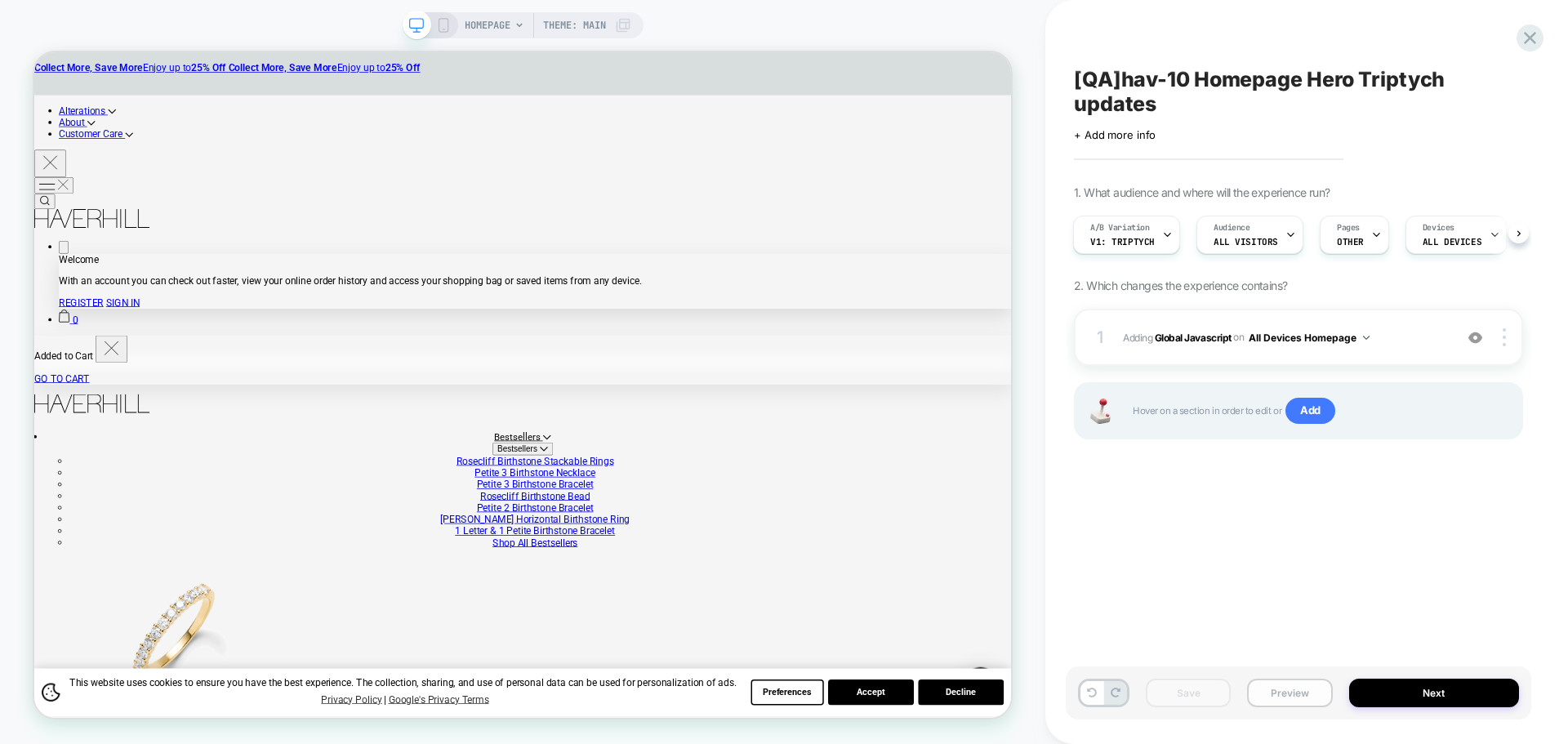
click at [1278, 697] on button "Preview" at bounding box center [1289, 692] width 85 height 28
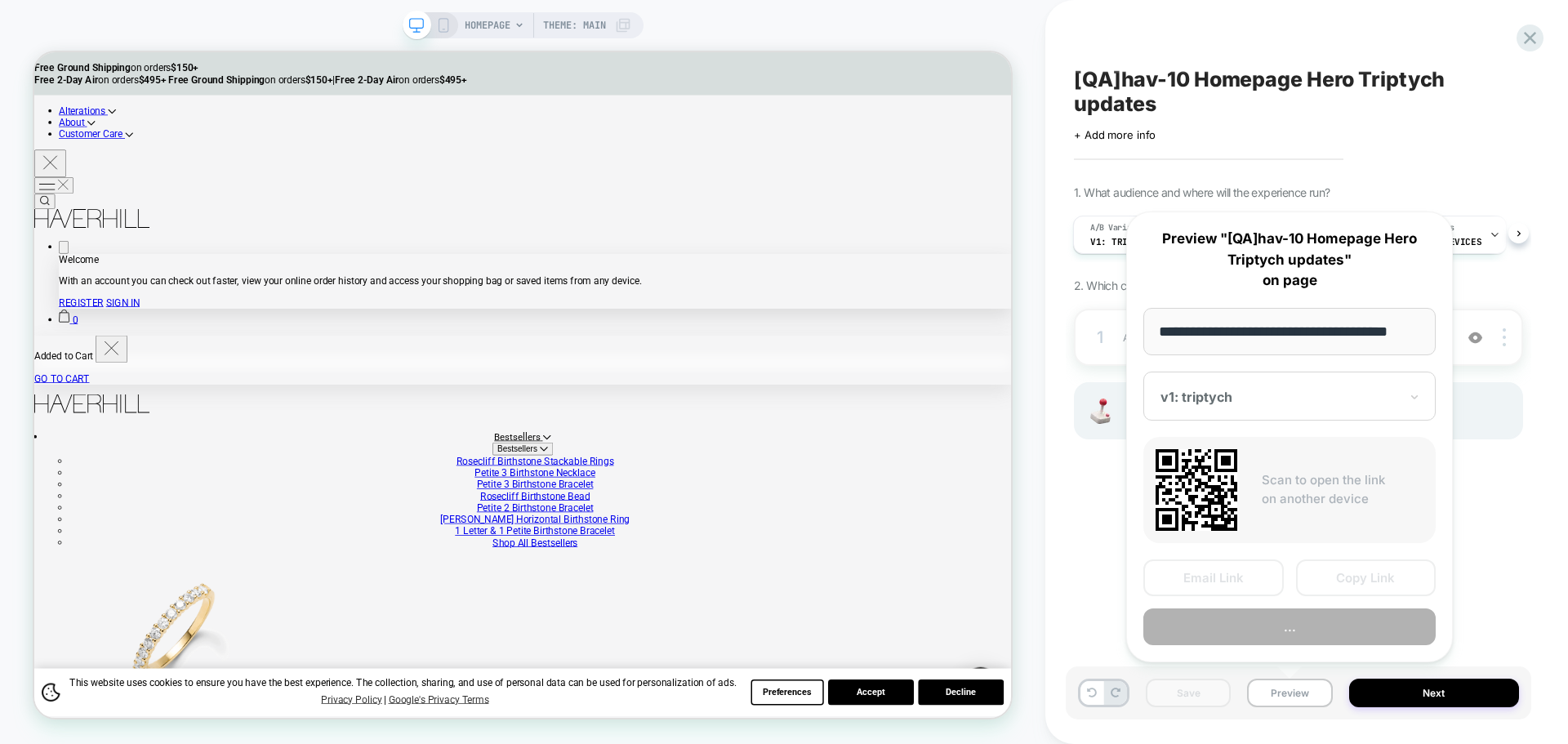
scroll to position [0, 10]
click at [1340, 575] on button "Copy Link" at bounding box center [1366, 579] width 141 height 37
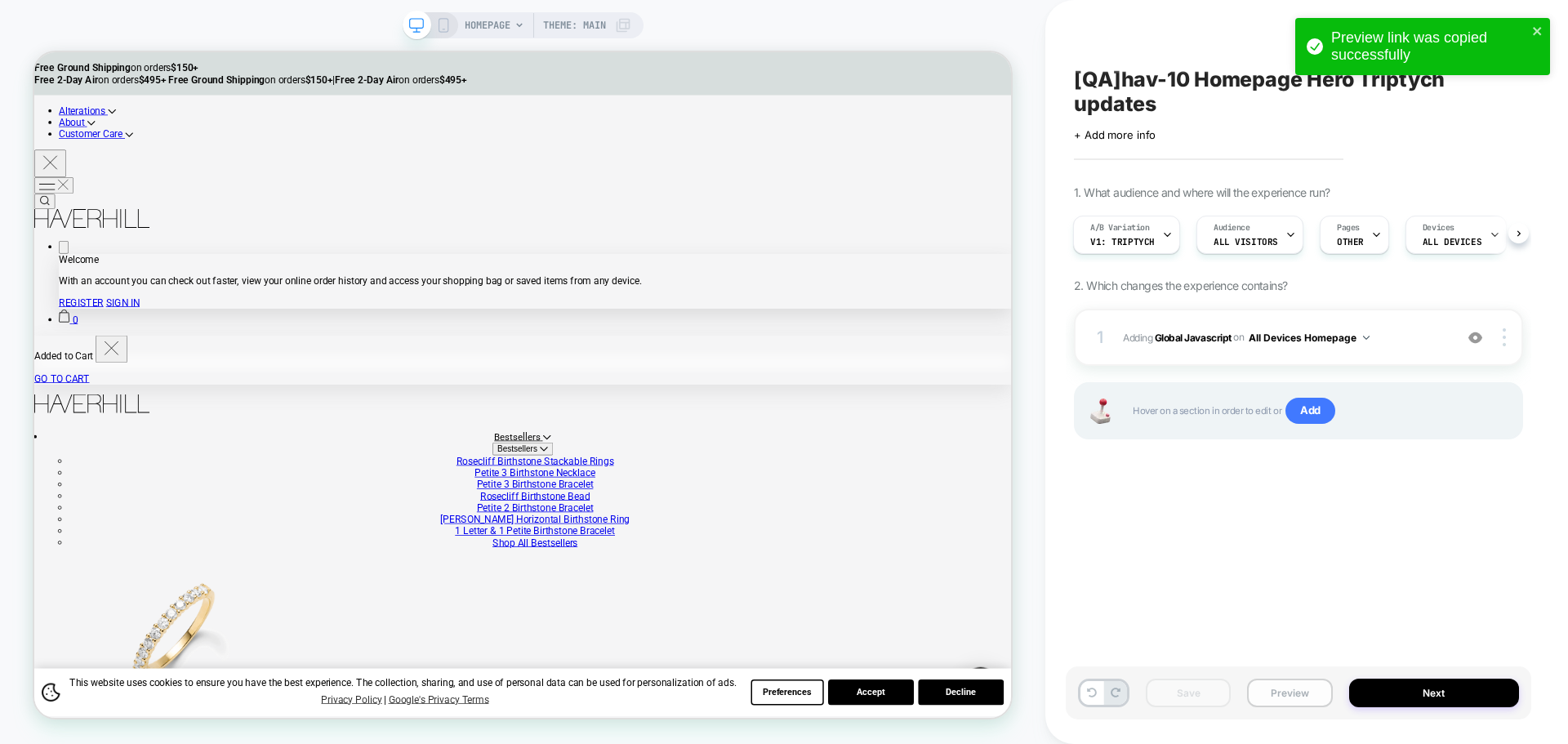
drag, startPoint x: 1299, startPoint y: 704, endPoint x: 1279, endPoint y: 705, distance: 20.0
click at [1299, 703] on button "Preview" at bounding box center [1289, 692] width 85 height 28
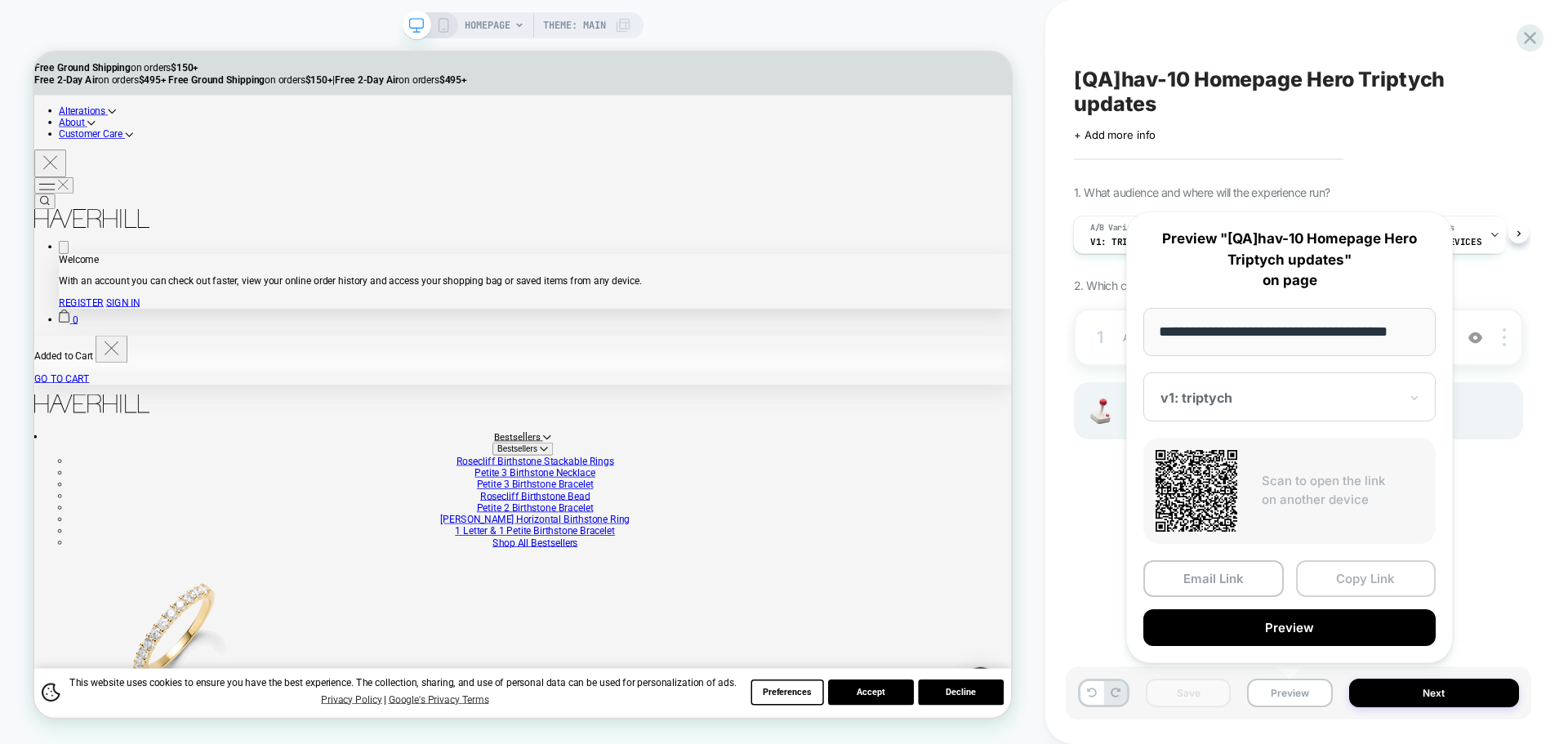
click at [1353, 582] on button "Copy Link" at bounding box center [1366, 579] width 141 height 37
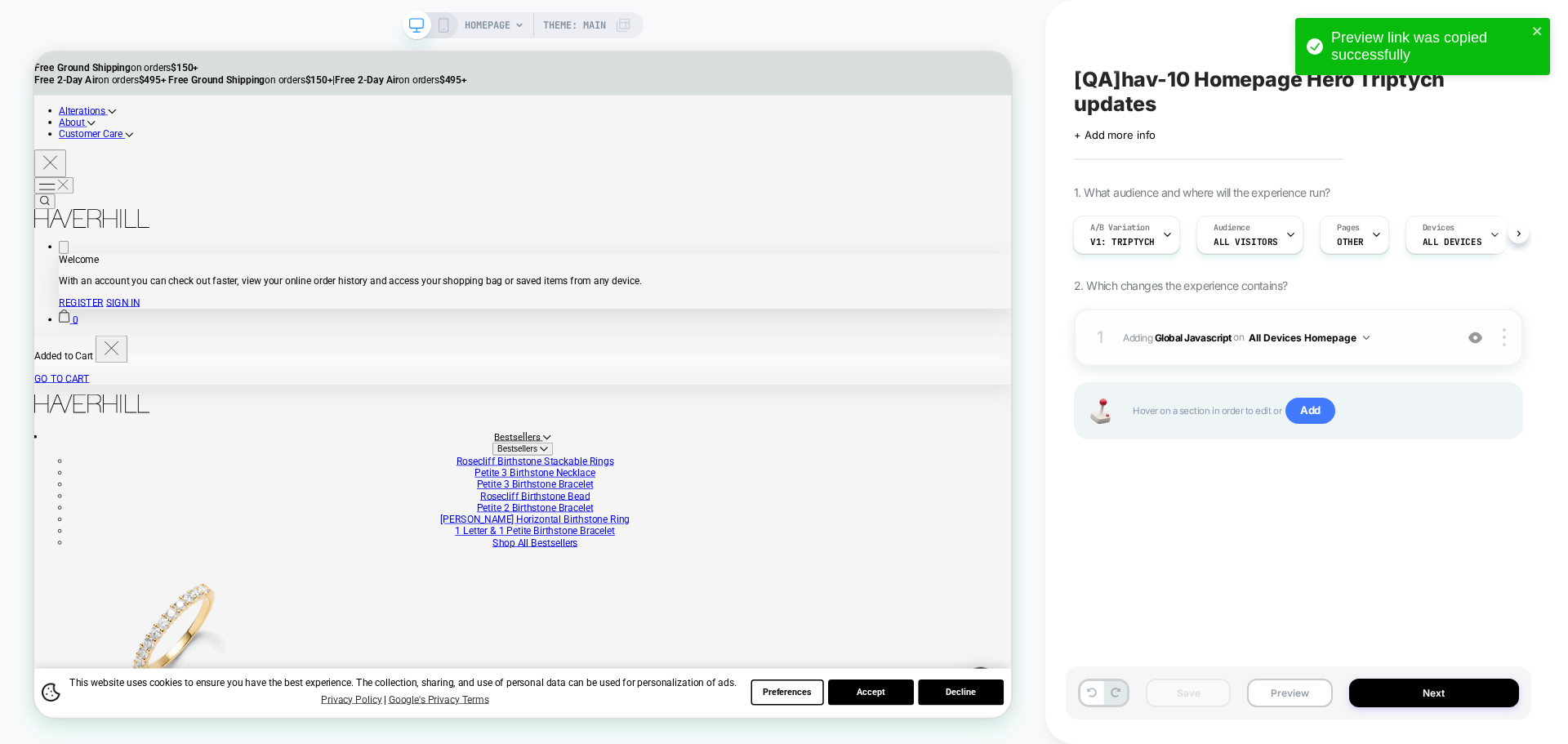
click at [1172, 330] on span "Adding Global Javascript on All Devices Homepage" at bounding box center [1284, 338] width 323 height 21
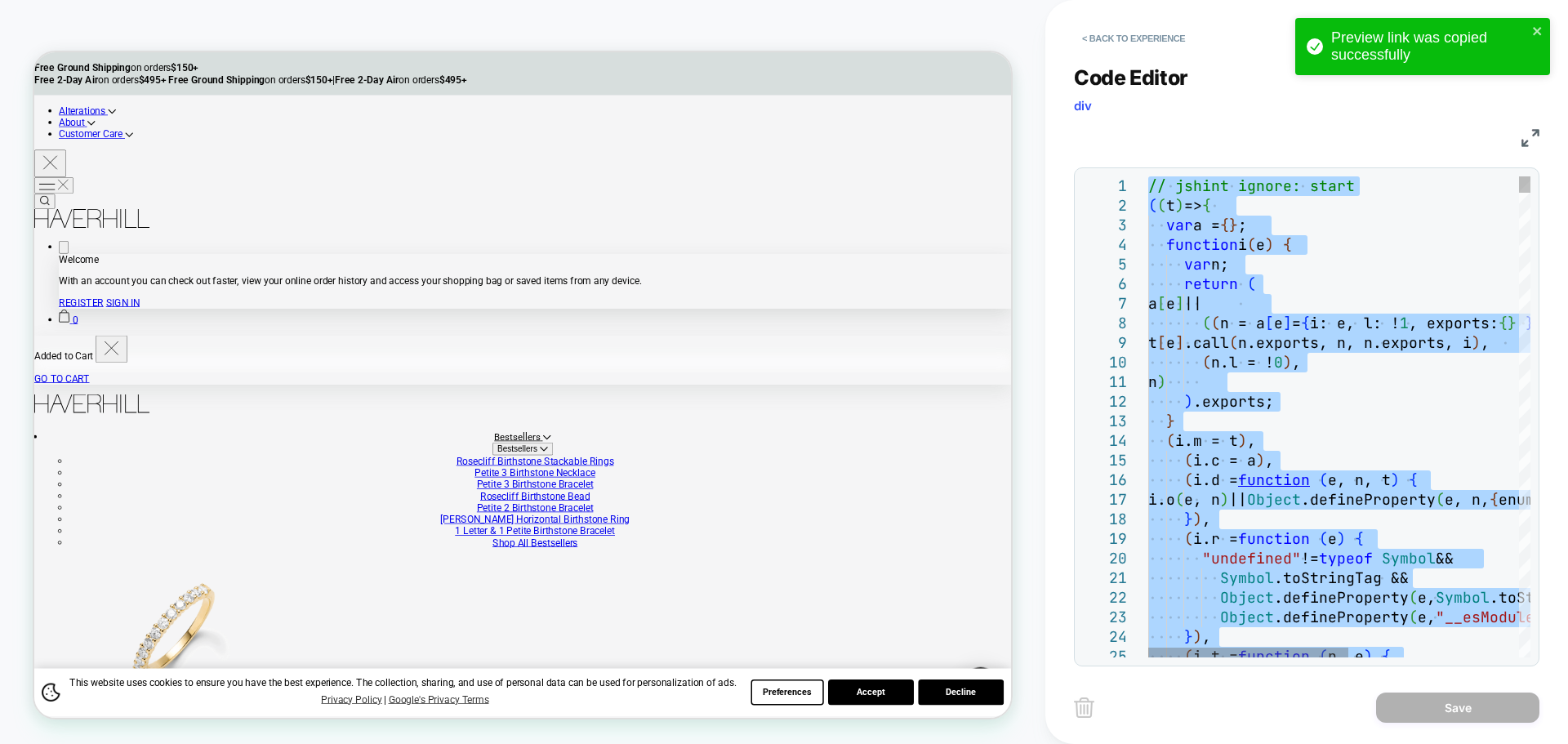
type textarea "**********"
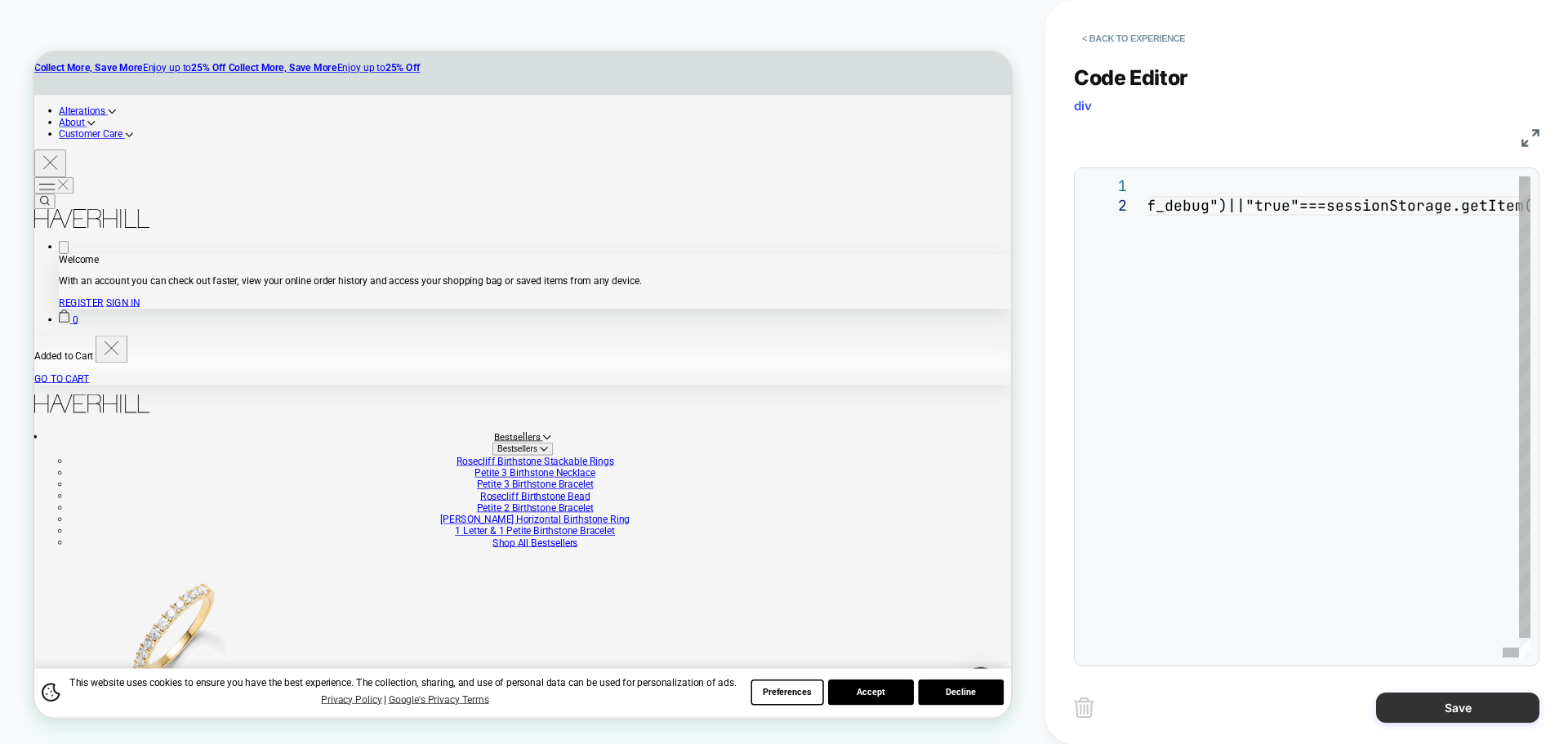
click at [1459, 714] on button "Save" at bounding box center [1457, 707] width 163 height 30
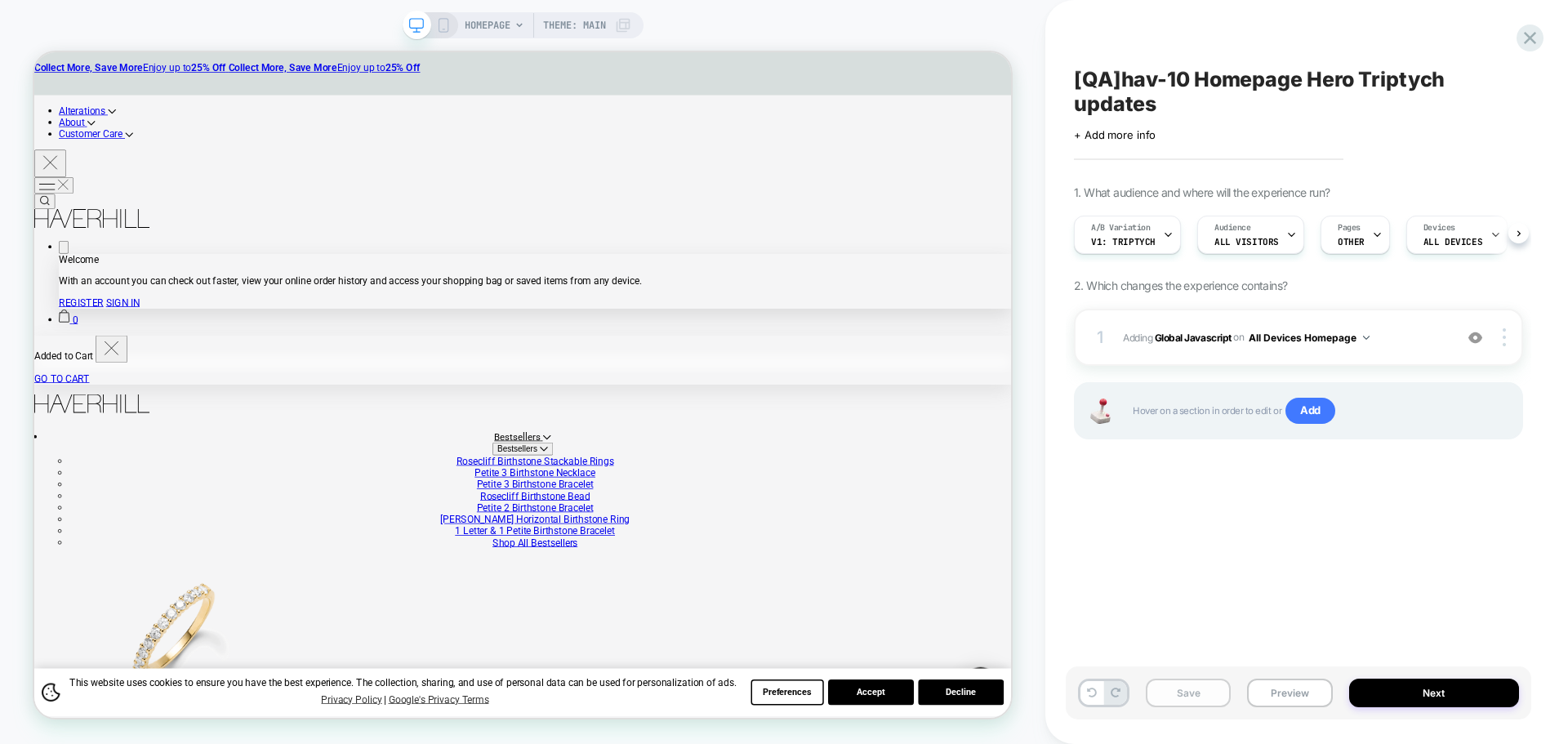
click at [1190, 682] on button "Save" at bounding box center [1188, 692] width 85 height 28
click at [1301, 697] on button "Preview" at bounding box center [1289, 692] width 85 height 28
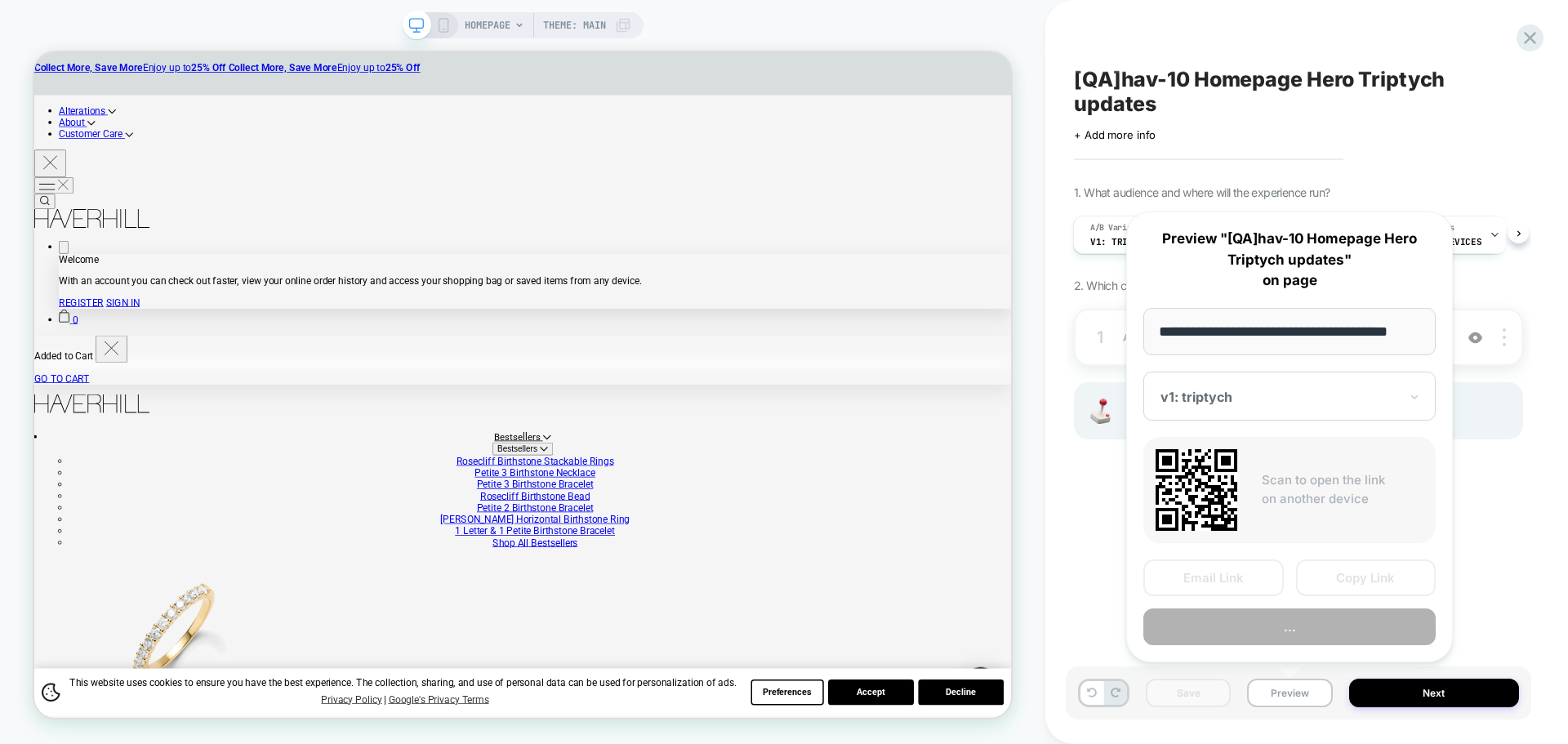
scroll to position [0, 10]
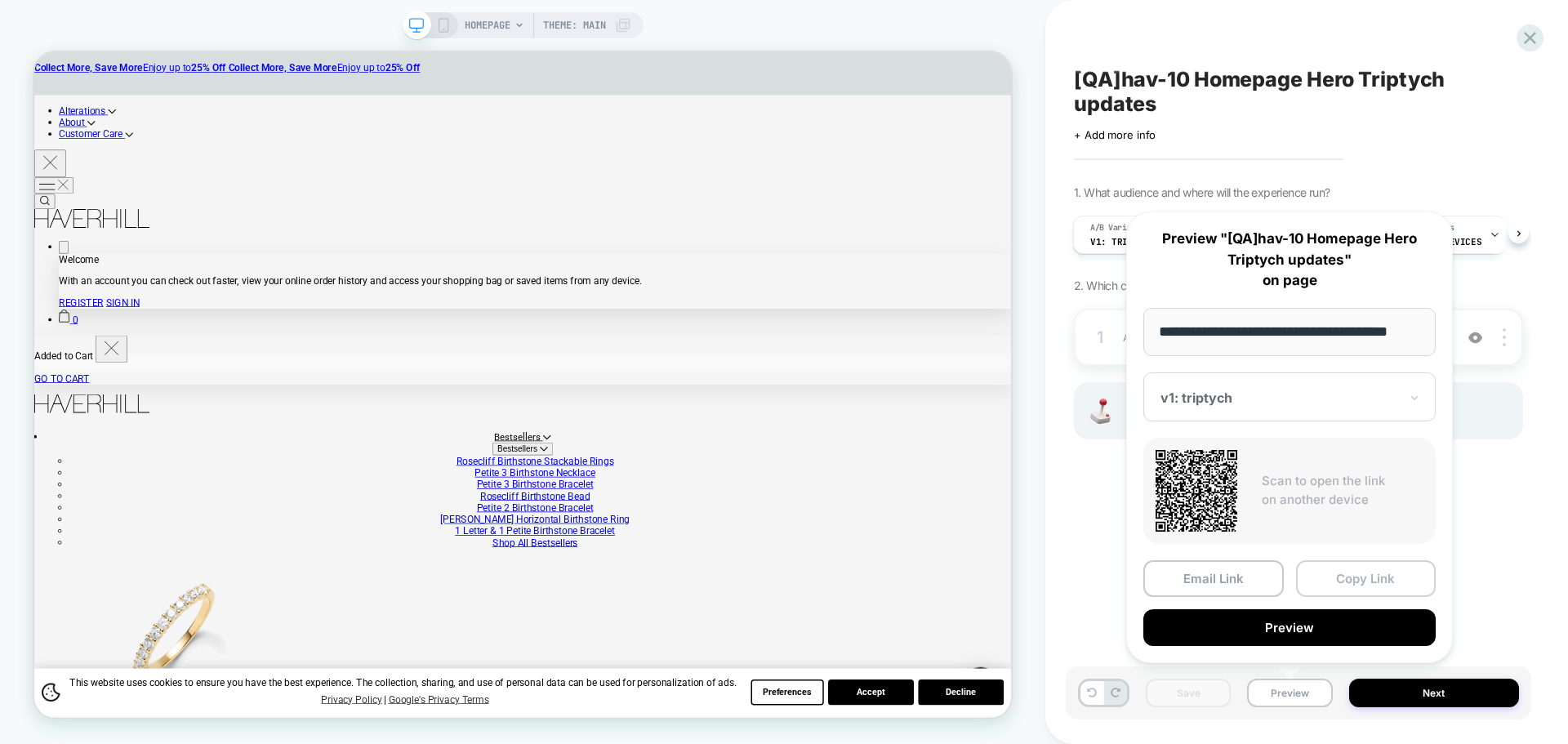
click at [1363, 576] on button "Copy Link" at bounding box center [1366, 579] width 141 height 37
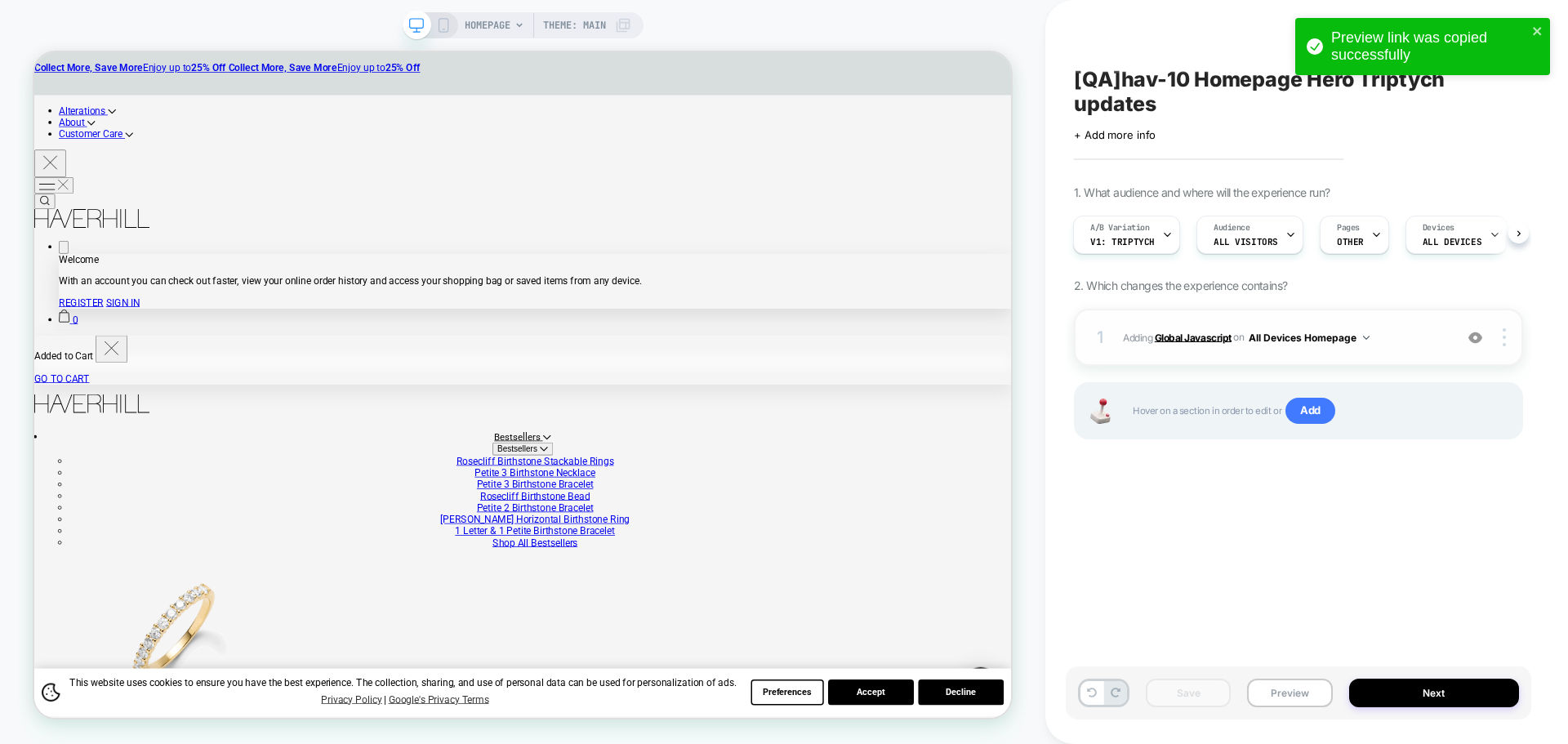
click at [1211, 341] on b "Global Javascript" at bounding box center [1193, 337] width 76 height 13
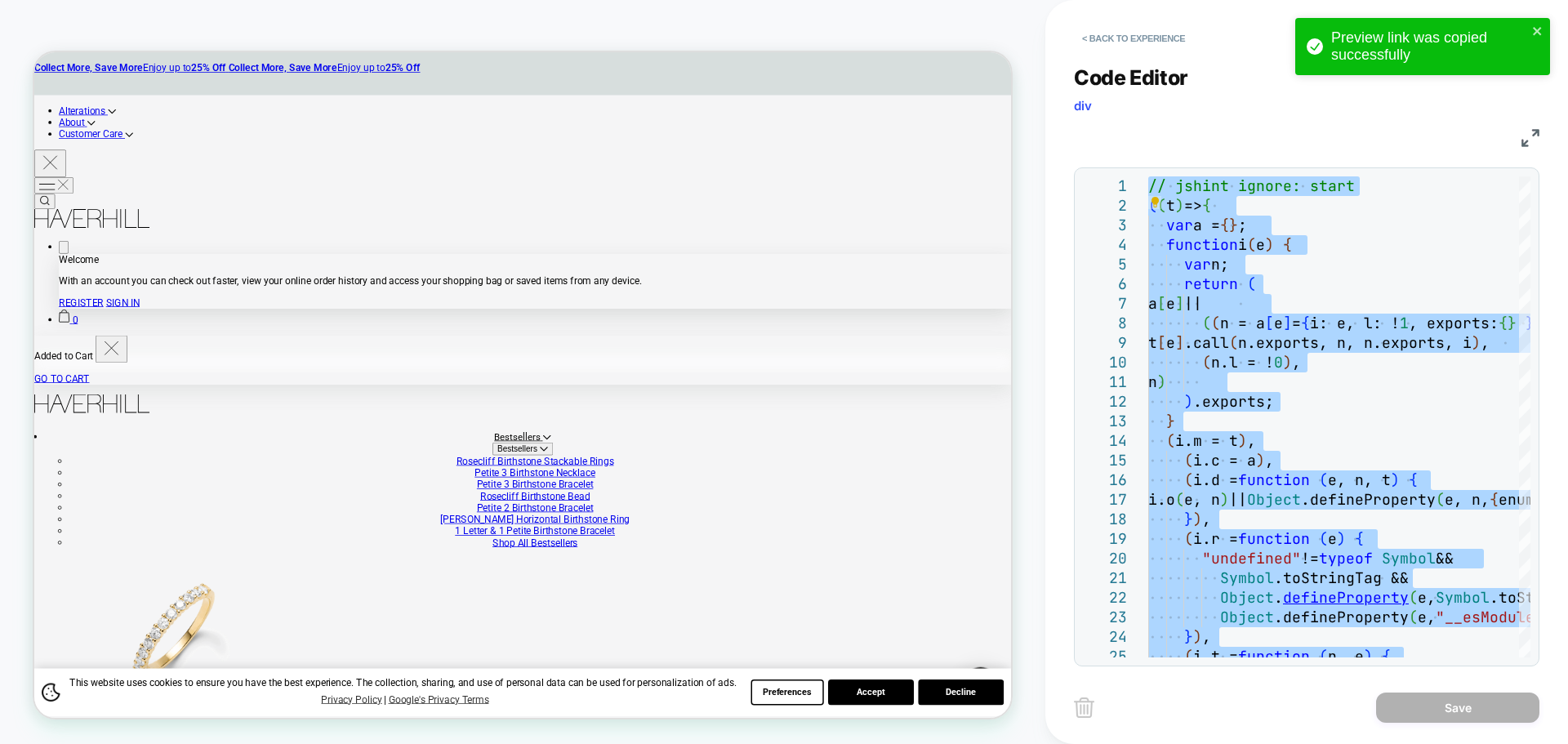
type textarea "**********"
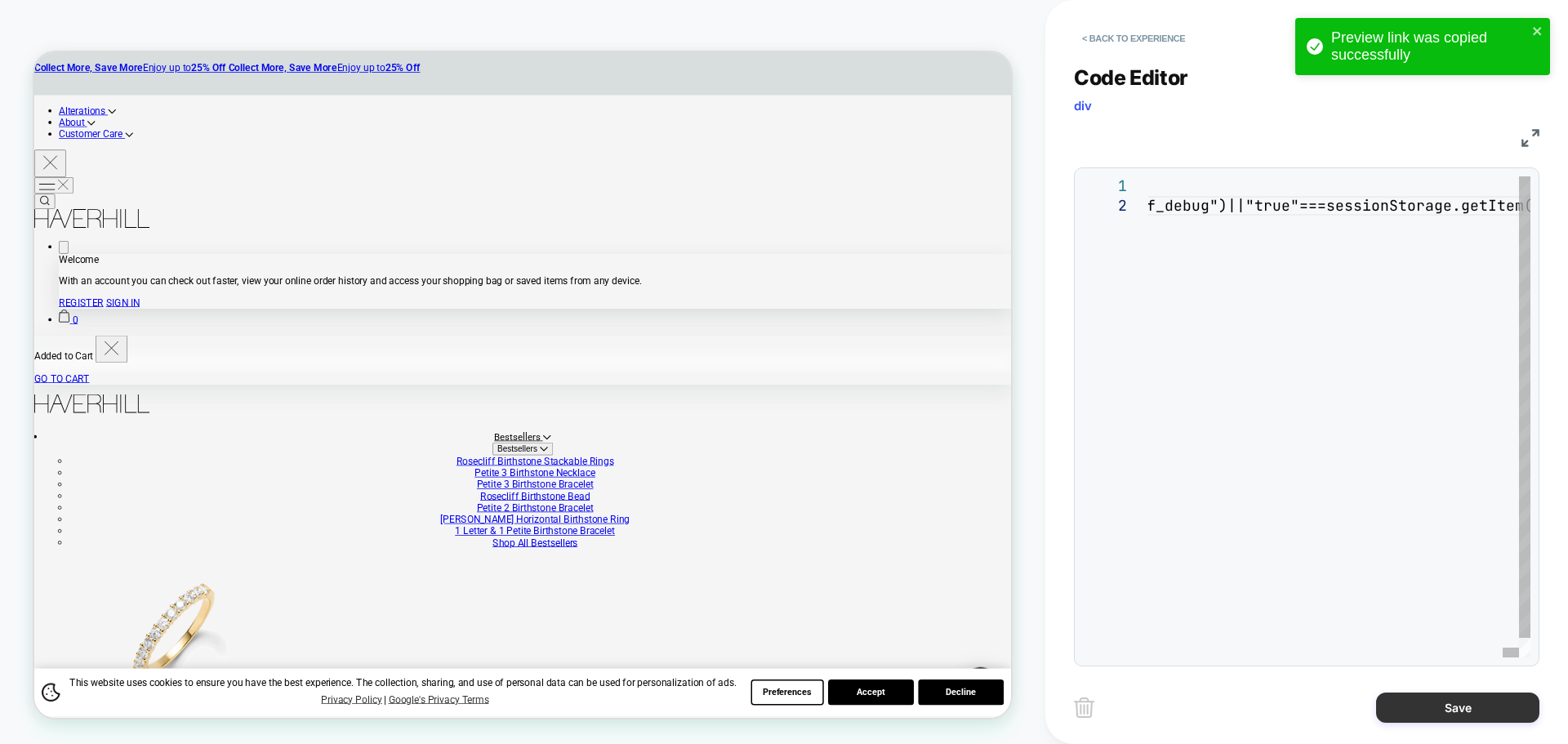
click at [1460, 713] on button "Save" at bounding box center [1457, 707] width 163 height 30
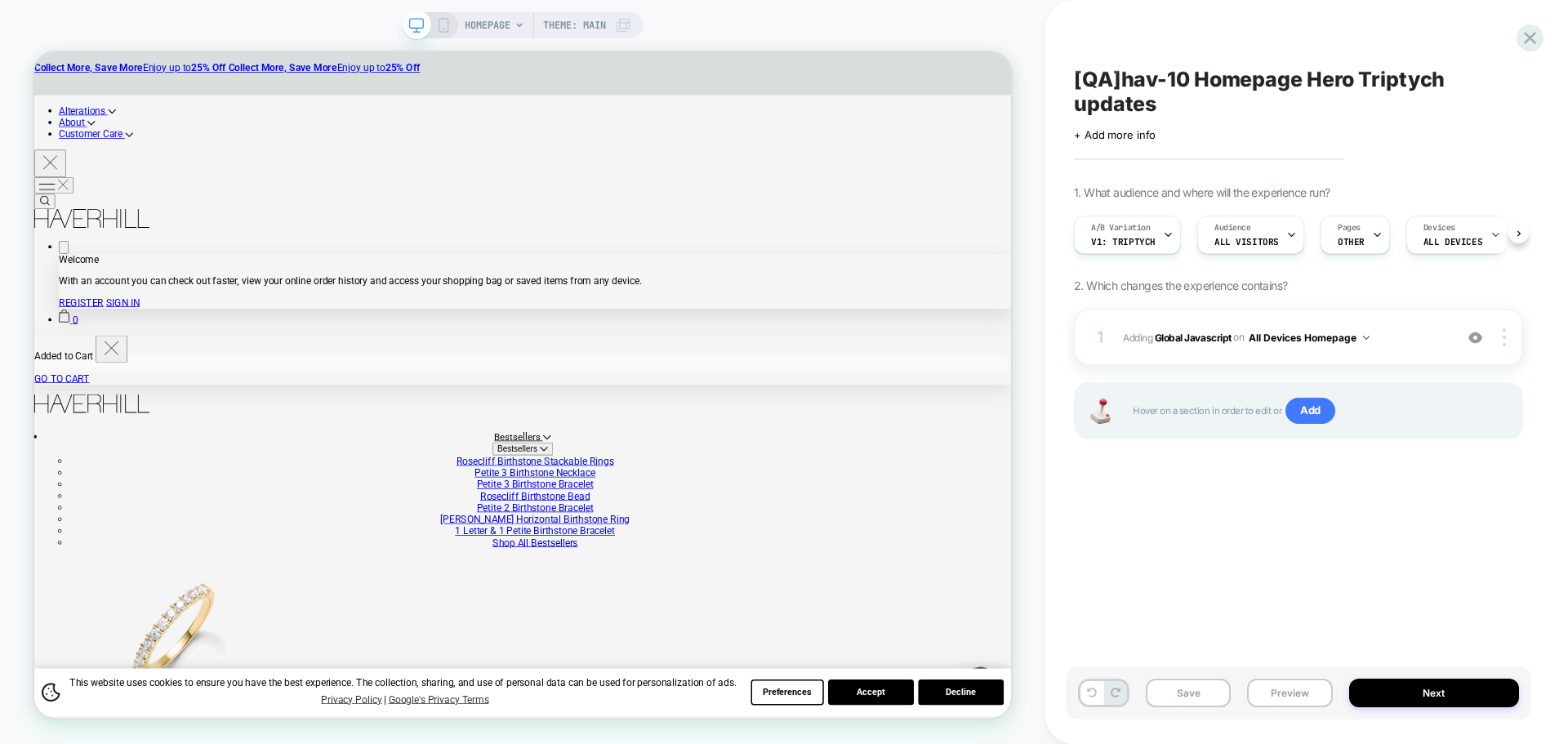
click at [1195, 676] on div "Save Preview Next" at bounding box center [1299, 693] width 466 height 53
click at [1195, 686] on button "Save" at bounding box center [1188, 692] width 85 height 28
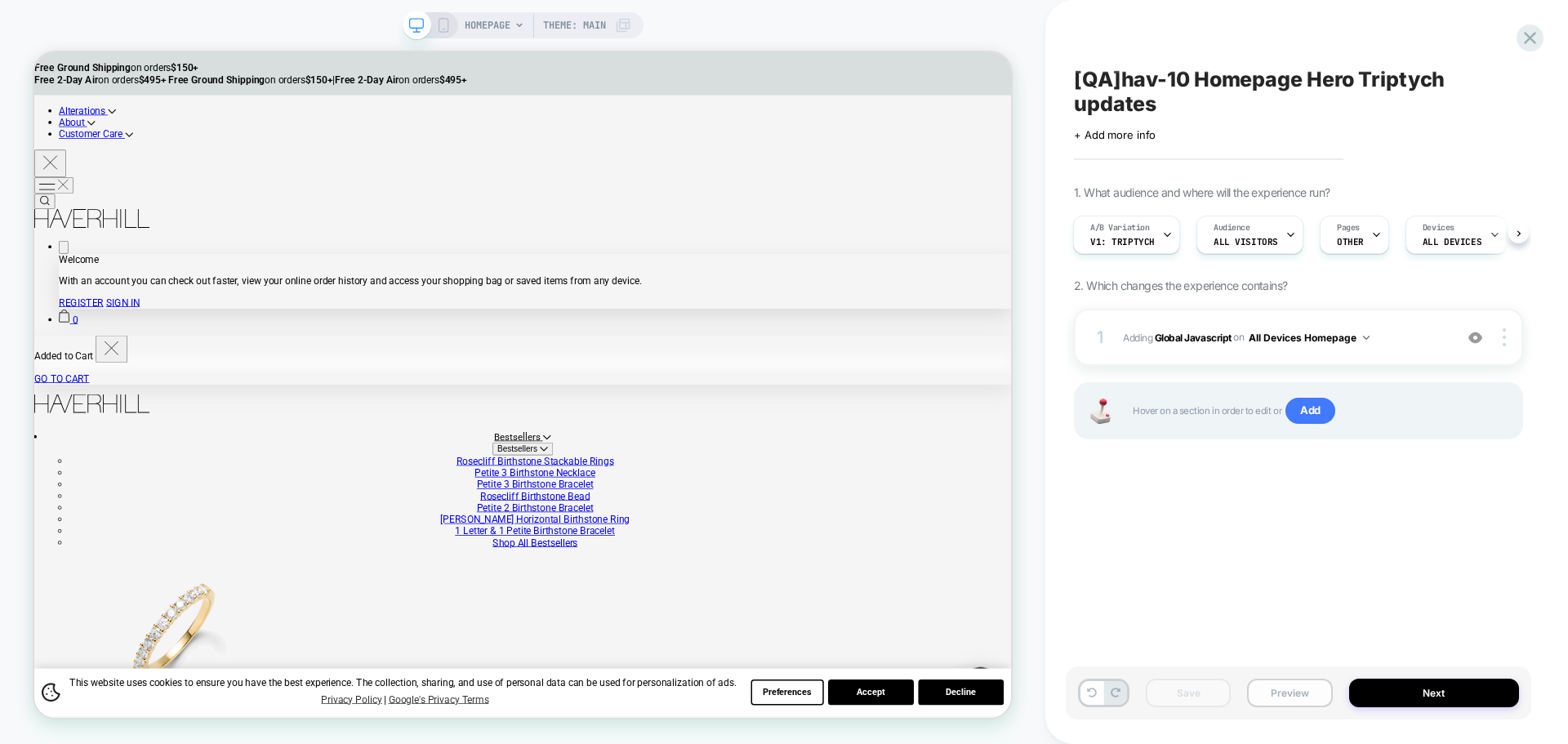
click at [1317, 692] on button "Preview" at bounding box center [1289, 692] width 85 height 28
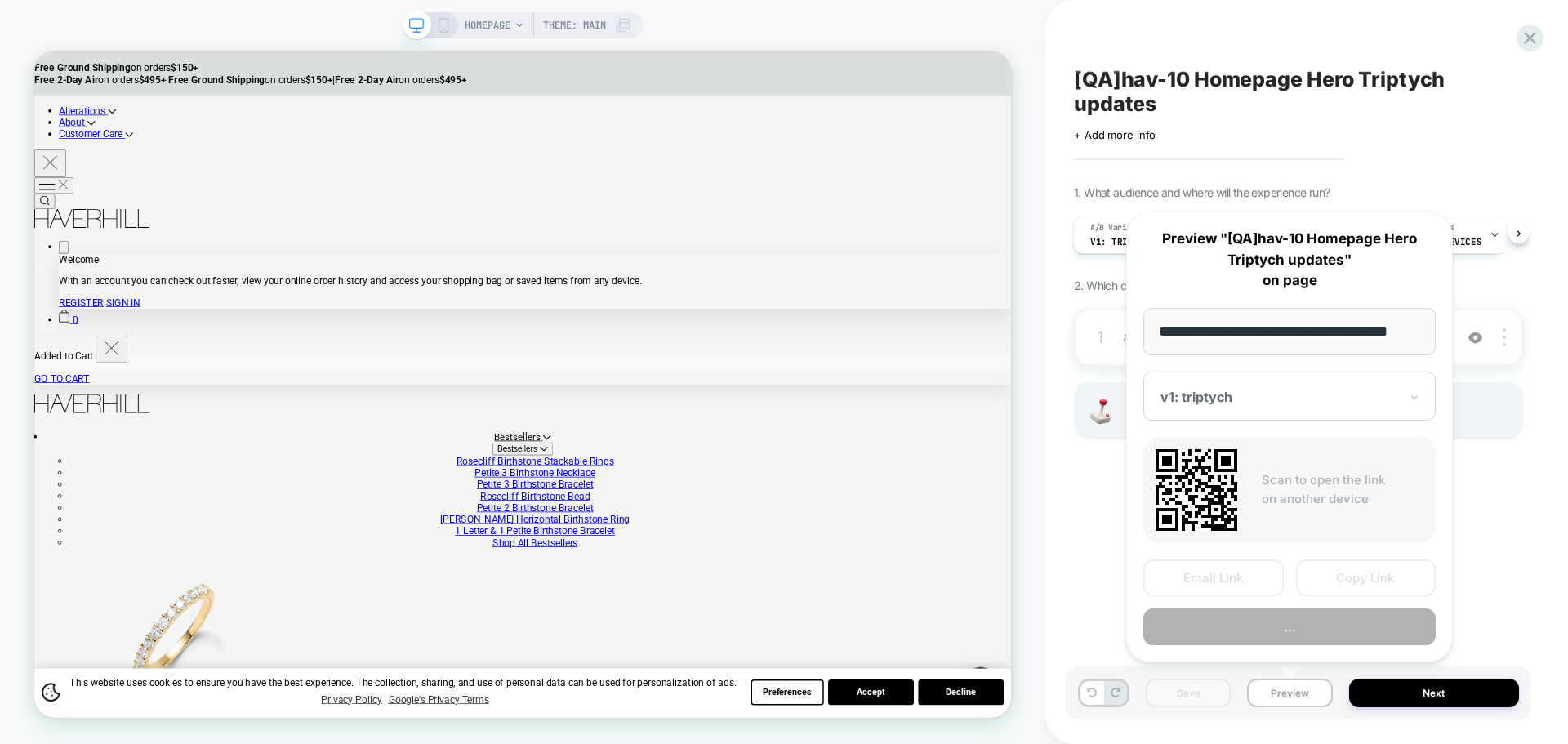
scroll to position [0, 10]
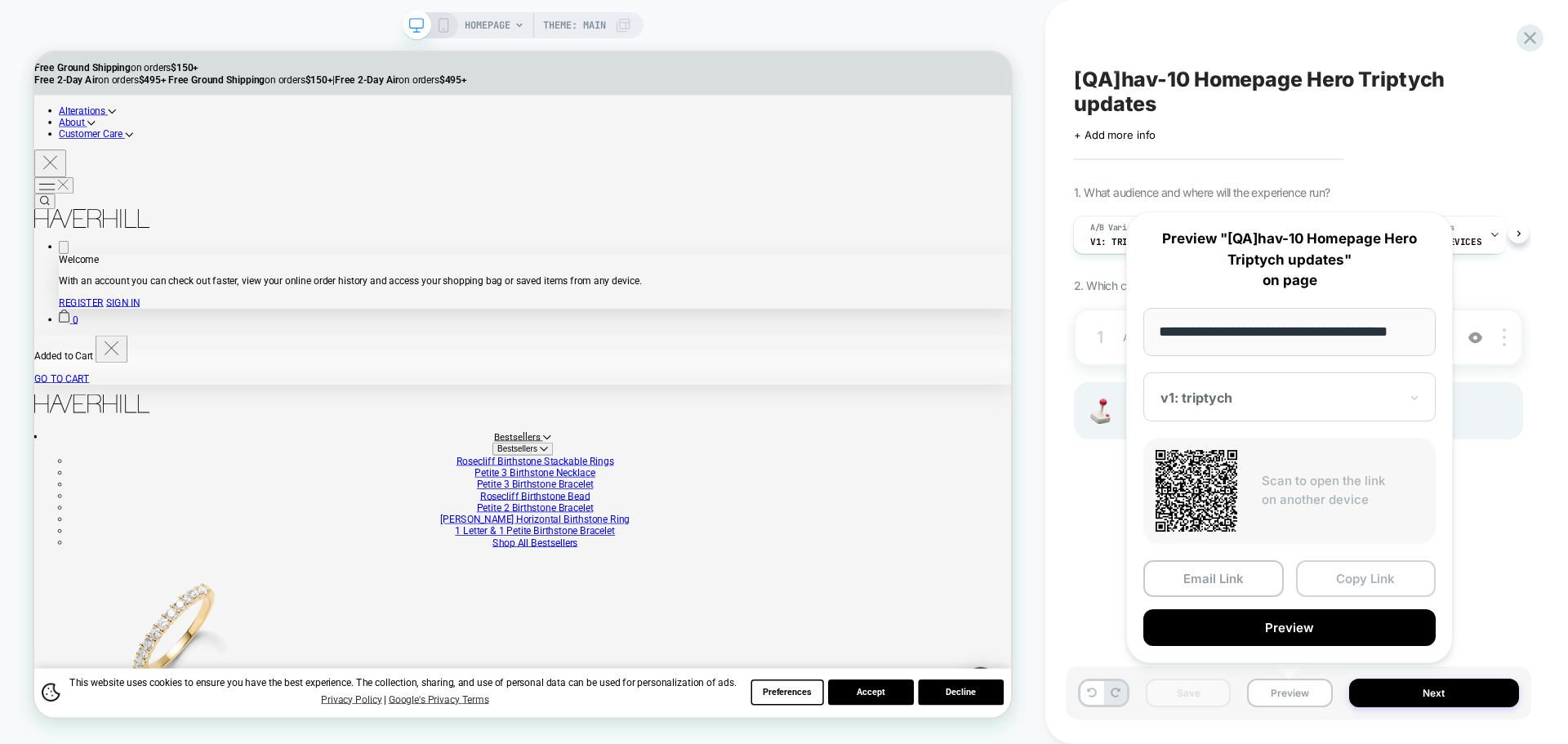
click at [1362, 584] on button "Copy Link" at bounding box center [1366, 579] width 141 height 37
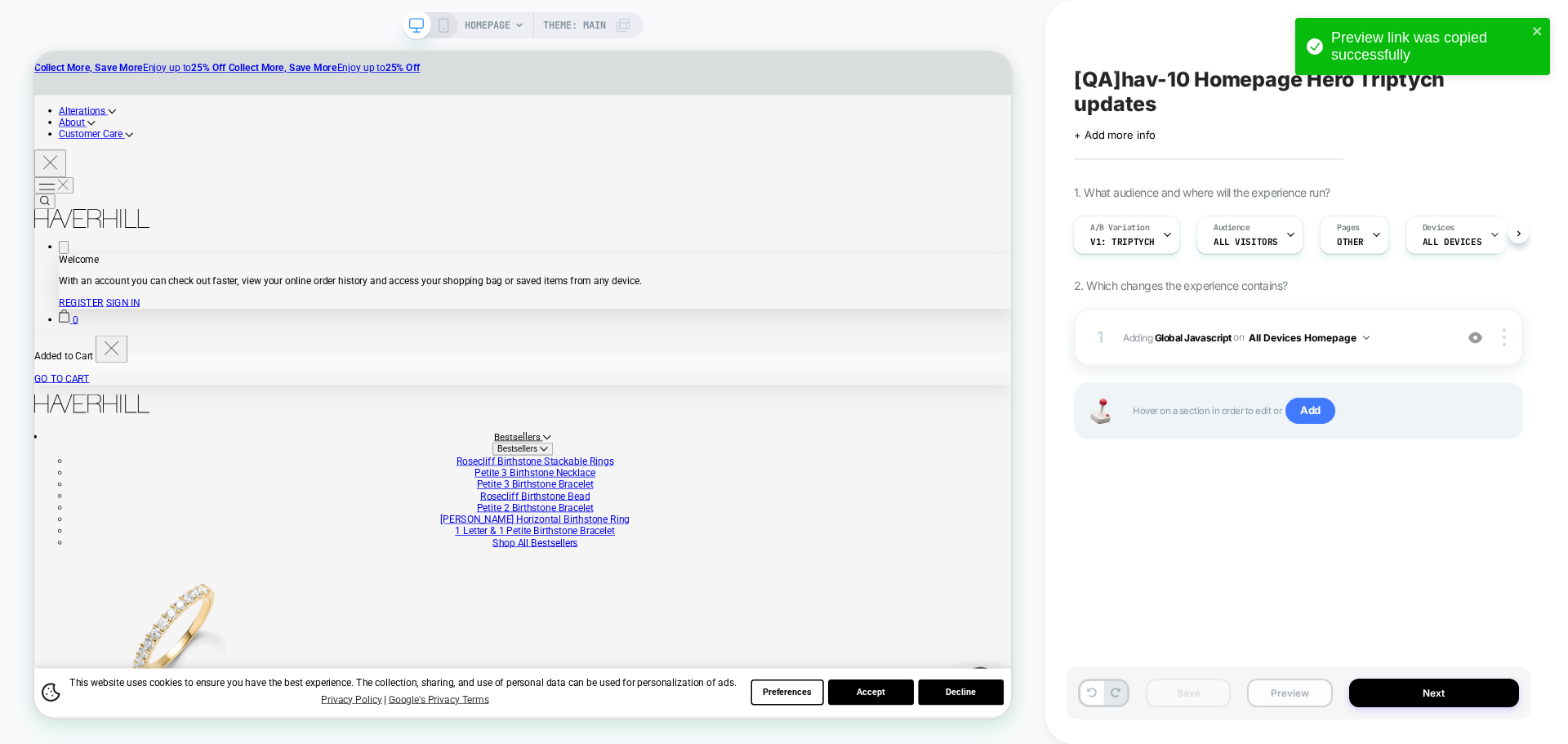
click at [1287, 694] on button "Preview" at bounding box center [1289, 692] width 85 height 28
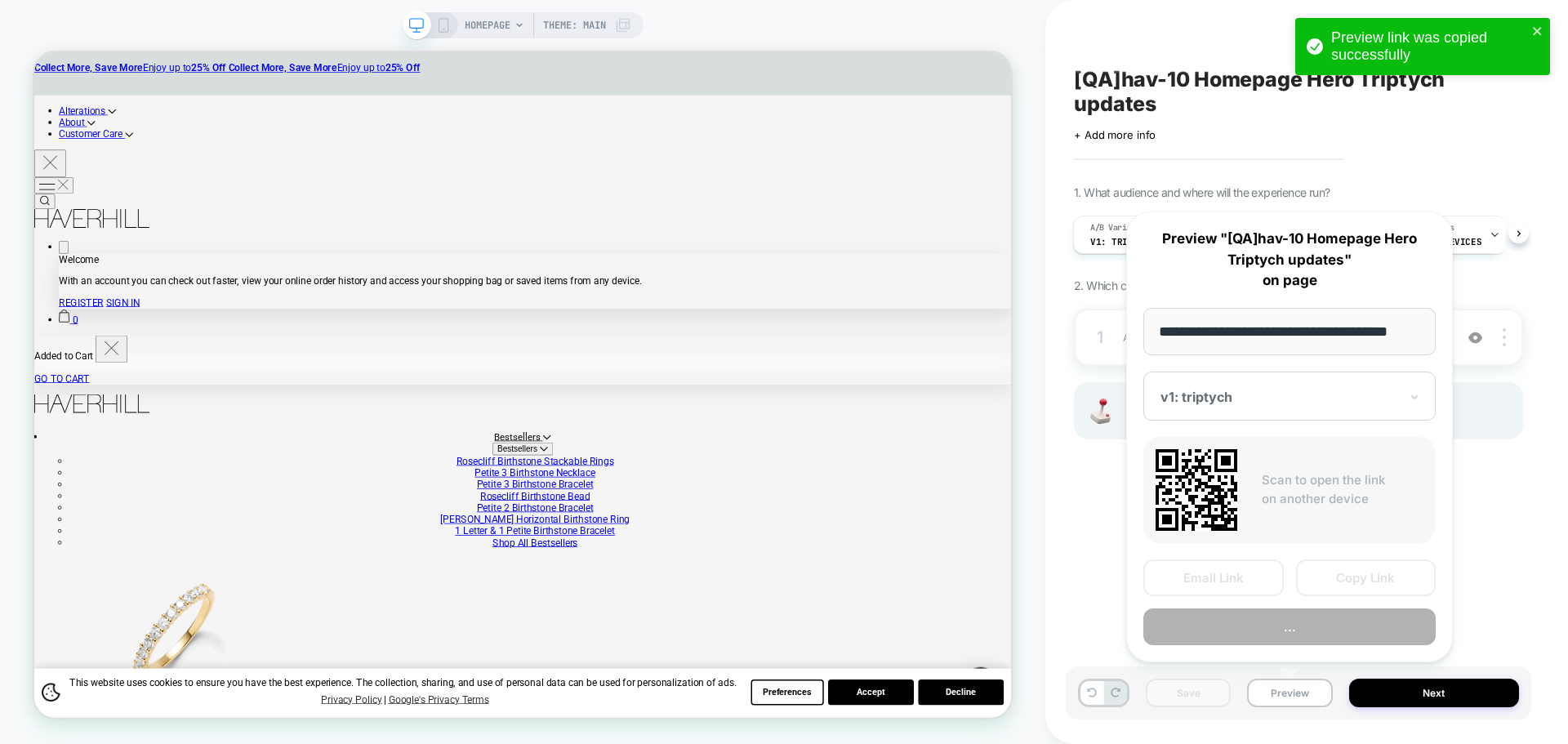
scroll to position [0, 10]
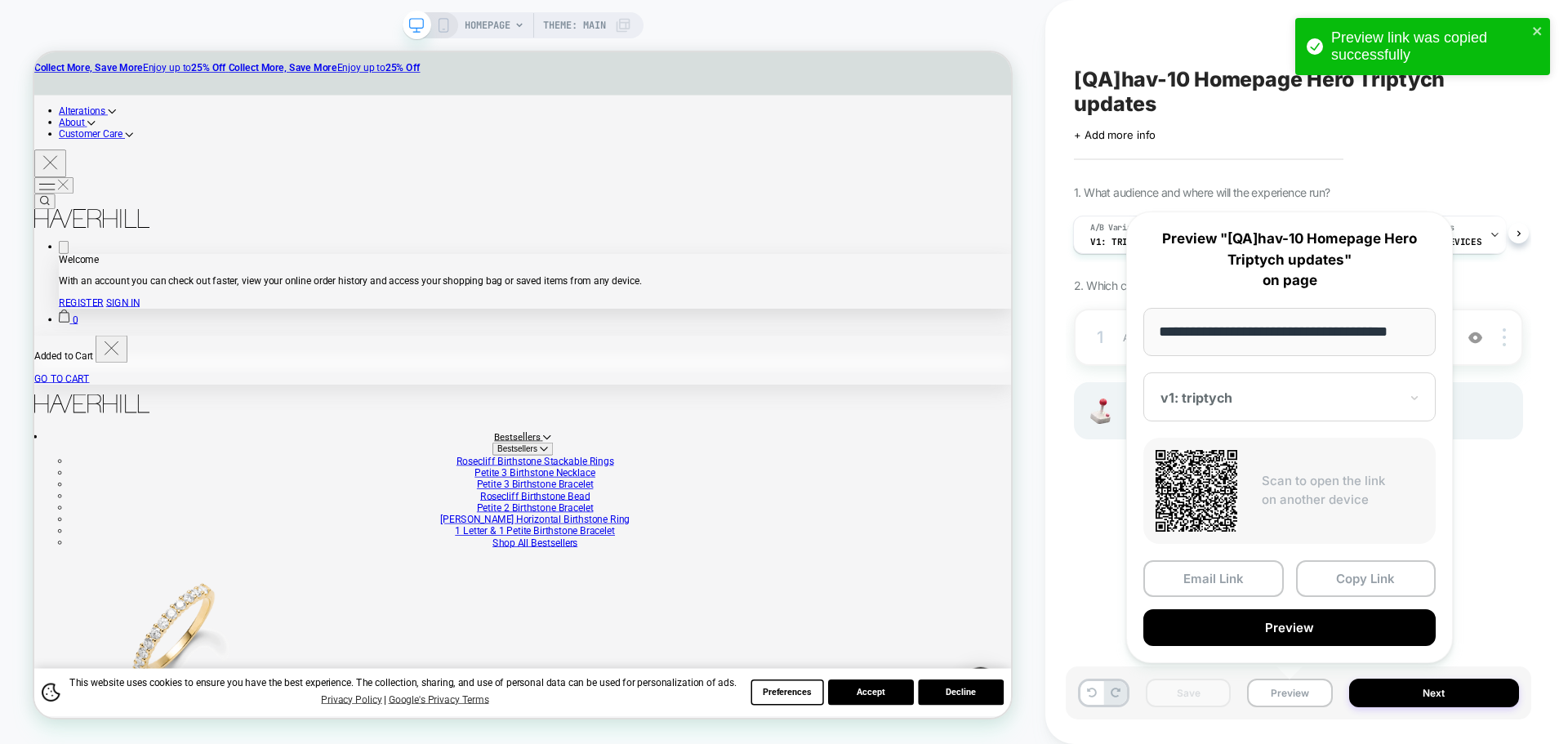
click at [1392, 580] on button "Copy Link" at bounding box center [1366, 579] width 141 height 37
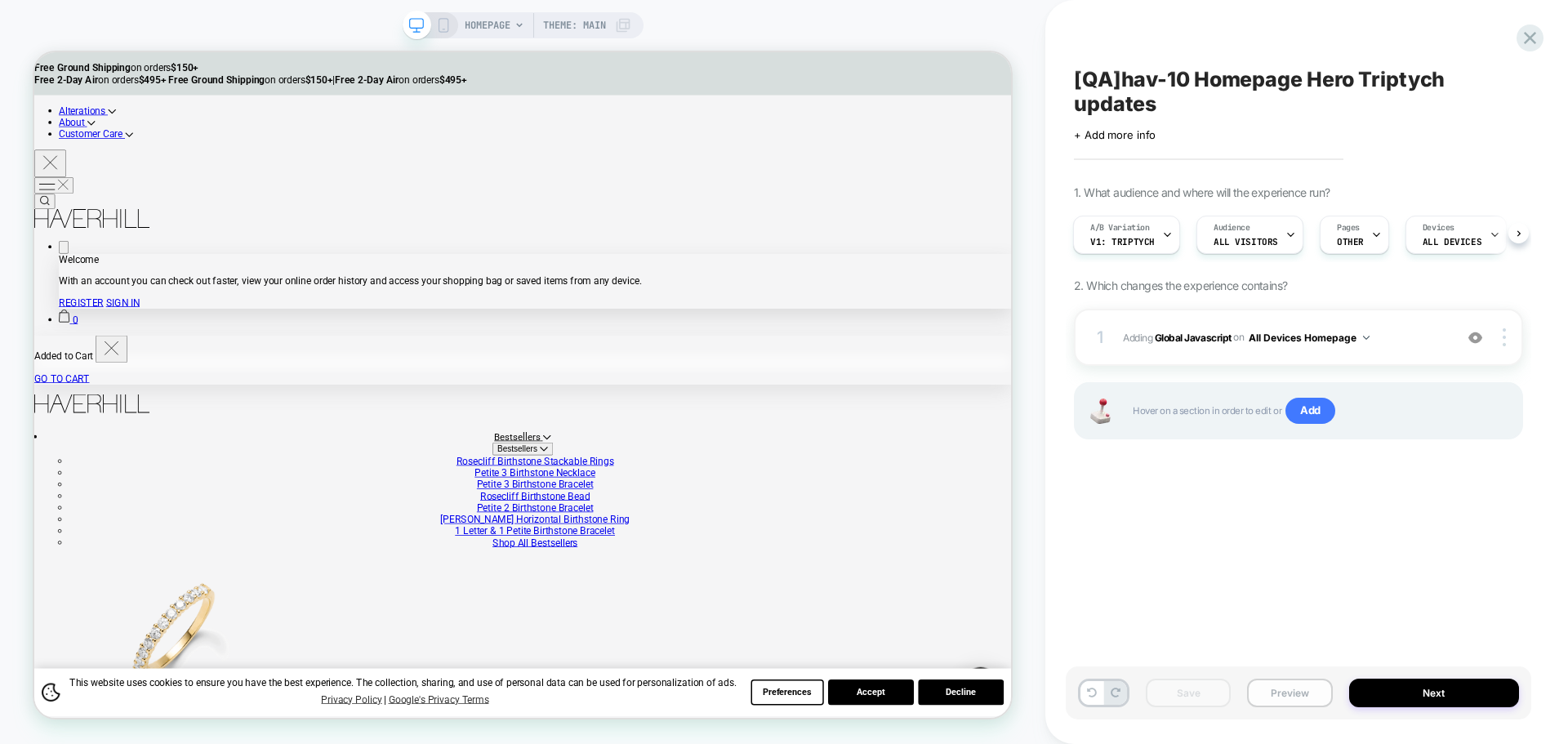
click at [1304, 702] on button "Preview" at bounding box center [1289, 692] width 85 height 28
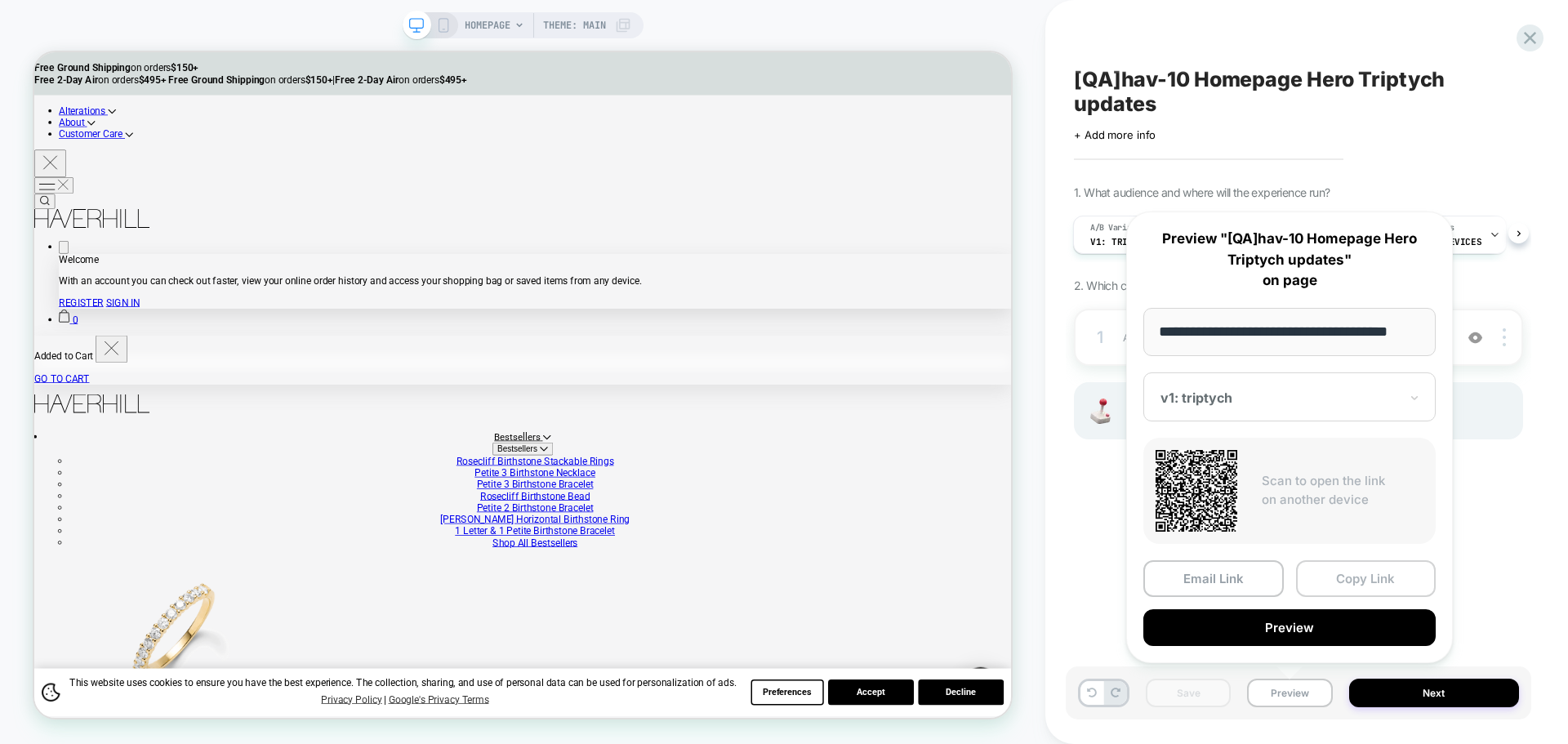
click at [1357, 594] on button "Copy Link" at bounding box center [1366, 579] width 141 height 37
